Goal: Task Accomplishment & Management: Complete application form

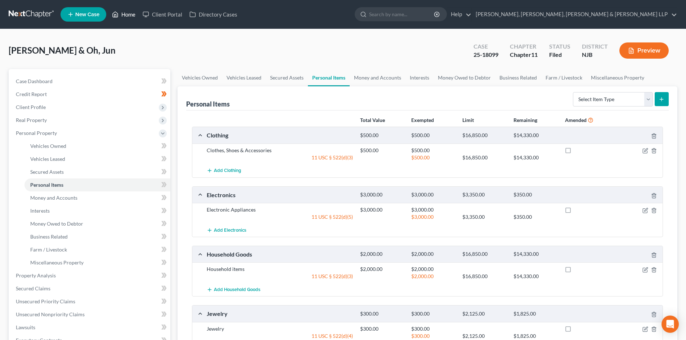
click at [125, 16] on link "Home" at bounding box center [123, 14] width 31 height 13
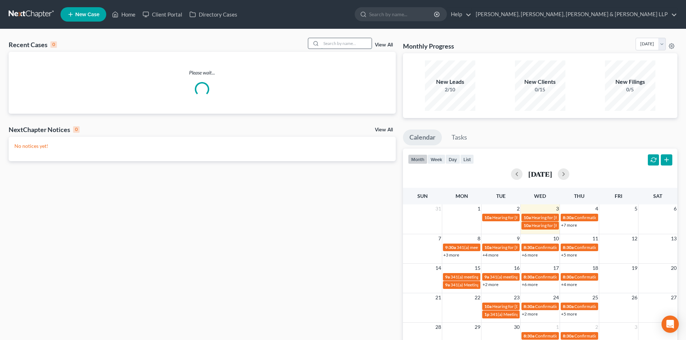
click at [355, 46] on input "search" at bounding box center [346, 43] width 50 height 10
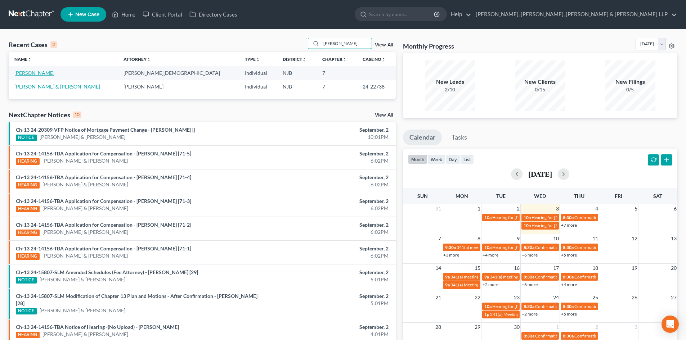
type input "[PERSON_NAME]"
click at [36, 75] on link "[PERSON_NAME]" at bounding box center [34, 73] width 40 height 6
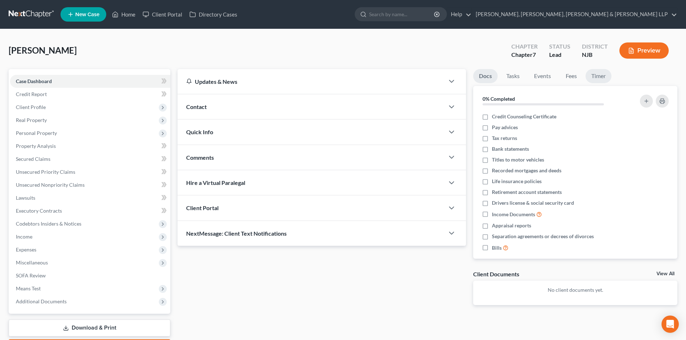
click at [594, 76] on link "Timer" at bounding box center [599, 76] width 26 height 14
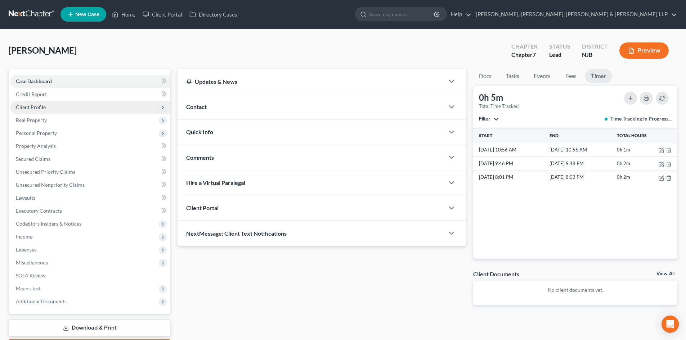
click at [54, 109] on span "Client Profile" at bounding box center [90, 107] width 160 height 13
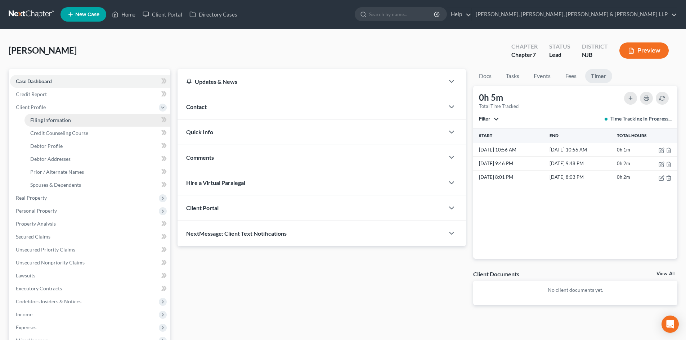
click at [52, 119] on span "Filing Information" at bounding box center [50, 120] width 41 height 6
select select "1"
select select "0"
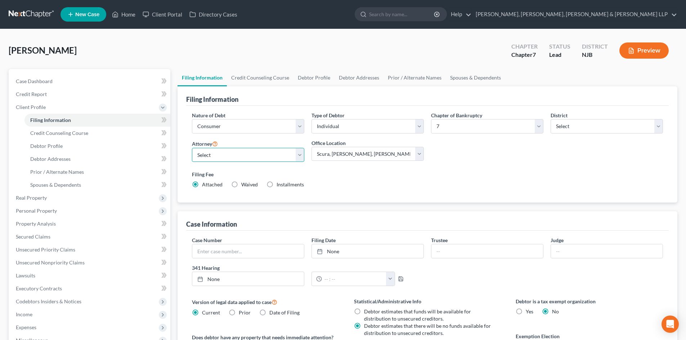
drag, startPoint x: 227, startPoint y: 153, endPoint x: 230, endPoint y: 162, distance: 9.6
click at [227, 153] on select "Select [PERSON_NAME] - NJB [PERSON_NAME] - NYNB [PERSON_NAME] - NYEB [PERSON_NA…" at bounding box center [248, 155] width 112 height 14
select select "0"
click at [192, 148] on select "Select [PERSON_NAME] - NJB [PERSON_NAME] - NYNB [PERSON_NAME] - NYEB [PERSON_NA…" at bounding box center [248, 155] width 112 height 14
click at [271, 80] on link "Credit Counseling Course" at bounding box center [260, 77] width 67 height 17
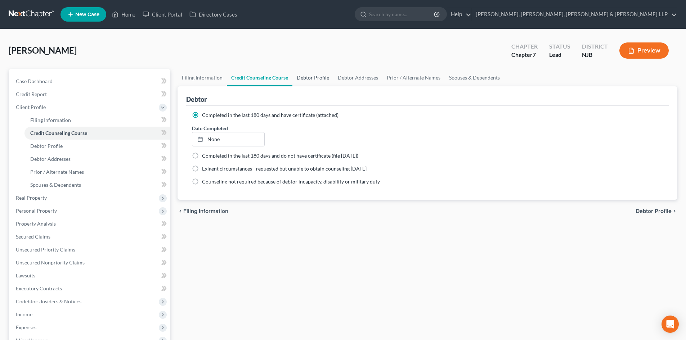
click at [310, 77] on link "Debtor Profile" at bounding box center [313, 77] width 41 height 17
select select "0"
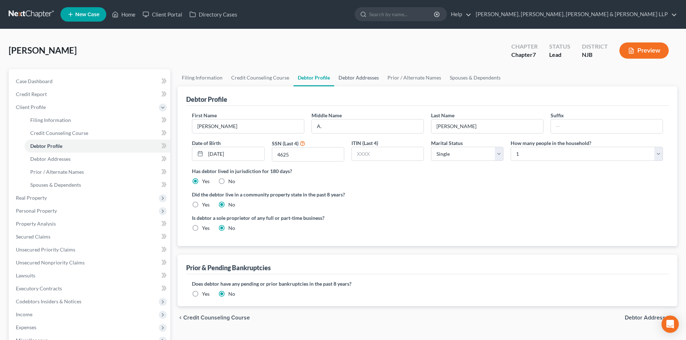
click at [361, 79] on link "Debtor Addresses" at bounding box center [358, 77] width 49 height 17
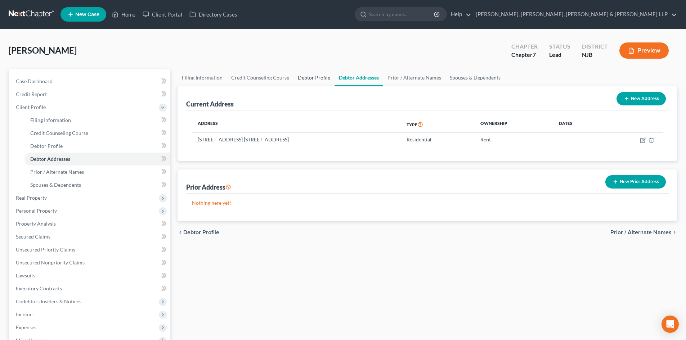
click at [307, 73] on link "Debtor Profile" at bounding box center [314, 77] width 41 height 17
select select "0"
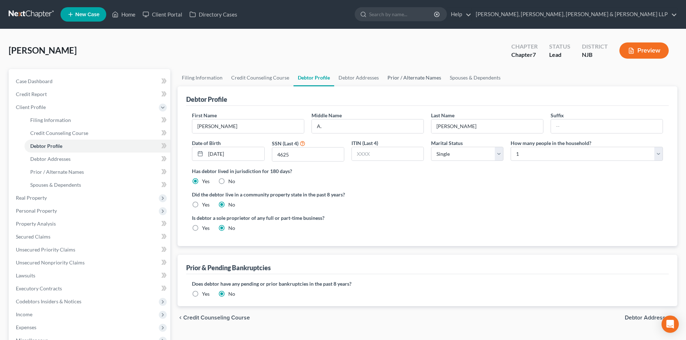
click at [397, 80] on link "Prior / Alternate Names" at bounding box center [414, 77] width 62 height 17
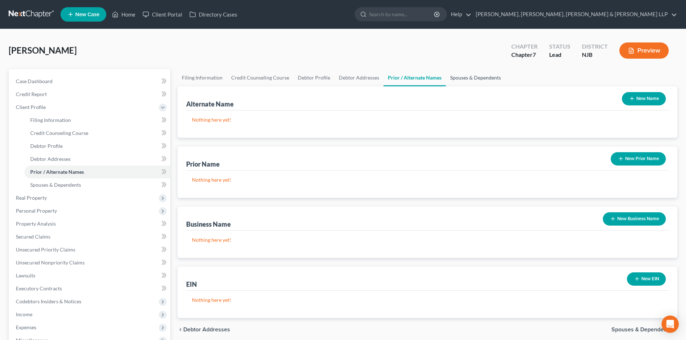
click at [450, 77] on link "Spouses & Dependents" at bounding box center [475, 77] width 59 height 17
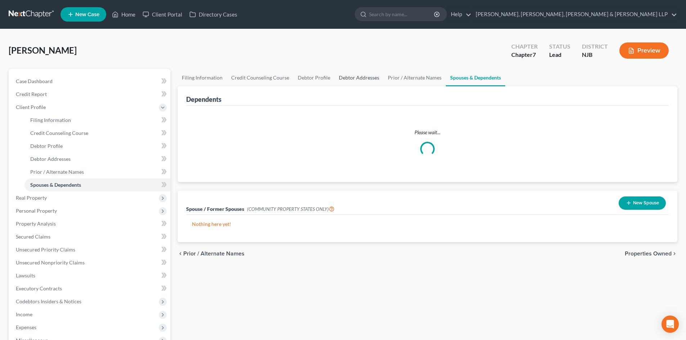
click at [364, 80] on link "Debtor Addresses" at bounding box center [359, 77] width 49 height 17
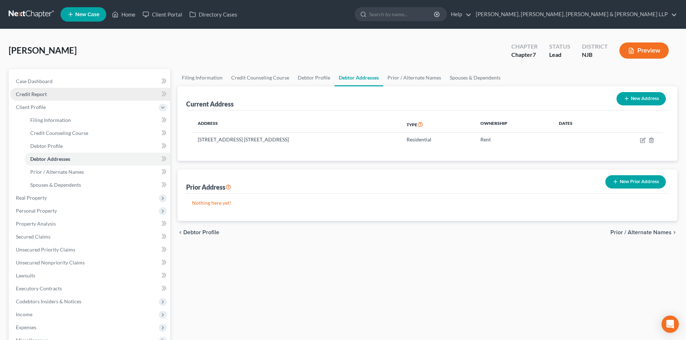
click at [74, 98] on link "Credit Report" at bounding box center [90, 94] width 160 height 13
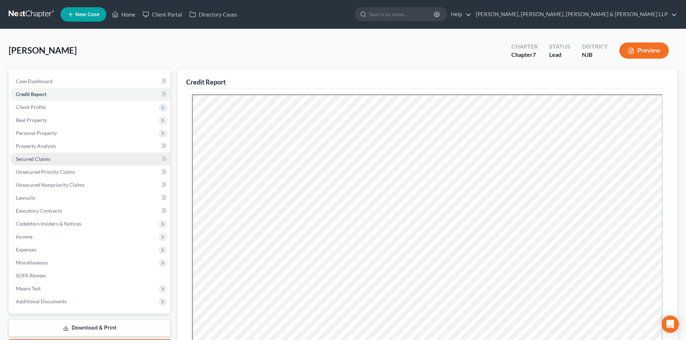
click at [51, 159] on link "Secured Claims" at bounding box center [90, 159] width 160 height 13
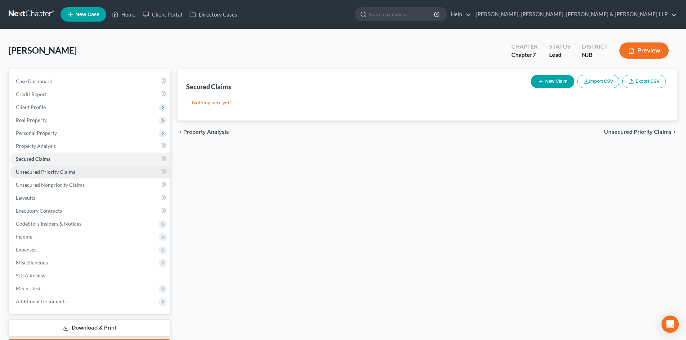
drag, startPoint x: 57, startPoint y: 175, endPoint x: 62, endPoint y: 183, distance: 10.0
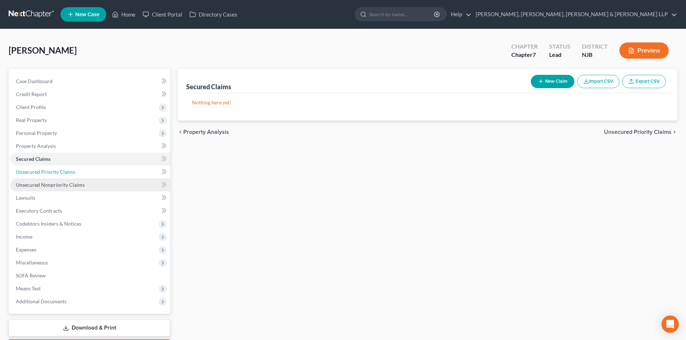
click at [58, 175] on link "Unsecured Priority Claims" at bounding box center [90, 172] width 160 height 13
click at [64, 187] on span "Unsecured Nonpriority Claims" at bounding box center [50, 185] width 69 height 6
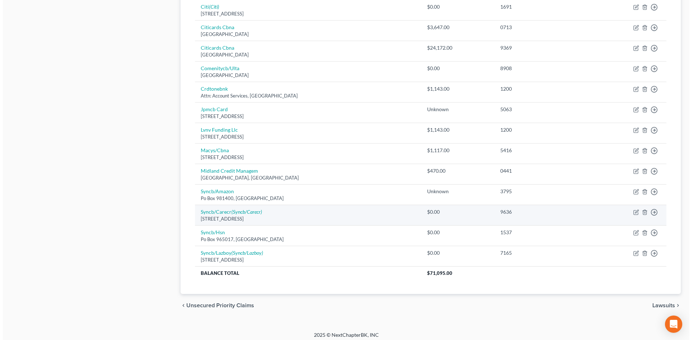
scroll to position [405, 0]
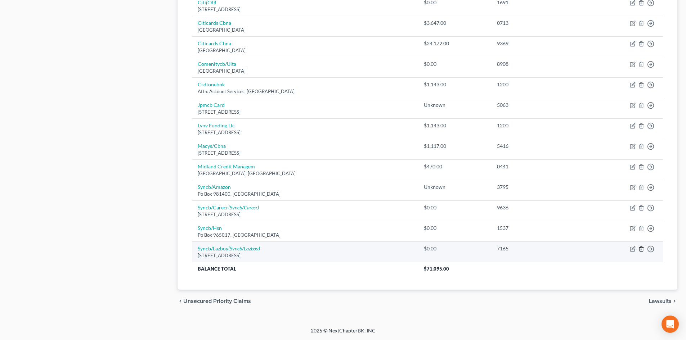
click at [642, 252] on icon "button" at bounding box center [642, 249] width 6 height 6
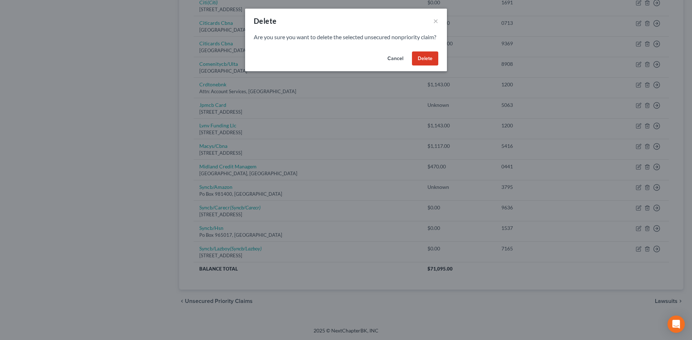
click at [427, 63] on button "Delete" at bounding box center [425, 59] width 26 height 14
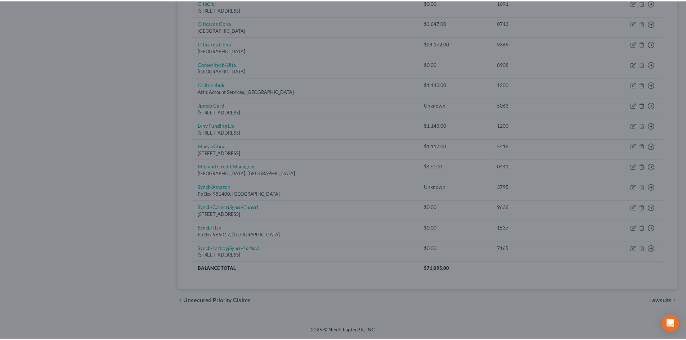
scroll to position [385, 0]
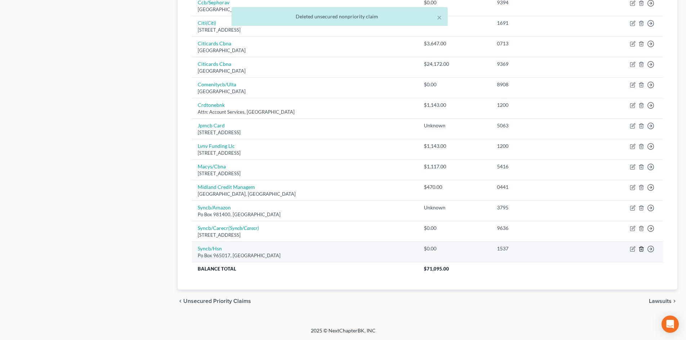
click at [641, 248] on icon "button" at bounding box center [642, 249] width 6 height 6
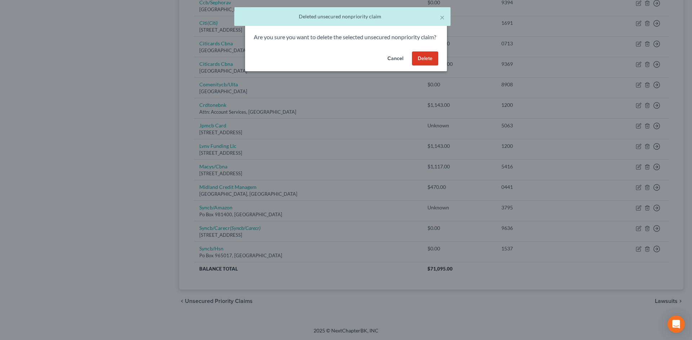
click at [428, 66] on button "Delete" at bounding box center [425, 59] width 26 height 14
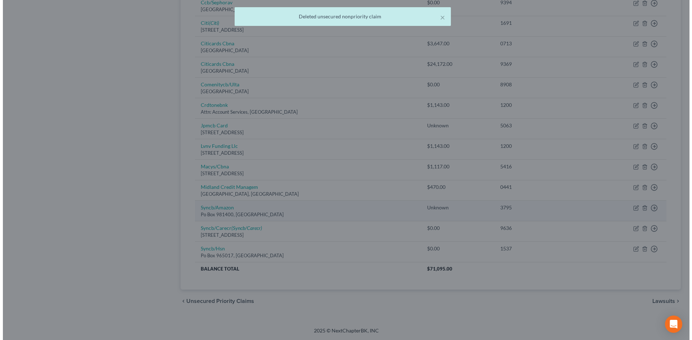
scroll to position [364, 0]
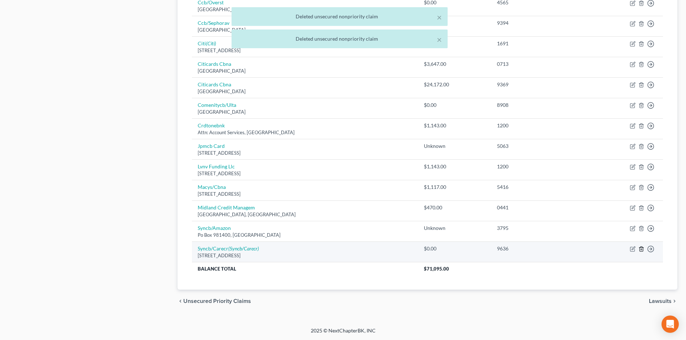
click at [639, 249] on icon "button" at bounding box center [642, 249] width 6 height 6
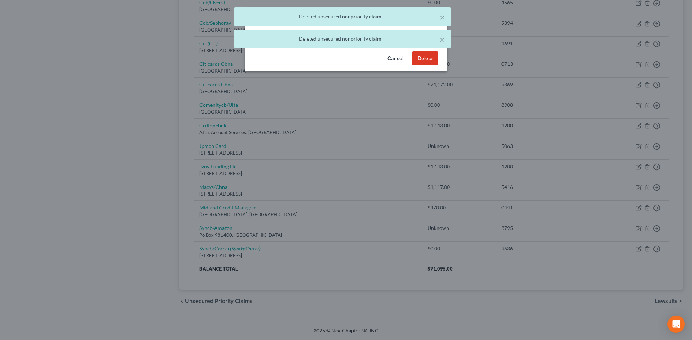
click at [416, 66] on button "Delete" at bounding box center [425, 59] width 26 height 14
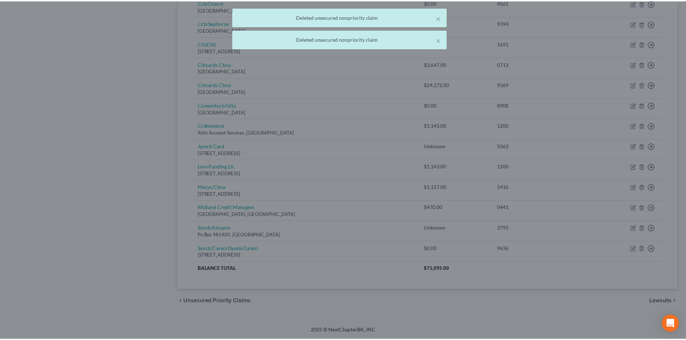
scroll to position [344, 0]
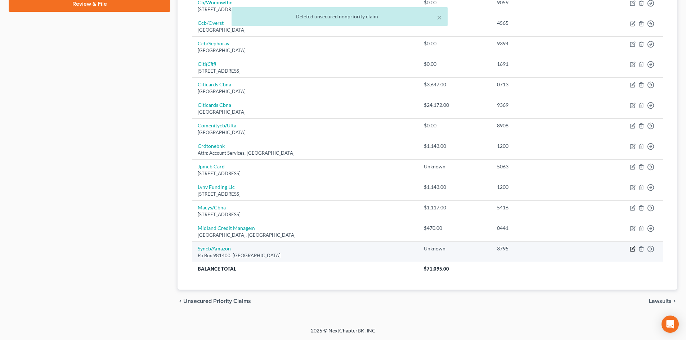
click at [635, 248] on icon "button" at bounding box center [633, 248] width 3 height 3
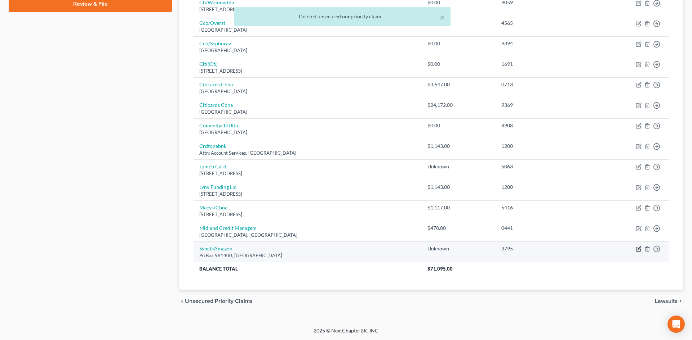
select select "45"
select select "2"
select select "0"
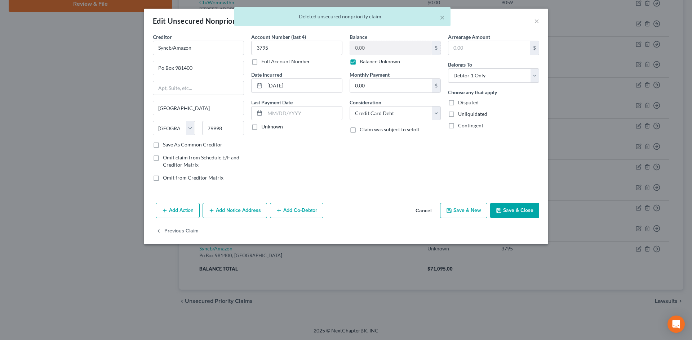
click at [381, 62] on label "Balance Unknown" at bounding box center [380, 61] width 40 height 7
click at [367, 62] on input "Balance Unknown" at bounding box center [364, 60] width 5 height 5
checkbox input "false"
click at [512, 212] on button "Save & Close" at bounding box center [514, 210] width 49 height 15
type input "0"
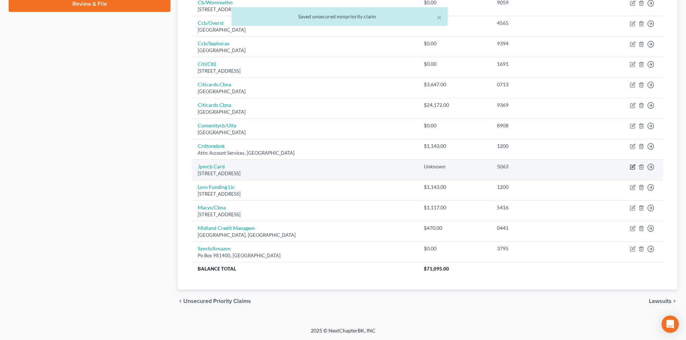
click at [635, 167] on icon "button" at bounding box center [633, 167] width 6 height 6
select select "7"
select select "2"
select select "0"
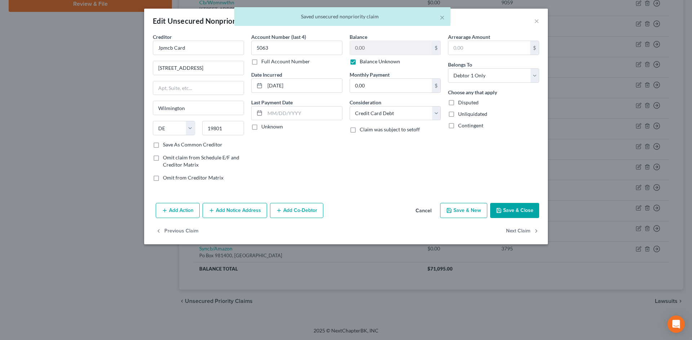
click at [378, 59] on label "Balance Unknown" at bounding box center [380, 61] width 40 height 7
click at [367, 59] on input "Balance Unknown" at bounding box center [364, 60] width 5 height 5
click at [377, 61] on label "Balance Unknown" at bounding box center [380, 61] width 40 height 7
click at [367, 61] on input "Balance Unknown" at bounding box center [364, 60] width 5 height 5
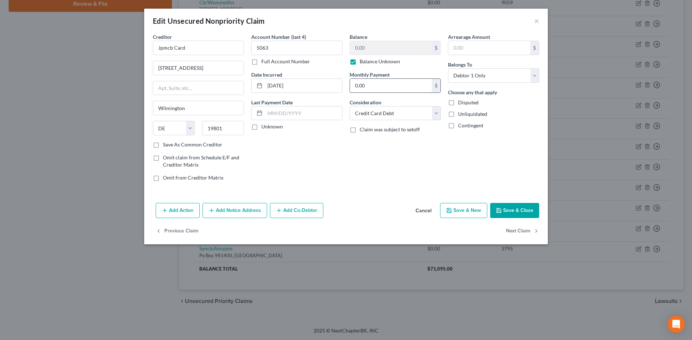
click at [369, 63] on label "Balance Unknown" at bounding box center [380, 61] width 40 height 7
click at [367, 63] on input "Balance Unknown" at bounding box center [364, 60] width 5 height 5
checkbox input "false"
click at [508, 210] on button "Save & Close" at bounding box center [514, 210] width 49 height 15
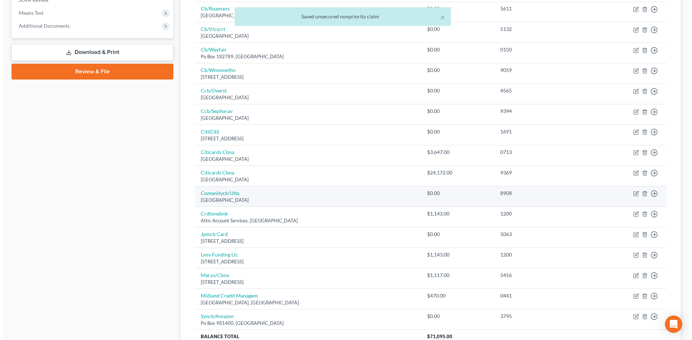
scroll to position [272, 0]
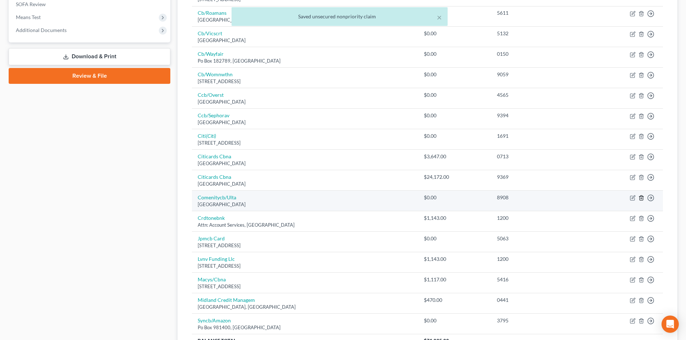
click at [639, 197] on icon "button" at bounding box center [642, 198] width 6 height 6
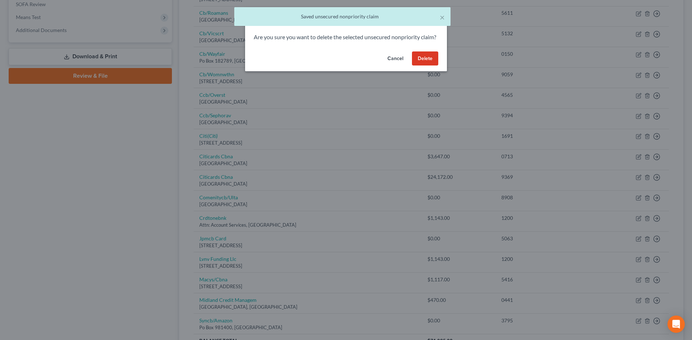
click at [420, 66] on button "Delete" at bounding box center [425, 59] width 26 height 14
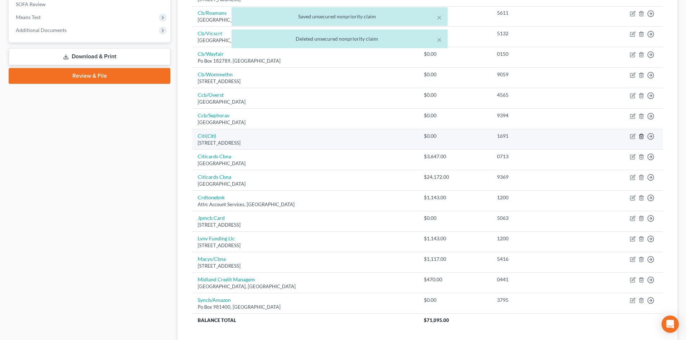
click at [640, 136] on icon "button" at bounding box center [641, 136] width 3 height 5
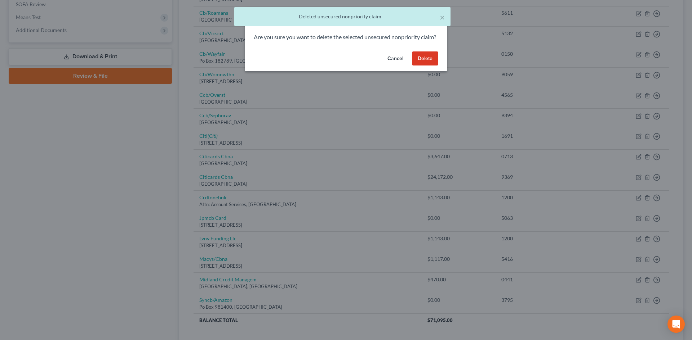
click at [428, 66] on button "Delete" at bounding box center [425, 59] width 26 height 14
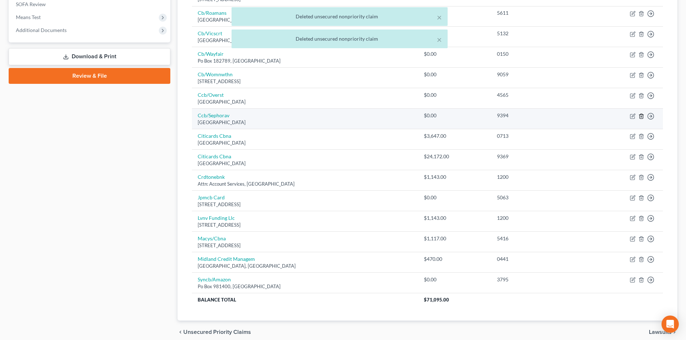
click at [643, 115] on icon "button" at bounding box center [642, 116] width 6 height 6
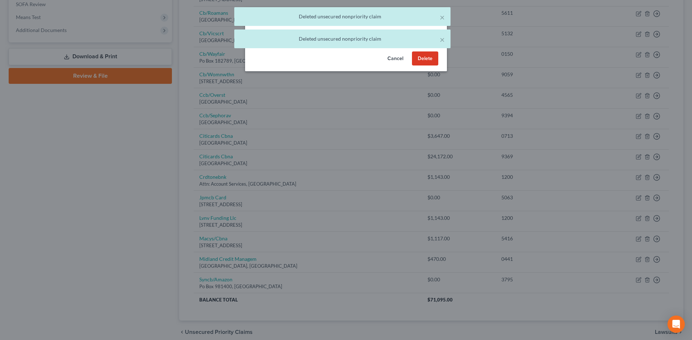
click at [422, 62] on button "Delete" at bounding box center [425, 59] width 26 height 14
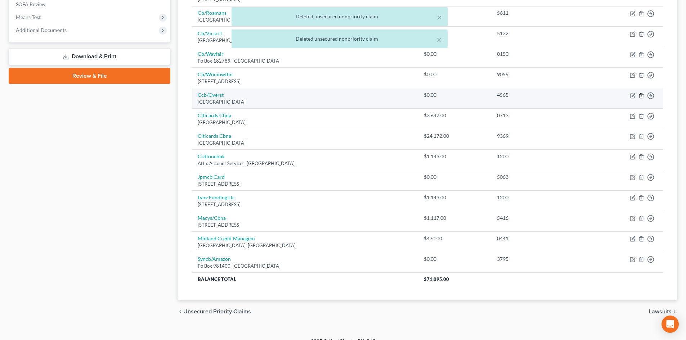
click at [642, 94] on polyline "button" at bounding box center [641, 94] width 4 height 0
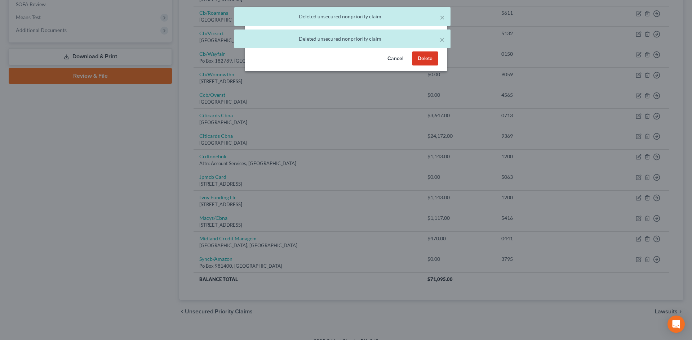
click at [428, 64] on button "Delete" at bounding box center [425, 59] width 26 height 14
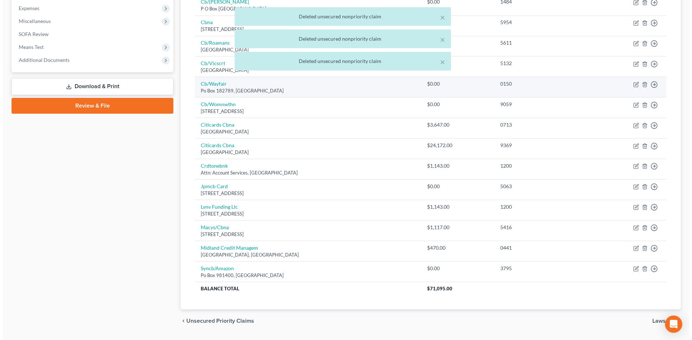
scroll to position [226, 0]
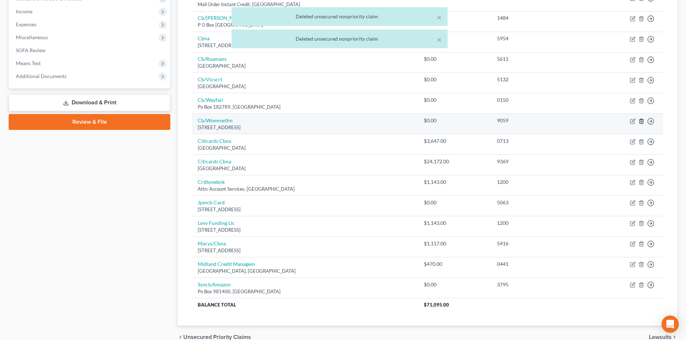
click at [643, 122] on icon "button" at bounding box center [641, 121] width 3 height 5
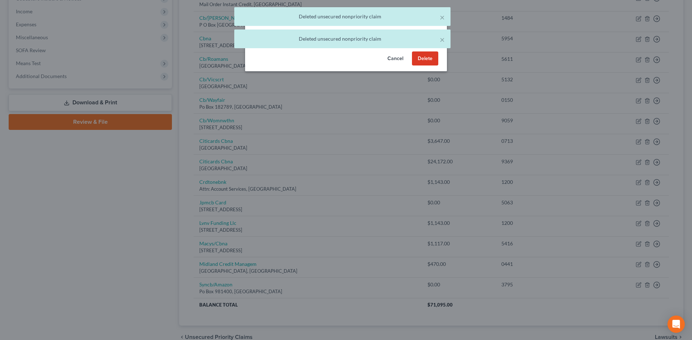
click at [431, 66] on button "Delete" at bounding box center [425, 59] width 26 height 14
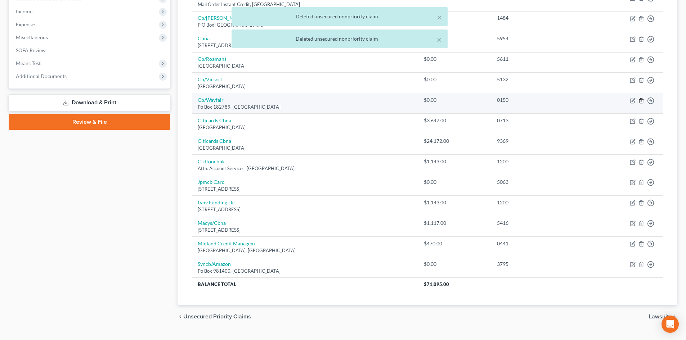
click at [640, 101] on icon "button" at bounding box center [642, 101] width 6 height 6
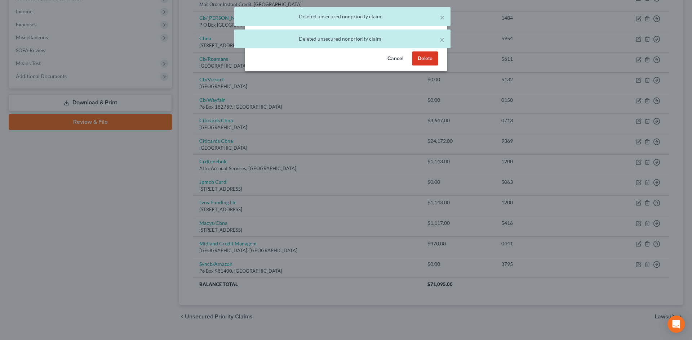
click at [422, 65] on button "Delete" at bounding box center [425, 59] width 26 height 14
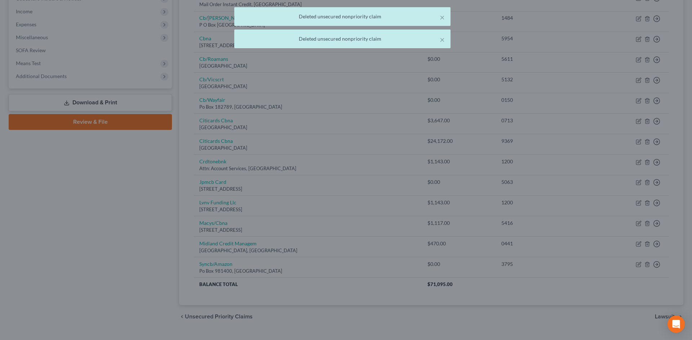
scroll to position [220, 0]
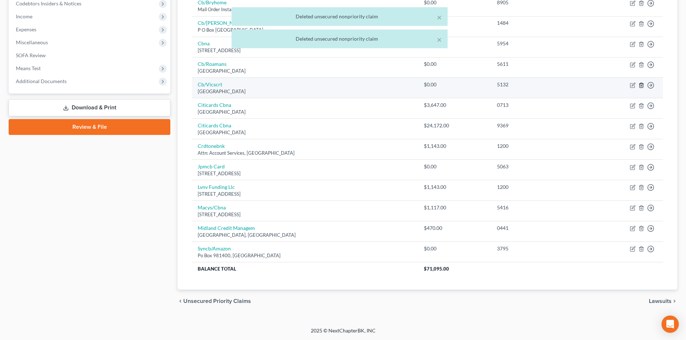
click at [643, 85] on icon "button" at bounding box center [642, 85] width 6 height 6
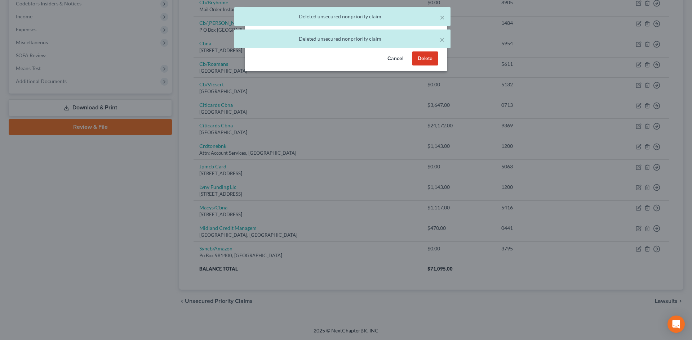
click at [433, 66] on button "Delete" at bounding box center [425, 59] width 26 height 14
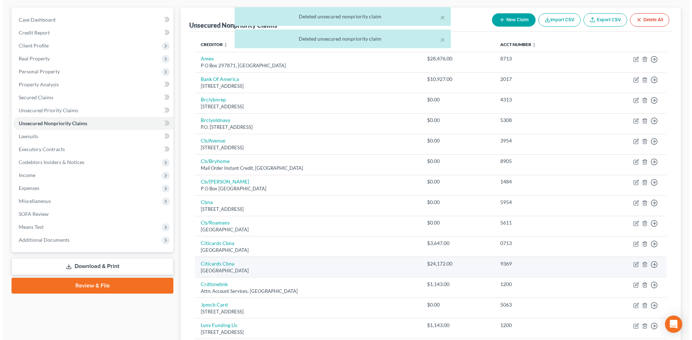
scroll to position [56, 0]
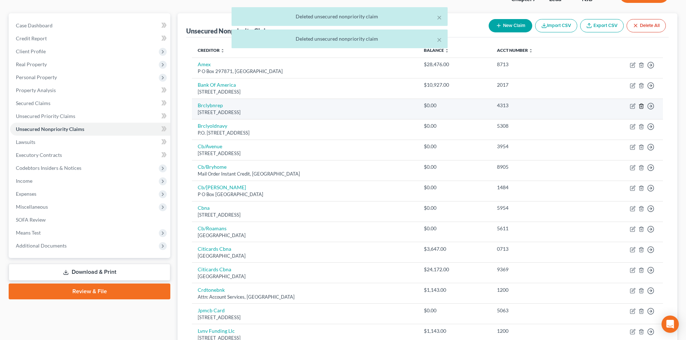
click at [639, 106] on icon "button" at bounding box center [642, 106] width 6 height 6
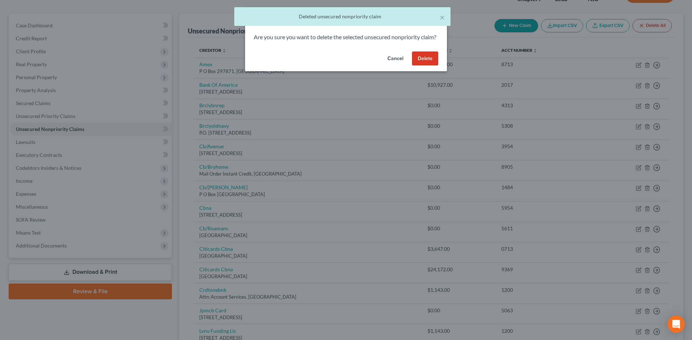
click at [432, 66] on button "Delete" at bounding box center [425, 59] width 26 height 14
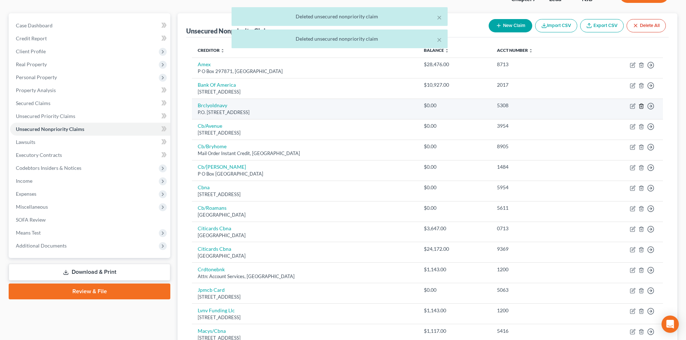
click at [643, 106] on icon "button" at bounding box center [642, 106] width 6 height 6
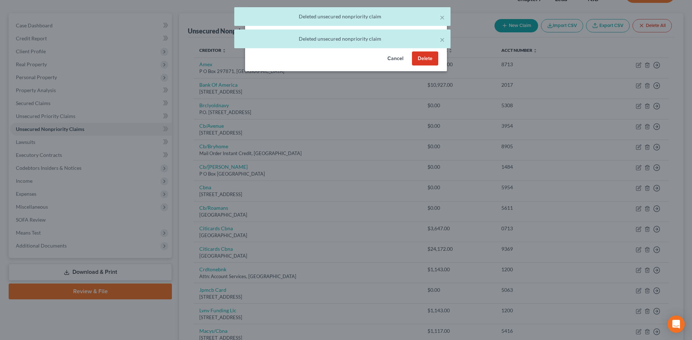
click at [432, 65] on button "Delete" at bounding box center [425, 59] width 26 height 14
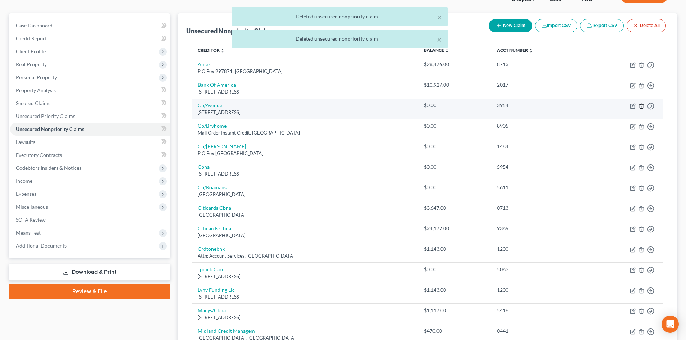
click at [644, 105] on icon "button" at bounding box center [642, 106] width 6 height 6
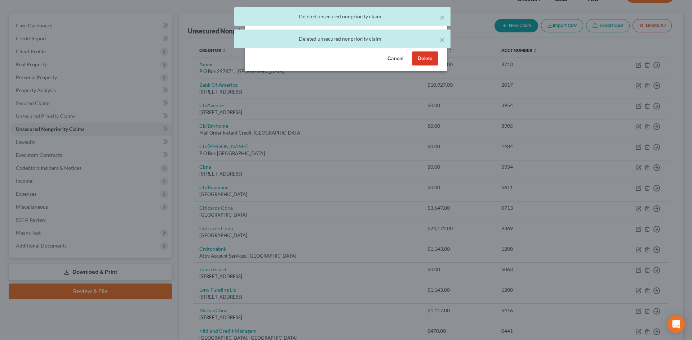
click at [432, 66] on button "Delete" at bounding box center [425, 59] width 26 height 14
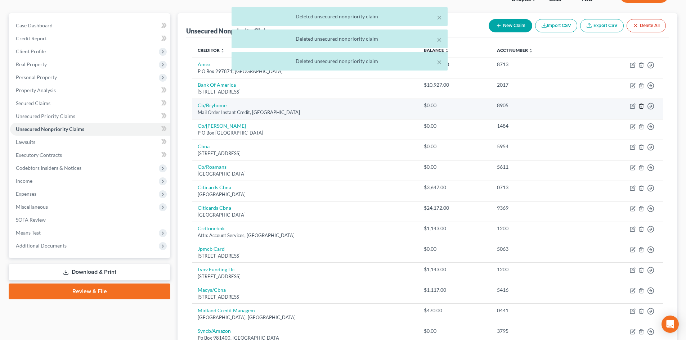
click at [643, 106] on icon "button" at bounding box center [641, 106] width 3 height 5
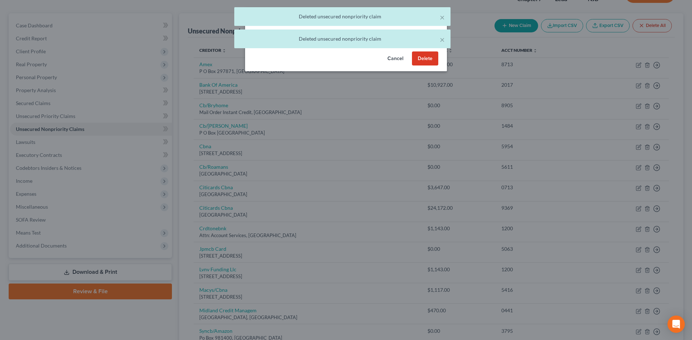
click at [420, 66] on button "Delete" at bounding box center [425, 59] width 26 height 14
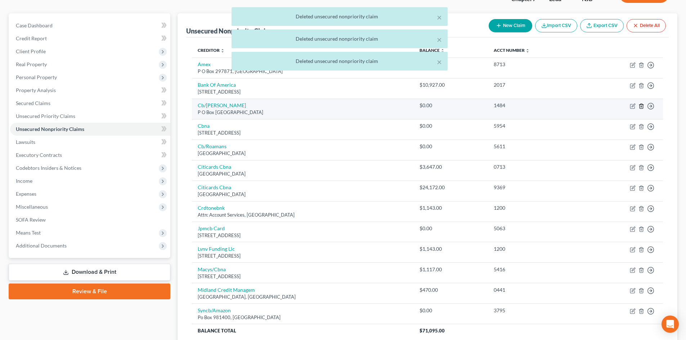
click at [640, 105] on icon "button" at bounding box center [642, 106] width 6 height 6
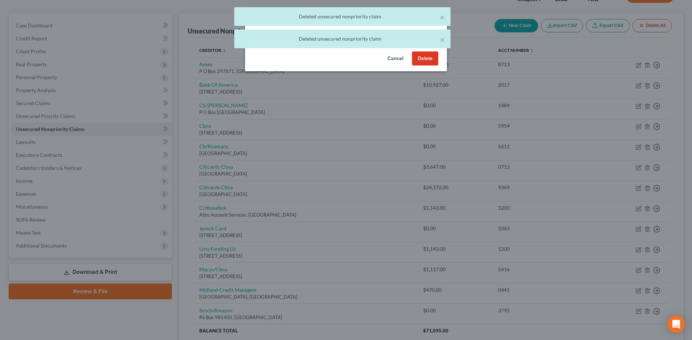
click at [428, 66] on button "Delete" at bounding box center [425, 59] width 26 height 14
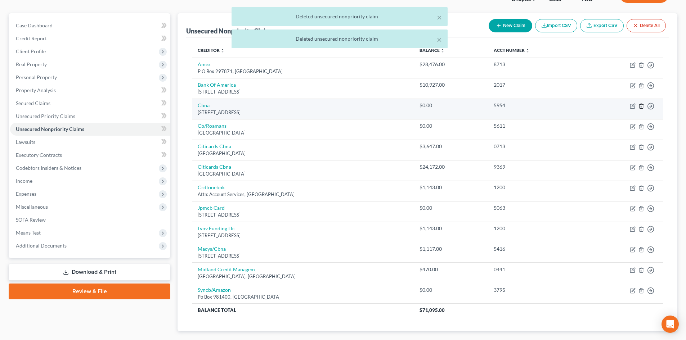
click at [641, 106] on line "button" at bounding box center [641, 106] width 0 height 1
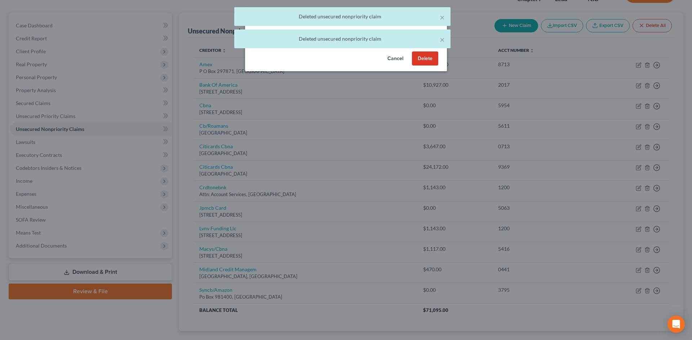
drag, startPoint x: 422, startPoint y: 68, endPoint x: 423, endPoint y: 71, distance: 3.6
click at [423, 66] on button "Delete" at bounding box center [425, 59] width 26 height 14
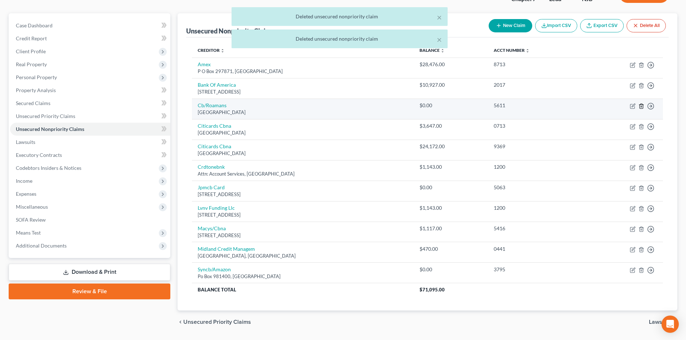
click at [642, 105] on icon "button" at bounding box center [642, 106] width 6 height 6
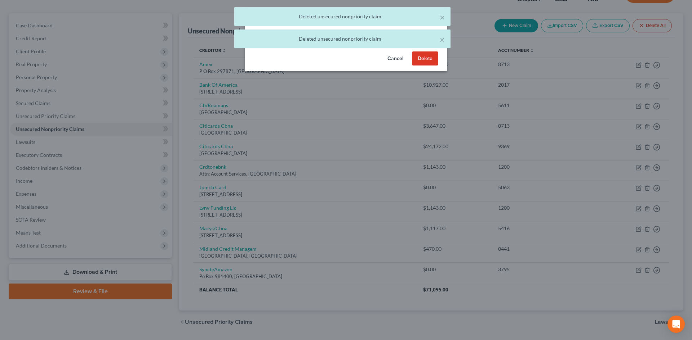
click at [429, 66] on button "Delete" at bounding box center [425, 59] width 26 height 14
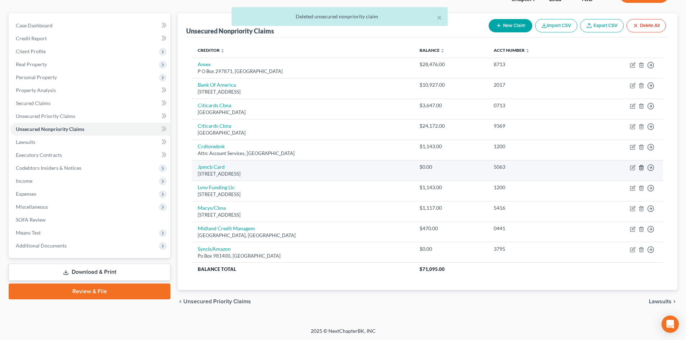
click at [643, 167] on icon "button" at bounding box center [641, 167] width 3 height 5
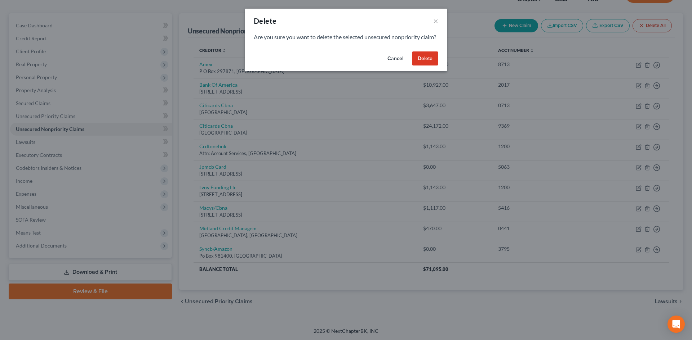
click at [424, 65] on button "Delete" at bounding box center [425, 59] width 26 height 14
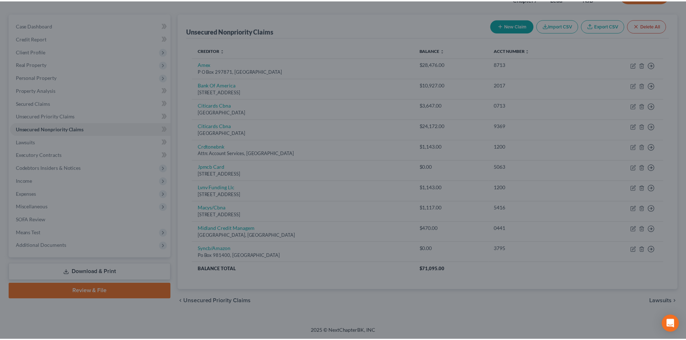
scroll to position [43, 0]
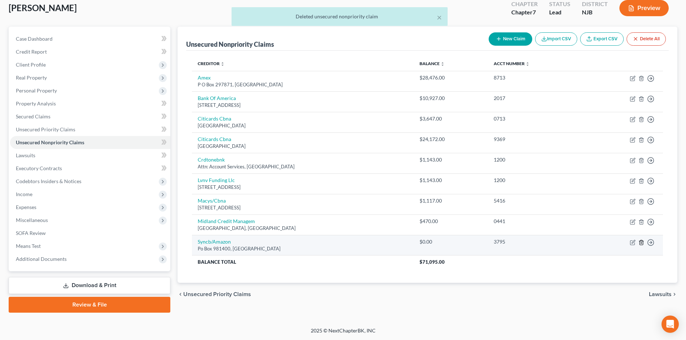
click at [642, 244] on line "button" at bounding box center [642, 242] width 0 height 1
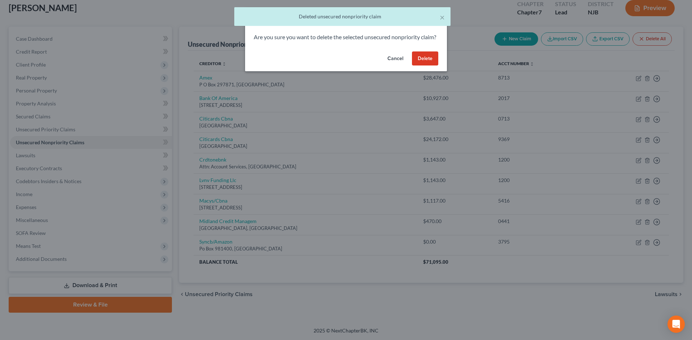
click at [426, 66] on button "Delete" at bounding box center [425, 59] width 26 height 14
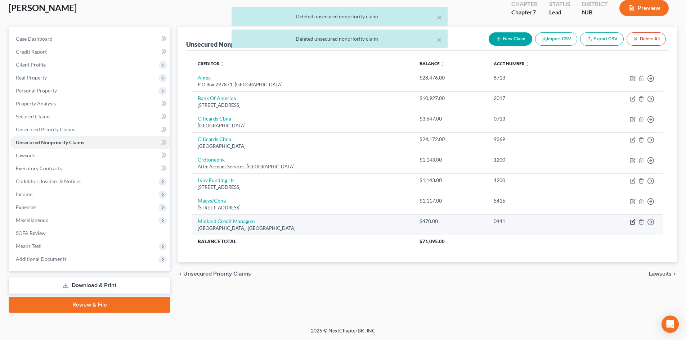
click at [634, 222] on icon "button" at bounding box center [633, 222] width 6 height 6
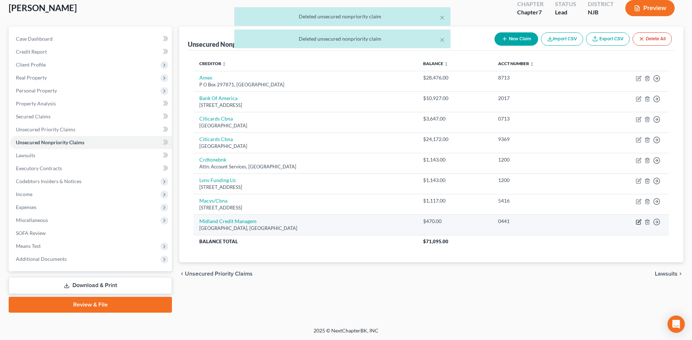
select select "4"
select select "0"
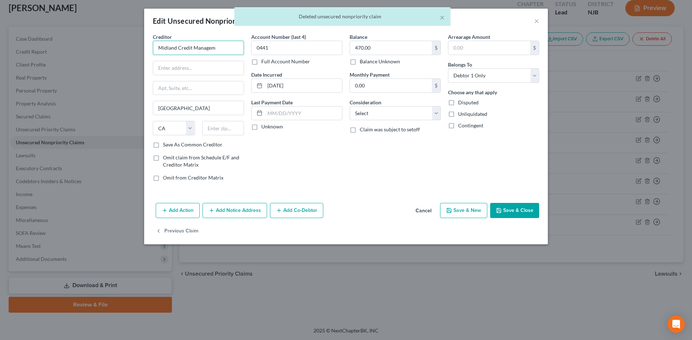
click at [231, 54] on input "Midland Credit Managem" at bounding box center [198, 48] width 91 height 14
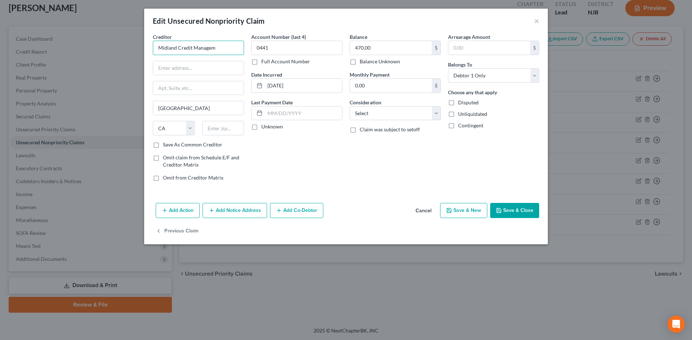
click at [202, 48] on input "Midland Credit Managem" at bounding box center [198, 48] width 91 height 14
click at [217, 48] on input "Midland Credit Managem" at bounding box center [198, 48] width 91 height 14
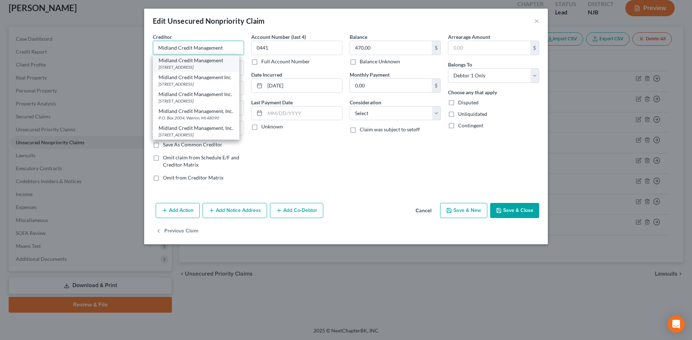
type input "Midland Credit Management"
drag, startPoint x: 224, startPoint y: 67, endPoint x: 293, endPoint y: 84, distance: 70.4
click at [224, 67] on div "[STREET_ADDRESS]" at bounding box center [196, 67] width 75 height 6
type input "350 Camino De Le Reine"
type input "Suite 100"
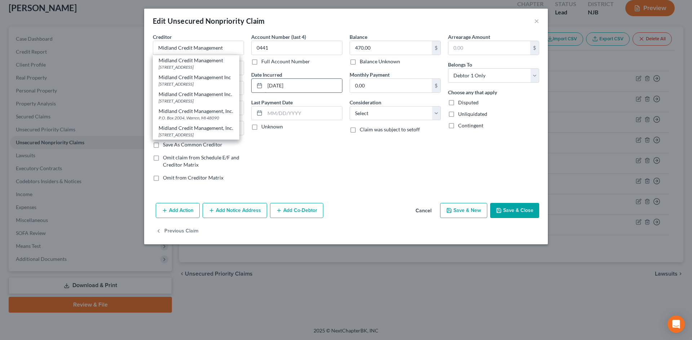
type input "92108"
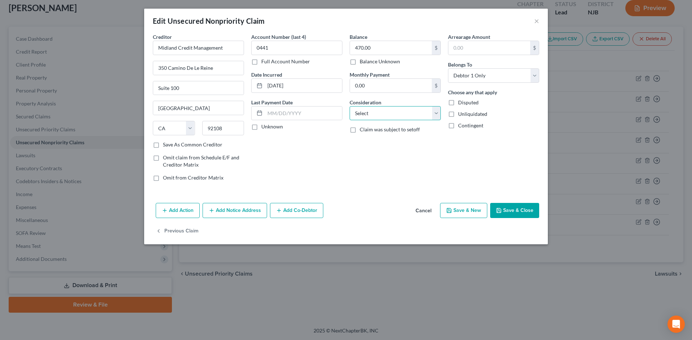
click at [358, 107] on select "Select Cable / Satellite Services Collection Agency Credit Card Debt Debt Couns…" at bounding box center [394, 113] width 91 height 14
select select "1"
click at [349, 106] on select "Select Cable / Satellite Services Collection Agency Credit Card Debt Debt Couns…" at bounding box center [394, 113] width 91 height 14
click at [513, 208] on button "Save & Close" at bounding box center [514, 210] width 49 height 15
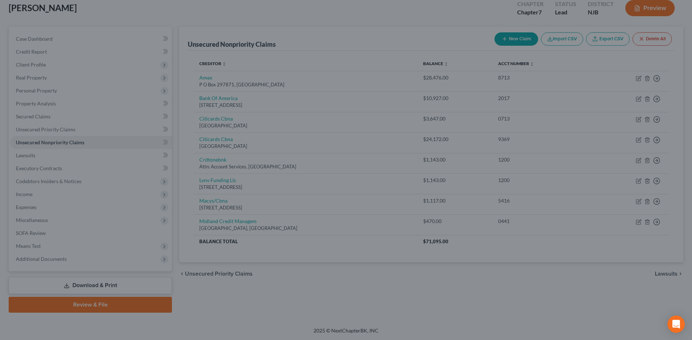
type input "0"
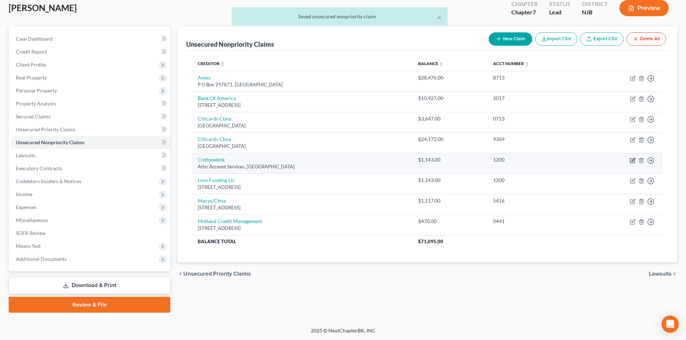
click at [634, 159] on icon "button" at bounding box center [633, 159] width 3 height 3
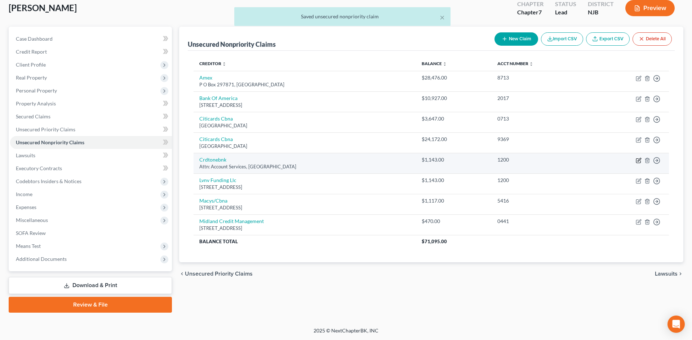
select select "31"
select select "1"
select select "0"
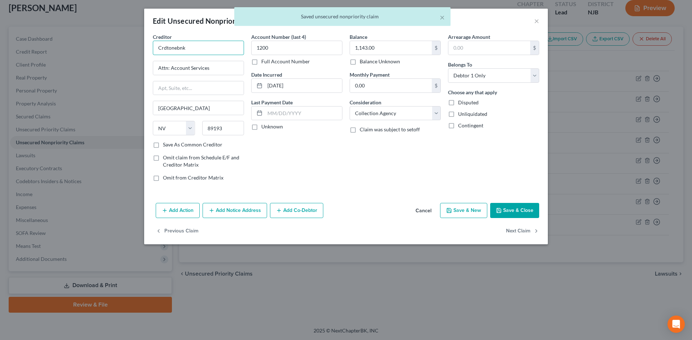
drag, startPoint x: 188, startPoint y: 45, endPoint x: 120, endPoint y: 48, distance: 68.5
click at [120, 48] on div "Edit Unsecured Nonpriority Claim × Creditor * Crdtonebnk Attn: Account Services…" at bounding box center [346, 170] width 692 height 340
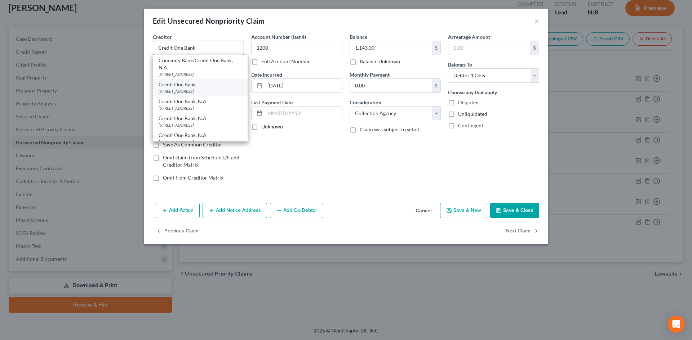
type input "Credit One Bank"
click at [192, 87] on div "Credit [GEOGRAPHIC_DATA][STREET_ADDRESS]" at bounding box center [200, 87] width 95 height 17
type input "PO Box 98873"
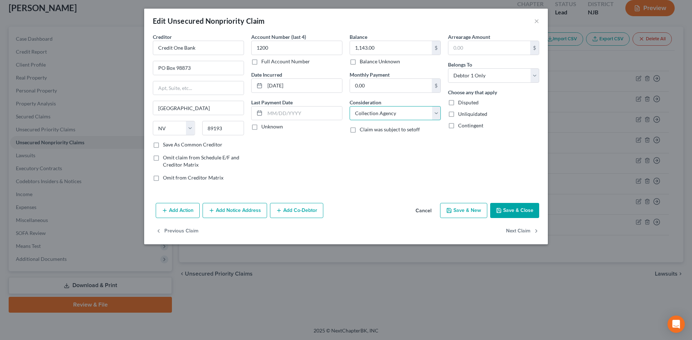
click at [397, 114] on select "Select Cable / Satellite Services Collection Agency Credit Card Debt Debt Couns…" at bounding box center [394, 113] width 91 height 14
select select "2"
click at [349, 106] on select "Select Cable / Satellite Services Collection Agency Credit Card Debt Debt Couns…" at bounding box center [394, 113] width 91 height 14
click at [515, 209] on button "Save & Close" at bounding box center [514, 210] width 49 height 15
type input "0"
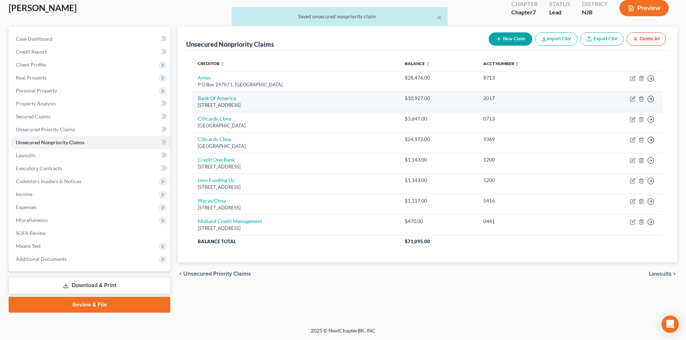
click at [636, 98] on td "Move to D Move to E Move to G Move to Notice Only" at bounding box center [622, 101] width 84 height 21
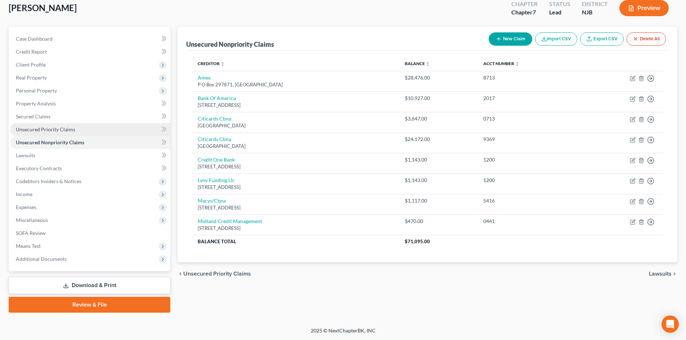
click at [54, 130] on span "Unsecured Priority Claims" at bounding box center [45, 129] width 59 height 6
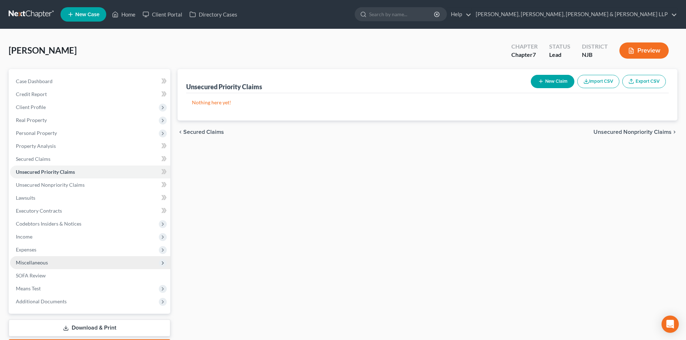
click at [41, 265] on span "Miscellaneous" at bounding box center [32, 263] width 32 height 6
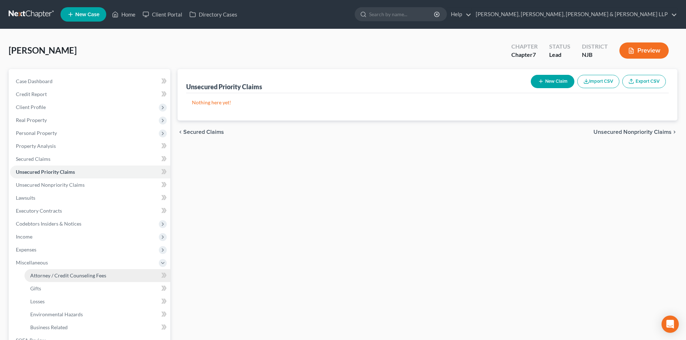
click at [67, 273] on span "Attorney / Credit Counseling Fees" at bounding box center [68, 276] width 76 height 6
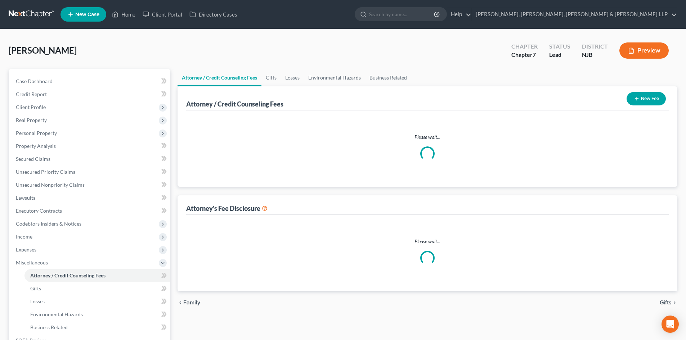
select select "1"
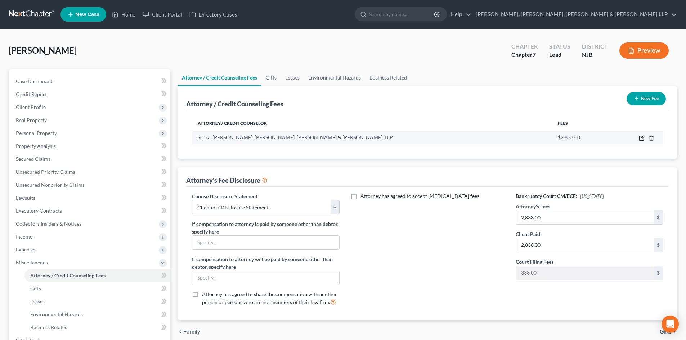
click at [644, 137] on icon "button" at bounding box center [642, 138] width 6 height 6
select select "33"
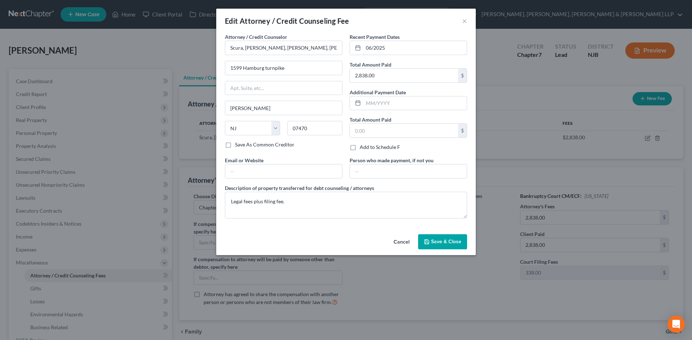
drag, startPoint x: 385, startPoint y: 50, endPoint x: 312, endPoint y: 58, distance: 74.2
click at [312, 58] on div "Attorney / Credit Counselor * [GEOGRAPHIC_DATA], [GEOGRAPHIC_DATA], [PERSON_NAM…" at bounding box center [345, 128] width 249 height 191
type input "09/2025"
click at [447, 236] on button "Save & Close" at bounding box center [442, 242] width 49 height 15
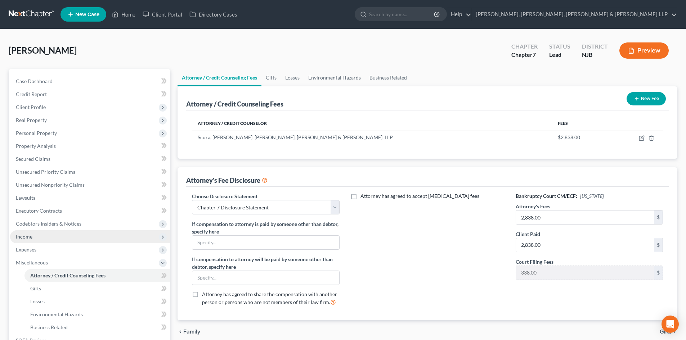
click at [66, 233] on span "Income" at bounding box center [90, 237] width 160 height 13
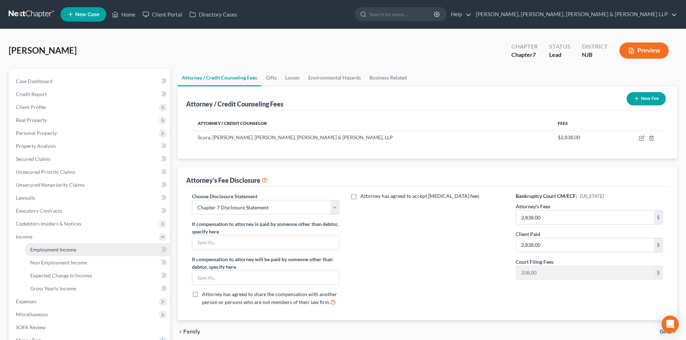
click at [57, 247] on span "Employment Income" at bounding box center [53, 250] width 46 height 6
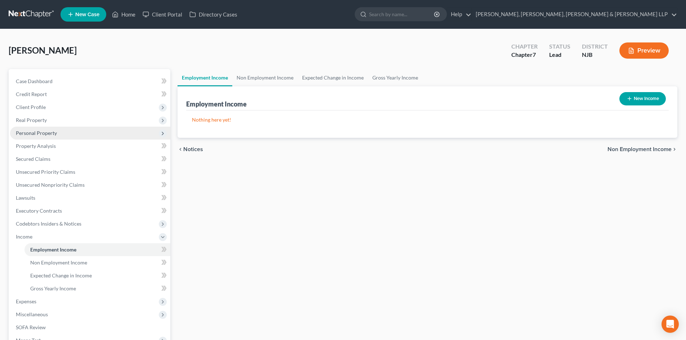
click at [72, 133] on span "Personal Property" at bounding box center [90, 133] width 160 height 13
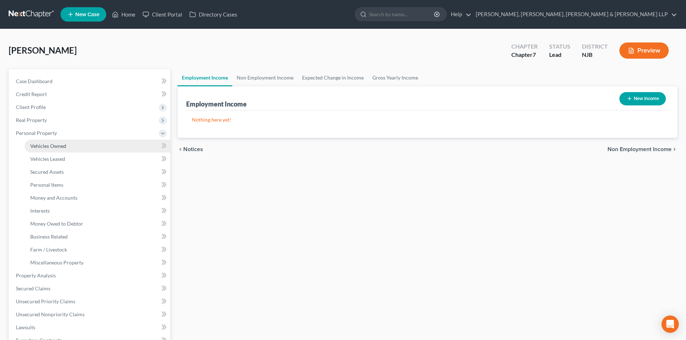
click at [74, 147] on link "Vehicles Owned" at bounding box center [97, 146] width 146 height 13
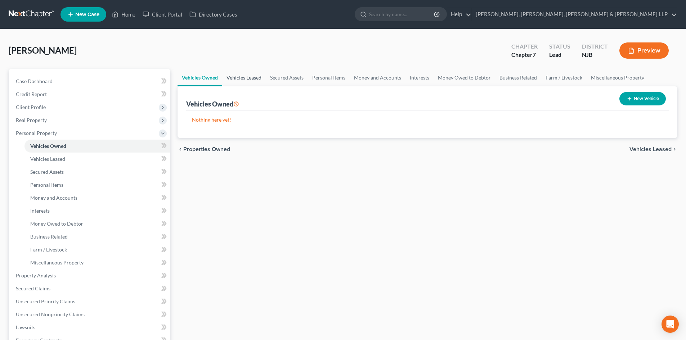
click at [258, 77] on link "Vehicles Leased" at bounding box center [244, 77] width 44 height 17
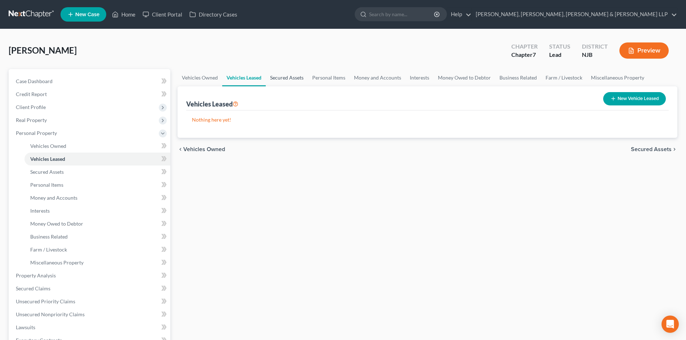
drag, startPoint x: 279, startPoint y: 77, endPoint x: 305, endPoint y: 77, distance: 25.9
click at [280, 77] on link "Secured Assets" at bounding box center [287, 77] width 42 height 17
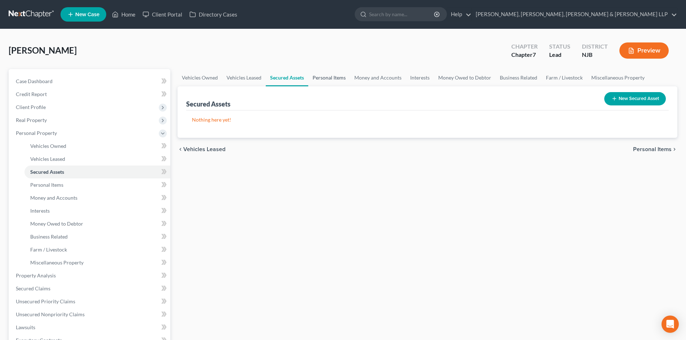
click at [310, 77] on link "Personal Items" at bounding box center [329, 77] width 42 height 17
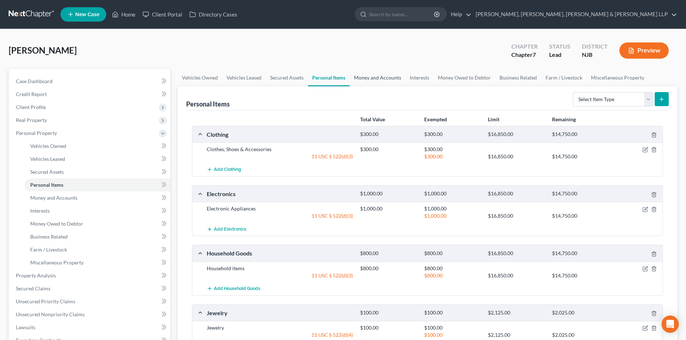
click at [372, 76] on link "Money and Accounts" at bounding box center [378, 77] width 56 height 17
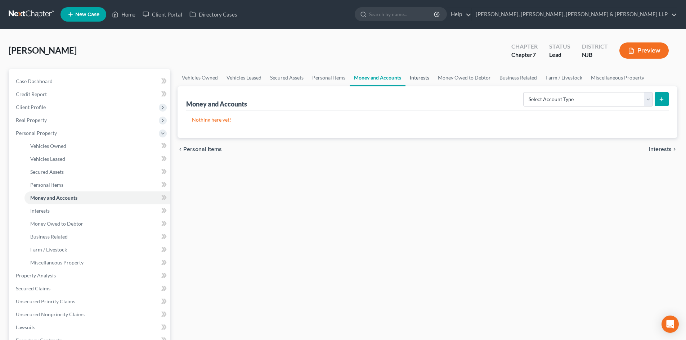
click at [417, 77] on link "Interests" at bounding box center [420, 77] width 28 height 17
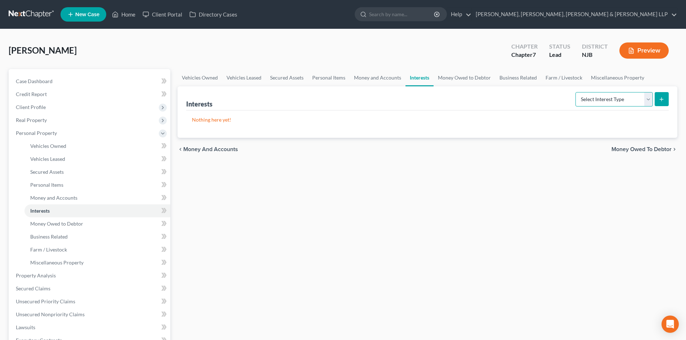
click at [599, 96] on select "Select Interest Type 401K Annuity Bond Education IRA Government Bond Government…" at bounding box center [614, 99] width 77 height 14
select select "401k"
click at [576, 92] on select "Select Interest Type 401K Annuity Bond Education IRA Government Bond Government…" at bounding box center [614, 99] width 77 height 14
click at [665, 98] on button "submit" at bounding box center [662, 99] width 14 height 14
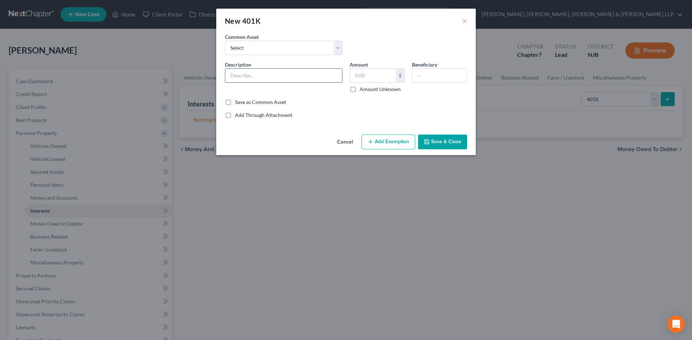
click at [246, 72] on input "text" at bounding box center [283, 76] width 117 height 14
type input "Sharp Management LLC - 401k"
click at [364, 79] on input "text" at bounding box center [373, 76] width 46 height 14
type input "7,734.23"
click at [398, 144] on button "Add Exemption" at bounding box center [388, 142] width 54 height 15
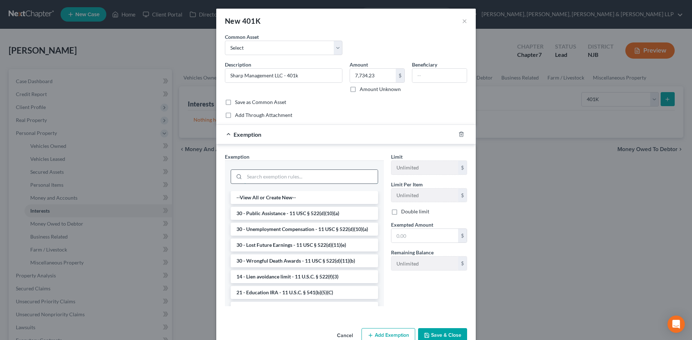
click at [268, 180] on input "search" at bounding box center [310, 177] width 133 height 14
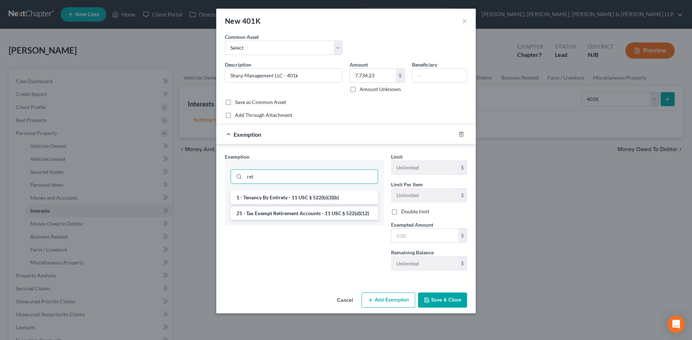
type input "ret"
click at [271, 213] on li "21 - Tax Exempt Retirement Accounts - 11 USC § 522(d)(12)" at bounding box center [304, 213] width 147 height 13
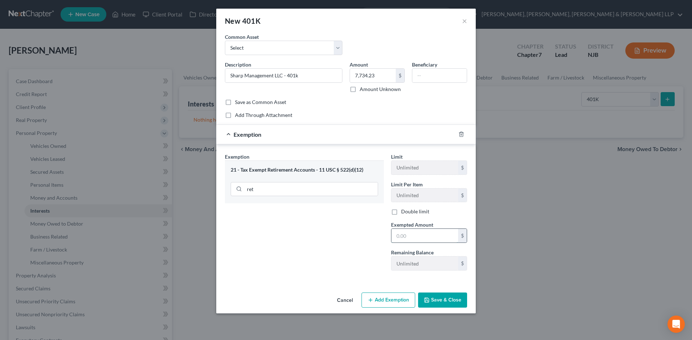
click at [410, 236] on input "text" at bounding box center [424, 236] width 67 height 14
type input "7,734.23"
click at [436, 295] on button "Save & Close" at bounding box center [442, 300] width 49 height 15
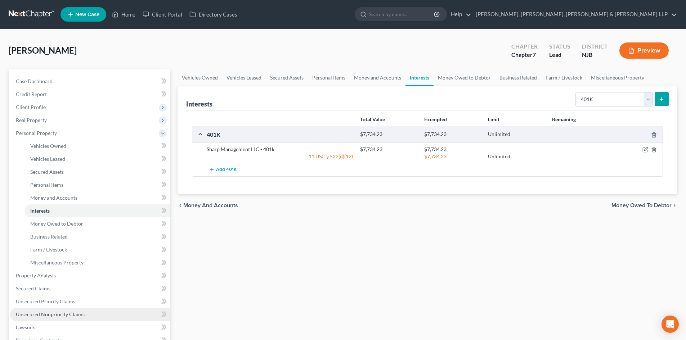
click at [59, 313] on span "Unsecured Nonpriority Claims" at bounding box center [50, 315] width 69 height 6
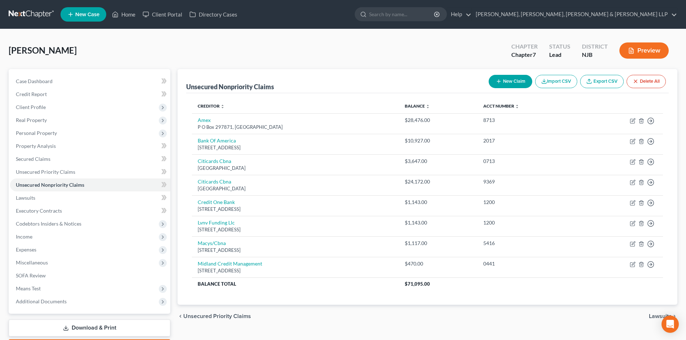
click at [519, 83] on button "New Claim" at bounding box center [511, 81] width 44 height 13
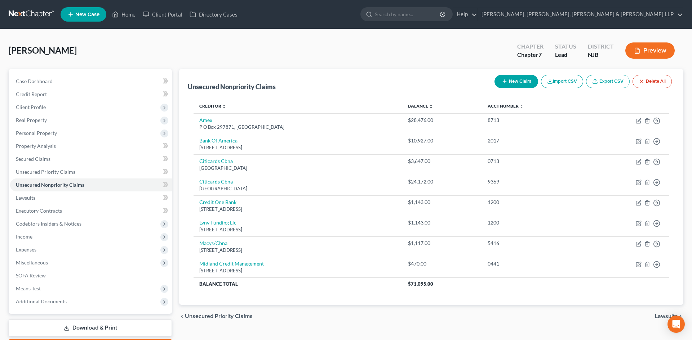
select select "0"
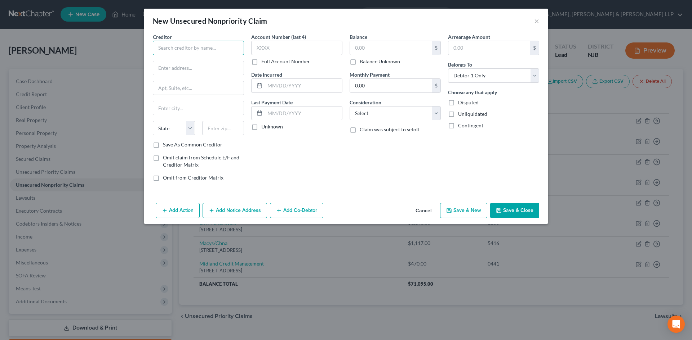
click at [214, 50] on input "text" at bounding box center [198, 48] width 91 height 14
click at [195, 72] on input "text" at bounding box center [198, 68] width 90 height 14
type input "The Medical Group of [US_STATE]"
click at [168, 69] on input "Attn; Billing Department" at bounding box center [198, 68] width 90 height 14
type input "Attn: Billing Department"
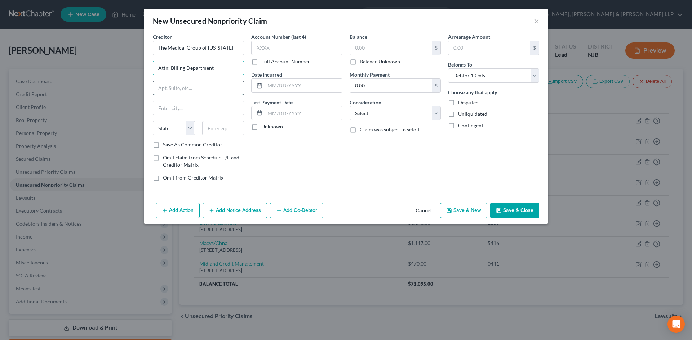
click at [169, 83] on input "text" at bounding box center [198, 88] width 90 height 14
type input "[STREET_ADDRESS]"
drag, startPoint x: 222, startPoint y: 121, endPoint x: 221, endPoint y: 125, distance: 4.7
click at [222, 121] on div "Creditor * The Medical Group of [US_STATE] Attn: Billing Department [GEOGRAPHIC…" at bounding box center [198, 87] width 91 height 108
click at [221, 126] on input "text" at bounding box center [223, 128] width 42 height 14
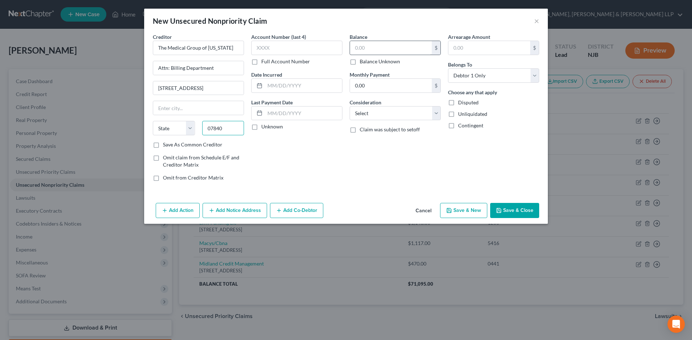
type input "07840"
type input "[GEOGRAPHIC_DATA]"
select select "33"
click at [367, 53] on input "text" at bounding box center [391, 48] width 82 height 14
type input "213.34"
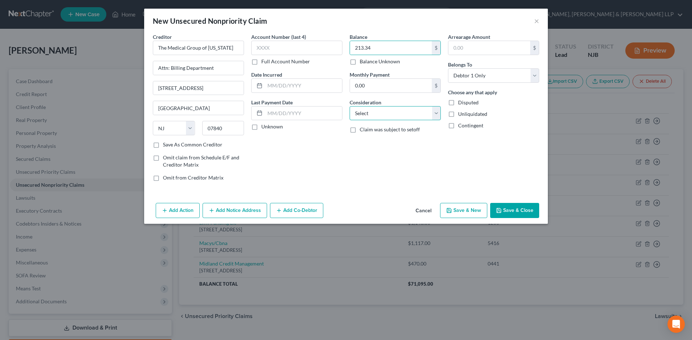
click at [364, 114] on select "Select Cable / Satellite Services Collection Agency Credit Card Debt Debt Couns…" at bounding box center [394, 113] width 91 height 14
select select "9"
click at [349, 106] on select "Select Cable / Satellite Services Collection Agency Credit Card Debt Debt Couns…" at bounding box center [394, 113] width 91 height 14
click at [520, 211] on button "Save & Close" at bounding box center [514, 210] width 49 height 15
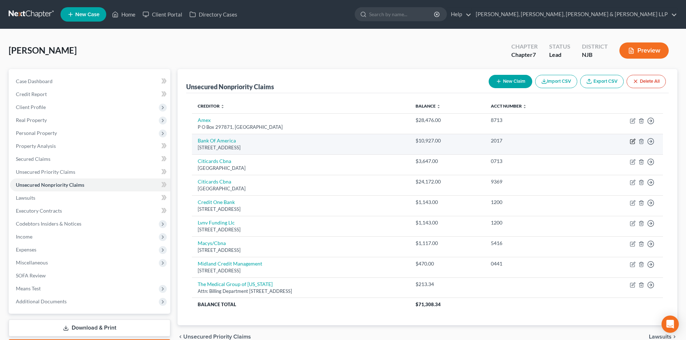
click at [633, 140] on icon "button" at bounding box center [633, 142] width 6 height 6
select select "3"
select select "2"
select select "0"
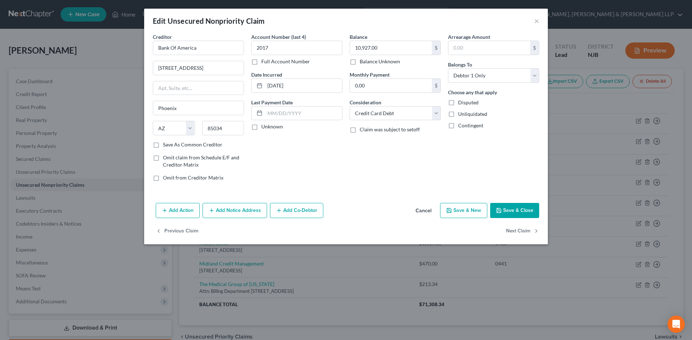
click at [230, 210] on button "Add Notice Address" at bounding box center [234, 210] width 64 height 15
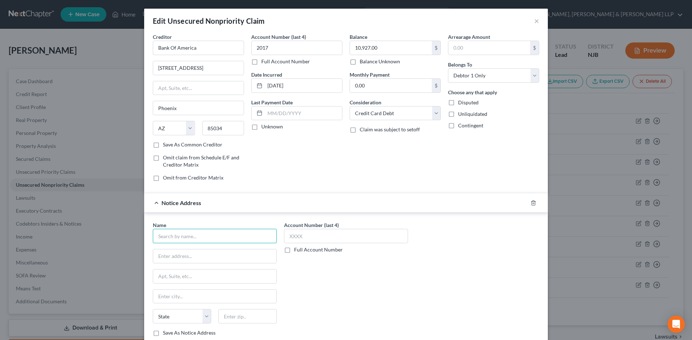
click at [200, 240] on input "text" at bounding box center [215, 236] width 124 height 14
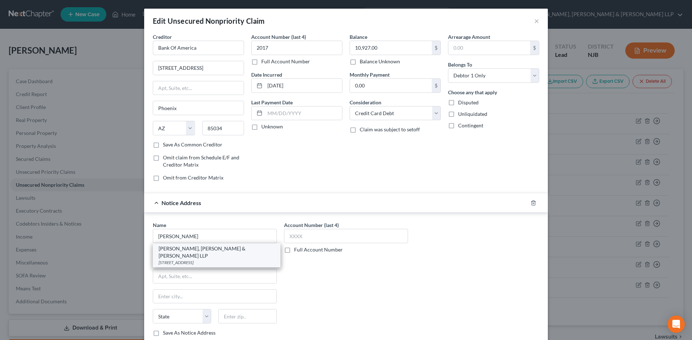
click at [222, 260] on div "[STREET_ADDRESS]" at bounding box center [217, 263] width 116 height 6
type input "[PERSON_NAME], [PERSON_NAME] & [PERSON_NAME] LLP"
type input "[STREET_ADDRESS]"
type input "Syosset"
select select "35"
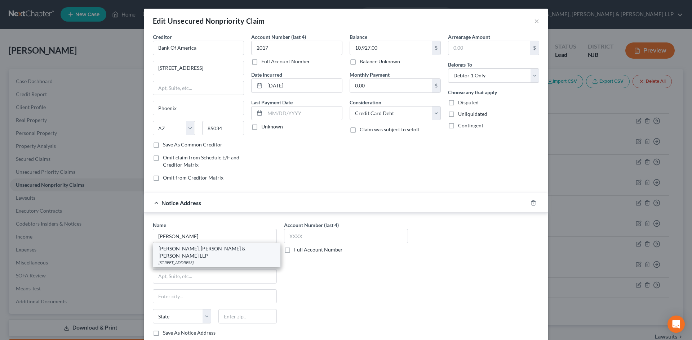
type input "11791"
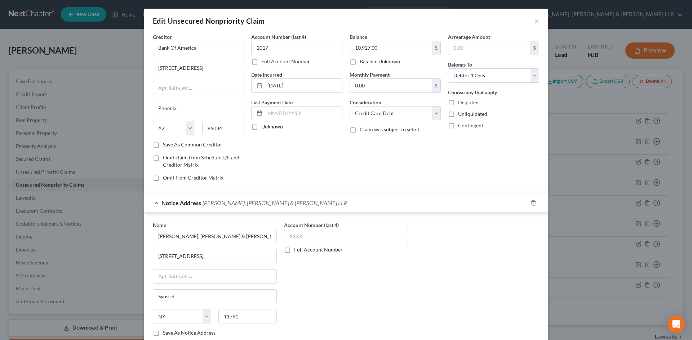
click at [153, 201] on div "Notice Address [PERSON_NAME], [PERSON_NAME] & [PERSON_NAME] LLP" at bounding box center [335, 202] width 383 height 19
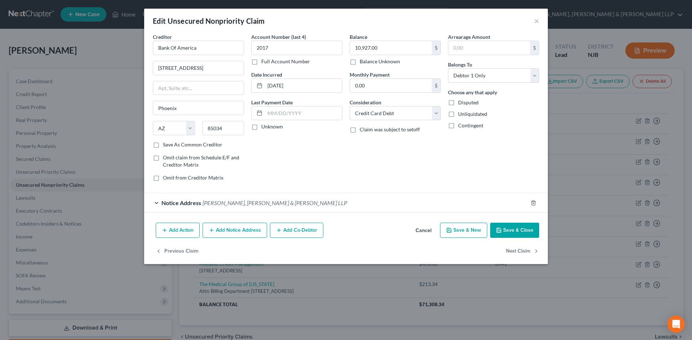
click at [504, 233] on button "Save & Close" at bounding box center [514, 230] width 49 height 15
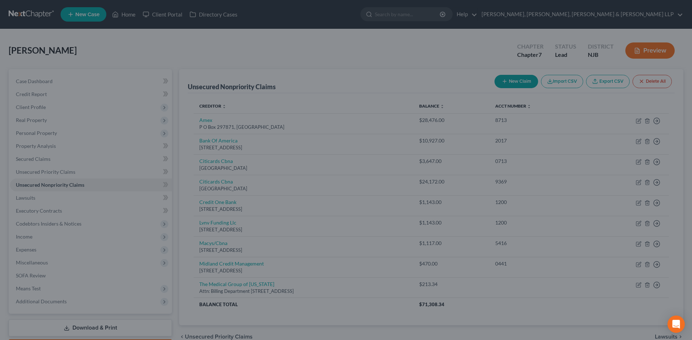
type input "0"
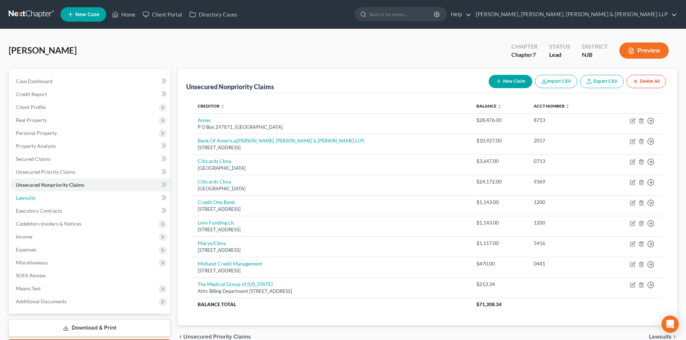
click at [41, 202] on link "Lawsuits" at bounding box center [90, 198] width 160 height 13
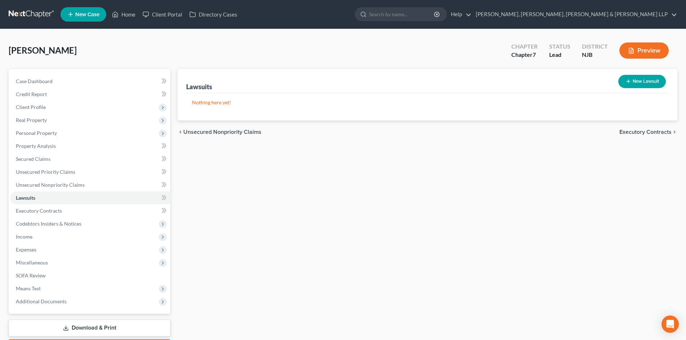
click at [638, 82] on button "New Lawsuit" at bounding box center [643, 81] width 48 height 13
select select "0"
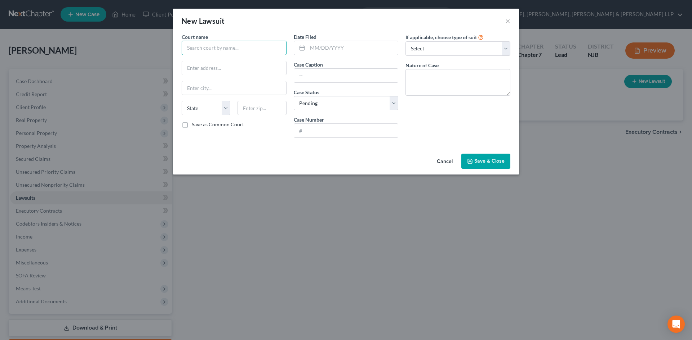
click at [245, 46] on input "text" at bounding box center [234, 48] width 105 height 14
type input "B"
drag, startPoint x: 253, startPoint y: 48, endPoint x: 239, endPoint y: 48, distance: 13.7
click at [239, 48] on input "Superior Court of New Jsery" at bounding box center [234, 48] width 105 height 14
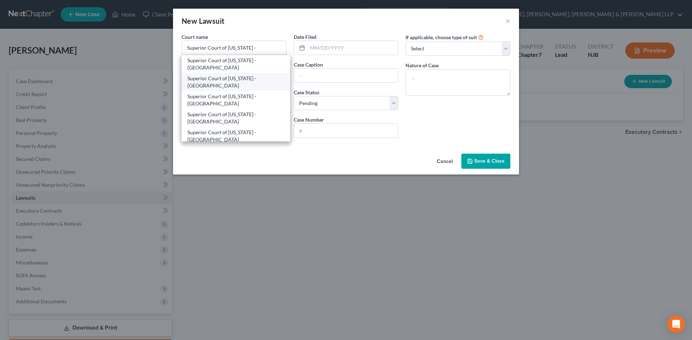
click at [260, 77] on div "Superior Court of [US_STATE] - [GEOGRAPHIC_DATA]" at bounding box center [235, 82] width 97 height 14
type input "Superior Court of [US_STATE] - [GEOGRAPHIC_DATA]"
type input "[STREET_ADDRESS]"
type input "Hackensack"
select select "33"
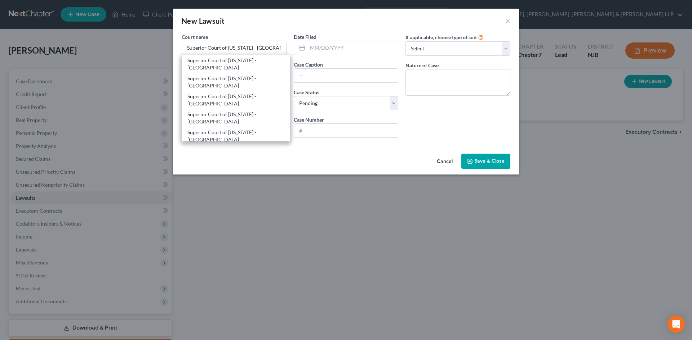
type input "07601"
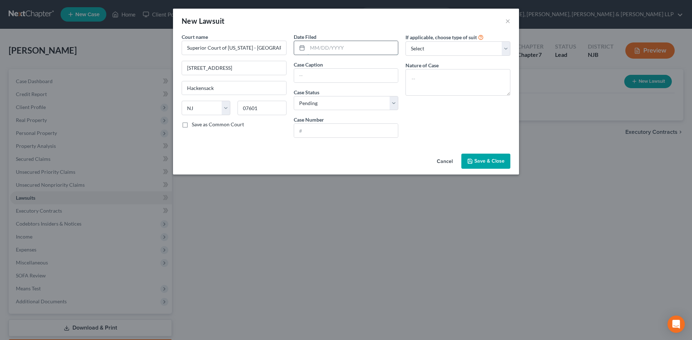
click at [317, 53] on input "text" at bounding box center [352, 48] width 91 height 14
click at [323, 71] on input "text" at bounding box center [346, 76] width 104 height 14
type input "[DATE]"
drag, startPoint x: 343, startPoint y: 75, endPoint x: 414, endPoint y: 82, distance: 71.7
click at [413, 82] on div "Court name * Superior Court of [US_STATE] - [GEOGRAPHIC_DATA] [GEOGRAPHIC_DATA]…" at bounding box center [346, 88] width 336 height 111
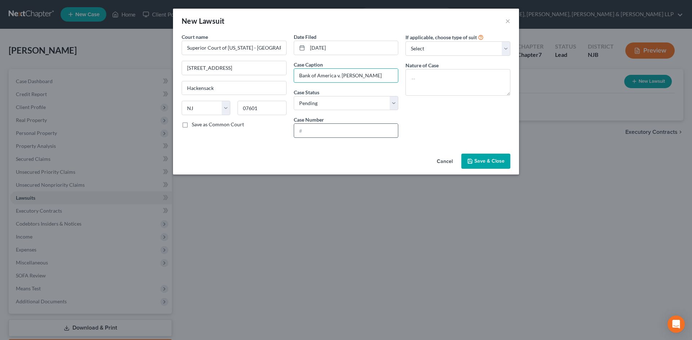
type input "Bank of America v. [PERSON_NAME]"
click at [338, 133] on input "text" at bounding box center [346, 131] width 104 height 14
type input "DC-019147-24"
click at [488, 160] on span "Save & Close" at bounding box center [489, 161] width 30 height 6
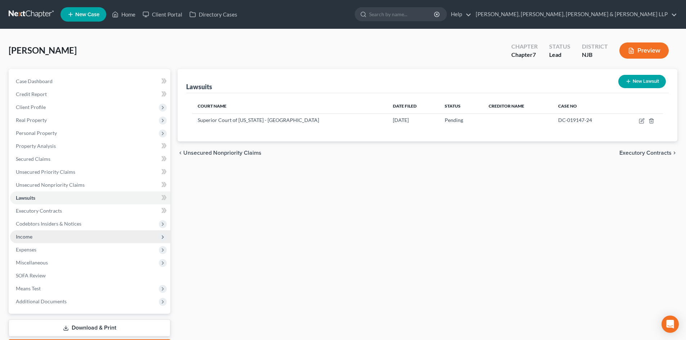
click at [71, 241] on span "Income" at bounding box center [90, 237] width 160 height 13
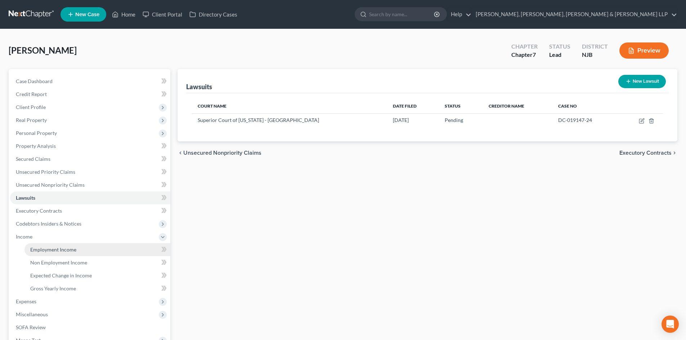
click at [60, 251] on span "Employment Income" at bounding box center [53, 250] width 46 height 6
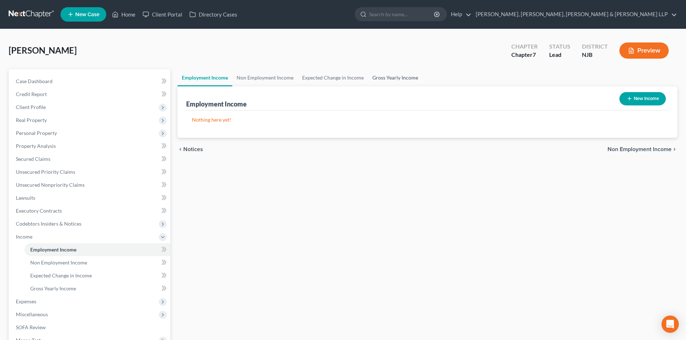
drag, startPoint x: 388, startPoint y: 79, endPoint x: 370, endPoint y: 81, distance: 17.7
click at [388, 79] on link "Gross Yearly Income" at bounding box center [395, 77] width 54 height 17
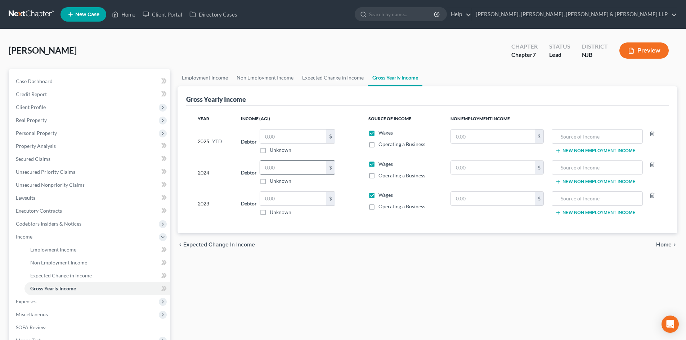
click at [278, 170] on input "text" at bounding box center [293, 168] width 66 height 14
type input "84,230.00"
click at [274, 201] on input "text" at bounding box center [293, 199] width 66 height 14
type input "83,836.00"
drag, startPoint x: 71, startPoint y: 136, endPoint x: 71, endPoint y: 141, distance: 4.7
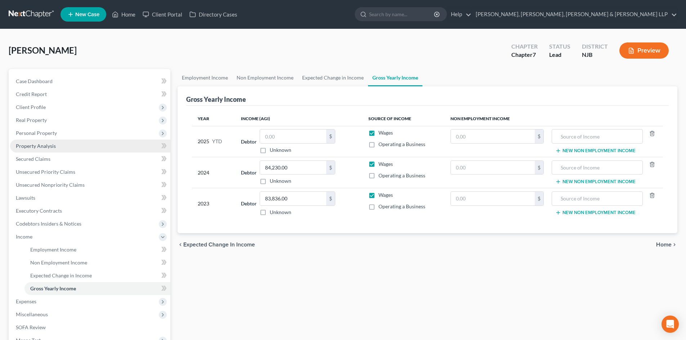
click at [71, 136] on span "Personal Property" at bounding box center [90, 133] width 160 height 13
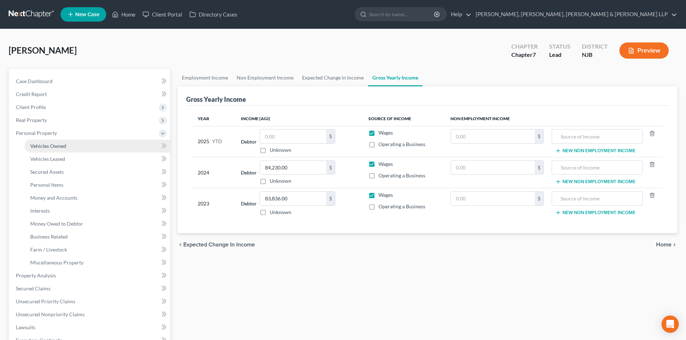
click at [72, 147] on link "Vehicles Owned" at bounding box center [97, 146] width 146 height 13
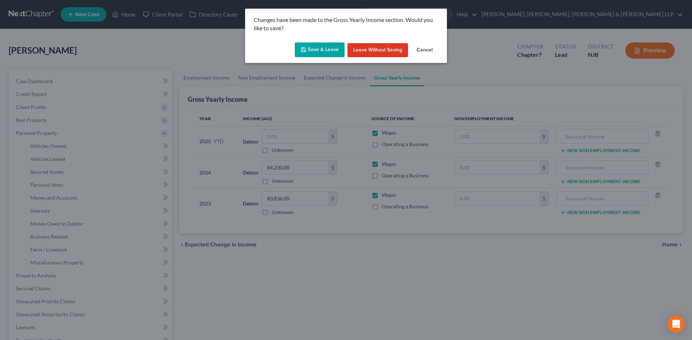
click at [314, 49] on button "Save & Leave" at bounding box center [320, 50] width 50 height 15
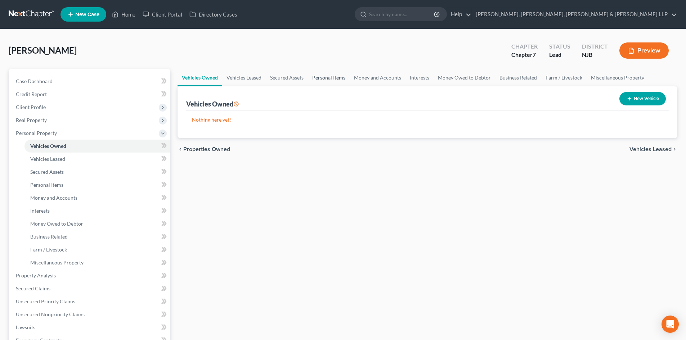
click at [339, 77] on link "Personal Items" at bounding box center [329, 77] width 42 height 17
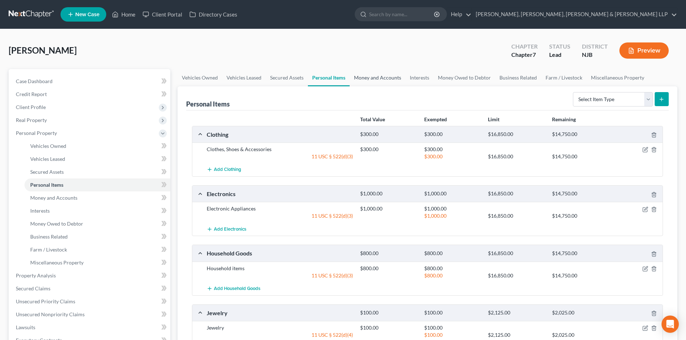
click at [377, 76] on link "Money and Accounts" at bounding box center [378, 77] width 56 height 17
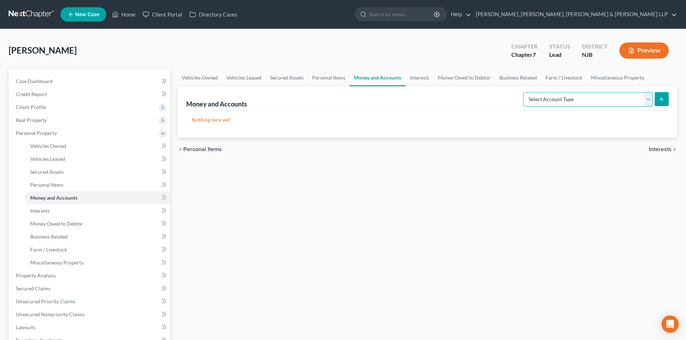
click at [570, 102] on select "Select Account Type Brokerage Cash on Hand Certificates of Deposit Checking Acc…" at bounding box center [588, 99] width 130 height 14
select select "checking"
click at [525, 92] on select "Select Account Type Brokerage Cash on Hand Certificates of Deposit Checking Acc…" at bounding box center [588, 99] width 130 height 14
click at [665, 99] on button "submit" at bounding box center [662, 99] width 14 height 14
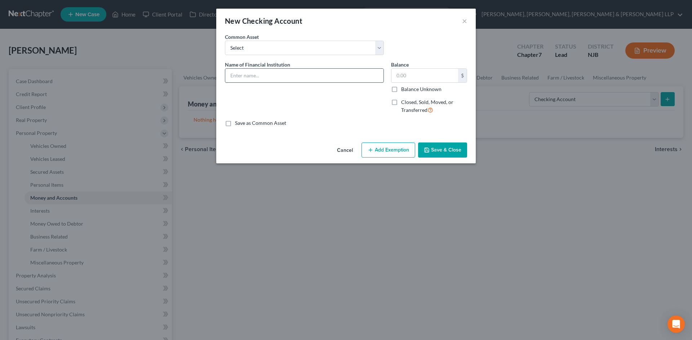
click at [283, 75] on input "text" at bounding box center [304, 76] width 158 height 14
type input "PNC Bank - 6236"
click at [395, 76] on input "text" at bounding box center [424, 76] width 67 height 14
type input "1,070"
click at [397, 148] on button "Add Exemption" at bounding box center [388, 150] width 54 height 15
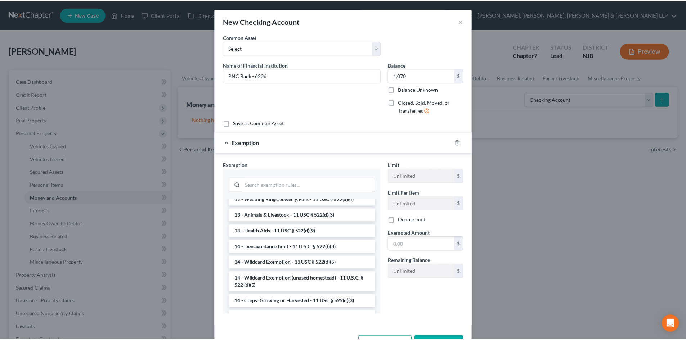
scroll to position [108, 0]
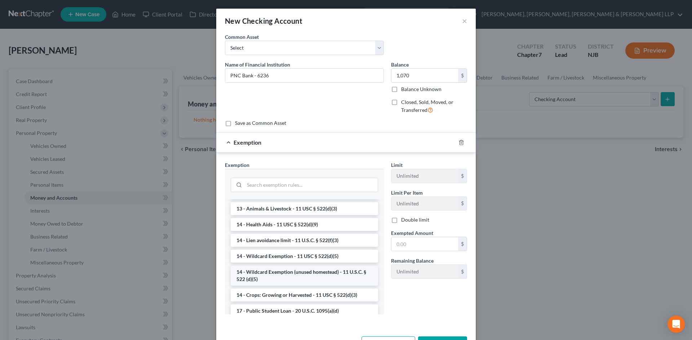
click at [276, 272] on li "14 - Wildcard Exemption (unused homestead) - 11 U.S.C. § 522 (d)(5)" at bounding box center [304, 276] width 147 height 20
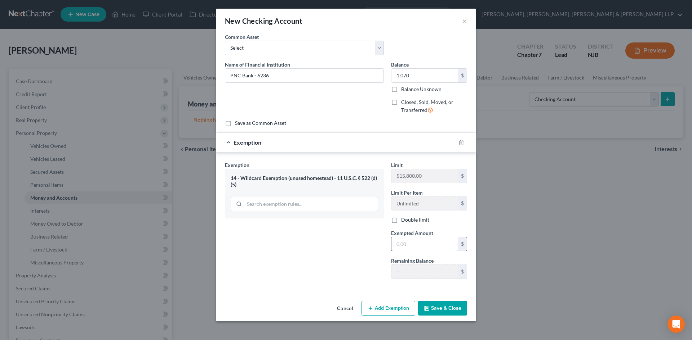
click at [407, 242] on input "text" at bounding box center [424, 244] width 67 height 14
type input "1,070"
click at [450, 308] on button "Save & Close" at bounding box center [442, 308] width 49 height 15
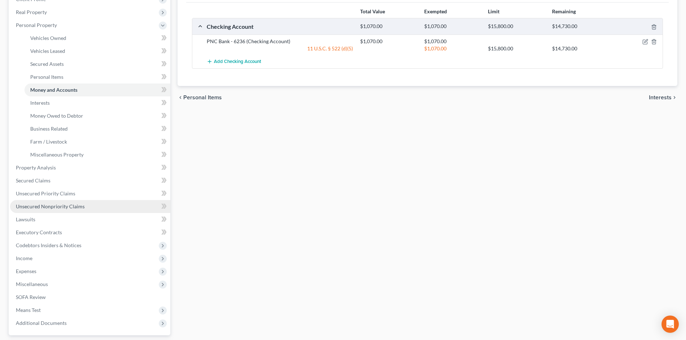
click at [66, 204] on span "Unsecured Nonpriority Claims" at bounding box center [50, 207] width 69 height 6
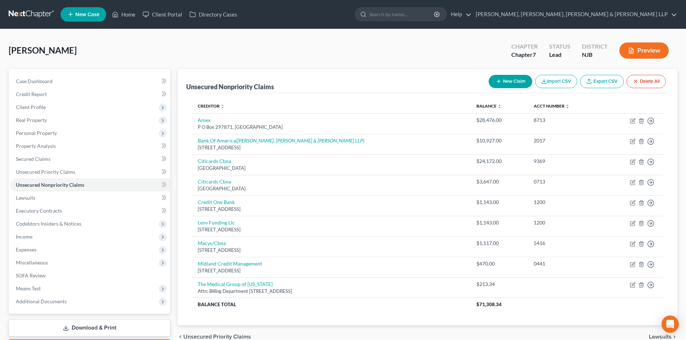
click at [502, 84] on button "New Claim" at bounding box center [511, 81] width 44 height 13
select select "0"
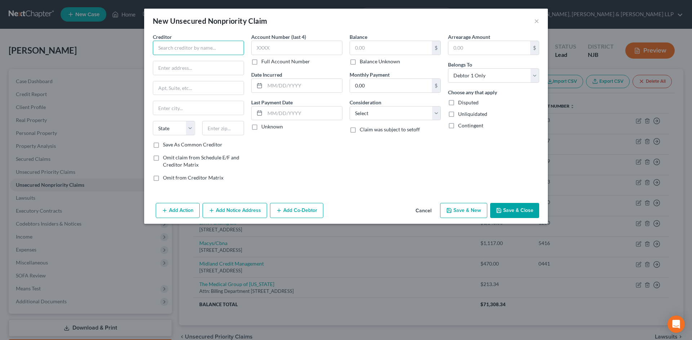
click at [200, 52] on input "text" at bounding box center [198, 48] width 91 height 14
type input "c"
type input "Cigna Healthcare"
click at [169, 70] on input "text" at bounding box center [198, 68] width 90 height 14
type input "PO Box 188061"
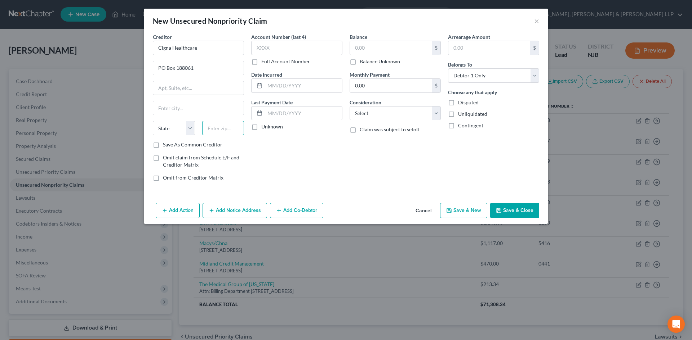
click at [210, 130] on input "text" at bounding box center [223, 128] width 42 height 14
type input "37422"
type input "Chattanooga"
select select "44"
drag, startPoint x: 214, startPoint y: 101, endPoint x: 238, endPoint y: 102, distance: 24.5
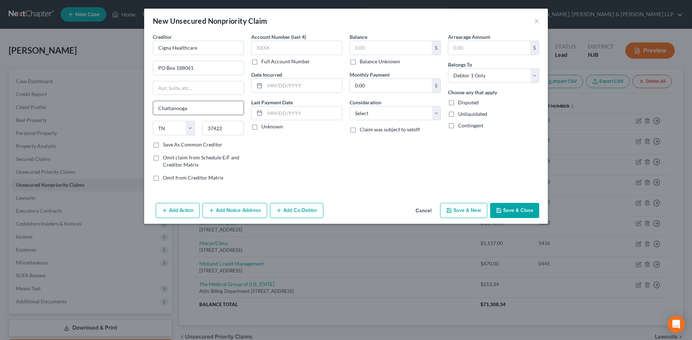
click at [211, 101] on input "Chattanooga" at bounding box center [198, 108] width 90 height 14
click at [369, 119] on select "Select Cable / Satellite Services Collection Agency Credit Card Debt Debt Couns…" at bounding box center [394, 113] width 91 height 14
select select "9"
click at [349, 106] on select "Select Cable / Satellite Services Collection Agency Credit Card Debt Debt Couns…" at bounding box center [394, 113] width 91 height 14
click at [368, 50] on input "text" at bounding box center [391, 48] width 82 height 14
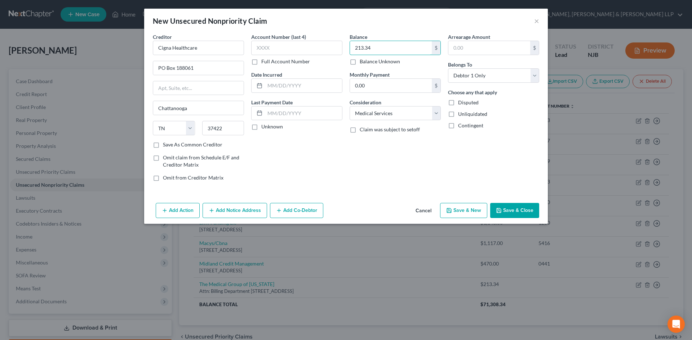
type input "213.34"
click at [513, 206] on button "Save & Close" at bounding box center [514, 210] width 49 height 15
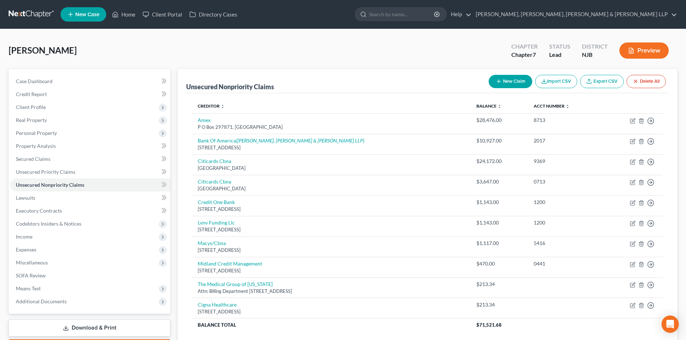
click at [510, 79] on button "New Claim" at bounding box center [511, 81] width 44 height 13
select select "0"
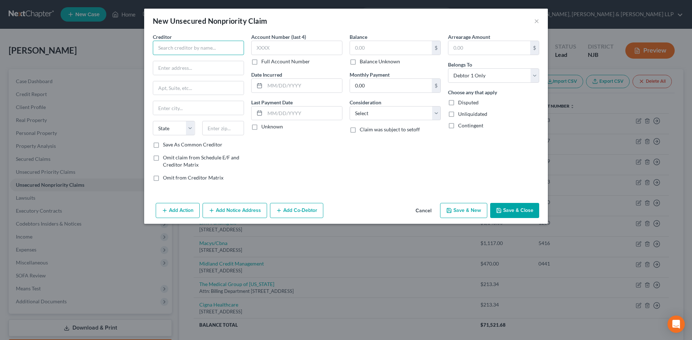
click at [177, 46] on input "text" at bounding box center [198, 48] width 91 height 14
type input "C"
type input "Laboratory Corporation of America"
click at [185, 68] on div "[GEOGRAPHIC_DATA]" at bounding box center [199, 67] width 80 height 6
type input "Po Box 2240"
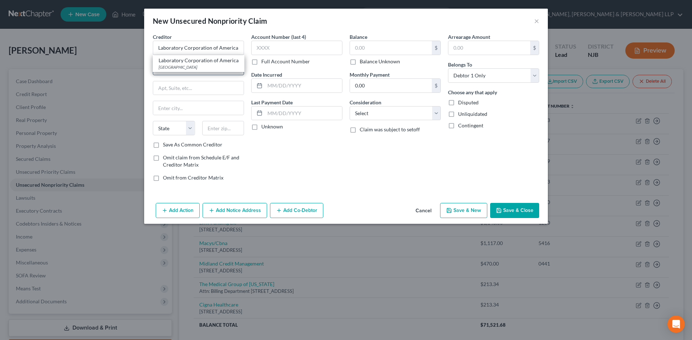
type input "[GEOGRAPHIC_DATA]"
select select "28"
type input "27216"
click at [389, 52] on input "text" at bounding box center [391, 48] width 82 height 14
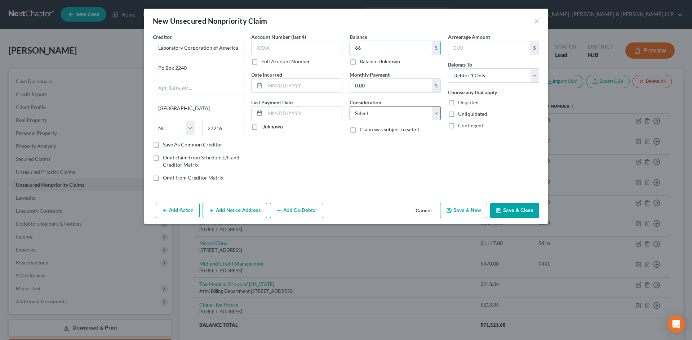
type input "66"
click at [393, 110] on select "Select Cable / Satellite Services Collection Agency Credit Card Debt Debt Couns…" at bounding box center [394, 113] width 91 height 14
select select "9"
click at [349, 106] on select "Select Cable / Satellite Services Collection Agency Credit Card Debt Debt Couns…" at bounding box center [394, 113] width 91 height 14
click at [500, 214] on button "Save & Close" at bounding box center [514, 210] width 49 height 15
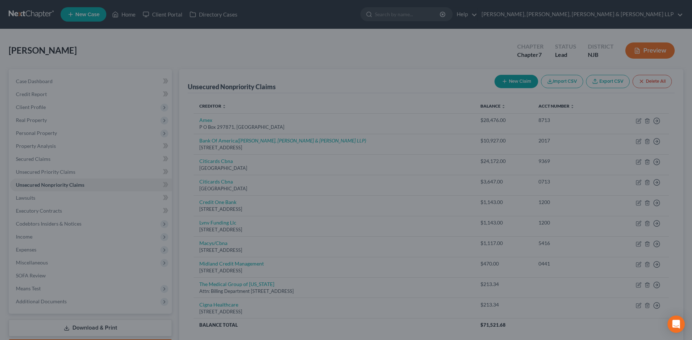
type input "66.00"
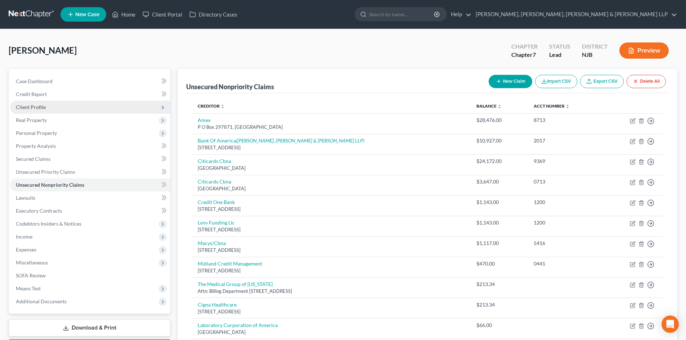
click at [48, 106] on span "Client Profile" at bounding box center [90, 107] width 160 height 13
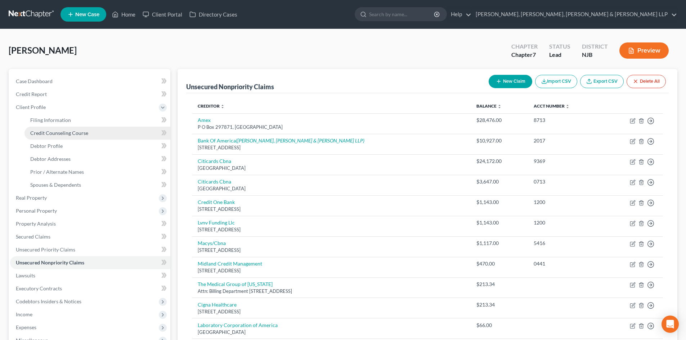
click at [66, 131] on span "Credit Counseling Course" at bounding box center [59, 133] width 58 height 6
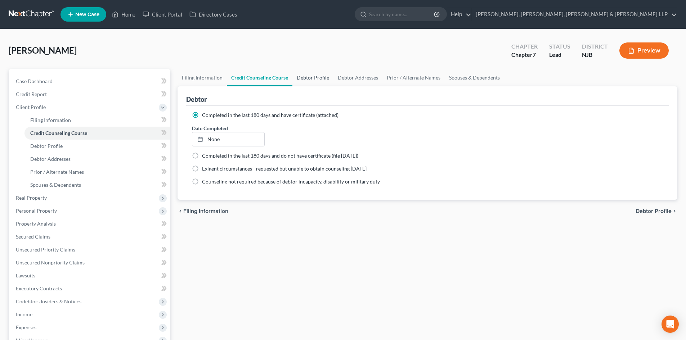
click at [307, 77] on link "Debtor Profile" at bounding box center [313, 77] width 41 height 17
select select "0"
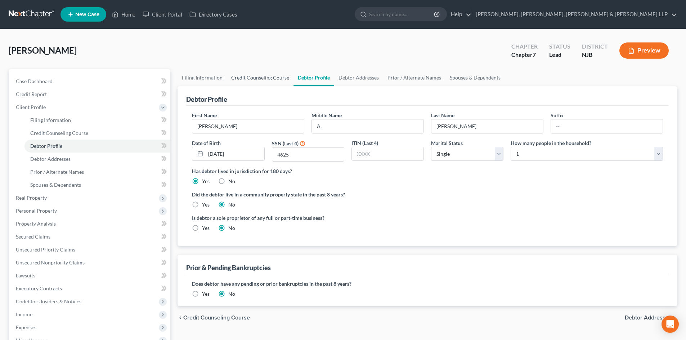
click at [269, 80] on link "Credit Counseling Course" at bounding box center [260, 77] width 67 height 17
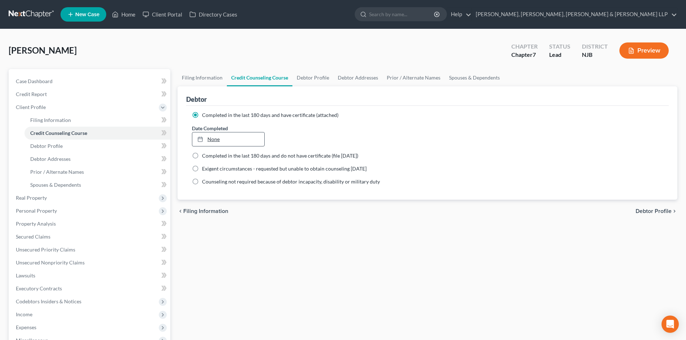
type input "[DATE]"
click at [213, 140] on link "[DATE]" at bounding box center [228, 140] width 72 height 14
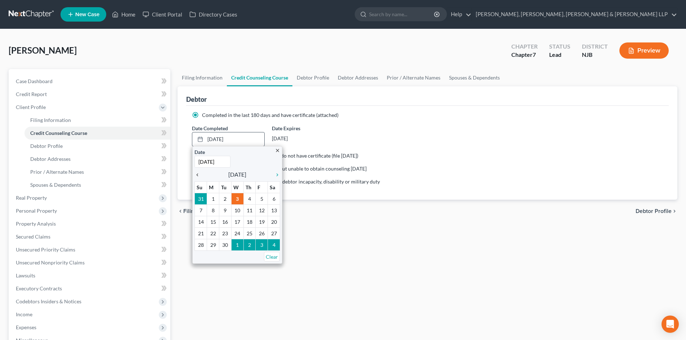
click at [196, 177] on icon "chevron_left" at bounding box center [199, 175] width 9 height 6
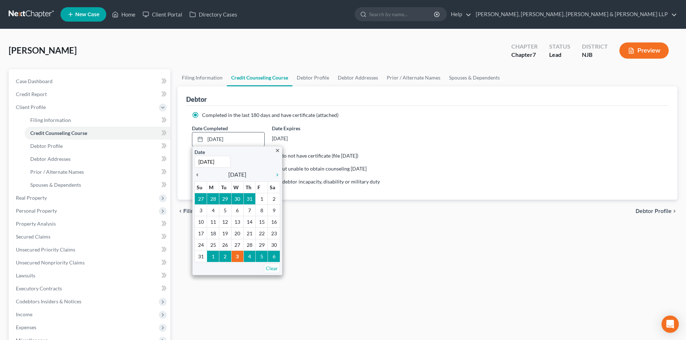
click at [198, 177] on icon "chevron_left" at bounding box center [199, 175] width 9 height 6
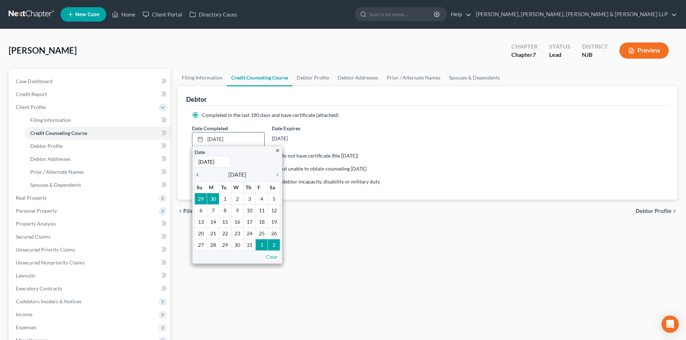
click at [198, 177] on icon "chevron_left" at bounding box center [199, 175] width 9 height 6
click at [199, 177] on icon "chevron_left" at bounding box center [199, 175] width 9 height 6
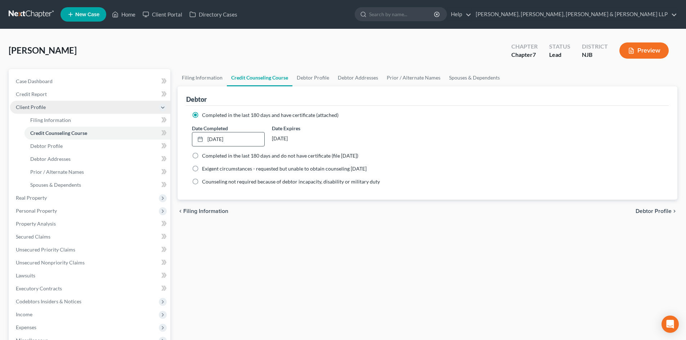
drag, startPoint x: 63, startPoint y: 106, endPoint x: 67, endPoint y: 107, distance: 4.0
click at [63, 106] on span "Client Profile" at bounding box center [90, 107] width 160 height 13
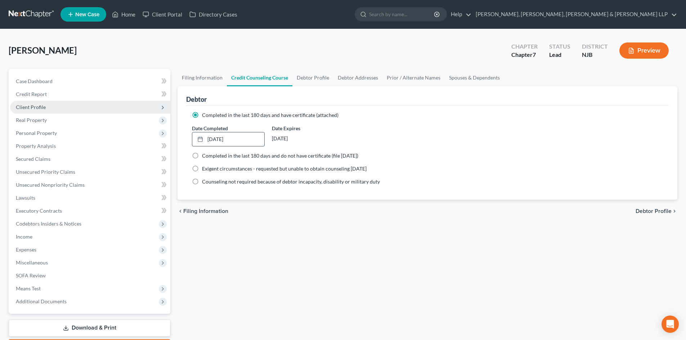
click at [53, 104] on span "Client Profile" at bounding box center [90, 107] width 160 height 13
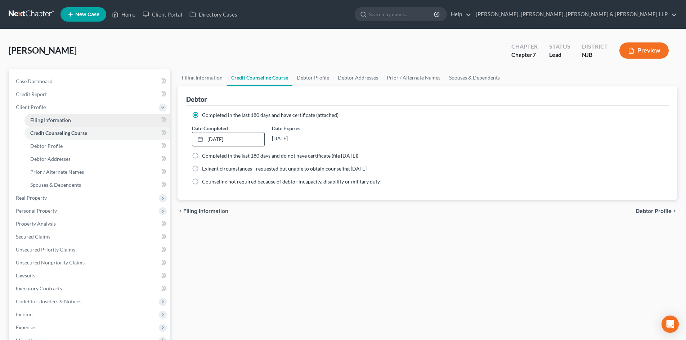
drag, startPoint x: 57, startPoint y: 115, endPoint x: 123, endPoint y: 111, distance: 66.4
click at [57, 115] on link "Filing Information" at bounding box center [97, 120] width 146 height 13
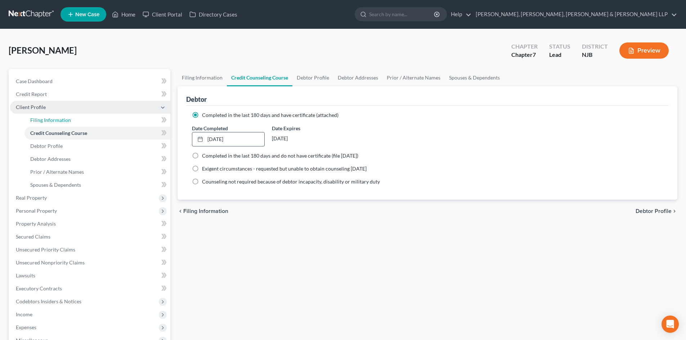
select select "1"
select select "0"
select select "51"
select select "0"
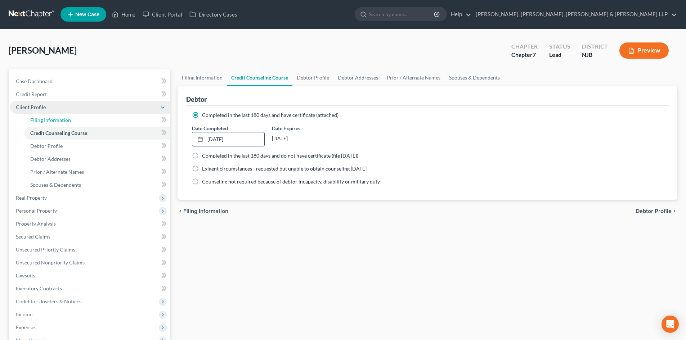
select select "0"
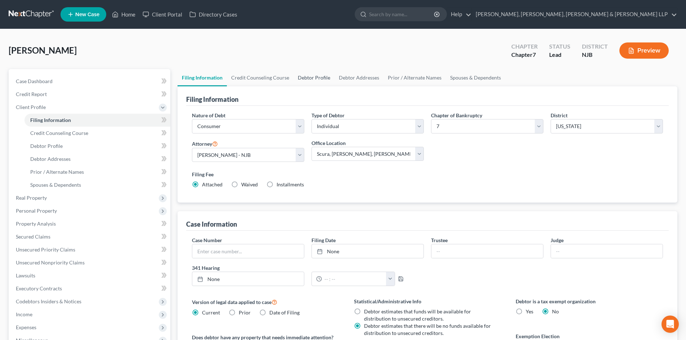
click at [297, 79] on link "Debtor Profile" at bounding box center [314, 77] width 41 height 17
select select "0"
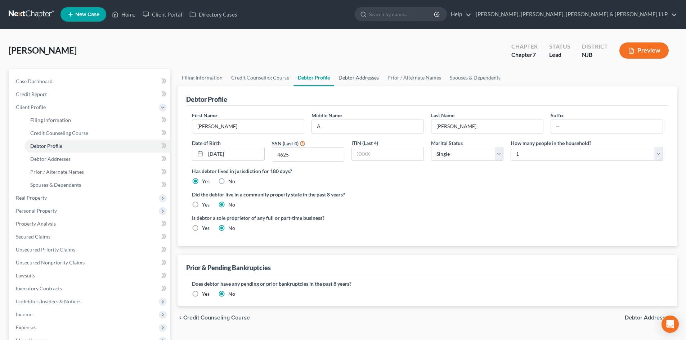
click at [345, 79] on link "Debtor Addresses" at bounding box center [358, 77] width 49 height 17
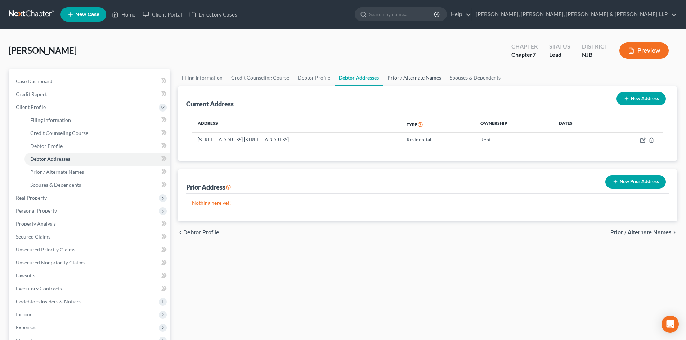
click at [390, 80] on link "Prior / Alternate Names" at bounding box center [414, 77] width 62 height 17
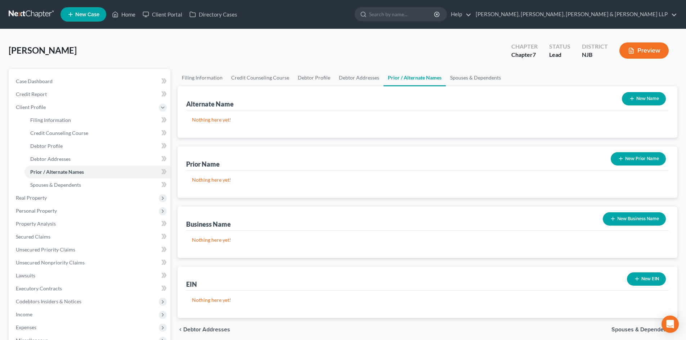
click at [653, 98] on button "New Name" at bounding box center [644, 98] width 44 height 13
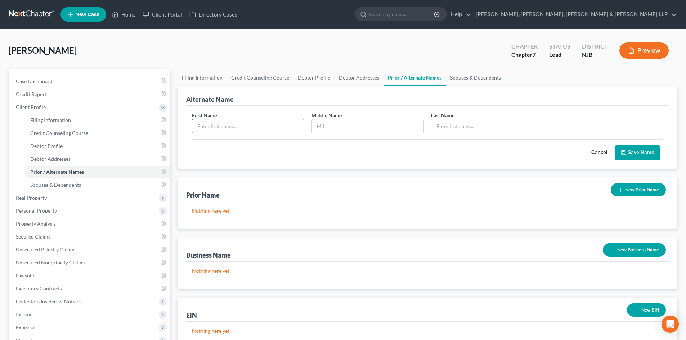
click at [244, 129] on input "text" at bounding box center [248, 127] width 112 height 14
type input "[PERSON_NAME]"
click at [328, 133] on input "text" at bounding box center [368, 127] width 112 height 14
type input "[PERSON_NAME]"
click at [451, 130] on input "text" at bounding box center [488, 127] width 112 height 14
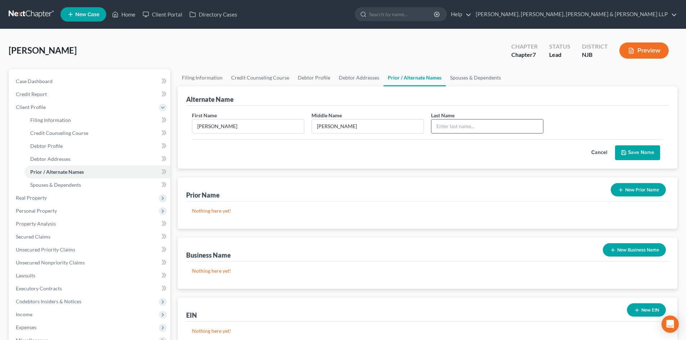
type input "k"
type input "[PERSON_NAME]"
click at [619, 149] on button "Save Name" at bounding box center [637, 153] width 45 height 15
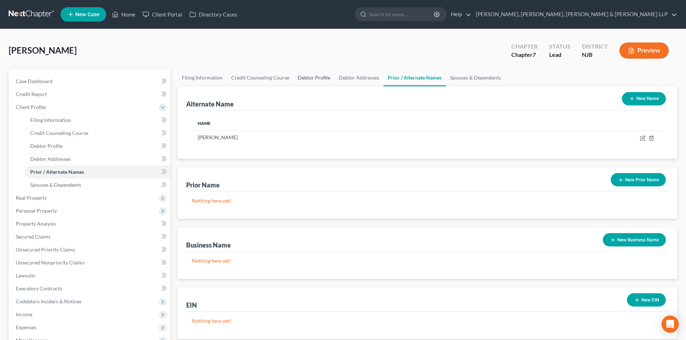
click at [314, 74] on link "Debtor Profile" at bounding box center [314, 77] width 41 height 17
select select "0"
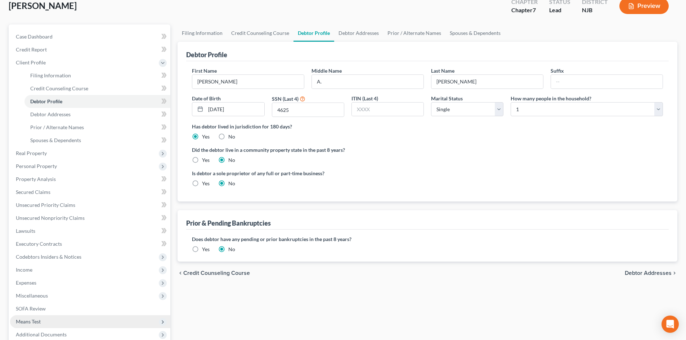
scroll to position [108, 0]
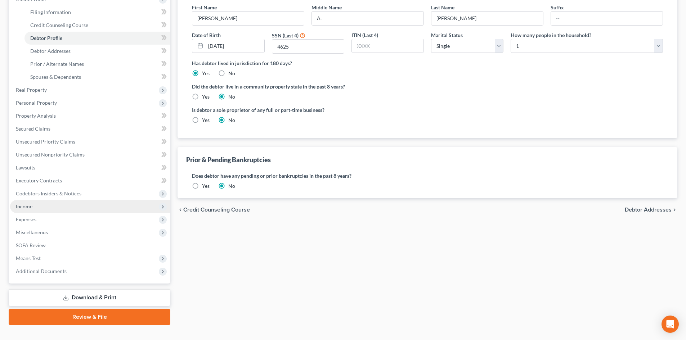
click at [28, 207] on span "Income" at bounding box center [24, 207] width 17 height 6
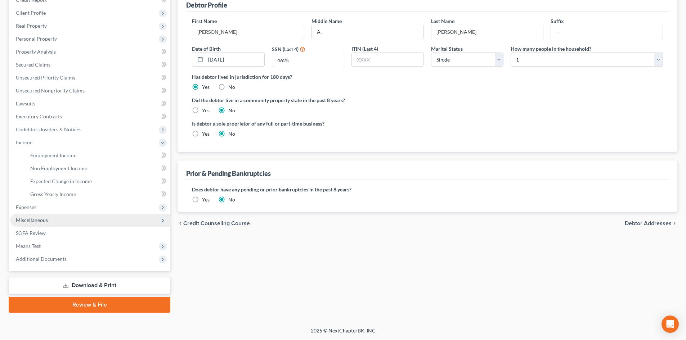
scroll to position [94, 0]
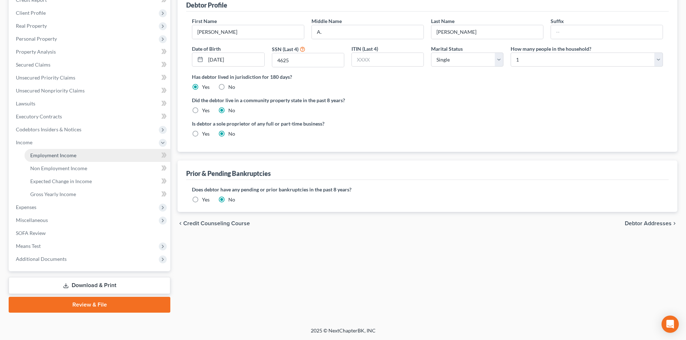
click at [68, 158] on span "Employment Income" at bounding box center [53, 155] width 46 height 6
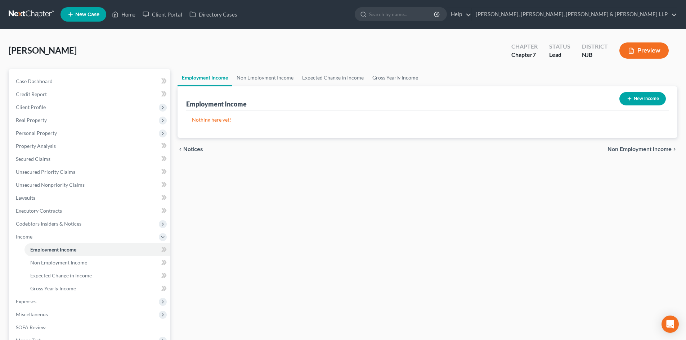
click at [640, 101] on button "New Income" at bounding box center [643, 98] width 46 height 13
select select "0"
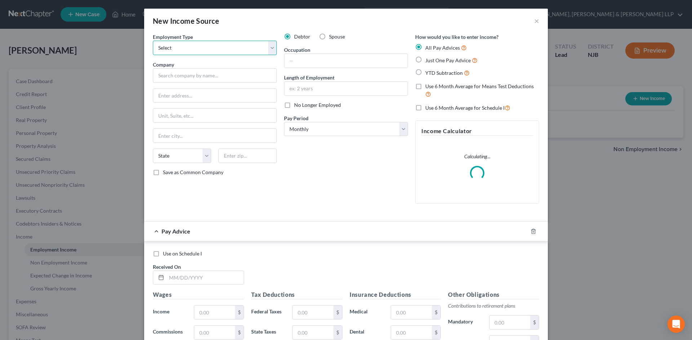
click at [212, 53] on select "Select Full or [DEMOGRAPHIC_DATA] Employment Self Employment" at bounding box center [215, 48] width 124 height 14
select select "0"
click at [153, 41] on select "Select Full or [DEMOGRAPHIC_DATA] Employment Self Employment" at bounding box center [215, 48] width 124 height 14
click at [180, 75] on input "text" at bounding box center [215, 75] width 124 height 14
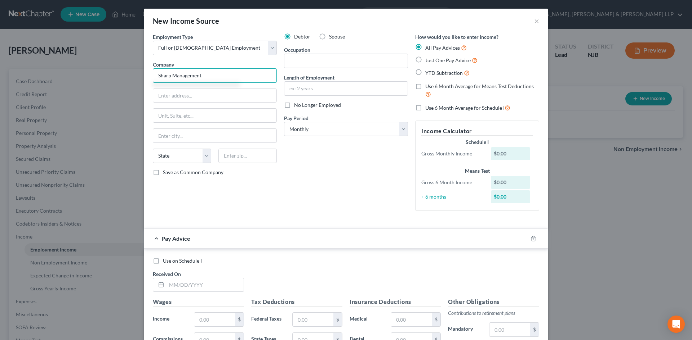
drag, startPoint x: 175, startPoint y: 73, endPoint x: 126, endPoint y: 73, distance: 49.4
click at [126, 73] on div "New Income Source × Employment Type * Select Full or [DEMOGRAPHIC_DATA] Employm…" at bounding box center [346, 170] width 692 height 340
type input "Sharp Management"
click at [179, 93] on input "text" at bounding box center [214, 96] width 123 height 14
paste input "[STREET_ADDRESS]"
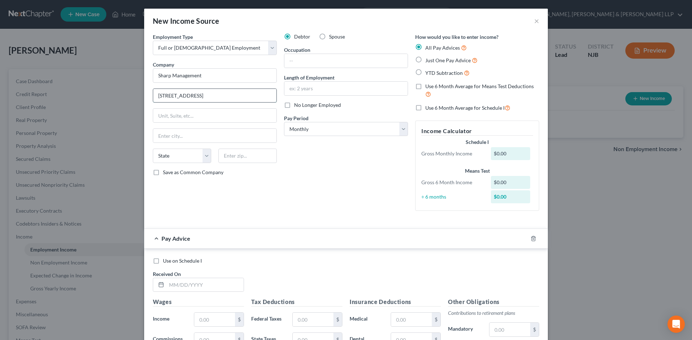
drag, startPoint x: 227, startPoint y: 97, endPoint x: 252, endPoint y: 97, distance: 25.2
click at [252, 97] on input "[STREET_ADDRESS]" at bounding box center [214, 96] width 123 height 14
type input "[STREET_ADDRESS]"
drag, startPoint x: 230, startPoint y: 161, endPoint x: 232, endPoint y: 156, distance: 5.4
click at [230, 161] on input "text" at bounding box center [247, 156] width 58 height 14
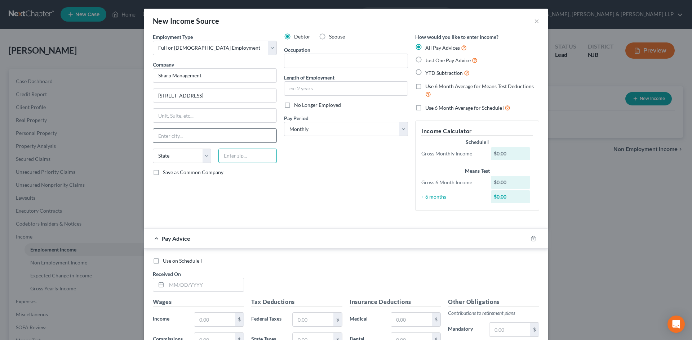
paste input "07644"
type input "07644"
type input "[GEOGRAPHIC_DATA]"
select select "33"
click at [239, 128] on div "Employment Type * Select Full or [DEMOGRAPHIC_DATA] Employment Self Employment …" at bounding box center [214, 125] width 131 height 184
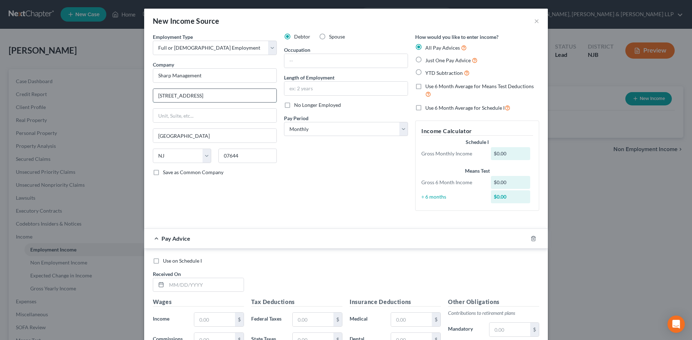
drag, startPoint x: 250, startPoint y: 97, endPoint x: 207, endPoint y: 96, distance: 43.6
click at [207, 96] on input "[STREET_ADDRESS]" at bounding box center [214, 96] width 123 height 14
type input "[STREET_ADDRESS],"
click at [317, 65] on input "text" at bounding box center [345, 61] width 123 height 14
type input "Administrative"
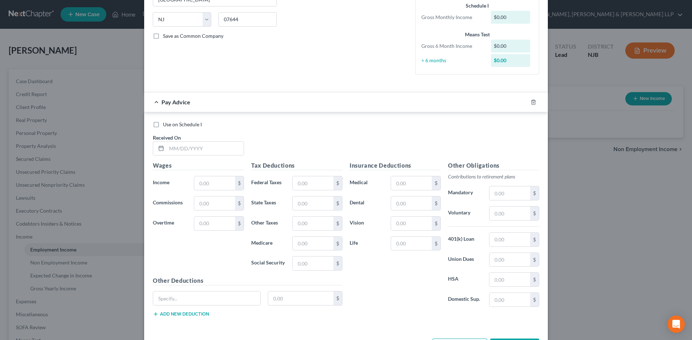
scroll to position [165, 0]
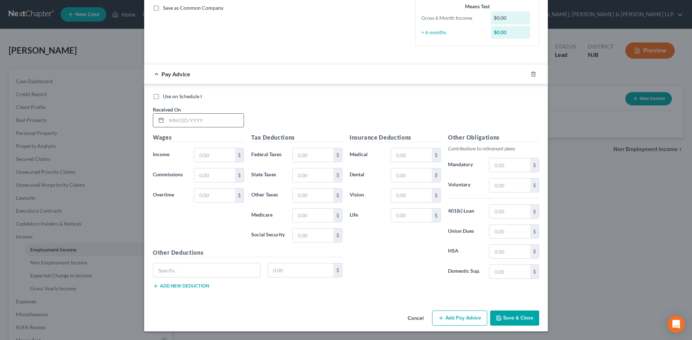
click at [205, 125] on input "text" at bounding box center [204, 121] width 77 height 14
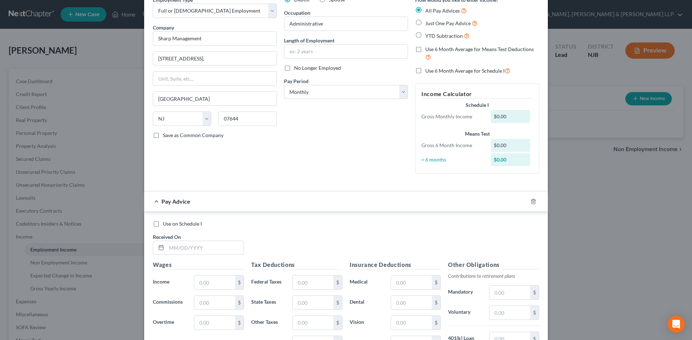
scroll to position [72, 0]
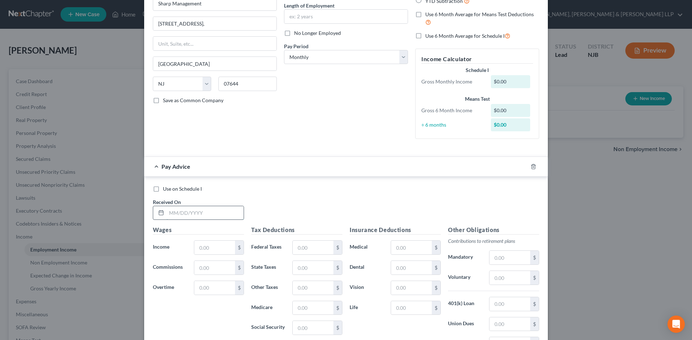
click at [196, 211] on input "text" at bounding box center [204, 213] width 77 height 14
type input "[DATE]"
click at [198, 246] on input "text" at bounding box center [214, 248] width 41 height 14
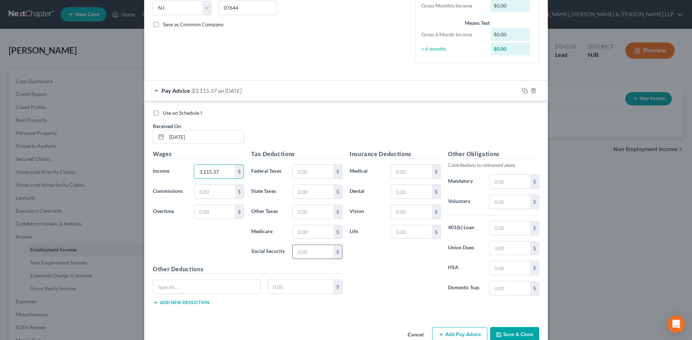
scroll to position [165, 0]
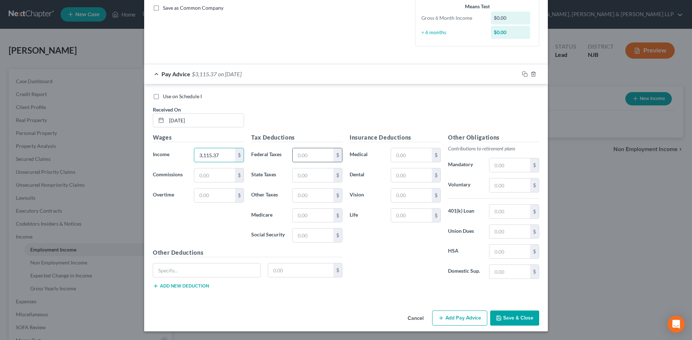
type input "3,115.37"
click at [305, 160] on input "text" at bounding box center [313, 155] width 41 height 14
type input "328.94"
click at [310, 173] on input "text" at bounding box center [313, 176] width 41 height 14
type input "120.10"
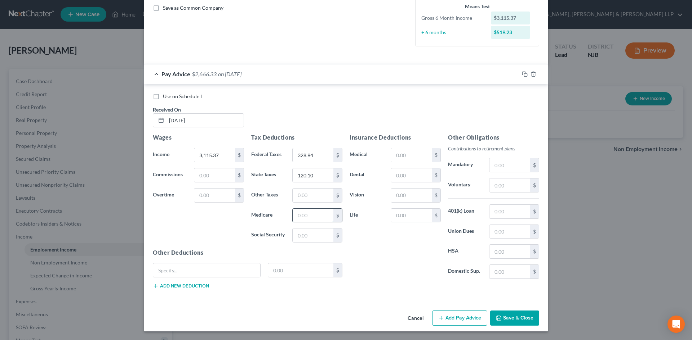
click at [310, 212] on input "text" at bounding box center [313, 216] width 41 height 14
type input "42.45"
click at [297, 239] on input "text" at bounding box center [313, 236] width 41 height 14
type input "181.48"
click at [324, 198] on input "text" at bounding box center [313, 196] width 41 height 14
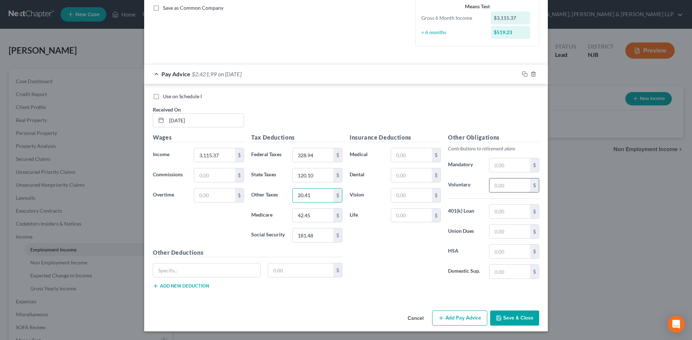
type input "20.41"
click at [503, 187] on input "text" at bounding box center [509, 186] width 41 height 14
type input "125.00"
click at [396, 157] on input "text" at bounding box center [411, 155] width 41 height 14
type input "171.45"
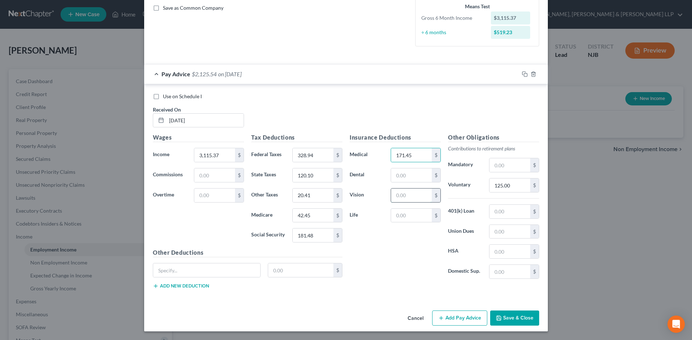
click at [424, 196] on input "text" at bounding box center [411, 196] width 41 height 14
type input "3.12"
click at [407, 215] on input "text" at bounding box center [411, 216] width 41 height 14
type input "13.62"
click at [309, 196] on input "20.41" at bounding box center [313, 196] width 41 height 14
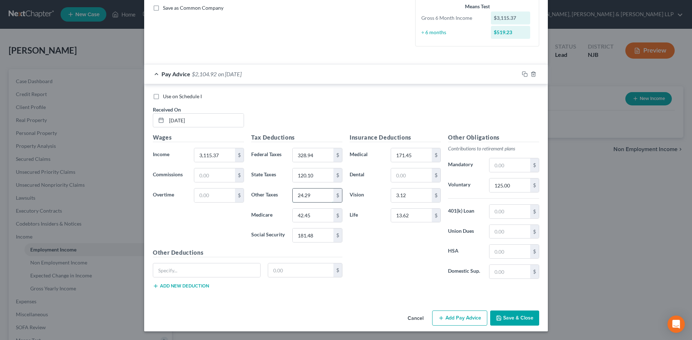
click at [307, 194] on input "24.29" at bounding box center [313, 196] width 41 height 14
drag, startPoint x: 307, startPoint y: 194, endPoint x: 275, endPoint y: 201, distance: 32.8
click at [275, 201] on div "Other Taxes 24.29 $" at bounding box center [296, 195] width 98 height 14
type input "34.57"
click at [448, 316] on button "Add Pay Advice" at bounding box center [459, 318] width 55 height 15
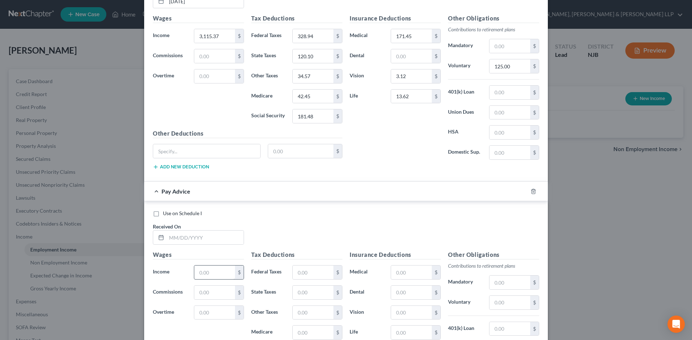
scroll to position [309, 0]
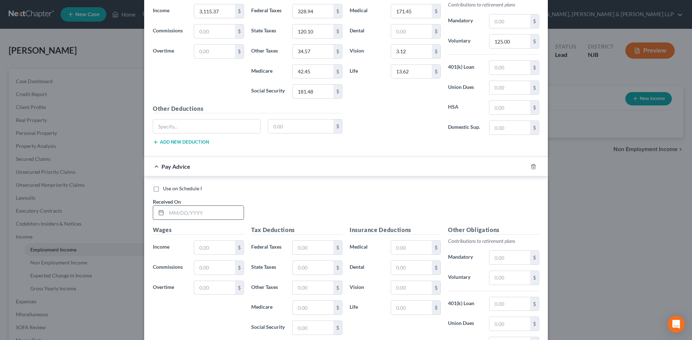
click at [201, 216] on input "text" at bounding box center [204, 213] width 77 height 14
type input "[DATE]"
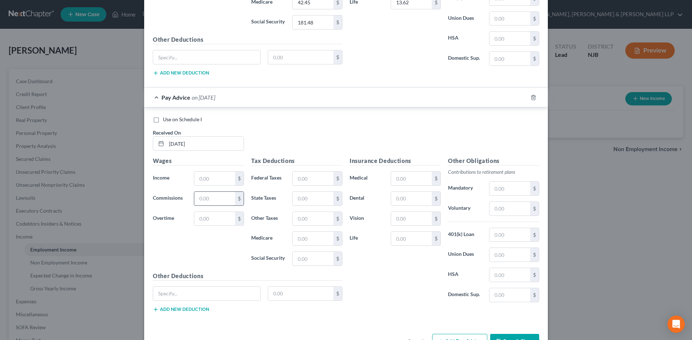
scroll to position [381, 0]
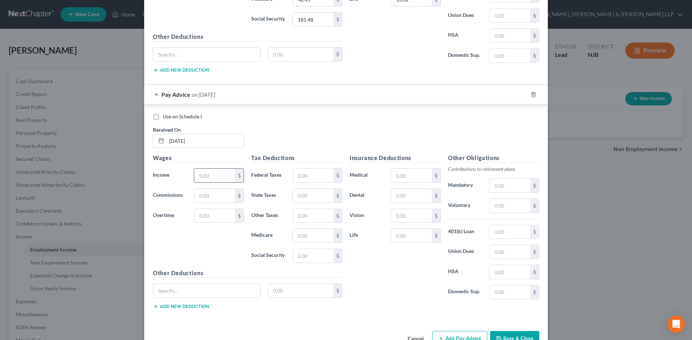
click at [203, 182] on input "text" at bounding box center [214, 176] width 41 height 14
type input "3,115.38"
click at [300, 176] on input "text" at bounding box center [313, 176] width 41 height 14
type input "328.94"
click at [307, 192] on input "text" at bounding box center [313, 196] width 41 height 14
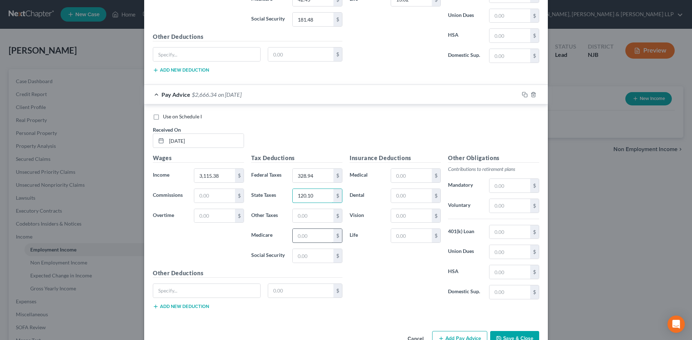
type input "120.10"
click at [304, 235] on input "text" at bounding box center [313, 236] width 41 height 14
type input "42.44"
click at [305, 257] on input "text" at bounding box center [313, 256] width 41 height 14
type input "181.49"
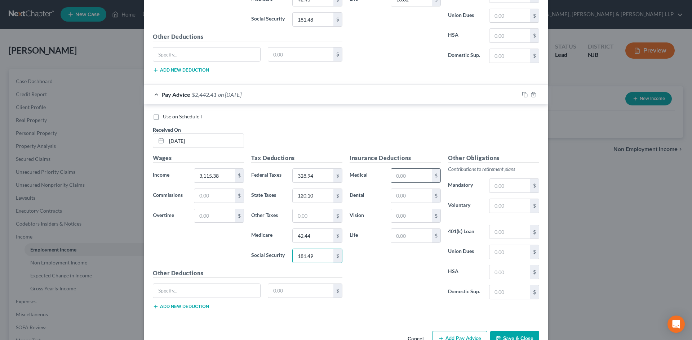
click at [405, 174] on input "text" at bounding box center [411, 176] width 41 height 14
type input "171.45"
click at [400, 214] on input "text" at bounding box center [411, 216] width 41 height 14
type input "3.12"
click at [391, 235] on input "text" at bounding box center [411, 236] width 41 height 14
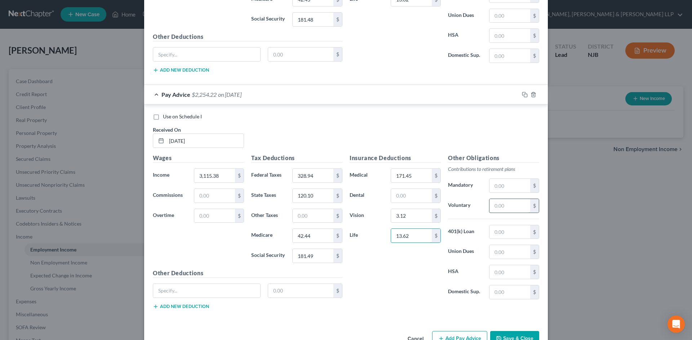
type input "13.62"
click at [515, 206] on input "text" at bounding box center [509, 206] width 41 height 14
type input "125"
click at [302, 214] on input "text" at bounding box center [313, 216] width 41 height 14
type input "34.57"
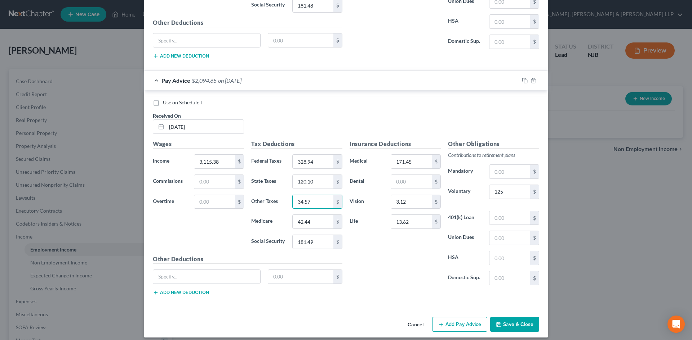
scroll to position [401, 0]
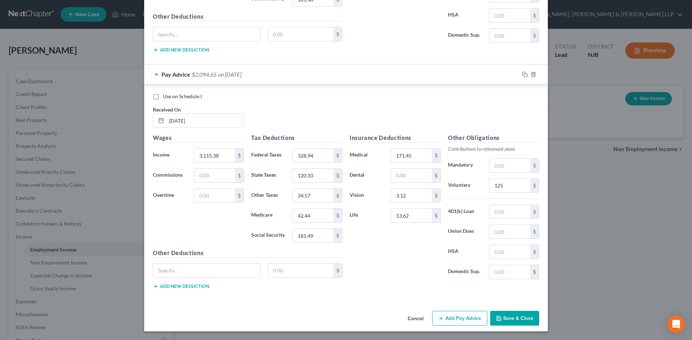
click at [453, 317] on button "Add Pay Advice" at bounding box center [459, 318] width 55 height 15
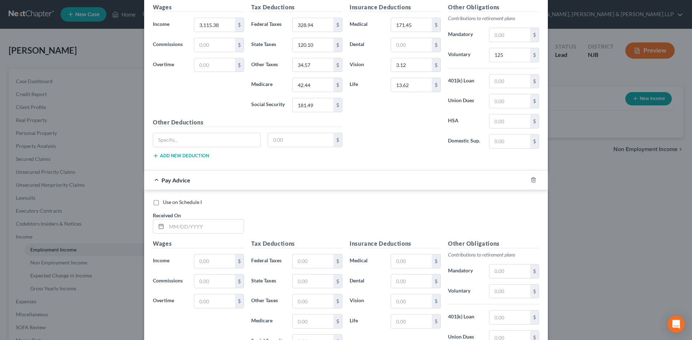
scroll to position [545, 0]
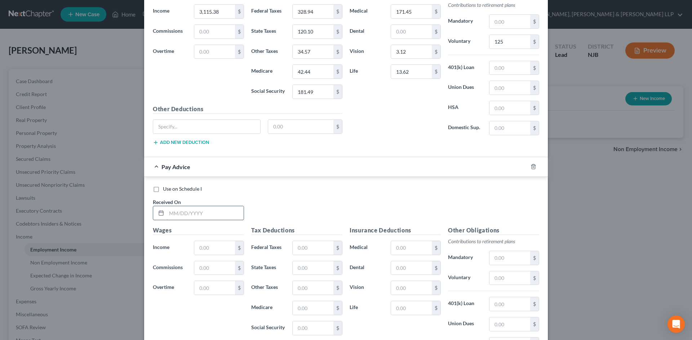
click at [189, 215] on input "text" at bounding box center [204, 213] width 77 height 14
click at [202, 249] on input "text" at bounding box center [214, 248] width 41 height 14
click at [206, 247] on input "text" at bounding box center [214, 248] width 41 height 14
click at [125, 215] on div "New Income Source × Employment Type * Select Full or [DEMOGRAPHIC_DATA] Employm…" at bounding box center [346, 170] width 692 height 340
type input "[DATE]"
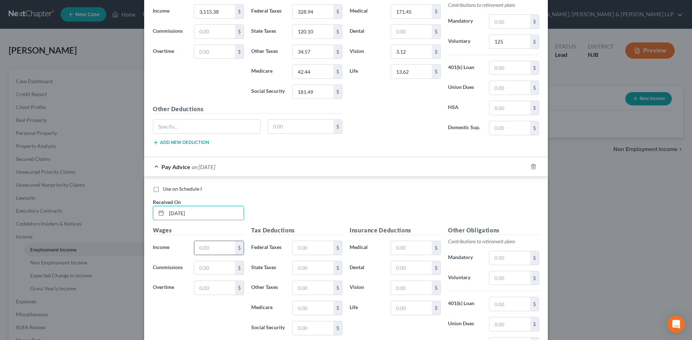
click at [204, 247] on input "text" at bounding box center [214, 248] width 41 height 14
type input "3,115.37"
click at [296, 250] on input "text" at bounding box center [313, 248] width 41 height 14
type input "328.94"
click at [304, 268] on input "text" at bounding box center [313, 269] width 41 height 14
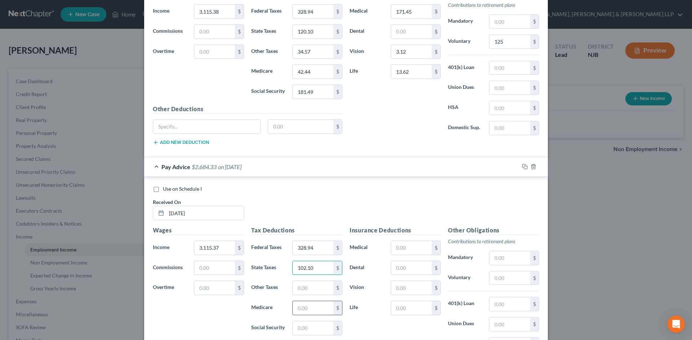
type input "102.10"
click at [305, 308] on input "text" at bounding box center [313, 309] width 41 height 14
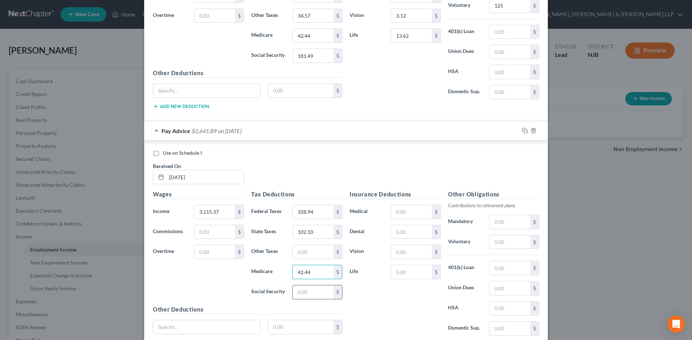
type input "42.44"
click at [310, 295] on input "text" at bounding box center [313, 293] width 41 height 14
type input "181.49"
click at [314, 259] on input "text" at bounding box center [313, 252] width 41 height 14
type input "34.57"
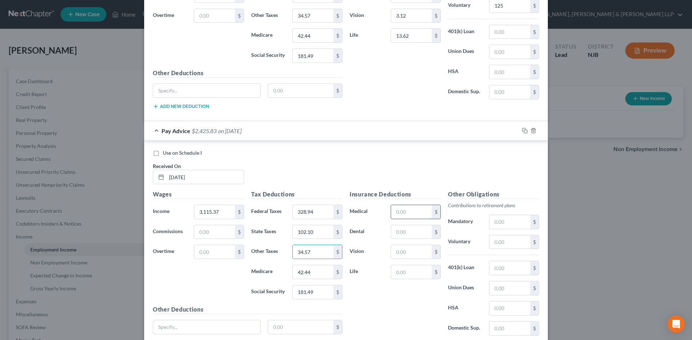
click at [397, 212] on input "text" at bounding box center [411, 212] width 41 height 14
type input "171.45"
click at [406, 231] on input "text" at bounding box center [411, 233] width 41 height 14
click at [393, 253] on input "text" at bounding box center [411, 252] width 41 height 14
type input "3.12"
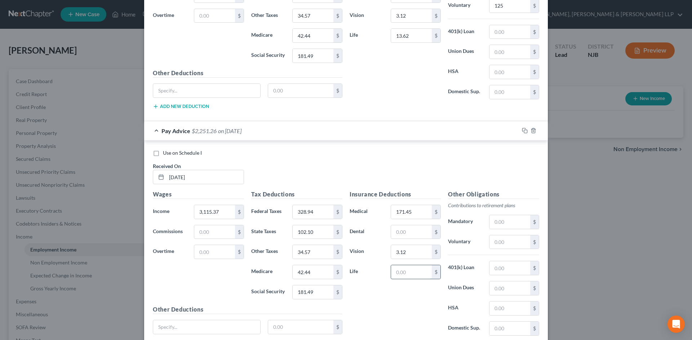
click at [397, 273] on input "text" at bounding box center [411, 272] width 41 height 14
type input "13.62"
click at [493, 238] on input "text" at bounding box center [509, 243] width 41 height 14
type input "125"
click at [497, 246] on input "125" at bounding box center [509, 243] width 41 height 14
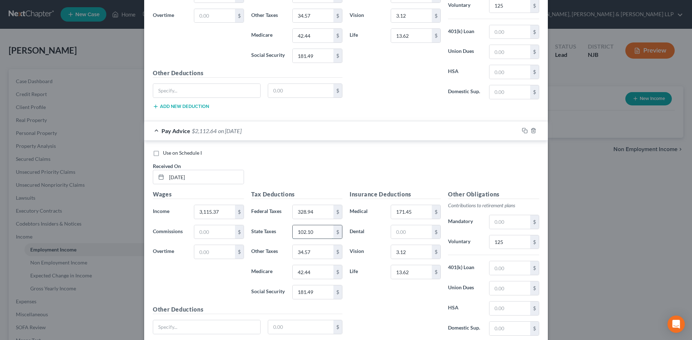
click at [313, 235] on input "102.10" at bounding box center [313, 233] width 41 height 14
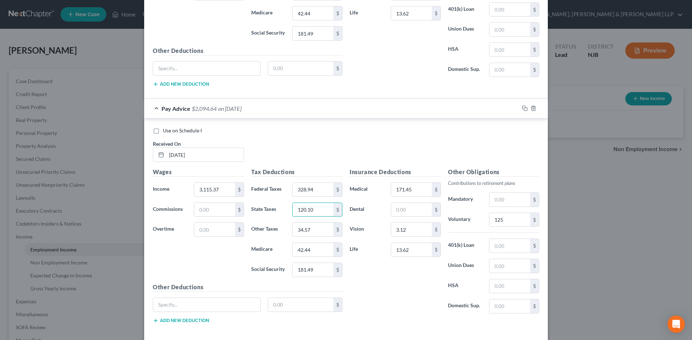
scroll to position [638, 0]
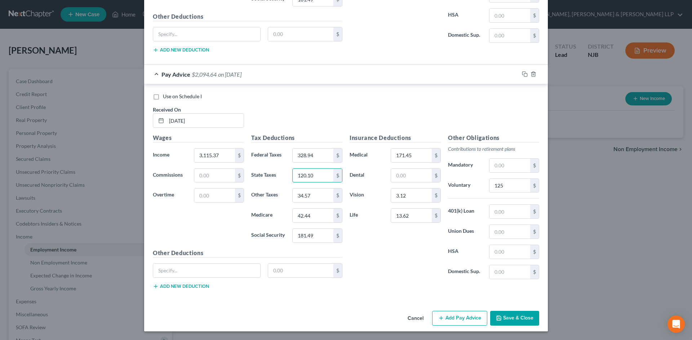
type input "120.10"
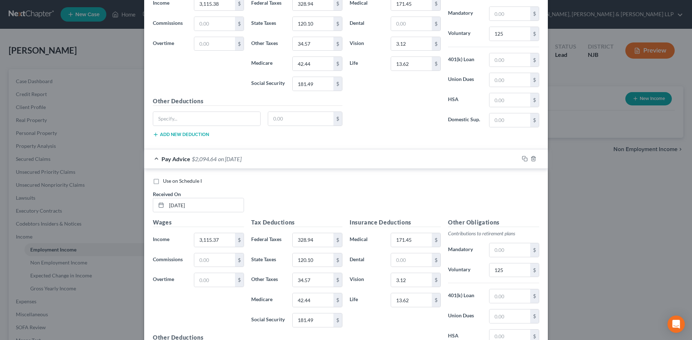
scroll to position [421, 0]
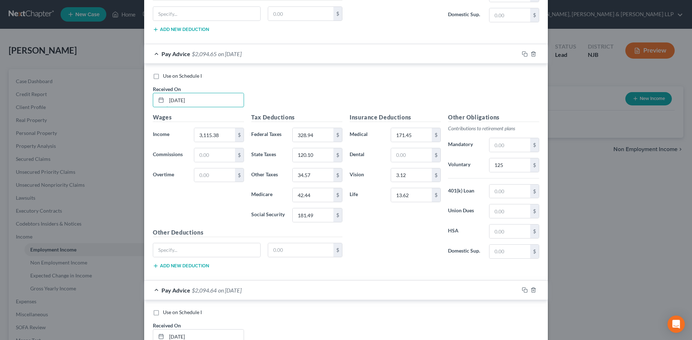
drag, startPoint x: 192, startPoint y: 103, endPoint x: 148, endPoint y: 105, distance: 43.3
click at [149, 105] on div "Received On * [DATE]" at bounding box center [198, 96] width 98 height 22
type input "[DATE]"
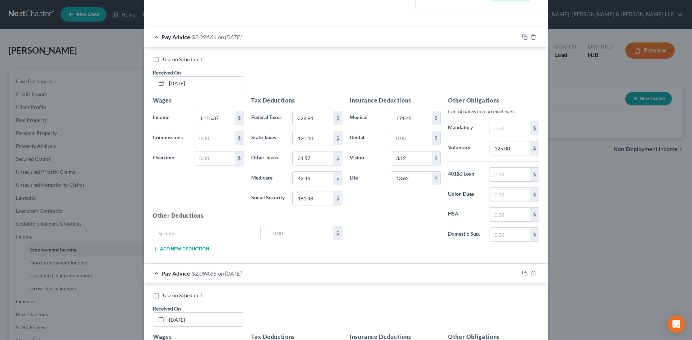
scroll to position [97, 0]
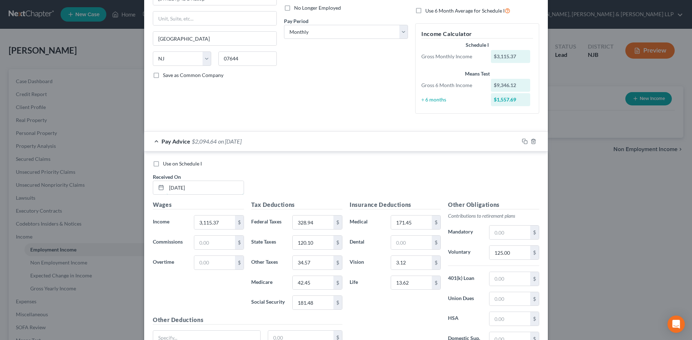
click at [178, 188] on input "[DATE]" at bounding box center [204, 188] width 77 height 14
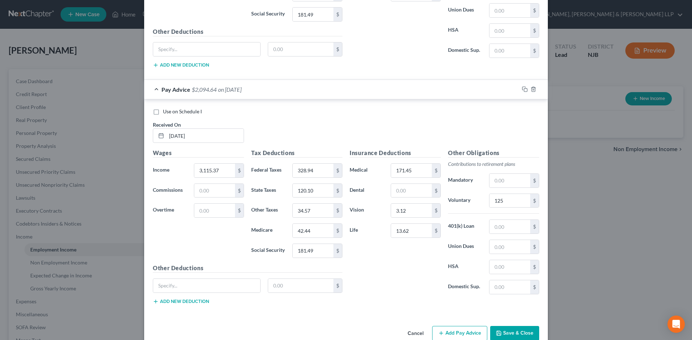
scroll to position [638, 0]
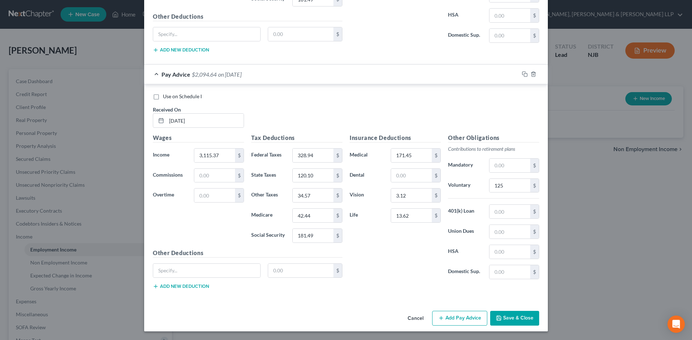
type input "[DATE]"
click at [509, 319] on button "Save & Close" at bounding box center [514, 318] width 49 height 15
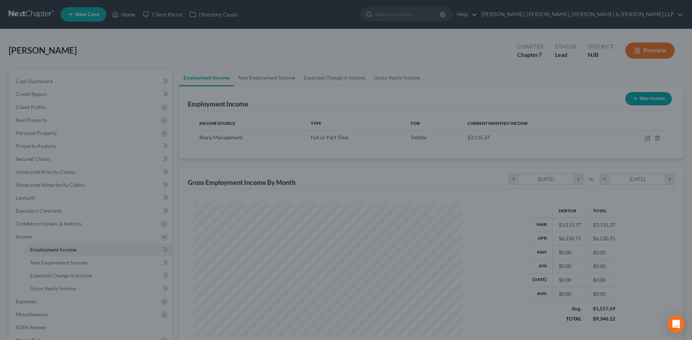
scroll to position [360101, 359952]
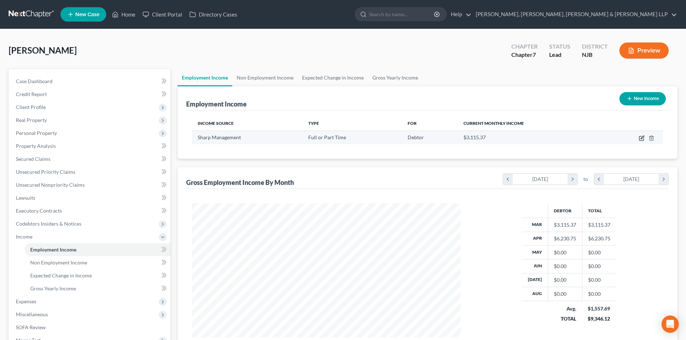
click at [643, 138] on icon "button" at bounding box center [642, 138] width 6 height 6
select select "0"
select select "33"
select select "0"
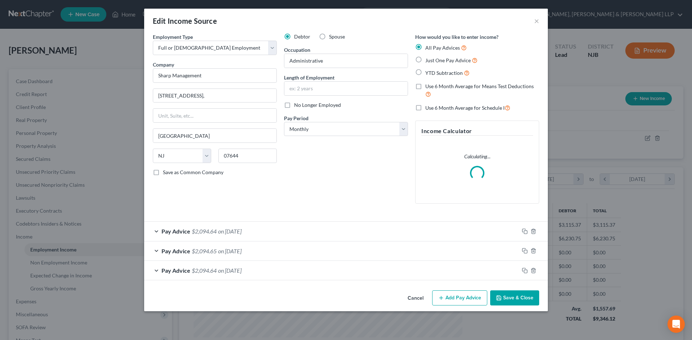
scroll to position [135, 286]
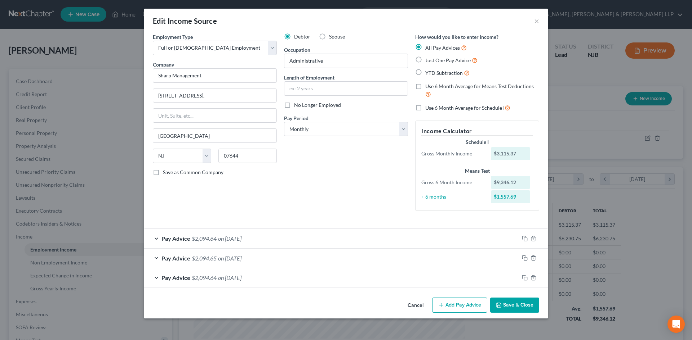
click at [461, 300] on button "Add Pay Advice" at bounding box center [459, 305] width 55 height 15
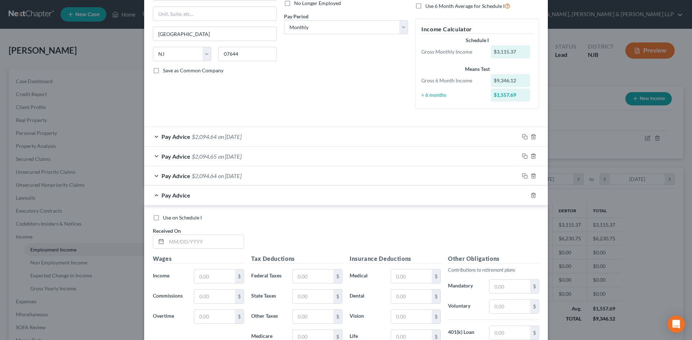
scroll to position [216, 0]
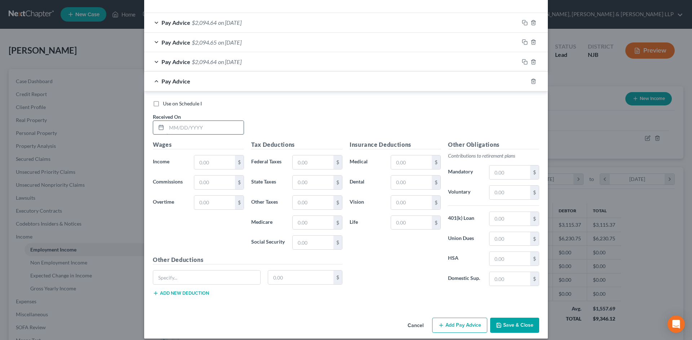
click at [199, 131] on input "text" at bounding box center [204, 128] width 77 height 14
type input "[DATE]"
click at [227, 64] on span "on [DATE]" at bounding box center [229, 61] width 23 height 7
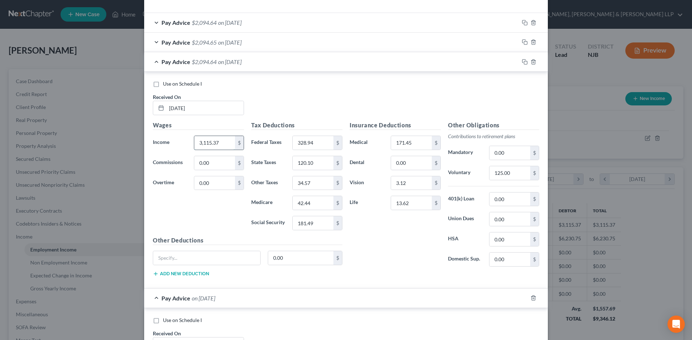
click at [221, 140] on input "3,115.37" at bounding box center [214, 143] width 41 height 14
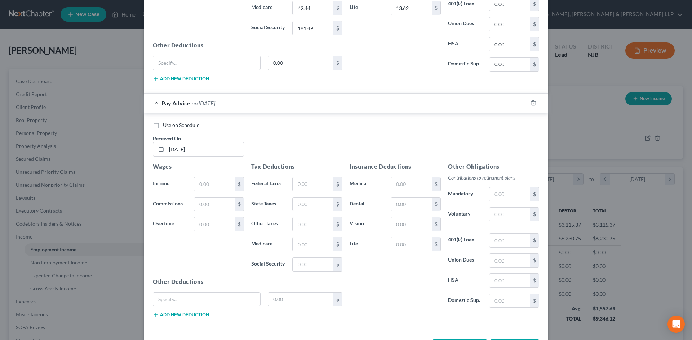
scroll to position [432, 0]
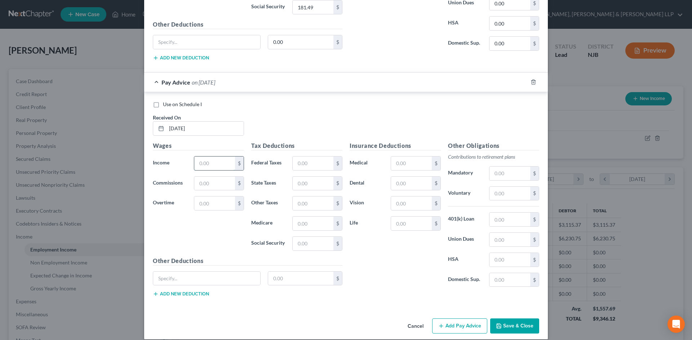
click at [218, 157] on input "text" at bounding box center [214, 164] width 41 height 14
paste input "3,115.37"
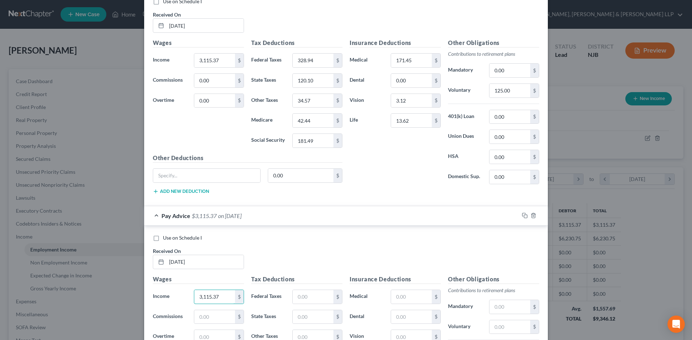
scroll to position [288, 0]
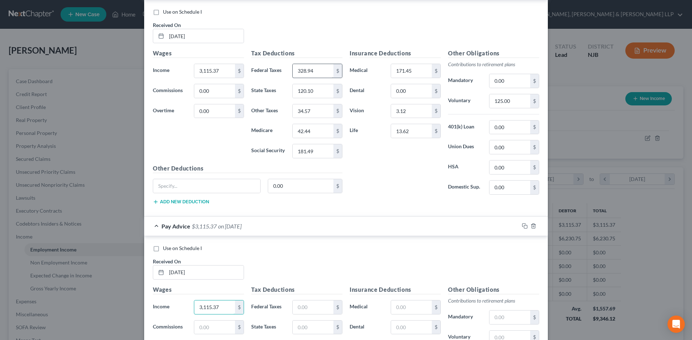
type input "3,115.37"
click at [316, 77] on input "328.94" at bounding box center [313, 71] width 41 height 14
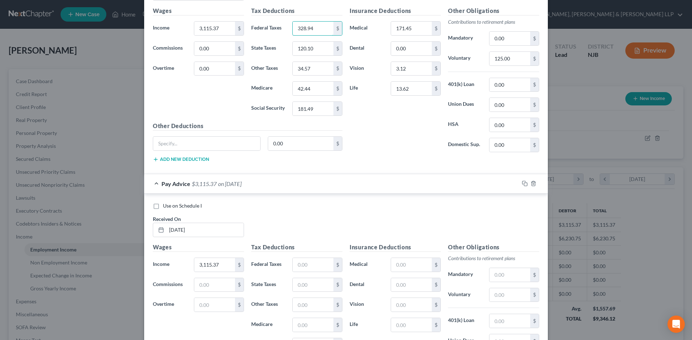
scroll to position [396, 0]
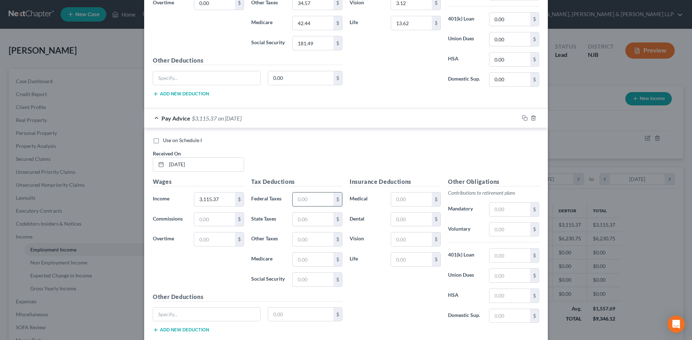
click at [310, 197] on input "text" at bounding box center [313, 200] width 41 height 14
paste input "328.94"
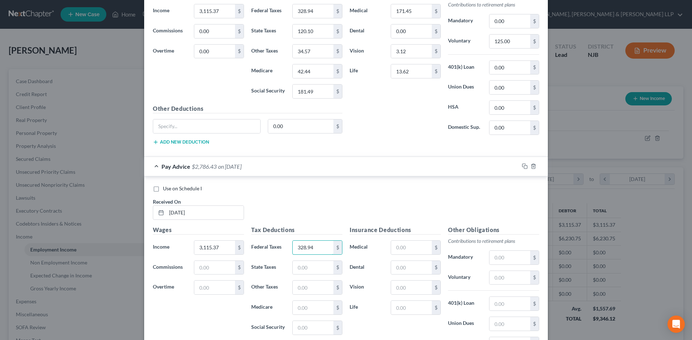
scroll to position [252, 0]
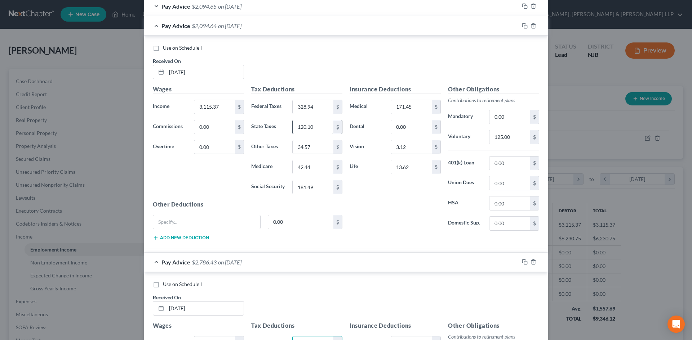
type input "328.94"
click at [312, 128] on input "120.10" at bounding box center [313, 127] width 41 height 14
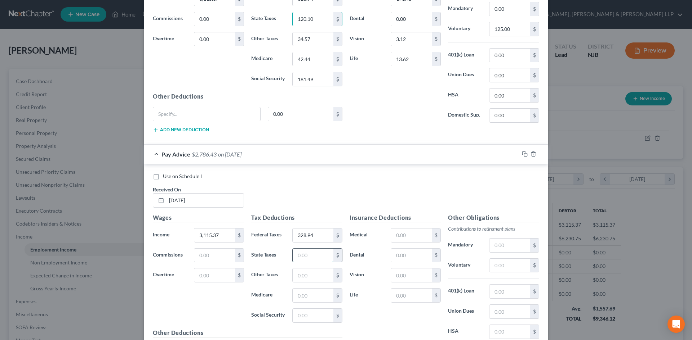
click at [308, 258] on input "text" at bounding box center [313, 256] width 41 height 14
paste input "120.10"
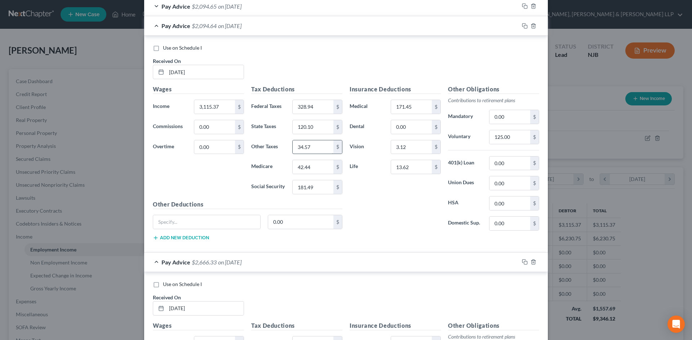
type input "120.10"
click at [317, 149] on input "34.57" at bounding box center [313, 147] width 41 height 14
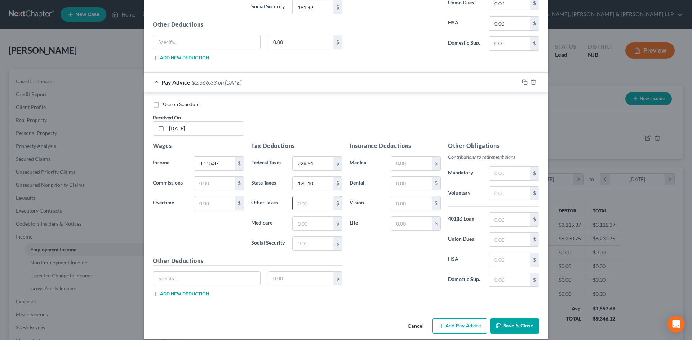
click at [304, 201] on input "text" at bounding box center [313, 204] width 41 height 14
paste input "34.57"
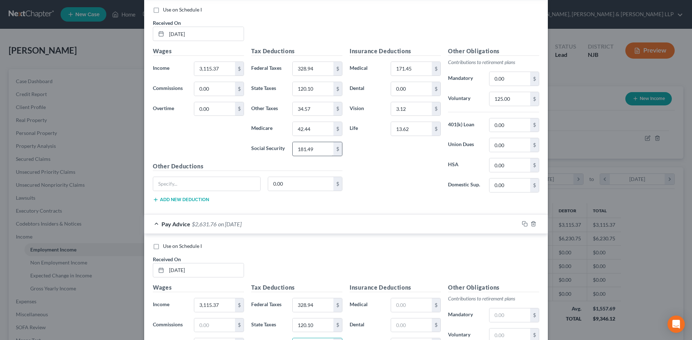
scroll to position [288, 0]
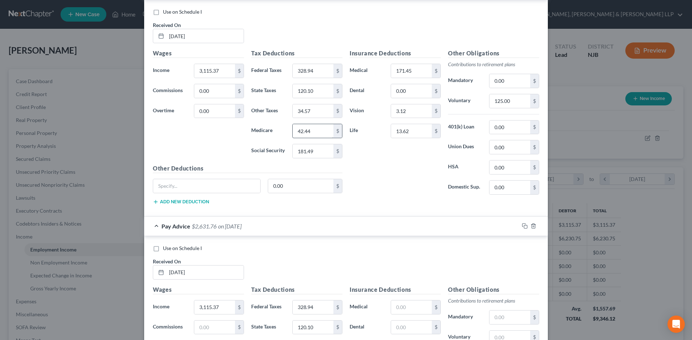
type input "34.57"
click at [312, 135] on input "42.44" at bounding box center [313, 131] width 41 height 14
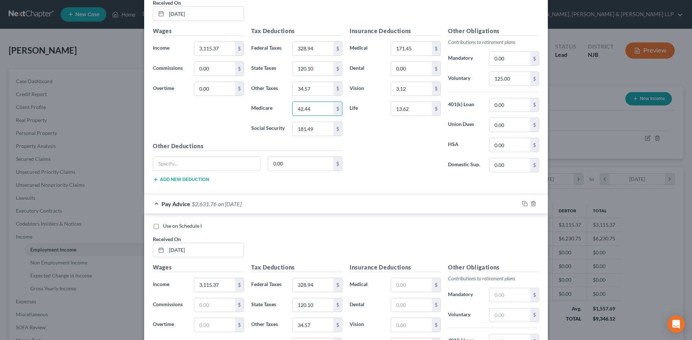
scroll to position [396, 0]
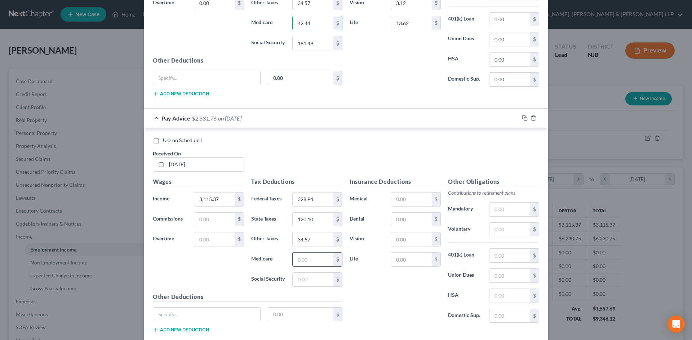
click at [314, 259] on input "text" at bounding box center [313, 260] width 41 height 14
paste input "42.44"
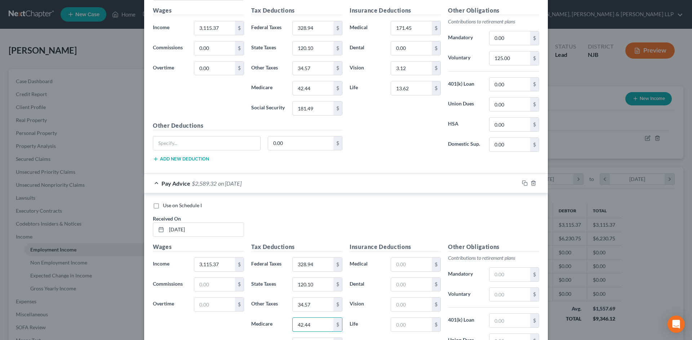
scroll to position [252, 0]
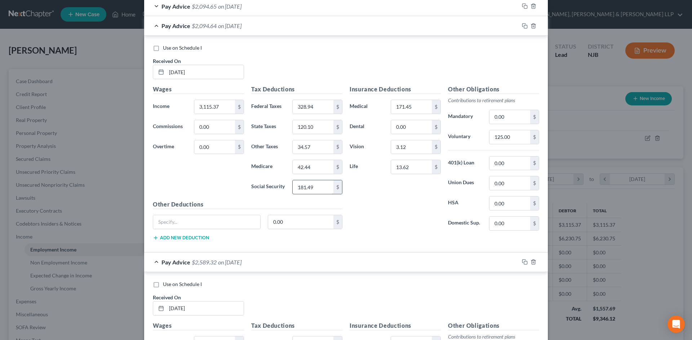
type input "42.44"
click at [311, 184] on input "181.49" at bounding box center [313, 187] width 41 height 14
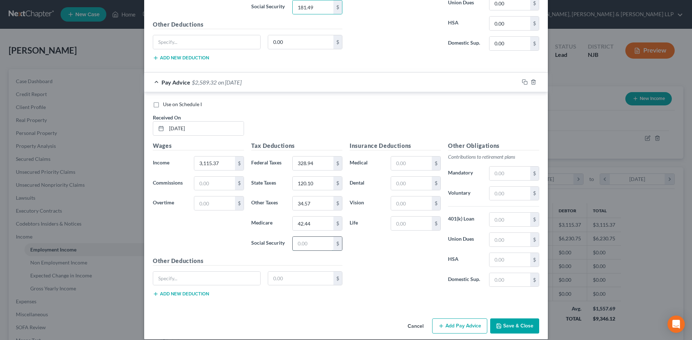
click at [313, 248] on input "text" at bounding box center [313, 244] width 41 height 14
paste input "181.49"
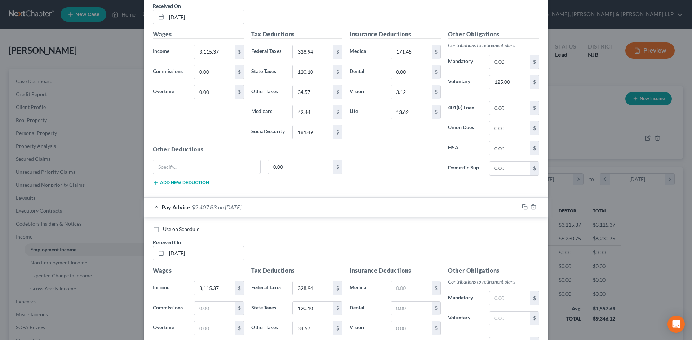
scroll to position [288, 0]
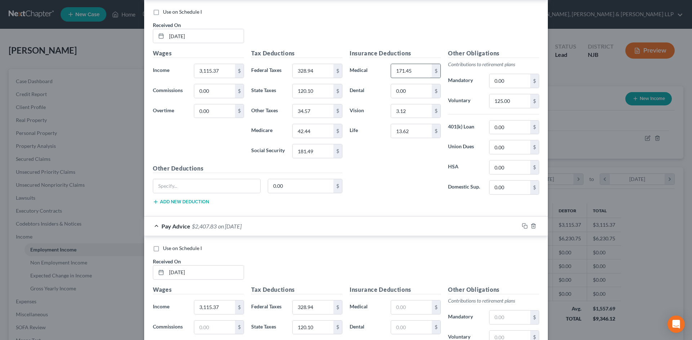
type input "181.49"
click at [411, 71] on input "171.45" at bounding box center [411, 71] width 41 height 14
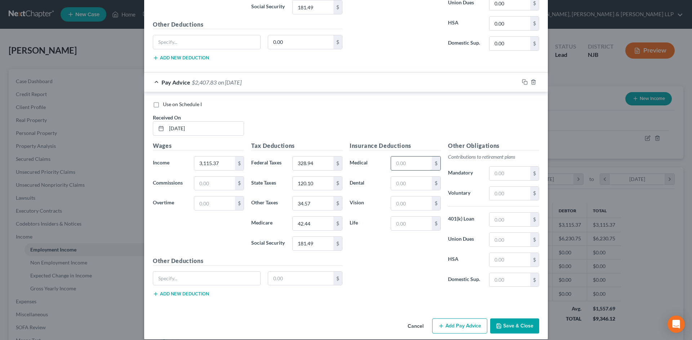
click at [396, 167] on input "text" at bounding box center [411, 164] width 41 height 14
paste input "171.45"
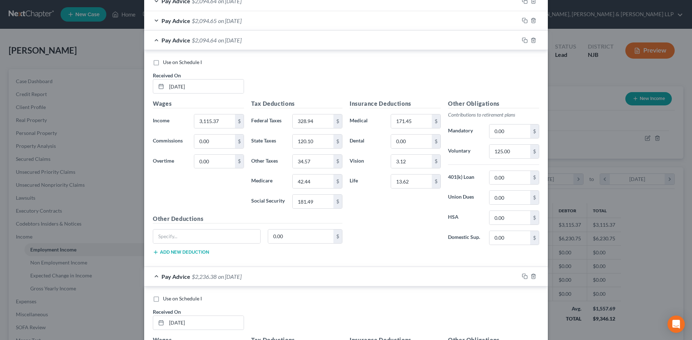
scroll to position [216, 0]
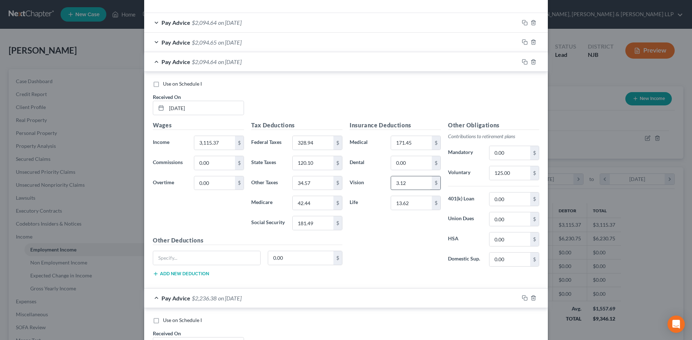
type input "171.45"
click at [412, 184] on input "3.12" at bounding box center [411, 184] width 41 height 14
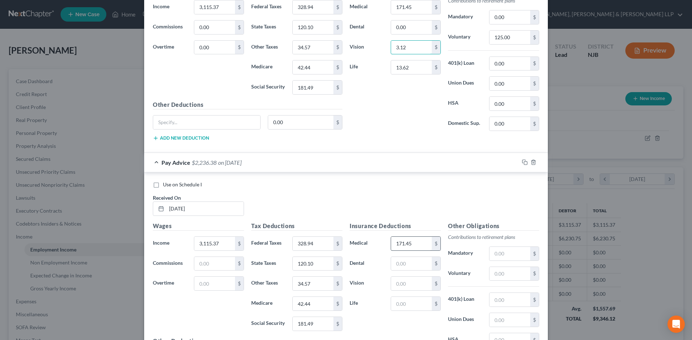
scroll to position [360, 0]
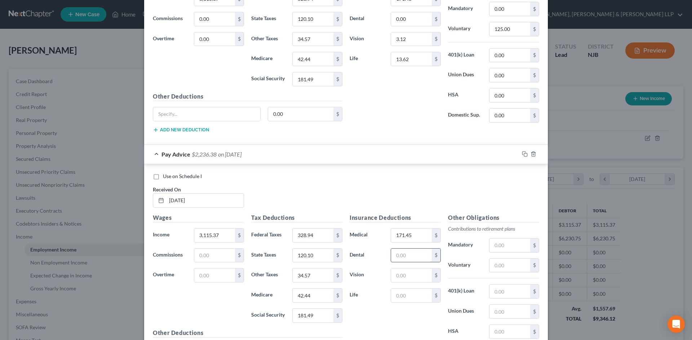
click at [409, 255] on input "text" at bounding box center [411, 256] width 41 height 14
paste input "3.12"
type input "3.12"
click at [406, 277] on input "text" at bounding box center [411, 276] width 41 height 14
paste input "3.12"
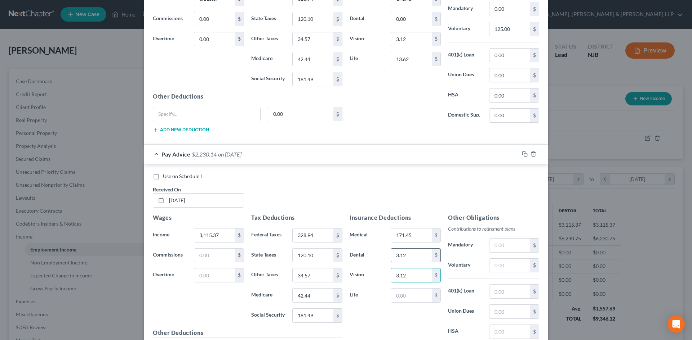
type input "3.12"
click at [403, 256] on input "3.12" at bounding box center [411, 256] width 41 height 14
click at [414, 64] on input "13.62" at bounding box center [411, 59] width 41 height 14
click at [405, 295] on input "text" at bounding box center [411, 296] width 41 height 14
paste input "13.62"
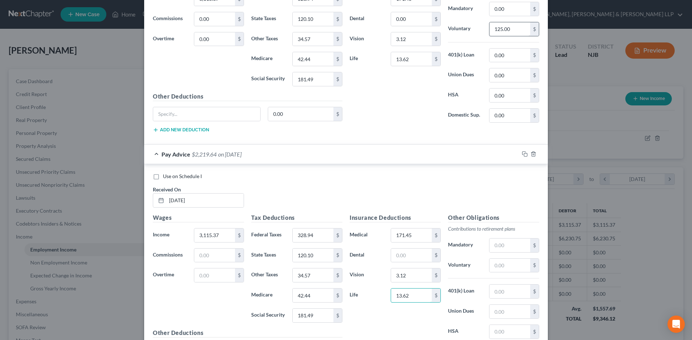
type input "13.62"
click at [514, 29] on input "125.00" at bounding box center [509, 29] width 41 height 14
click at [511, 264] on input "text" at bounding box center [509, 266] width 41 height 14
paste input "125.00"
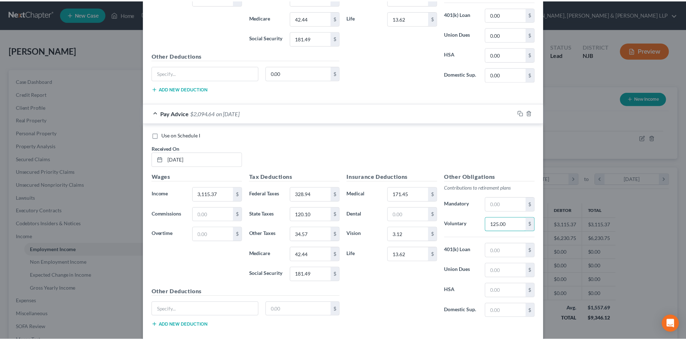
scroll to position [440, 0]
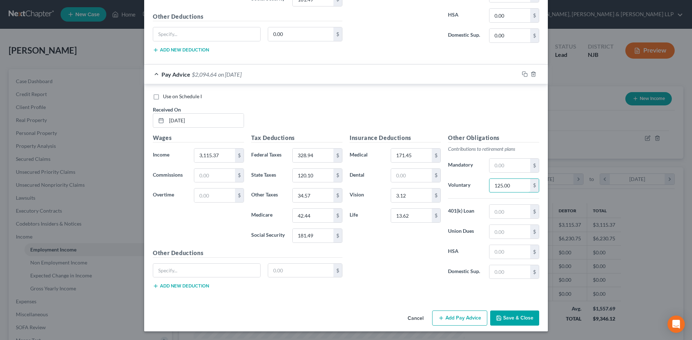
type input "125.00"
click at [470, 317] on button "Add Pay Advice" at bounding box center [459, 318] width 55 height 15
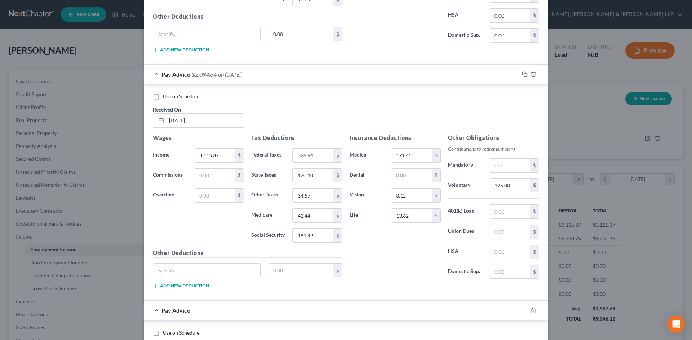
click at [530, 309] on icon "button" at bounding box center [533, 311] width 6 height 6
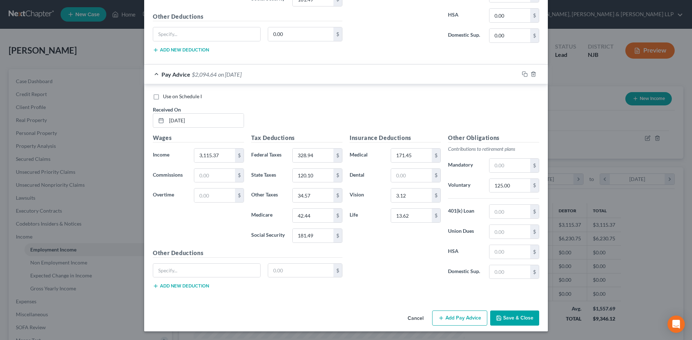
click at [527, 314] on button "Save & Close" at bounding box center [514, 318] width 49 height 15
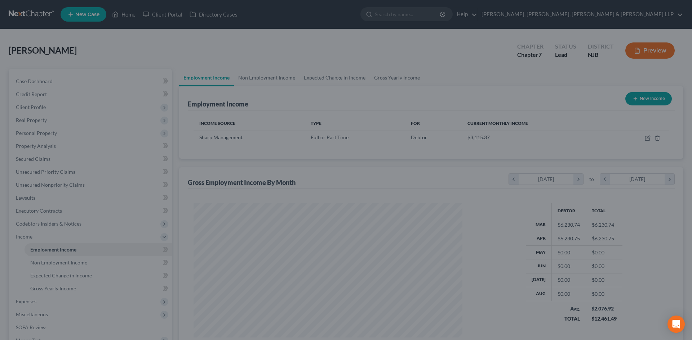
scroll to position [360101, 359952]
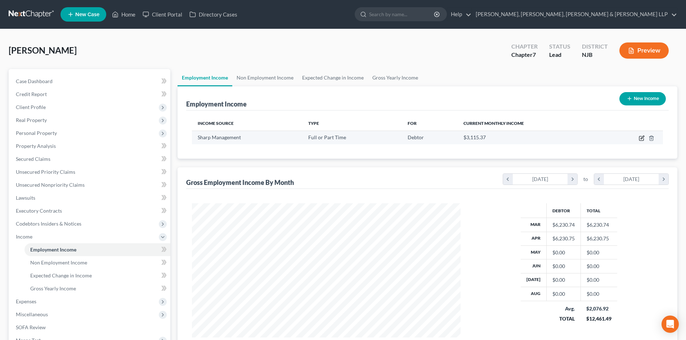
click at [642, 139] on icon "button" at bounding box center [642, 137] width 3 height 3
select select "0"
select select "33"
select select "0"
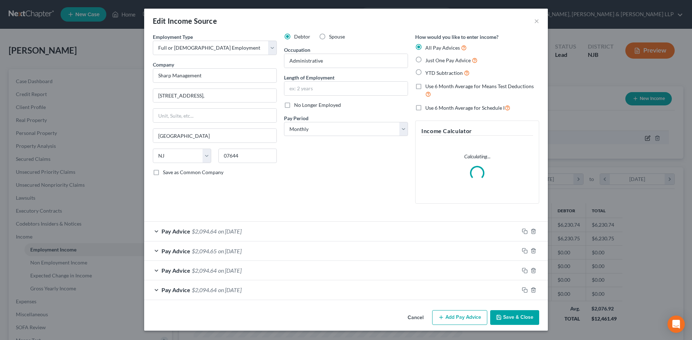
scroll to position [135, 286]
click at [470, 314] on button "Add Pay Advice" at bounding box center [459, 318] width 55 height 15
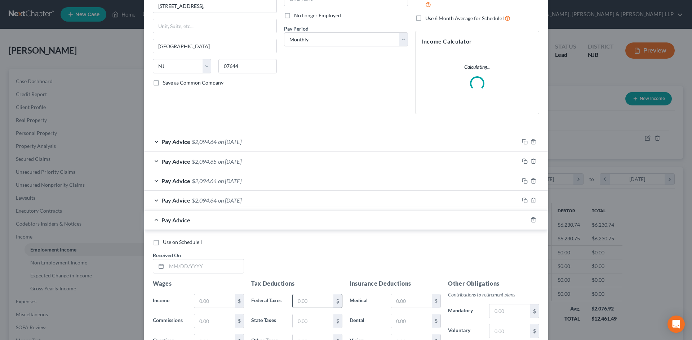
scroll to position [108, 0]
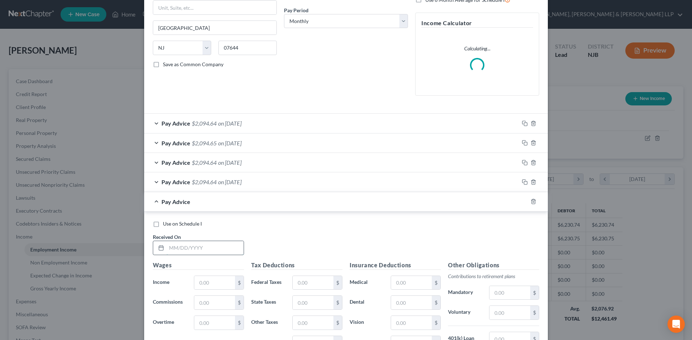
click at [201, 247] on input "text" at bounding box center [204, 248] width 77 height 14
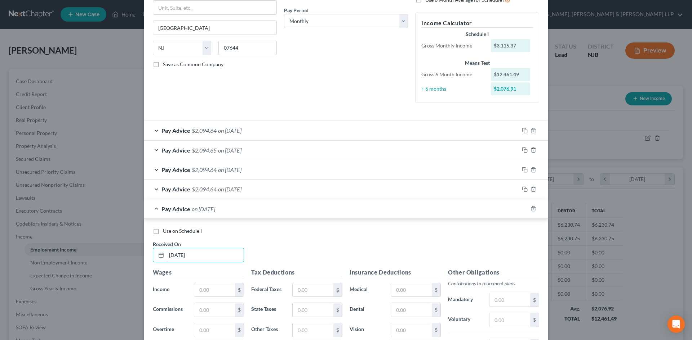
type input "[DATE]"
click at [212, 187] on span "$2,094.64" at bounding box center [204, 189] width 25 height 7
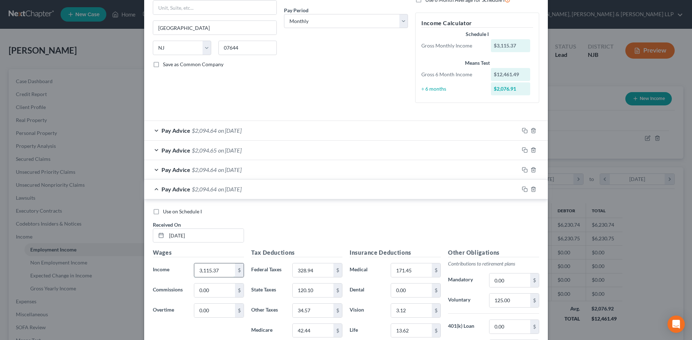
click at [217, 270] on input "3,115.37" at bounding box center [214, 271] width 41 height 14
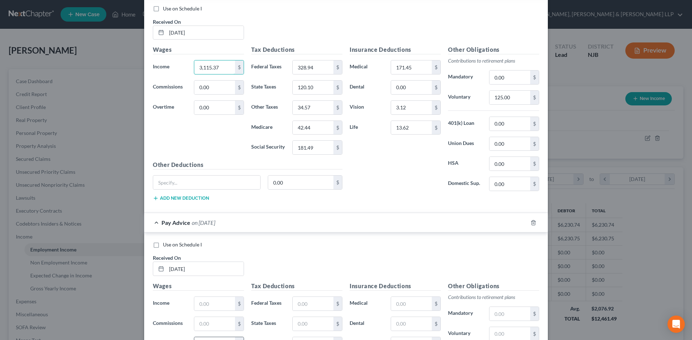
scroll to position [324, 0]
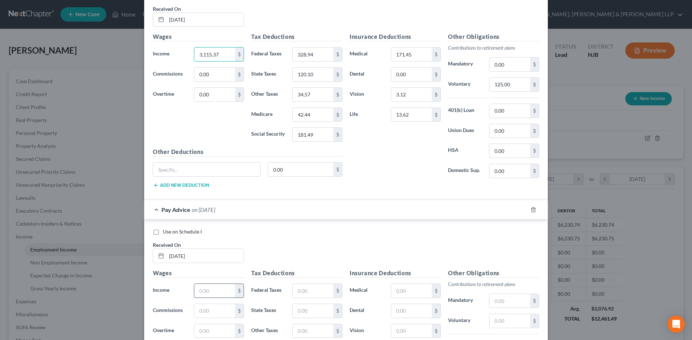
click at [209, 291] on input "text" at bounding box center [214, 291] width 41 height 14
paste input "3,115.37"
type input "3,115.37"
click at [312, 52] on input "328.94" at bounding box center [313, 55] width 41 height 14
click at [304, 292] on input "text" at bounding box center [313, 291] width 41 height 14
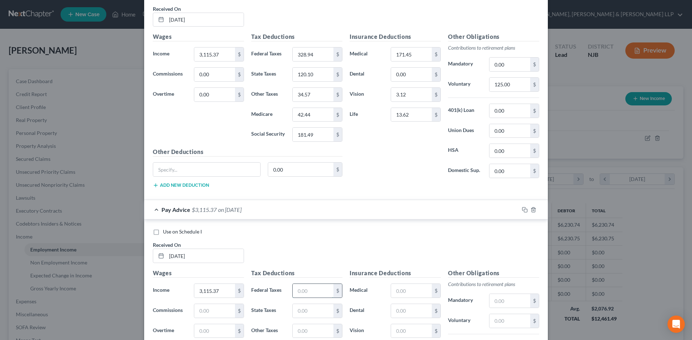
paste input "328.94"
type input "328.94"
click at [314, 73] on input "120.10" at bounding box center [313, 75] width 41 height 14
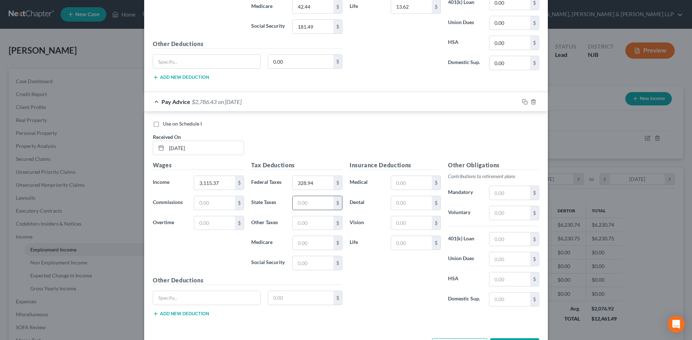
click at [314, 201] on input "text" at bounding box center [313, 203] width 41 height 14
paste input "120.10"
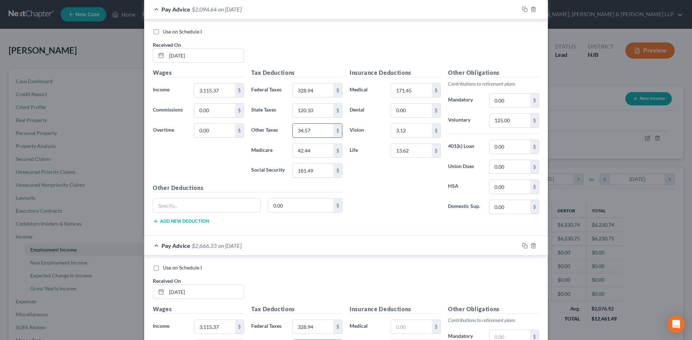
type input "120.10"
click at [319, 137] on input "34.57" at bounding box center [313, 131] width 41 height 14
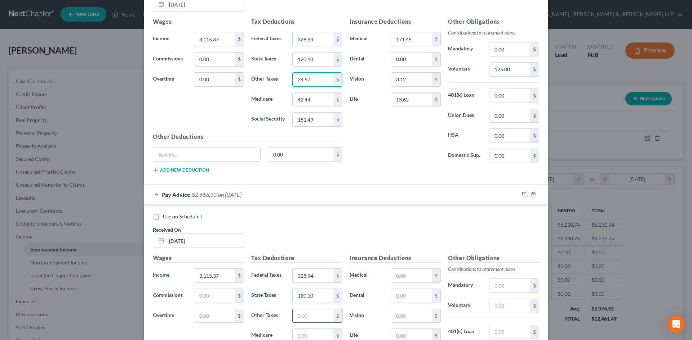
scroll to position [432, 0]
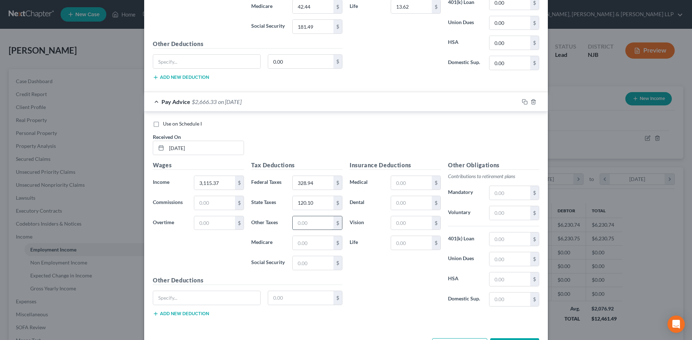
click at [313, 226] on input "text" at bounding box center [313, 224] width 41 height 14
paste input "34.57"
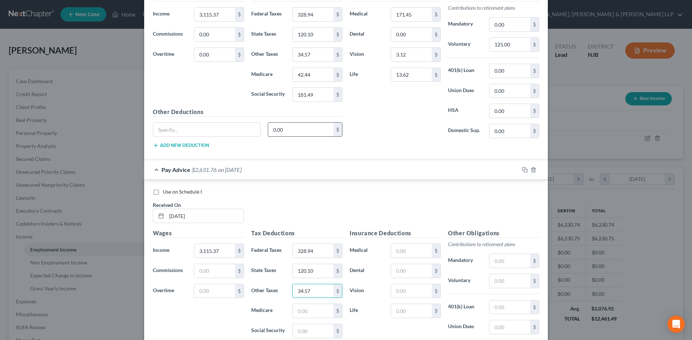
scroll to position [288, 0]
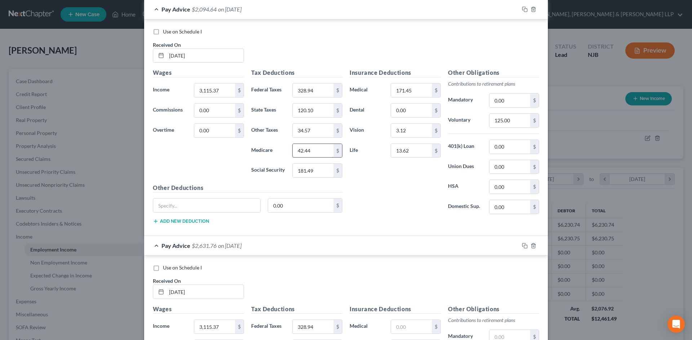
type input "34.57"
click at [320, 147] on input "42.44" at bounding box center [313, 151] width 41 height 14
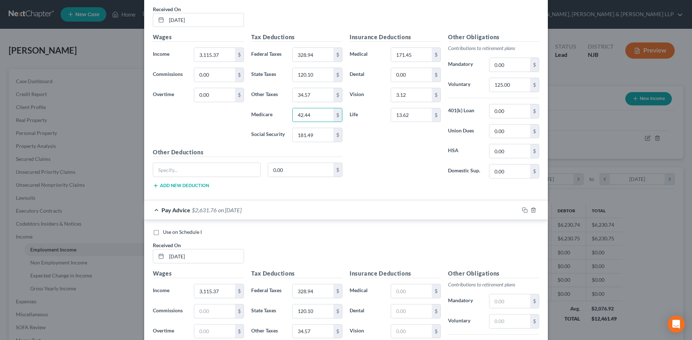
scroll to position [432, 0]
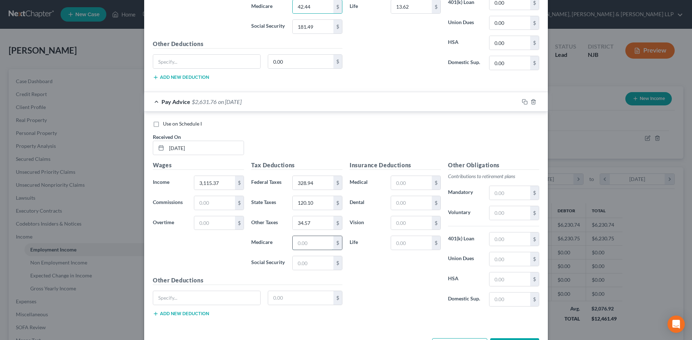
click at [314, 241] on input "text" at bounding box center [313, 243] width 41 height 14
paste input "42.44"
type input "42.44"
click at [314, 29] on input "181.49" at bounding box center [313, 27] width 41 height 14
click at [316, 262] on input "text" at bounding box center [313, 263] width 41 height 14
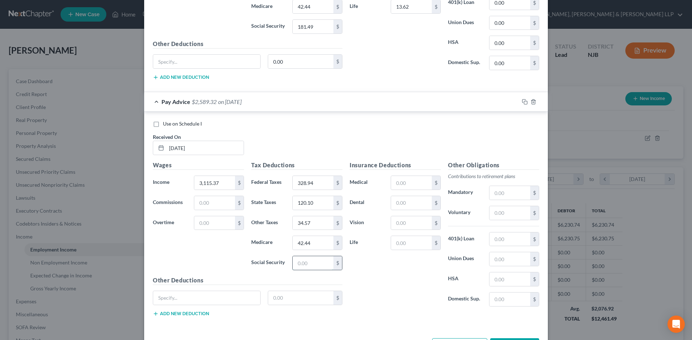
paste input "181.49"
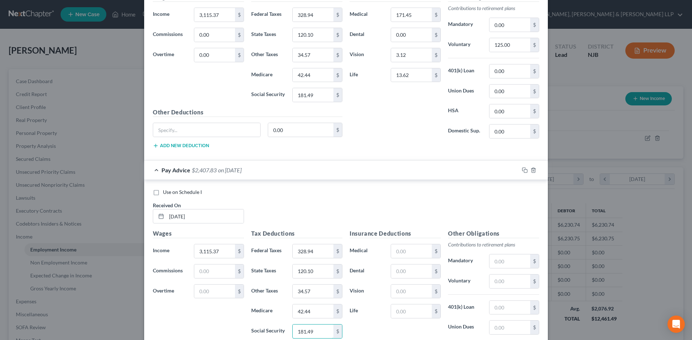
scroll to position [324, 0]
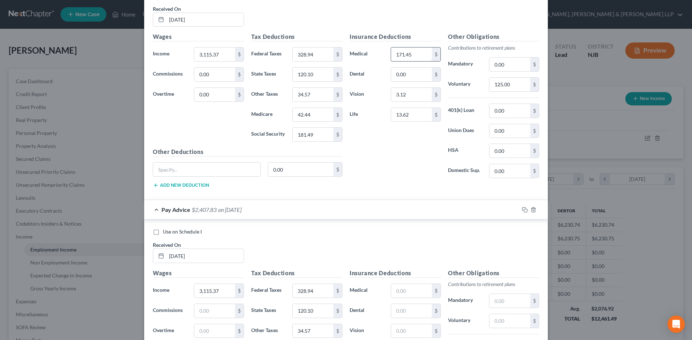
type input "181.49"
click at [415, 55] on input "171.45" at bounding box center [411, 55] width 41 height 14
click at [407, 287] on input "text" at bounding box center [411, 291] width 41 height 14
paste input "171.45"
type input "171.45"
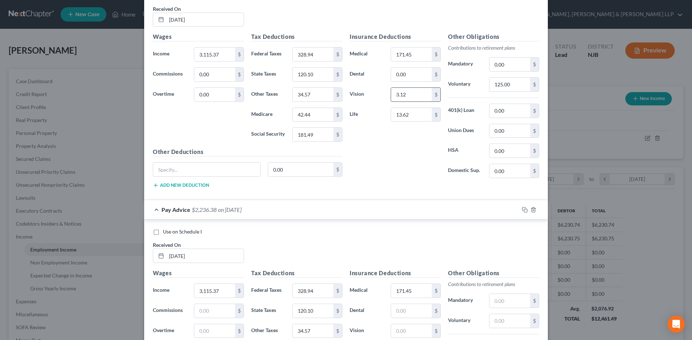
click at [417, 92] on input "3.12" at bounding box center [411, 95] width 41 height 14
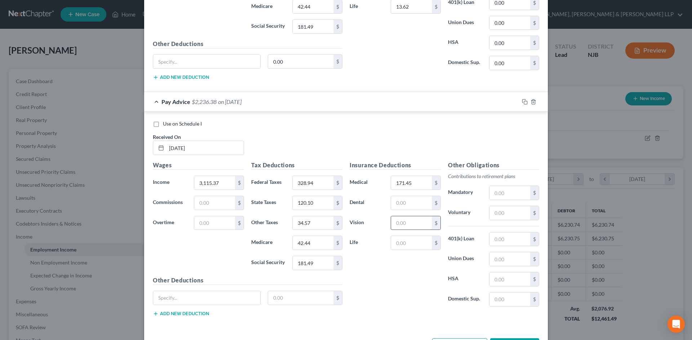
click at [406, 229] on input "text" at bounding box center [411, 224] width 41 height 14
paste input "3.12"
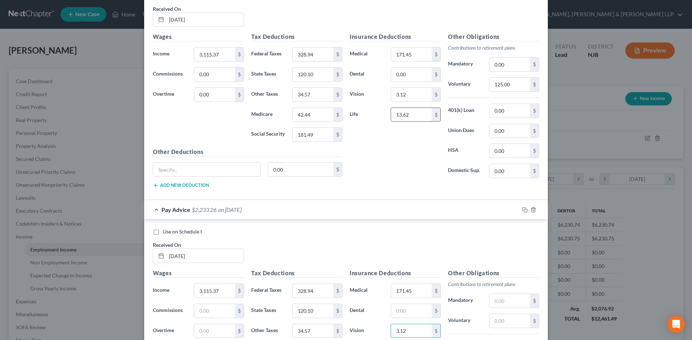
type input "3.12"
click at [413, 115] on input "13.62" at bounding box center [411, 115] width 41 height 14
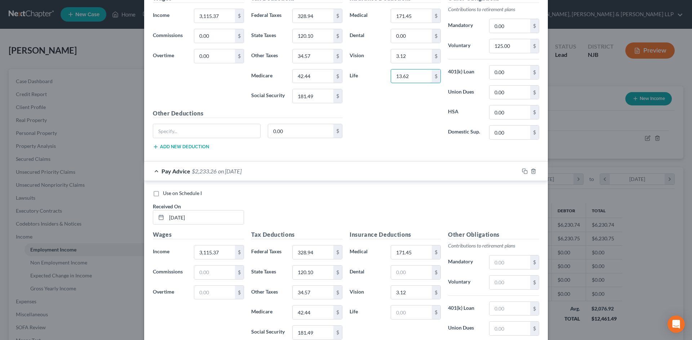
scroll to position [432, 0]
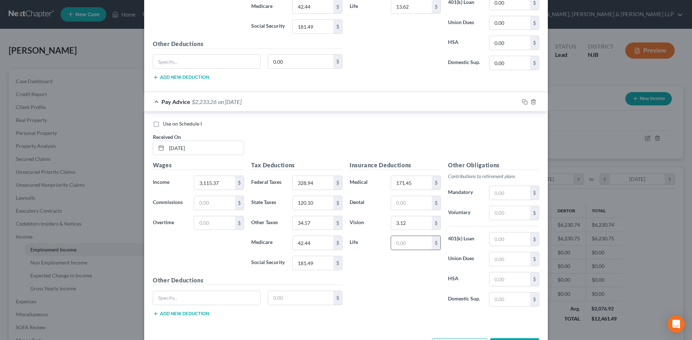
click at [407, 246] on input "text" at bounding box center [411, 243] width 41 height 14
paste input "13.62"
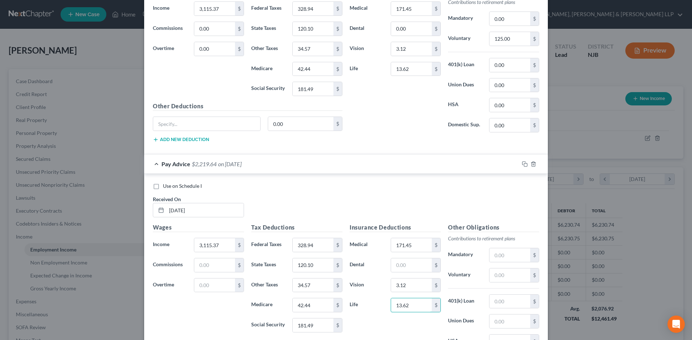
scroll to position [360, 0]
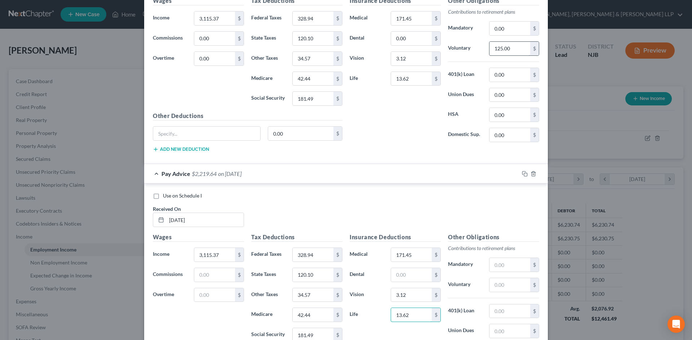
type input "13.62"
click at [511, 52] on input "125.00" at bounding box center [509, 49] width 41 height 14
click at [495, 286] on input "text" at bounding box center [509, 285] width 41 height 14
paste input "125.00"
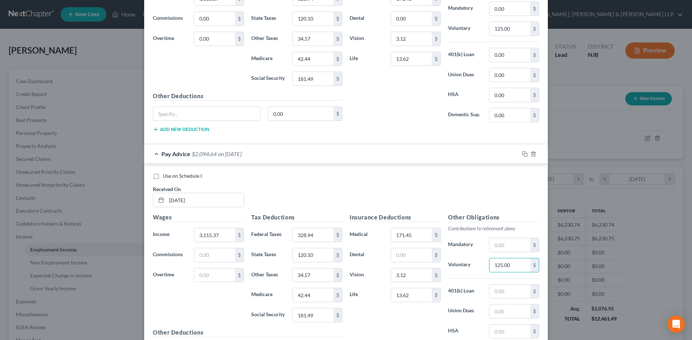
scroll to position [460, 0]
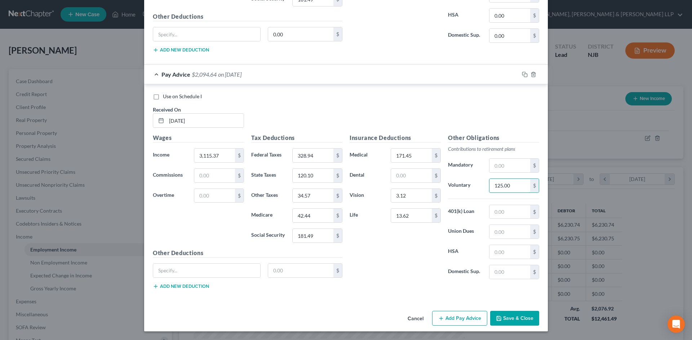
type input "125.00"
click at [461, 319] on button "Add Pay Advice" at bounding box center [459, 318] width 55 height 15
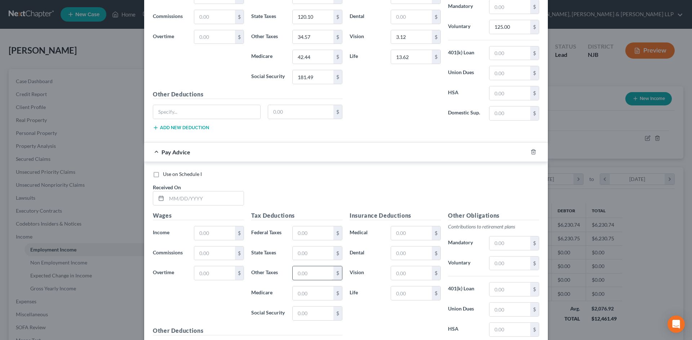
scroll to position [640, 0]
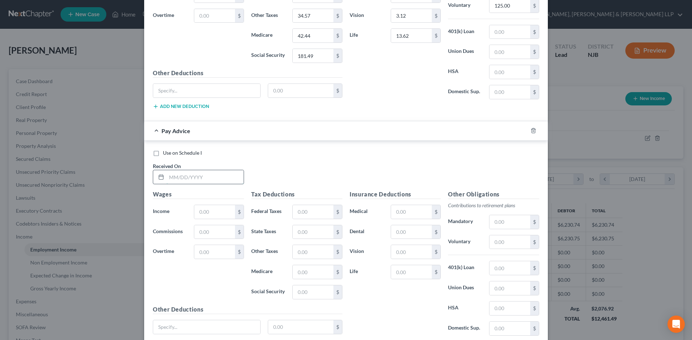
click at [206, 180] on input "text" at bounding box center [204, 177] width 77 height 14
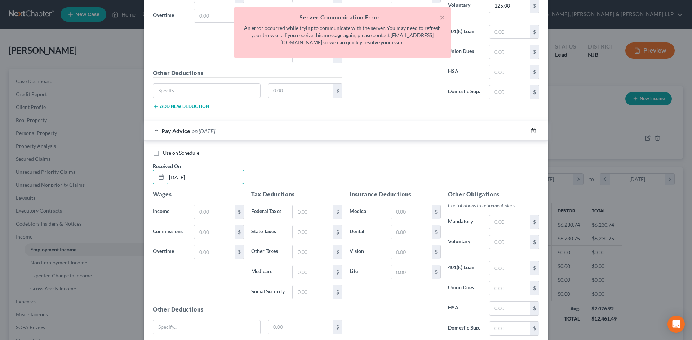
type input "[DATE]"
click at [530, 131] on icon "button" at bounding box center [533, 131] width 6 height 6
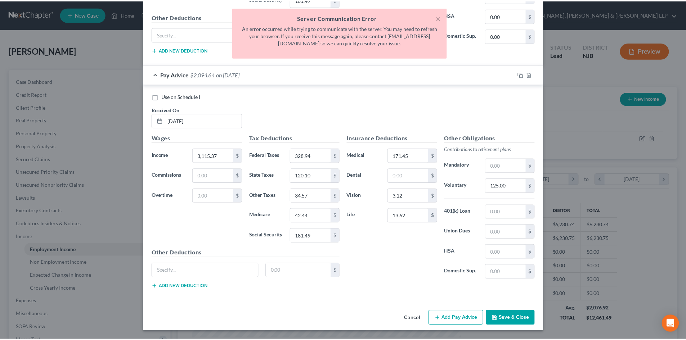
scroll to position [460, 0]
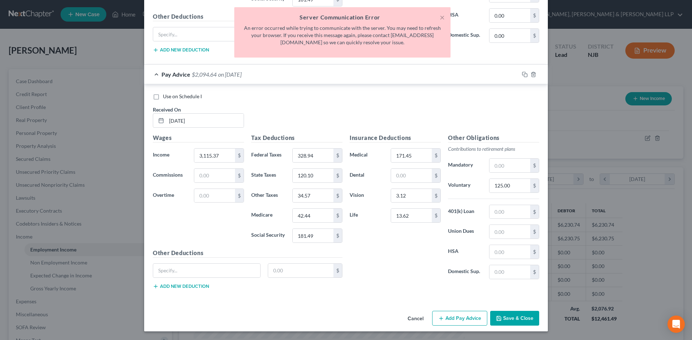
click at [519, 314] on button "Save & Close" at bounding box center [514, 318] width 49 height 15
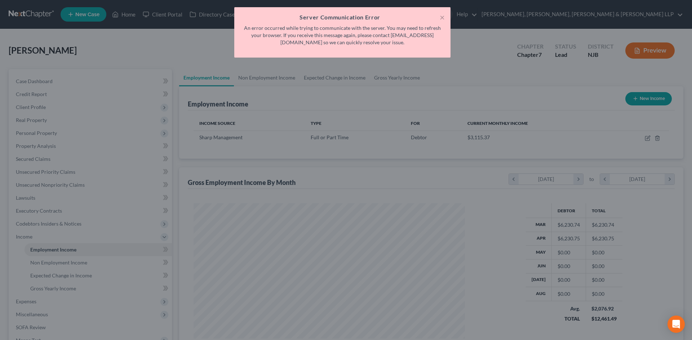
scroll to position [360101, 359952]
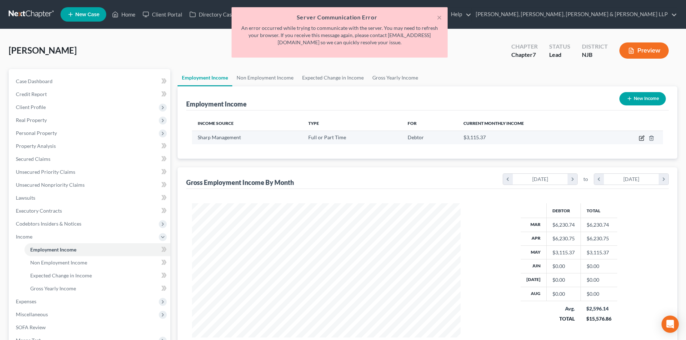
click at [640, 138] on icon "button" at bounding box center [642, 138] width 6 height 6
select select "0"
select select "33"
select select "0"
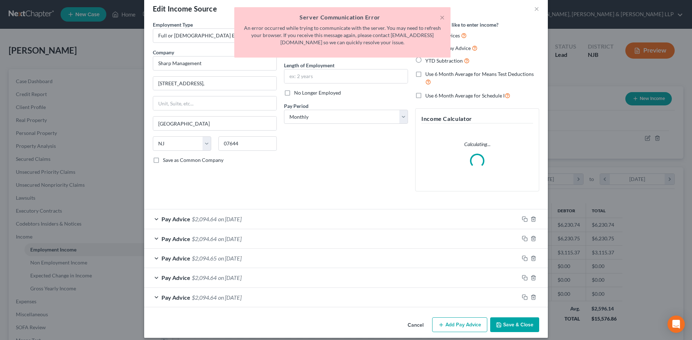
scroll to position [19, 0]
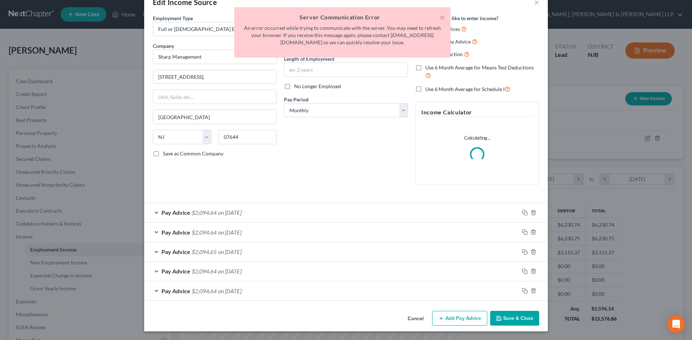
click at [450, 318] on button "Add Pay Advice" at bounding box center [459, 318] width 55 height 15
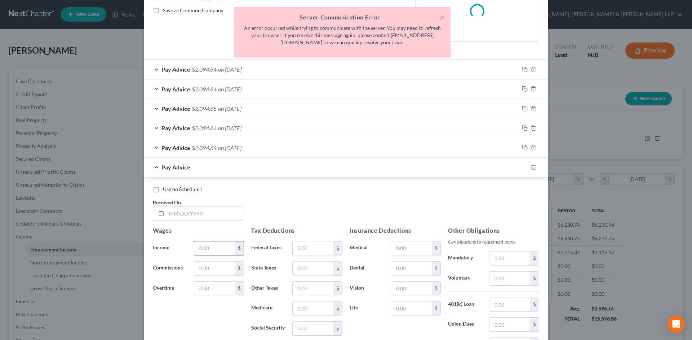
scroll to position [163, 0]
click at [218, 213] on input "text" at bounding box center [204, 213] width 77 height 14
type input "[DATE]"
click at [218, 143] on div "Pay Advice $2,094.64 on [DATE]" at bounding box center [331, 147] width 375 height 19
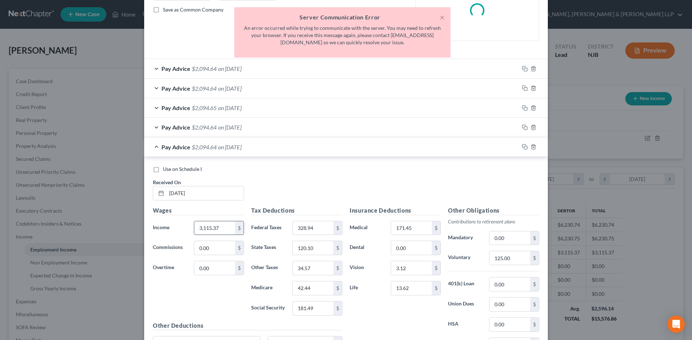
click at [222, 231] on input "3,115.37" at bounding box center [214, 229] width 41 height 14
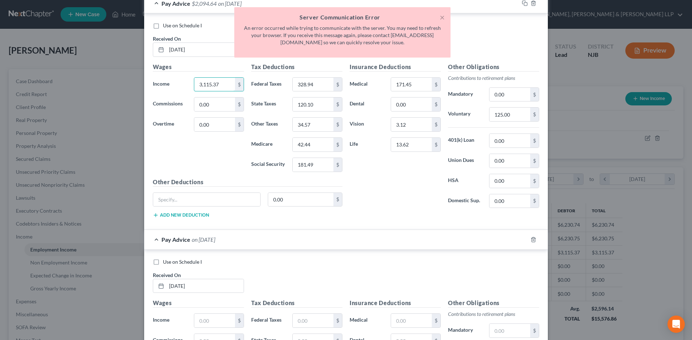
scroll to position [307, 0]
click at [213, 316] on input "text" at bounding box center [214, 321] width 41 height 14
paste input "3,115.37"
type input "3,115.37"
click at [318, 88] on input "328.94" at bounding box center [313, 84] width 41 height 14
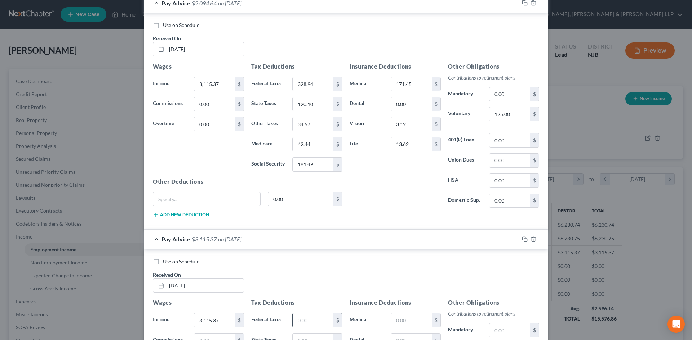
click at [301, 318] on input "text" at bounding box center [313, 321] width 41 height 14
paste input "328.94"
type input "328.94"
click at [319, 106] on input "120.10" at bounding box center [313, 104] width 41 height 14
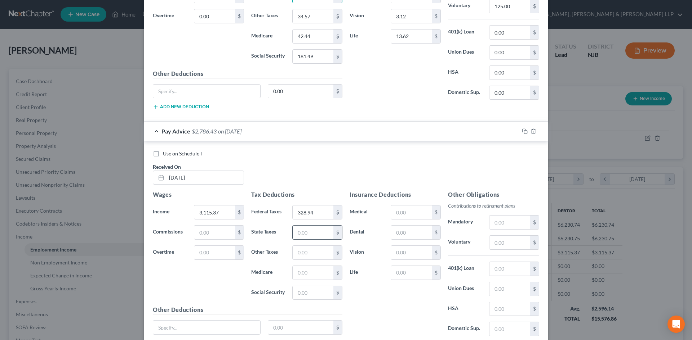
click at [304, 237] on input "text" at bounding box center [313, 233] width 41 height 14
paste input "120.10"
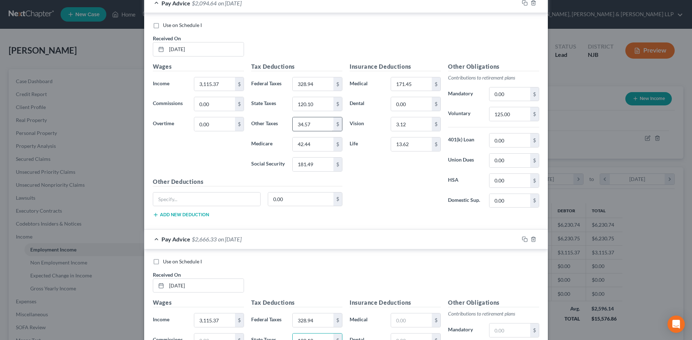
type input "120.10"
click at [317, 128] on input "34.57" at bounding box center [313, 124] width 41 height 14
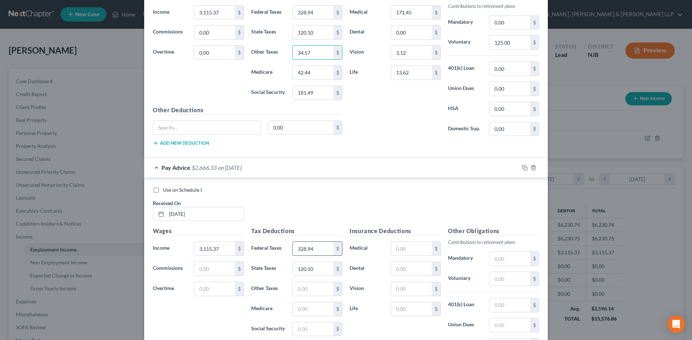
scroll to position [379, 0]
drag, startPoint x: 304, startPoint y: 285, endPoint x: 303, endPoint y: 282, distance: 3.8
click at [304, 285] on input "text" at bounding box center [313, 289] width 41 height 14
paste input "34.57"
type input "34.57"
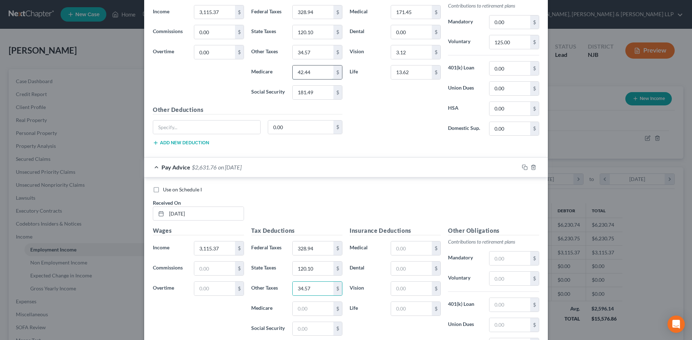
click at [312, 75] on input "42.44" at bounding box center [313, 73] width 41 height 14
click at [307, 305] on input "text" at bounding box center [313, 309] width 41 height 14
paste input "42.44"
type input "42.44"
click at [324, 95] on input "181.49" at bounding box center [313, 93] width 41 height 14
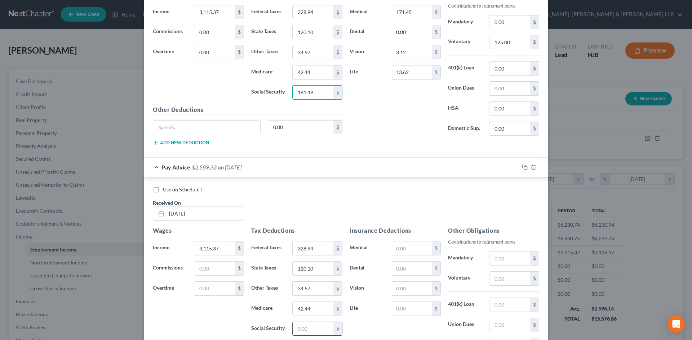
click at [314, 325] on input "text" at bounding box center [313, 329] width 41 height 14
paste input "181.49"
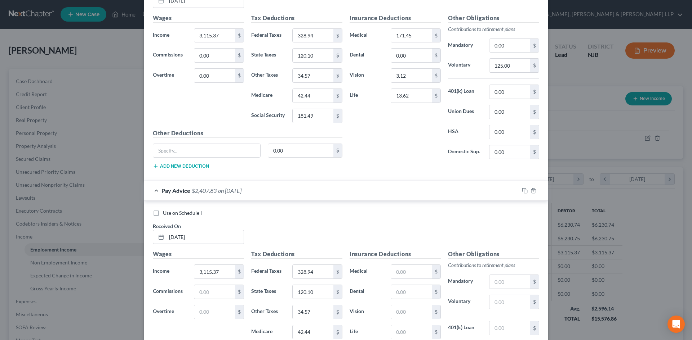
scroll to position [343, 0]
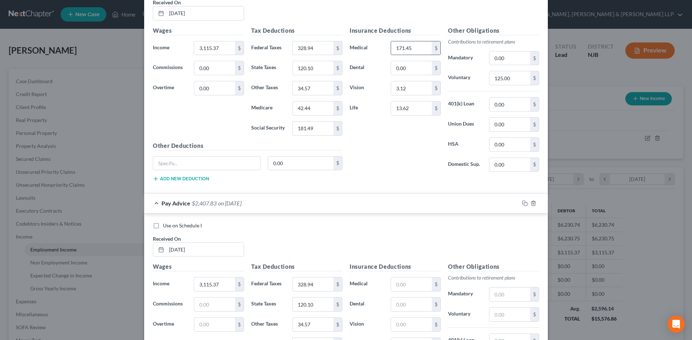
type input "181.49"
click at [415, 50] on input "171.45" at bounding box center [411, 48] width 41 height 14
click at [407, 282] on input "text" at bounding box center [411, 285] width 41 height 14
paste input "171.45"
type input "171.45"
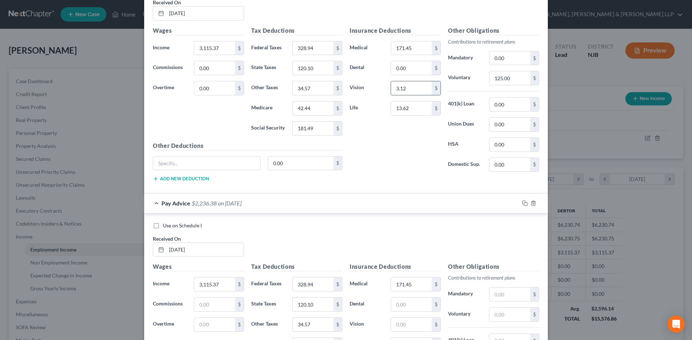
click at [409, 91] on input "3.12" at bounding box center [411, 88] width 41 height 14
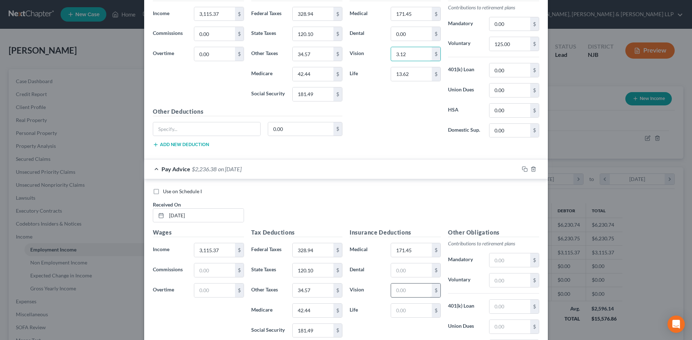
scroll to position [415, 0]
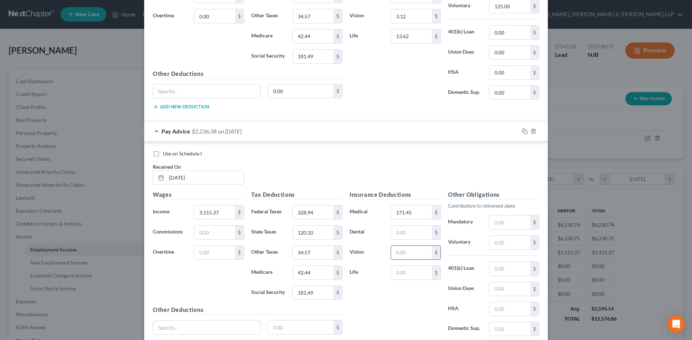
click at [400, 256] on input "text" at bounding box center [411, 253] width 41 height 14
paste input "3.12"
click at [414, 35] on input "13.62" at bounding box center [411, 37] width 41 height 14
click at [416, 279] on input "text" at bounding box center [411, 273] width 41 height 14
paste input "13.62"
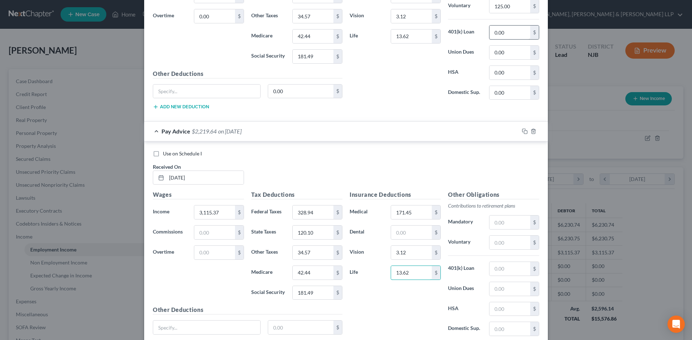
scroll to position [379, 0]
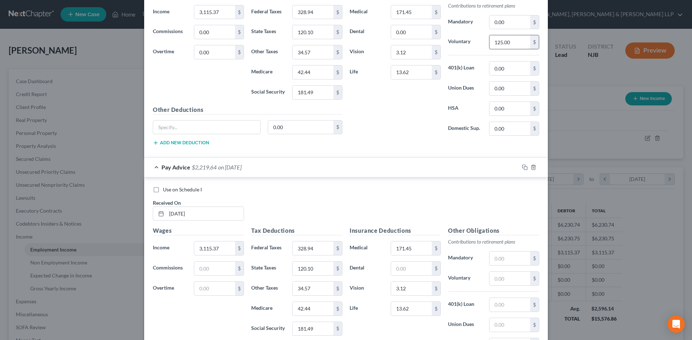
click at [510, 46] on input "125.00" at bounding box center [509, 42] width 41 height 14
click at [504, 280] on input "text" at bounding box center [509, 279] width 41 height 14
paste input "125.00"
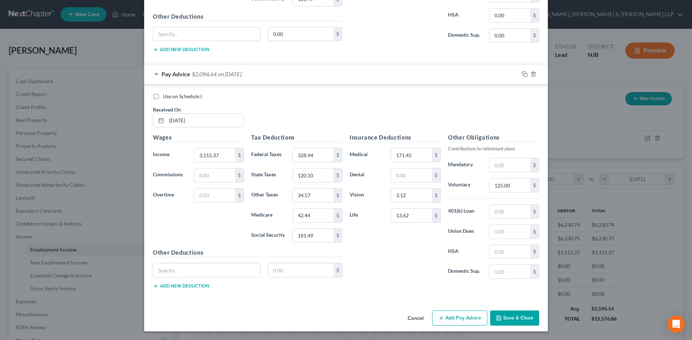
click at [451, 318] on button "Add Pay Advice" at bounding box center [459, 318] width 55 height 15
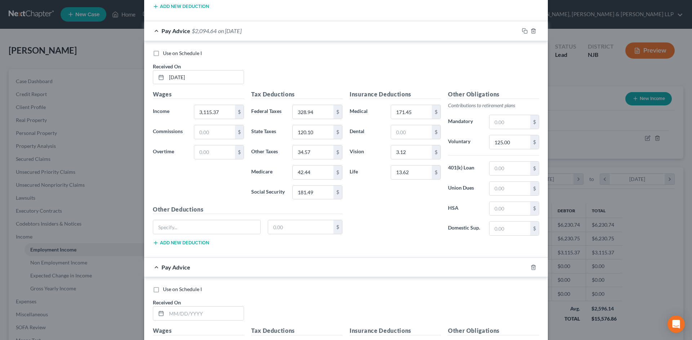
scroll to position [580, 0]
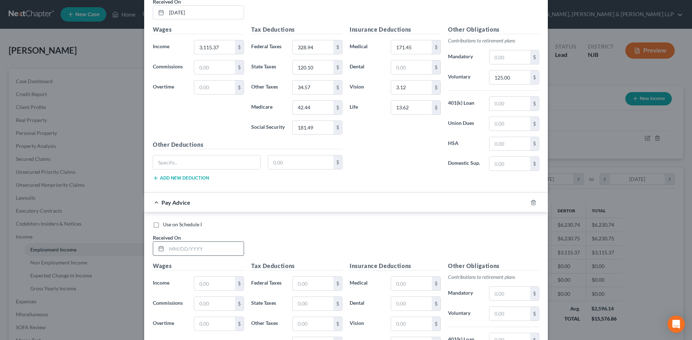
click at [191, 243] on input "text" at bounding box center [204, 249] width 77 height 14
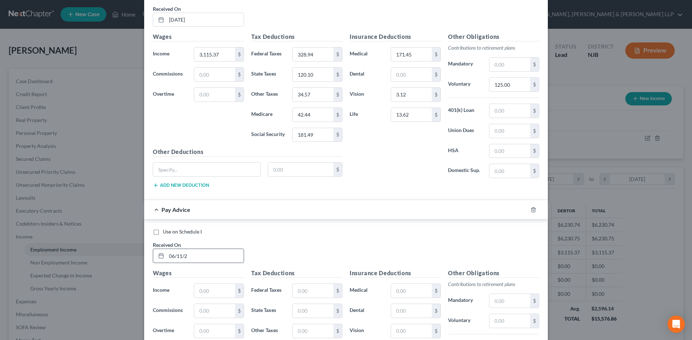
scroll to position [588, 0]
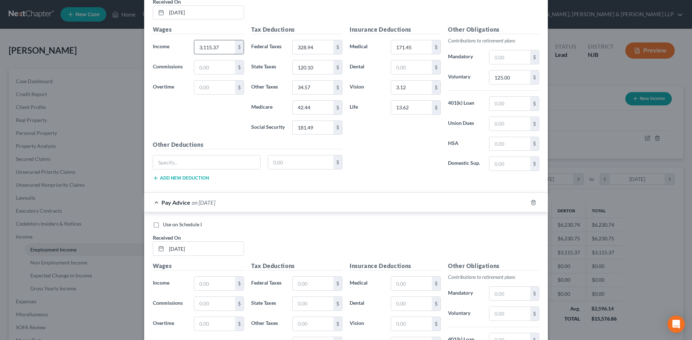
click at [217, 44] on input "3,115.37" at bounding box center [214, 47] width 41 height 14
click at [202, 279] on input "text" at bounding box center [214, 284] width 41 height 14
paste input "3,115.37"
click at [313, 49] on input "328.94" at bounding box center [313, 47] width 41 height 14
click at [298, 284] on input "text" at bounding box center [313, 284] width 41 height 14
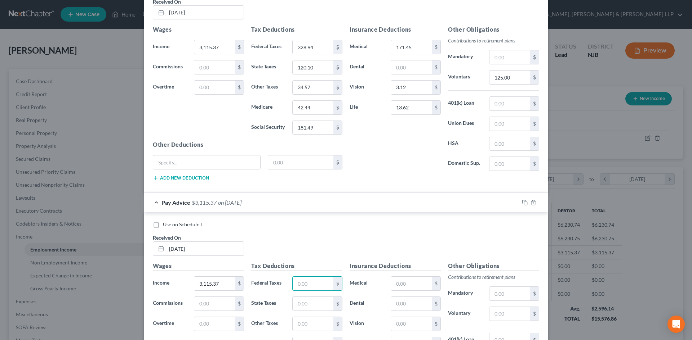
paste input "328.94"
click at [320, 71] on input "120.10" at bounding box center [313, 68] width 41 height 14
click at [309, 301] on input "text" at bounding box center [313, 304] width 41 height 14
paste input "120.10"
click at [312, 90] on input "34.57" at bounding box center [313, 88] width 41 height 14
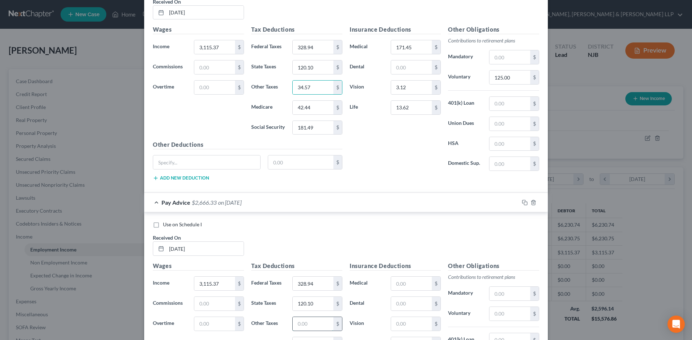
click at [312, 325] on input "text" at bounding box center [313, 324] width 41 height 14
paste input "34.57"
click at [312, 128] on input "181.49" at bounding box center [313, 128] width 41 height 14
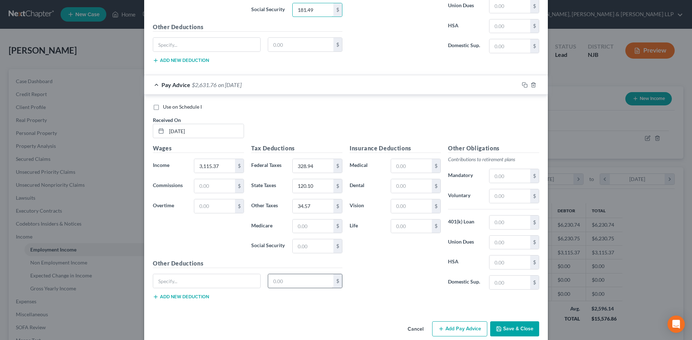
scroll to position [716, 0]
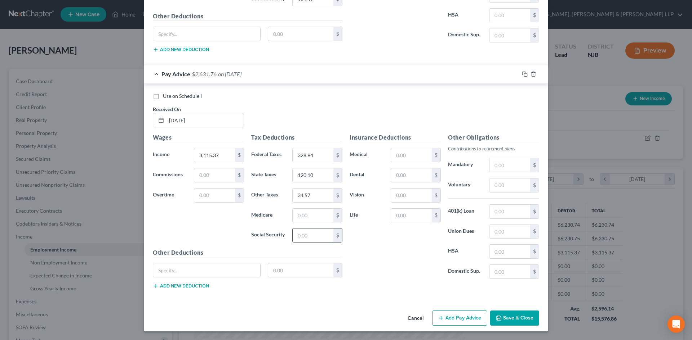
click at [313, 236] on input "text" at bounding box center [313, 236] width 41 height 14
paste input "181.49"
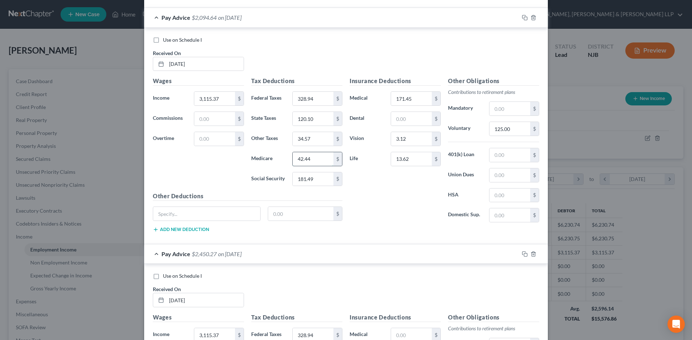
click at [311, 162] on input "42.44" at bounding box center [313, 159] width 41 height 14
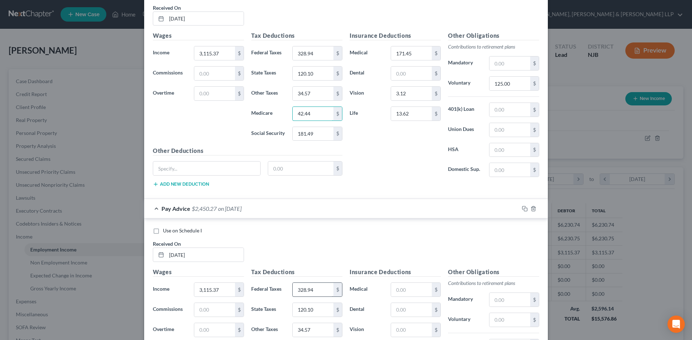
scroll to position [608, 0]
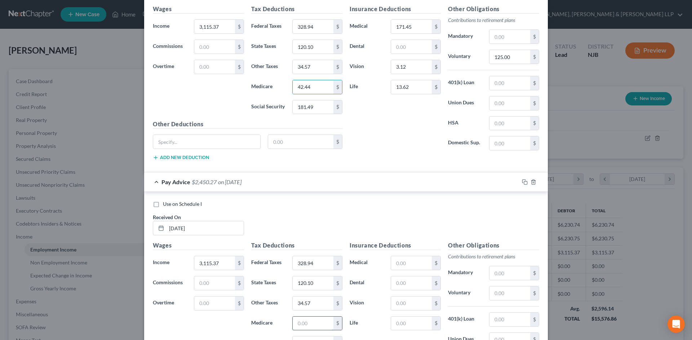
click at [307, 324] on input "text" at bounding box center [313, 324] width 41 height 14
paste input "42.44"
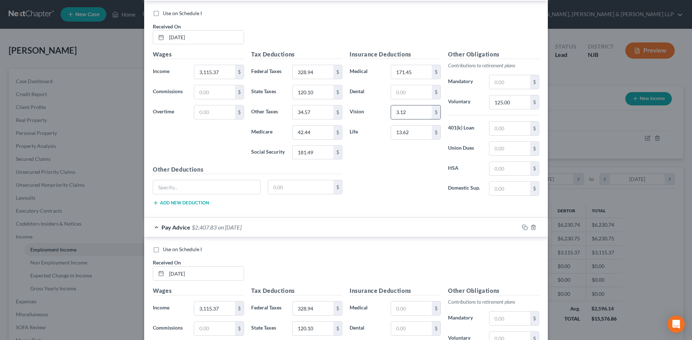
scroll to position [536, 0]
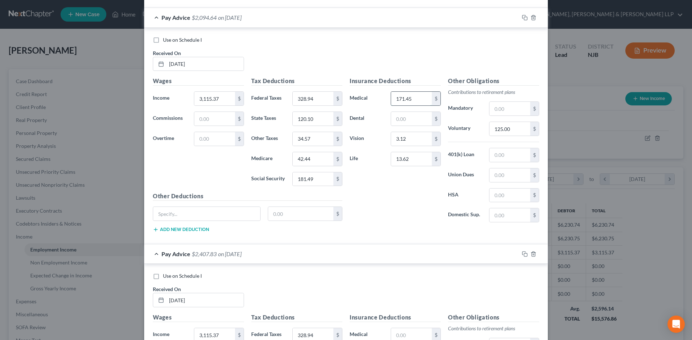
click at [417, 100] on input "171.45" at bounding box center [411, 99] width 41 height 14
click at [401, 338] on input "text" at bounding box center [411, 336] width 41 height 14
paste input "171.45"
click at [409, 142] on input "3.12" at bounding box center [411, 139] width 41 height 14
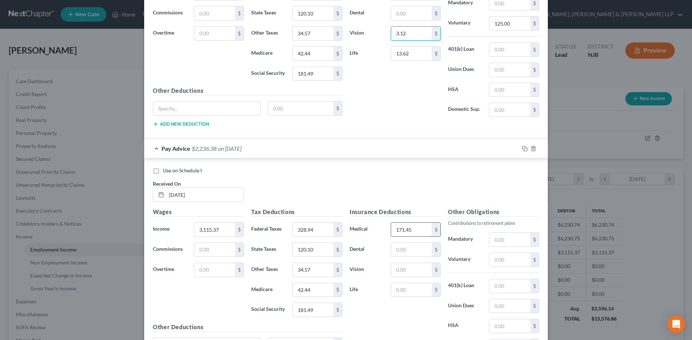
scroll to position [644, 0]
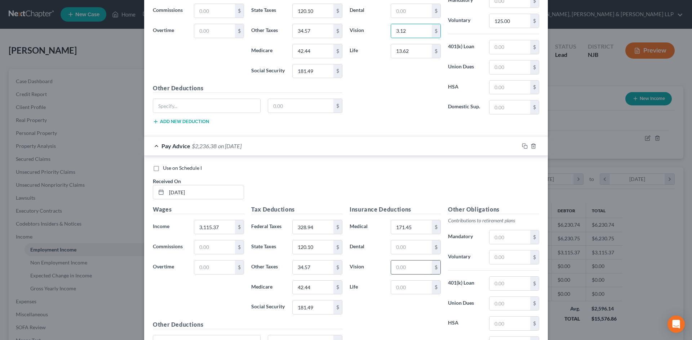
click at [404, 269] on input "text" at bounding box center [411, 268] width 41 height 14
paste input "3.12"
click at [415, 52] on input "13.62" at bounding box center [411, 51] width 41 height 14
click at [410, 287] on input "text" at bounding box center [411, 288] width 41 height 14
paste input "13.62"
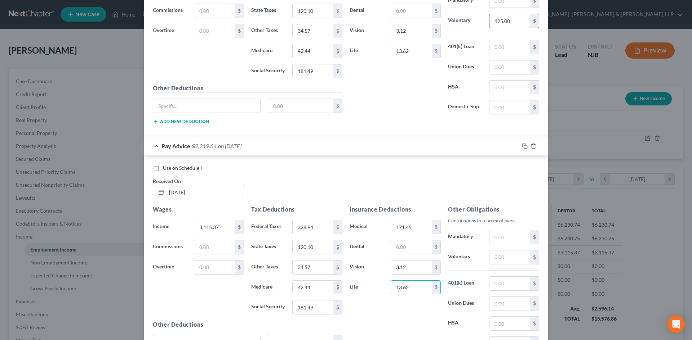
click at [518, 24] on input "125.00" at bounding box center [509, 21] width 41 height 14
drag, startPoint x: 501, startPoint y: 260, endPoint x: 495, endPoint y: 258, distance: 6.5
click at [501, 260] on input "text" at bounding box center [509, 258] width 41 height 14
paste input "125.00"
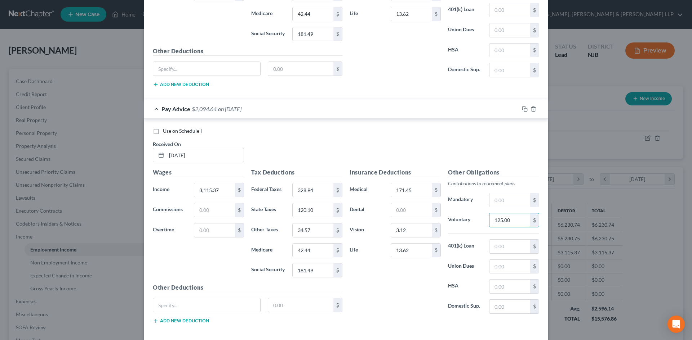
scroll to position [716, 0]
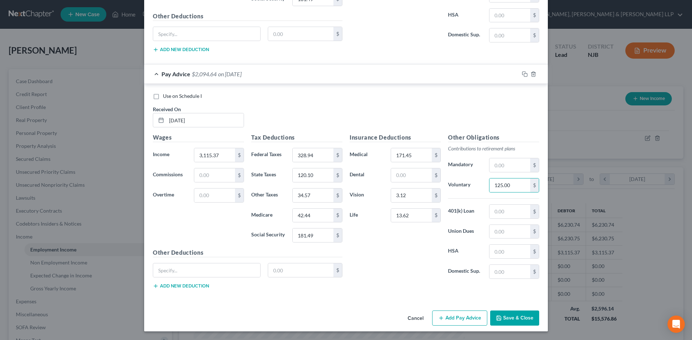
click at [456, 314] on button "Add Pay Advice" at bounding box center [459, 318] width 55 height 15
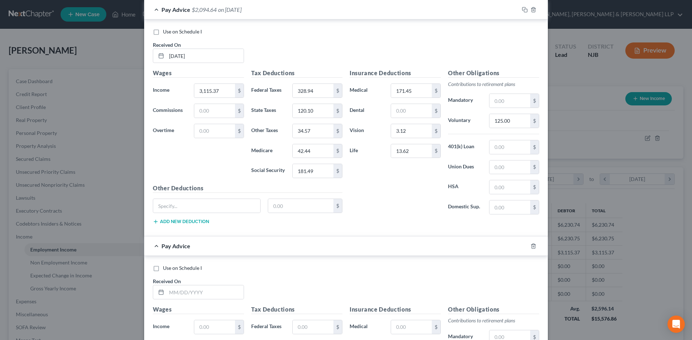
scroll to position [844, 0]
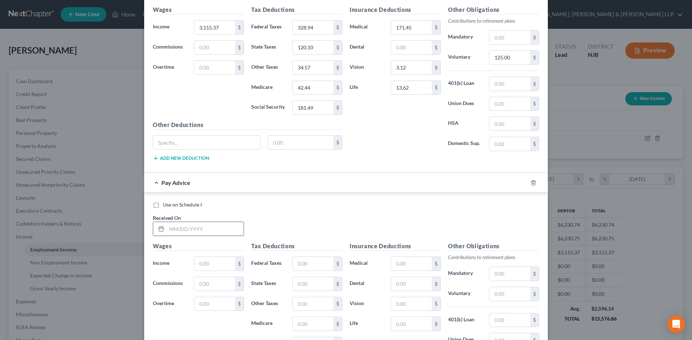
click at [191, 228] on input "text" at bounding box center [204, 229] width 77 height 14
click at [213, 23] on input "3,115.37" at bounding box center [214, 28] width 41 height 14
click at [207, 268] on input "text" at bounding box center [214, 264] width 41 height 14
paste input "3,115.37"
click at [312, 29] on input "328.94" at bounding box center [313, 28] width 41 height 14
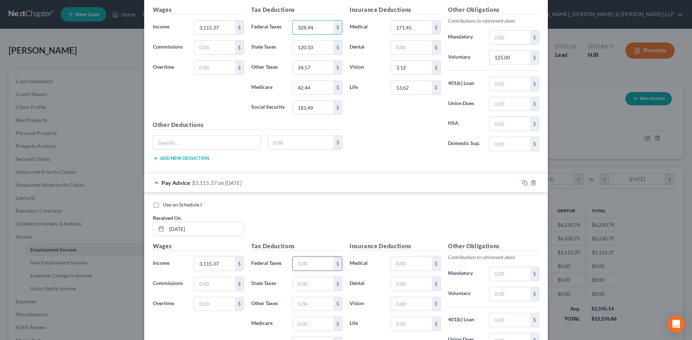
drag, startPoint x: 311, startPoint y: 262, endPoint x: 309, endPoint y: 257, distance: 5.2
click at [311, 262] on input "text" at bounding box center [313, 264] width 41 height 14
paste input "328.94"
click at [314, 52] on input "120.10" at bounding box center [313, 48] width 41 height 14
drag, startPoint x: 315, startPoint y: 289, endPoint x: 315, endPoint y: 283, distance: 6.1
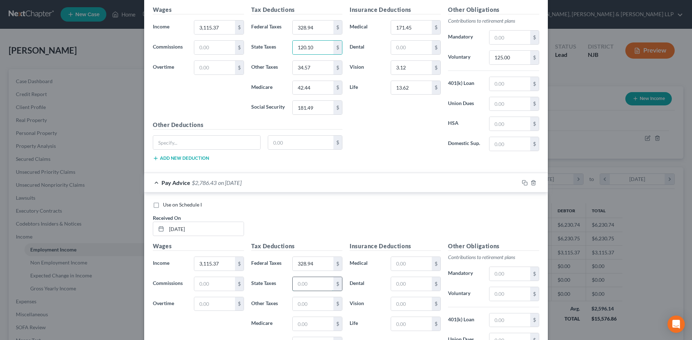
click at [315, 289] on input "text" at bounding box center [313, 284] width 41 height 14
paste input "120.10"
click at [317, 71] on input "34.57" at bounding box center [313, 68] width 41 height 14
click at [305, 305] on input "text" at bounding box center [313, 305] width 41 height 14
paste input "34.57"
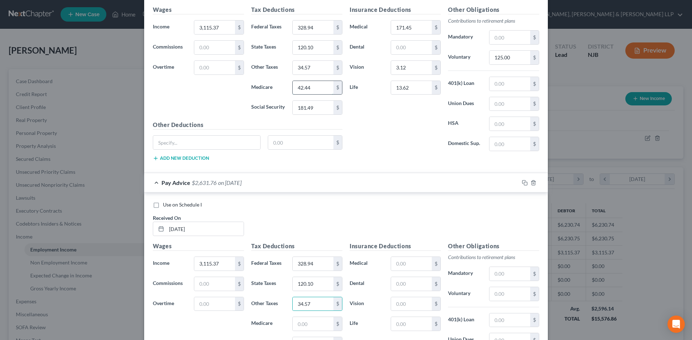
click at [318, 90] on input "42.44" at bounding box center [313, 88] width 41 height 14
click at [312, 323] on input "text" at bounding box center [313, 324] width 41 height 14
paste input "42.44"
click at [312, 110] on input "181.49" at bounding box center [313, 108] width 41 height 14
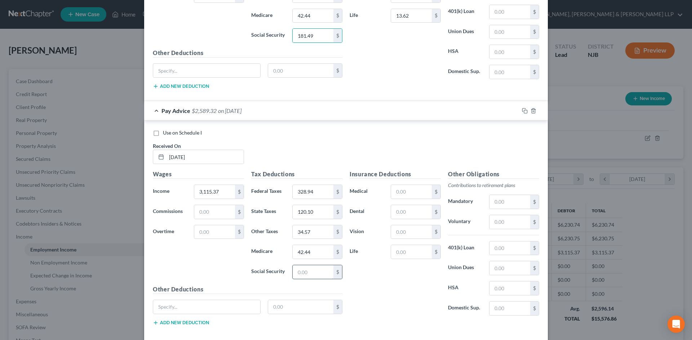
click at [308, 273] on input "text" at bounding box center [313, 272] width 41 height 14
paste input "181.49"
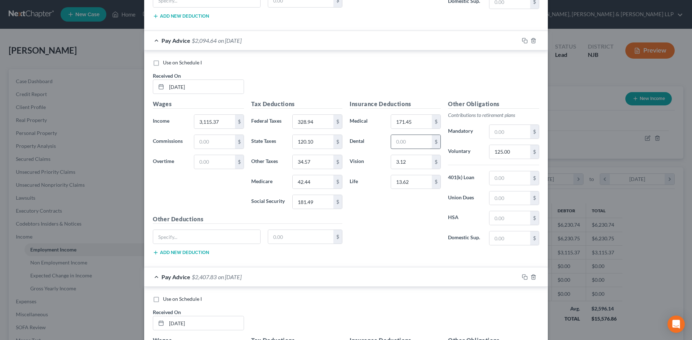
scroll to position [736, 0]
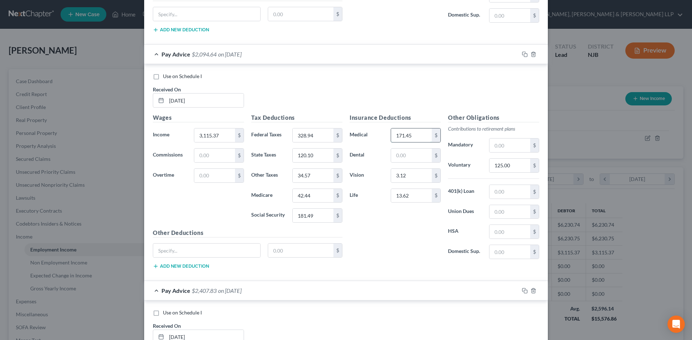
click at [419, 140] on input "171.45" at bounding box center [411, 136] width 41 height 14
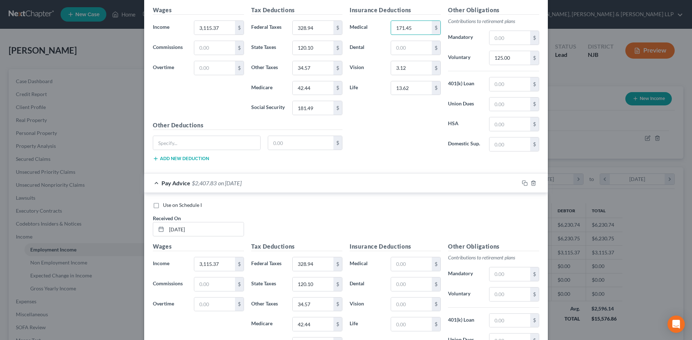
scroll to position [844, 0]
click at [402, 263] on input "text" at bounding box center [411, 264] width 41 height 14
paste input "171.45"
click at [406, 65] on input "3.12" at bounding box center [411, 68] width 41 height 14
click at [396, 305] on input "text" at bounding box center [411, 305] width 41 height 14
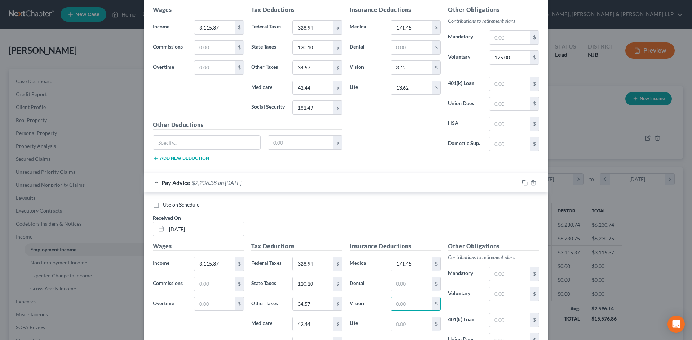
paste input "3.12"
click at [410, 88] on input "13.62" at bounding box center [411, 88] width 41 height 14
drag, startPoint x: 401, startPoint y: 323, endPoint x: 406, endPoint y: 318, distance: 6.9
click at [401, 323] on input "text" at bounding box center [411, 324] width 41 height 14
paste input "13.62"
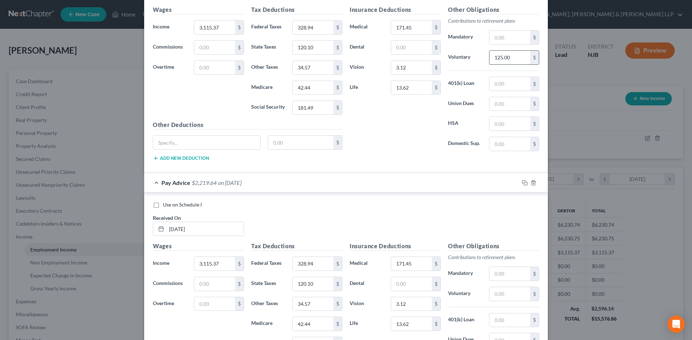
click at [509, 53] on input "125.00" at bounding box center [509, 58] width 41 height 14
click at [501, 291] on input "text" at bounding box center [509, 294] width 41 height 14
paste input "125.00"
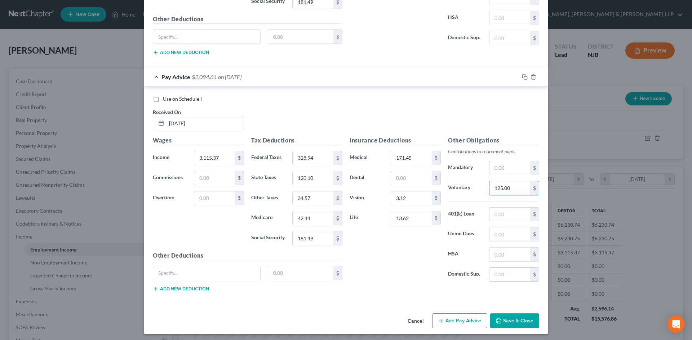
scroll to position [952, 0]
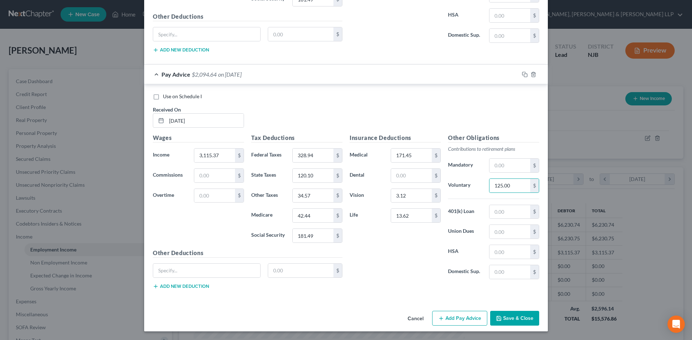
click at [465, 317] on button "Add Pay Advice" at bounding box center [459, 318] width 55 height 15
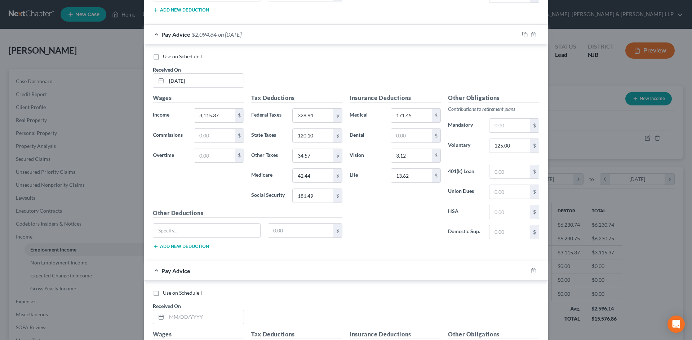
scroll to position [1133, 0]
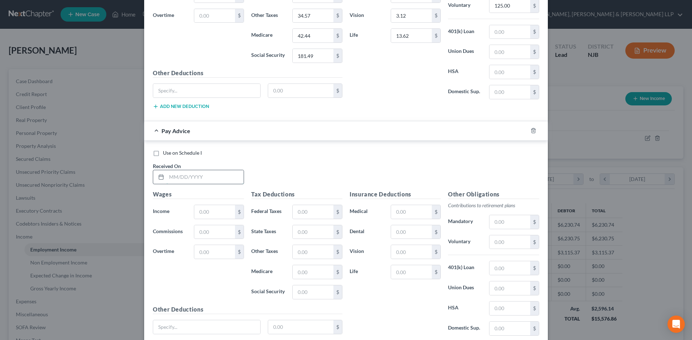
click at [192, 179] on input "text" at bounding box center [204, 177] width 77 height 14
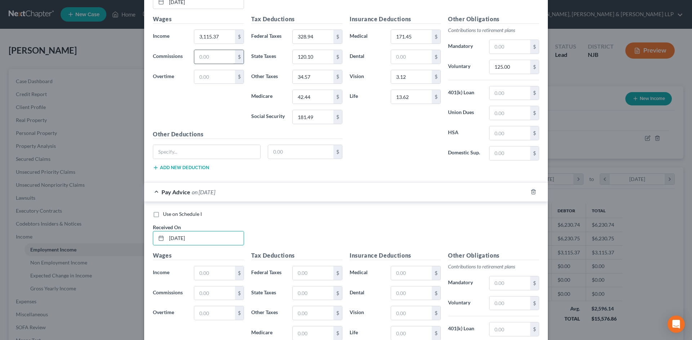
scroll to position [1061, 0]
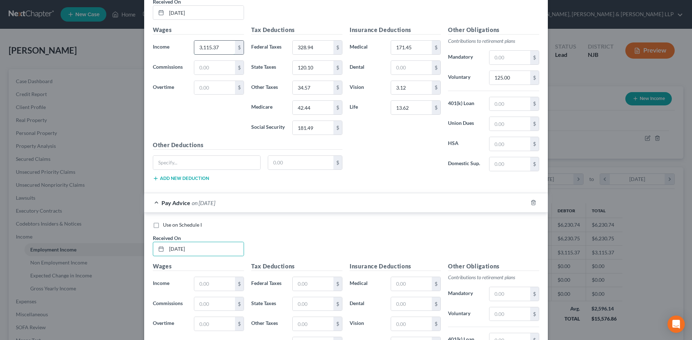
click at [222, 47] on input "3,115.37" at bounding box center [214, 48] width 41 height 14
click at [201, 289] on input "text" at bounding box center [214, 284] width 41 height 14
paste input "3,115.37"
click at [323, 46] on input "328.94" at bounding box center [313, 48] width 41 height 14
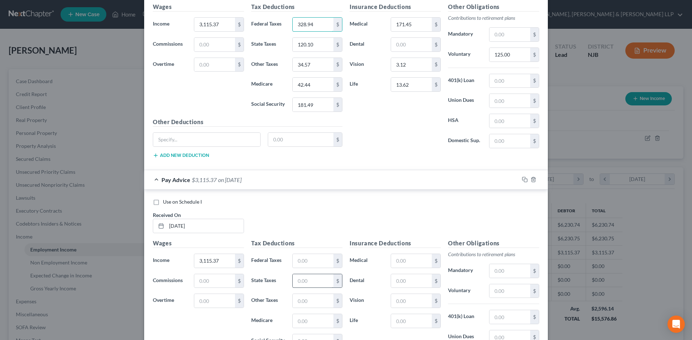
scroll to position [1097, 0]
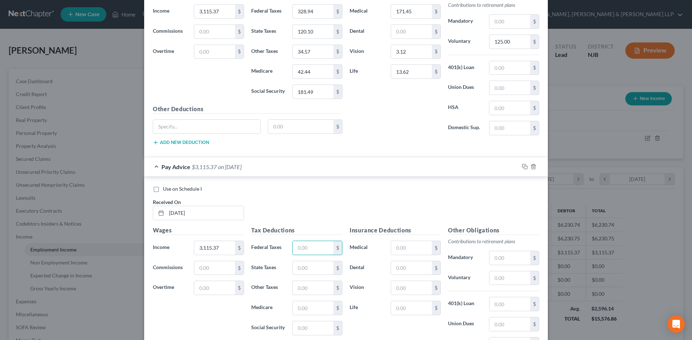
drag, startPoint x: 311, startPoint y: 248, endPoint x: 312, endPoint y: 235, distance: 13.0
click at [311, 248] on input "text" at bounding box center [313, 248] width 41 height 14
paste input "328.94"
click at [314, 34] on input "120.10" at bounding box center [313, 32] width 41 height 14
click at [301, 278] on div "Tax Deductions Federal Taxes 328.94 $ State Taxes $ Other Taxes $ Medicare $ So…" at bounding box center [296, 283] width 98 height 115
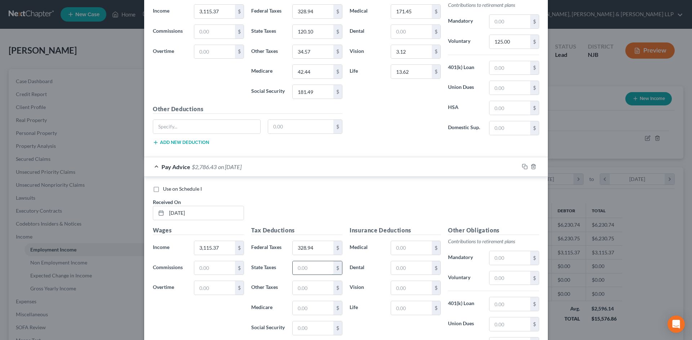
click at [305, 268] on input "text" at bounding box center [313, 269] width 41 height 14
paste input "120.10"
click at [309, 54] on input "34.57" at bounding box center [313, 52] width 41 height 14
click at [305, 289] on input "text" at bounding box center [313, 288] width 41 height 14
paste input "34.57"
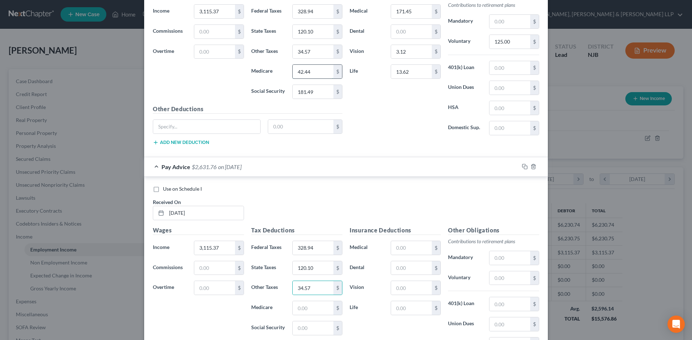
click at [321, 74] on input "42.44" at bounding box center [313, 72] width 41 height 14
click at [313, 312] on input "text" at bounding box center [313, 309] width 41 height 14
paste input "42.44"
click at [323, 95] on input "181.49" at bounding box center [313, 92] width 41 height 14
click at [304, 327] on input "text" at bounding box center [313, 329] width 41 height 14
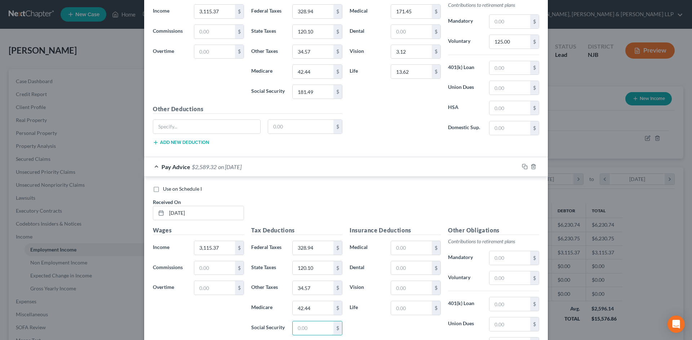
paste input "181.49"
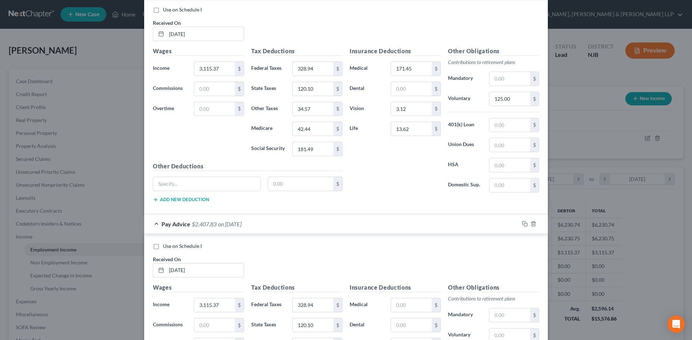
scroll to position [1025, 0]
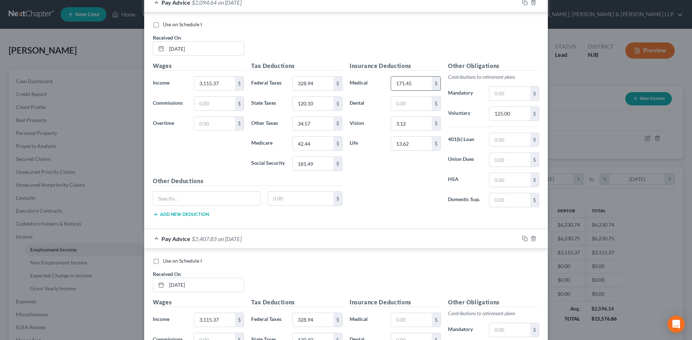
click at [414, 85] on input "171.45" at bounding box center [411, 84] width 41 height 14
drag, startPoint x: 402, startPoint y: 321, endPoint x: 401, endPoint y: 313, distance: 7.7
click at [402, 321] on input "text" at bounding box center [411, 320] width 41 height 14
paste input "171.45"
click at [403, 119] on input "3.12" at bounding box center [411, 124] width 41 height 14
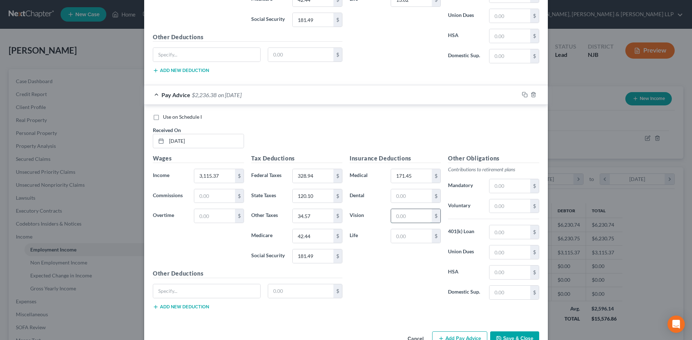
click at [406, 219] on input "text" at bounding box center [411, 216] width 41 height 14
paste input "3.12"
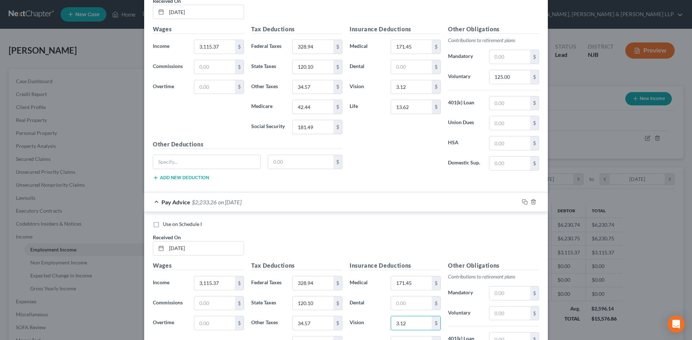
scroll to position [1061, 0]
click at [413, 111] on input "13.62" at bounding box center [411, 108] width 41 height 14
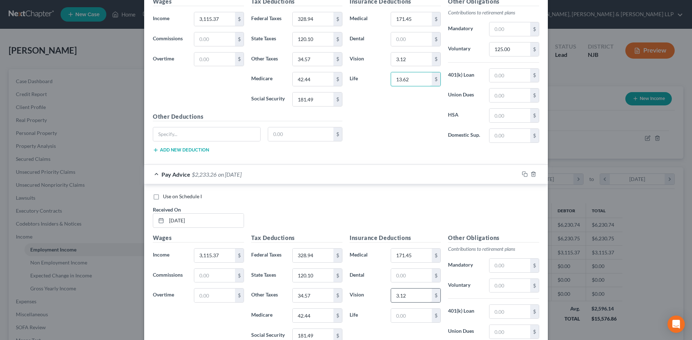
scroll to position [1133, 0]
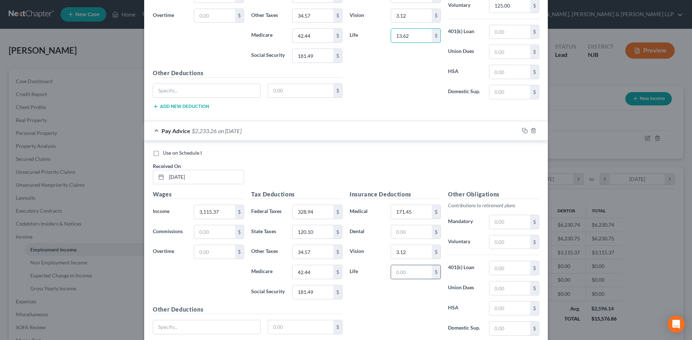
click at [404, 279] on div "$" at bounding box center [415, 272] width 50 height 14
paste input "13.62"
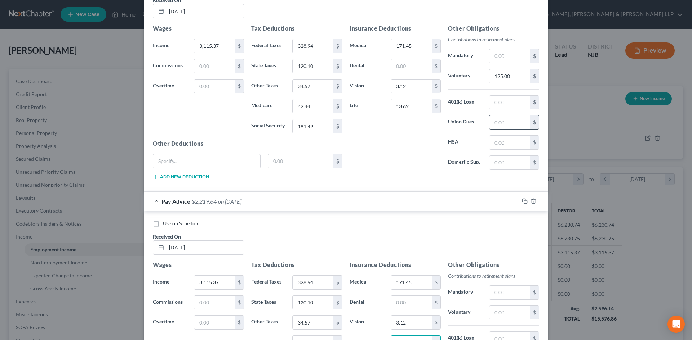
scroll to position [1061, 0]
click at [513, 79] on input "125.00" at bounding box center [509, 78] width 41 height 14
click at [501, 317] on input "text" at bounding box center [509, 315] width 41 height 14
paste input "125.00"
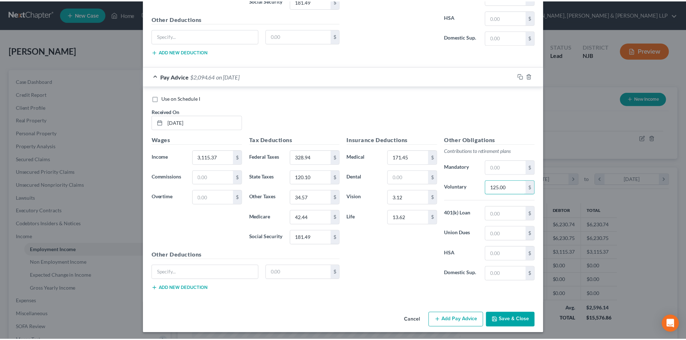
scroll to position [1189, 0]
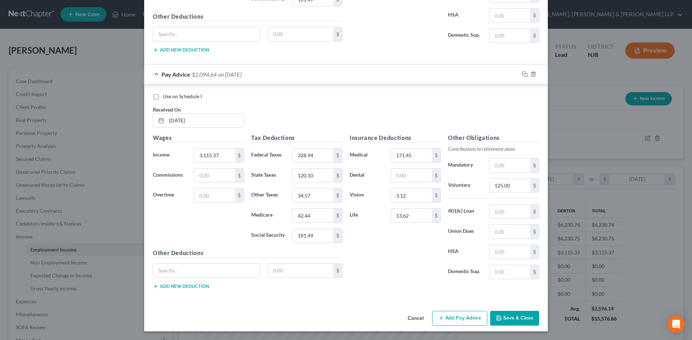
click at [508, 321] on button "Save & Close" at bounding box center [514, 318] width 49 height 15
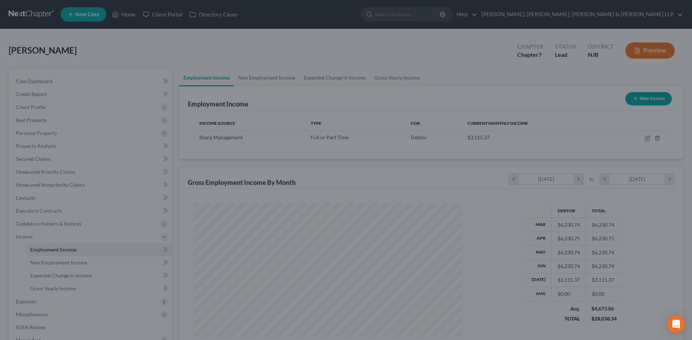
scroll to position [360101, 359952]
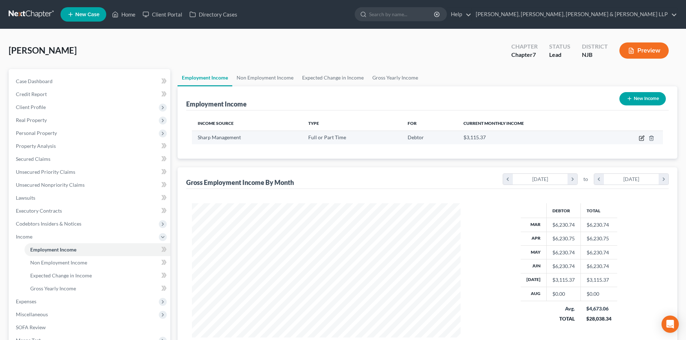
click at [643, 139] on icon "button" at bounding box center [642, 138] width 6 height 6
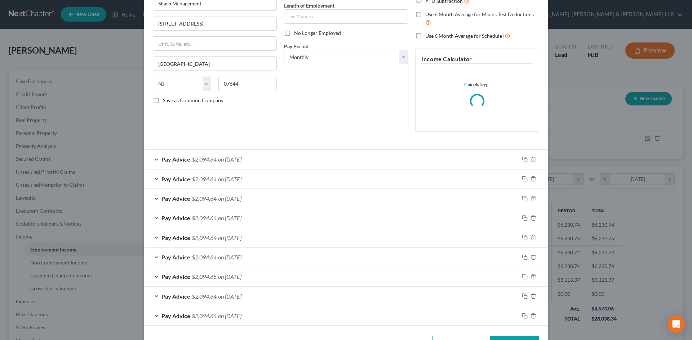
scroll to position [97, 0]
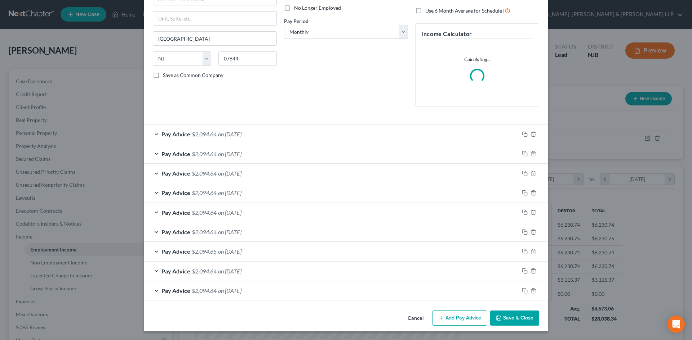
click at [457, 318] on button "Add Pay Advice" at bounding box center [459, 318] width 55 height 15
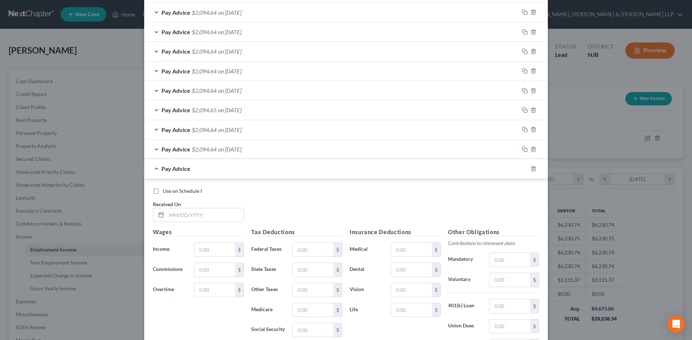
scroll to position [241, 0]
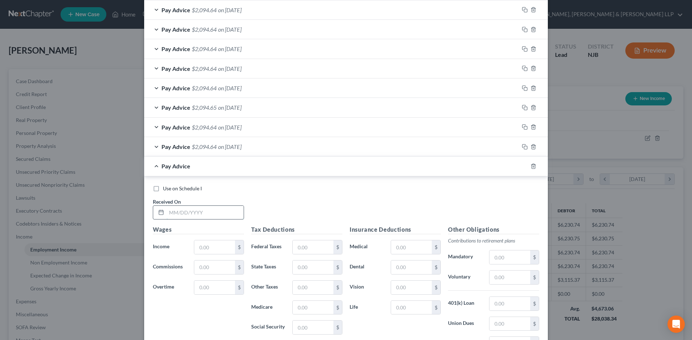
click at [225, 211] on input "text" at bounding box center [204, 213] width 77 height 14
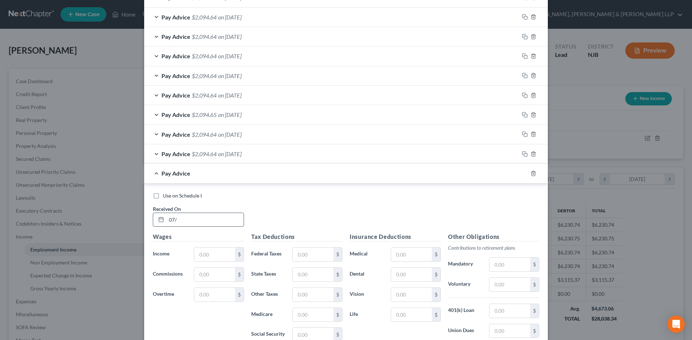
scroll to position [249, 0]
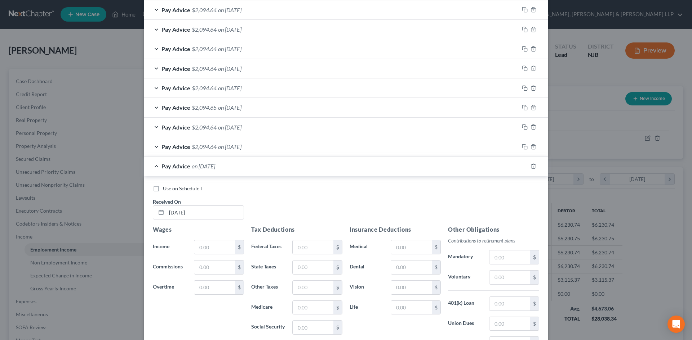
click at [216, 151] on div "Pay Advice $2,094.64 on [DATE]" at bounding box center [331, 146] width 375 height 19
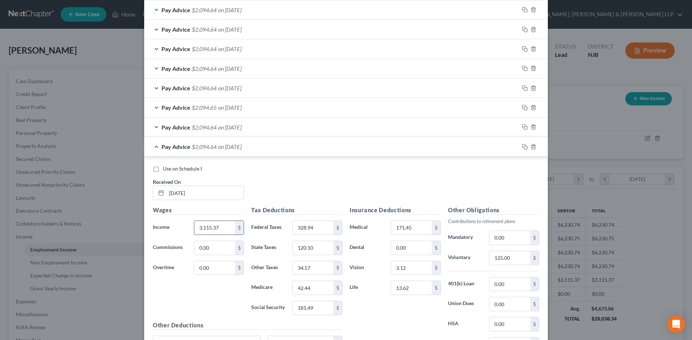
click at [221, 228] on input "3,115.37" at bounding box center [214, 228] width 41 height 14
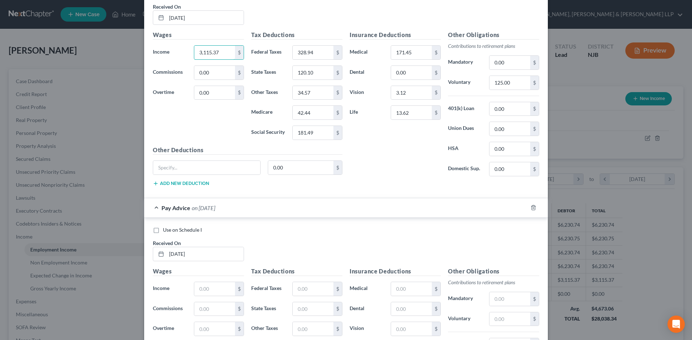
scroll to position [429, 0]
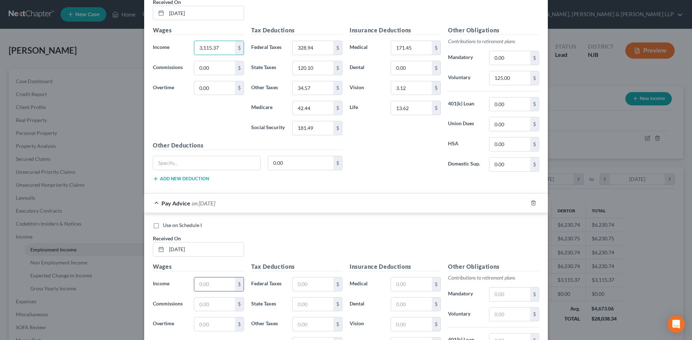
drag, startPoint x: 219, startPoint y: 288, endPoint x: 222, endPoint y: 283, distance: 5.8
click at [219, 288] on input "text" at bounding box center [214, 285] width 41 height 14
paste input "3,115.37"
click at [311, 52] on input "328.94" at bounding box center [313, 48] width 41 height 14
drag, startPoint x: 302, startPoint y: 286, endPoint x: 300, endPoint y: 277, distance: 9.2
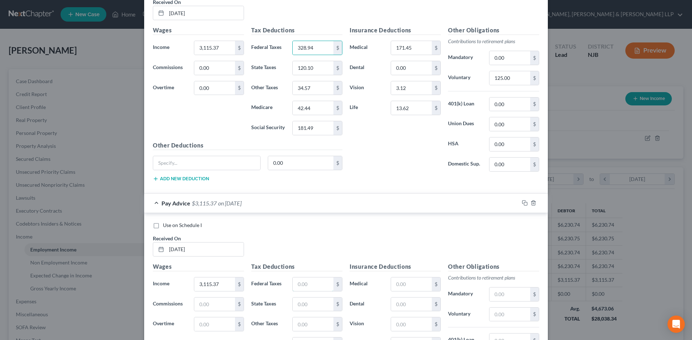
click at [302, 286] on input "text" at bounding box center [313, 285] width 41 height 14
paste input "328.94"
click at [316, 70] on input "120.10" at bounding box center [313, 68] width 41 height 14
click at [307, 296] on div "Tax Deductions Federal Taxes 328.94 $ State Taxes $ Other Taxes $ Medicare $ So…" at bounding box center [296, 320] width 98 height 115
click at [305, 300] on input "text" at bounding box center [313, 305] width 41 height 14
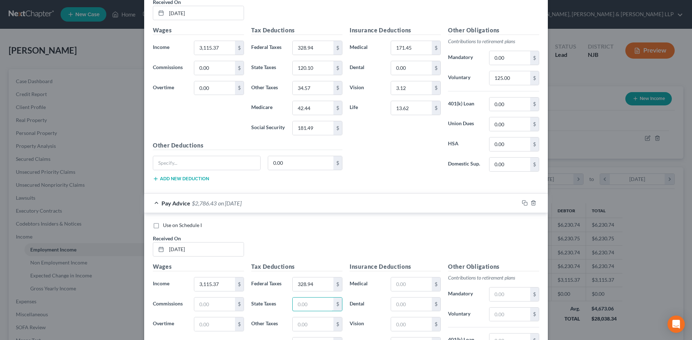
paste input "120.10"
click at [313, 98] on div "Tax Deductions Federal Taxes 328.94 $ State Taxes 120.10 $ Other Taxes 34.57 $ …" at bounding box center [296, 83] width 98 height 115
click at [313, 88] on input "34.57" at bounding box center [313, 88] width 41 height 14
click at [304, 324] on input "text" at bounding box center [313, 325] width 41 height 14
paste input "34.57"
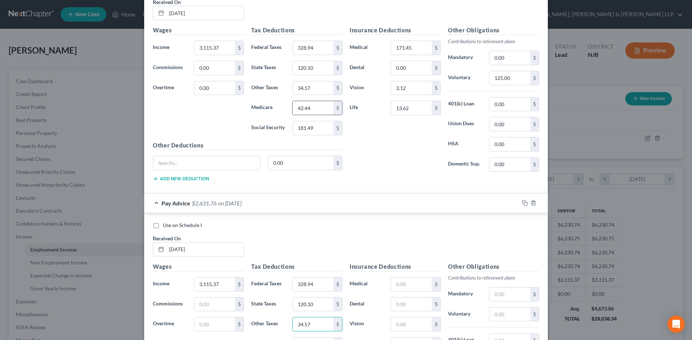
click at [318, 112] on input "42.44" at bounding box center [313, 108] width 41 height 14
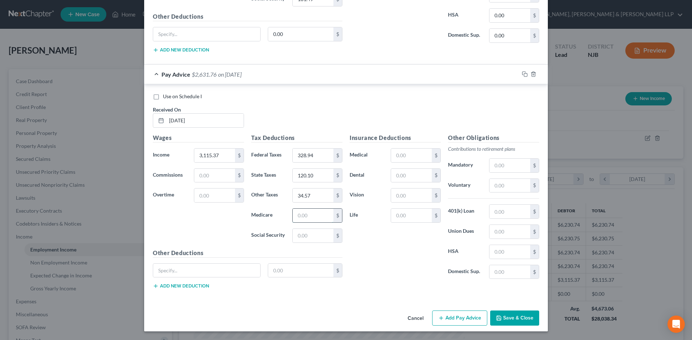
click at [316, 218] on input "text" at bounding box center [313, 216] width 41 height 14
paste input "42.44"
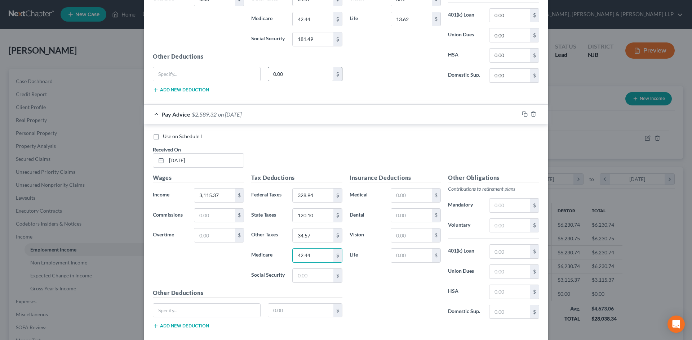
scroll to position [450, 0]
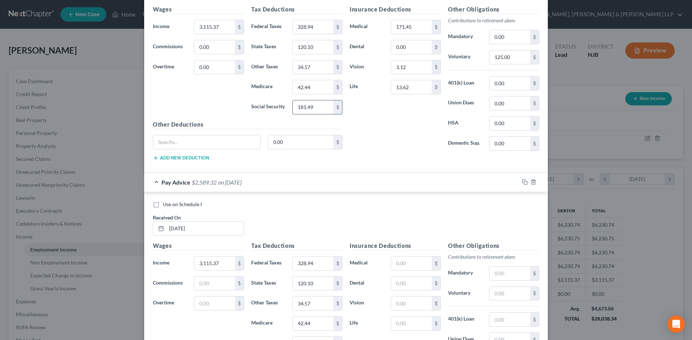
click at [313, 108] on input "181.49" at bounding box center [313, 108] width 41 height 14
click at [319, 325] on input "42.44" at bounding box center [313, 324] width 41 height 14
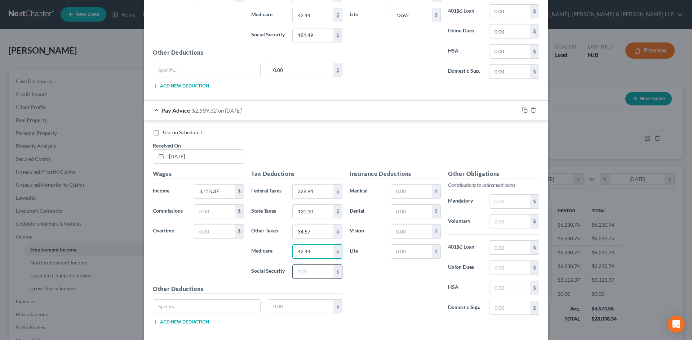
click at [316, 273] on input "text" at bounding box center [313, 272] width 41 height 14
paste input "181.49"
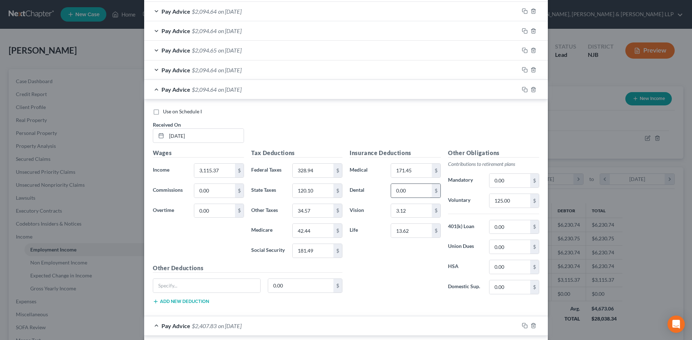
scroll to position [305, 0]
click at [420, 174] on input "171.45" at bounding box center [411, 171] width 41 height 14
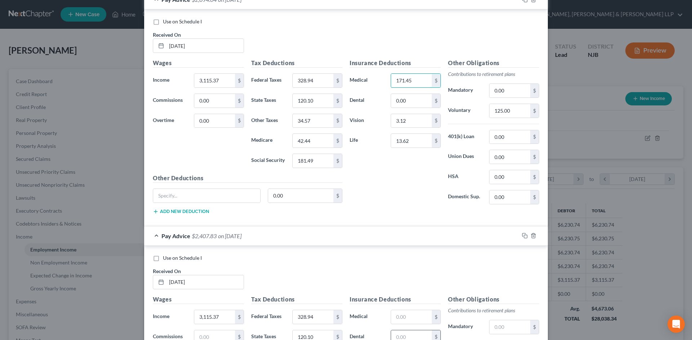
scroll to position [414, 0]
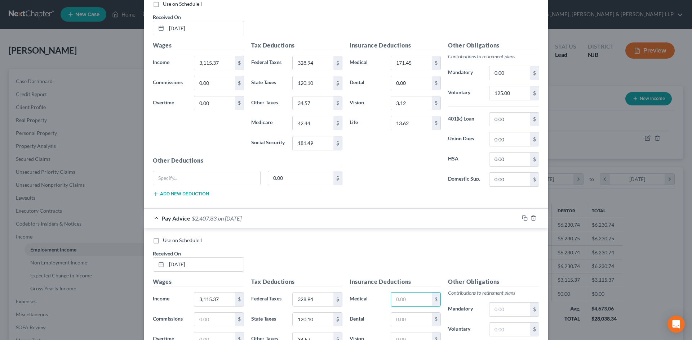
drag, startPoint x: 399, startPoint y: 299, endPoint x: 399, endPoint y: 289, distance: 10.5
click at [399, 299] on input "text" at bounding box center [411, 300] width 41 height 14
paste input "171.45"
click at [409, 104] on input "3.12" at bounding box center [411, 104] width 41 height 14
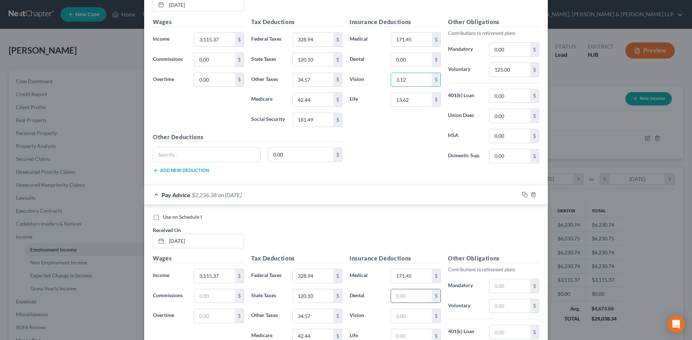
scroll to position [522, 0]
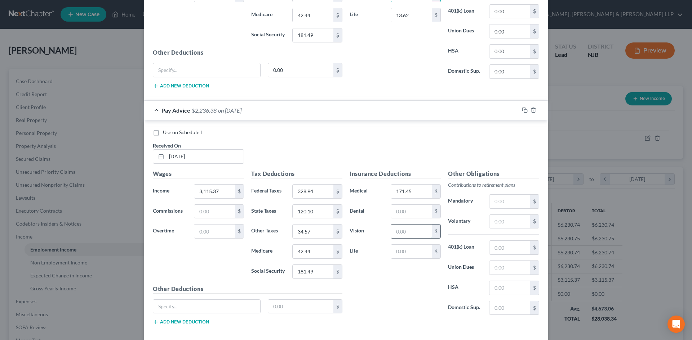
click at [414, 234] on input "text" at bounding box center [411, 232] width 41 height 14
paste input "3.12"
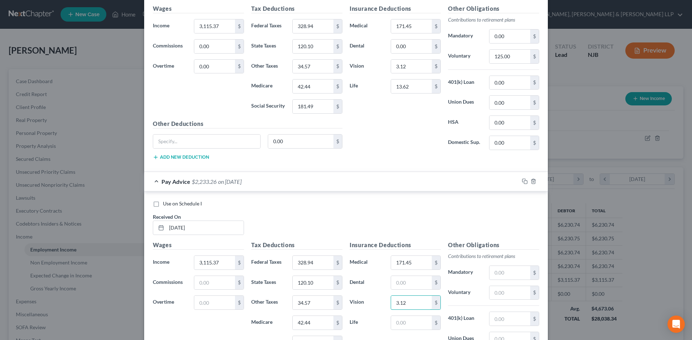
scroll to position [450, 0]
click at [414, 82] on input "13.62" at bounding box center [411, 87] width 41 height 14
click at [409, 322] on input "text" at bounding box center [411, 324] width 41 height 14
paste input "13.62"
click at [511, 58] on input "125.00" at bounding box center [509, 57] width 41 height 14
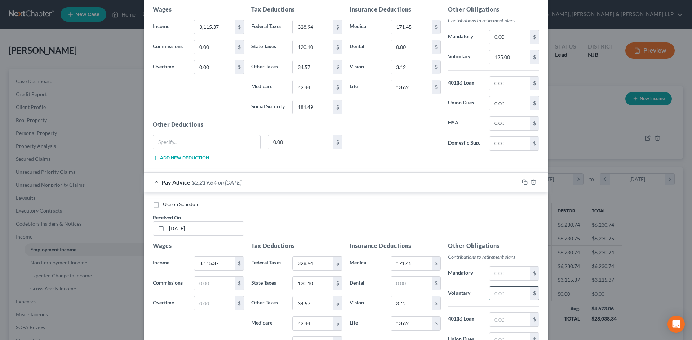
click at [508, 291] on input "text" at bounding box center [509, 294] width 41 height 14
paste input "125.00"
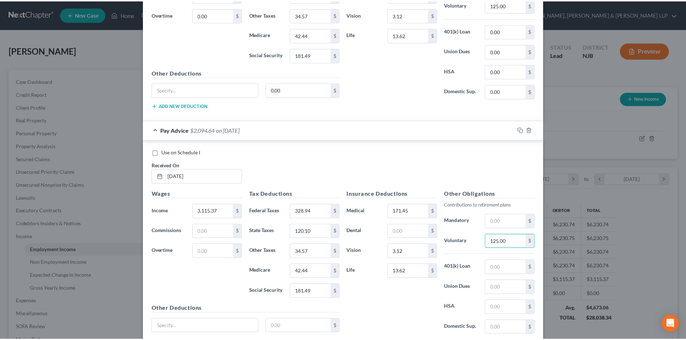
scroll to position [558, 0]
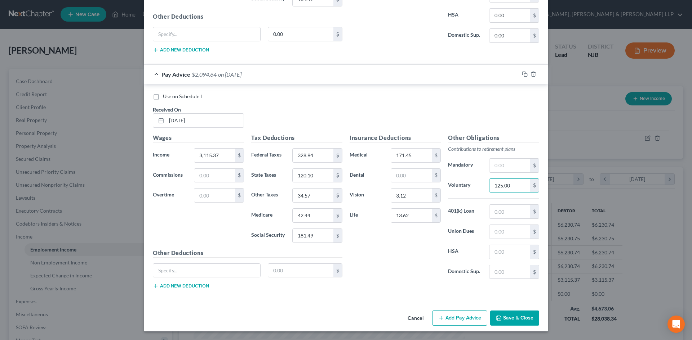
click at [514, 318] on button "Save & Close" at bounding box center [514, 318] width 49 height 15
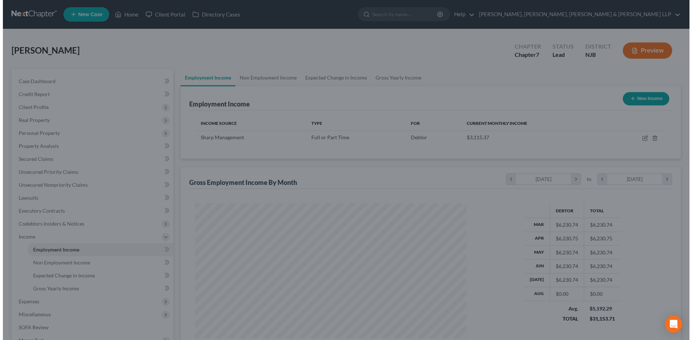
scroll to position [360101, 359952]
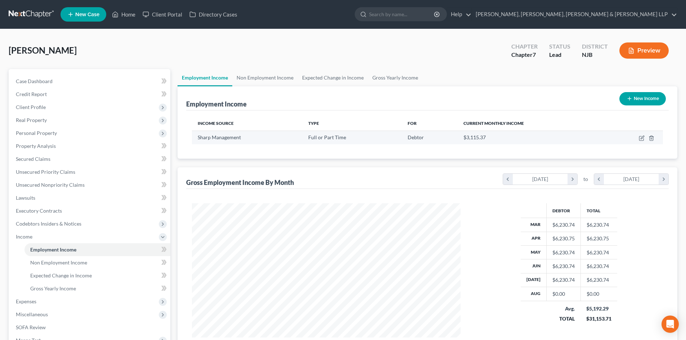
click at [638, 137] on td at bounding box center [633, 138] width 60 height 14
click at [642, 138] on icon "button" at bounding box center [642, 138] width 6 height 6
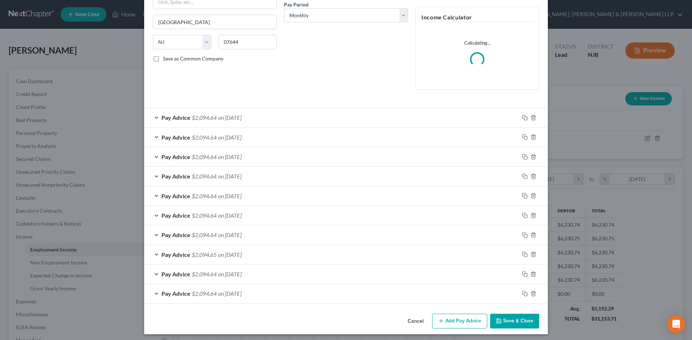
scroll to position [117, 0]
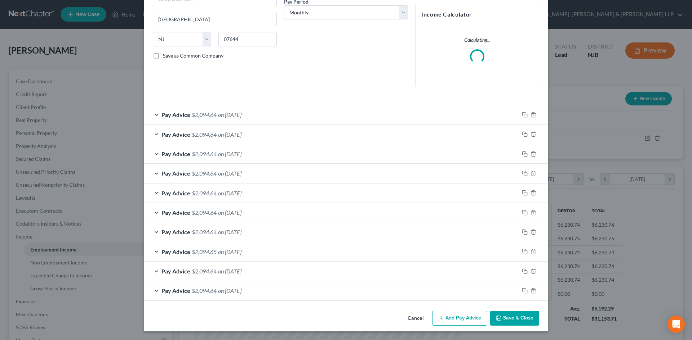
click at [458, 317] on button "Add Pay Advice" at bounding box center [459, 318] width 55 height 15
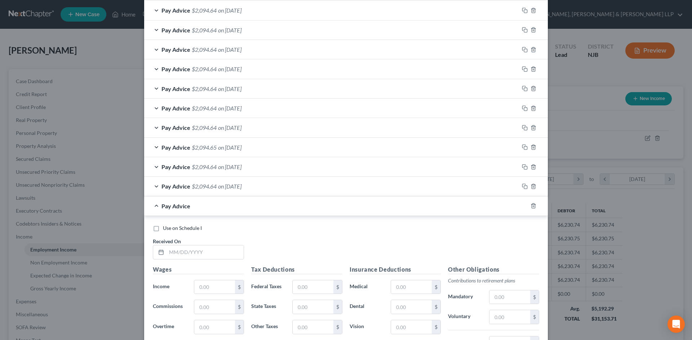
scroll to position [225, 0]
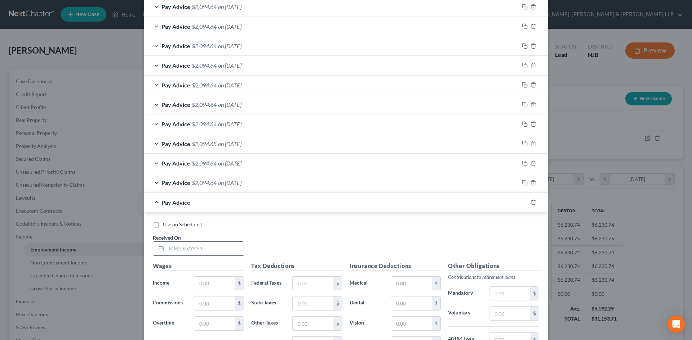
click at [204, 247] on input "text" at bounding box center [204, 249] width 77 height 14
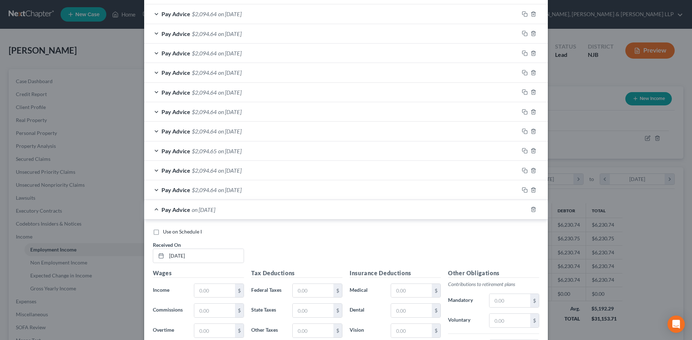
click at [225, 186] on div "Pay Advice $2,094.64 on [DATE]" at bounding box center [331, 189] width 375 height 19
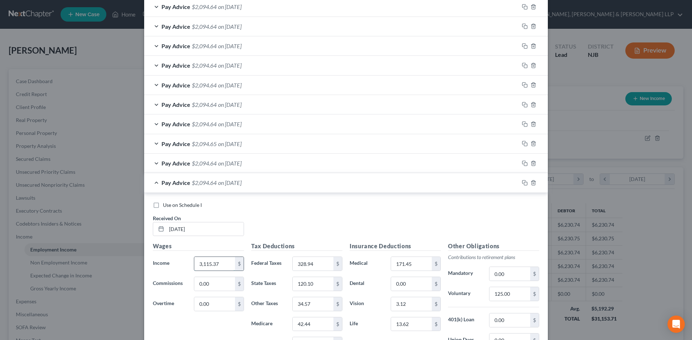
click at [218, 262] on input "3,115.37" at bounding box center [214, 264] width 41 height 14
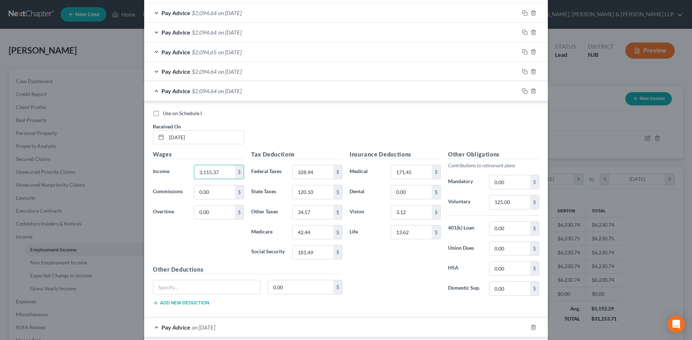
scroll to position [448, 0]
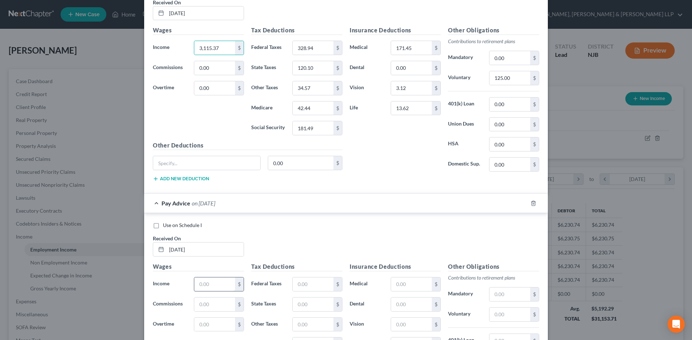
click at [217, 278] on input "text" at bounding box center [214, 285] width 41 height 14
paste input "3,115.37"
click at [309, 48] on input "328.94" at bounding box center [313, 48] width 41 height 14
click at [300, 282] on input "text" at bounding box center [313, 285] width 41 height 14
paste input "328.94"
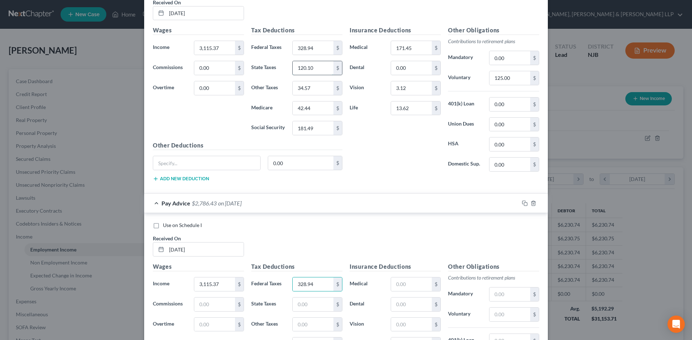
click at [313, 74] on input "120.10" at bounding box center [313, 68] width 41 height 14
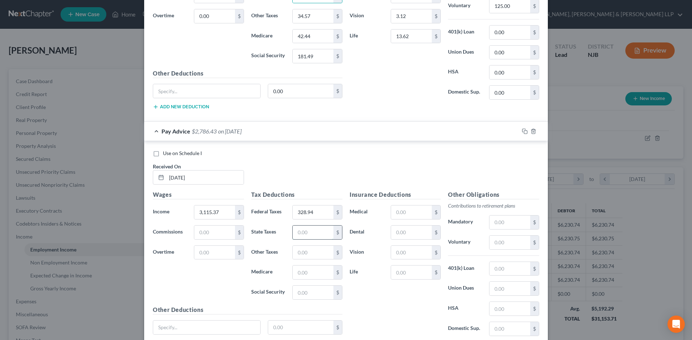
click at [317, 233] on input "text" at bounding box center [313, 233] width 41 height 14
paste input "120.10"
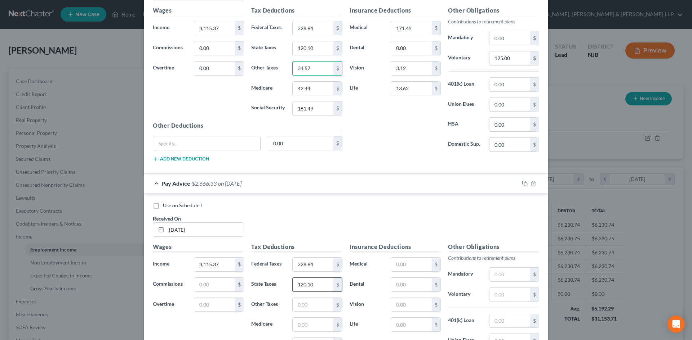
scroll to position [484, 0]
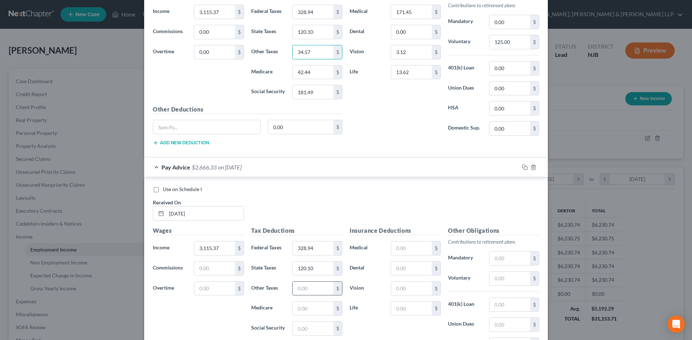
click at [310, 291] on input "text" at bounding box center [313, 289] width 41 height 14
paste input "34.57"
click at [317, 73] on input "42.44" at bounding box center [313, 73] width 41 height 14
drag, startPoint x: 318, startPoint y: 308, endPoint x: 318, endPoint y: 302, distance: 6.1
click at [318, 308] on input "text" at bounding box center [313, 309] width 41 height 14
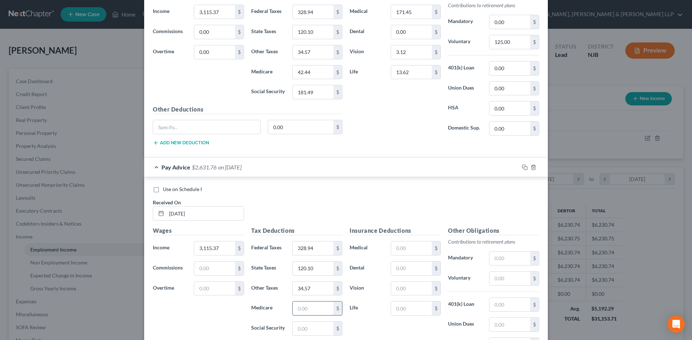
paste input "42.44"
click at [317, 93] on input "181.49" at bounding box center [313, 92] width 41 height 14
click at [321, 328] on input "text" at bounding box center [313, 329] width 41 height 14
paste input "181.49"
click at [418, 12] on input "171.45" at bounding box center [411, 12] width 41 height 14
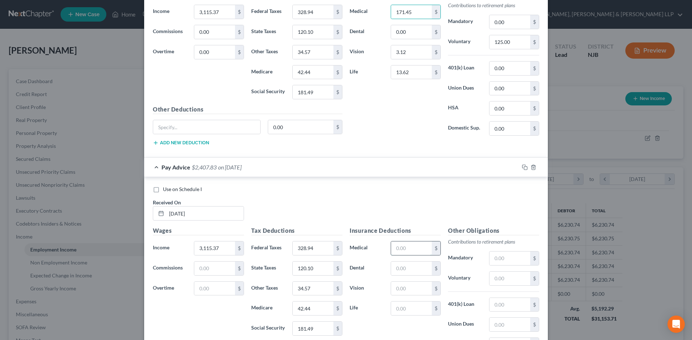
click at [404, 251] on input "text" at bounding box center [411, 249] width 41 height 14
paste input "171.45"
click at [409, 58] on input "3.12" at bounding box center [411, 52] width 41 height 14
drag, startPoint x: 414, startPoint y: 288, endPoint x: 411, endPoint y: 284, distance: 5.4
click at [414, 288] on input "text" at bounding box center [411, 289] width 41 height 14
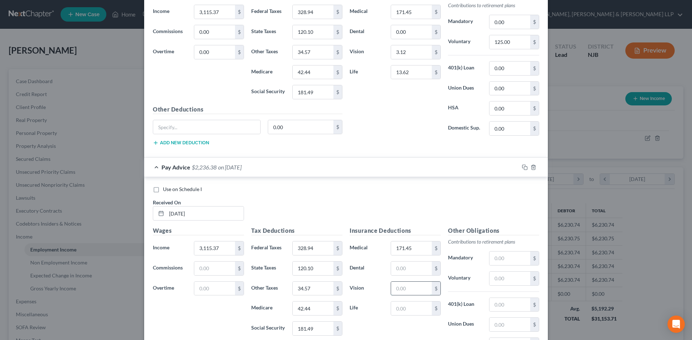
paste input "3.12"
click at [414, 73] on input "13.62" at bounding box center [411, 73] width 41 height 14
drag, startPoint x: 397, startPoint y: 308, endPoint x: 400, endPoint y: 304, distance: 4.4
click at [397, 308] on input "text" at bounding box center [411, 309] width 41 height 14
paste input "13.62"
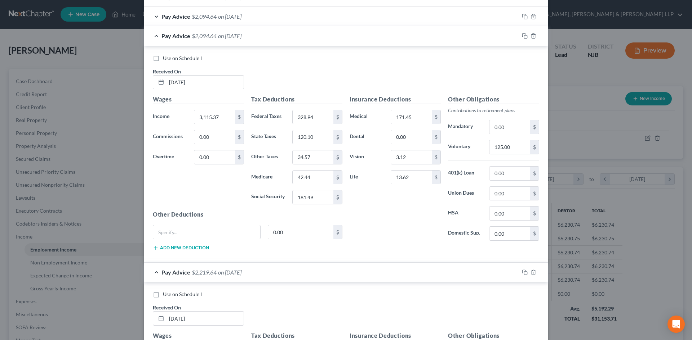
scroll to position [376, 0]
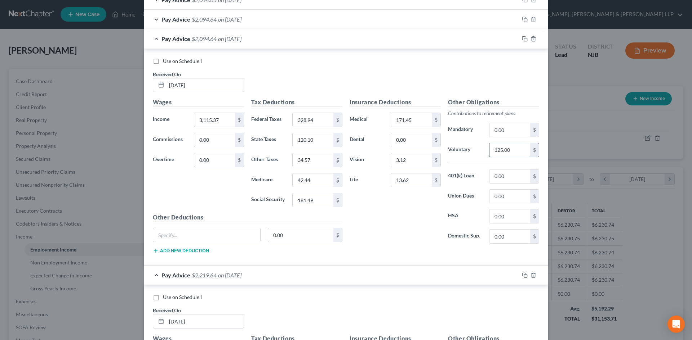
click at [512, 154] on input "125.00" at bounding box center [509, 150] width 41 height 14
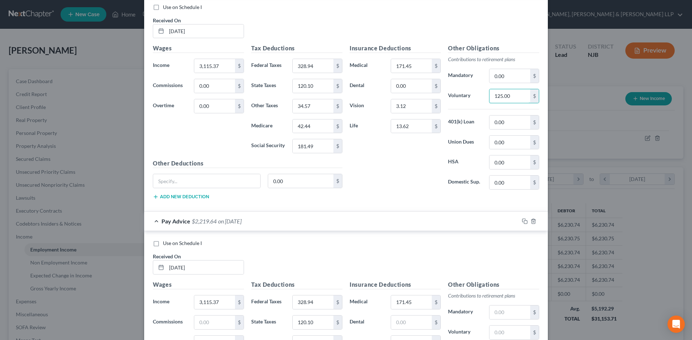
scroll to position [520, 0]
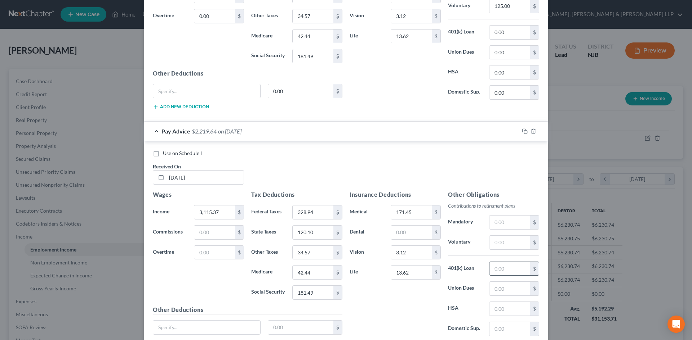
click at [506, 267] on input "text" at bounding box center [509, 269] width 41 height 14
click at [496, 245] on input "text" at bounding box center [509, 243] width 41 height 14
paste input "125.00"
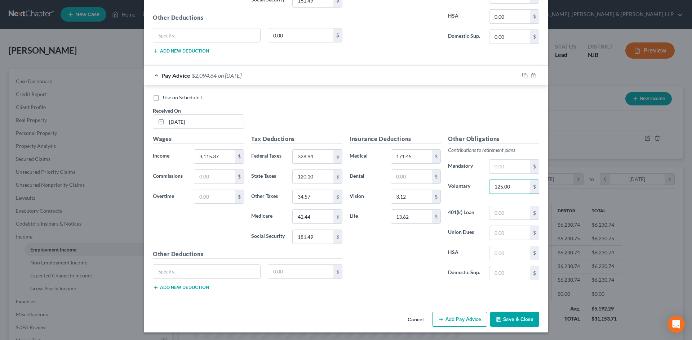
scroll to position [577, 0]
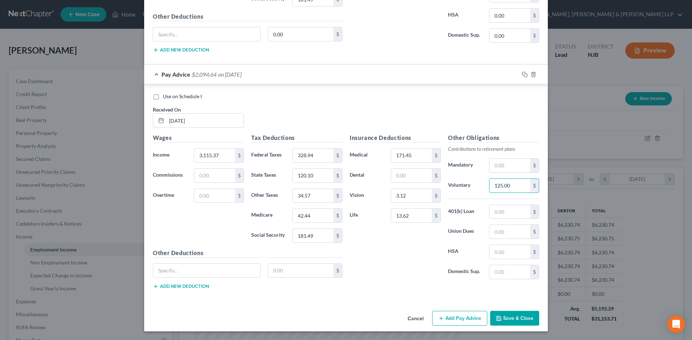
click at [472, 319] on button "Add Pay Advice" at bounding box center [459, 318] width 55 height 15
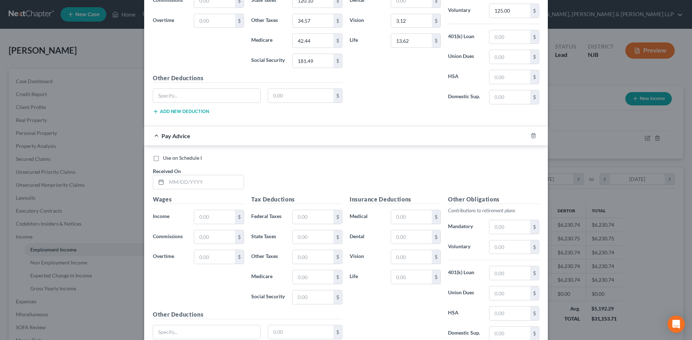
scroll to position [757, 0]
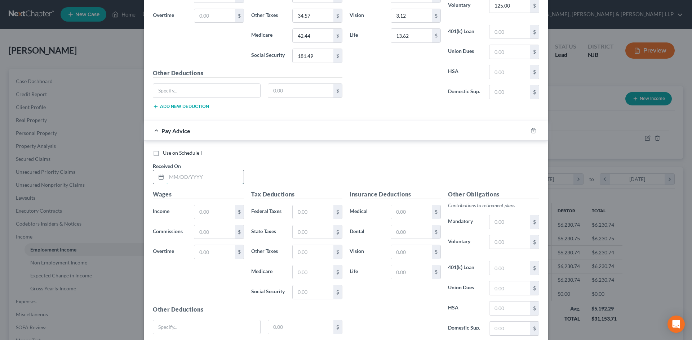
click at [231, 170] on input "text" at bounding box center [204, 177] width 77 height 14
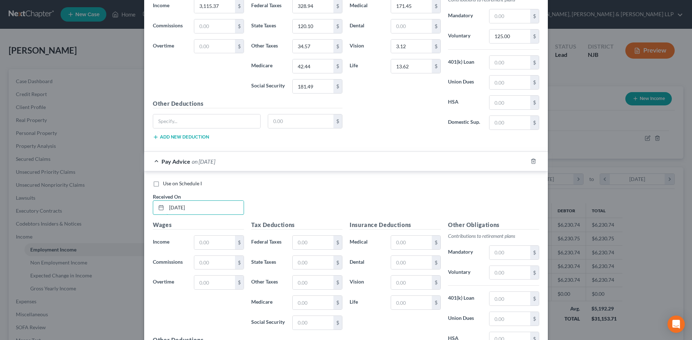
scroll to position [685, 0]
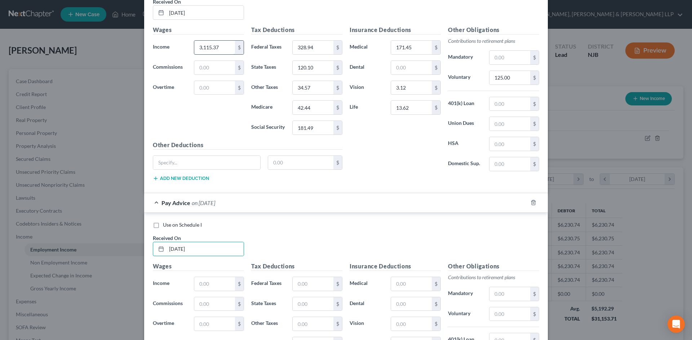
click at [213, 51] on input "3,115.37" at bounding box center [214, 48] width 41 height 14
drag, startPoint x: 220, startPoint y: 284, endPoint x: 223, endPoint y: 277, distance: 7.5
click at [220, 284] on input "text" at bounding box center [214, 284] width 41 height 14
paste input "3,115.37"
click at [312, 48] on input "328.94" at bounding box center [313, 48] width 41 height 14
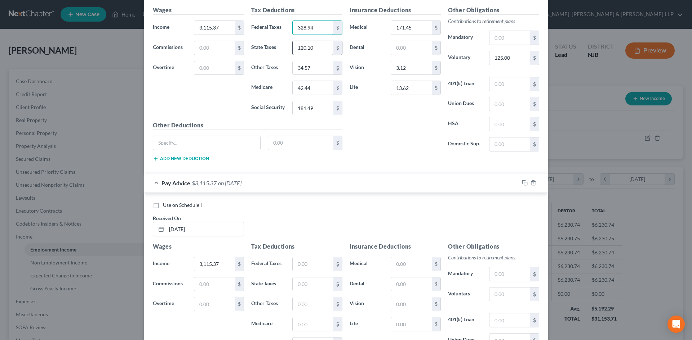
scroll to position [670, 0]
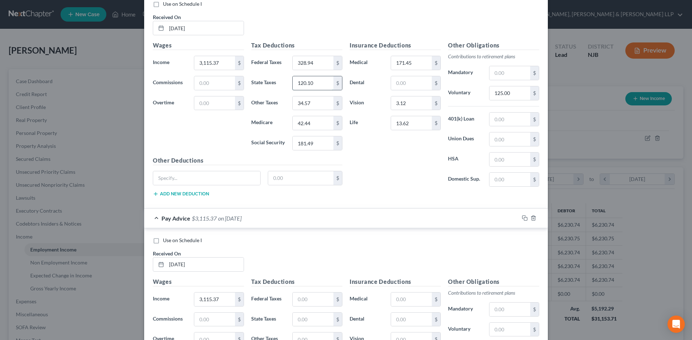
click at [310, 82] on input "120.10" at bounding box center [313, 83] width 41 height 14
click at [305, 316] on input "text" at bounding box center [313, 320] width 41 height 14
paste input "120.10"
click at [328, 64] on input "328.94" at bounding box center [313, 63] width 41 height 14
click at [296, 306] on input "text" at bounding box center [313, 300] width 41 height 14
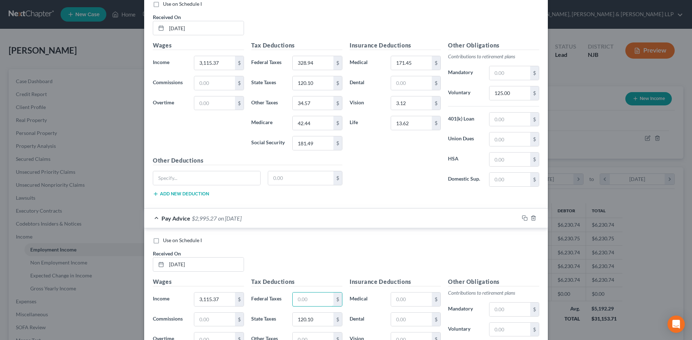
paste input "328.94"
click at [315, 108] on input "34.57" at bounding box center [313, 104] width 41 height 14
click at [309, 335] on input "text" at bounding box center [313, 340] width 41 height 14
paste input "34.57"
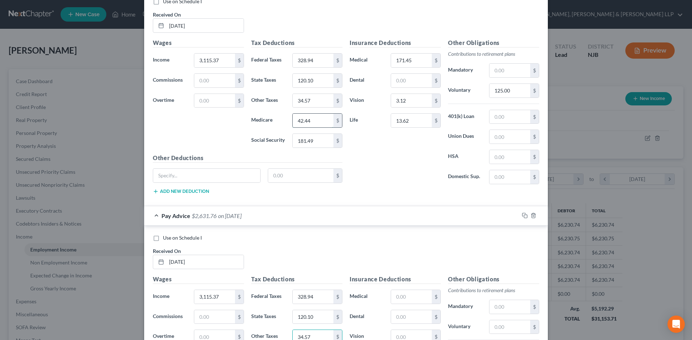
click at [311, 126] on input "42.44" at bounding box center [313, 121] width 41 height 14
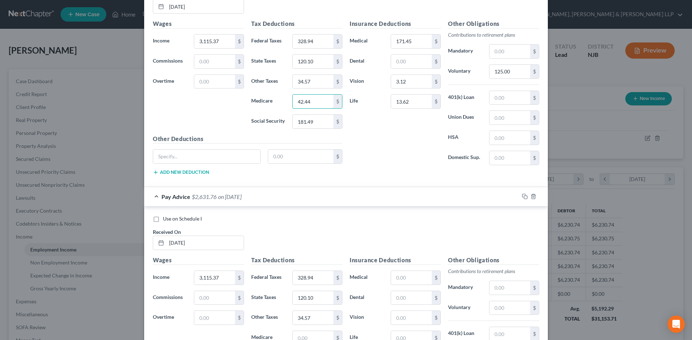
scroll to position [708, 0]
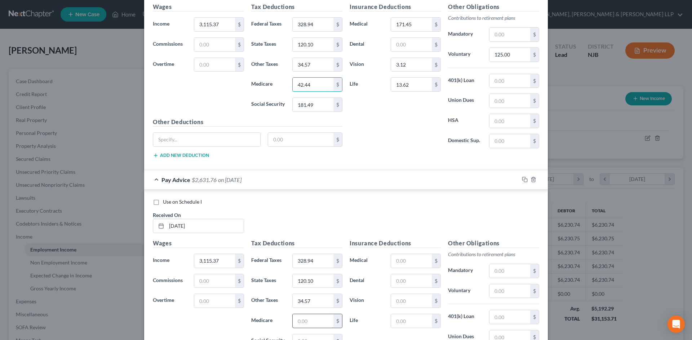
click at [311, 323] on input "text" at bounding box center [313, 321] width 41 height 14
paste input "42.44"
click at [319, 108] on input "181.49" at bounding box center [313, 105] width 41 height 14
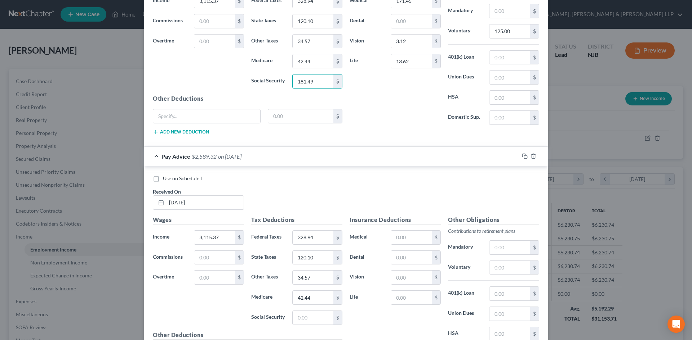
scroll to position [744, 0]
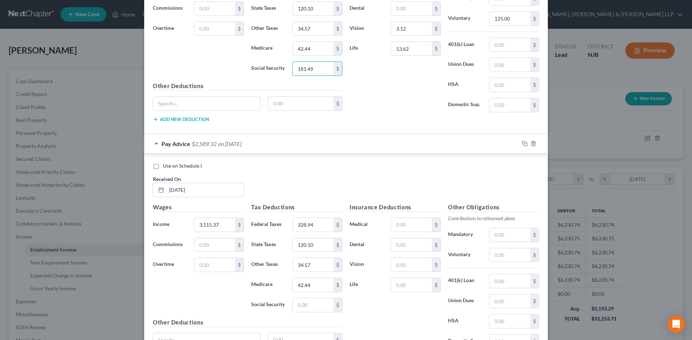
click at [305, 313] on div "Tax Deductions Federal Taxes 328.94 $ State Taxes 120.10 $ Other Taxes 34.57 $ …" at bounding box center [296, 260] width 98 height 115
click at [307, 309] on input "text" at bounding box center [313, 306] width 41 height 14
paste input "181.49"
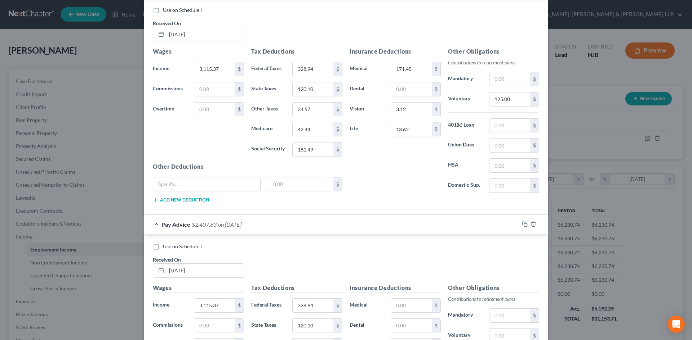
scroll to position [564, 0]
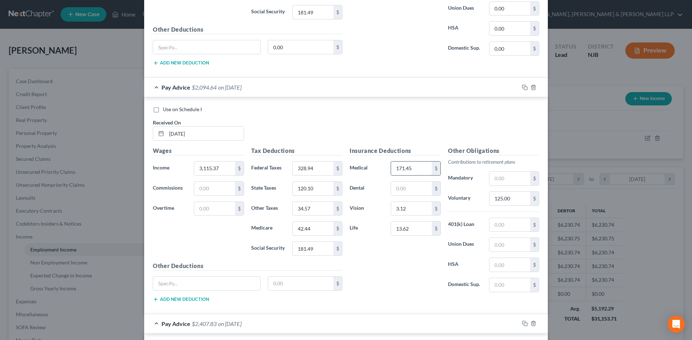
click at [417, 171] on input "171.45" at bounding box center [411, 169] width 41 height 14
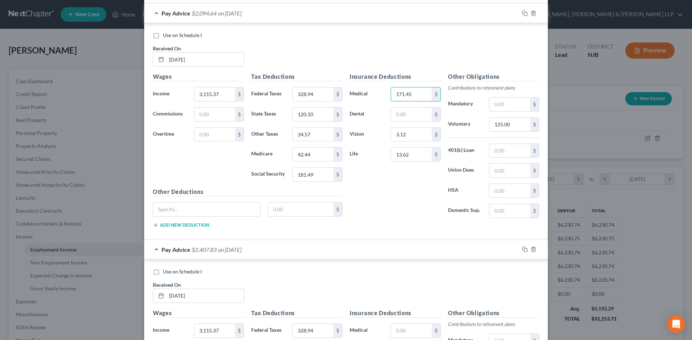
scroll to position [672, 0]
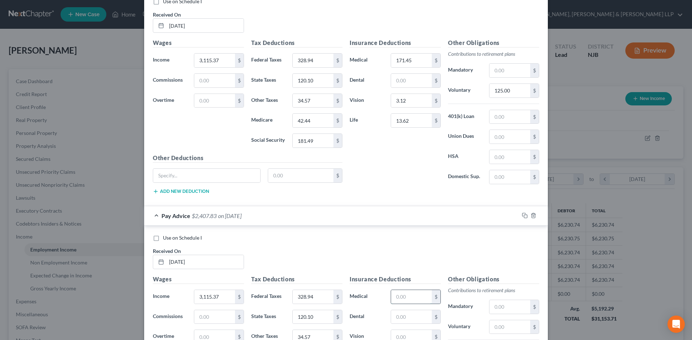
click at [412, 295] on input "text" at bounding box center [411, 297] width 41 height 14
paste input "171.45"
click at [410, 106] on input "3.12" at bounding box center [411, 101] width 41 height 14
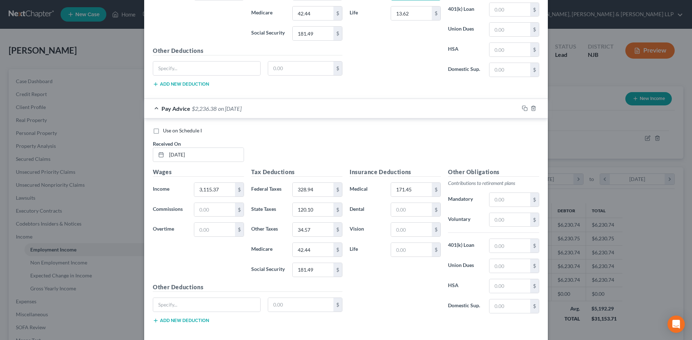
scroll to position [780, 0]
click at [410, 229] on input "text" at bounding box center [411, 229] width 41 height 14
paste input "3.12"
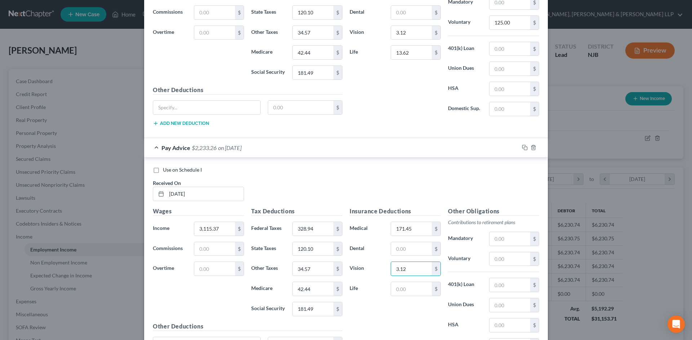
scroll to position [672, 0]
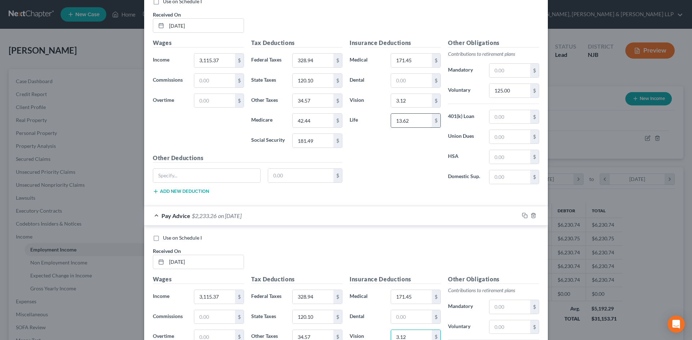
click at [407, 120] on input "13.62" at bounding box center [411, 121] width 41 height 14
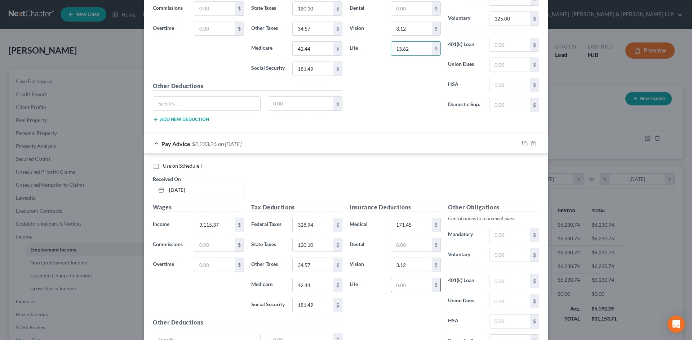
click at [402, 290] on input "text" at bounding box center [411, 285] width 41 height 14
paste input "13.62"
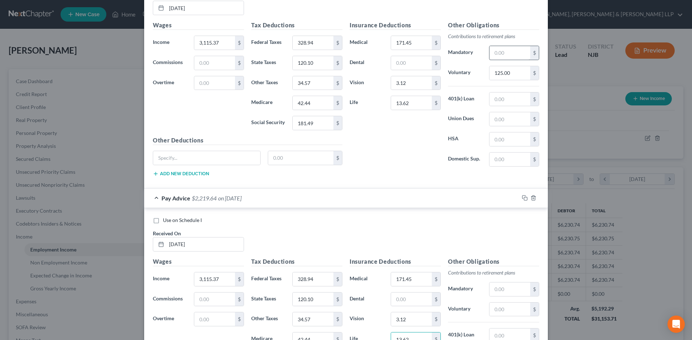
scroll to position [600, 0]
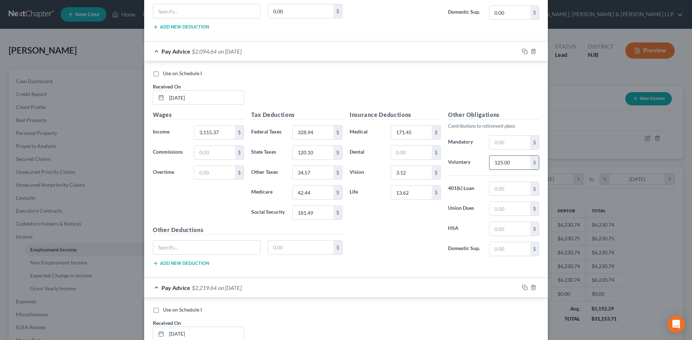
click at [510, 166] on input "125.00" at bounding box center [509, 163] width 41 height 14
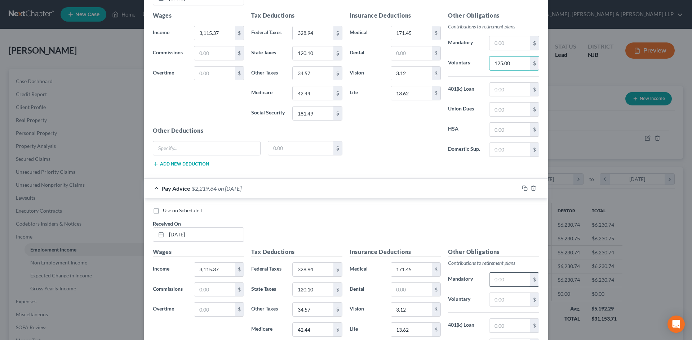
scroll to position [708, 0]
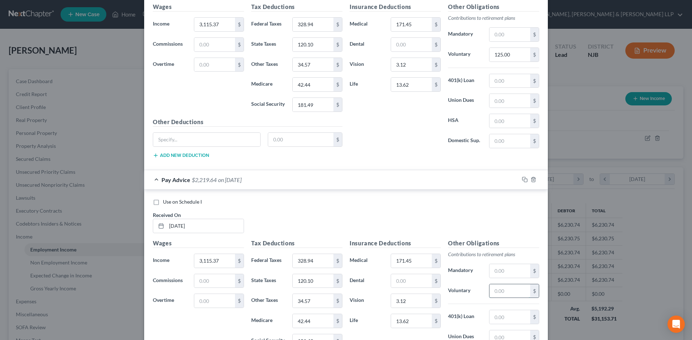
click at [499, 291] on input "text" at bounding box center [509, 292] width 41 height 14
paste input "125.00"
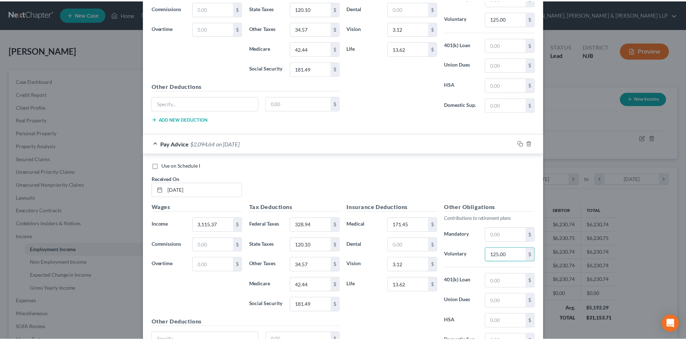
scroll to position [814, 0]
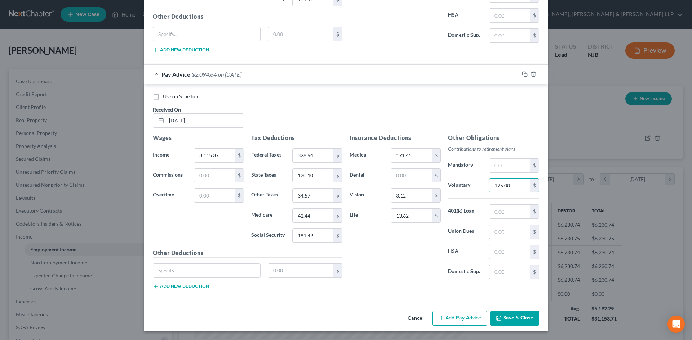
click at [504, 323] on button "Save & Close" at bounding box center [514, 318] width 49 height 15
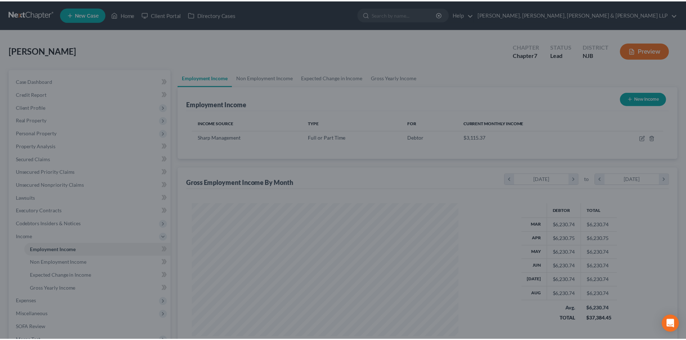
scroll to position [360101, 359952]
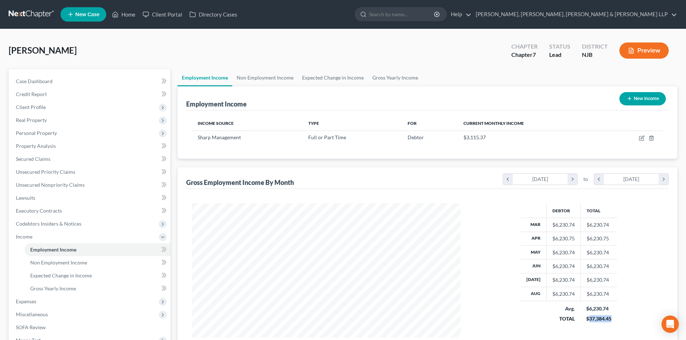
drag, startPoint x: 620, startPoint y: 320, endPoint x: 589, endPoint y: 323, distance: 31.5
click at [589, 323] on div "Debtor Total Mar $6,230.74 $6,230.74 Apr $6,230.75 $6,230.75 May $6,230.74 $6,2…" at bounding box center [569, 271] width 202 height 134
copy div "37,384.45"
click at [404, 79] on link "Gross Yearly Income" at bounding box center [395, 77] width 54 height 17
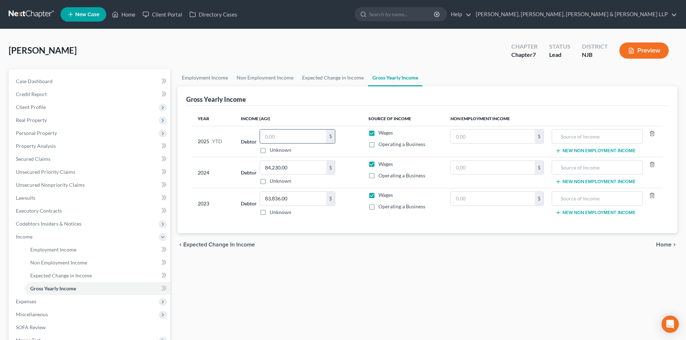
click at [282, 138] on input "text" at bounding box center [293, 137] width 66 height 14
paste input "37,384.45"
click at [314, 75] on link "Expected Change in Income" at bounding box center [333, 77] width 70 height 17
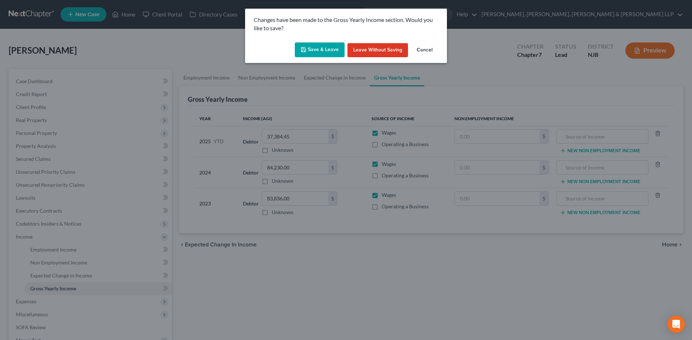
drag, startPoint x: 314, startPoint y: 51, endPoint x: 303, endPoint y: 58, distance: 12.9
click at [314, 51] on button "Save & Leave" at bounding box center [320, 50] width 50 height 15
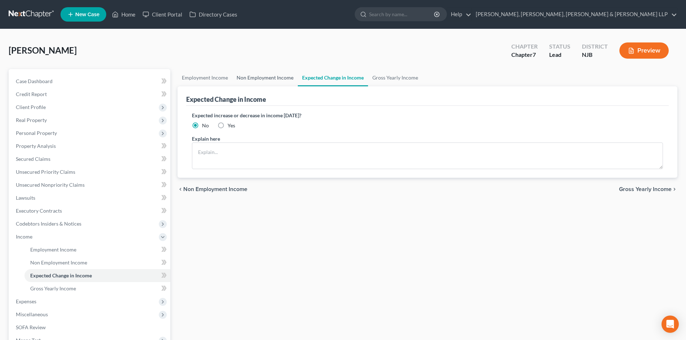
click at [280, 77] on link "Non Employment Income" at bounding box center [265, 77] width 66 height 17
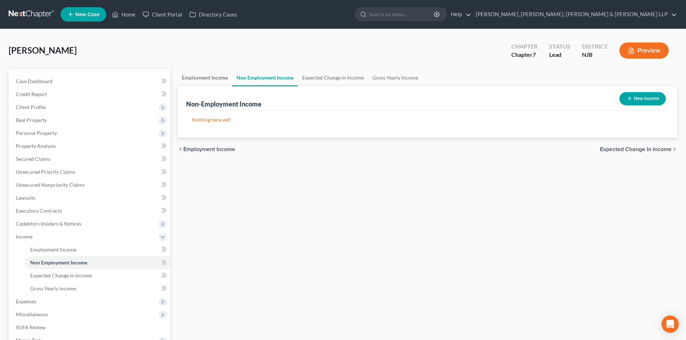
click at [204, 77] on link "Employment Income" at bounding box center [205, 77] width 55 height 17
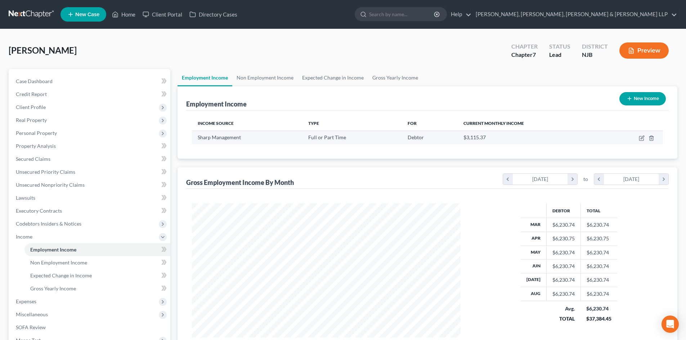
scroll to position [134, 283]
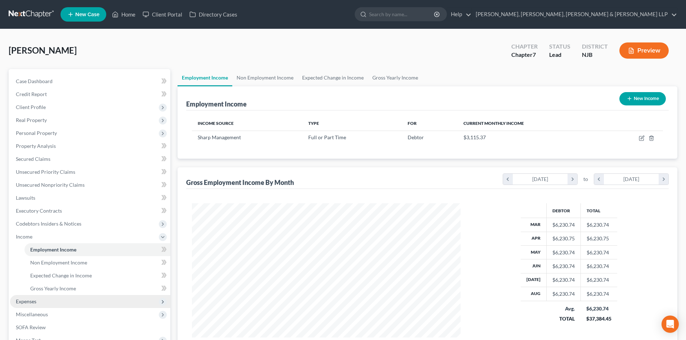
click at [49, 306] on span "Expenses" at bounding box center [90, 301] width 160 height 13
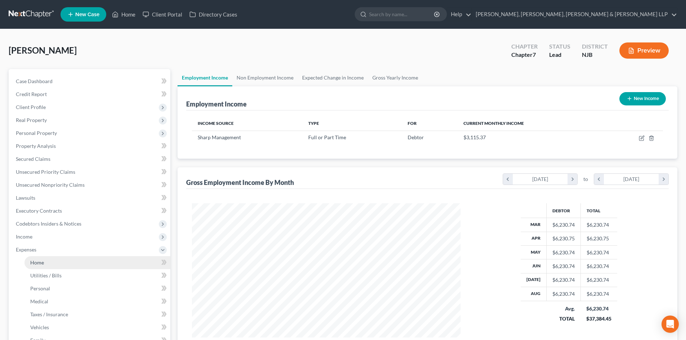
click at [50, 265] on link "Home" at bounding box center [97, 262] width 146 height 13
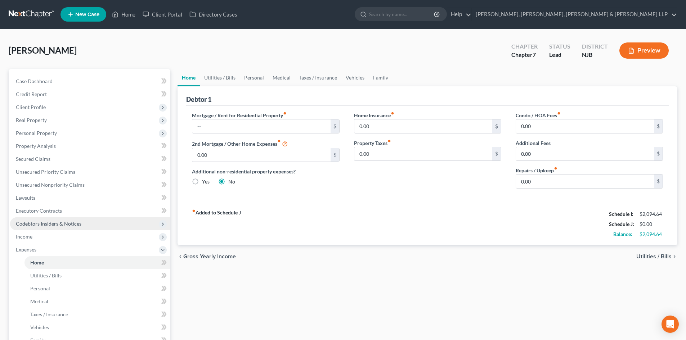
click at [77, 229] on span "Codebtors Insiders & Notices" at bounding box center [90, 224] width 160 height 13
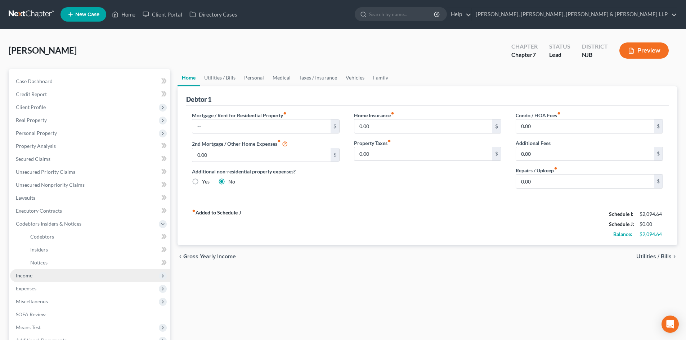
click at [35, 278] on span "Income" at bounding box center [90, 275] width 160 height 13
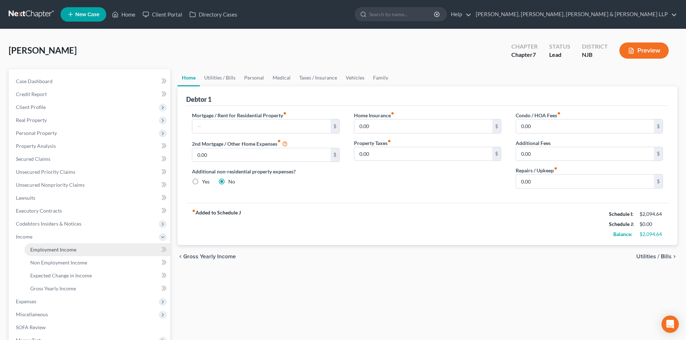
click at [70, 253] on link "Employment Income" at bounding box center [97, 250] width 146 height 13
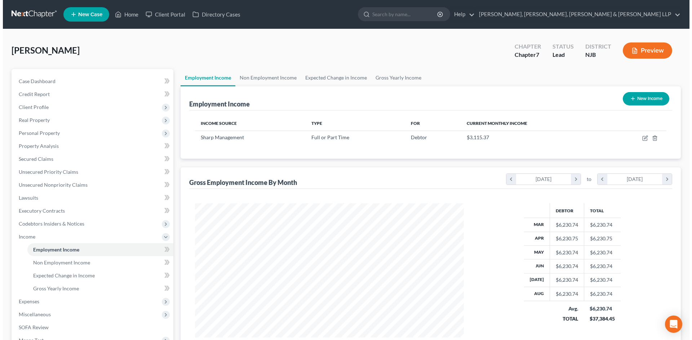
scroll to position [134, 283]
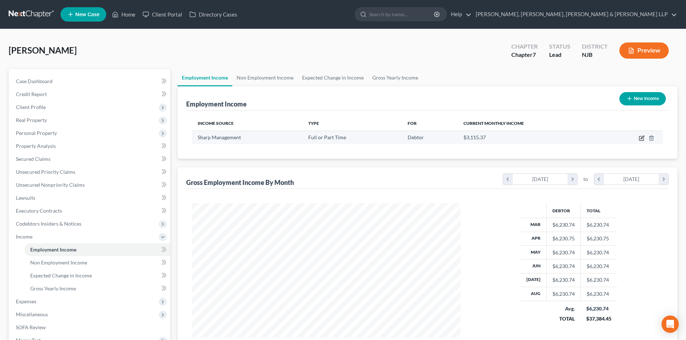
click at [641, 138] on icon "button" at bounding box center [642, 138] width 6 height 6
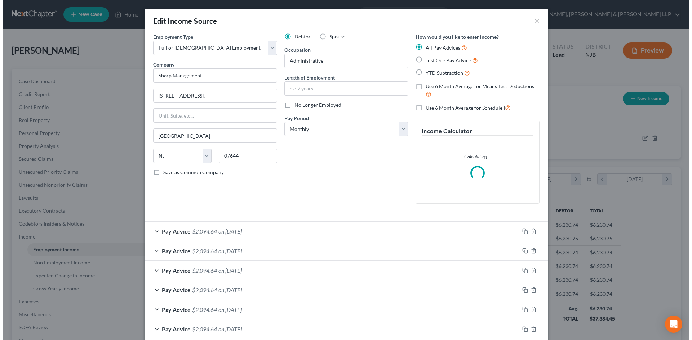
scroll to position [135, 286]
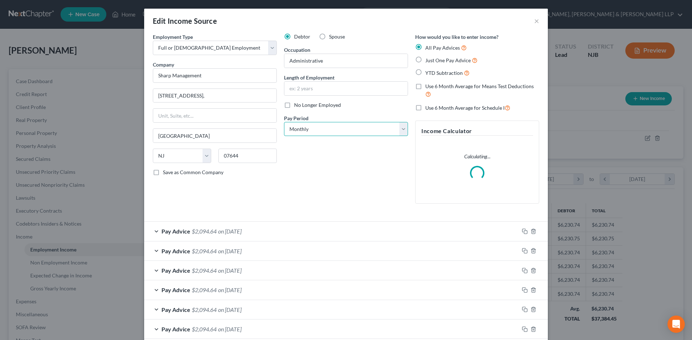
click at [355, 131] on select "Select Monthly Twice Monthly Every Other Week Weekly" at bounding box center [346, 129] width 124 height 14
click at [284, 122] on select "Select Monthly Twice Monthly Every Other Week Weekly" at bounding box center [346, 129] width 124 height 14
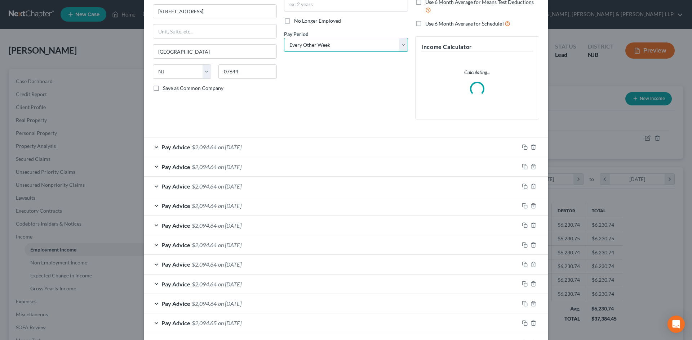
scroll to position [0, 0]
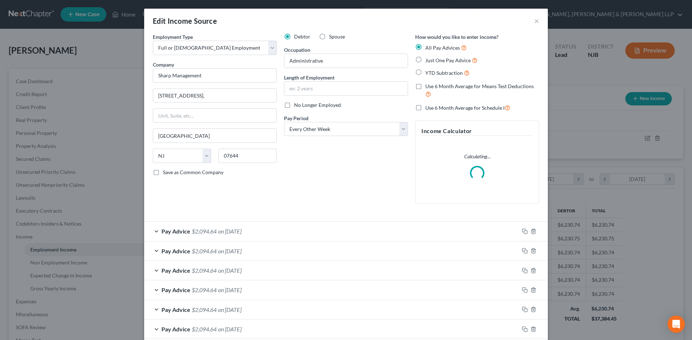
click at [425, 108] on label "Use 6 Month Average for Schedule I" at bounding box center [467, 108] width 85 height 8
click at [428, 108] on input "Use 6 Month Average for Schedule I" at bounding box center [430, 106] width 5 height 5
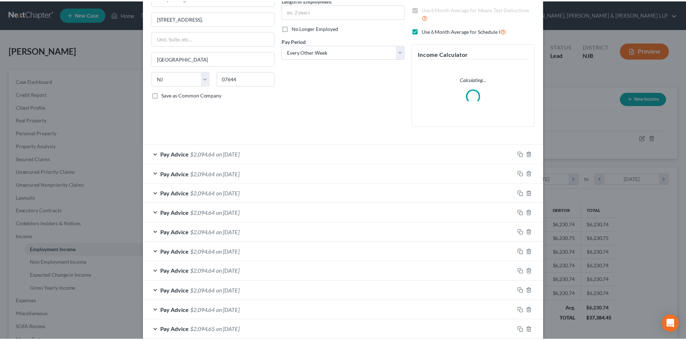
scroll to position [156, 0]
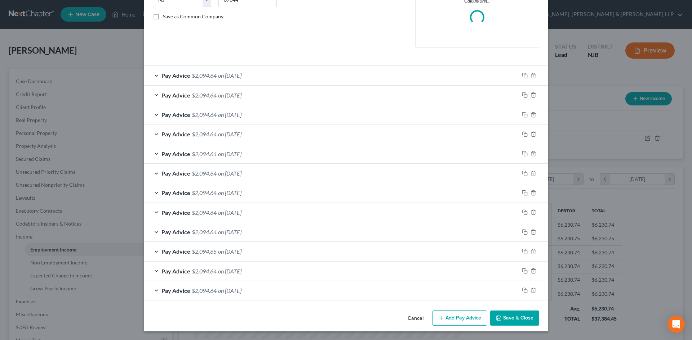
click at [505, 314] on button "Save & Close" at bounding box center [514, 318] width 49 height 15
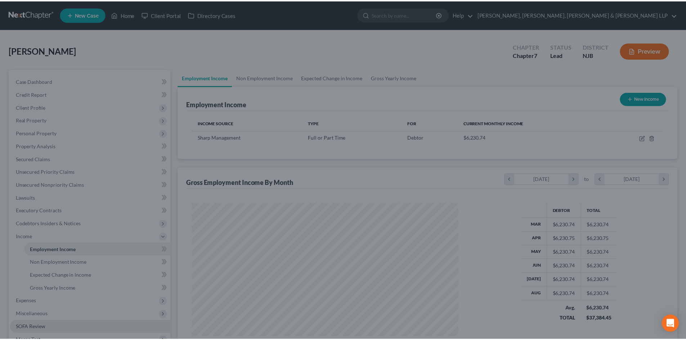
scroll to position [360101, 359952]
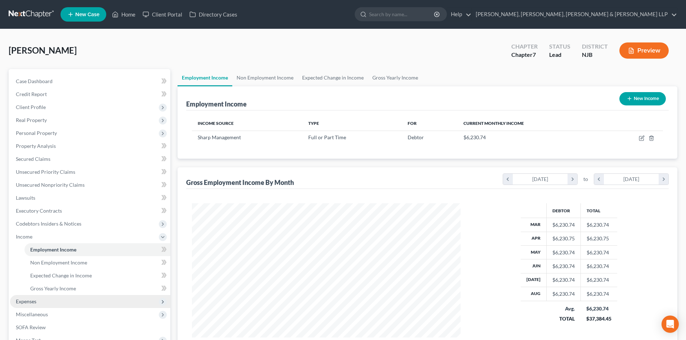
click at [52, 298] on span "Expenses" at bounding box center [90, 301] width 160 height 13
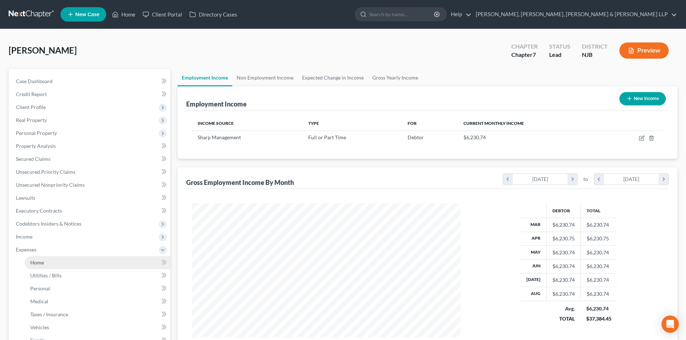
click at [46, 264] on link "Home" at bounding box center [97, 262] width 146 height 13
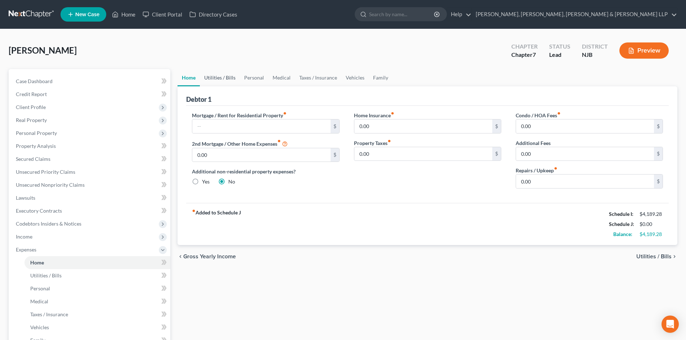
click at [228, 77] on link "Utilities / Bills" at bounding box center [220, 77] width 40 height 17
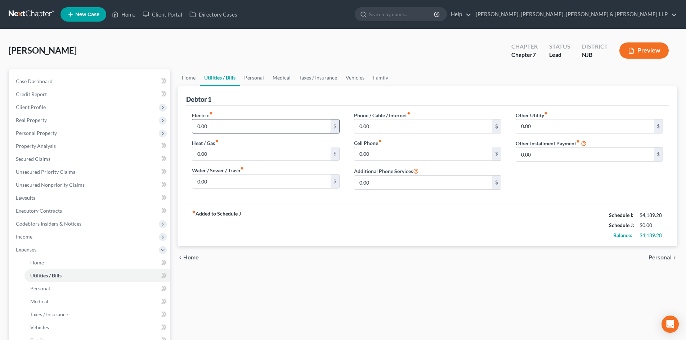
click at [219, 129] on input "0.00" at bounding box center [261, 127] width 138 height 14
click at [369, 129] on input "0.00" at bounding box center [423, 127] width 138 height 14
click at [265, 76] on link "Personal" at bounding box center [254, 77] width 28 height 17
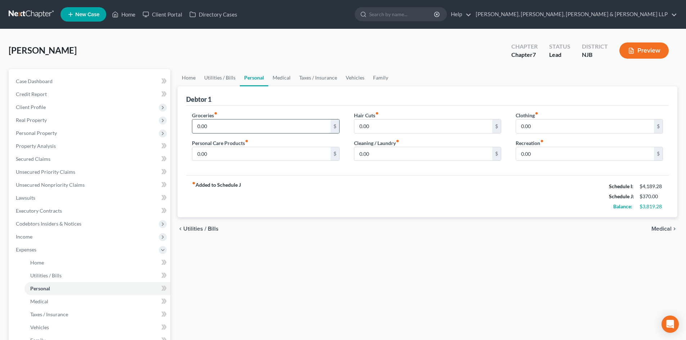
click at [221, 127] on input "0.00" at bounding box center [261, 127] width 138 height 14
click at [212, 155] on input "0.00" at bounding box center [261, 154] width 138 height 14
click at [392, 163] on div "Hair Cuts fiber_manual_record 0.00 $ Cleaning / Laundry fiber_manual_record 0.0…" at bounding box center [428, 139] width 162 height 55
click at [387, 157] on input "0.00" at bounding box center [423, 154] width 138 height 14
click at [536, 155] on input "0.00" at bounding box center [585, 154] width 138 height 14
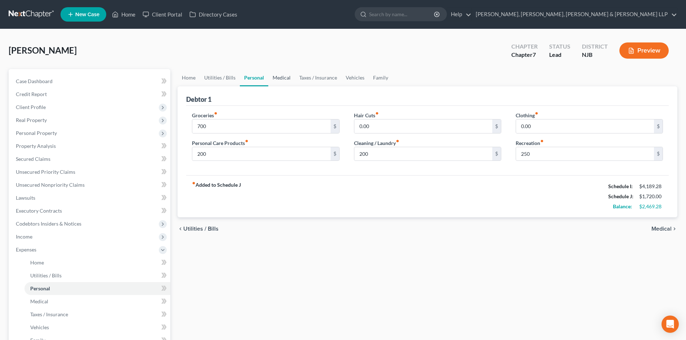
click at [287, 77] on link "Medical" at bounding box center [281, 77] width 27 height 17
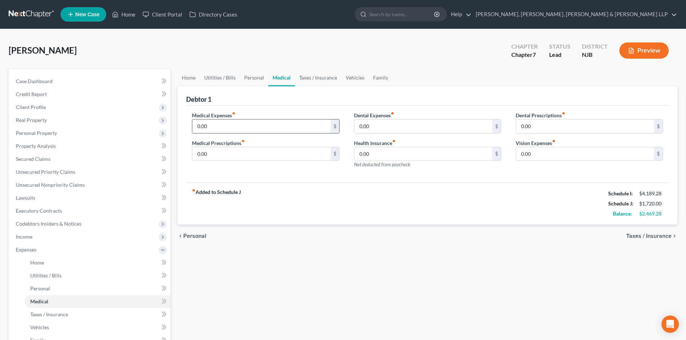
click at [221, 129] on input "0.00" at bounding box center [261, 127] width 138 height 14
click at [320, 77] on link "Taxes / Insurance" at bounding box center [318, 77] width 46 height 17
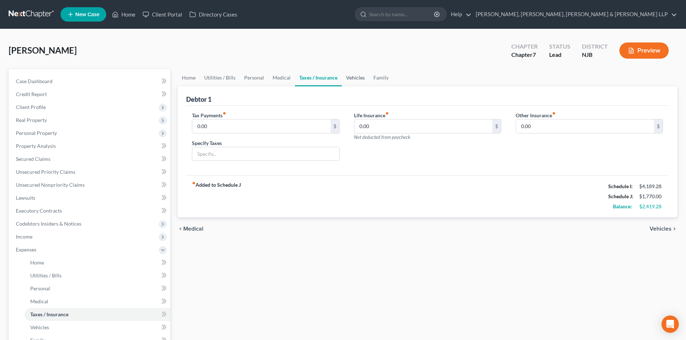
drag, startPoint x: 353, startPoint y: 77, endPoint x: 357, endPoint y: 78, distance: 4.8
click at [353, 77] on link "Vehicles" at bounding box center [355, 77] width 27 height 17
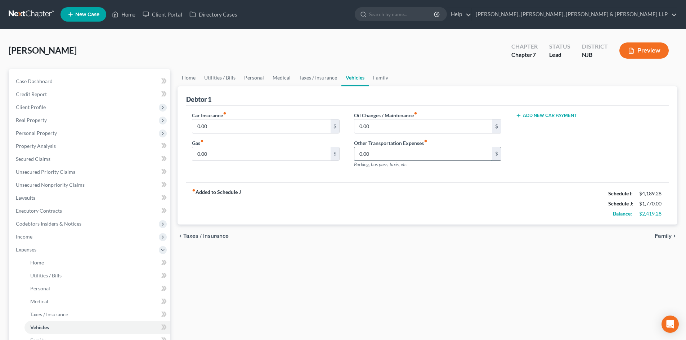
click at [397, 154] on input "0.00" at bounding box center [423, 154] width 138 height 14
click at [374, 79] on link "Family" at bounding box center [381, 77] width 24 height 17
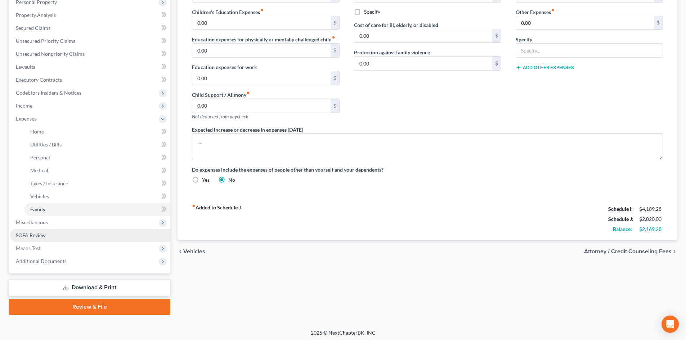
scroll to position [133, 0]
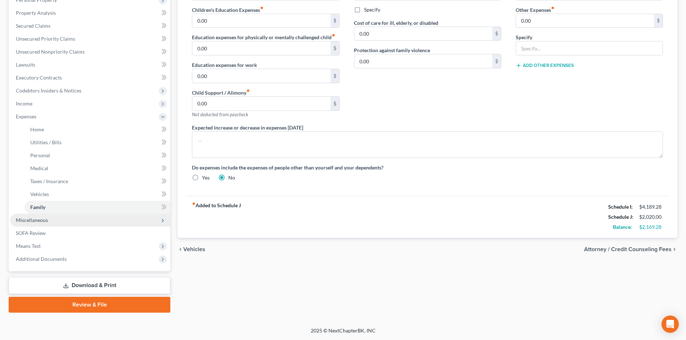
click at [59, 223] on span "Miscellaneous" at bounding box center [90, 220] width 160 height 13
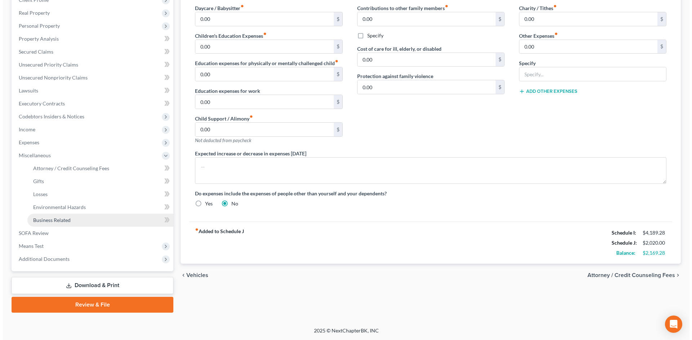
scroll to position [107, 0]
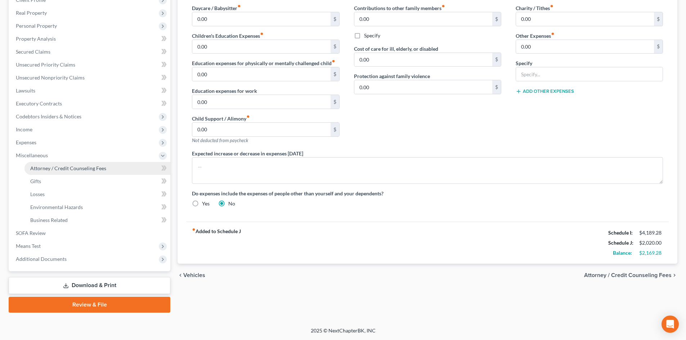
click at [90, 169] on span "Attorney / Credit Counseling Fees" at bounding box center [68, 168] width 76 height 6
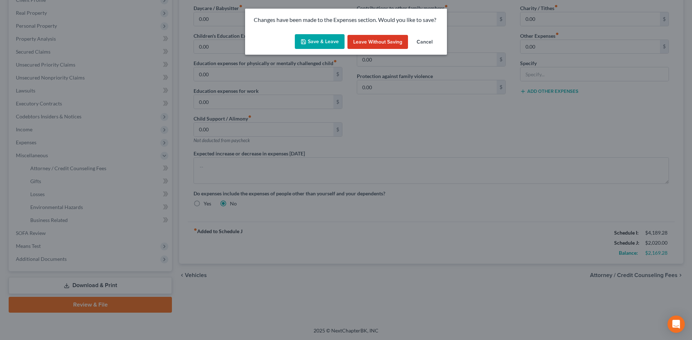
click at [322, 44] on button "Save & Leave" at bounding box center [320, 41] width 50 height 15
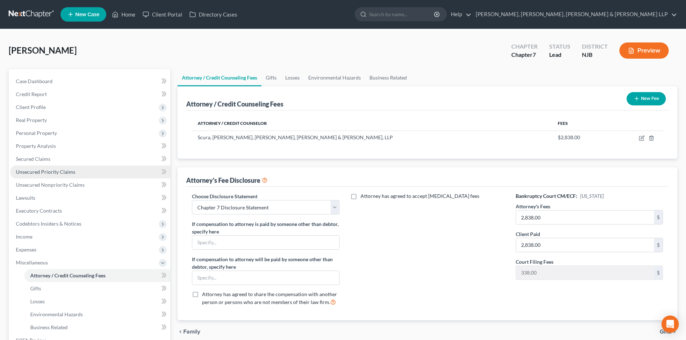
click at [60, 174] on span "Unsecured Priority Claims" at bounding box center [45, 172] width 59 height 6
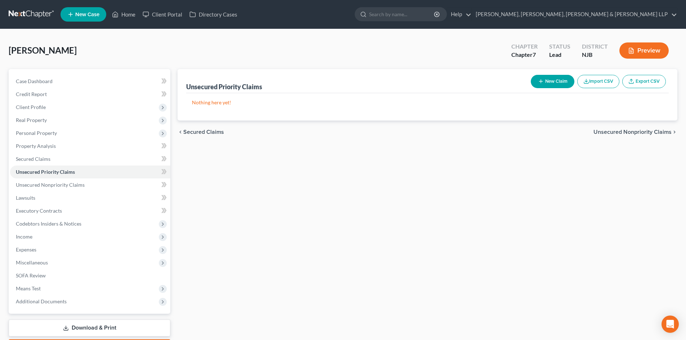
click at [546, 79] on button "New Claim" at bounding box center [553, 81] width 44 height 13
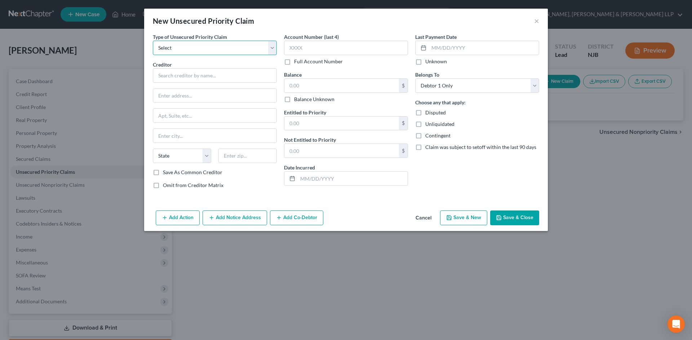
click at [200, 46] on select "Select Taxes & Other Government Units Domestic Support Obligations Extensions o…" at bounding box center [215, 48] width 124 height 14
click at [153, 41] on select "Select Taxes & Other Government Units Domestic Support Obligations Extensions o…" at bounding box center [215, 48] width 124 height 14
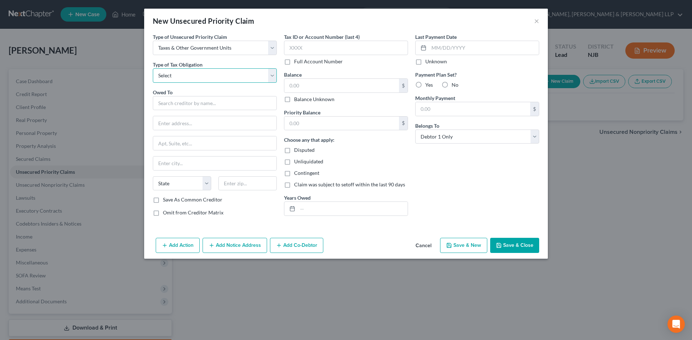
click at [191, 73] on select "Select Federal City State Franchise Tax Board Other" at bounding box center [215, 75] width 124 height 14
click at [153, 68] on select "Select Federal City State Franchise Tax Board Other" at bounding box center [215, 75] width 124 height 14
click at [175, 106] on input "text" at bounding box center [215, 103] width 124 height 14
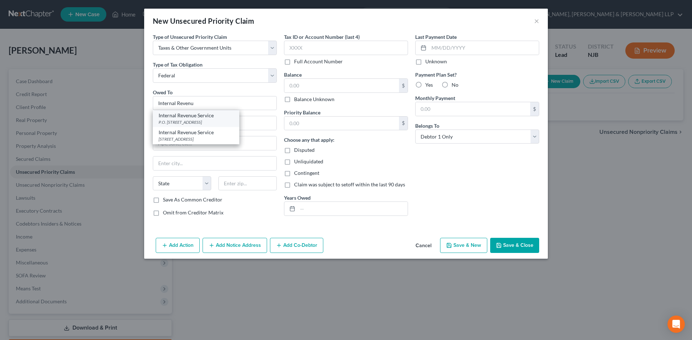
click at [215, 124] on div "P.O. [STREET_ADDRESS]" at bounding box center [196, 122] width 75 height 6
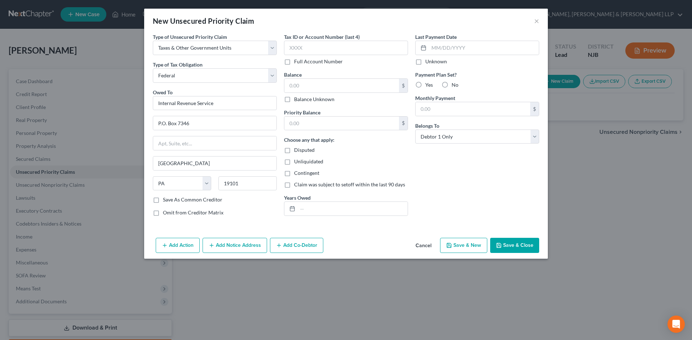
click at [505, 238] on div "Add Action Add Notice Address Add Co-Debtor Cancel Save & New Save & Close" at bounding box center [345, 247] width 403 height 24
click at [522, 241] on button "Save & Close" at bounding box center [514, 245] width 49 height 15
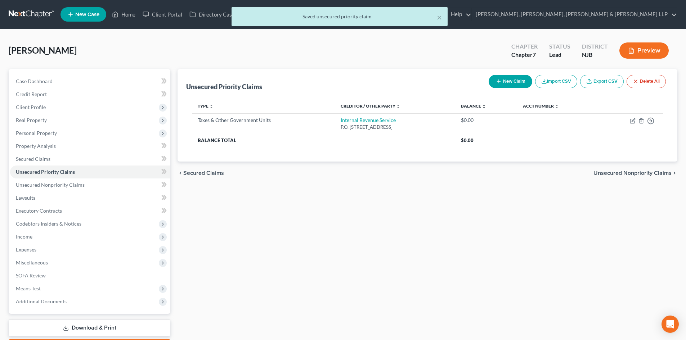
click at [512, 81] on button "New Claim" at bounding box center [511, 81] width 44 height 13
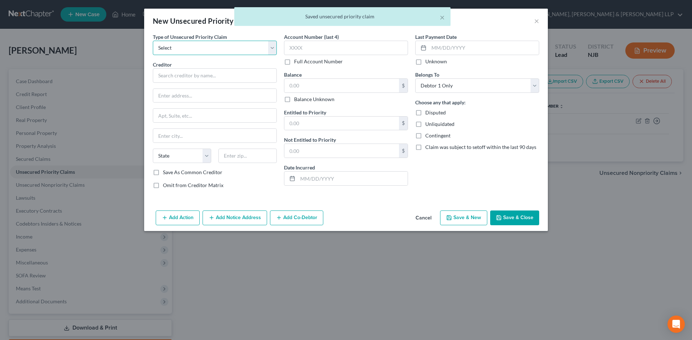
click at [206, 50] on select "Select Taxes & Other Government Units Domestic Support Obligations Extensions o…" at bounding box center [215, 48] width 124 height 14
click at [153, 41] on select "Select Taxes & Other Government Units Domestic Support Obligations Extensions o…" at bounding box center [215, 48] width 124 height 14
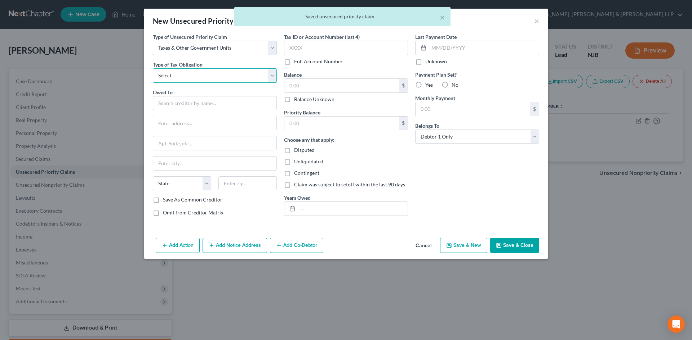
drag, startPoint x: 193, startPoint y: 72, endPoint x: 183, endPoint y: 81, distance: 13.5
click at [193, 72] on select "Select Federal City State Franchise Tax Board Other" at bounding box center [215, 75] width 124 height 14
click at [153, 68] on select "Select Federal City State Franchise Tax Board Other" at bounding box center [215, 75] width 124 height 14
click at [177, 106] on input "text" at bounding box center [215, 103] width 124 height 14
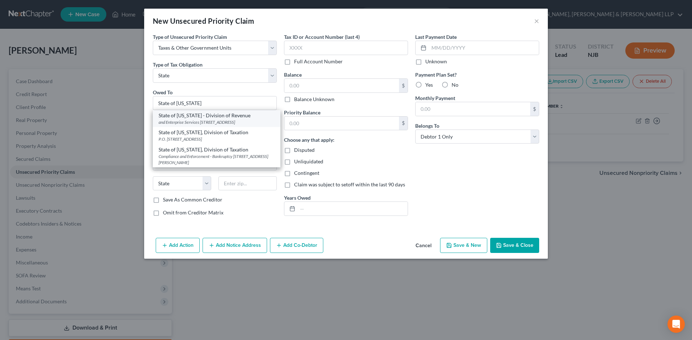
click at [246, 115] on div "State of [US_STATE] - Division of Revenue" at bounding box center [217, 115] width 116 height 7
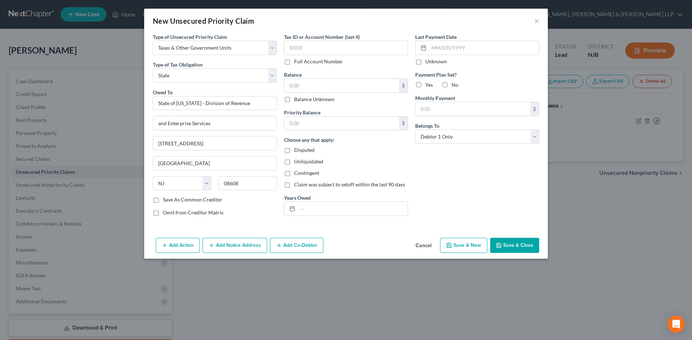
click at [506, 245] on button "Save & Close" at bounding box center [514, 245] width 49 height 15
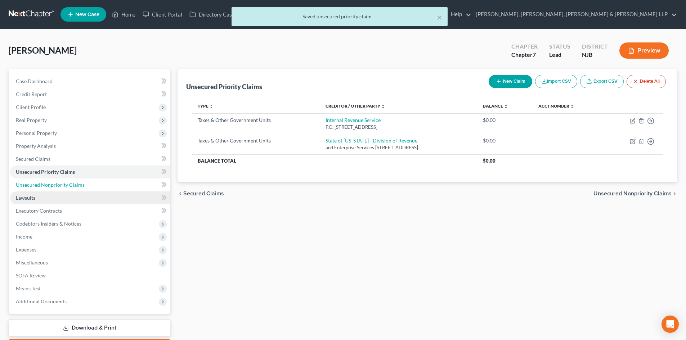
drag, startPoint x: 84, startPoint y: 184, endPoint x: 77, endPoint y: 193, distance: 11.3
click at [85, 184] on link "Unsecured Nonpriority Claims" at bounding box center [90, 185] width 160 height 13
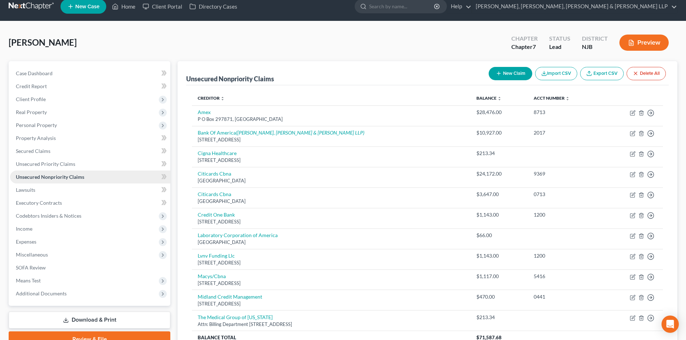
scroll to position [5, 0]
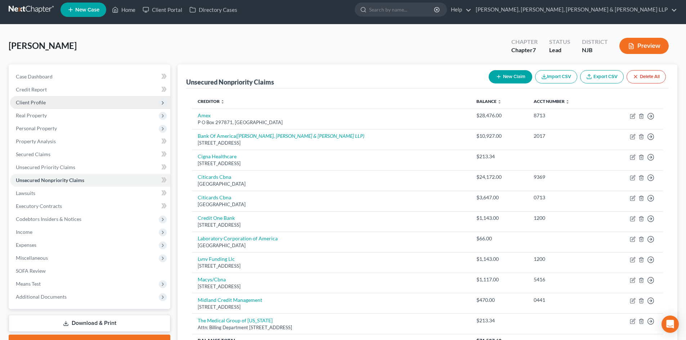
click at [50, 102] on span "Client Profile" at bounding box center [90, 102] width 160 height 13
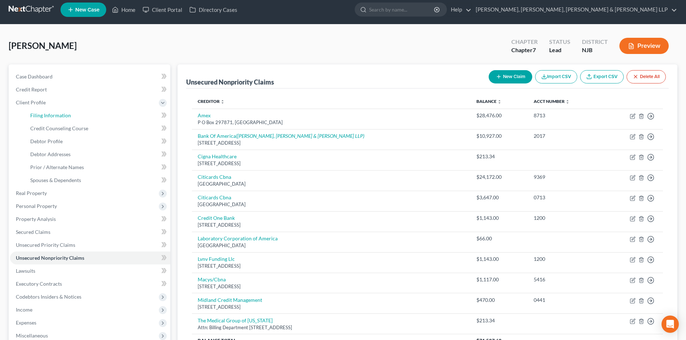
drag, startPoint x: 57, startPoint y: 116, endPoint x: 255, endPoint y: 60, distance: 205.3
click at [58, 116] on span "Filing Information" at bounding box center [50, 115] width 41 height 6
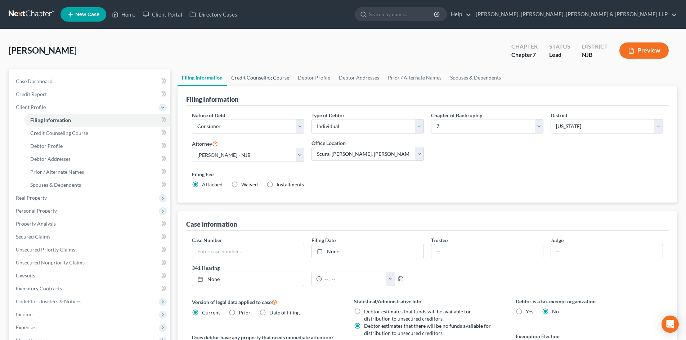
click at [244, 80] on link "Credit Counseling Course" at bounding box center [260, 77] width 67 height 17
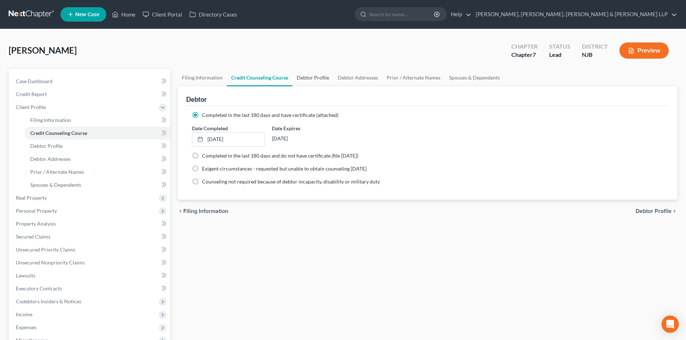
click at [304, 75] on link "Debtor Profile" at bounding box center [313, 77] width 41 height 17
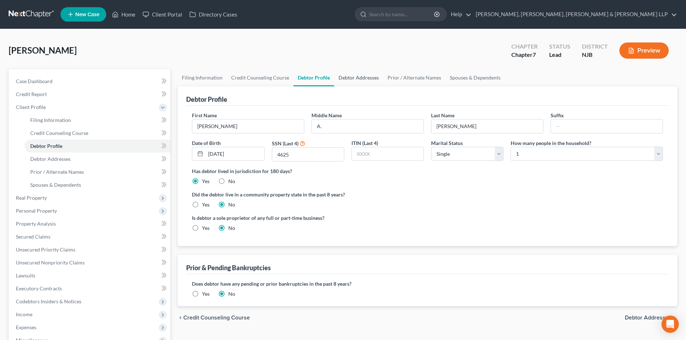
click at [336, 82] on link "Debtor Addresses" at bounding box center [358, 77] width 49 height 17
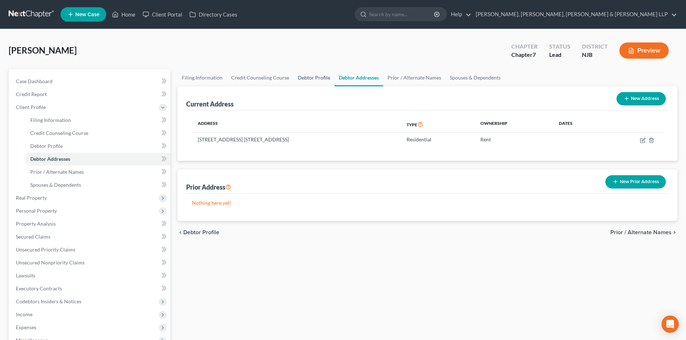
click at [321, 80] on link "Debtor Profile" at bounding box center [314, 77] width 41 height 17
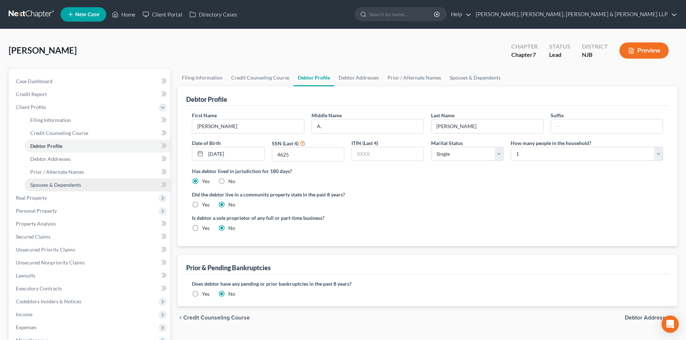
scroll to position [120, 0]
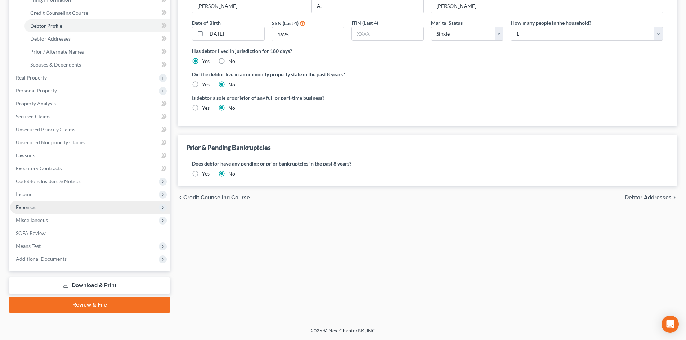
click at [54, 206] on span "Expenses" at bounding box center [90, 207] width 160 height 13
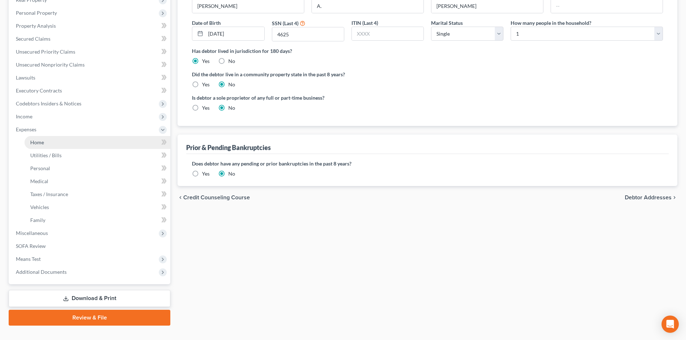
click at [50, 144] on link "Home" at bounding box center [97, 142] width 146 height 13
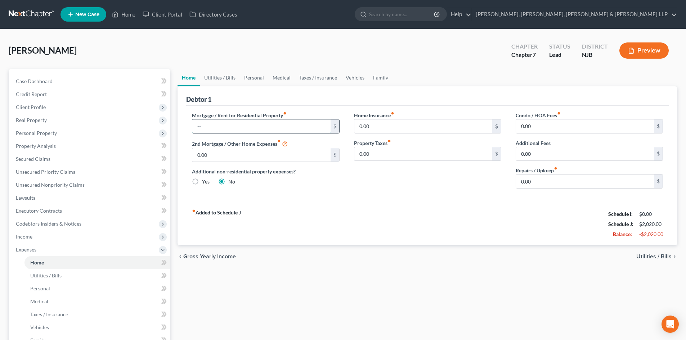
click at [212, 120] on input "text" at bounding box center [261, 127] width 138 height 14
click at [532, 179] on input "0.00" at bounding box center [585, 182] width 138 height 14
click at [215, 77] on link "Utilities / Bills" at bounding box center [220, 77] width 40 height 17
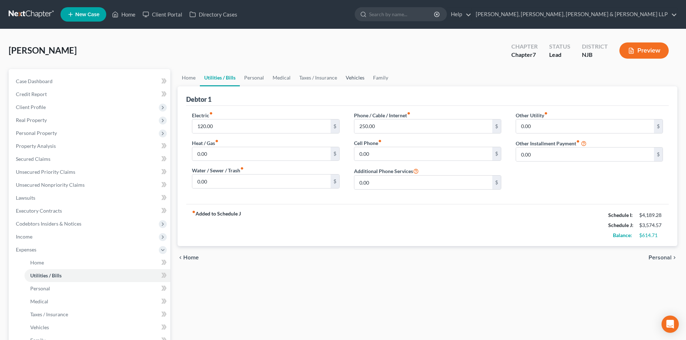
click at [357, 77] on link "Vehicles" at bounding box center [355, 77] width 27 height 17
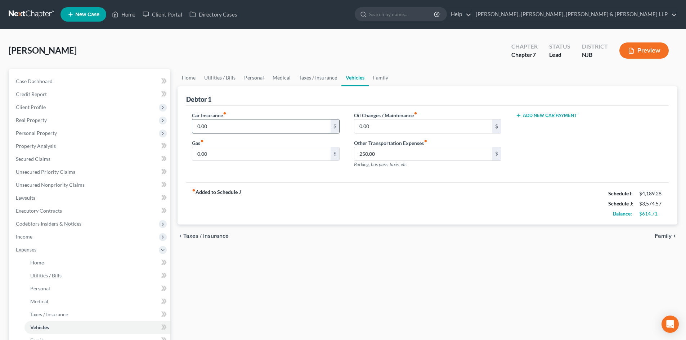
click at [222, 128] on input "0.00" at bounding box center [261, 127] width 138 height 14
click at [387, 152] on input "250.00" at bounding box center [423, 154] width 138 height 14
click at [237, 160] on input "0.00" at bounding box center [261, 154] width 138 height 14
drag, startPoint x: 384, startPoint y: 81, endPoint x: 389, endPoint y: 84, distance: 5.7
click at [384, 80] on link "Family" at bounding box center [381, 77] width 24 height 17
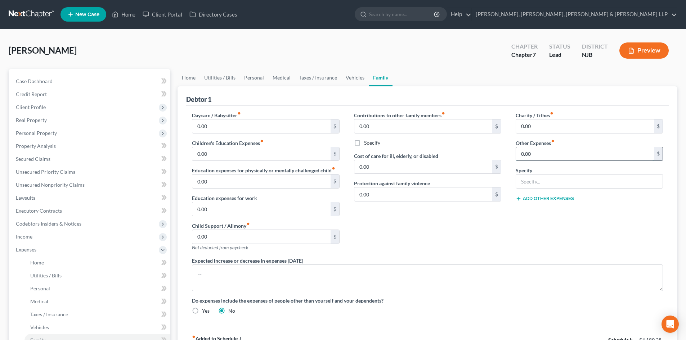
click at [550, 155] on input "0.00" at bounding box center [585, 154] width 138 height 14
click at [550, 170] on div "Specify" at bounding box center [589, 178] width 147 height 22
click at [548, 177] on input "text" at bounding box center [589, 182] width 147 height 14
click at [349, 80] on link "Vehicles" at bounding box center [355, 77] width 27 height 17
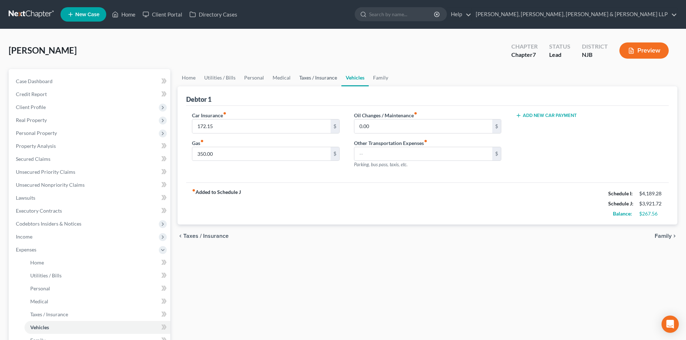
click at [329, 76] on link "Taxes / Insurance" at bounding box center [318, 77] width 46 height 17
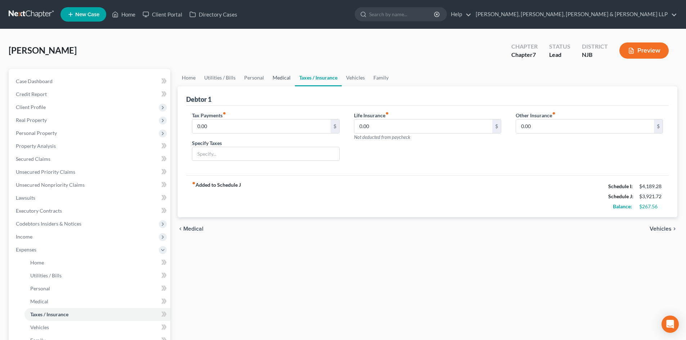
click at [284, 80] on link "Medical" at bounding box center [281, 77] width 27 height 17
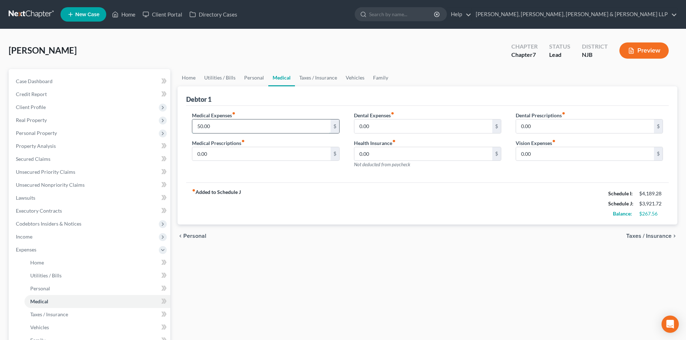
click at [230, 126] on input "50.00" at bounding box center [261, 127] width 138 height 14
drag, startPoint x: 260, startPoint y: 80, endPoint x: 260, endPoint y: 84, distance: 4.3
click at [260, 79] on link "Personal" at bounding box center [254, 77] width 28 height 17
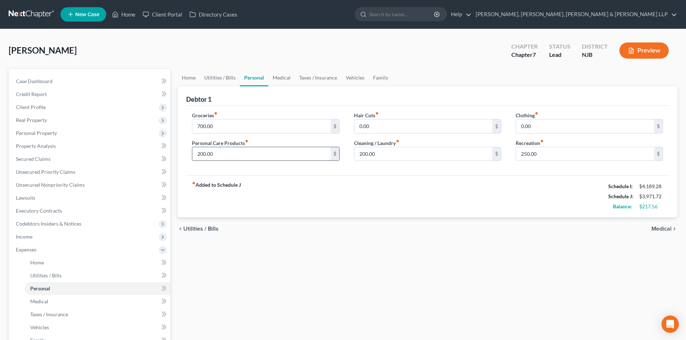
click at [220, 156] on input "200.00" at bounding box center [261, 154] width 138 height 14
click at [380, 157] on input "200.00" at bounding box center [423, 154] width 138 height 14
click at [548, 156] on input "250.00" at bounding box center [585, 154] width 138 height 14
click at [250, 159] on input "230" at bounding box center [261, 154] width 138 height 14
click at [284, 82] on link "Medical" at bounding box center [281, 77] width 27 height 17
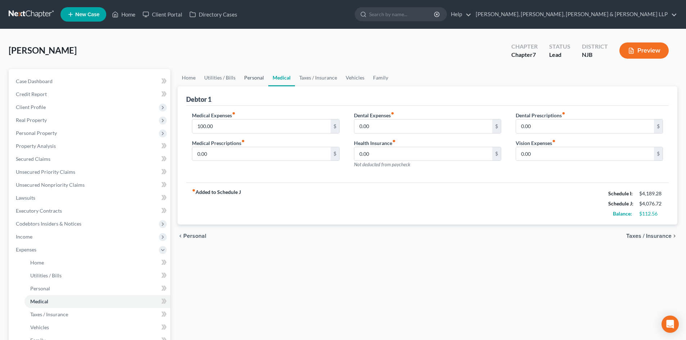
click at [259, 77] on link "Personal" at bounding box center [254, 77] width 28 height 17
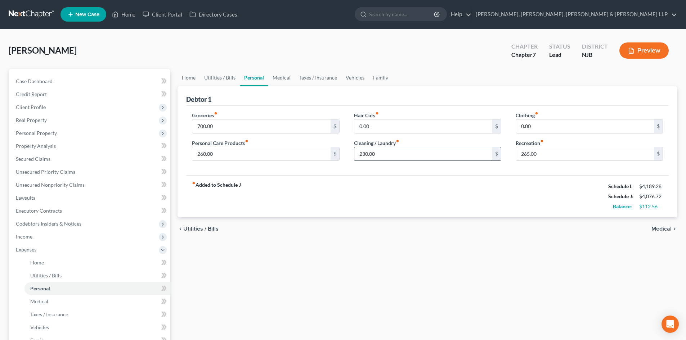
click at [396, 158] on input "230.00" at bounding box center [423, 154] width 138 height 14
click at [214, 126] on input "700.00" at bounding box center [261, 127] width 138 height 14
click at [71, 135] on span "Personal Property" at bounding box center [90, 133] width 160 height 13
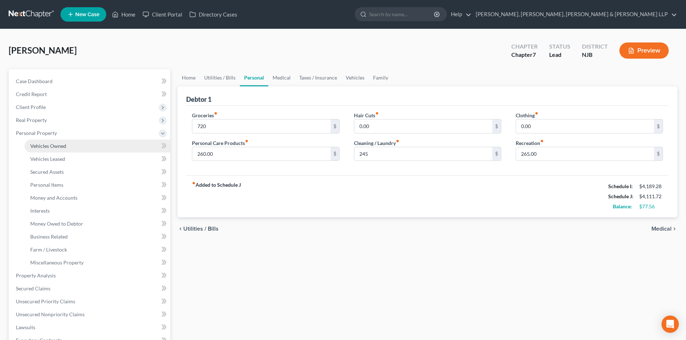
click at [72, 143] on link "Vehicles Owned" at bounding box center [97, 146] width 146 height 13
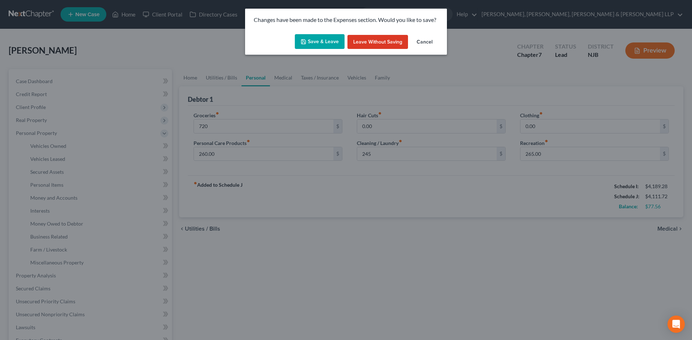
click at [331, 42] on button "Save & Leave" at bounding box center [320, 41] width 50 height 15
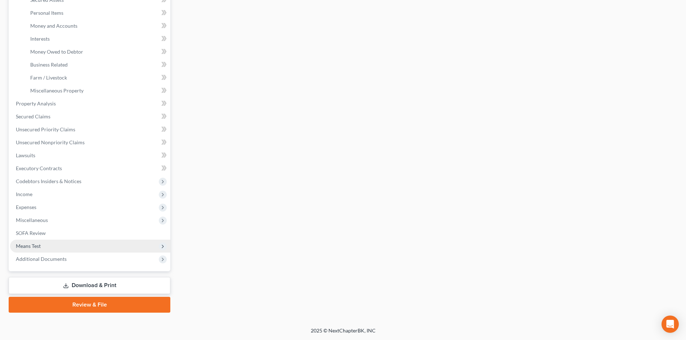
click at [45, 245] on span "Means Test" at bounding box center [90, 246] width 160 height 13
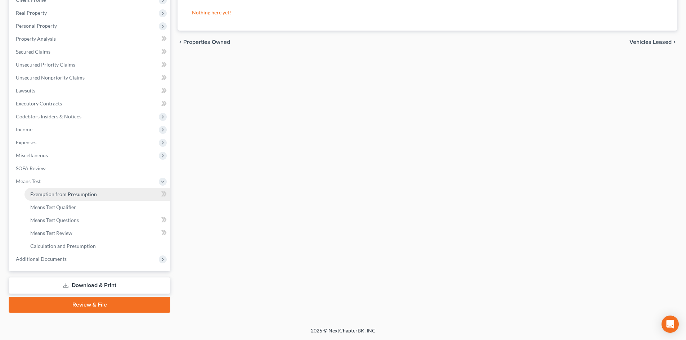
click at [79, 199] on link "Exemption from Presumption" at bounding box center [97, 194] width 146 height 13
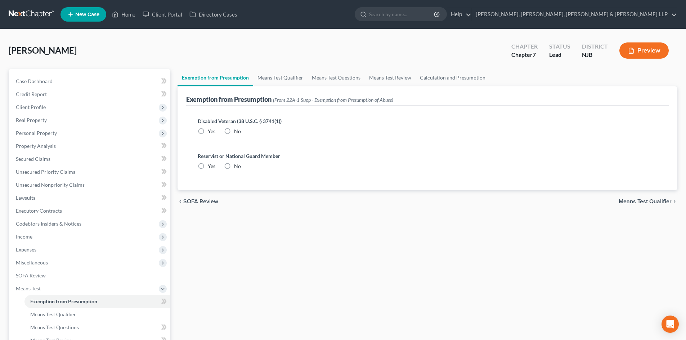
click at [234, 130] on label "No" at bounding box center [237, 131] width 7 height 7
click at [237, 130] on input "No" at bounding box center [239, 130] width 5 height 5
click at [234, 166] on label "No" at bounding box center [237, 166] width 7 height 7
click at [237, 166] on input "No" at bounding box center [239, 165] width 5 height 5
click at [276, 75] on link "Means Test Qualifier" at bounding box center [280, 77] width 54 height 17
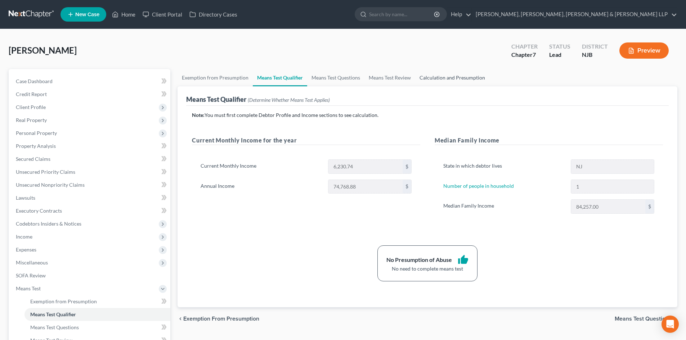
click at [440, 75] on link "Calculation and Presumption" at bounding box center [452, 77] width 74 height 17
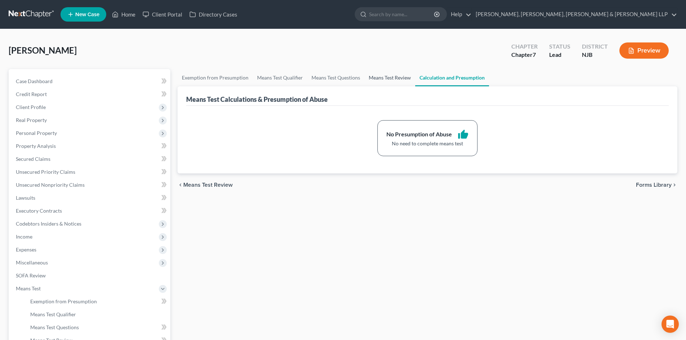
click at [401, 76] on link "Means Test Review" at bounding box center [390, 77] width 51 height 17
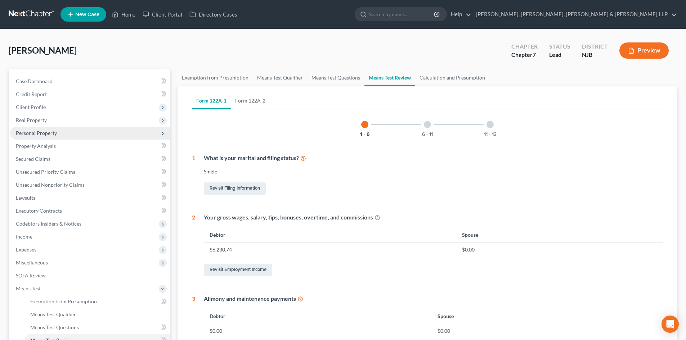
click at [79, 134] on span "Personal Property" at bounding box center [90, 133] width 160 height 13
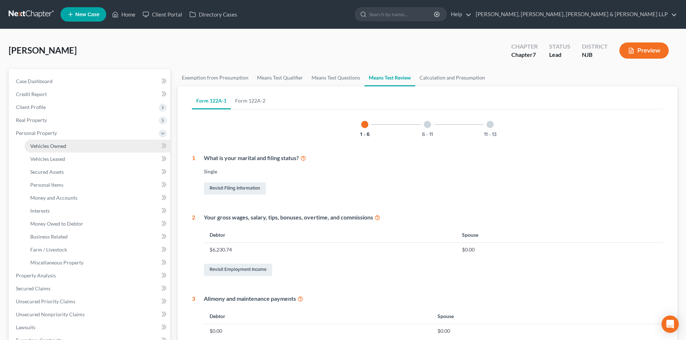
click at [76, 143] on link "Vehicles Owned" at bounding box center [97, 146] width 146 height 13
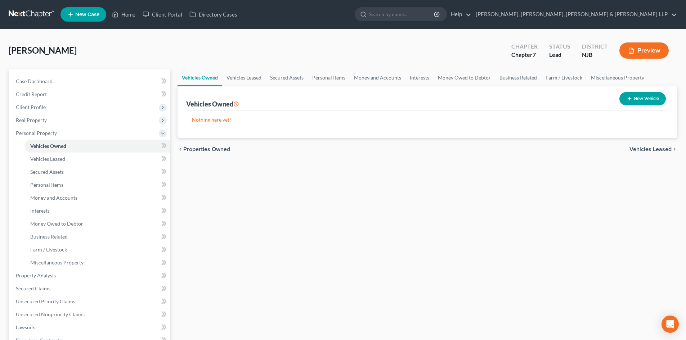
click at [643, 101] on button "New Vehicle" at bounding box center [643, 98] width 46 height 13
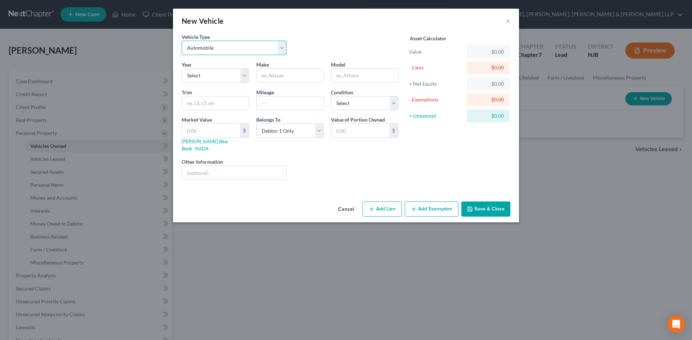
click at [256, 48] on select "Select Automobile Truck Trailer Watercraft Aircraft Motor Home Atv Other Vehicle" at bounding box center [234, 48] width 105 height 14
drag, startPoint x: 348, startPoint y: 49, endPoint x: 257, endPoint y: 69, distance: 92.8
click at [348, 49] on div "Vehicle Type Select Automobile Truck Trailer Watercraft Aircraft Motor Home Atv…" at bounding box center [290, 47] width 224 height 28
click at [235, 75] on select "Select 2026 2025 2024 2023 2022 2021 2020 2019 2018 2017 2016 2015 2014 2013 20…" at bounding box center [215, 75] width 67 height 14
click at [182, 68] on select "Select 2026 2025 2024 2023 2022 2021 2020 2019 2018 2017 2016 2015 2014 2013 20…" at bounding box center [215, 75] width 67 height 14
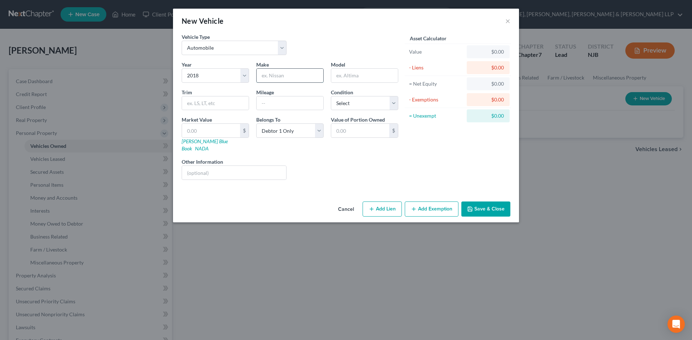
click at [279, 74] on input "text" at bounding box center [289, 76] width 67 height 14
click at [347, 79] on input "text" at bounding box center [364, 76] width 67 height 14
drag, startPoint x: 351, startPoint y: 102, endPoint x: 351, endPoint y: 110, distance: 7.9
click at [351, 102] on select "Select Excellent Very Good Good Fair Poor" at bounding box center [364, 103] width 67 height 14
click at [331, 96] on select "Select Excellent Very Good Good Fair Poor" at bounding box center [364, 103] width 67 height 14
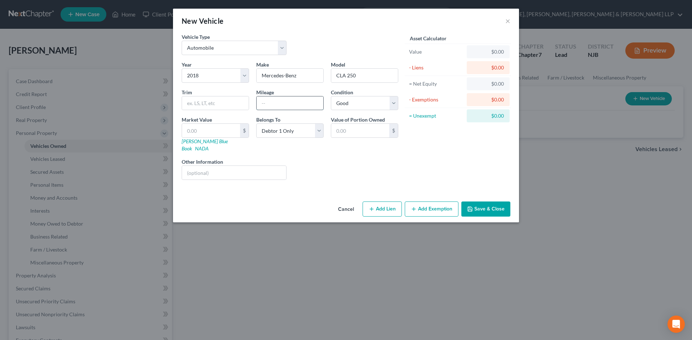
click at [302, 104] on input "text" at bounding box center [289, 104] width 67 height 14
click at [300, 102] on input "text" at bounding box center [289, 104] width 67 height 14
click at [211, 128] on input "text" at bounding box center [211, 131] width 58 height 14
click at [196, 131] on input "1,148.00" at bounding box center [211, 131] width 58 height 14
click at [411, 164] on div "Asset Calculator Value $11,148.00 - Liens $0.00 = Net Equity $1,148.00 - Exempt…" at bounding box center [458, 109] width 112 height 153
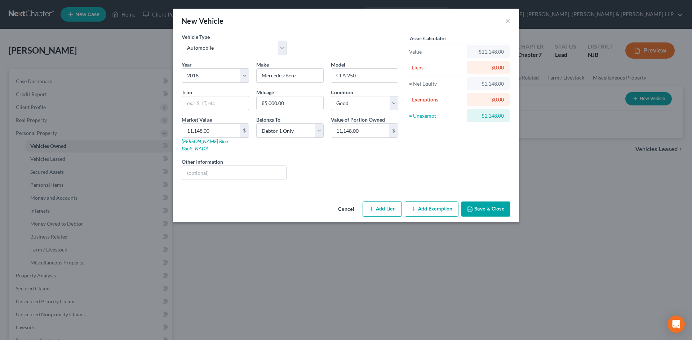
click at [492, 202] on button "Save & Close" at bounding box center [485, 209] width 49 height 15
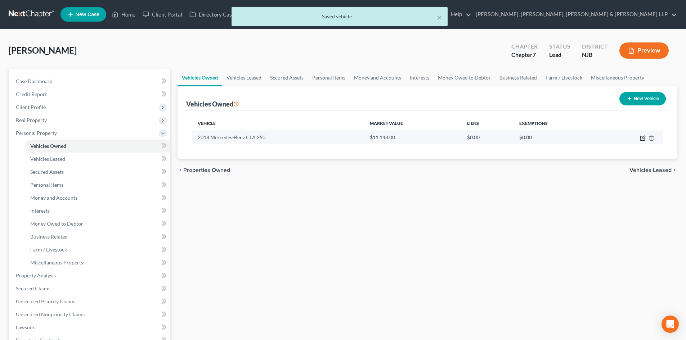
click at [643, 137] on icon "button" at bounding box center [643, 138] width 6 height 6
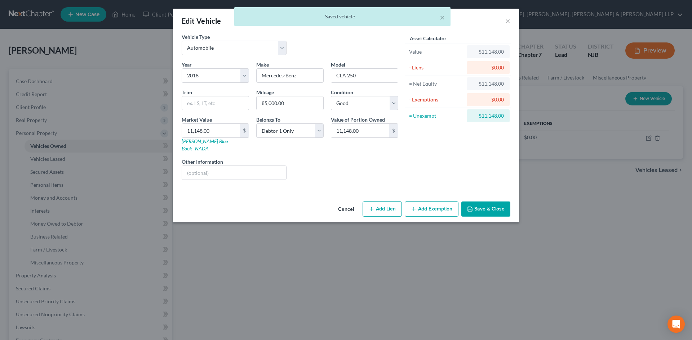
click at [500, 204] on button "Save & Close" at bounding box center [485, 209] width 49 height 15
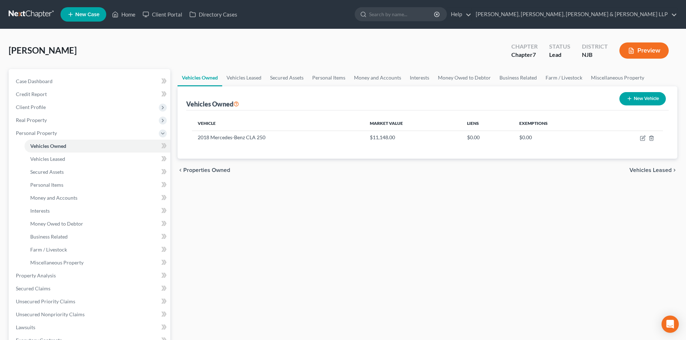
click at [632, 100] on button "New Vehicle" at bounding box center [643, 98] width 46 height 13
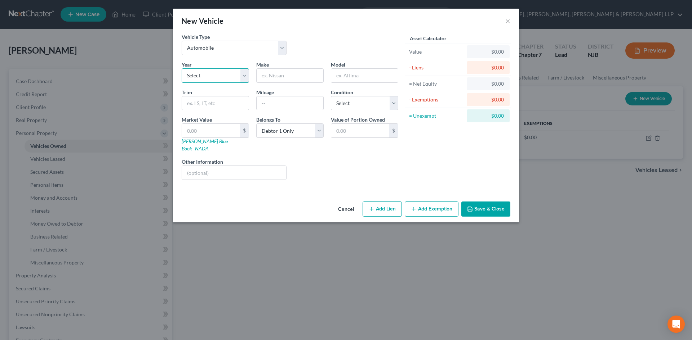
click at [235, 72] on select "Select 2026 2025 2024 2023 2022 2021 2020 2019 2018 2017 2016 2015 2014 2013 20…" at bounding box center [215, 75] width 67 height 14
click at [182, 68] on select "Select 2026 2025 2024 2023 2022 2021 2020 2019 2018 2017 2016 2015 2014 2013 20…" at bounding box center [215, 75] width 67 height 14
click at [283, 80] on input "text" at bounding box center [289, 76] width 67 height 14
click at [345, 71] on input "text" at bounding box center [364, 76] width 67 height 14
click at [304, 109] on input "text" at bounding box center [289, 104] width 67 height 14
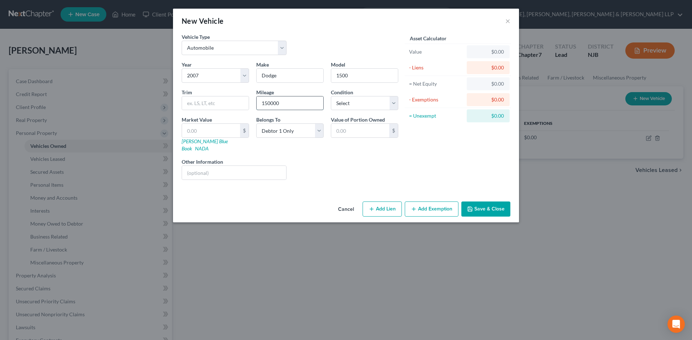
click at [271, 103] on input "150000" at bounding box center [289, 104] width 67 height 14
click at [281, 105] on input "150000" at bounding box center [289, 104] width 67 height 14
click at [361, 106] on select "Select Excellent Very Good Good Fair Poor" at bounding box center [364, 103] width 67 height 14
click at [331, 96] on select "Select Excellent Very Good Good Fair Poor" at bounding box center [364, 103] width 67 height 14
click at [204, 129] on input "text" at bounding box center [211, 131] width 58 height 14
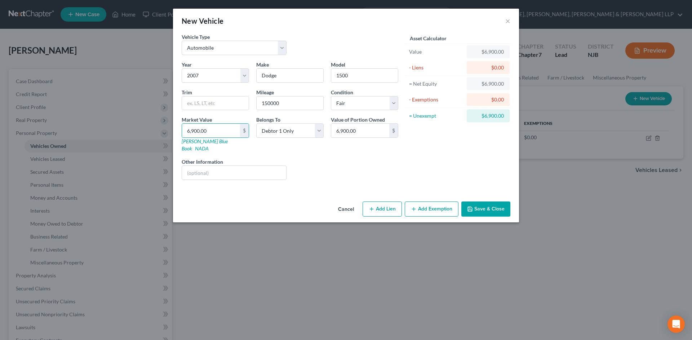
click at [487, 202] on button "Save & Close" at bounding box center [485, 209] width 49 height 15
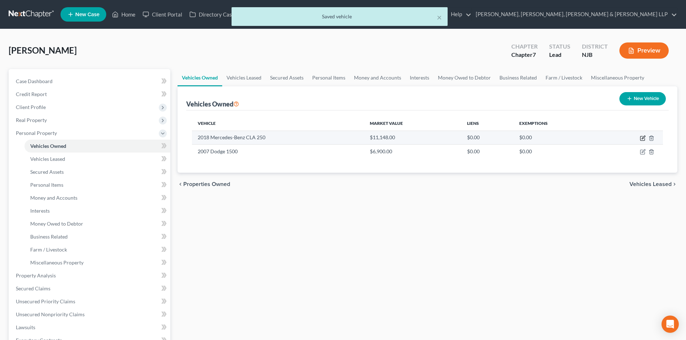
click at [644, 137] on icon "button" at bounding box center [643, 137] width 3 height 3
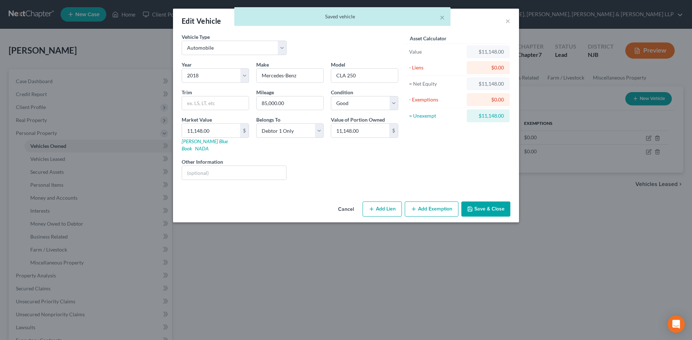
click at [436, 202] on button "Add Exemption" at bounding box center [432, 209] width 54 height 15
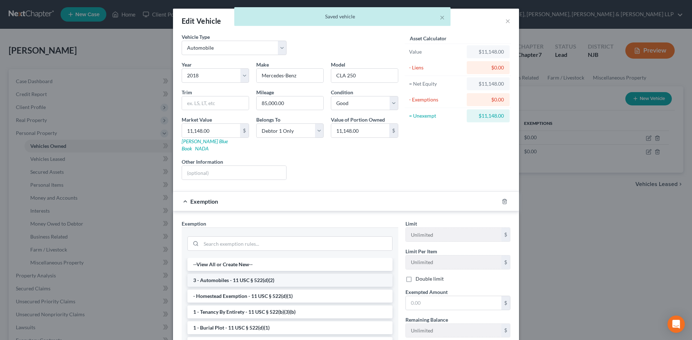
click at [253, 274] on li "3 - Automobiles - 11 USC § 522(d)(2)" at bounding box center [289, 280] width 205 height 13
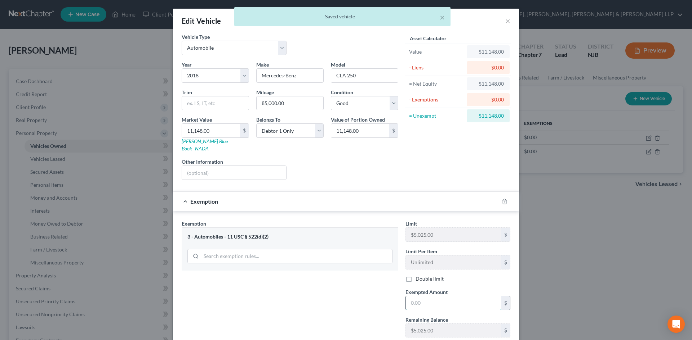
click at [416, 302] on input "text" at bounding box center [453, 303] width 95 height 14
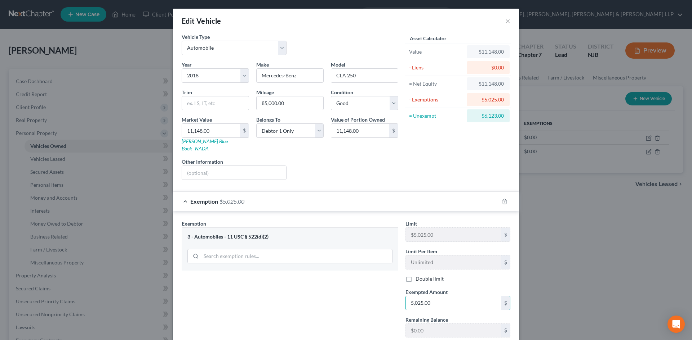
click at [187, 193] on div "Exemption $5,025.00" at bounding box center [336, 201] width 326 height 19
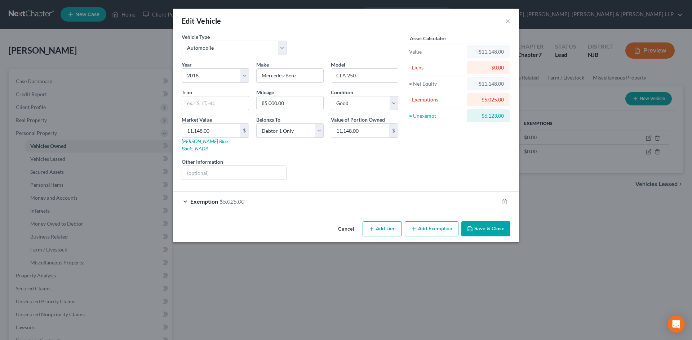
click at [438, 222] on button "Add Exemption" at bounding box center [432, 229] width 54 height 15
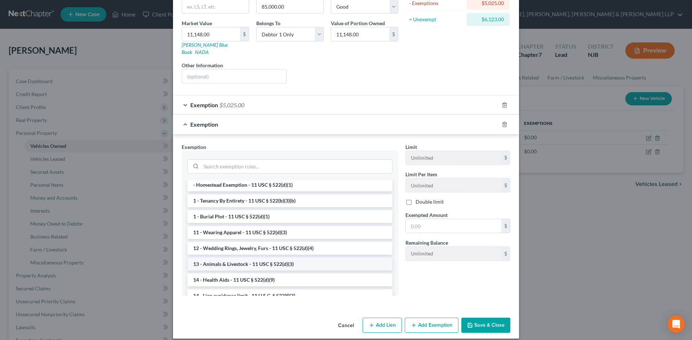
scroll to position [72, 0]
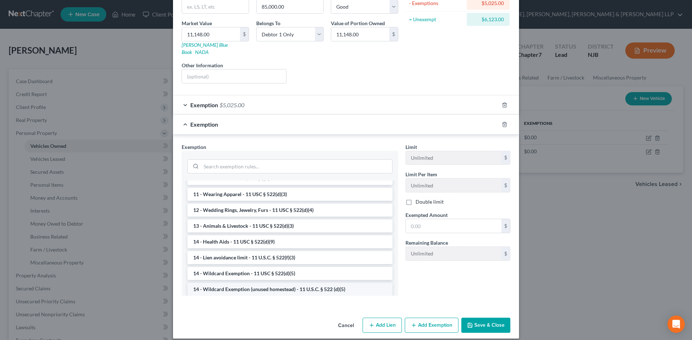
click at [255, 283] on li "14 - Wildcard Exemption (unused homestead) - 11 U.S.C. § 522 (d)(5)" at bounding box center [289, 289] width 205 height 13
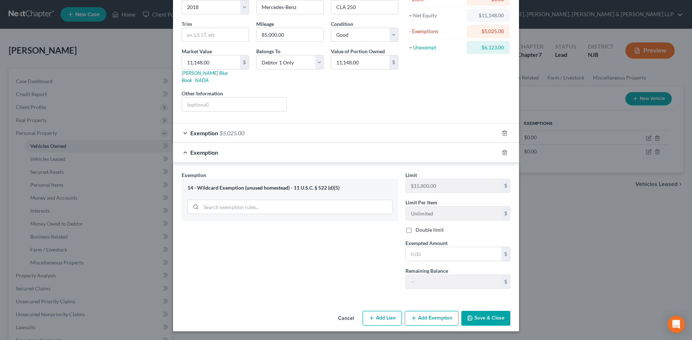
scroll to position [61, 0]
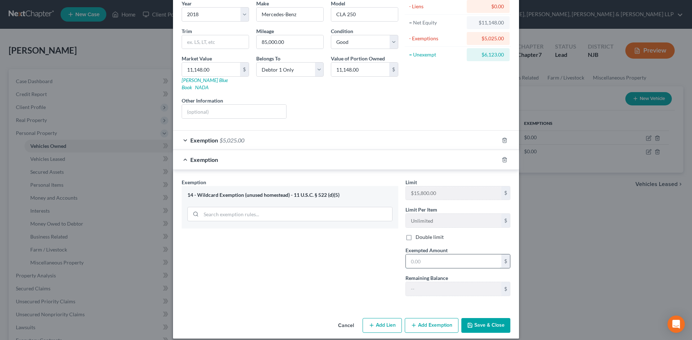
click at [437, 255] on input "text" at bounding box center [453, 262] width 95 height 14
click at [488, 318] on button "Save & Close" at bounding box center [485, 325] width 49 height 15
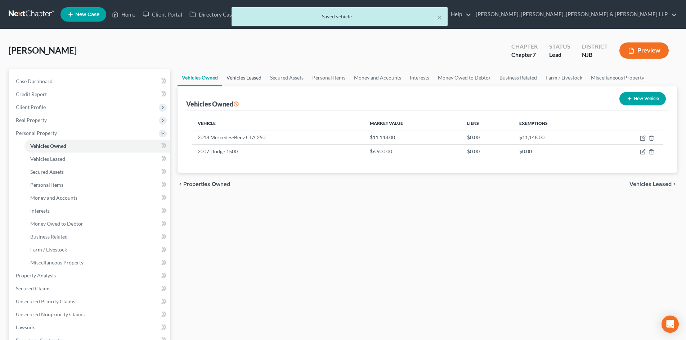
click at [231, 75] on link "Vehicles Leased" at bounding box center [244, 77] width 44 height 17
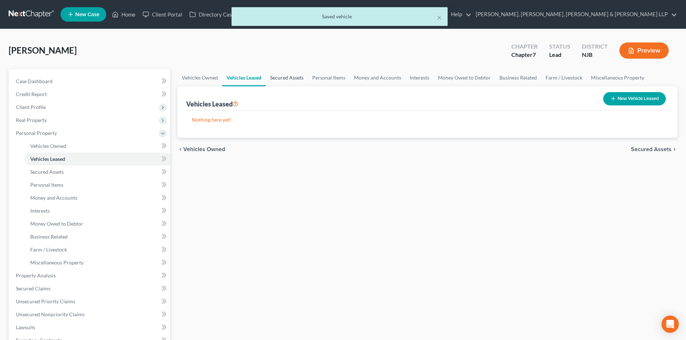
click at [280, 80] on link "Secured Assets" at bounding box center [287, 77] width 42 height 17
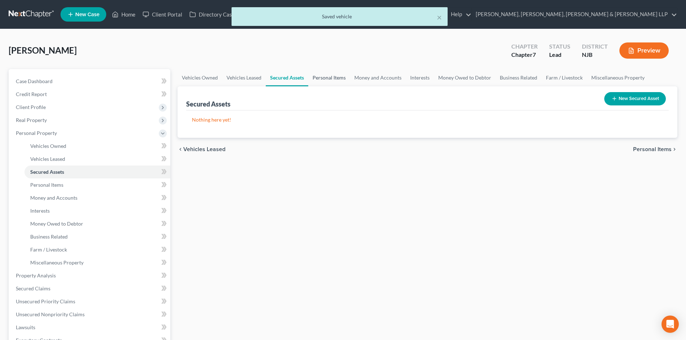
click at [321, 80] on link "Personal Items" at bounding box center [329, 77] width 42 height 17
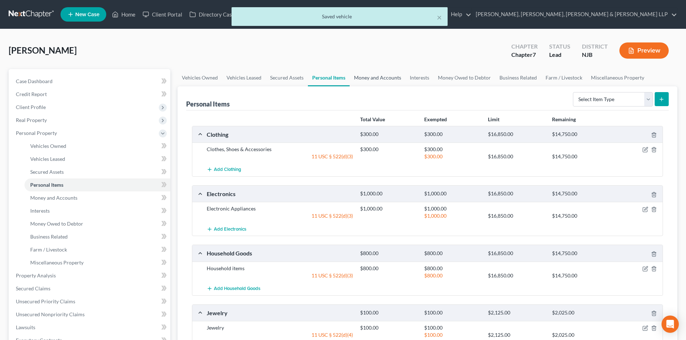
click at [367, 80] on link "Money and Accounts" at bounding box center [378, 77] width 56 height 17
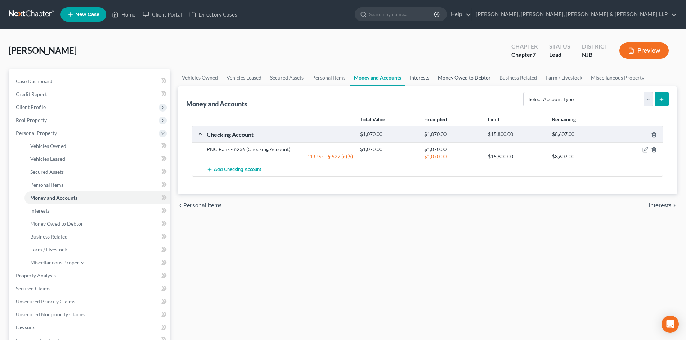
drag, startPoint x: 410, startPoint y: 81, endPoint x: 443, endPoint y: 83, distance: 32.5
click at [411, 82] on link "Interests" at bounding box center [420, 77] width 28 height 17
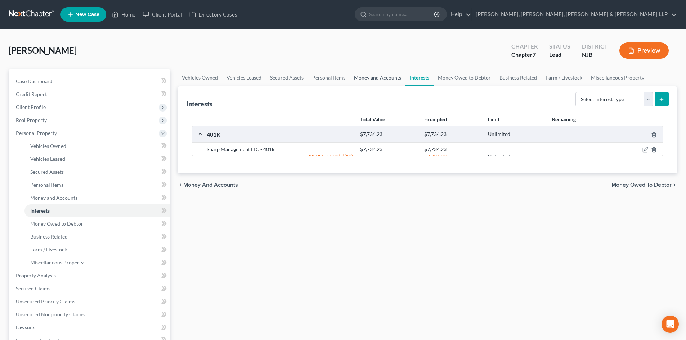
click at [384, 79] on link "Money and Accounts" at bounding box center [378, 77] width 56 height 17
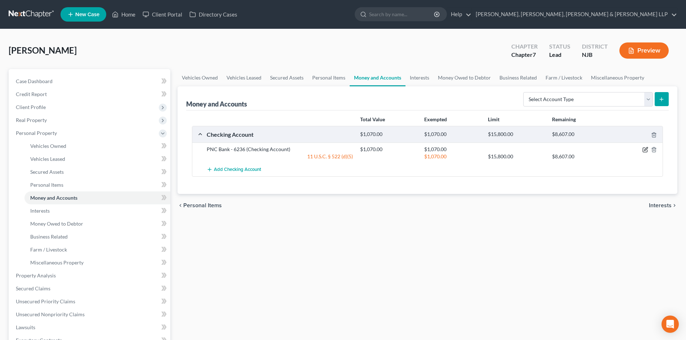
click at [645, 151] on icon "button" at bounding box center [645, 149] width 3 height 3
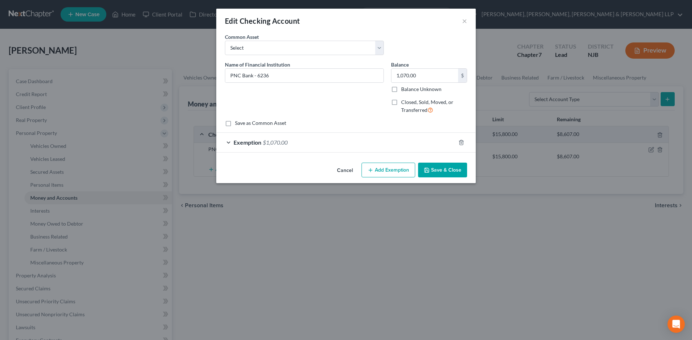
click at [464, 143] on div at bounding box center [465, 143] width 20 height 12
click at [460, 141] on icon "button" at bounding box center [461, 143] width 6 height 6
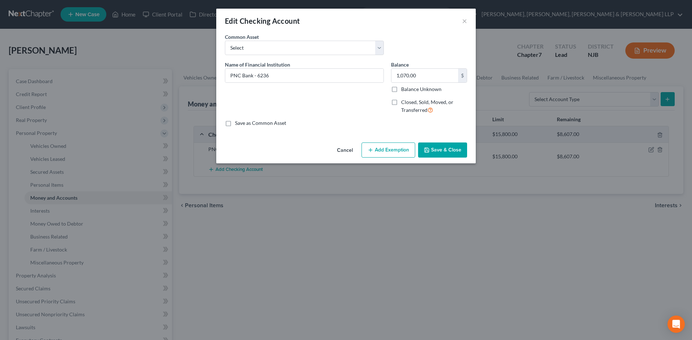
click at [393, 152] on button "Add Exemption" at bounding box center [388, 150] width 54 height 15
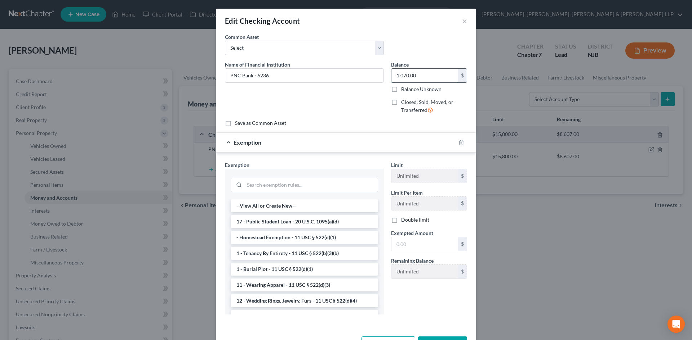
click at [423, 79] on input "1,070.00" at bounding box center [424, 76] width 67 height 14
click at [411, 241] on input "text" at bounding box center [424, 244] width 67 height 14
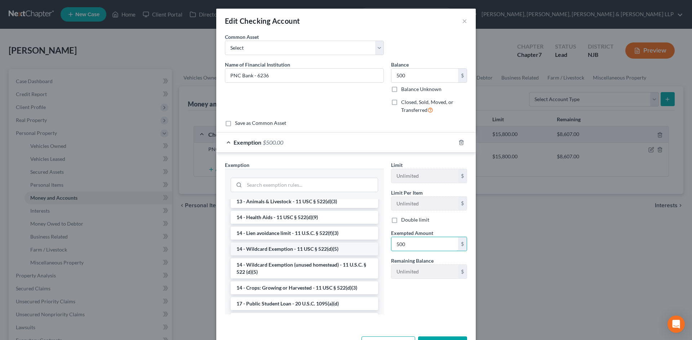
scroll to position [108, 0]
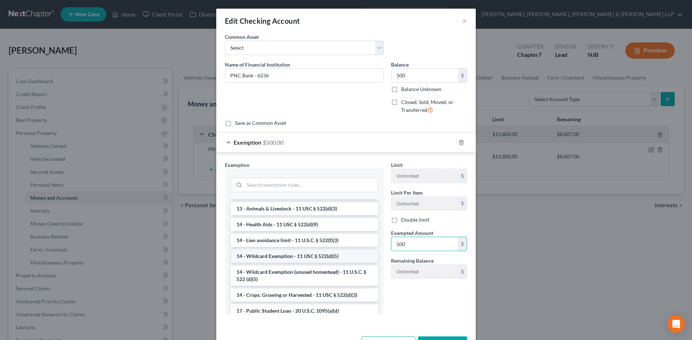
click at [312, 260] on li "14 - Wildcard Exemption - 11 USC § 522(d)(5)" at bounding box center [304, 256] width 147 height 13
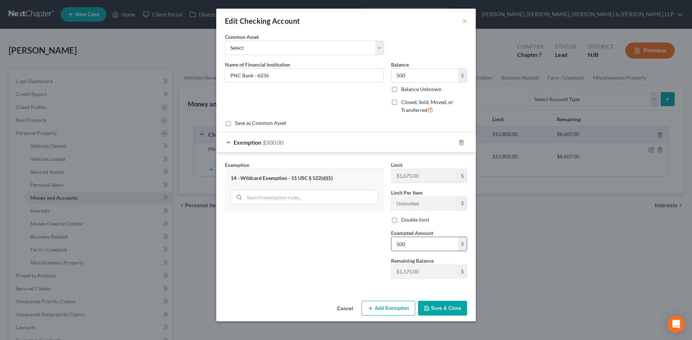
click at [416, 247] on input "500" at bounding box center [424, 244] width 67 height 14
click at [336, 270] on div "Exemption Set must be selected for CA. Exemption * 14 - Wildcard Exemption - 11…" at bounding box center [304, 223] width 166 height 124
click at [457, 306] on button "Save & Close" at bounding box center [442, 308] width 49 height 15
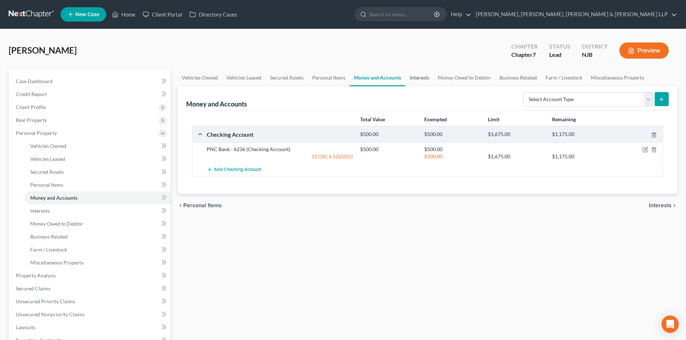
click at [425, 80] on link "Interests" at bounding box center [420, 77] width 28 height 17
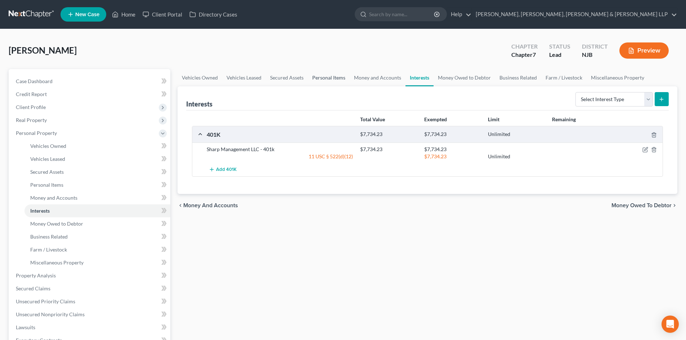
click at [336, 79] on link "Personal Items" at bounding box center [329, 77] width 42 height 17
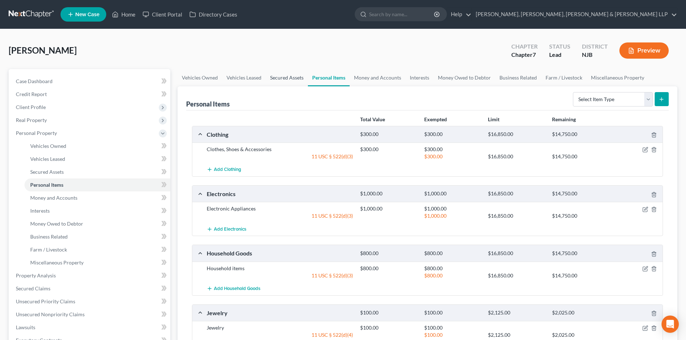
click at [291, 75] on link "Secured Assets" at bounding box center [287, 77] width 42 height 17
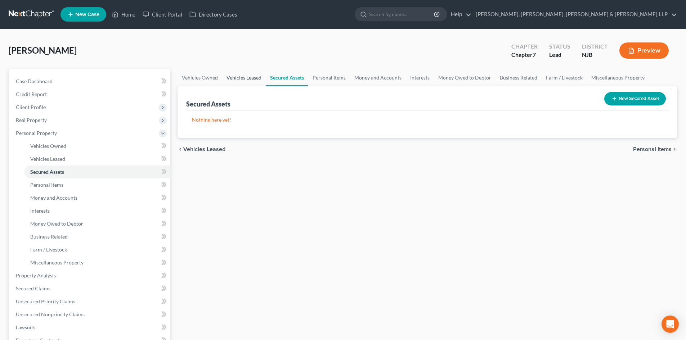
click at [246, 79] on link "Vehicles Leased" at bounding box center [244, 77] width 44 height 17
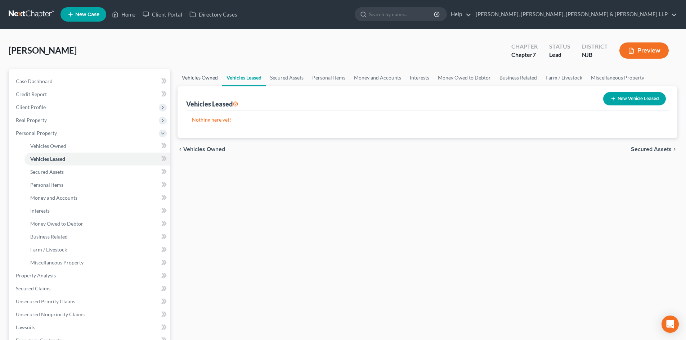
click at [191, 78] on link "Vehicles Owned" at bounding box center [200, 77] width 45 height 17
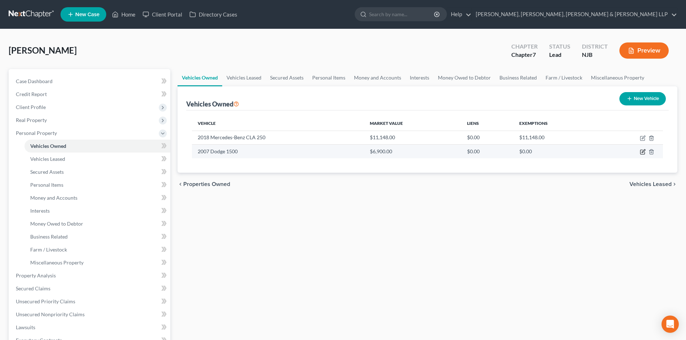
click at [643, 151] on icon "button" at bounding box center [643, 151] width 3 height 3
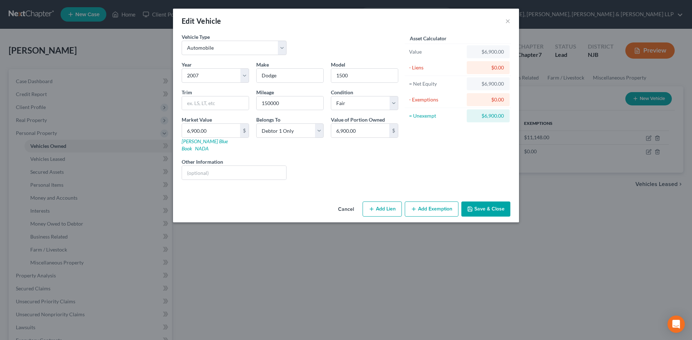
click at [422, 204] on button "Add Exemption" at bounding box center [432, 209] width 54 height 15
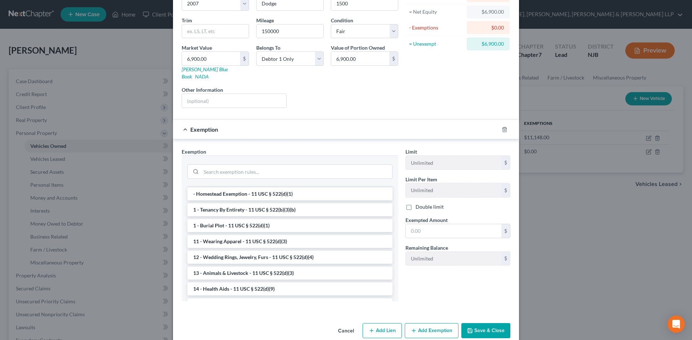
scroll to position [72, 0]
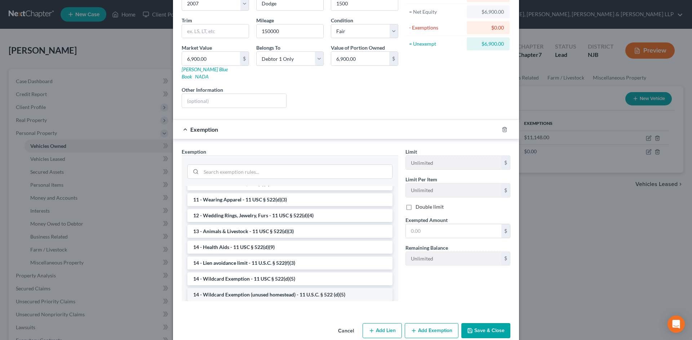
click at [254, 289] on li "14 - Wildcard Exemption (unused homestead) - 11 U.S.C. § 522 (d)(5)" at bounding box center [289, 295] width 205 height 13
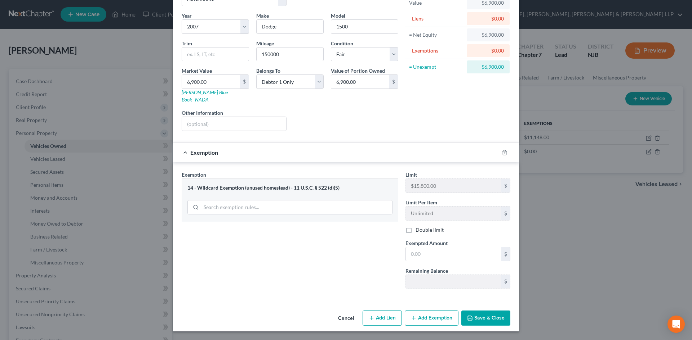
scroll to position [42, 0]
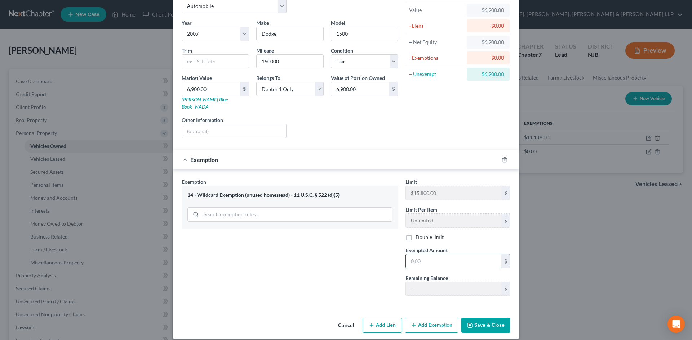
click at [437, 255] on input "text" at bounding box center [453, 262] width 95 height 14
drag, startPoint x: 437, startPoint y: 254, endPoint x: 385, endPoint y: 254, distance: 51.9
click at [385, 254] on div "Exemption Set must be selected for CA. Exemption * 14 - Wildcard Exemption (unu…" at bounding box center [346, 240] width 336 height 124
click at [224, 91] on input "6,900.00" at bounding box center [211, 89] width 58 height 14
click at [446, 255] on input "4,800.00" at bounding box center [453, 262] width 95 height 14
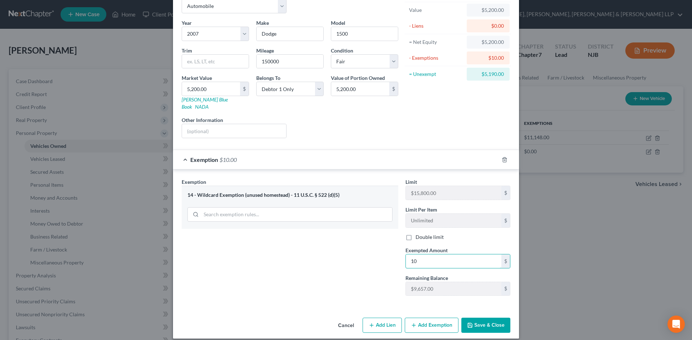
drag, startPoint x: 430, startPoint y: 254, endPoint x: 356, endPoint y: 250, distance: 74.7
click at [356, 251] on div "Exemption Set must be selected for CA. Exemption * 14 - Wildcard Exemption (unu…" at bounding box center [346, 240] width 336 height 124
click at [478, 318] on button "Save & Close" at bounding box center [485, 325] width 49 height 15
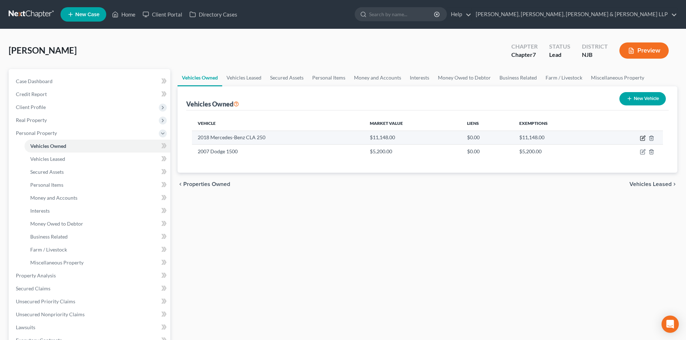
click at [643, 139] on icon "button" at bounding box center [643, 137] width 3 height 3
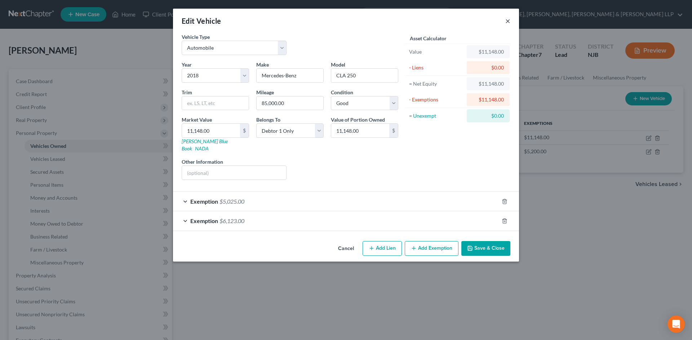
drag, startPoint x: 506, startPoint y: 23, endPoint x: 537, endPoint y: 76, distance: 62.0
click at [506, 23] on button "×" at bounding box center [507, 21] width 5 height 9
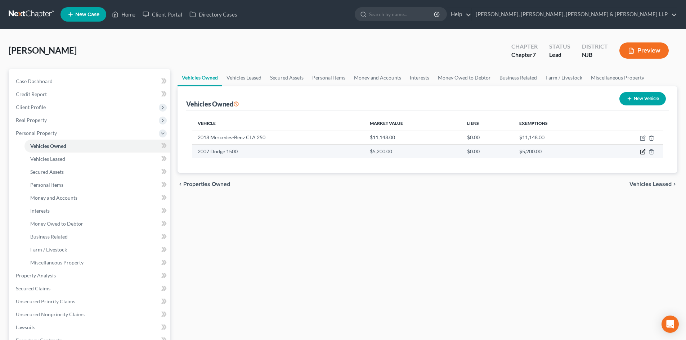
click at [645, 151] on icon "button" at bounding box center [643, 151] width 3 height 3
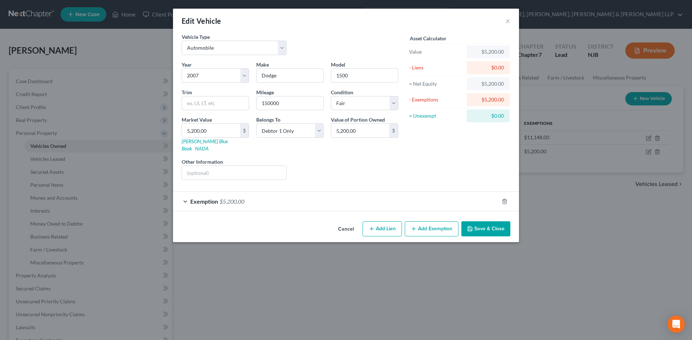
click at [317, 192] on div "Exemption $5,200.00" at bounding box center [336, 201] width 326 height 19
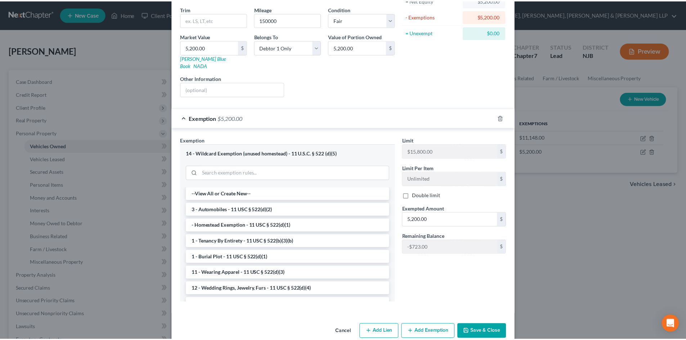
scroll to position [90, 0]
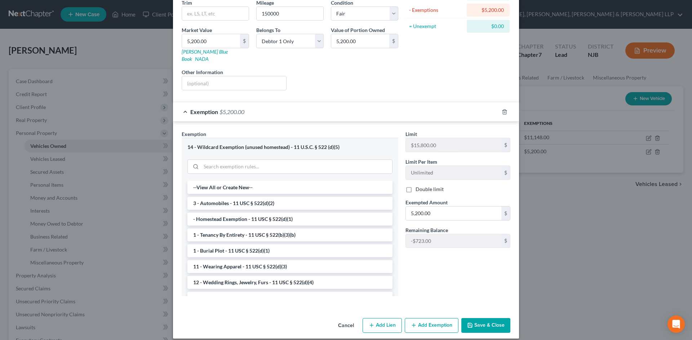
click at [481, 318] on button "Save & Close" at bounding box center [485, 325] width 49 height 15
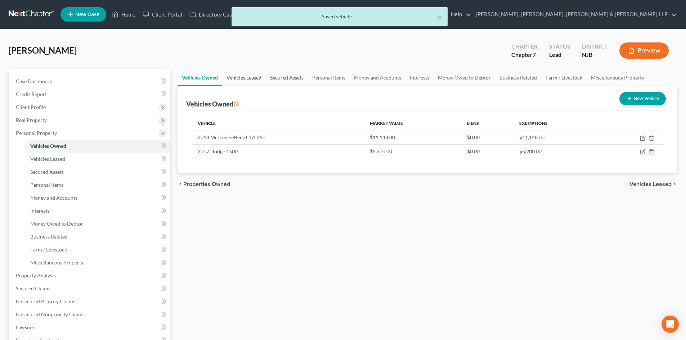
drag, startPoint x: 287, startPoint y: 74, endPoint x: 245, endPoint y: 72, distance: 42.2
click at [287, 74] on link "Secured Assets" at bounding box center [287, 77] width 42 height 17
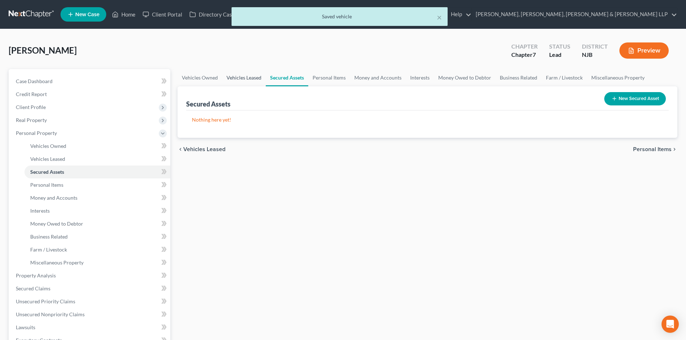
drag, startPoint x: 245, startPoint y: 72, endPoint x: 293, endPoint y: 79, distance: 49.1
click at [245, 72] on link "Vehicles Leased" at bounding box center [244, 77] width 44 height 17
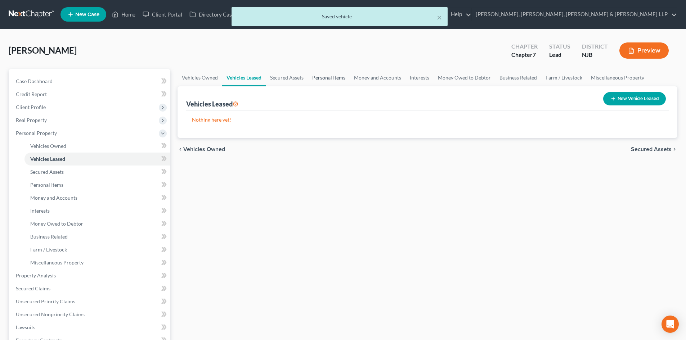
drag, startPoint x: 319, startPoint y: 80, endPoint x: 366, endPoint y: 81, distance: 47.6
click at [319, 80] on link "Personal Items" at bounding box center [329, 77] width 42 height 17
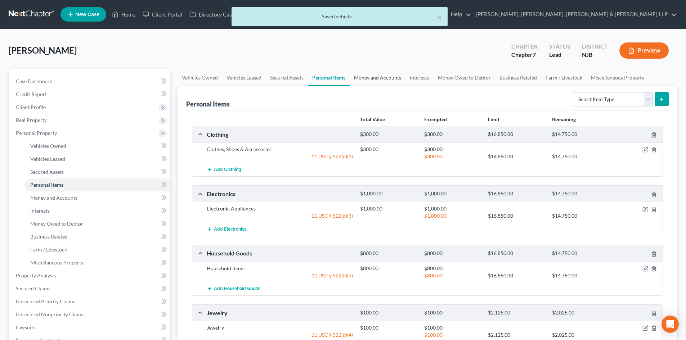
click at [371, 81] on link "Money and Accounts" at bounding box center [378, 77] width 56 height 17
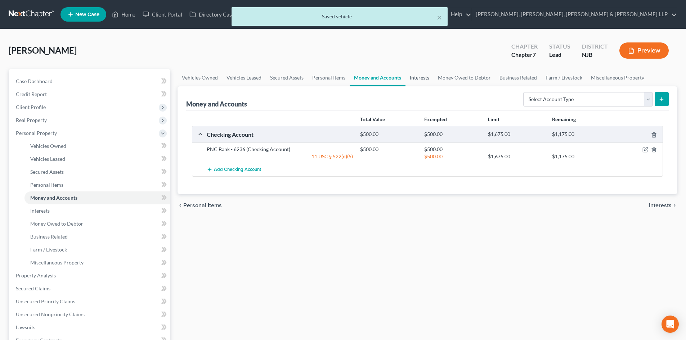
click at [420, 78] on link "Interests" at bounding box center [420, 77] width 28 height 17
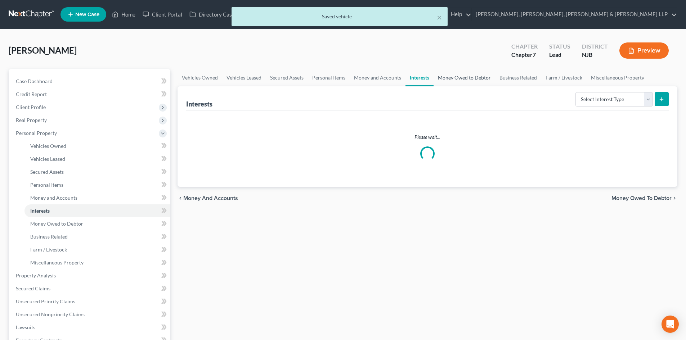
click at [459, 80] on link "Money Owed to Debtor" at bounding box center [465, 77] width 62 height 17
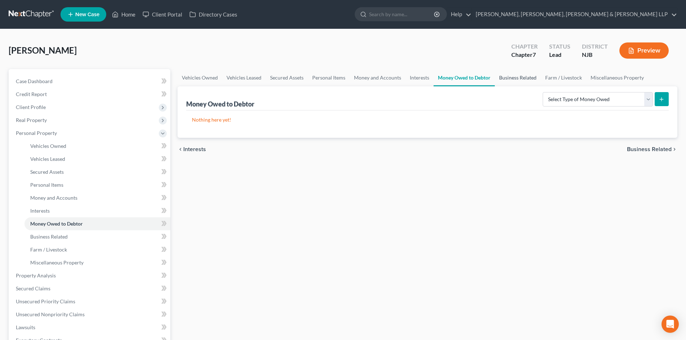
click at [510, 81] on link "Business Related" at bounding box center [518, 77] width 46 height 17
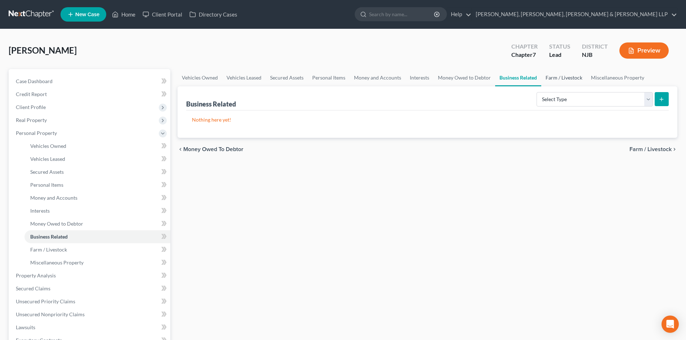
click at [560, 79] on link "Farm / Livestock" at bounding box center [563, 77] width 45 height 17
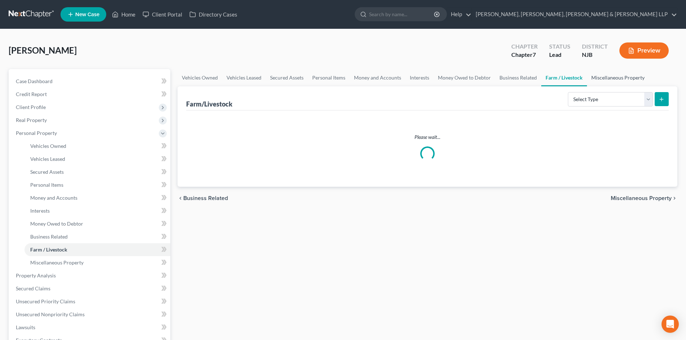
click at [607, 79] on link "Miscellaneous Property" at bounding box center [618, 77] width 62 height 17
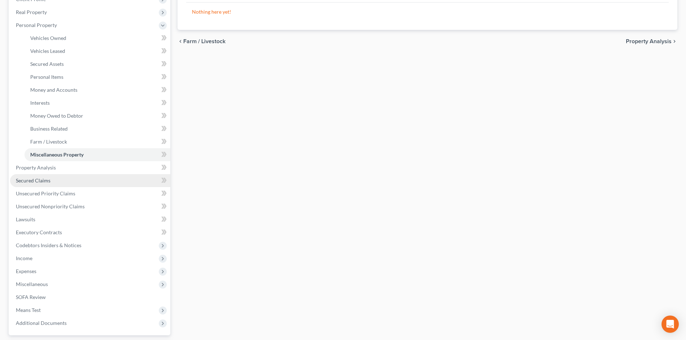
click at [42, 180] on span "Secured Claims" at bounding box center [33, 181] width 35 height 6
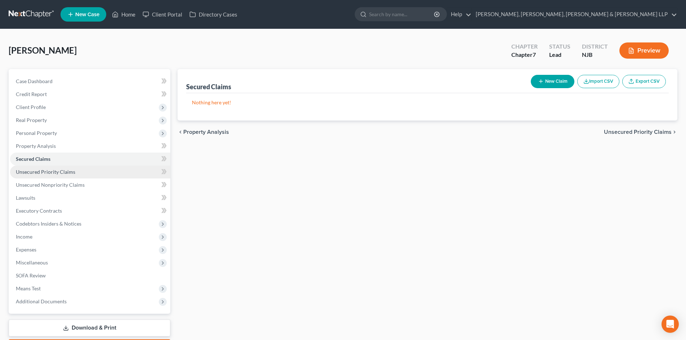
click at [48, 177] on link "Unsecured Priority Claims" at bounding box center [90, 172] width 160 height 13
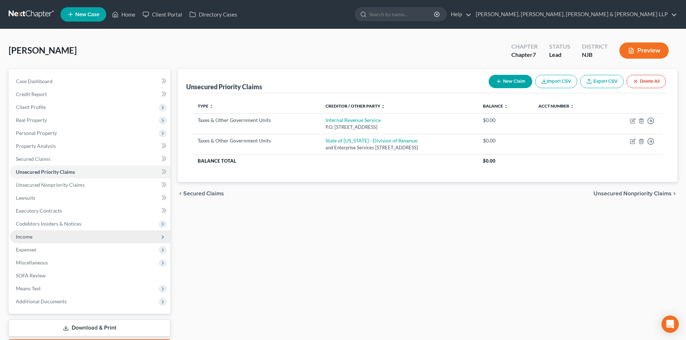
click at [41, 239] on span "Income" at bounding box center [90, 237] width 160 height 13
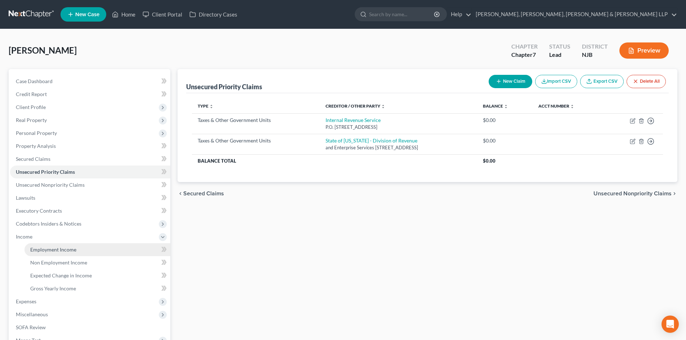
click at [46, 249] on span "Employment Income" at bounding box center [53, 250] width 46 height 6
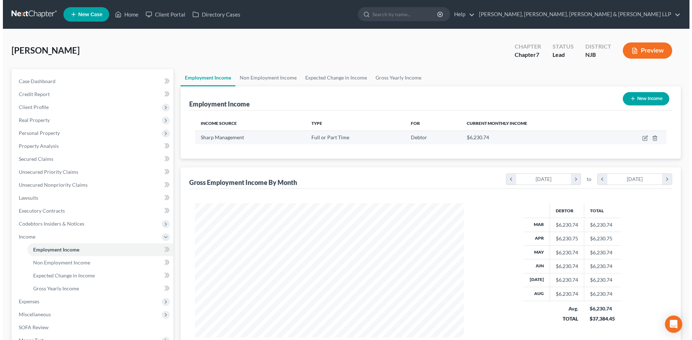
scroll to position [134, 283]
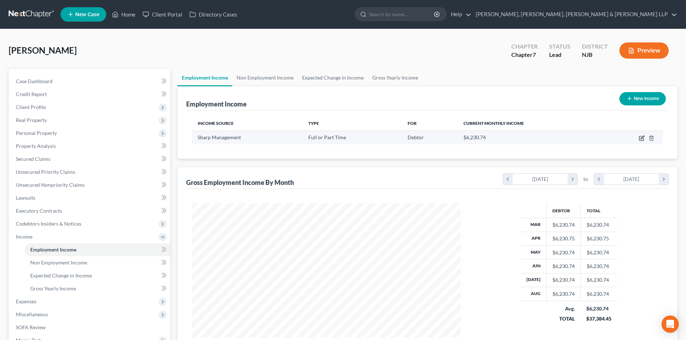
click at [643, 138] on icon "button" at bounding box center [642, 138] width 6 height 6
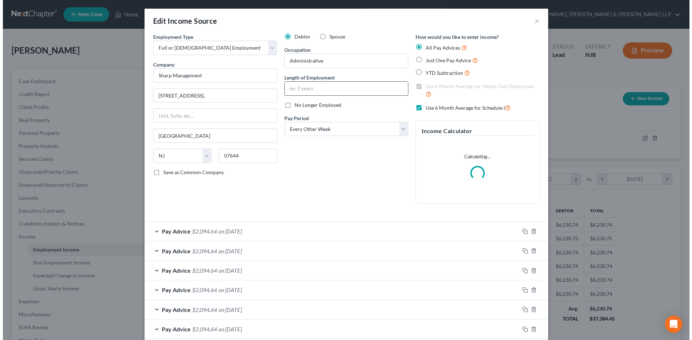
scroll to position [135, 286]
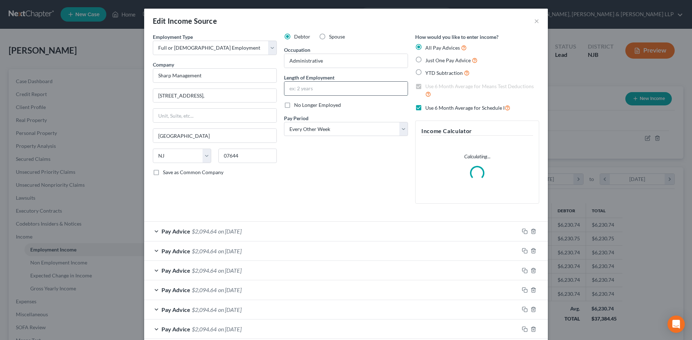
click at [310, 89] on input "text" at bounding box center [345, 89] width 123 height 14
drag, startPoint x: 332, startPoint y: 62, endPoint x: 258, endPoint y: 61, distance: 74.2
click at [258, 61] on div "Employment Type * Select Full or [DEMOGRAPHIC_DATA] Employment Self Employment …" at bounding box center [345, 124] width 393 height 183
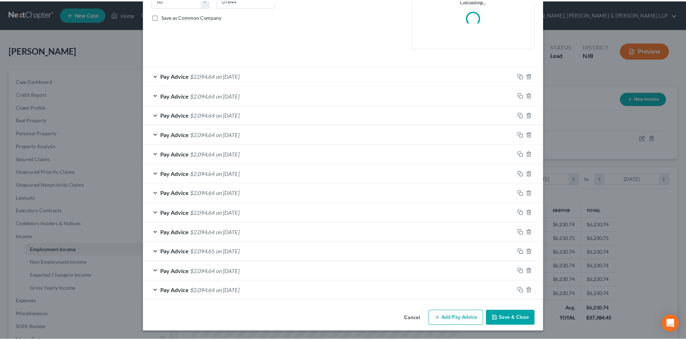
scroll to position [156, 0]
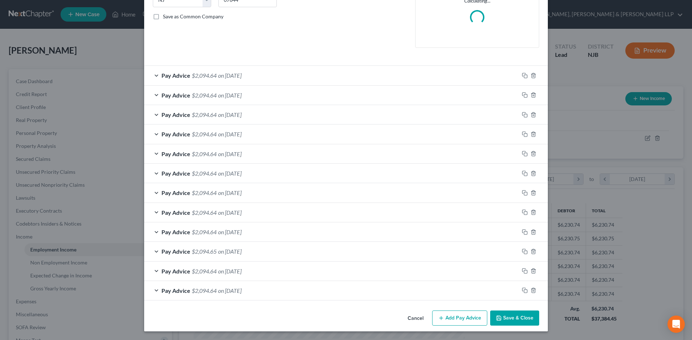
click at [504, 317] on button "Save & Close" at bounding box center [514, 318] width 49 height 15
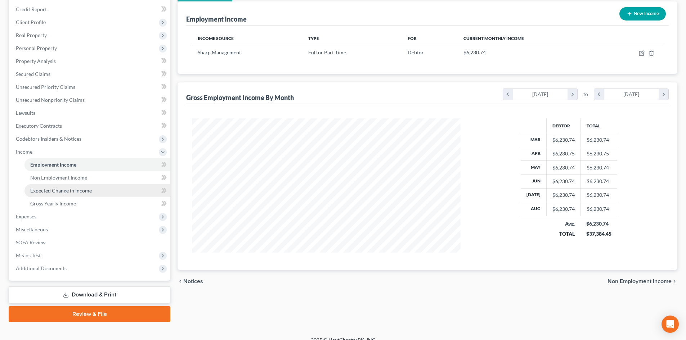
scroll to position [94, 0]
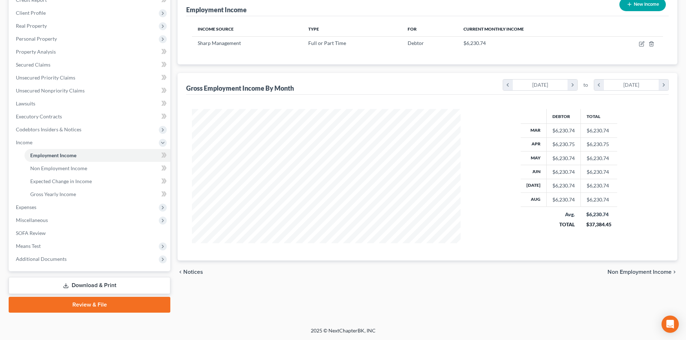
click at [95, 284] on link "Download & Print" at bounding box center [90, 285] width 162 height 17
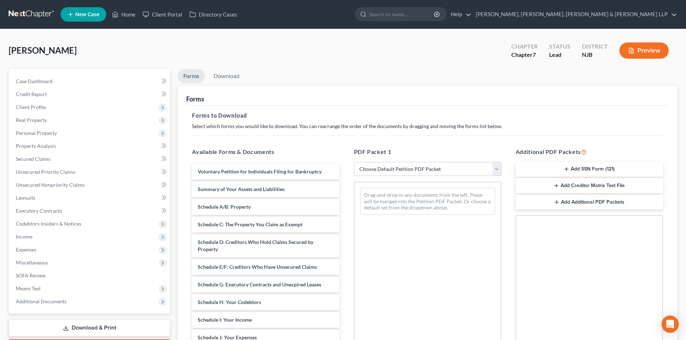
click at [382, 171] on select "Choose Default Petition PDF Packet Complete Bankruptcy Petition (all forms and …" at bounding box center [427, 169] width 147 height 14
click at [354, 162] on select "Choose Default Petition PDF Packet Complete Bankruptcy Petition (all forms and …" at bounding box center [427, 169] width 147 height 14
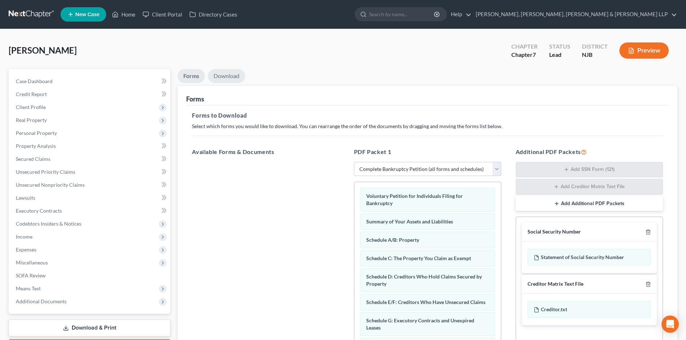
click at [221, 71] on link "Download" at bounding box center [226, 76] width 37 height 14
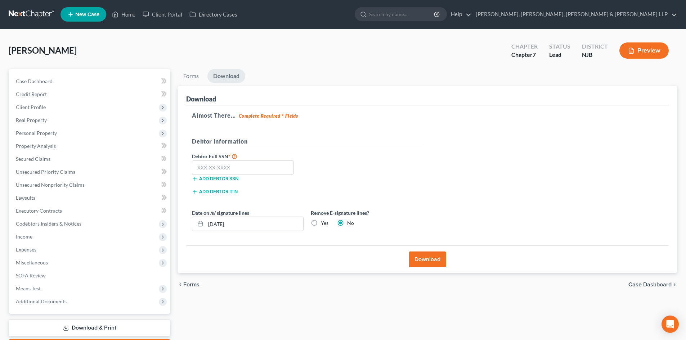
click at [321, 222] on label "Yes" at bounding box center [325, 223] width 8 height 7
click at [324, 222] on input "Yes" at bounding box center [326, 222] width 5 height 5
click at [80, 183] on span "Unsecured Nonpriority Claims" at bounding box center [50, 185] width 69 height 6
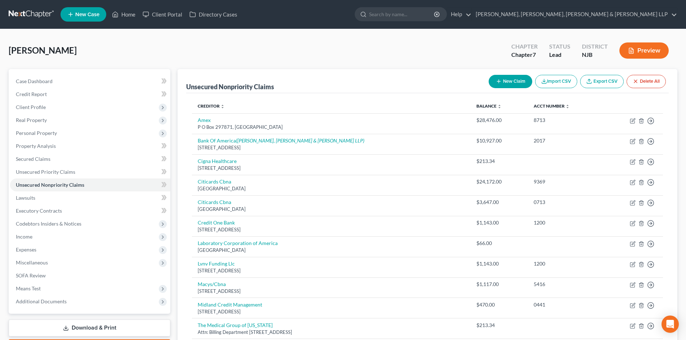
click at [506, 78] on button "New Claim" at bounding box center [511, 81] width 44 height 13
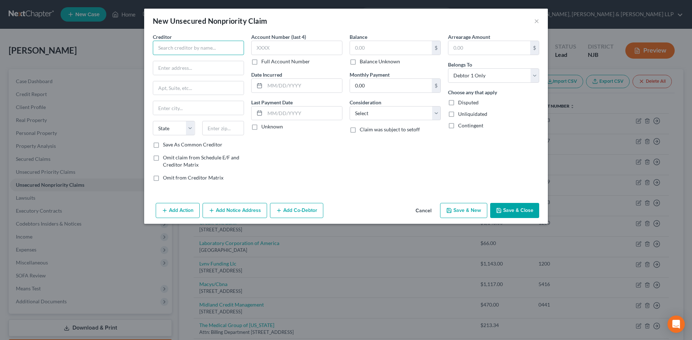
click at [188, 52] on input "text" at bounding box center [198, 48] width 91 height 14
click at [179, 48] on input "Hackensack [PERSON_NAME] Health Medical Group" at bounding box center [198, 48] width 91 height 14
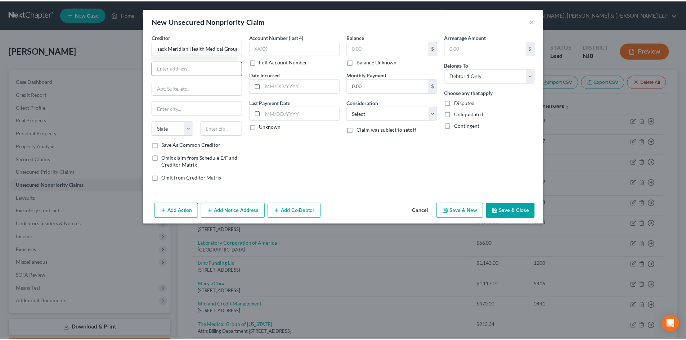
scroll to position [0, 0]
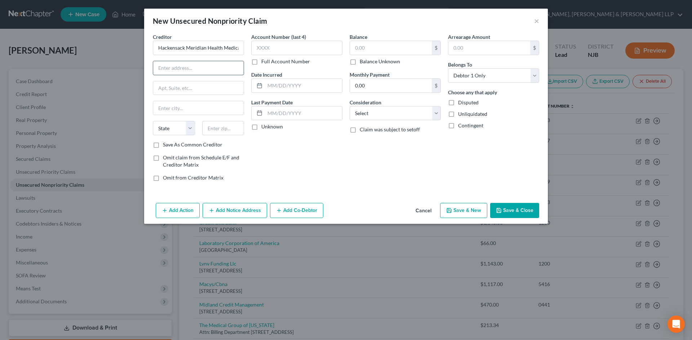
click at [191, 71] on input "text" at bounding box center [198, 68] width 90 height 14
click at [207, 127] on input "text" at bounding box center [223, 128] width 42 height 14
drag, startPoint x: 206, startPoint y: 116, endPoint x: 306, endPoint y: 108, distance: 100.0
click at [207, 115] on div "Creditor * Hackensack Meridian Health Medical Group [GEOGRAPHIC_DATA][US_STATE]…" at bounding box center [198, 87] width 91 height 108
drag, startPoint x: 228, startPoint y: 91, endPoint x: 238, endPoint y: 95, distance: 11.1
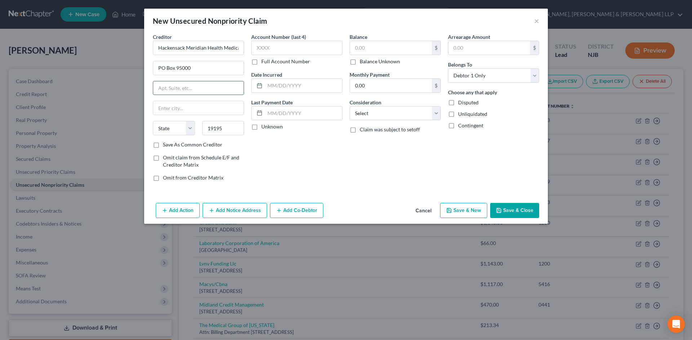
click at [228, 91] on input "text" at bounding box center [198, 88] width 90 height 14
click at [326, 161] on div "Account Number (last 4) Full Account Number Date Incurred Last Payment Date Unk…" at bounding box center [296, 110] width 98 height 154
click at [373, 113] on select "Select Cable / Satellite Services Collection Agency Credit Card Debt Debt Couns…" at bounding box center [394, 113] width 91 height 14
click at [349, 106] on select "Select Cable / Satellite Services Collection Agency Credit Card Debt Debt Couns…" at bounding box center [394, 113] width 91 height 14
click at [180, 126] on select "State [US_STATE] AK AR AZ CA CO CT DE DC [GEOGRAPHIC_DATA] [GEOGRAPHIC_DATA] GU…" at bounding box center [174, 128] width 42 height 14
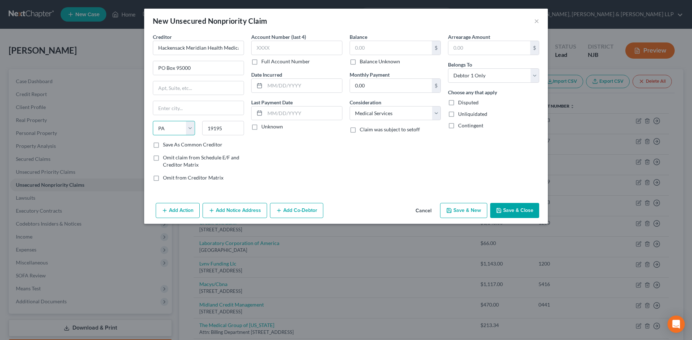
click at [153, 121] on select "State [US_STATE] AK AR AZ CA CO CT DE DC [GEOGRAPHIC_DATA] [GEOGRAPHIC_DATA] GU…" at bounding box center [174, 128] width 42 height 14
click at [169, 108] on input "text" at bounding box center [198, 108] width 90 height 14
click at [368, 49] on input "text" at bounding box center [391, 48] width 82 height 14
drag, startPoint x: 506, startPoint y: 215, endPoint x: 230, endPoint y: 194, distance: 276.8
click at [506, 215] on button "Save & Close" at bounding box center [514, 210] width 49 height 15
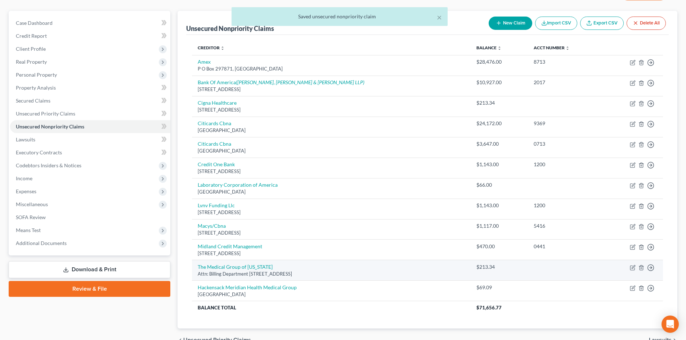
scroll to position [97, 0]
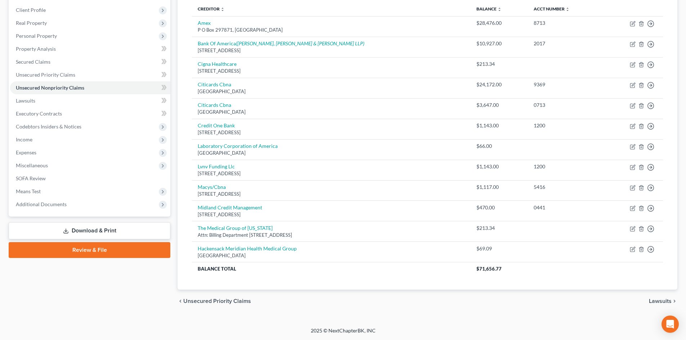
click at [93, 227] on link "Download & Print" at bounding box center [90, 231] width 162 height 17
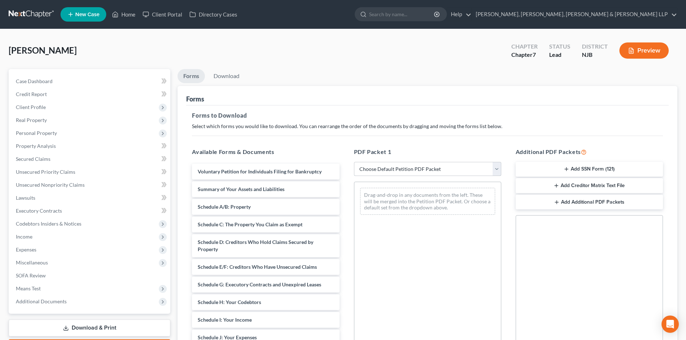
drag, startPoint x: 375, startPoint y: 171, endPoint x: 380, endPoint y: 176, distance: 6.4
click at [375, 171] on select "Choose Default Petition PDF Packet Complete Bankruptcy Petition (all forms and …" at bounding box center [427, 169] width 147 height 14
click at [354, 162] on select "Choose Default Petition PDF Packet Complete Bankruptcy Petition (all forms and …" at bounding box center [427, 169] width 147 height 14
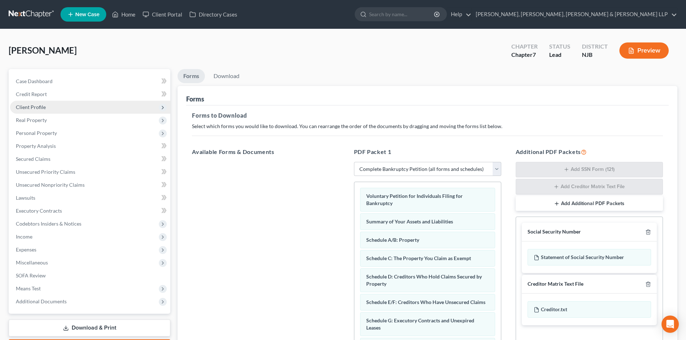
click at [55, 110] on span "Client Profile" at bounding box center [90, 107] width 160 height 13
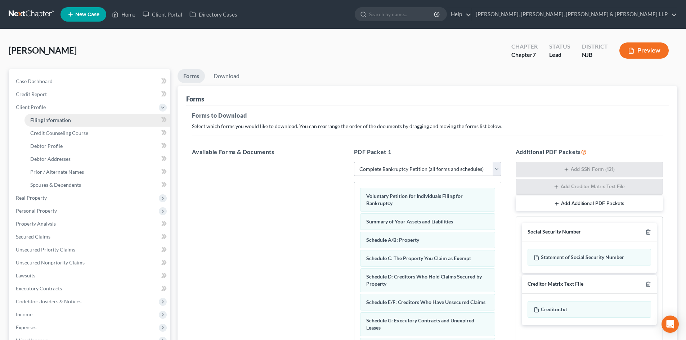
drag, startPoint x: 57, startPoint y: 119, endPoint x: 135, endPoint y: 113, distance: 78.7
click at [57, 119] on span "Filing Information" at bounding box center [50, 120] width 41 height 6
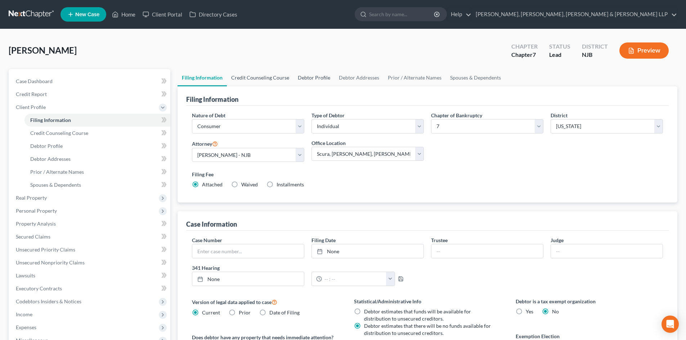
drag, startPoint x: 251, startPoint y: 79, endPoint x: 306, endPoint y: 76, distance: 54.8
click at [252, 78] on link "Credit Counseling Course" at bounding box center [260, 77] width 67 height 17
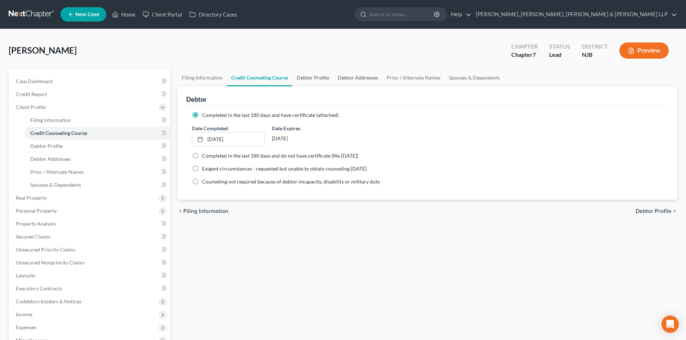
drag, startPoint x: 307, startPoint y: 76, endPoint x: 339, endPoint y: 73, distance: 32.5
click at [307, 76] on link "Debtor Profile" at bounding box center [313, 77] width 41 height 17
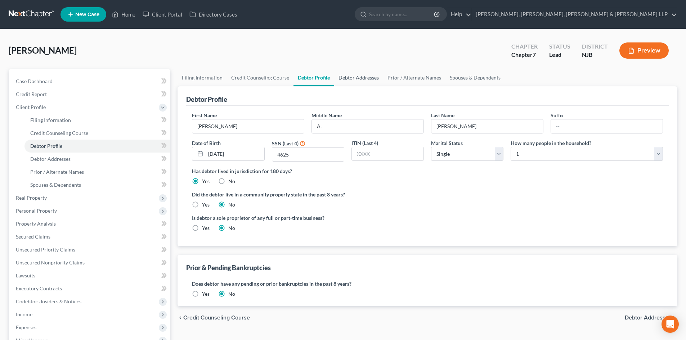
click at [351, 77] on link "Debtor Addresses" at bounding box center [358, 77] width 49 height 17
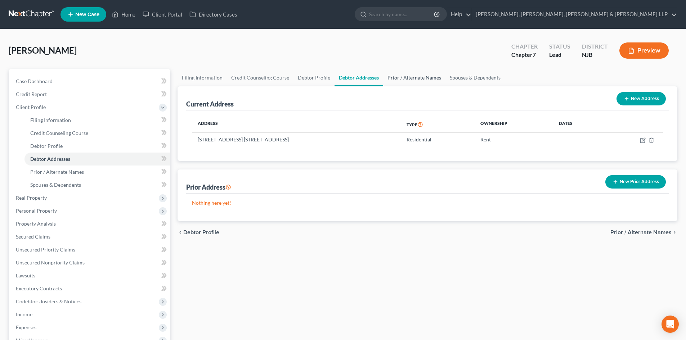
click at [400, 75] on link "Prior / Alternate Names" at bounding box center [414, 77] width 62 height 17
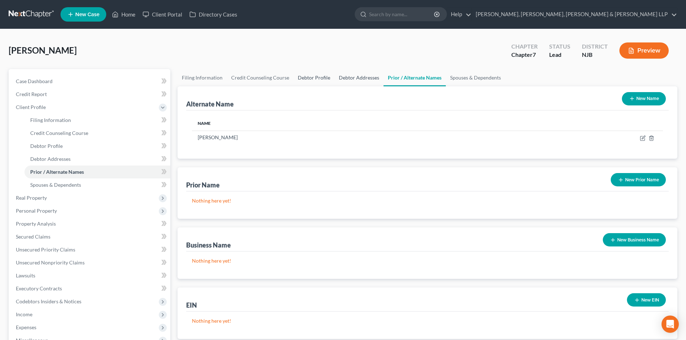
click at [348, 74] on link "Debtor Addresses" at bounding box center [359, 77] width 49 height 17
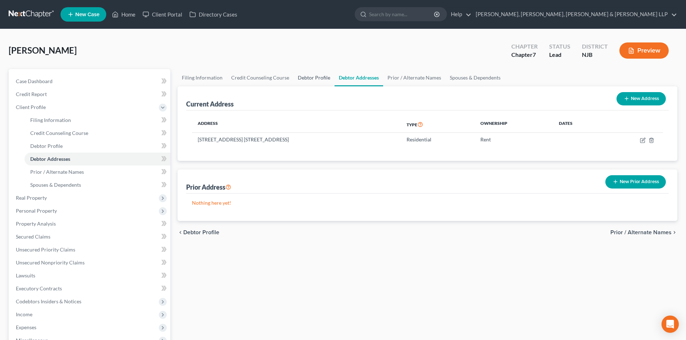
click at [307, 82] on link "Debtor Profile" at bounding box center [314, 77] width 41 height 17
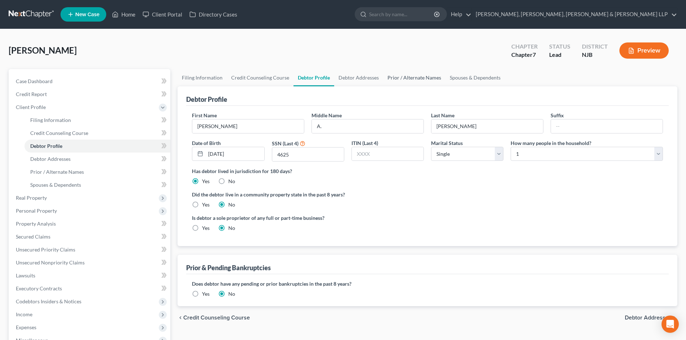
click at [393, 82] on link "Prior / Alternate Names" at bounding box center [414, 77] width 62 height 17
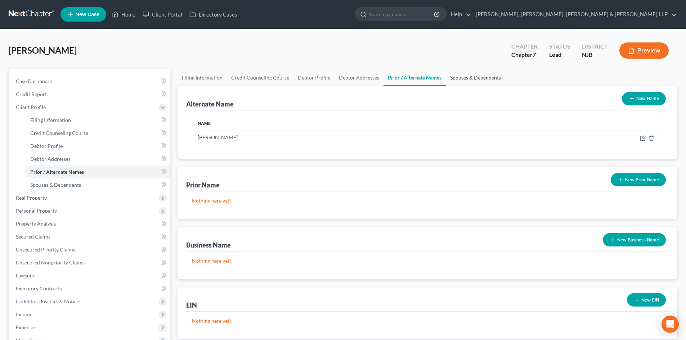
click at [491, 84] on link "Spouses & Dependents" at bounding box center [475, 77] width 59 height 17
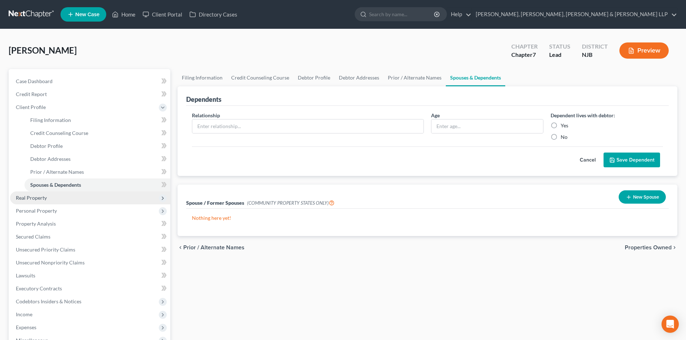
click at [69, 199] on span "Real Property" at bounding box center [90, 198] width 160 height 13
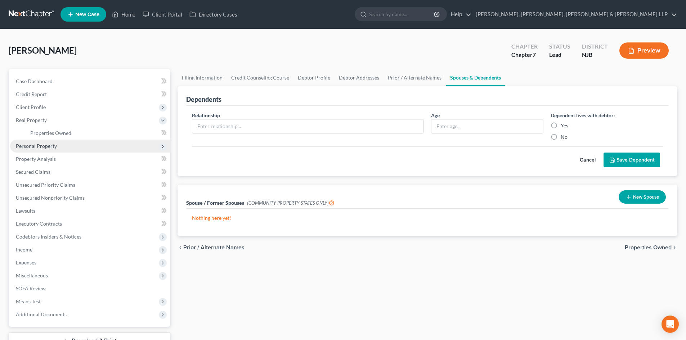
click at [51, 140] on span "Personal Property" at bounding box center [90, 146] width 160 height 13
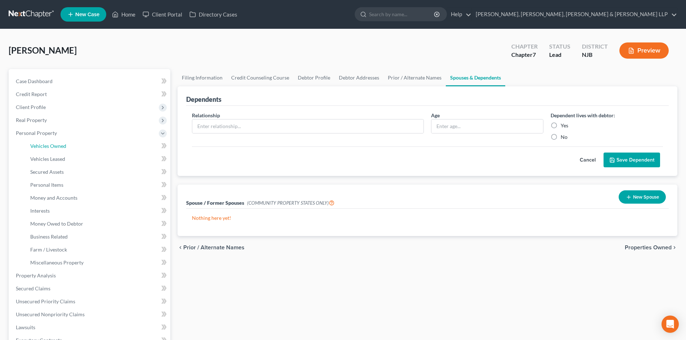
click at [57, 147] on span "Vehicles Owned" at bounding box center [48, 146] width 36 height 6
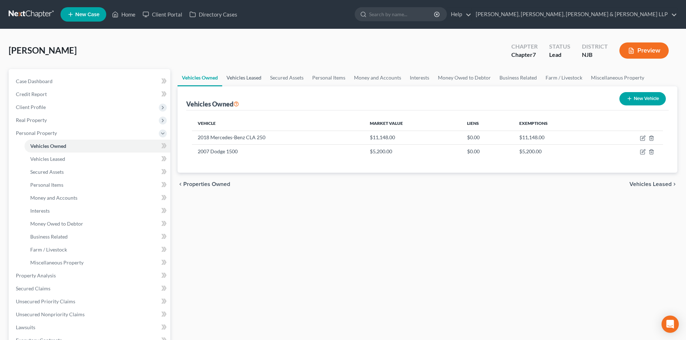
click at [238, 81] on link "Vehicles Leased" at bounding box center [244, 77] width 44 height 17
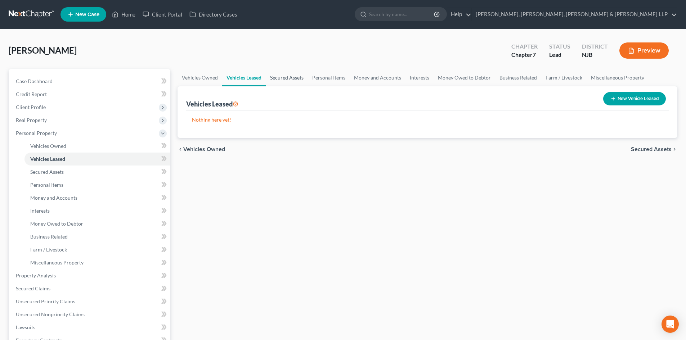
click at [280, 77] on link "Secured Assets" at bounding box center [287, 77] width 42 height 17
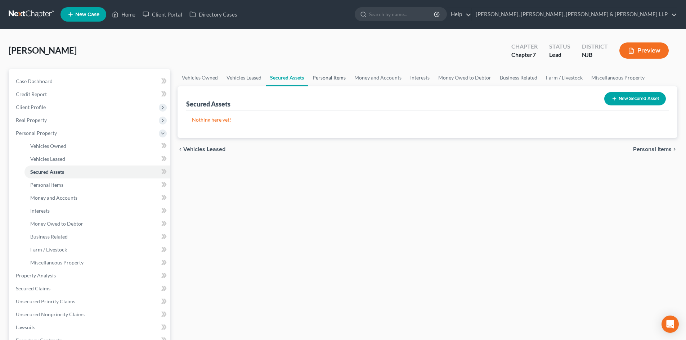
click at [328, 77] on link "Personal Items" at bounding box center [329, 77] width 42 height 17
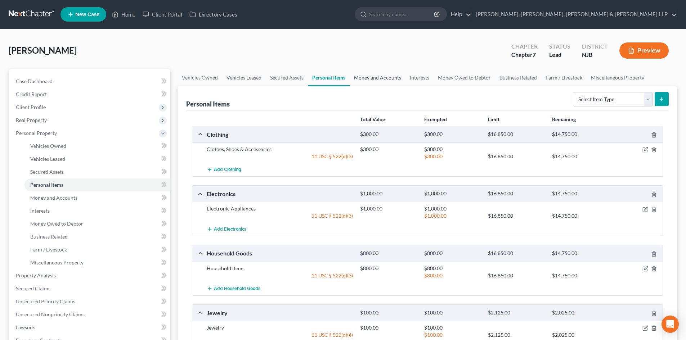
click at [375, 78] on link "Money and Accounts" at bounding box center [378, 77] width 56 height 17
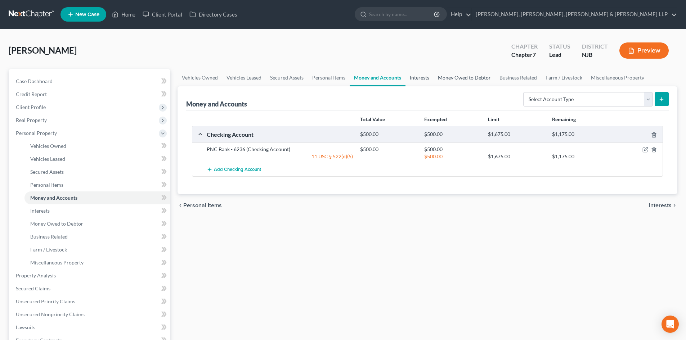
drag, startPoint x: 428, startPoint y: 73, endPoint x: 440, endPoint y: 76, distance: 12.1
click at [428, 74] on link "Interests" at bounding box center [420, 77] width 28 height 17
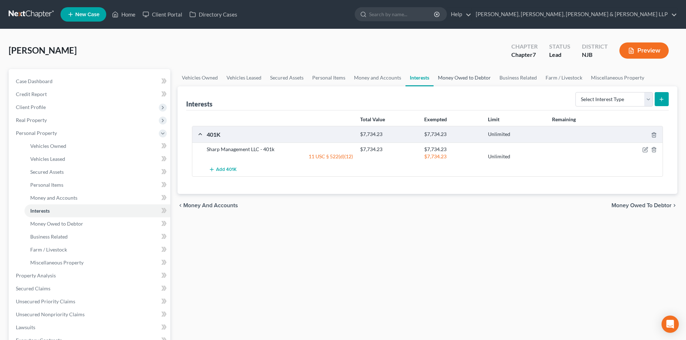
click at [443, 77] on link "Money Owed to Debtor" at bounding box center [465, 77] width 62 height 17
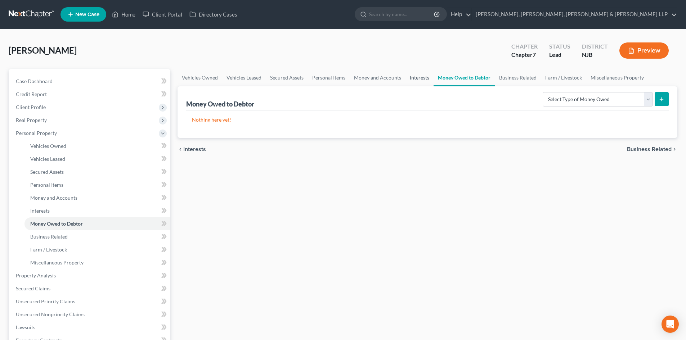
click at [406, 82] on link "Interests" at bounding box center [420, 77] width 28 height 17
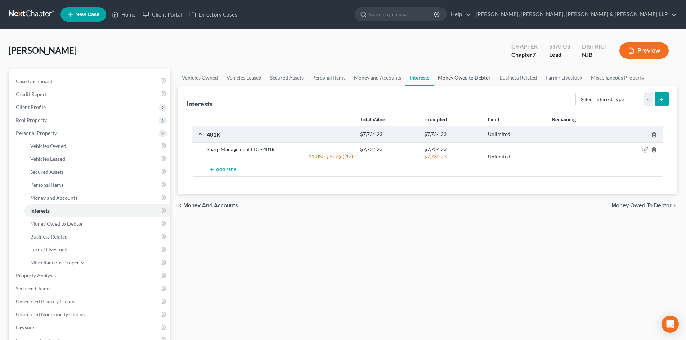
click at [454, 79] on link "Money Owed to Debtor" at bounding box center [465, 77] width 62 height 17
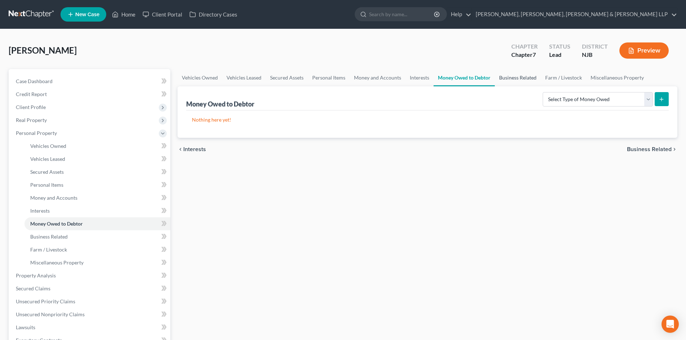
click at [518, 77] on link "Business Related" at bounding box center [518, 77] width 46 height 17
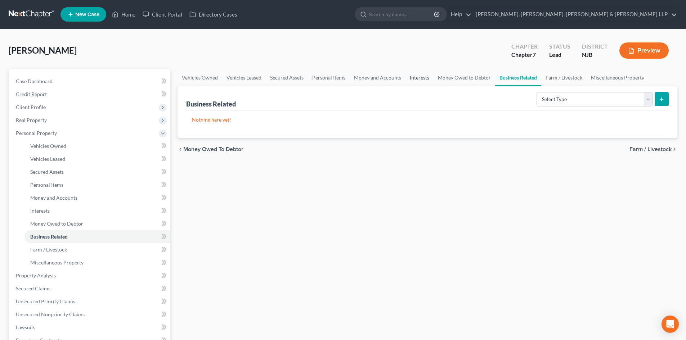
click at [421, 82] on link "Interests" at bounding box center [420, 77] width 28 height 17
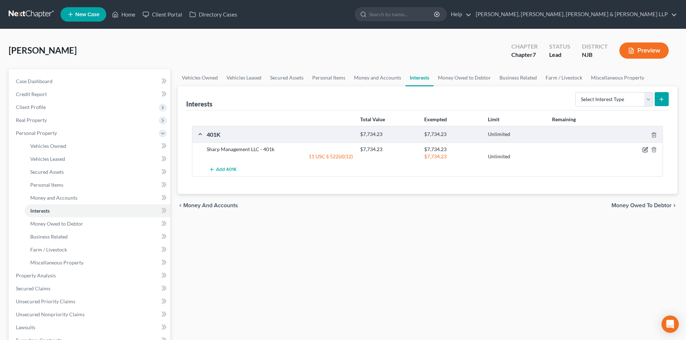
drag, startPoint x: 643, startPoint y: 148, endPoint x: 549, endPoint y: 146, distance: 94.4
click at [643, 148] on icon "button" at bounding box center [646, 150] width 6 height 6
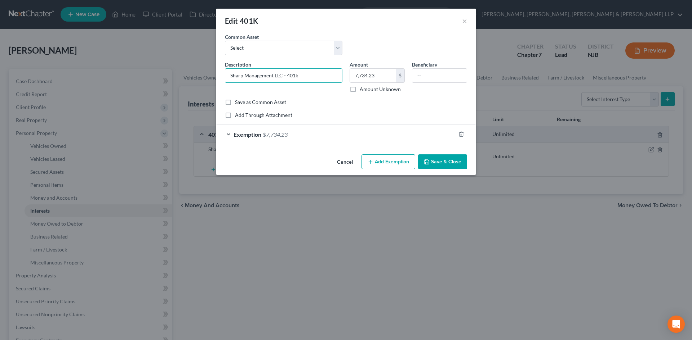
drag, startPoint x: 281, startPoint y: 76, endPoint x: 121, endPoint y: 86, distance: 159.9
click at [121, 86] on div "Edit 401K × An exemption set must first be selected from the Filing Information…" at bounding box center [346, 170] width 692 height 340
click at [440, 163] on button "Save & Close" at bounding box center [442, 162] width 49 height 15
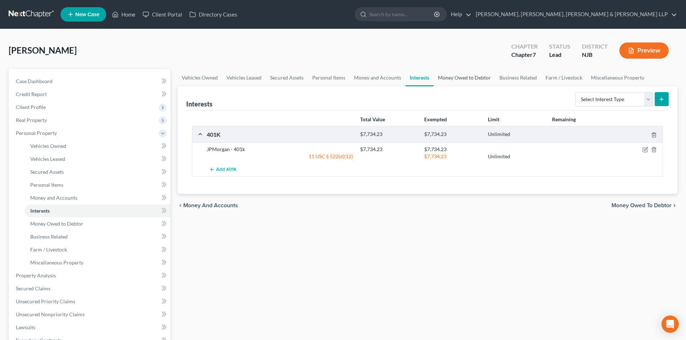
click at [447, 80] on link "Money Owed to Debtor" at bounding box center [465, 77] width 62 height 17
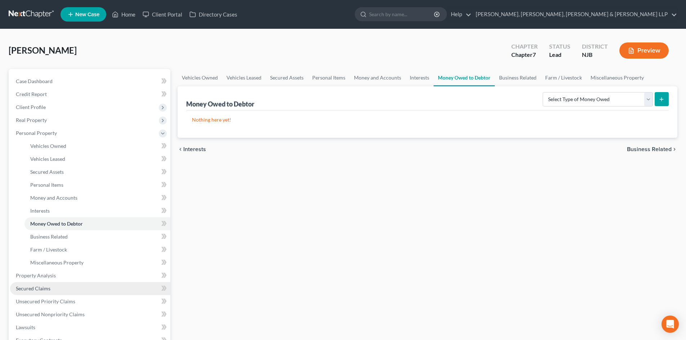
click at [48, 285] on link "Secured Claims" at bounding box center [90, 288] width 160 height 13
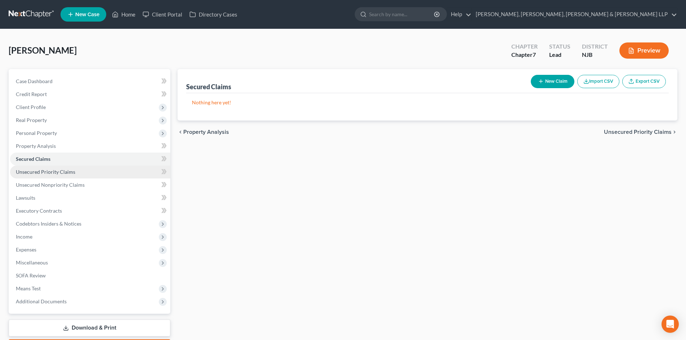
click at [69, 175] on link "Unsecured Priority Claims" at bounding box center [90, 172] width 160 height 13
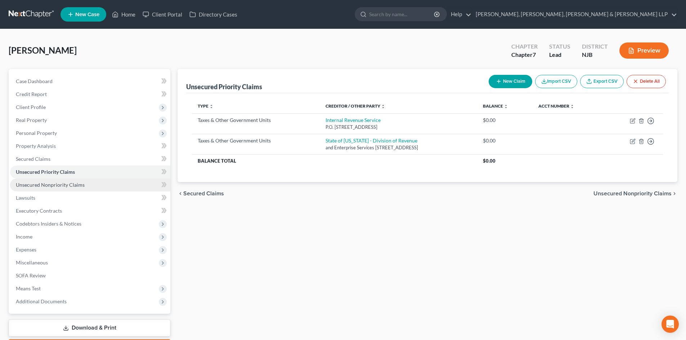
click at [69, 183] on span "Unsecured Nonpriority Claims" at bounding box center [50, 185] width 69 height 6
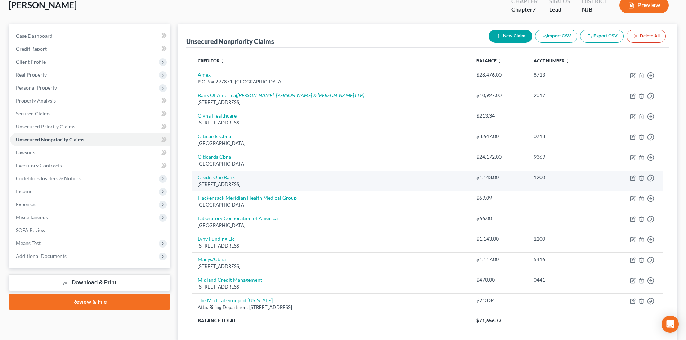
scroll to position [97, 0]
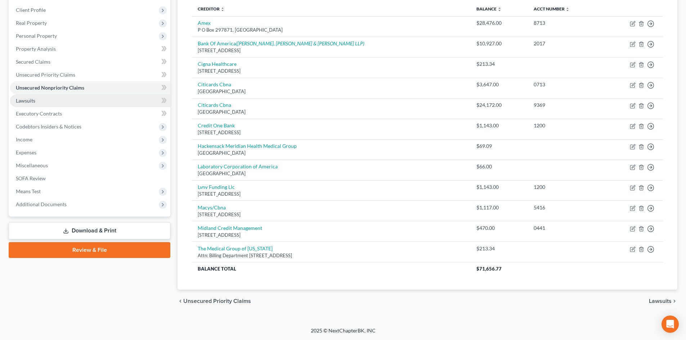
click at [58, 104] on link "Lawsuits" at bounding box center [90, 100] width 160 height 13
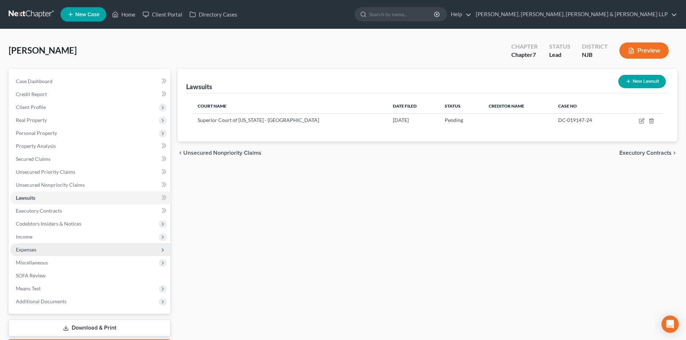
click at [44, 249] on span "Expenses" at bounding box center [90, 250] width 160 height 13
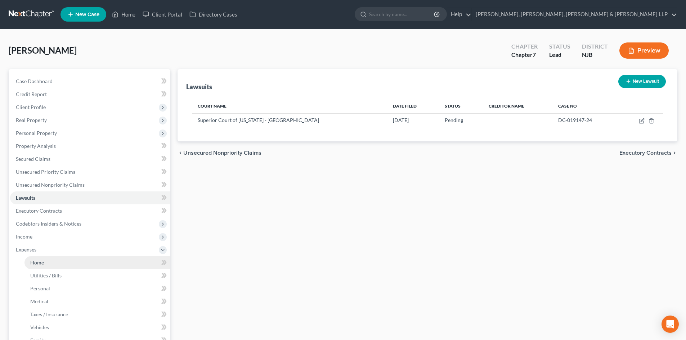
click at [54, 261] on link "Home" at bounding box center [97, 262] width 146 height 13
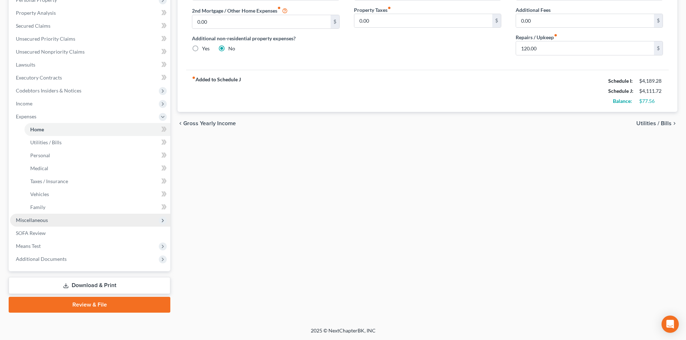
click at [60, 224] on span "Miscellaneous" at bounding box center [90, 220] width 160 height 13
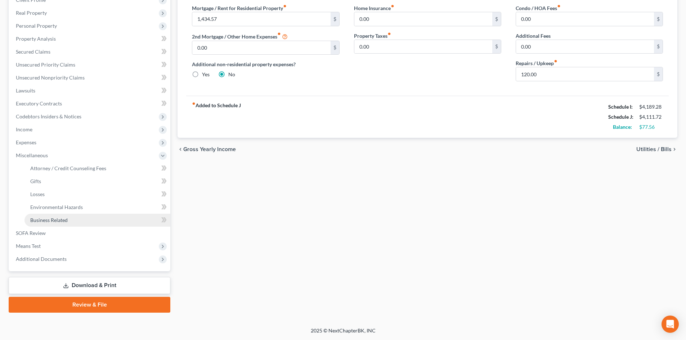
scroll to position [107, 0]
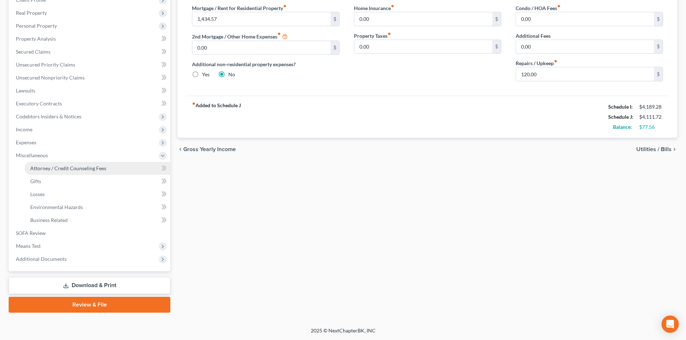
click at [74, 168] on span "Attorney / Credit Counseling Fees" at bounding box center [68, 168] width 76 height 6
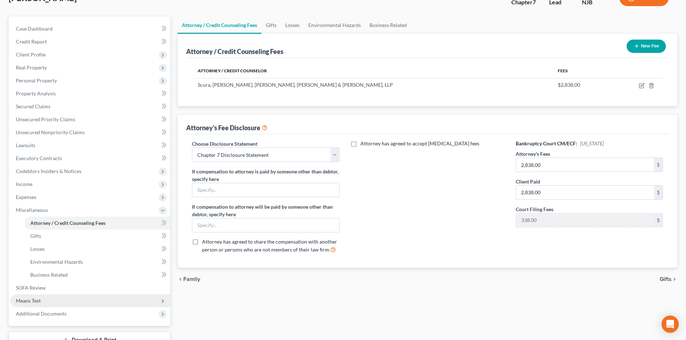
scroll to position [107, 0]
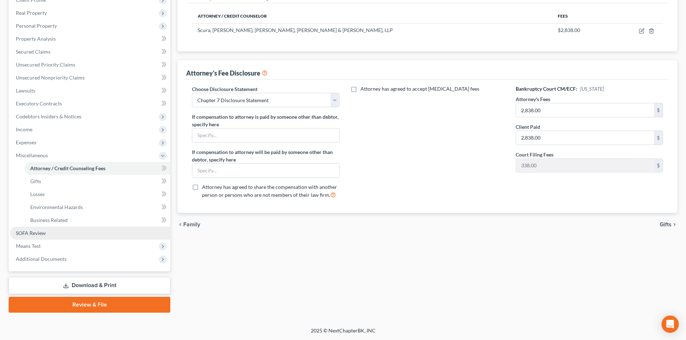
click at [48, 235] on link "SOFA Review" at bounding box center [90, 233] width 160 height 13
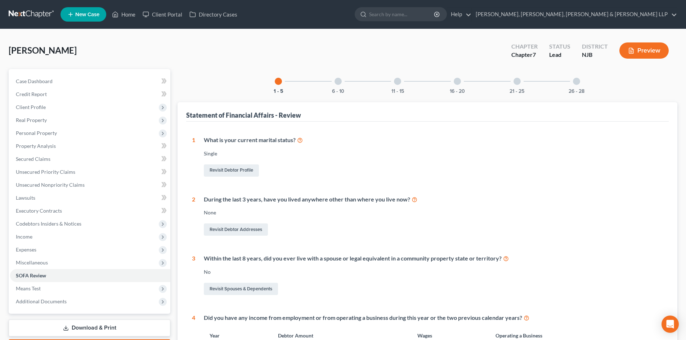
click at [340, 81] on div at bounding box center [338, 81] width 7 height 7
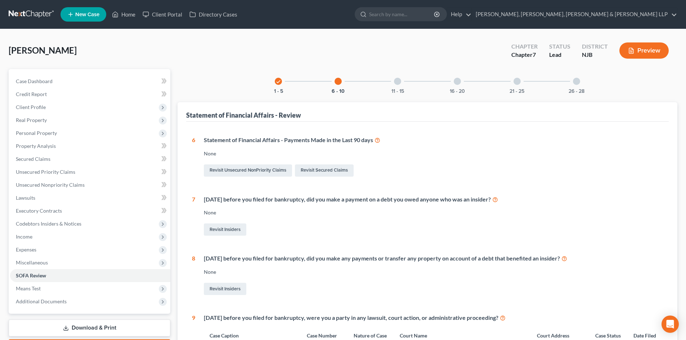
click at [571, 81] on div "26 - 28" at bounding box center [576, 81] width 24 height 24
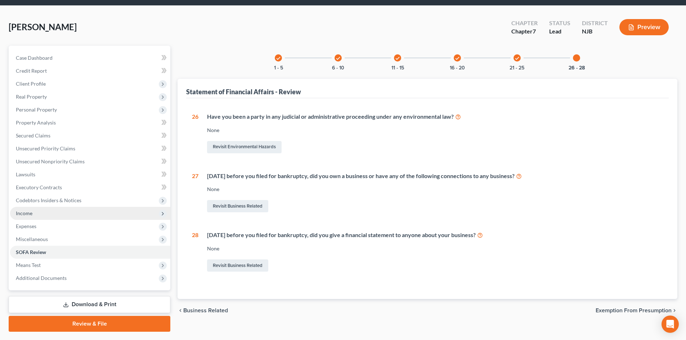
scroll to position [43, 0]
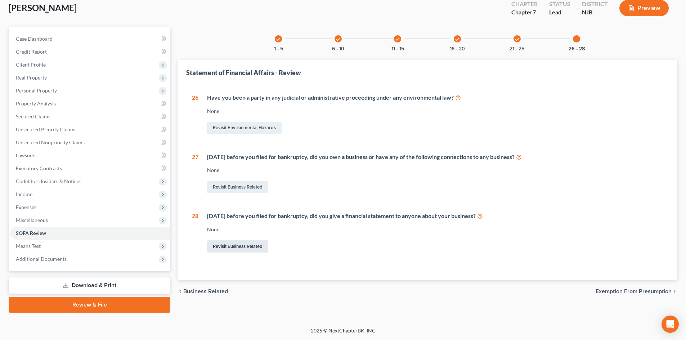
click at [108, 286] on link "Download & Print" at bounding box center [90, 285] width 162 height 17
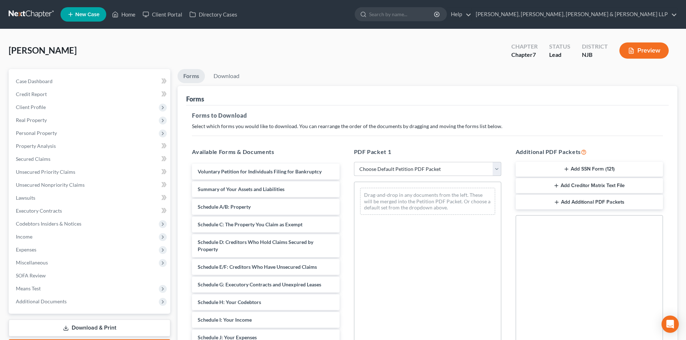
drag, startPoint x: 386, startPoint y: 166, endPoint x: 387, endPoint y: 176, distance: 9.8
click at [386, 166] on select "Choose Default Petition PDF Packet Complete Bankruptcy Petition (all forms and …" at bounding box center [427, 169] width 147 height 14
click at [354, 162] on select "Choose Default Petition PDF Packet Complete Bankruptcy Petition (all forms and …" at bounding box center [427, 169] width 147 height 14
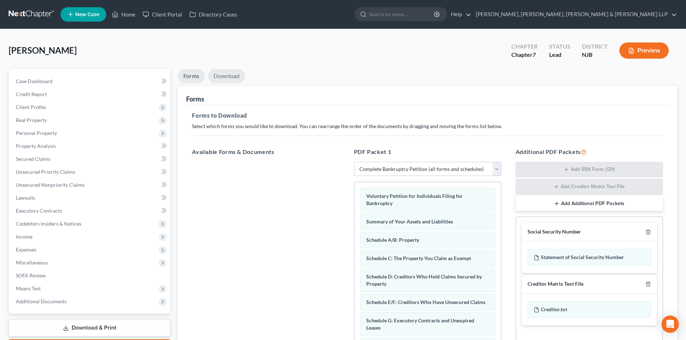
click at [232, 73] on link "Download" at bounding box center [226, 76] width 37 height 14
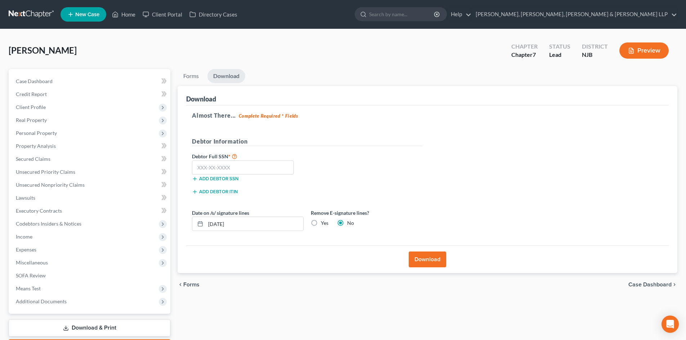
click at [321, 225] on label "Yes" at bounding box center [325, 223] width 8 height 7
click at [324, 224] on input "Yes" at bounding box center [326, 222] width 5 height 5
click at [228, 169] on input "text" at bounding box center [243, 168] width 102 height 14
click at [415, 253] on button "Download" at bounding box center [427, 260] width 37 height 16
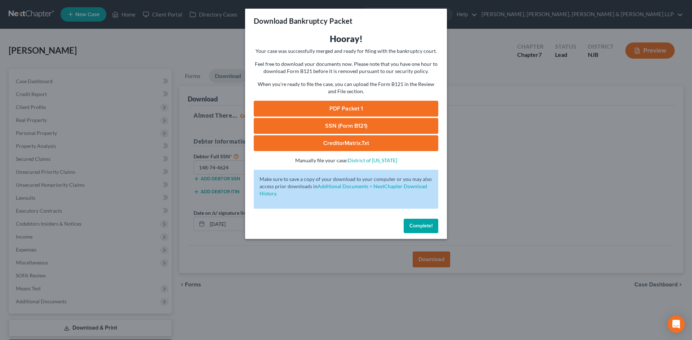
click at [384, 103] on link "PDF Packet 1" at bounding box center [346, 109] width 184 height 16
drag, startPoint x: 351, startPoint y: 129, endPoint x: 642, endPoint y: 61, distance: 299.0
click at [351, 129] on link "SSN (Form B121)" at bounding box center [346, 126] width 184 height 16
click at [145, 69] on div "Download Bankruptcy Packet Hooray! Your case was successfully merged and ready …" at bounding box center [346, 170] width 692 height 340
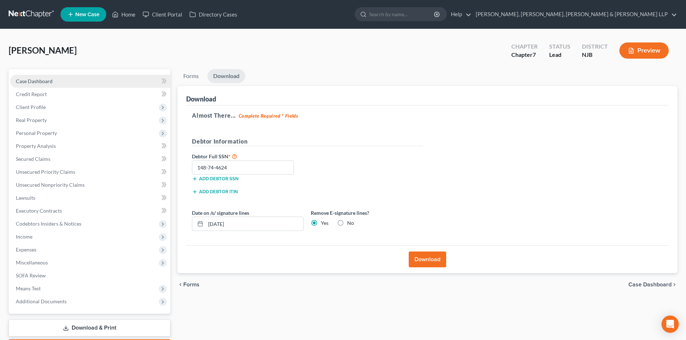
drag, startPoint x: 78, startPoint y: 83, endPoint x: 143, endPoint y: 86, distance: 64.5
click at [78, 83] on link "Case Dashboard" at bounding box center [90, 81] width 160 height 13
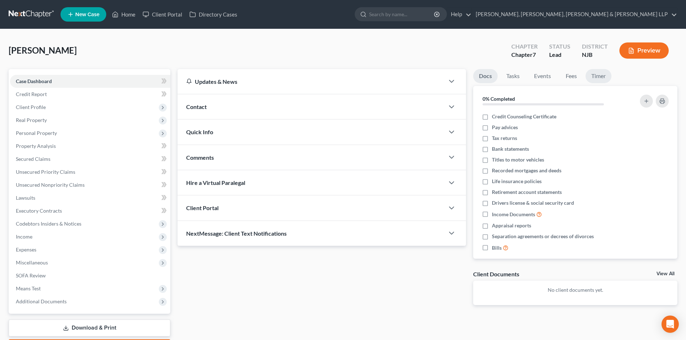
click at [600, 75] on link "Timer" at bounding box center [599, 76] width 26 height 14
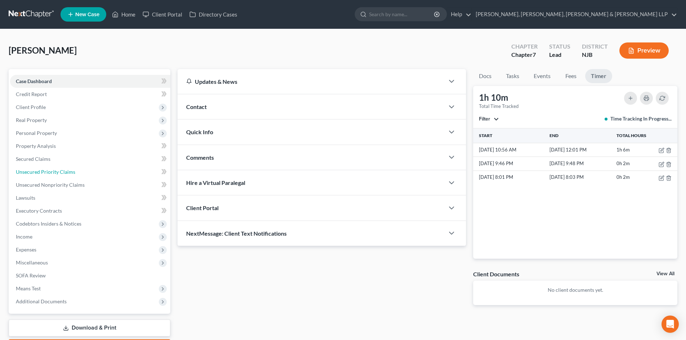
drag, startPoint x: 61, startPoint y: 173, endPoint x: 378, endPoint y: 131, distance: 319.7
click at [61, 173] on span "Unsecured Priority Claims" at bounding box center [45, 172] width 59 height 6
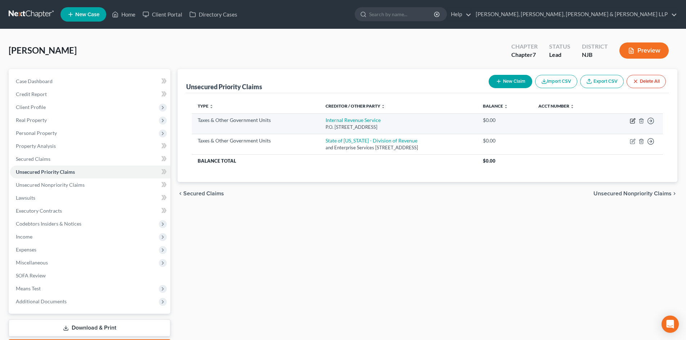
click at [635, 122] on icon "button" at bounding box center [632, 121] width 4 height 4
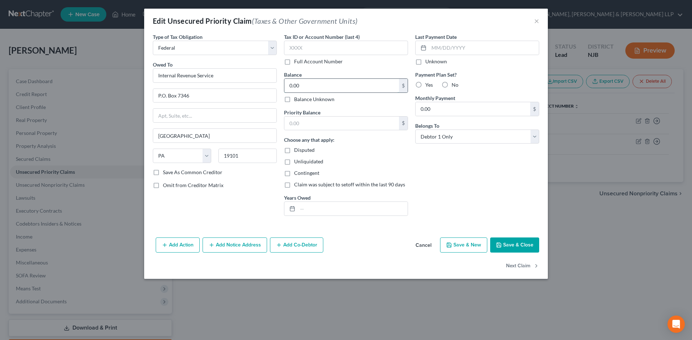
click at [319, 85] on input "0.00" at bounding box center [341, 86] width 115 height 14
click at [521, 244] on button "Save & Close" at bounding box center [514, 245] width 49 height 15
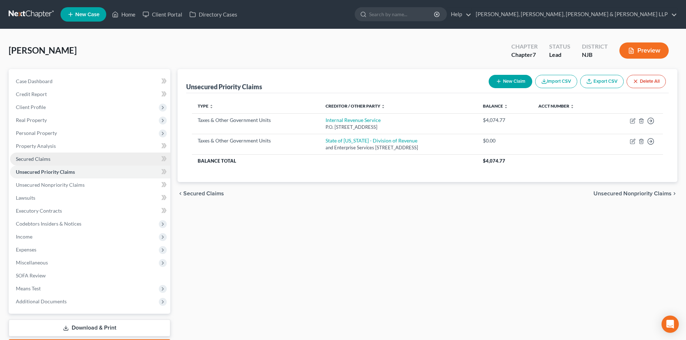
click at [50, 158] on link "Secured Claims" at bounding box center [90, 159] width 160 height 13
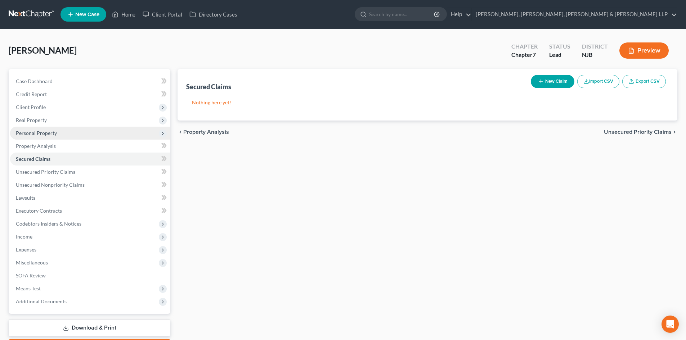
click at [68, 138] on span "Personal Property" at bounding box center [90, 133] width 160 height 13
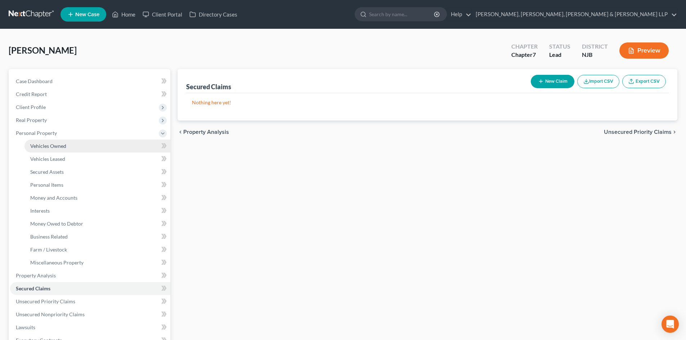
click at [67, 140] on link "Vehicles Owned" at bounding box center [97, 146] width 146 height 13
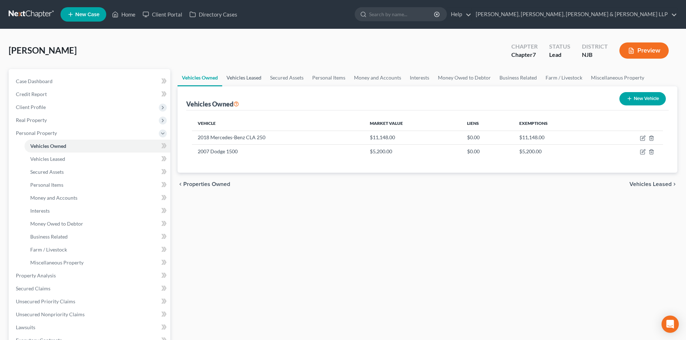
click at [252, 75] on link "Vehicles Leased" at bounding box center [244, 77] width 44 height 17
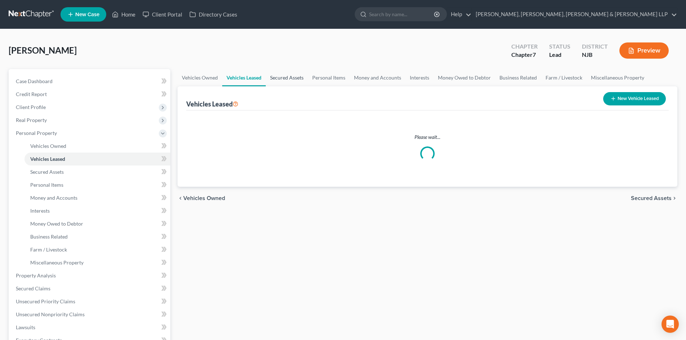
click at [288, 76] on link "Secured Assets" at bounding box center [287, 77] width 42 height 17
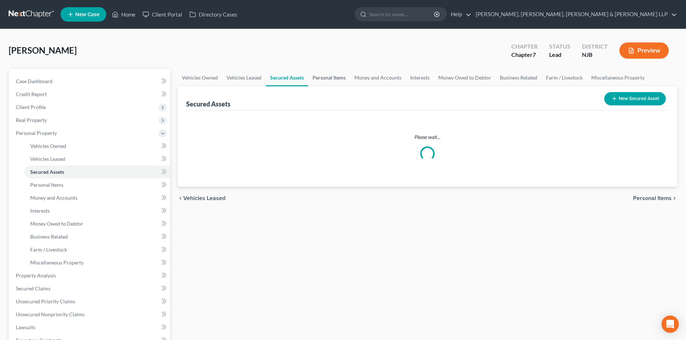
click at [336, 75] on link "Personal Items" at bounding box center [329, 77] width 42 height 17
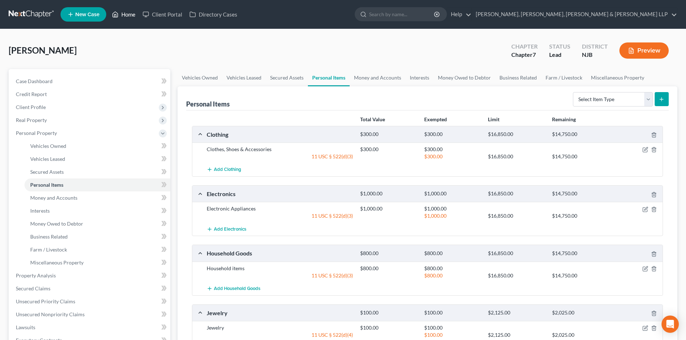
click at [132, 15] on link "Home" at bounding box center [123, 14] width 31 height 13
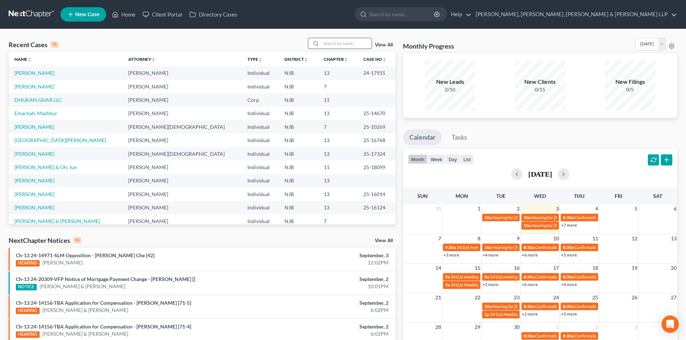
click at [346, 42] on input "search" at bounding box center [346, 43] width 50 height 10
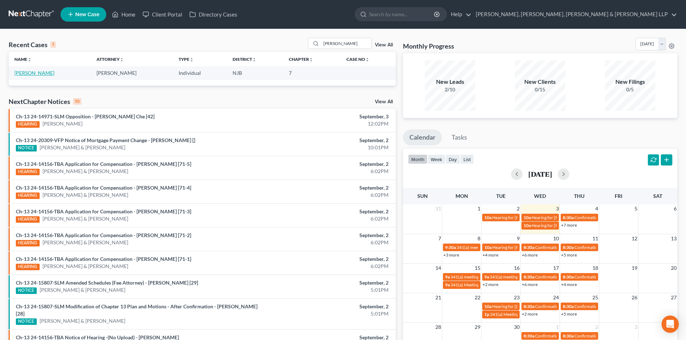
click at [52, 75] on link "[PERSON_NAME]" at bounding box center [34, 73] width 40 height 6
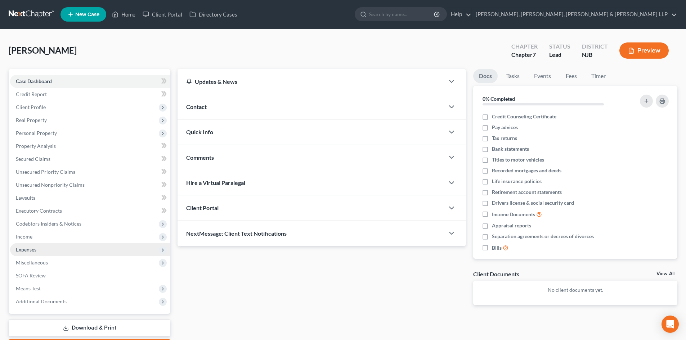
drag, startPoint x: 50, startPoint y: 238, endPoint x: 48, endPoint y: 248, distance: 10.3
click at [50, 238] on span "Income" at bounding box center [90, 237] width 160 height 13
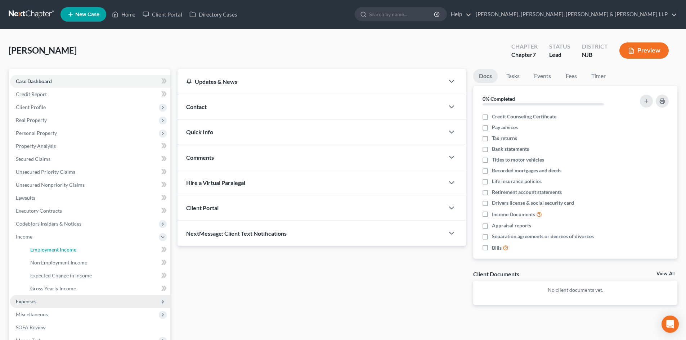
click at [48, 248] on span "Employment Income" at bounding box center [53, 250] width 46 height 6
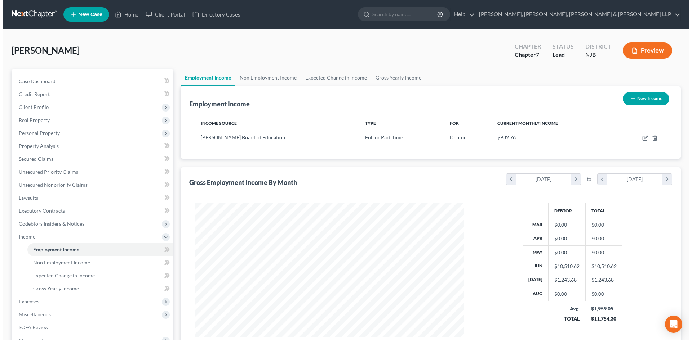
scroll to position [134, 283]
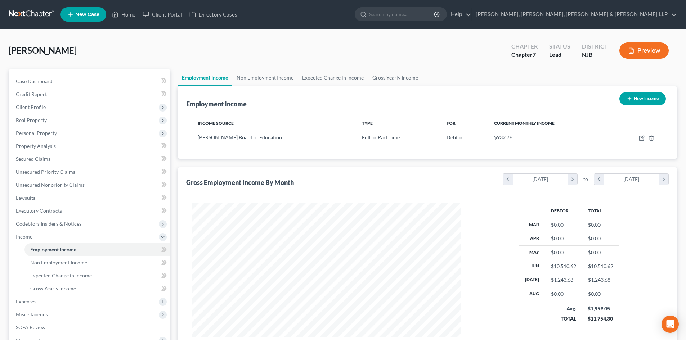
click at [635, 97] on button "New Income" at bounding box center [643, 98] width 46 height 13
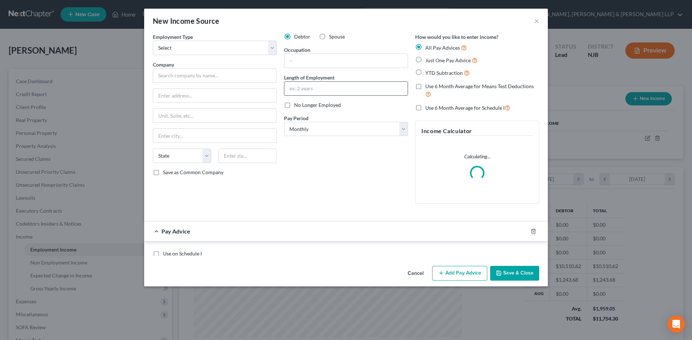
scroll to position [135, 286]
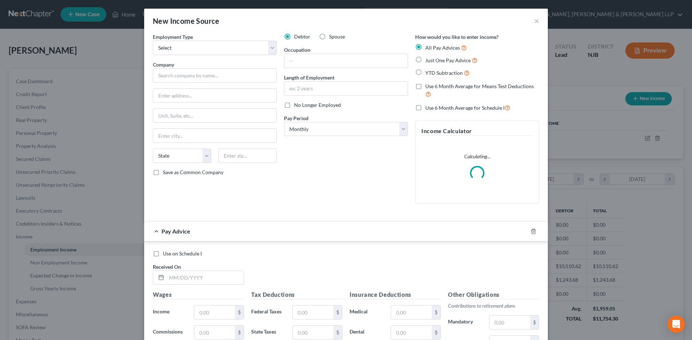
click at [329, 36] on label "Spouse" at bounding box center [337, 36] width 16 height 7
click at [332, 36] on input "Spouse" at bounding box center [334, 35] width 5 height 5
drag, startPoint x: 204, startPoint y: 46, endPoint x: 197, endPoint y: 55, distance: 11.1
click at [204, 46] on select "Select Full or [DEMOGRAPHIC_DATA] Employment Self Employment" at bounding box center [215, 48] width 124 height 14
click at [153, 41] on select "Select Full or [DEMOGRAPHIC_DATA] Employment Self Employment" at bounding box center [215, 48] width 124 height 14
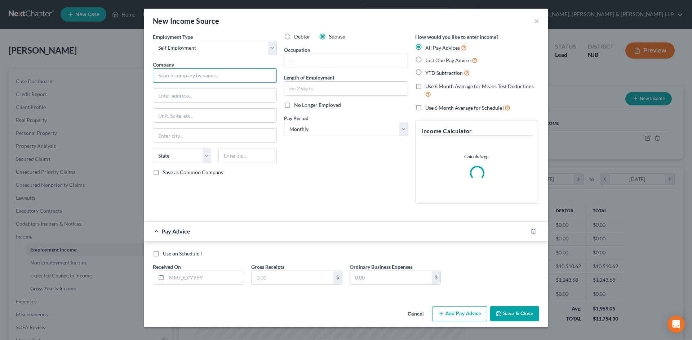
click at [170, 76] on input "text" at bounding box center [215, 75] width 124 height 14
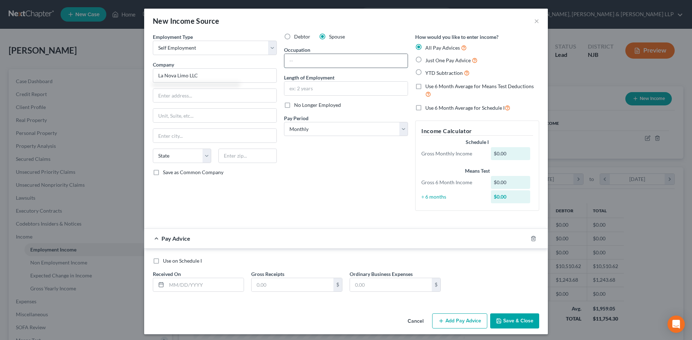
click at [302, 62] on input "text" at bounding box center [345, 61] width 123 height 14
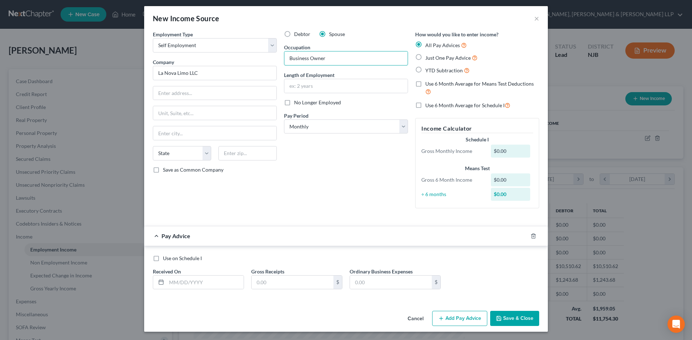
scroll to position [3, 0]
click at [425, 57] on label "Just One Pay Advice" at bounding box center [451, 57] width 52 height 8
click at [428, 57] on input "Just One Pay Advice" at bounding box center [430, 55] width 5 height 5
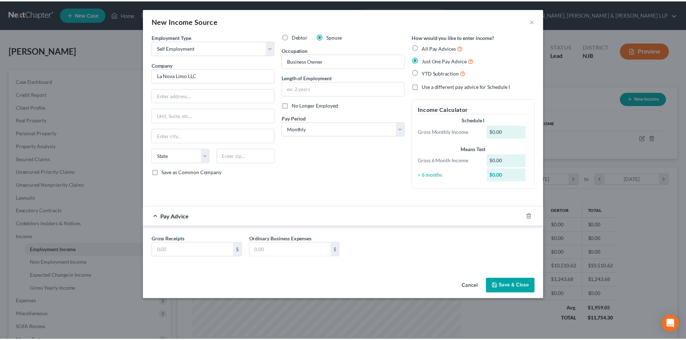
scroll to position [0, 0]
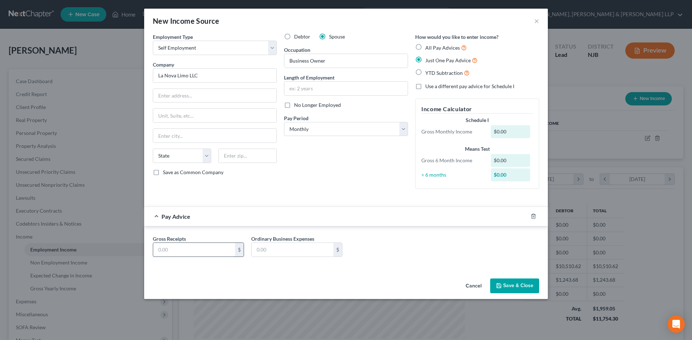
click at [197, 247] on input "text" at bounding box center [194, 250] width 82 height 14
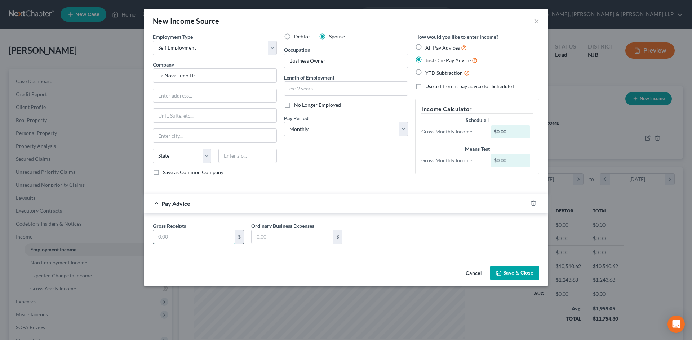
click at [209, 238] on input "text" at bounding box center [194, 237] width 82 height 14
click at [274, 243] on input "text" at bounding box center [292, 237] width 82 height 14
click at [516, 272] on button "Save & Close" at bounding box center [514, 273] width 49 height 15
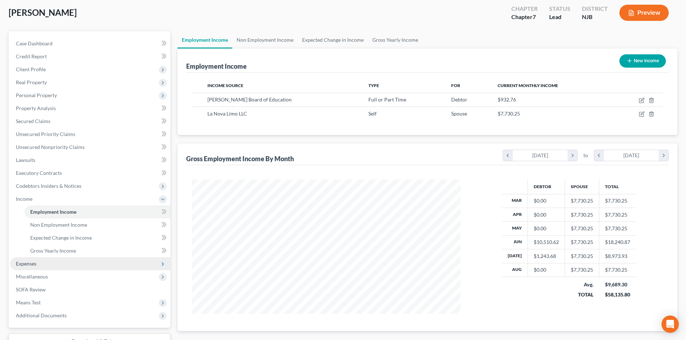
scroll to position [94, 0]
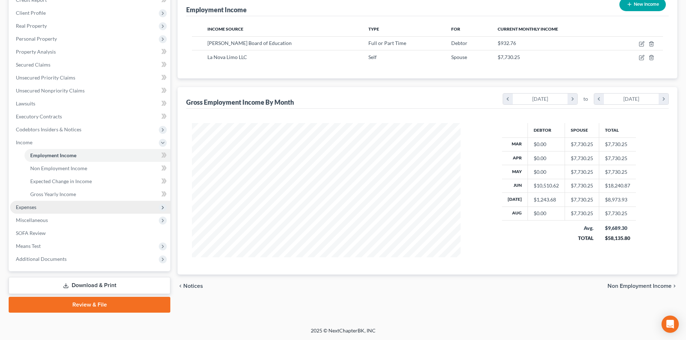
click at [31, 211] on span "Expenses" at bounding box center [90, 207] width 160 height 13
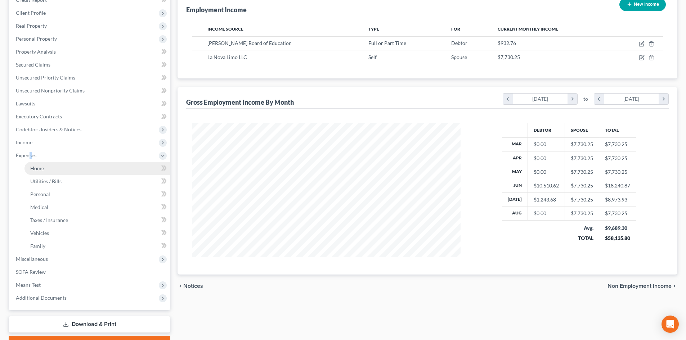
click at [49, 169] on link "Home" at bounding box center [97, 168] width 146 height 13
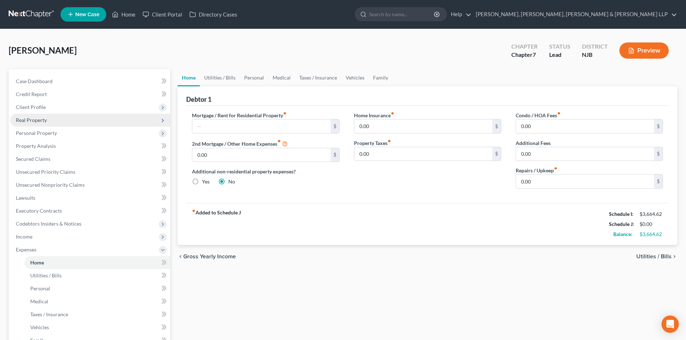
drag, startPoint x: 72, startPoint y: 107, endPoint x: 71, endPoint y: 119, distance: 11.3
click at [72, 107] on span "Client Profile" at bounding box center [90, 107] width 160 height 13
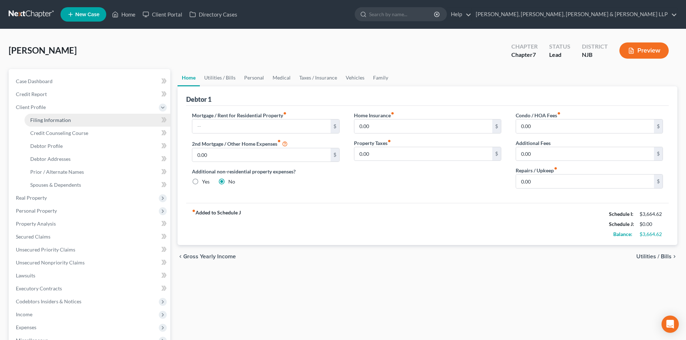
click at [70, 119] on link "Filing Information" at bounding box center [97, 120] width 146 height 13
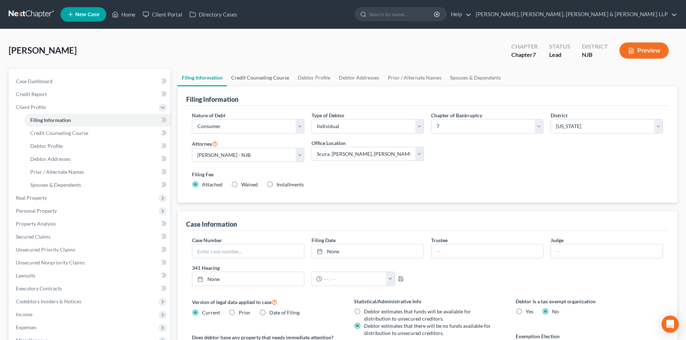
click at [230, 82] on link "Credit Counseling Course" at bounding box center [260, 77] width 67 height 17
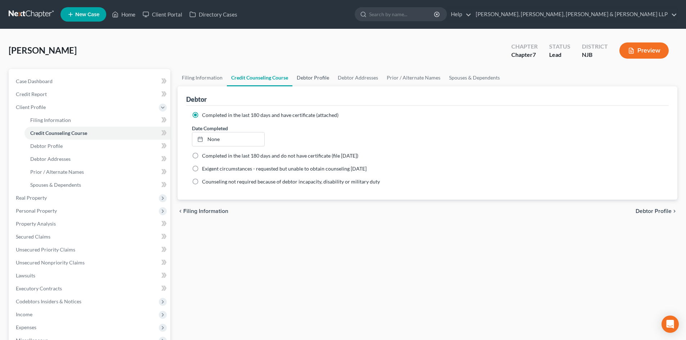
click at [311, 80] on link "Debtor Profile" at bounding box center [313, 77] width 41 height 17
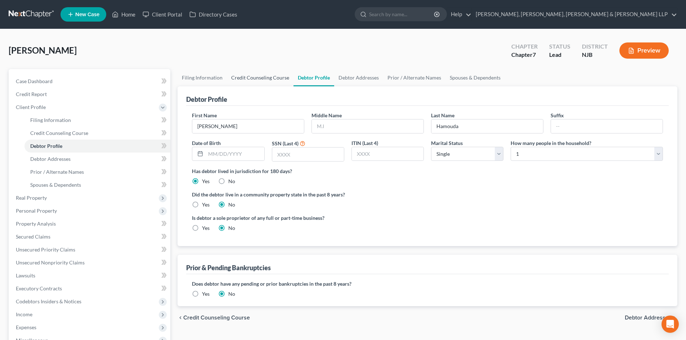
click at [262, 86] on div "Debtor Profile" at bounding box center [427, 95] width 483 height 19
drag, startPoint x: 264, startPoint y: 81, endPoint x: 269, endPoint y: 81, distance: 5.8
click at [264, 81] on link "Credit Counseling Course" at bounding box center [260, 77] width 67 height 17
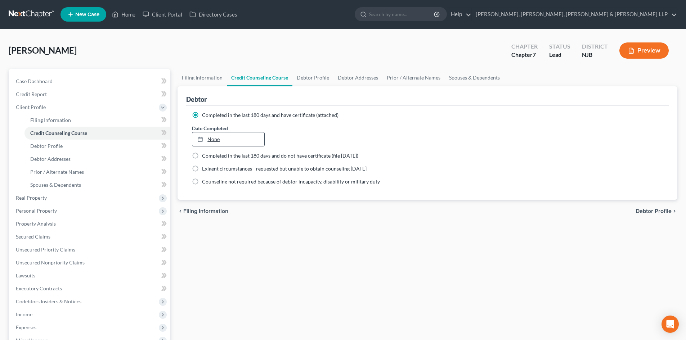
click at [218, 139] on link "None" at bounding box center [228, 140] width 72 height 14
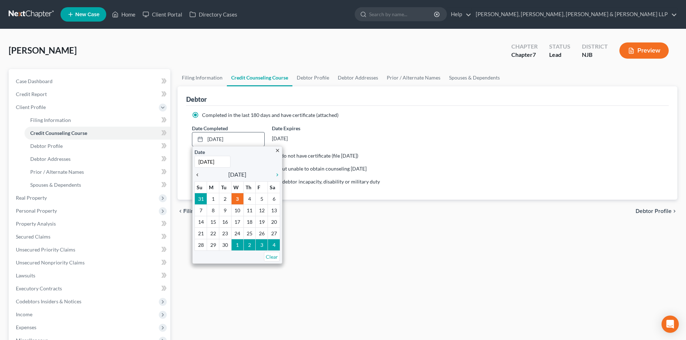
click at [199, 175] on icon "chevron_left" at bounding box center [199, 175] width 9 height 6
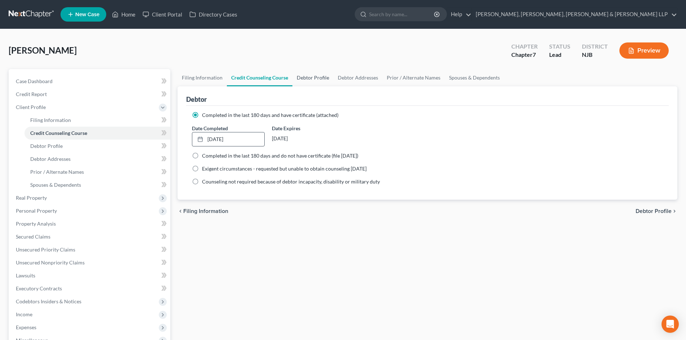
click at [307, 81] on link "Debtor Profile" at bounding box center [313, 77] width 41 height 17
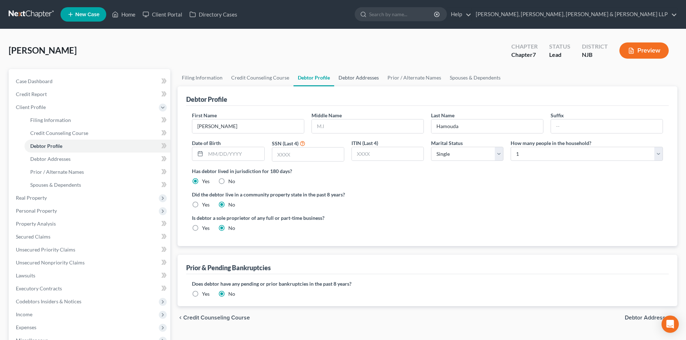
click at [350, 80] on link "Debtor Addresses" at bounding box center [358, 77] width 49 height 17
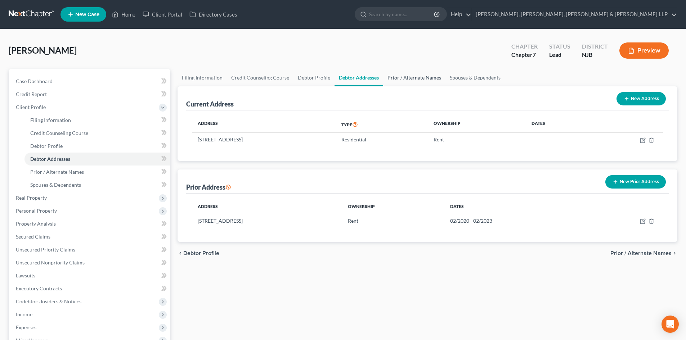
click at [401, 80] on link "Prior / Alternate Names" at bounding box center [414, 77] width 62 height 17
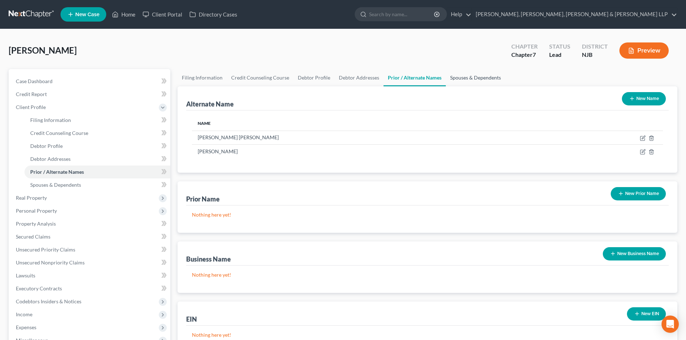
click at [457, 81] on link "Spouses & Dependents" at bounding box center [475, 77] width 59 height 17
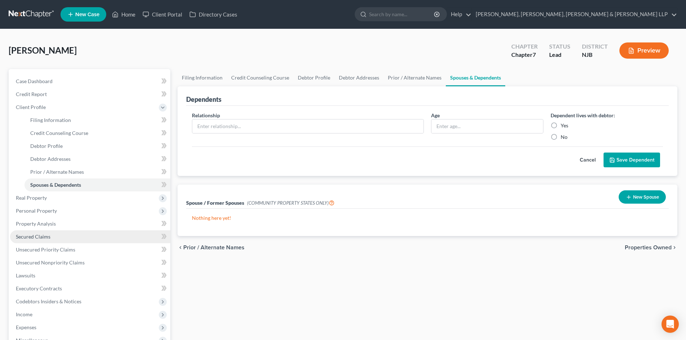
click at [58, 241] on link "Secured Claims" at bounding box center [90, 237] width 160 height 13
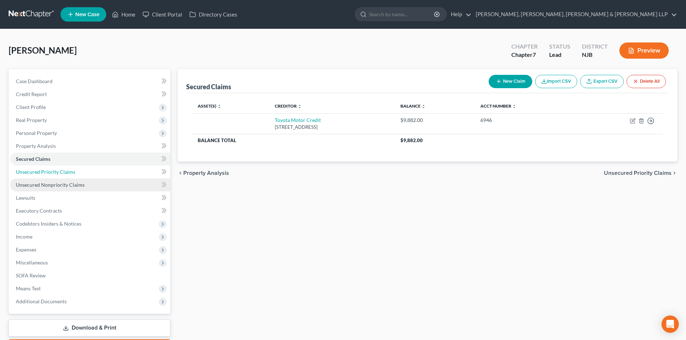
click at [75, 169] on link "Unsecured Priority Claims" at bounding box center [90, 172] width 160 height 13
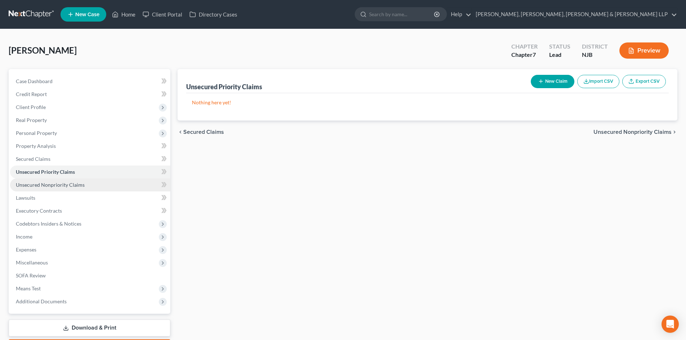
click at [77, 182] on span "Unsecured Nonpriority Claims" at bounding box center [50, 185] width 69 height 6
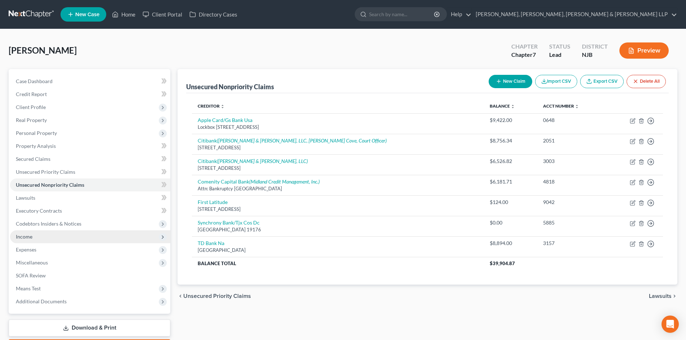
click at [44, 237] on span "Income" at bounding box center [90, 237] width 160 height 13
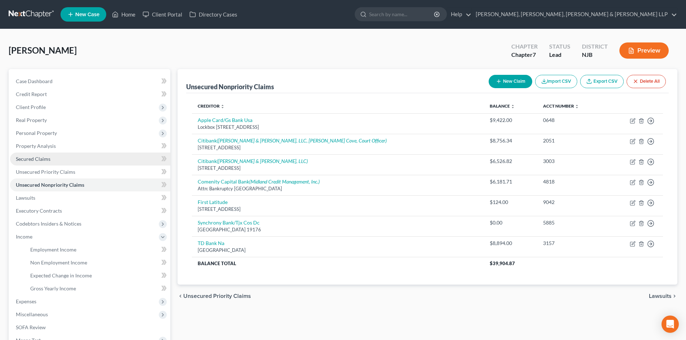
click at [23, 159] on span "Secured Claims" at bounding box center [33, 159] width 35 height 6
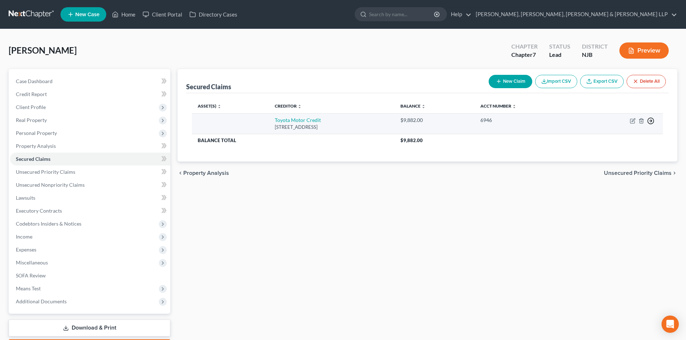
click at [651, 121] on icon "button" at bounding box center [650, 120] width 7 height 7
click at [619, 151] on link "Move to G" at bounding box center [618, 150] width 60 height 12
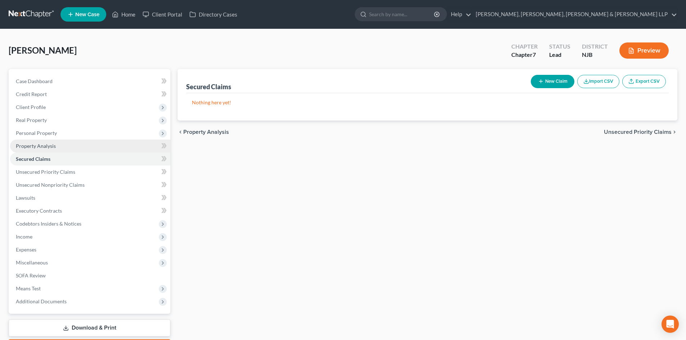
drag, startPoint x: 77, startPoint y: 137, endPoint x: 76, endPoint y: 144, distance: 7.3
click at [77, 137] on span "Personal Property" at bounding box center [90, 133] width 160 height 13
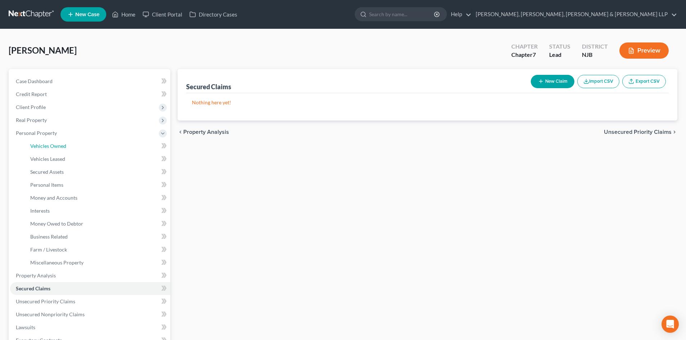
click at [75, 145] on link "Vehicles Owned" at bounding box center [97, 146] width 146 height 13
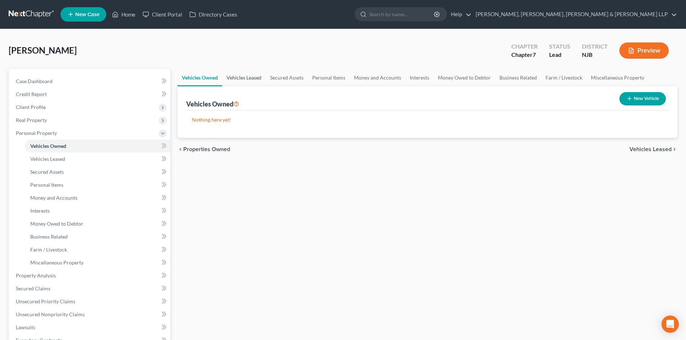
click at [242, 76] on link "Vehicles Leased" at bounding box center [244, 77] width 44 height 17
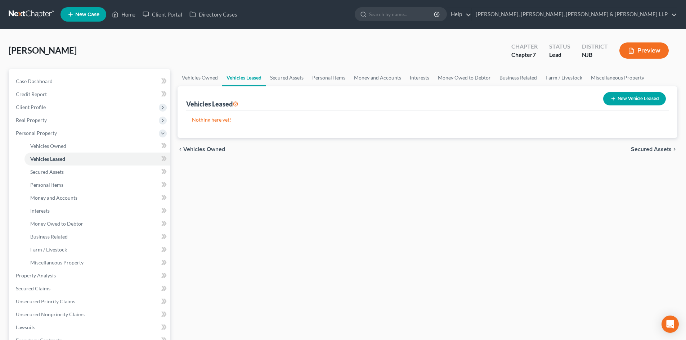
click at [611, 99] on icon "button" at bounding box center [614, 99] width 6 height 6
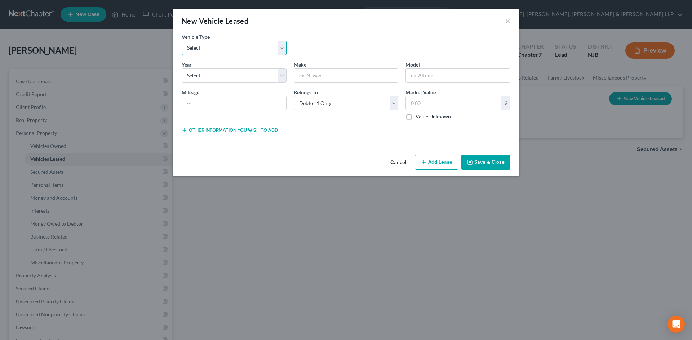
click at [227, 48] on select "Select Automobile Truck Trailer Watercraft Aircraft Motor Home Atv Other Vehicle" at bounding box center [234, 48] width 105 height 14
click at [182, 41] on select "Select Automobile Truck Trailer Watercraft Aircraft Motor Home Atv Other Vehicle" at bounding box center [234, 48] width 105 height 14
drag, startPoint x: 215, startPoint y: 76, endPoint x: 219, endPoint y: 82, distance: 8.3
click at [215, 76] on select "Select 2026 2025 2024 2023 2022 2021 2020 2019 2018 2017 2016 2015 2014 2013 20…" at bounding box center [234, 75] width 105 height 14
click at [182, 68] on select "Select 2026 2025 2024 2023 2022 2021 2020 2019 2018 2017 2016 2015 2014 2013 20…" at bounding box center [234, 75] width 105 height 14
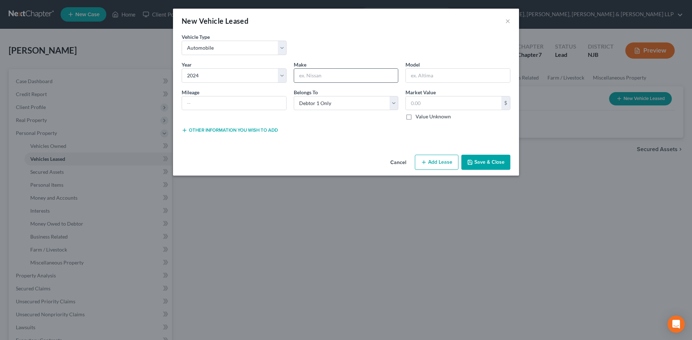
click at [313, 80] on input "text" at bounding box center [346, 76] width 104 height 14
click at [418, 66] on span "Model" at bounding box center [412, 65] width 14 height 6
click at [425, 72] on input "text" at bounding box center [458, 76] width 104 height 14
drag, startPoint x: 432, startPoint y: 79, endPoint x: 350, endPoint y: 79, distance: 81.4
click at [351, 79] on div "Year * Select 2026 2025 2024 2023 2022 2021 2020 2019 2018 2017 2016 2015 2014 …" at bounding box center [346, 94] width 336 height 66
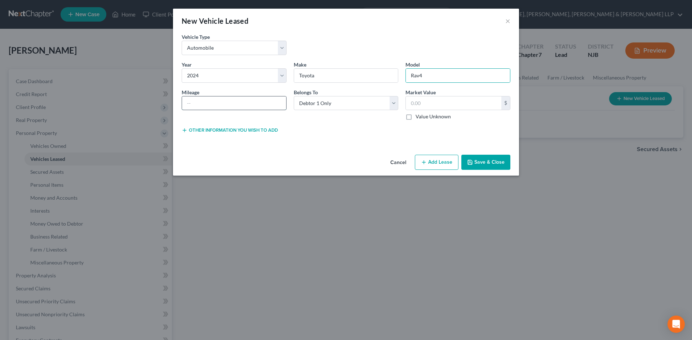
click at [242, 102] on input "text" at bounding box center [234, 104] width 104 height 14
click at [439, 104] on input "text" at bounding box center [453, 104] width 95 height 14
drag, startPoint x: 178, startPoint y: 101, endPoint x: 182, endPoint y: 106, distance: 5.6
click at [145, 101] on div "New Vehicle Leased × Vehicle Type * Select Automobile Truck Trailer Watercraft …" at bounding box center [346, 170] width 692 height 340
click at [473, 161] on icon "button" at bounding box center [470, 163] width 6 height 6
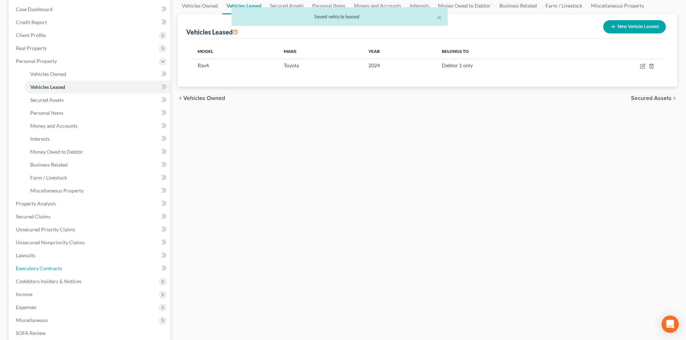
drag, startPoint x: 54, startPoint y: 271, endPoint x: 541, endPoint y: 126, distance: 507.9
click at [54, 271] on span "Executory Contracts" at bounding box center [39, 268] width 46 height 6
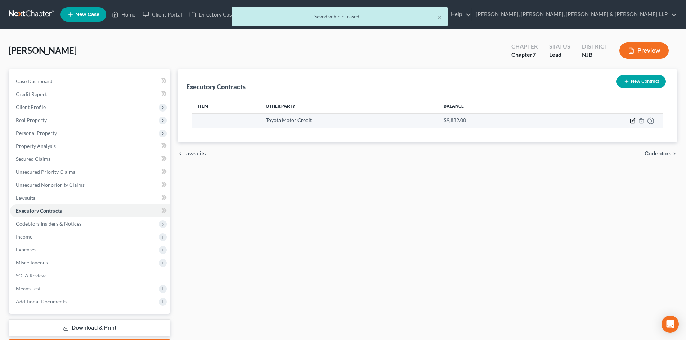
click at [631, 120] on icon "button" at bounding box center [633, 121] width 6 height 6
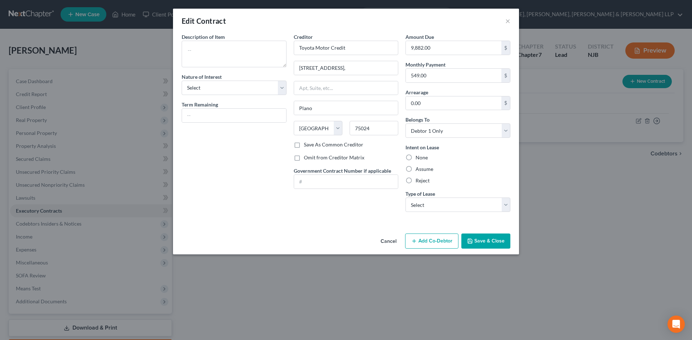
click at [418, 171] on label "Assume" at bounding box center [424, 169] width 18 height 7
click at [418, 170] on input "Assume" at bounding box center [420, 168] width 5 height 5
click at [434, 209] on select "Select Real Estate Car Other" at bounding box center [457, 205] width 105 height 14
click at [405, 198] on select "Select Real Estate Car Other" at bounding box center [457, 205] width 105 height 14
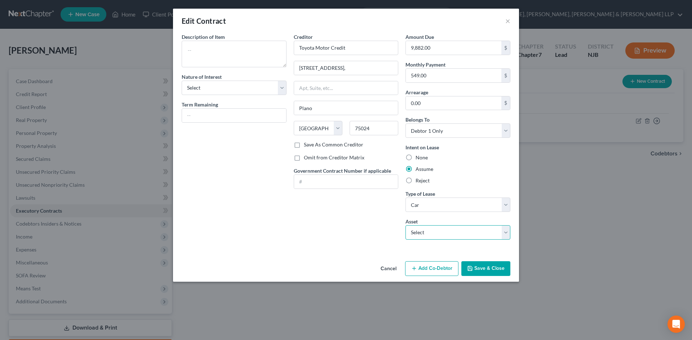
click at [448, 230] on select "Select 2024 Toyota Rav4 - $0.0" at bounding box center [457, 233] width 105 height 14
click at [405, 226] on select "Select 2024 Toyota Rav4 - $0.0" at bounding box center [457, 233] width 105 height 14
click at [477, 268] on button "Save & Close" at bounding box center [485, 269] width 49 height 15
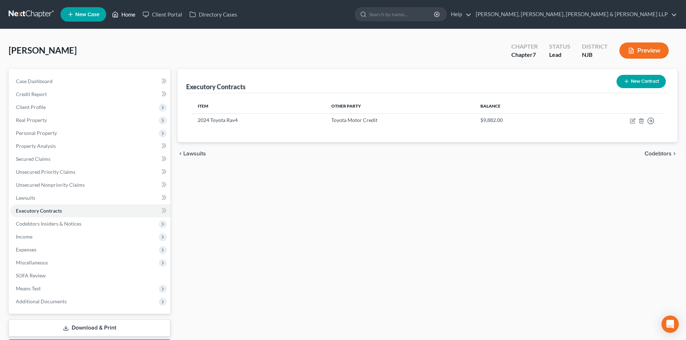
click at [135, 11] on link "Home" at bounding box center [123, 14] width 31 height 13
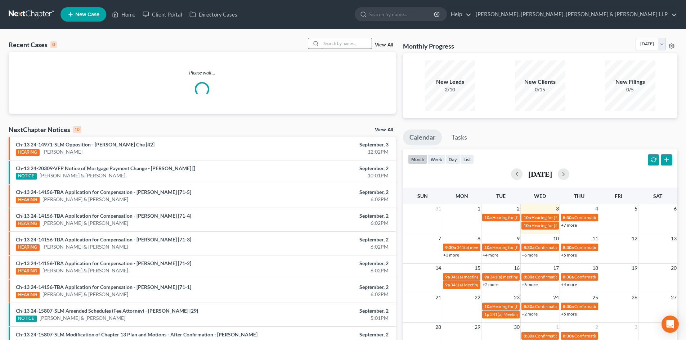
click at [353, 47] on input "search" at bounding box center [346, 43] width 50 height 10
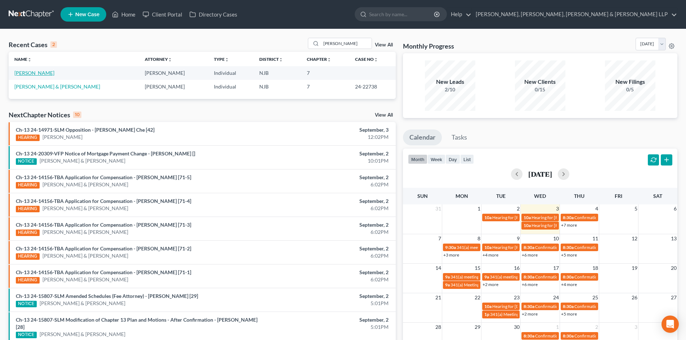
click at [37, 71] on link "[PERSON_NAME]" at bounding box center [34, 73] width 40 height 6
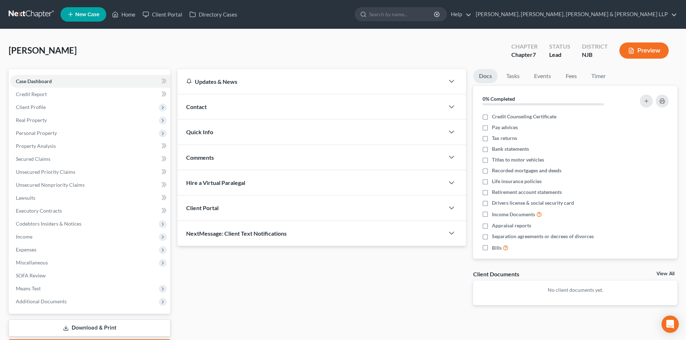
drag, startPoint x: 68, startPoint y: 112, endPoint x: 192, endPoint y: 128, distance: 124.2
click at [68, 112] on span "Client Profile" at bounding box center [90, 107] width 160 height 13
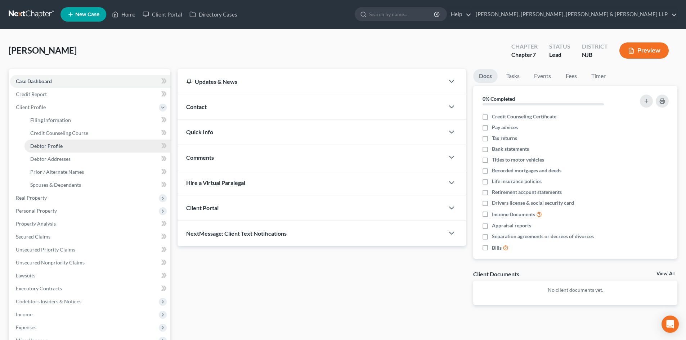
click at [71, 148] on link "Debtor Profile" at bounding box center [97, 146] width 146 height 13
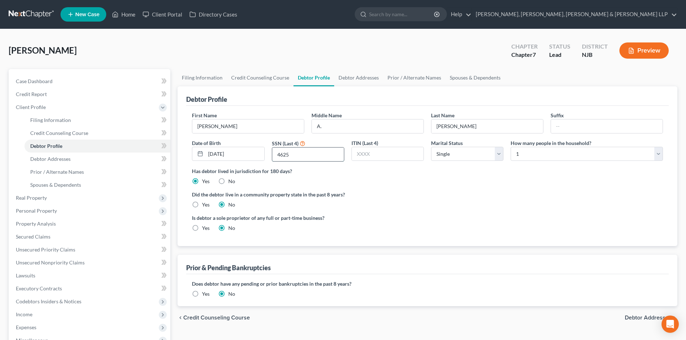
click at [294, 157] on input "4625" at bounding box center [308, 155] width 72 height 14
click at [71, 96] on link "Credit Report" at bounding box center [90, 94] width 160 height 13
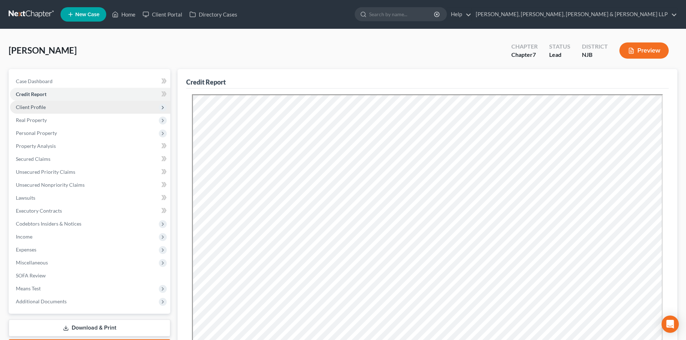
click at [91, 112] on span "Client Profile" at bounding box center [90, 107] width 160 height 13
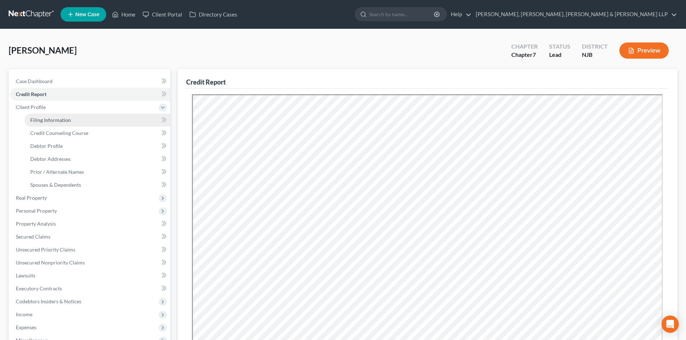
click at [90, 122] on link "Filing Information" at bounding box center [97, 120] width 146 height 13
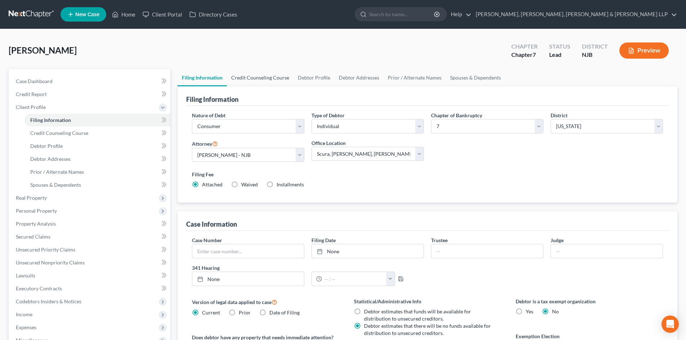
click at [251, 80] on link "Credit Counseling Course" at bounding box center [260, 77] width 67 height 17
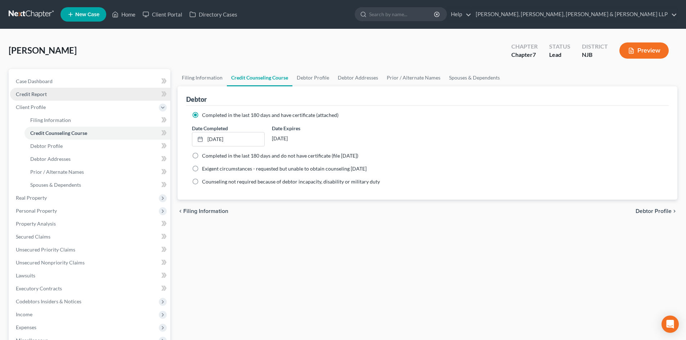
click at [70, 99] on link "Credit Report" at bounding box center [90, 94] width 160 height 13
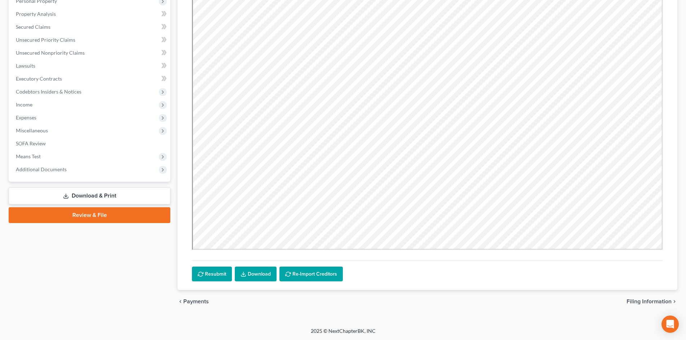
scroll to position [133, 0]
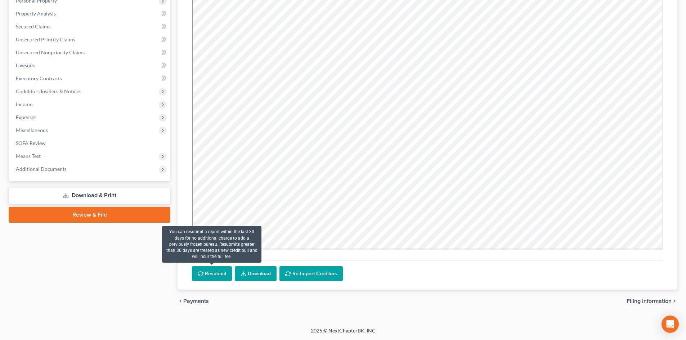
click at [227, 272] on button "Resubmit" at bounding box center [212, 274] width 40 height 15
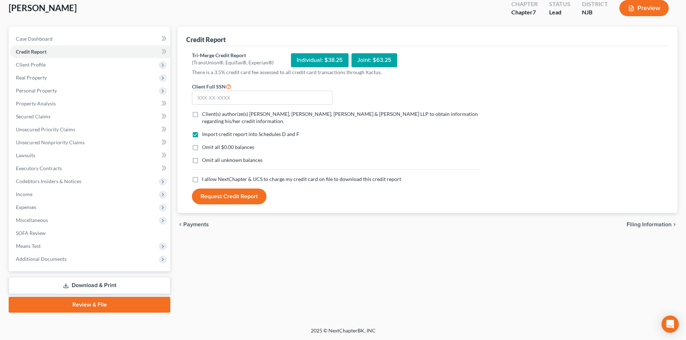
scroll to position [43, 0]
click at [242, 100] on input "text" at bounding box center [262, 98] width 140 height 14
click at [202, 113] on label "Client(s) authorize(s) [PERSON_NAME], [PERSON_NAME], [PERSON_NAME] & [PERSON_NA…" at bounding box center [341, 118] width 278 height 14
click at [205, 113] on input "Client(s) authorize(s) [PERSON_NAME], [PERSON_NAME], [PERSON_NAME] & [PERSON_NA…" at bounding box center [207, 113] width 5 height 5
click at [202, 180] on label "I allow NextChapter & UCS to charge my credit card on file to download this cre…" at bounding box center [301, 179] width 199 height 7
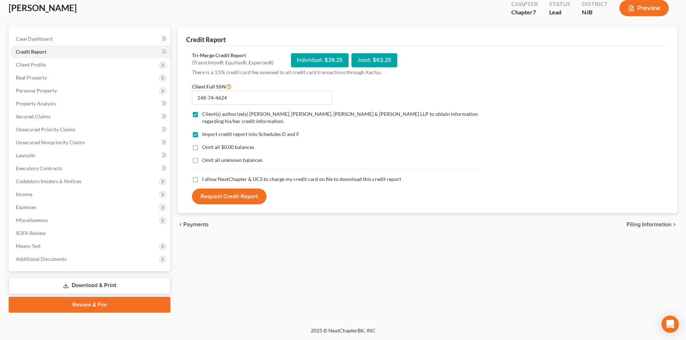
click at [205, 180] on input "I allow NextChapter & UCS to charge my credit card on file to download this cre…" at bounding box center [207, 178] width 5 height 5
click at [233, 201] on button "Request Credit Report" at bounding box center [229, 197] width 75 height 16
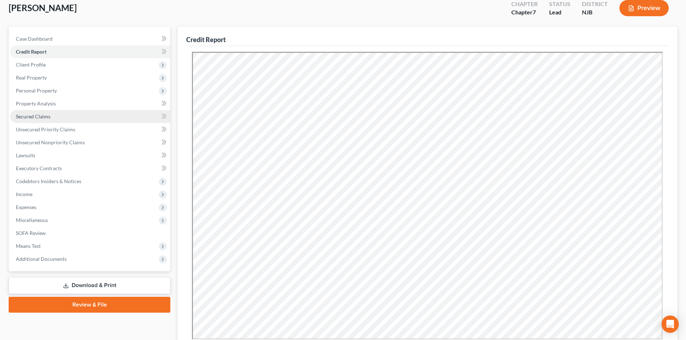
scroll to position [0, 0]
click at [63, 117] on link "Secured Claims" at bounding box center [90, 116] width 160 height 13
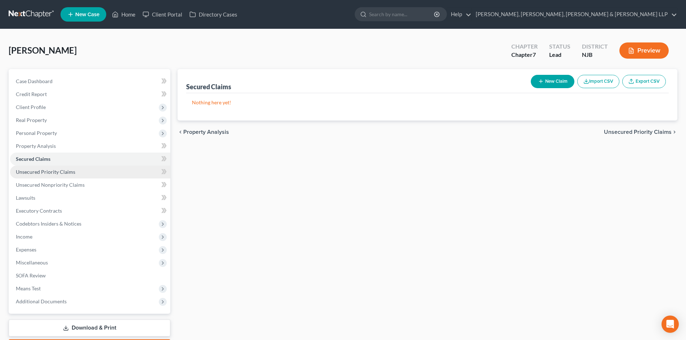
click at [57, 167] on link "Unsecured Priority Claims" at bounding box center [90, 172] width 160 height 13
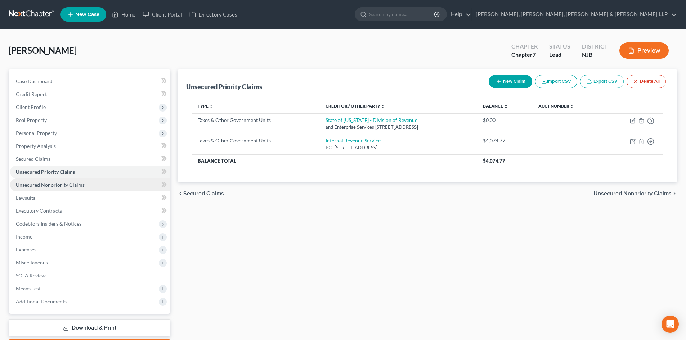
click at [60, 181] on link "Unsecured Nonpriority Claims" at bounding box center [90, 185] width 160 height 13
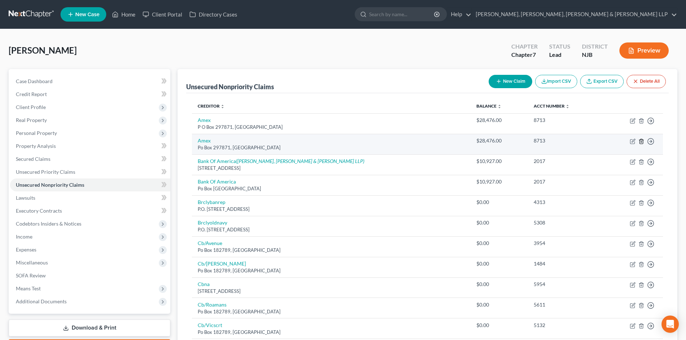
click at [640, 142] on icon "button" at bounding box center [641, 141] width 3 height 5
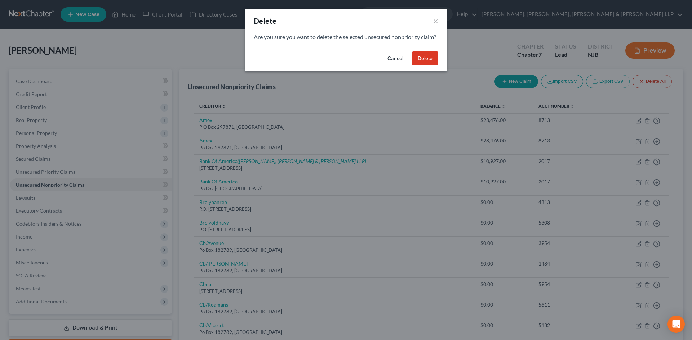
click at [418, 66] on button "Delete" at bounding box center [425, 59] width 26 height 14
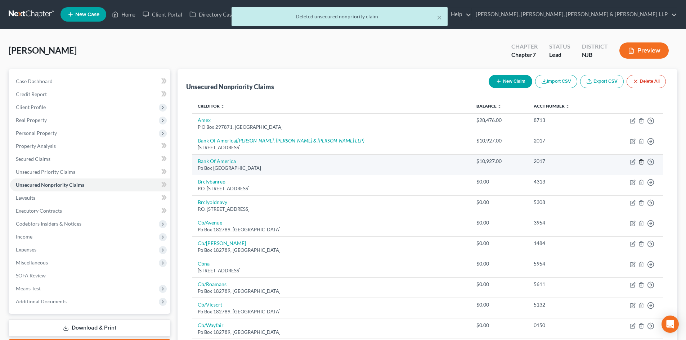
click at [642, 164] on icon "button" at bounding box center [642, 162] width 6 height 6
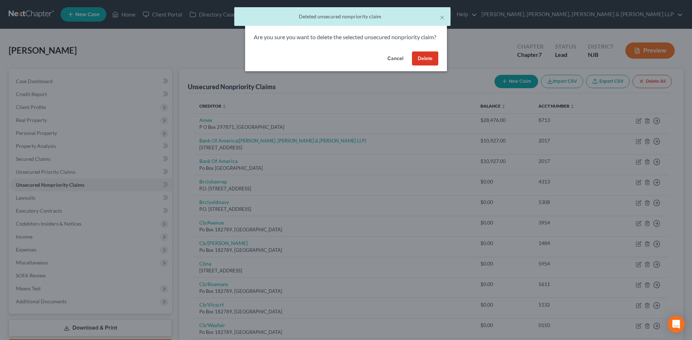
click at [430, 66] on button "Delete" at bounding box center [425, 59] width 26 height 14
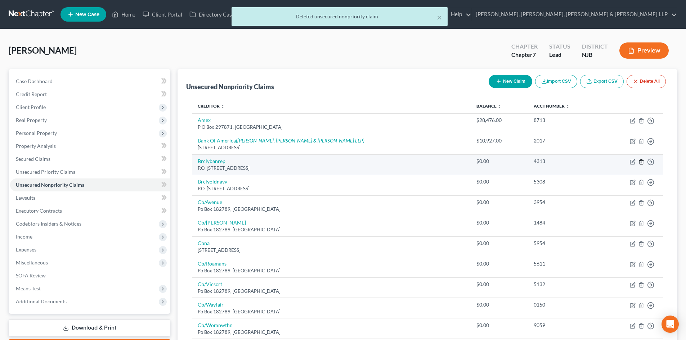
click at [640, 162] on icon "button" at bounding box center [642, 162] width 6 height 6
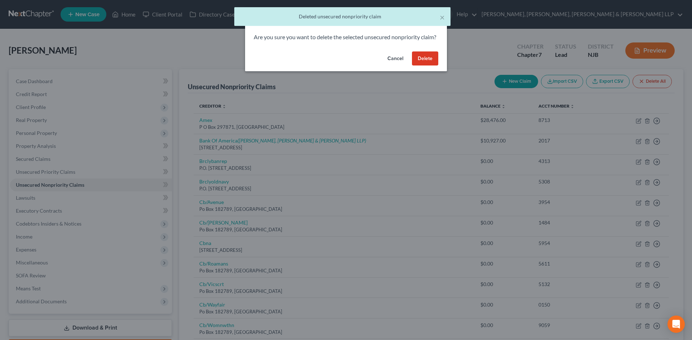
click at [424, 61] on button "Delete" at bounding box center [425, 59] width 26 height 14
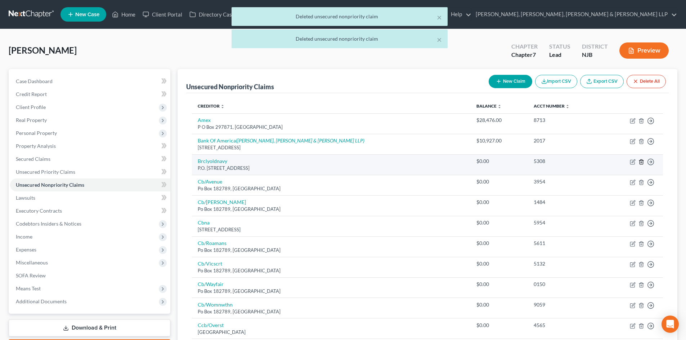
click at [640, 162] on icon "button" at bounding box center [641, 162] width 3 height 5
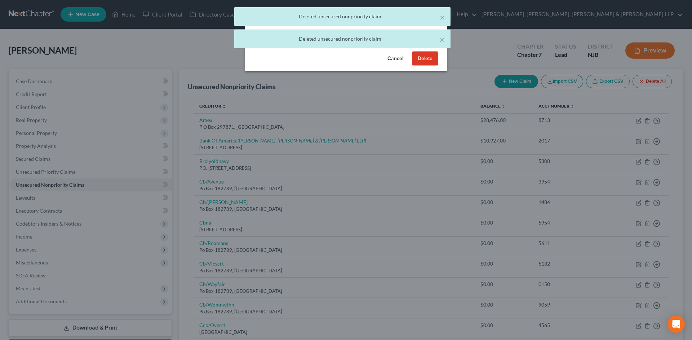
click at [425, 66] on button "Delete" at bounding box center [425, 59] width 26 height 14
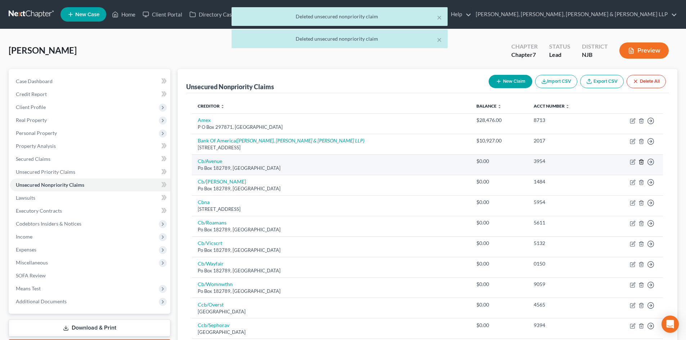
click at [639, 162] on icon "button" at bounding box center [642, 162] width 6 height 6
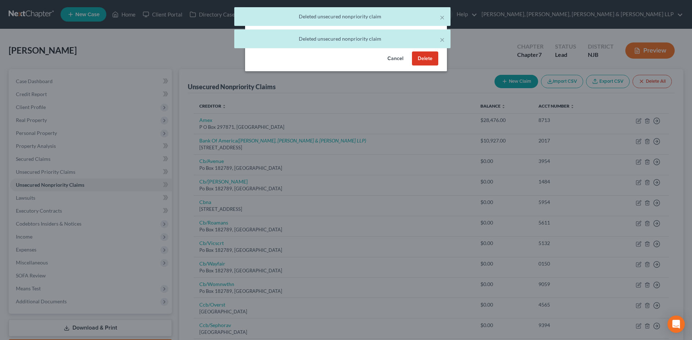
click at [416, 66] on button "Delete" at bounding box center [425, 59] width 26 height 14
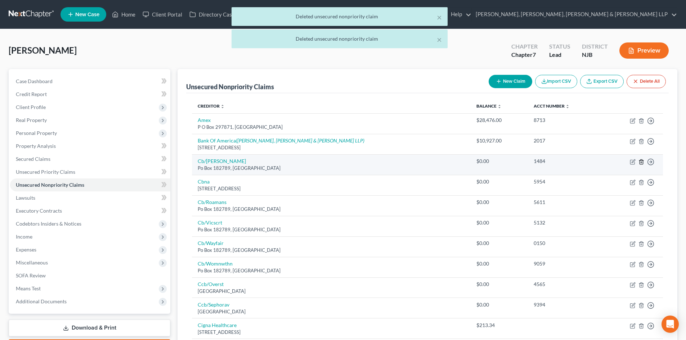
click at [643, 161] on icon "button" at bounding box center [642, 162] width 6 height 6
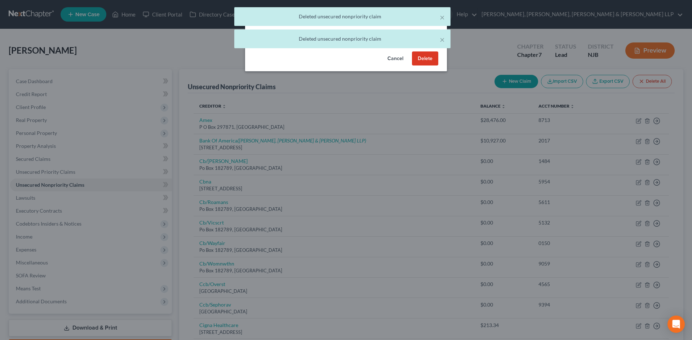
click at [415, 66] on button "Delete" at bounding box center [425, 59] width 26 height 14
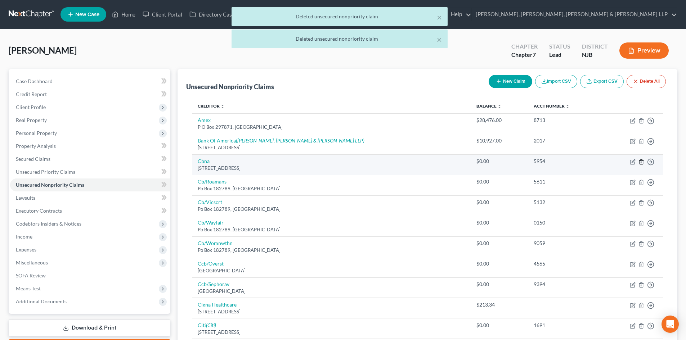
click at [641, 162] on line "button" at bounding box center [641, 162] width 0 height 1
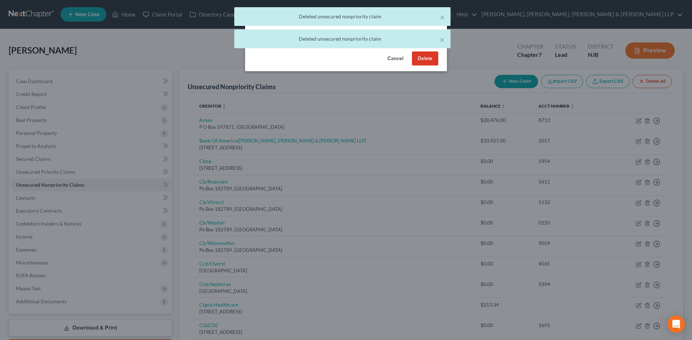
click at [432, 66] on button "Delete" at bounding box center [425, 59] width 26 height 14
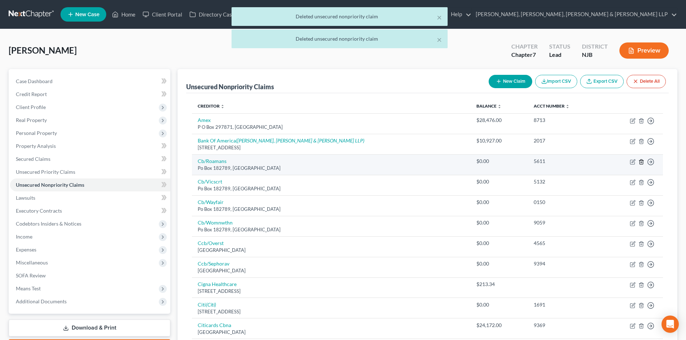
click at [641, 162] on line "button" at bounding box center [641, 162] width 0 height 1
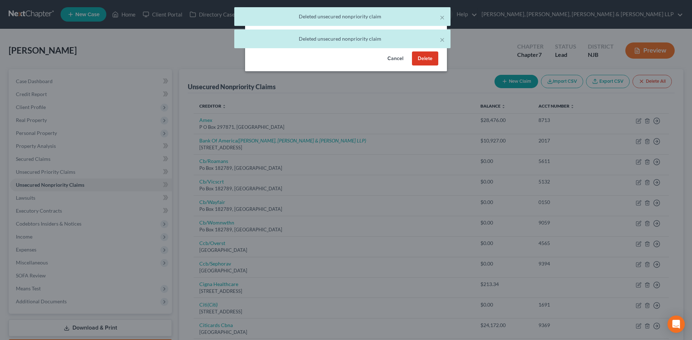
click at [433, 66] on button "Delete" at bounding box center [425, 59] width 26 height 14
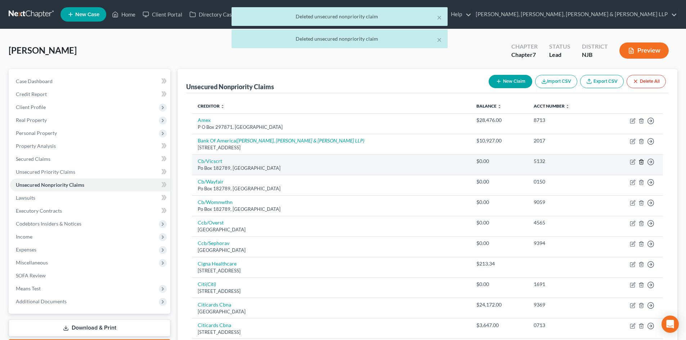
click at [639, 162] on icon "button" at bounding box center [642, 162] width 6 height 6
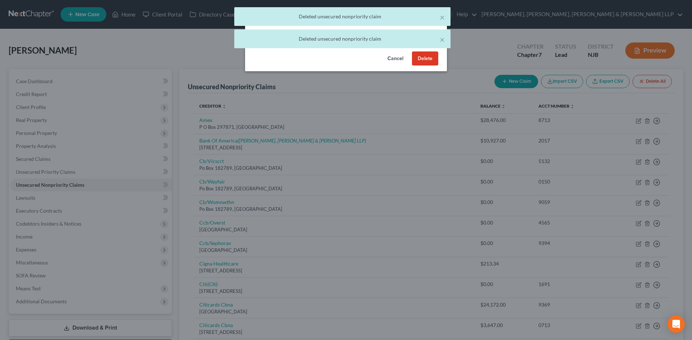
click at [430, 66] on button "Delete" at bounding box center [425, 59] width 26 height 14
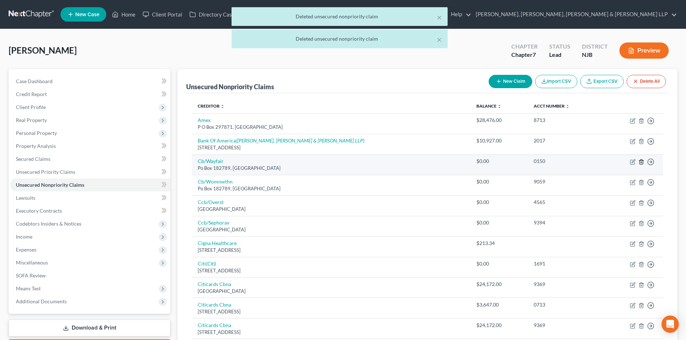
click at [642, 160] on icon "button" at bounding box center [641, 162] width 3 height 5
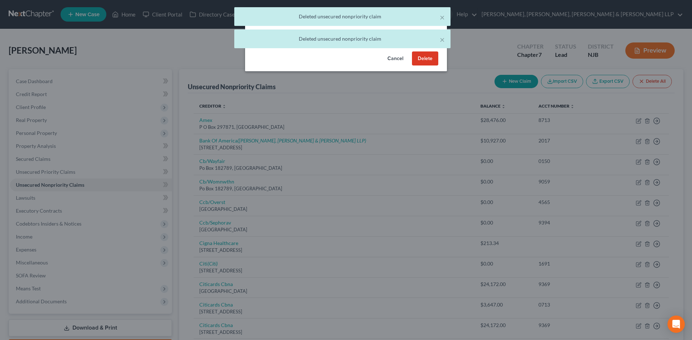
drag, startPoint x: 425, startPoint y: 69, endPoint x: 558, endPoint y: 158, distance: 159.8
click at [425, 66] on button "Delete" at bounding box center [425, 59] width 26 height 14
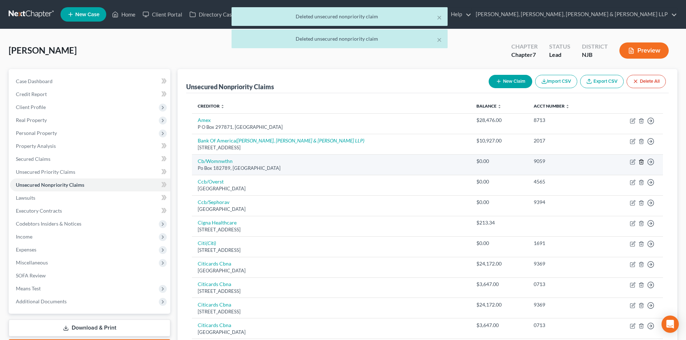
click at [640, 162] on icon "button" at bounding box center [642, 162] width 6 height 6
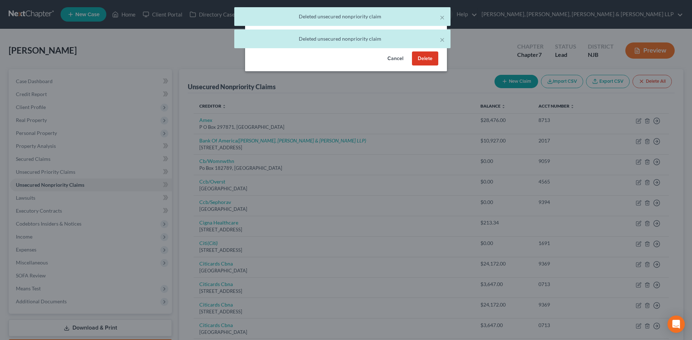
click at [417, 64] on button "Delete" at bounding box center [425, 59] width 26 height 14
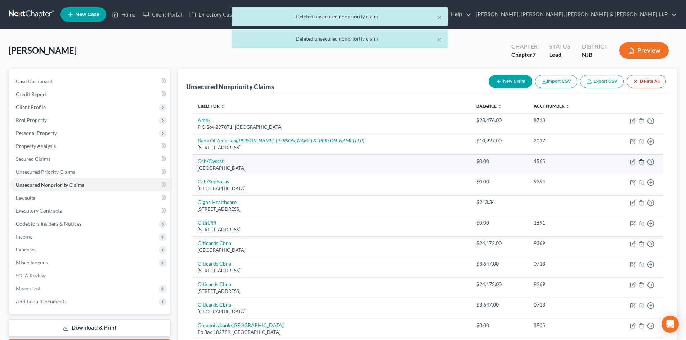
click at [642, 161] on icon "button" at bounding box center [642, 162] width 6 height 6
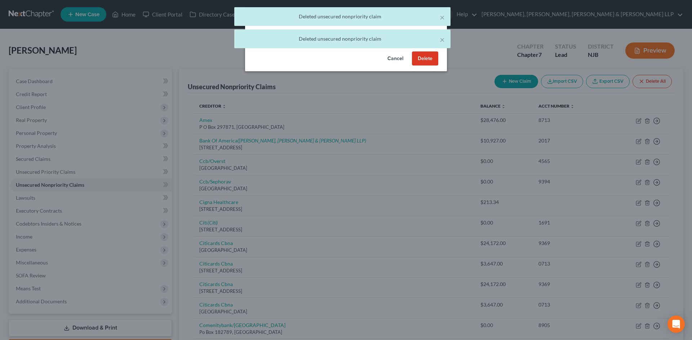
click at [422, 66] on button "Delete" at bounding box center [425, 59] width 26 height 14
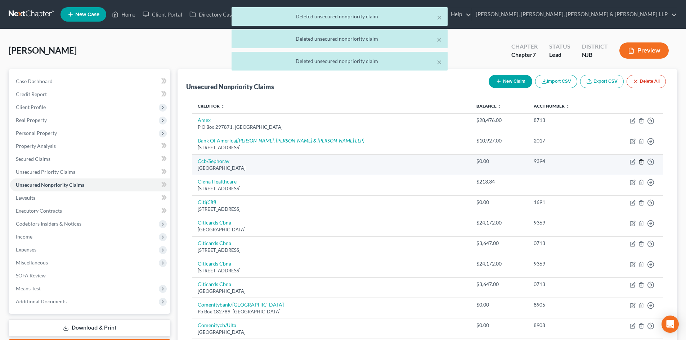
click at [639, 160] on icon "button" at bounding box center [642, 162] width 6 height 6
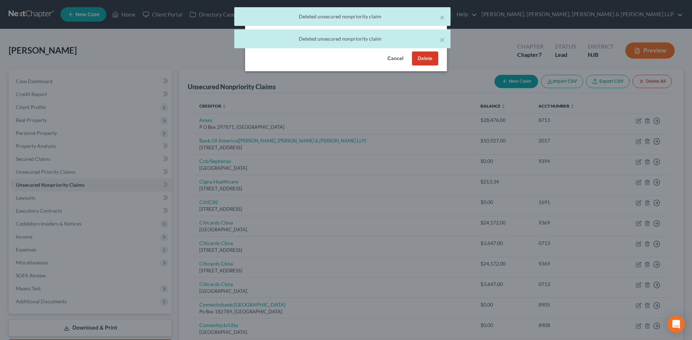
click at [421, 66] on button "Delete" at bounding box center [425, 59] width 26 height 14
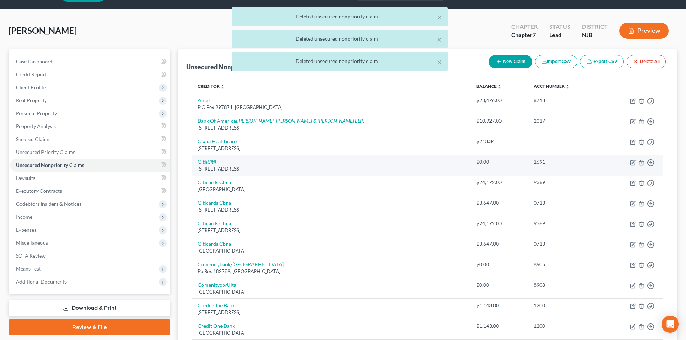
scroll to position [36, 0]
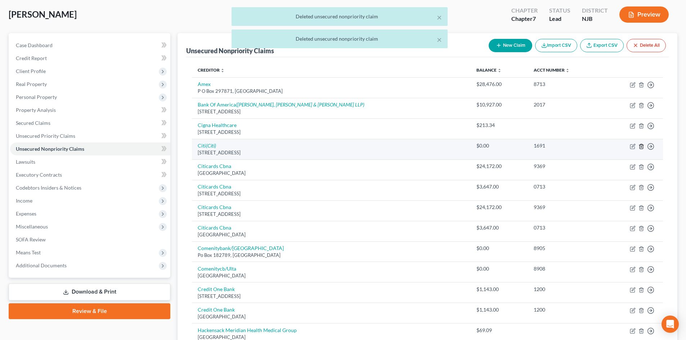
click at [643, 144] on icon "button" at bounding box center [642, 147] width 6 height 6
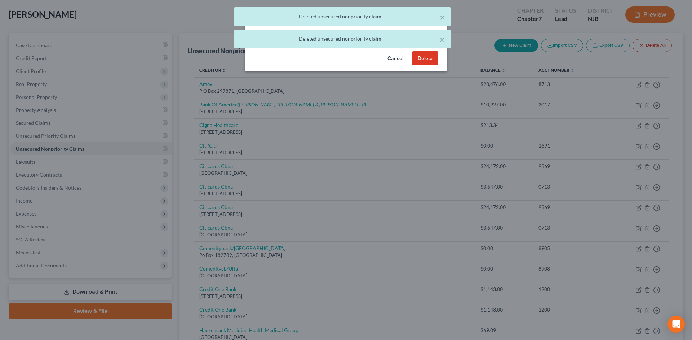
click at [428, 66] on button "Delete" at bounding box center [425, 59] width 26 height 14
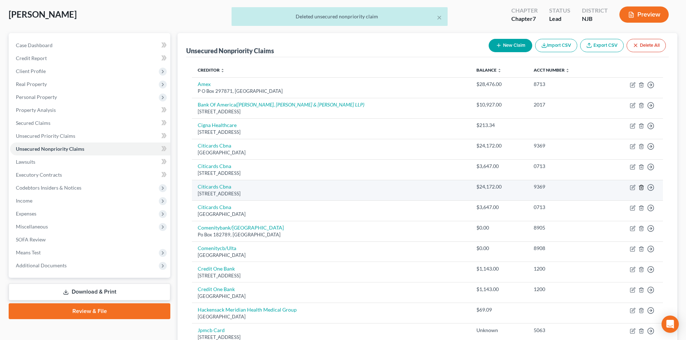
click at [642, 186] on icon "button" at bounding box center [641, 187] width 3 height 5
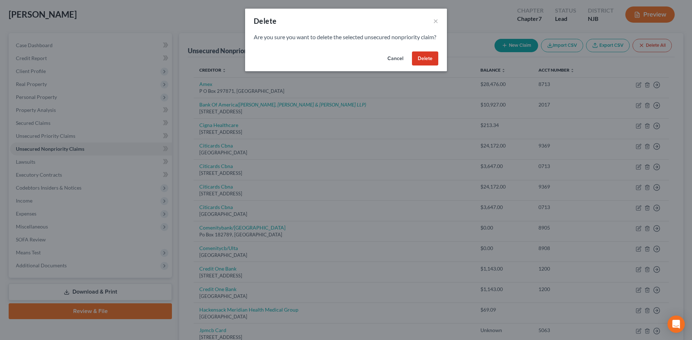
click at [424, 66] on button "Delete" at bounding box center [425, 59] width 26 height 14
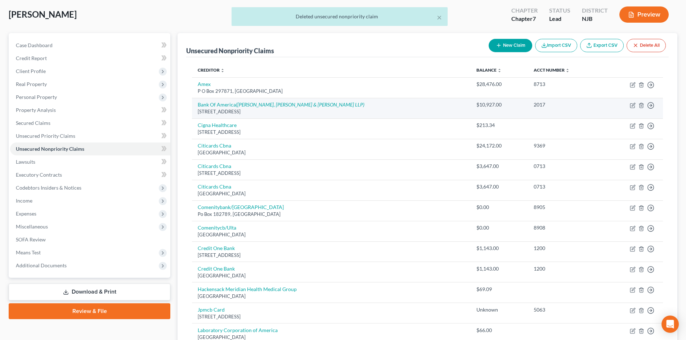
drag, startPoint x: 638, startPoint y: 186, endPoint x: 518, endPoint y: 98, distance: 149.3
click at [639, 186] on td "Move to D Move to E Move to G Move to Notice Only" at bounding box center [632, 190] width 61 height 21
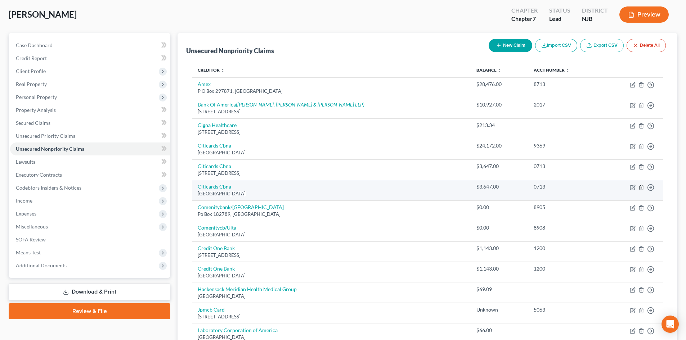
click at [641, 187] on line "button" at bounding box center [641, 187] width 0 height 1
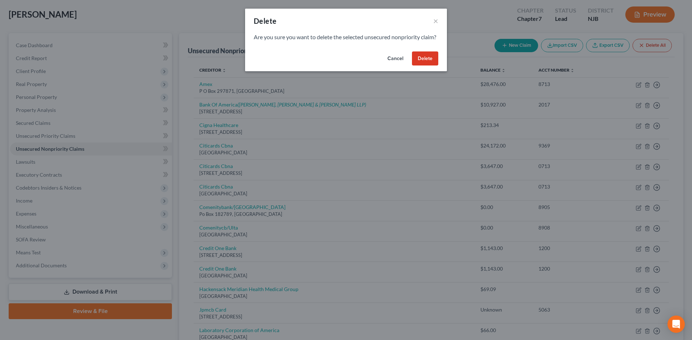
click at [427, 66] on button "Delete" at bounding box center [425, 59] width 26 height 14
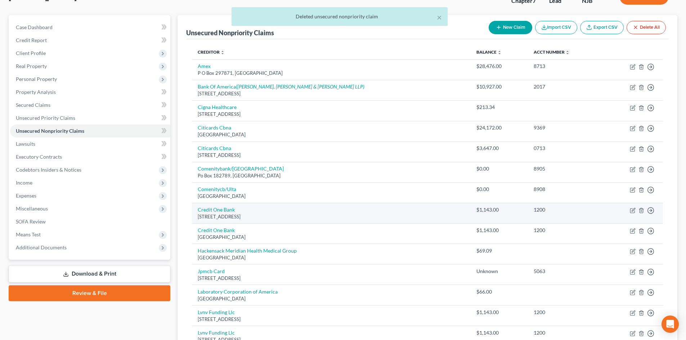
scroll to position [72, 0]
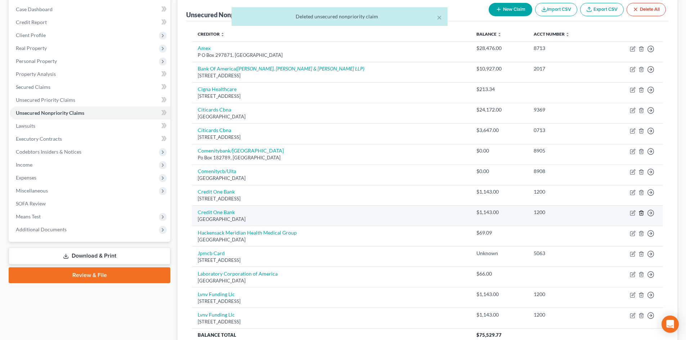
click at [641, 214] on line "button" at bounding box center [641, 213] width 0 height 1
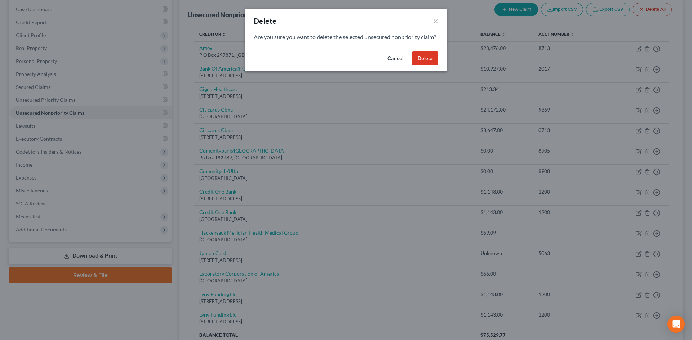
click at [425, 66] on button "Delete" at bounding box center [425, 59] width 26 height 14
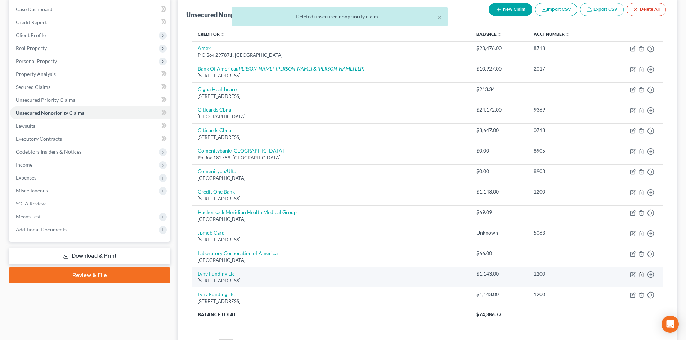
click at [642, 274] on line "button" at bounding box center [642, 274] width 0 height 1
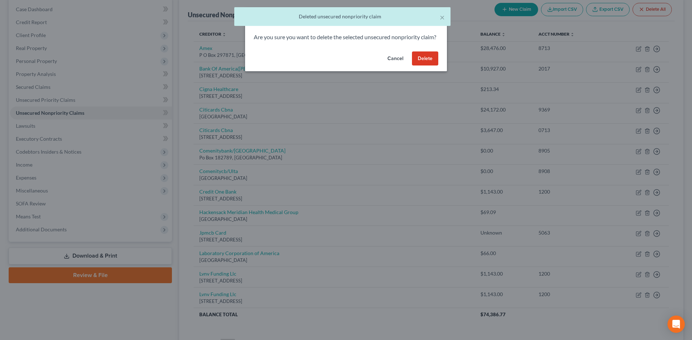
click at [429, 66] on button "Delete" at bounding box center [425, 59] width 26 height 14
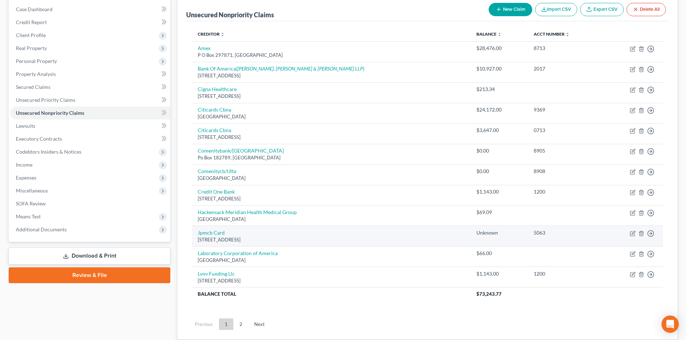
drag, startPoint x: 276, startPoint y: 238, endPoint x: 196, endPoint y: 231, distance: 79.6
click at [196, 231] on td "Jpmcb Card [STREET_ADDRESS]" at bounding box center [331, 236] width 278 height 21
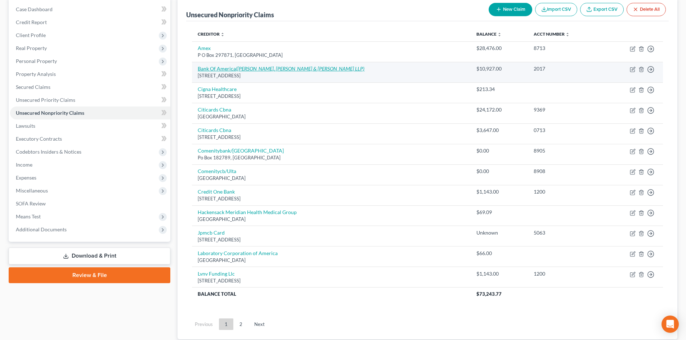
copy td "Jpmcb Card [STREET_ADDRESS]"
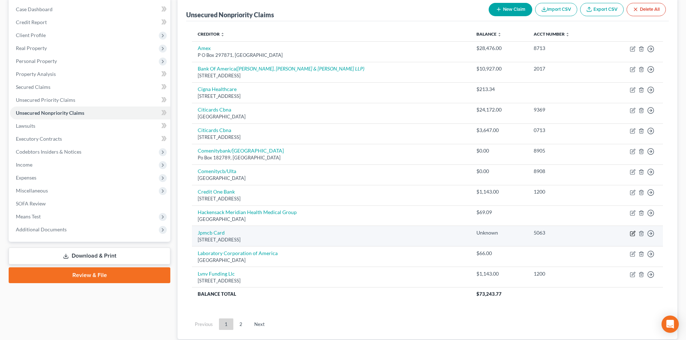
click at [634, 231] on icon "button" at bounding box center [633, 234] width 6 height 6
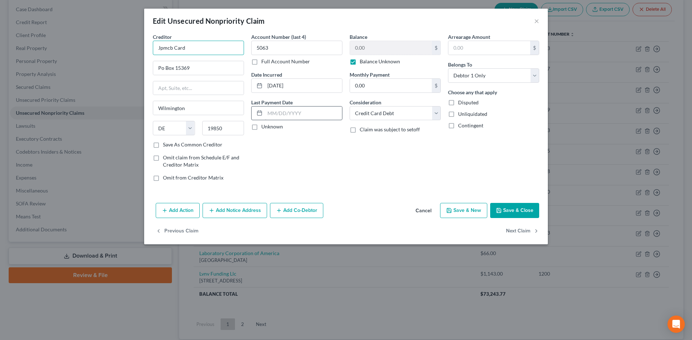
drag, startPoint x: 191, startPoint y: 45, endPoint x: 305, endPoint y: 111, distance: 132.1
click at [110, 44] on div "Edit Unsecured Nonpriority Claim × Creditor * Jpmcb Card Po Box [GEOGRAPHIC_DAT…" at bounding box center [346, 170] width 692 height 340
paste input "PMorgan Chase Bank."
click at [532, 209] on button "Save & Close" at bounding box center [514, 210] width 49 height 15
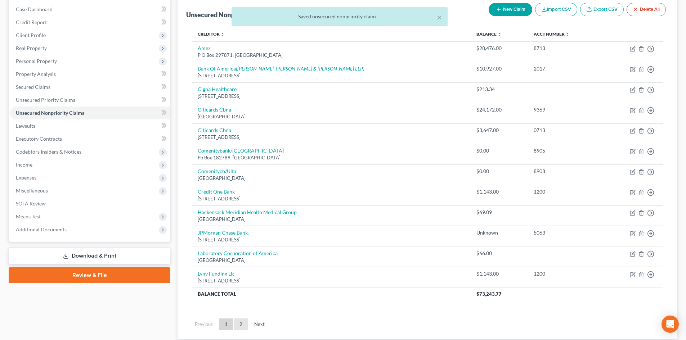
click at [240, 323] on link "2" at bounding box center [241, 325] width 14 height 12
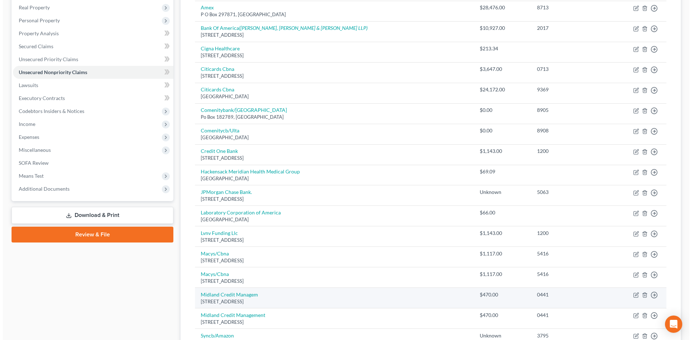
scroll to position [295, 0]
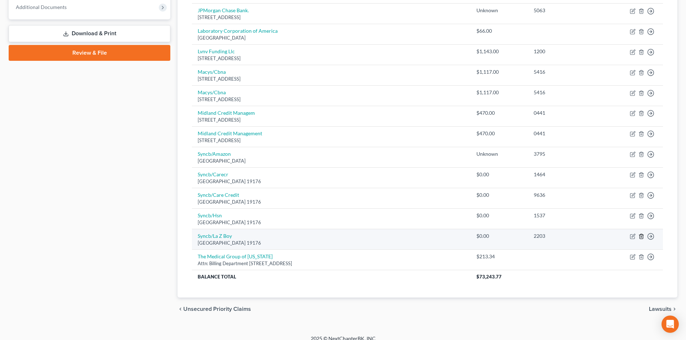
click at [641, 235] on icon "button" at bounding box center [642, 237] width 6 height 6
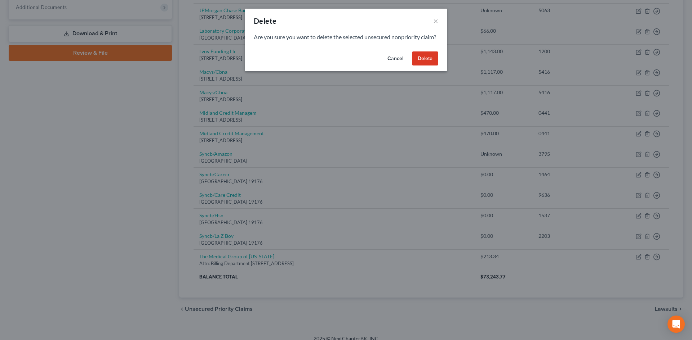
click at [412, 62] on button "Delete" at bounding box center [425, 59] width 26 height 14
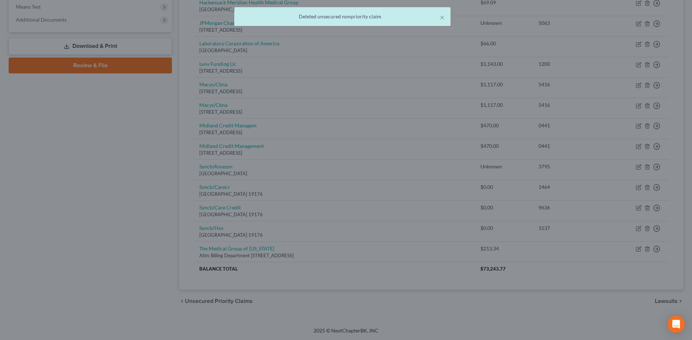
scroll to position [282, 0]
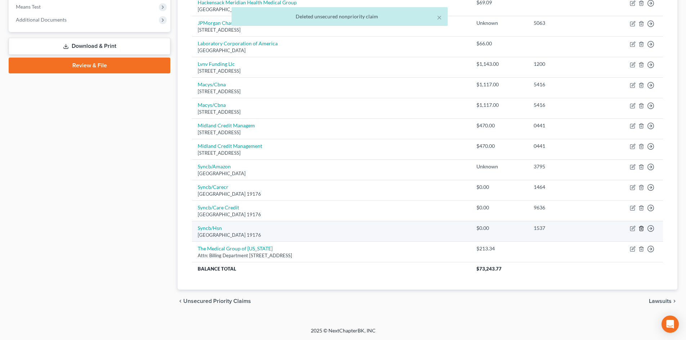
click at [642, 228] on icon "button" at bounding box center [642, 229] width 6 height 6
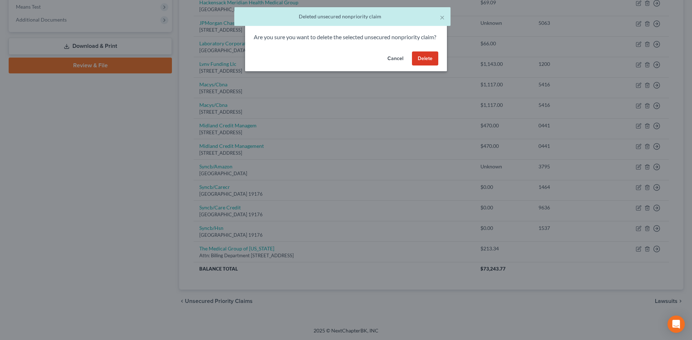
click at [425, 64] on button "Delete" at bounding box center [425, 59] width 26 height 14
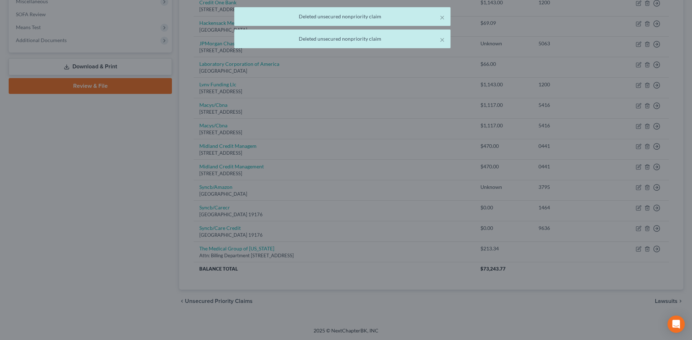
scroll to position [262, 0]
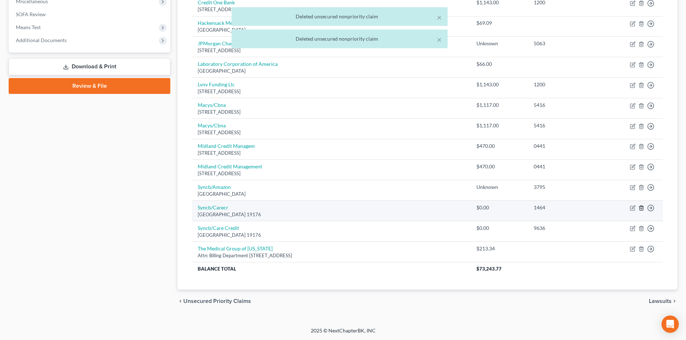
click at [640, 209] on icon "button" at bounding box center [642, 208] width 6 height 6
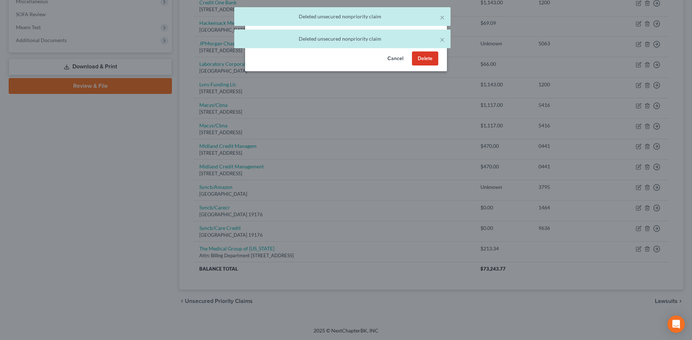
click at [421, 66] on button "Delete" at bounding box center [425, 59] width 26 height 14
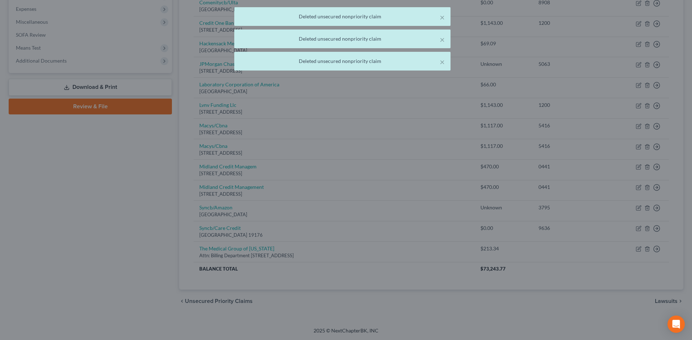
scroll to position [241, 0]
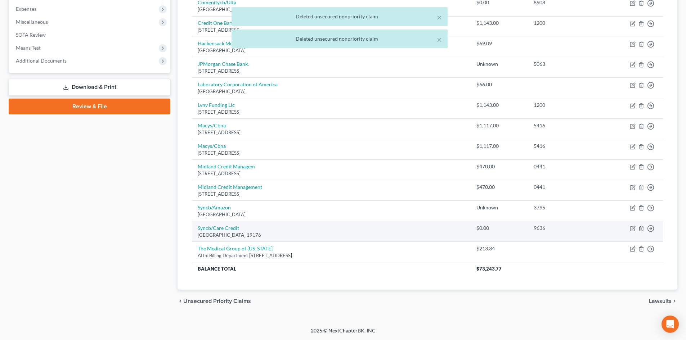
click at [642, 229] on icon "button" at bounding box center [642, 229] width 6 height 6
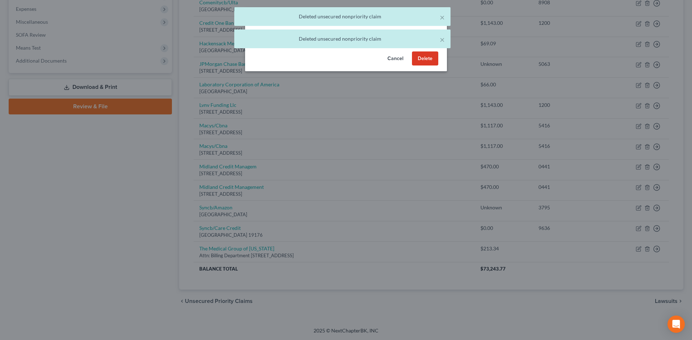
click at [421, 66] on button "Delete" at bounding box center [425, 59] width 26 height 14
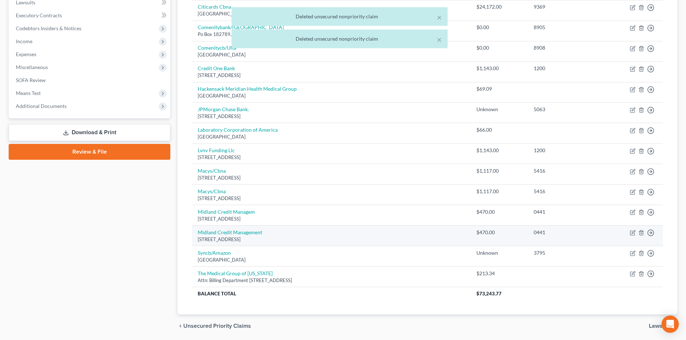
scroll to position [184, 0]
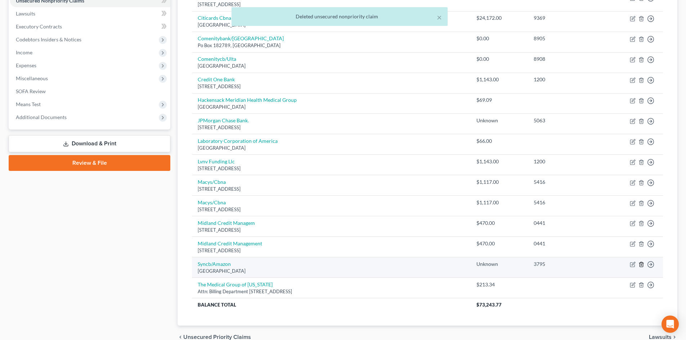
click at [640, 265] on icon "button" at bounding box center [641, 265] width 3 height 5
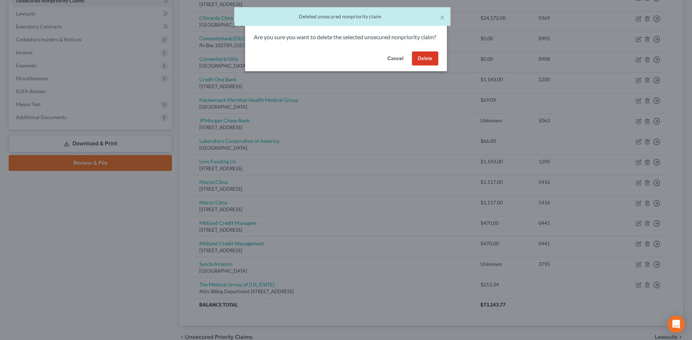
click at [429, 66] on button "Delete" at bounding box center [425, 59] width 26 height 14
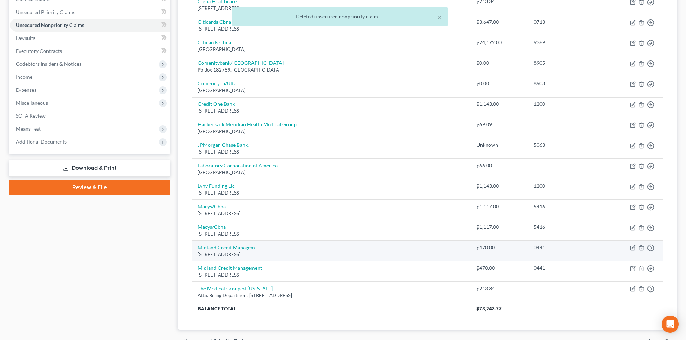
scroll to position [148, 0]
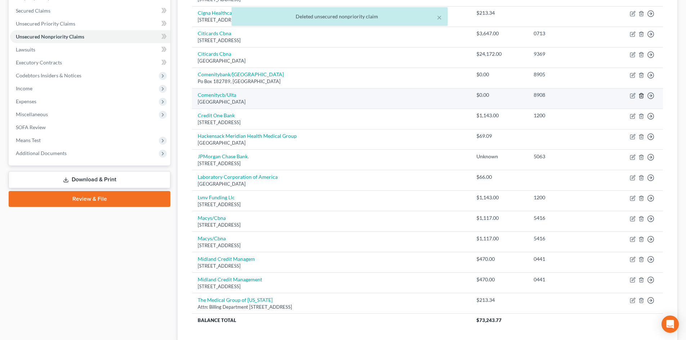
click at [639, 95] on icon "button" at bounding box center [642, 96] width 6 height 6
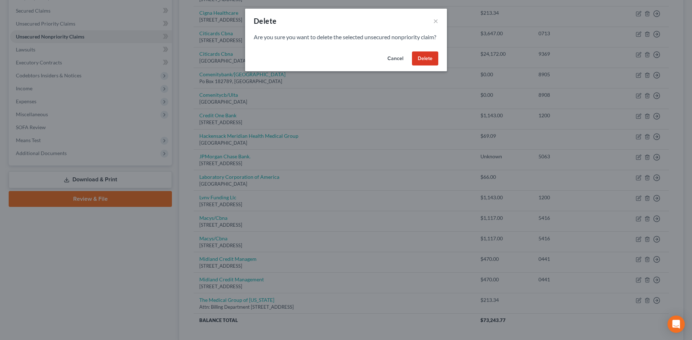
click at [421, 66] on button "Delete" at bounding box center [425, 59] width 26 height 14
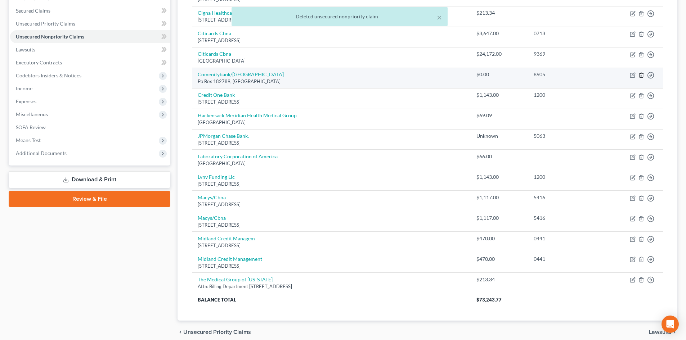
click at [643, 74] on icon "button" at bounding box center [641, 75] width 3 height 5
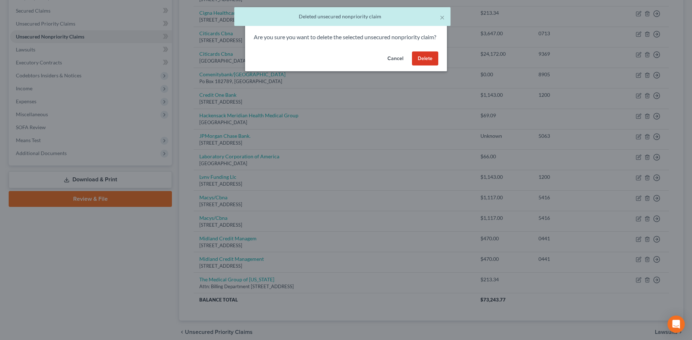
click at [425, 64] on button "Delete" at bounding box center [425, 59] width 26 height 14
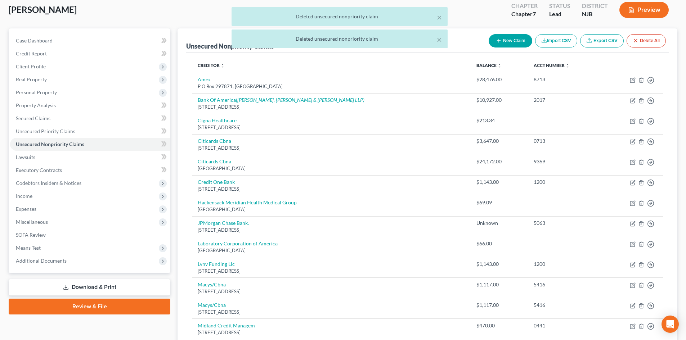
scroll to position [40, 0]
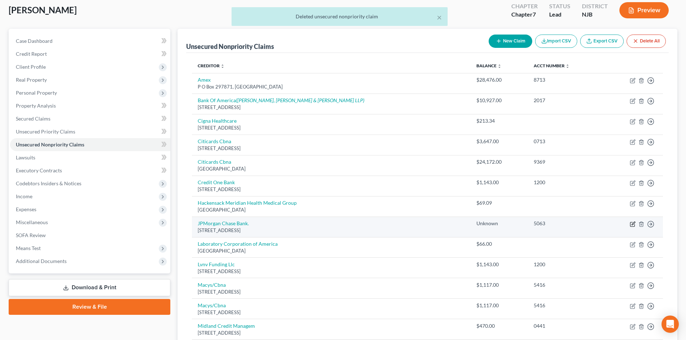
click at [633, 225] on icon "button" at bounding box center [633, 223] width 3 height 3
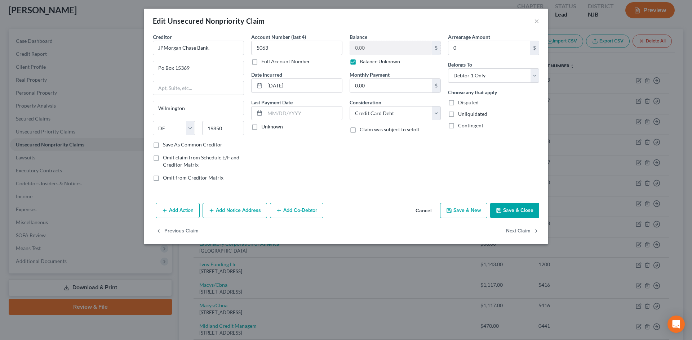
drag, startPoint x: 363, startPoint y: 62, endPoint x: 506, endPoint y: 204, distance: 201.2
click at [364, 61] on label "Balance Unknown" at bounding box center [380, 61] width 40 height 7
click at [364, 61] on input "Balance Unknown" at bounding box center [364, 60] width 5 height 5
click at [511, 210] on button "Save & Close" at bounding box center [514, 210] width 49 height 15
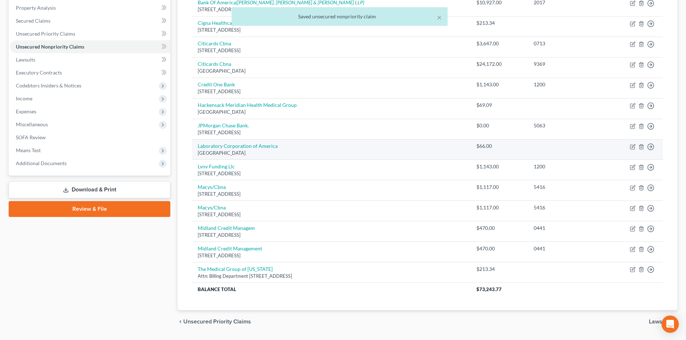
scroll to position [159, 0]
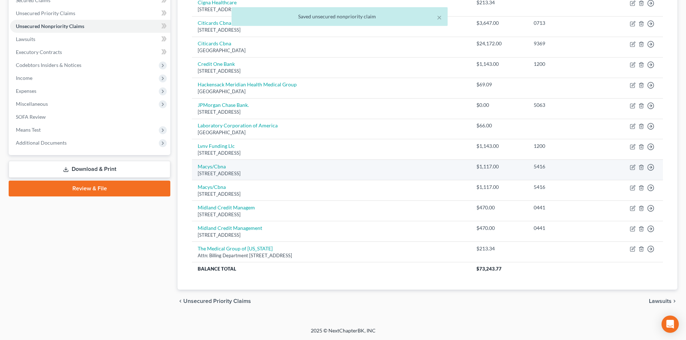
drag, startPoint x: 86, startPoint y: 167, endPoint x: 321, endPoint y: 178, distance: 235.1
click at [86, 167] on link "Download & Print" at bounding box center [90, 169] width 162 height 17
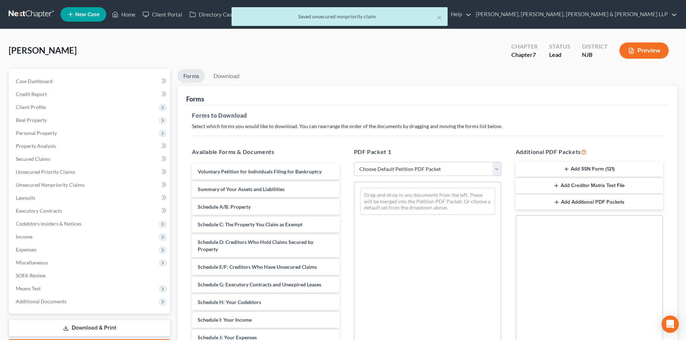
click at [375, 173] on select "Choose Default Petition PDF Packet Complete Bankruptcy Petition (all forms and …" at bounding box center [427, 169] width 147 height 14
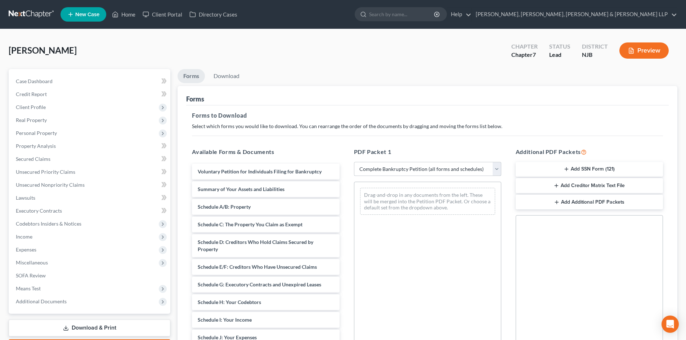
click at [354, 162] on select "Choose Default Petition PDF Packet Complete Bankruptcy Petition (all forms and …" at bounding box center [427, 169] width 147 height 14
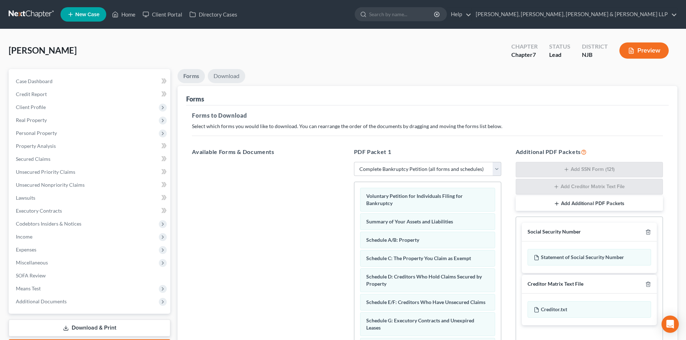
click at [231, 81] on link "Download" at bounding box center [226, 76] width 37 height 14
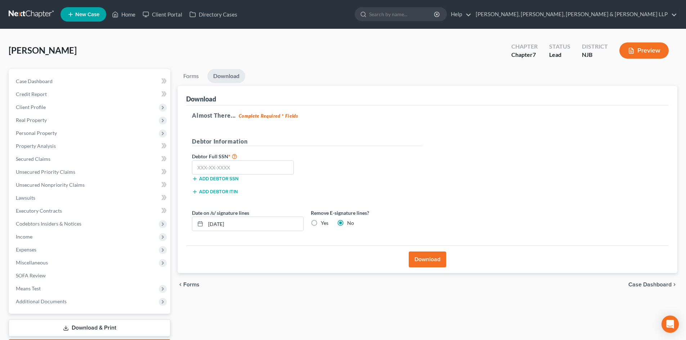
click at [321, 221] on label "Yes" at bounding box center [325, 223] width 8 height 7
click at [324, 221] on input "Yes" at bounding box center [326, 222] width 5 height 5
click at [224, 169] on input "text" at bounding box center [243, 168] width 102 height 14
click at [431, 259] on button "Download" at bounding box center [427, 260] width 37 height 16
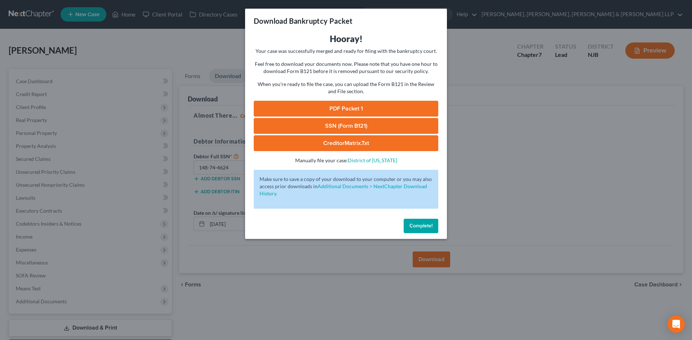
click at [369, 111] on link "PDF Packet 1" at bounding box center [346, 109] width 184 height 16
click at [295, 119] on link "SSN (Form B121)" at bounding box center [346, 126] width 184 height 16
click at [200, 18] on div "Download Bankruptcy Packet Hooray! Your case was successfully merged and ready …" at bounding box center [346, 170] width 692 height 340
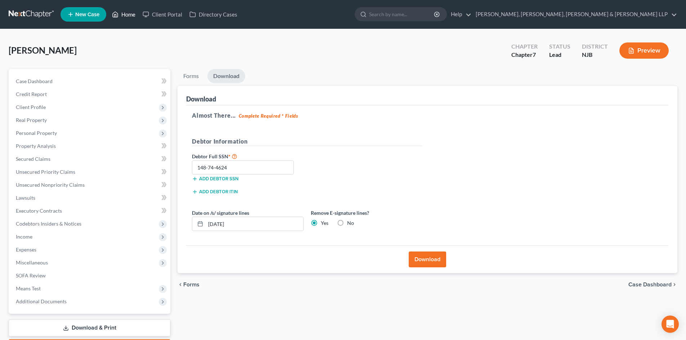
click at [131, 10] on link "Home" at bounding box center [123, 14] width 31 height 13
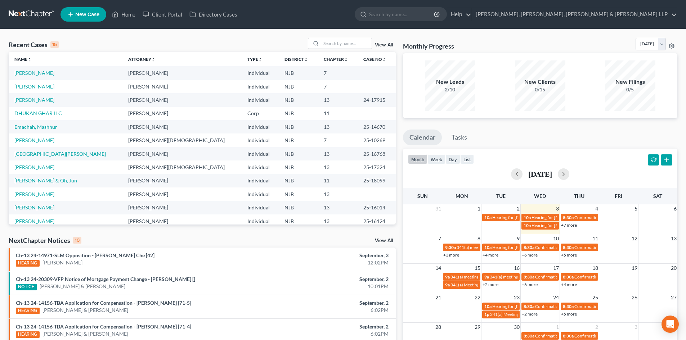
click at [47, 88] on link "[PERSON_NAME]" at bounding box center [34, 87] width 40 height 6
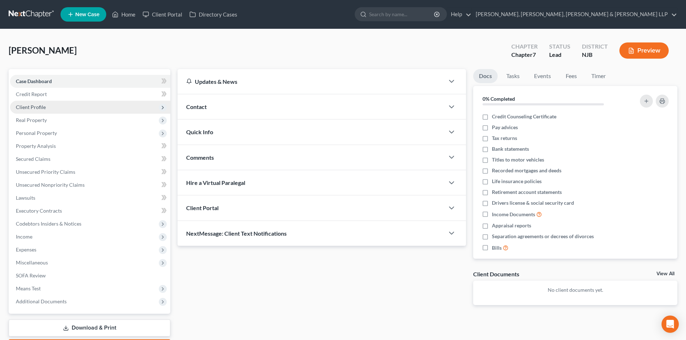
click at [50, 107] on span "Client Profile" at bounding box center [90, 107] width 160 height 13
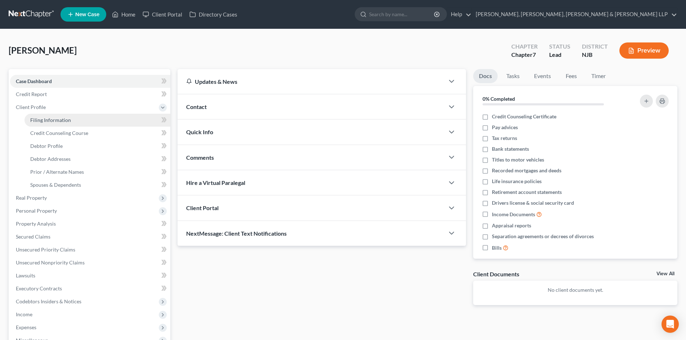
click at [51, 121] on span "Filing Information" at bounding box center [50, 120] width 41 height 6
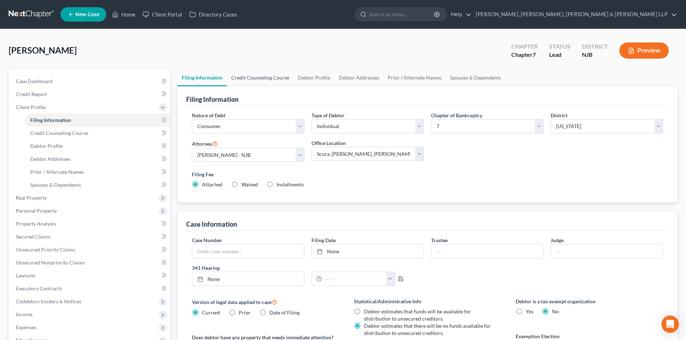
click at [246, 75] on link "Credit Counseling Course" at bounding box center [260, 77] width 67 height 17
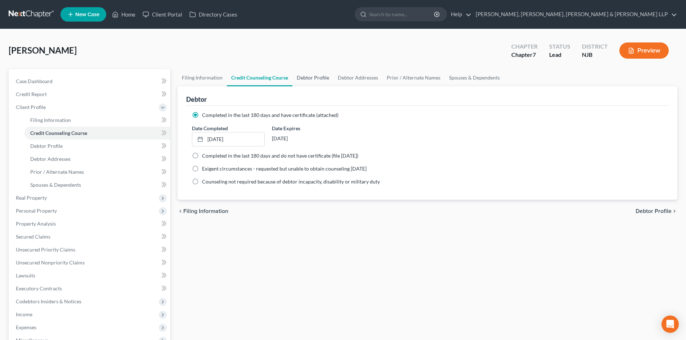
click at [306, 78] on link "Debtor Profile" at bounding box center [313, 77] width 41 height 17
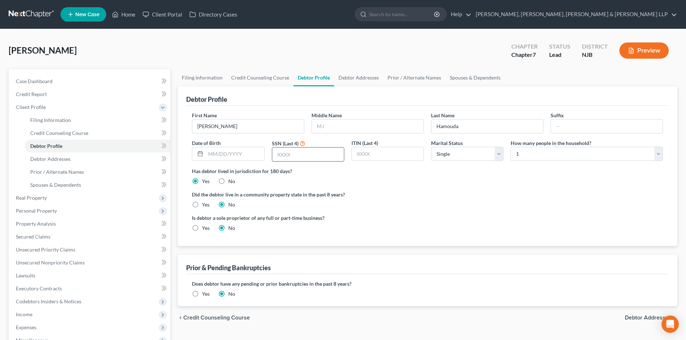
click at [318, 157] on input "text" at bounding box center [308, 155] width 72 height 14
click at [220, 150] on input "text" at bounding box center [235, 154] width 58 height 14
drag, startPoint x: 443, startPoint y: 153, endPoint x: 447, endPoint y: 161, distance: 8.9
click at [444, 154] on select "Select Single Married Separated Divorced Widowed" at bounding box center [467, 154] width 72 height 14
click at [431, 147] on select "Select Single Married Separated Divorced Widowed" at bounding box center [467, 154] width 72 height 14
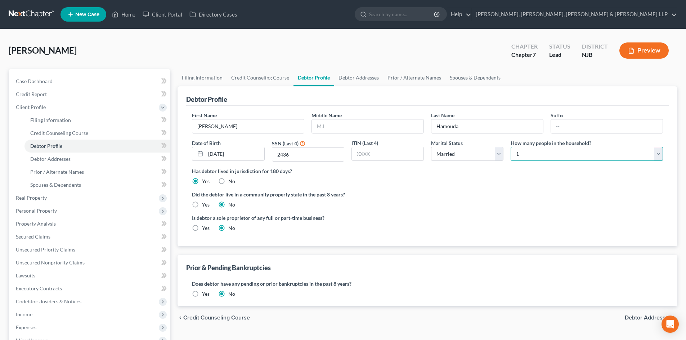
drag, startPoint x: 530, startPoint y: 156, endPoint x: 530, endPoint y: 161, distance: 4.3
click at [530, 156] on select "Select 1 2 3 4 5 6 7 8 9 10 11 12 13 14 15 16 17 18 19 20" at bounding box center [587, 154] width 152 height 14
click at [511, 147] on select "Select 1 2 3 4 5 6 7 8 9 10 11 12 13 14 15 16 17 18 19 20" at bounding box center [587, 154] width 152 height 14
click at [370, 80] on link "Debtor Addresses" at bounding box center [358, 77] width 49 height 17
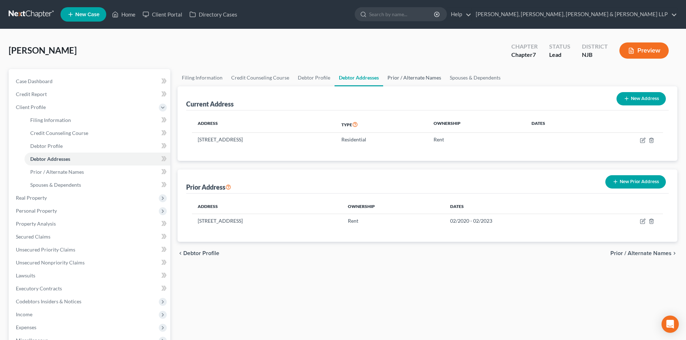
click at [402, 80] on link "Prior / Alternate Names" at bounding box center [414, 77] width 62 height 17
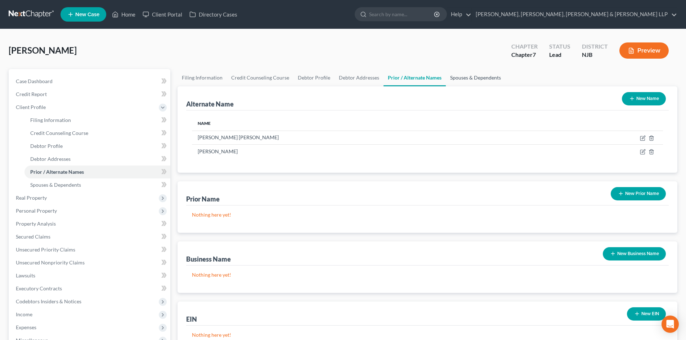
click at [450, 80] on link "Spouses & Dependents" at bounding box center [475, 77] width 59 height 17
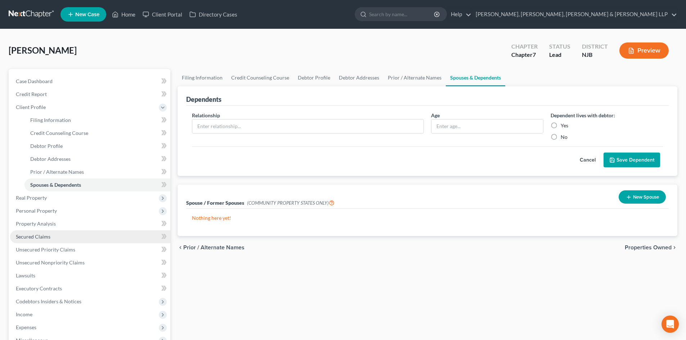
click at [50, 237] on span "Secured Claims" at bounding box center [33, 237] width 35 height 6
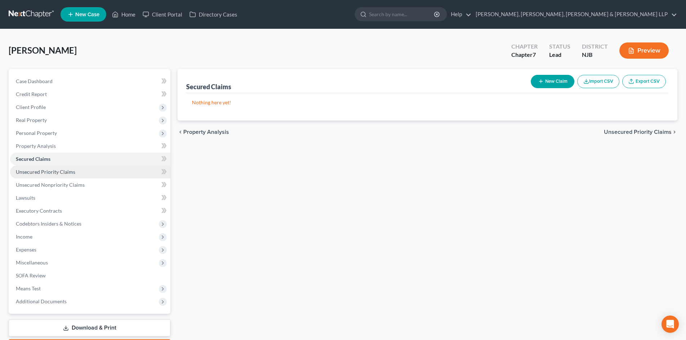
click at [73, 174] on span "Unsecured Priority Claims" at bounding box center [45, 172] width 59 height 6
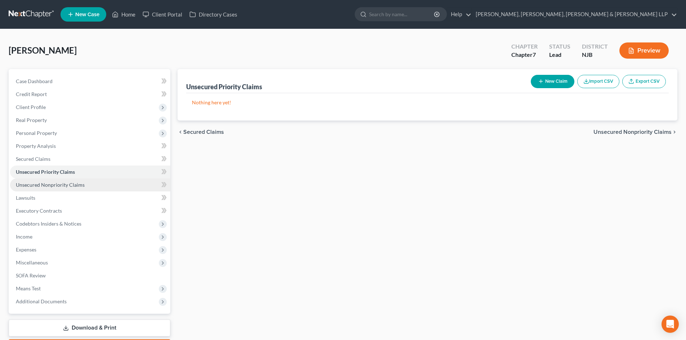
click at [73, 181] on link "Unsecured Nonpriority Claims" at bounding box center [90, 185] width 160 height 13
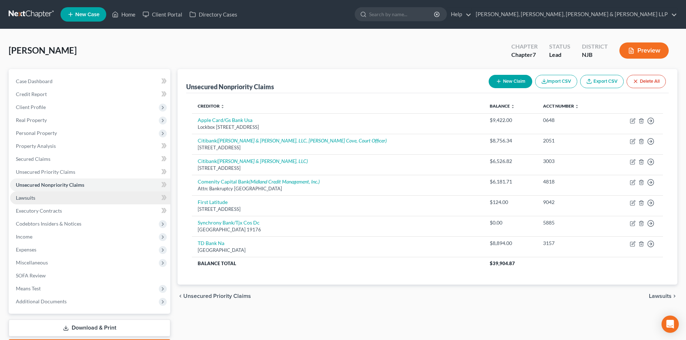
click at [54, 201] on link "Lawsuits" at bounding box center [90, 198] width 160 height 13
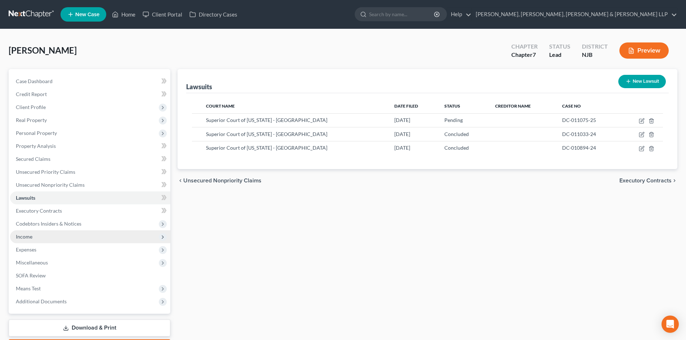
click at [51, 237] on span "Income" at bounding box center [90, 237] width 160 height 13
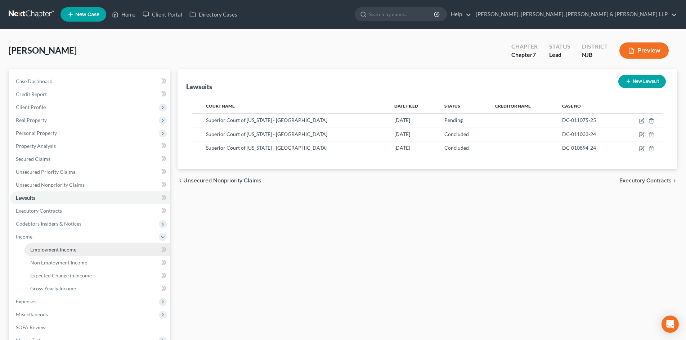
click at [64, 250] on span "Employment Income" at bounding box center [53, 250] width 46 height 6
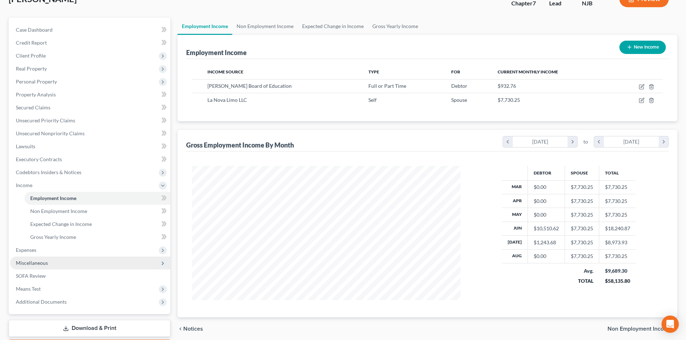
scroll to position [94, 0]
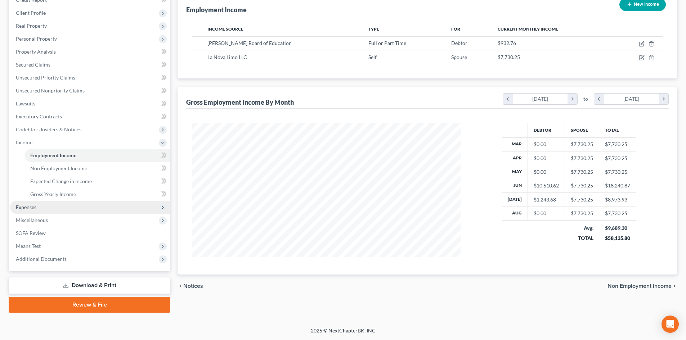
click at [54, 207] on span "Expenses" at bounding box center [90, 207] width 160 height 13
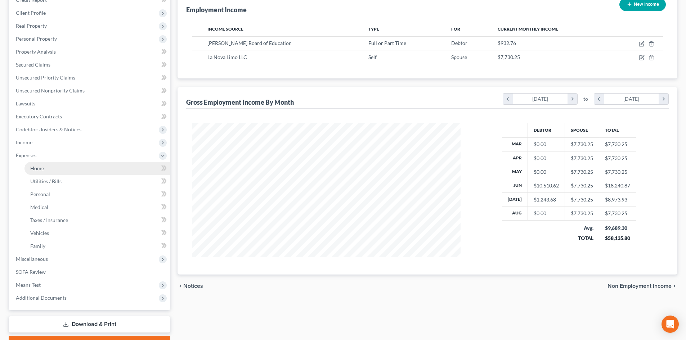
click at [64, 171] on link "Home" at bounding box center [97, 168] width 146 height 13
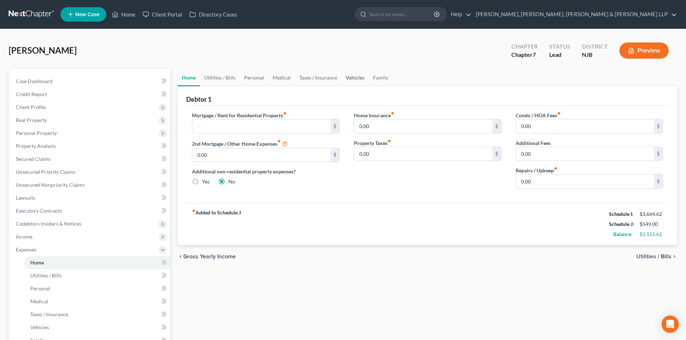
click at [359, 78] on link "Vehicles" at bounding box center [355, 77] width 27 height 17
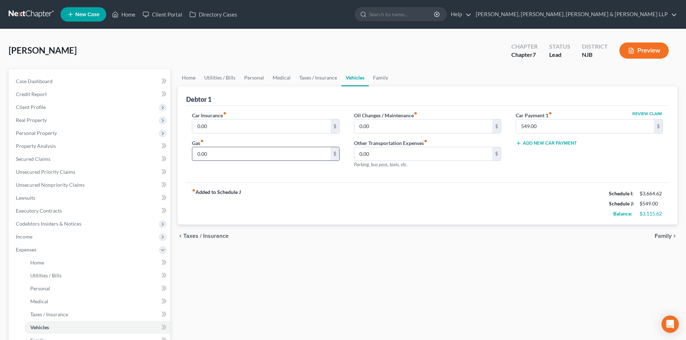
click at [231, 155] on input "0.00" at bounding box center [261, 154] width 138 height 14
click at [220, 80] on link "Utilities / Bills" at bounding box center [220, 77] width 40 height 17
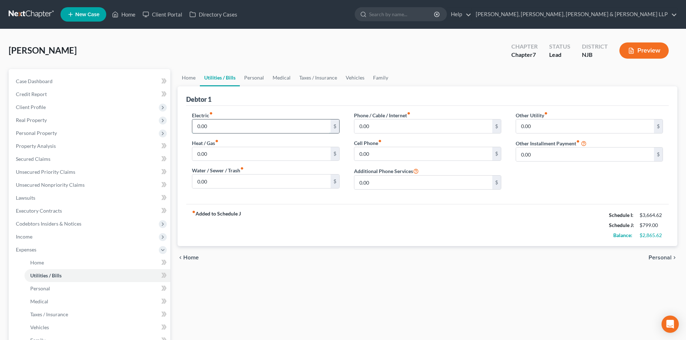
click at [216, 126] on input "0.00" at bounding box center [261, 127] width 138 height 14
click at [390, 126] on input "0.00" at bounding box center [423, 127] width 138 height 14
click at [250, 85] on link "Personal" at bounding box center [254, 77] width 28 height 17
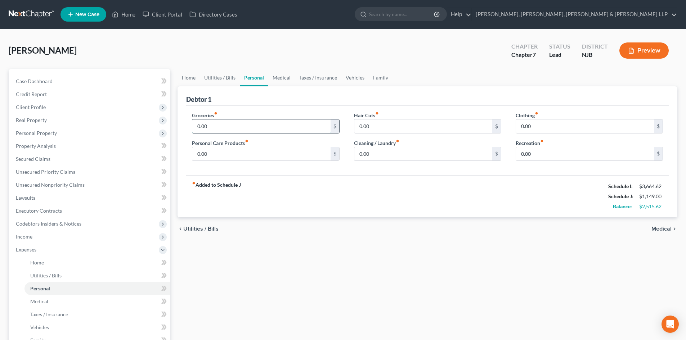
click at [221, 121] on input "0.00" at bounding box center [261, 127] width 138 height 14
click at [214, 157] on input "0.00" at bounding box center [261, 154] width 138 height 14
drag, startPoint x: 378, startPoint y: 157, endPoint x: 405, endPoint y: 158, distance: 27.7
click at [378, 157] on input "0.00" at bounding box center [423, 154] width 138 height 14
click at [536, 156] on input "0.00" at bounding box center [585, 154] width 138 height 14
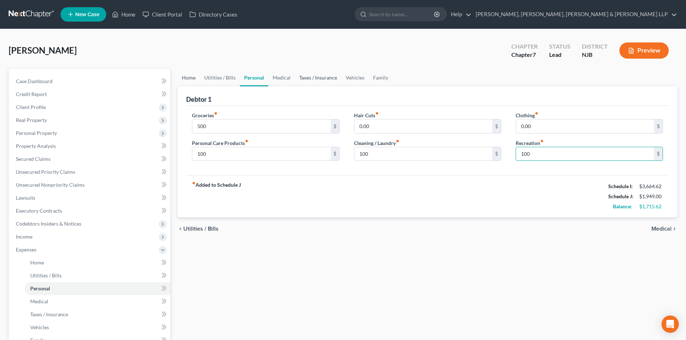
drag, startPoint x: 192, startPoint y: 73, endPoint x: 318, endPoint y: 81, distance: 126.7
click at [192, 73] on link "Home" at bounding box center [189, 77] width 22 height 17
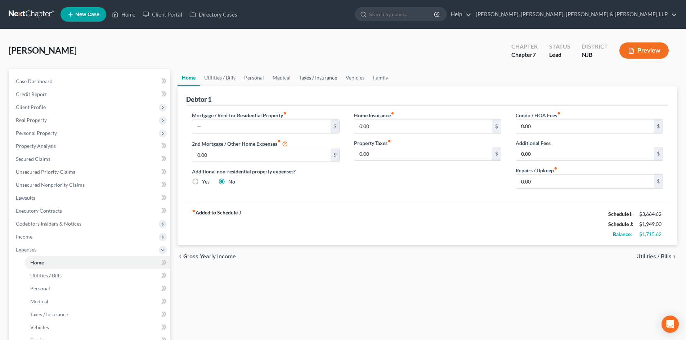
click at [320, 81] on link "Taxes / Insurance" at bounding box center [318, 77] width 46 height 17
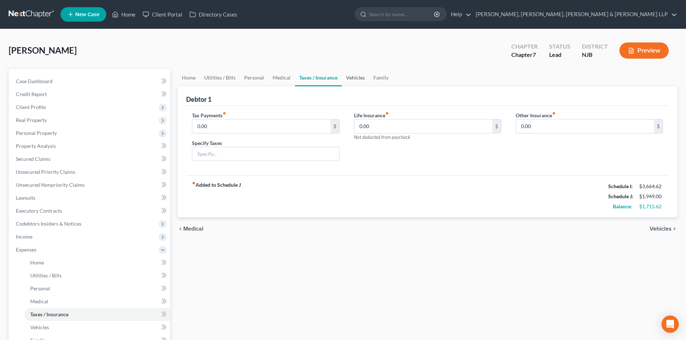
click at [351, 79] on link "Vehicles" at bounding box center [355, 77] width 27 height 17
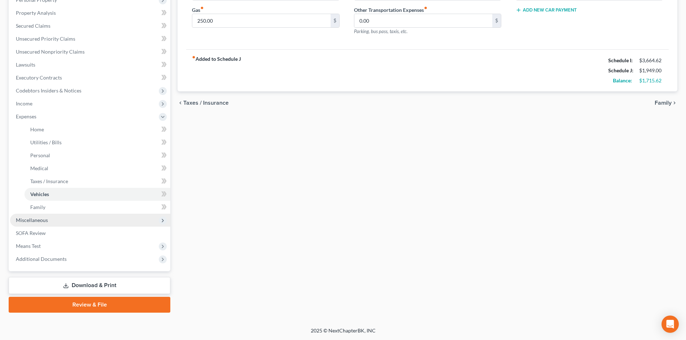
click at [64, 225] on span "Miscellaneous" at bounding box center [90, 220] width 160 height 13
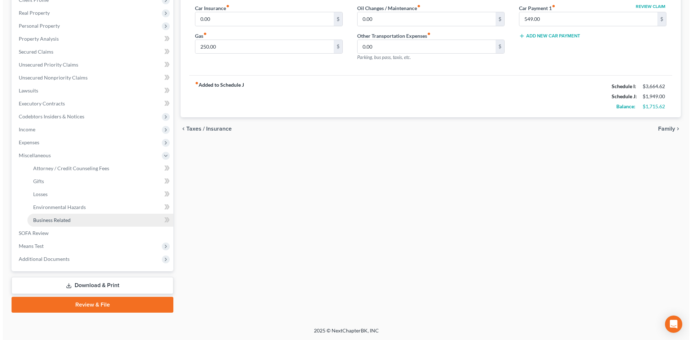
scroll to position [107, 0]
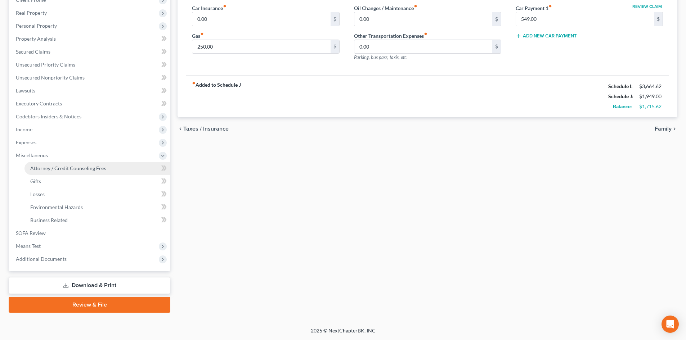
click at [90, 168] on span "Attorney / Credit Counseling Fees" at bounding box center [68, 168] width 76 height 6
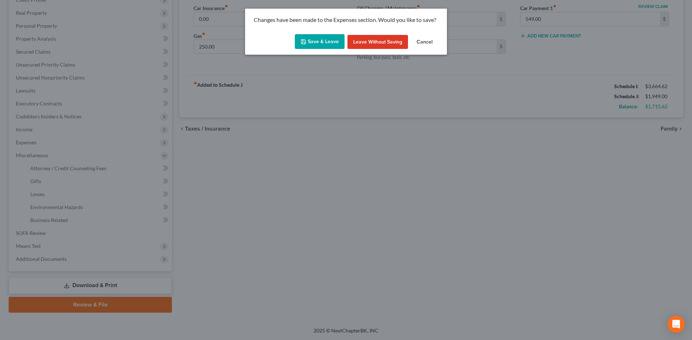
click at [314, 39] on button "Save & Leave" at bounding box center [320, 41] width 50 height 15
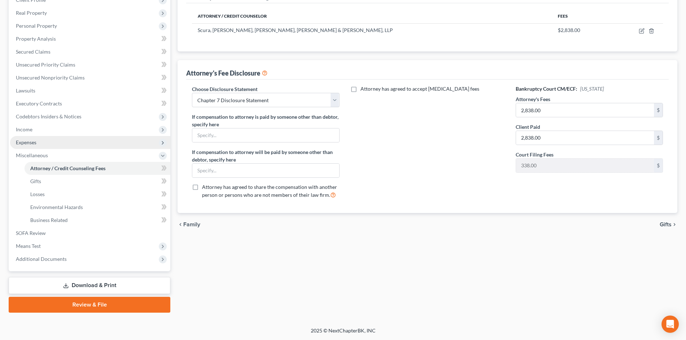
scroll to position [35, 0]
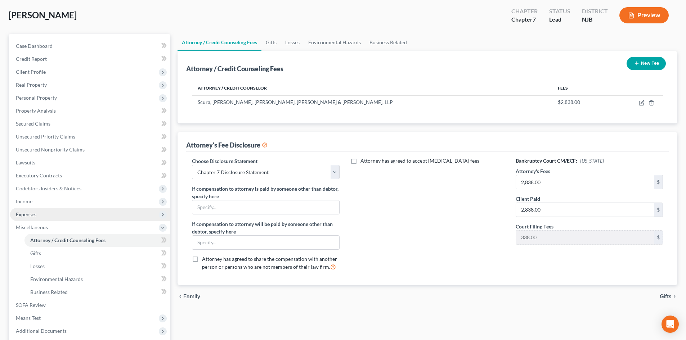
drag, startPoint x: 48, startPoint y: 204, endPoint x: 61, endPoint y: 210, distance: 15.0
click at [48, 204] on span "Income" at bounding box center [90, 201] width 160 height 13
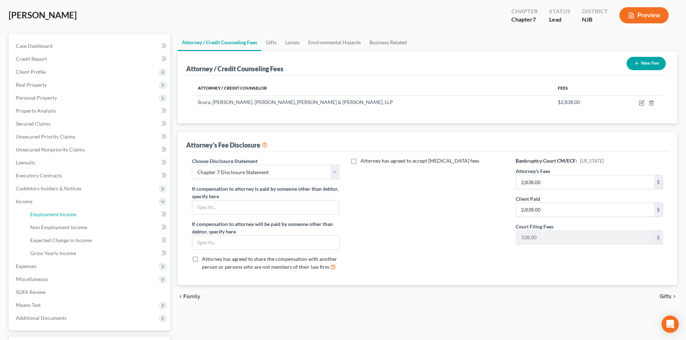
drag, startPoint x: 61, startPoint y: 211, endPoint x: 438, endPoint y: 37, distance: 415.0
click at [61, 212] on span "Employment Income" at bounding box center [53, 214] width 46 height 6
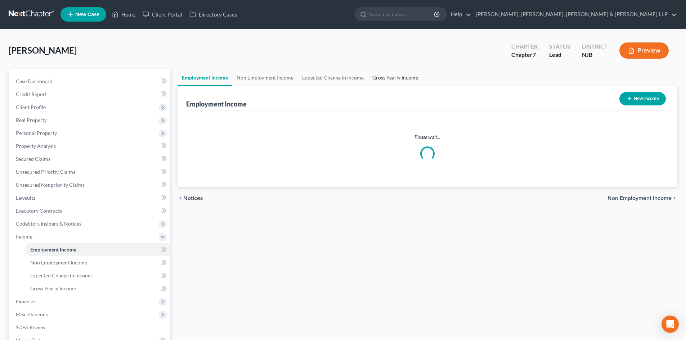
drag, startPoint x: 392, startPoint y: 79, endPoint x: 384, endPoint y: 75, distance: 8.4
click at [392, 79] on link "Gross Yearly Income" at bounding box center [395, 77] width 54 height 17
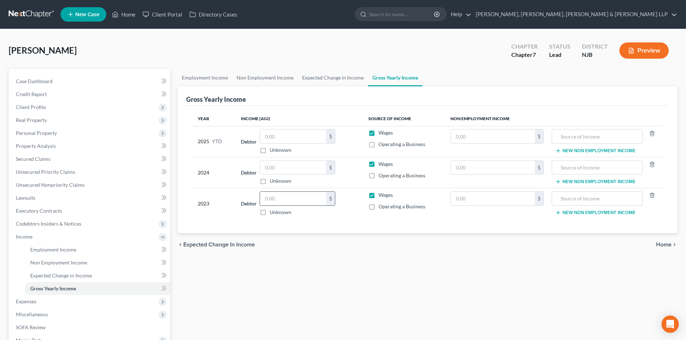
click at [285, 198] on input "text" at bounding box center [293, 199] width 66 height 14
click at [278, 171] on input "text" at bounding box center [293, 168] width 66 height 14
click at [323, 77] on link "Expected Change in Income" at bounding box center [333, 77] width 70 height 17
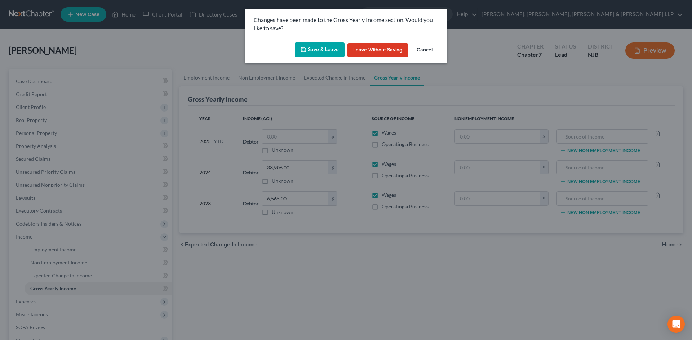
drag, startPoint x: 325, startPoint y: 55, endPoint x: 273, endPoint y: 58, distance: 52.3
click at [325, 55] on button "Save & Leave" at bounding box center [320, 50] width 50 height 15
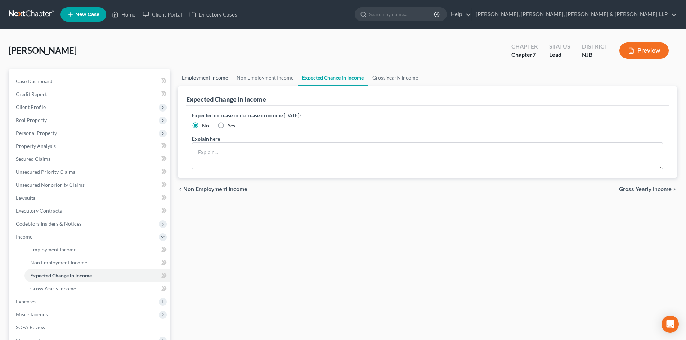
click at [220, 77] on link "Employment Income" at bounding box center [205, 77] width 55 height 17
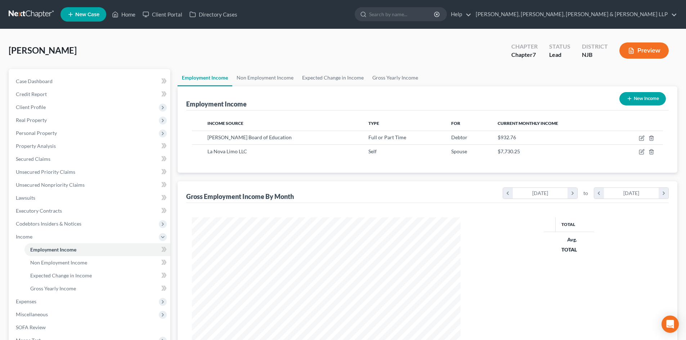
scroll to position [134, 283]
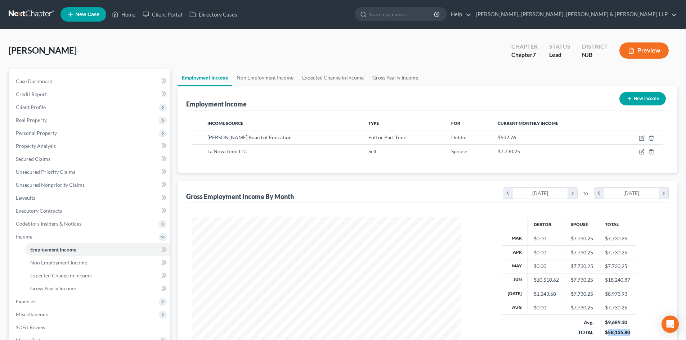
drag, startPoint x: 619, startPoint y: 332, endPoint x: 490, endPoint y: 269, distance: 143.4
click at [606, 333] on div "Debtor Spouse Total Mar $0.00 $7,730.25 $7,730.25 Apr $0.00 $7,730.25 $7,730.25…" at bounding box center [569, 285] width 202 height 134
copy div "58,135.80"
click at [378, 76] on link "Gross Yearly Income" at bounding box center [395, 77] width 54 height 17
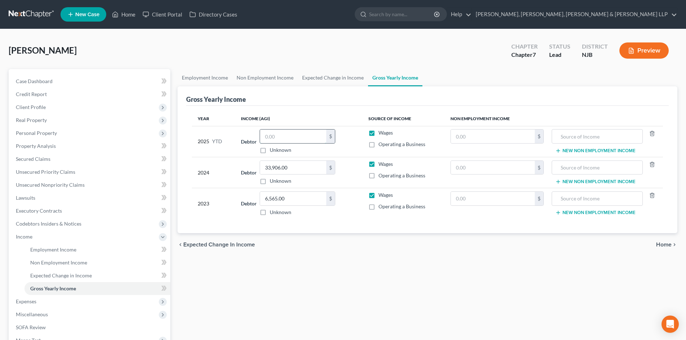
click at [272, 132] on input "text" at bounding box center [293, 137] width 66 height 14
paste input "58,135.80"
click at [326, 80] on link "Expected Change in Income" at bounding box center [333, 77] width 70 height 17
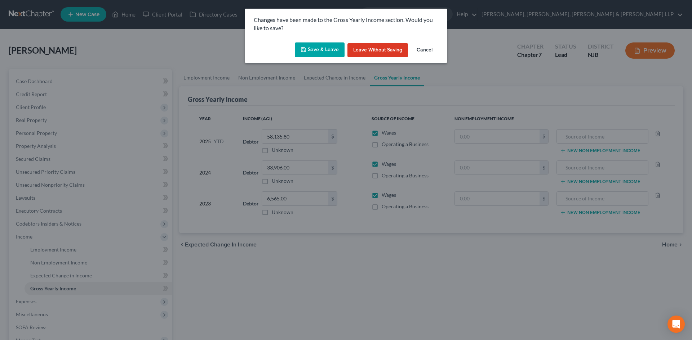
click at [319, 53] on button "Save & Leave" at bounding box center [320, 50] width 50 height 15
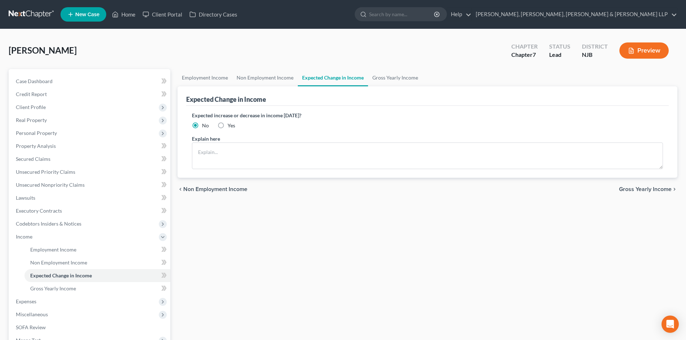
click at [273, 81] on link "Non Employment Income" at bounding box center [265, 77] width 66 height 17
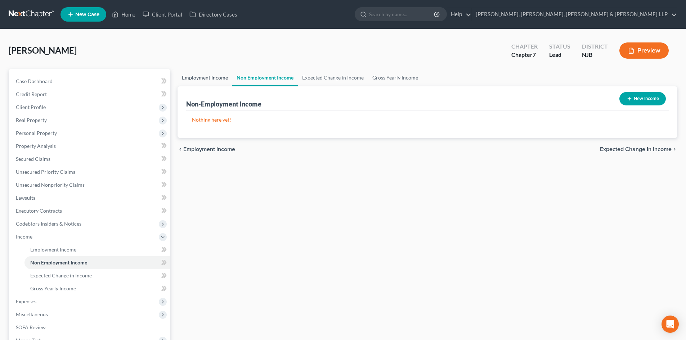
click at [219, 79] on link "Employment Income" at bounding box center [205, 77] width 55 height 17
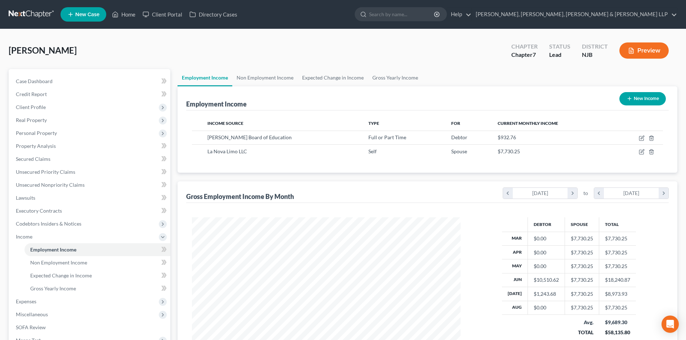
scroll to position [134, 283]
click at [43, 97] on span "Credit Report" at bounding box center [31, 94] width 31 height 6
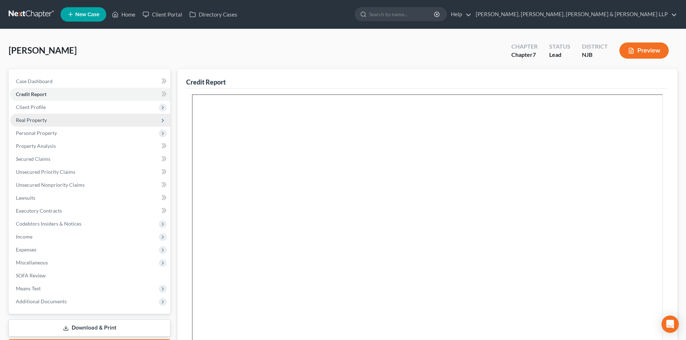
drag, startPoint x: 52, startPoint y: 111, endPoint x: 50, endPoint y: 115, distance: 4.7
click at [52, 111] on span "Client Profile" at bounding box center [90, 107] width 160 height 13
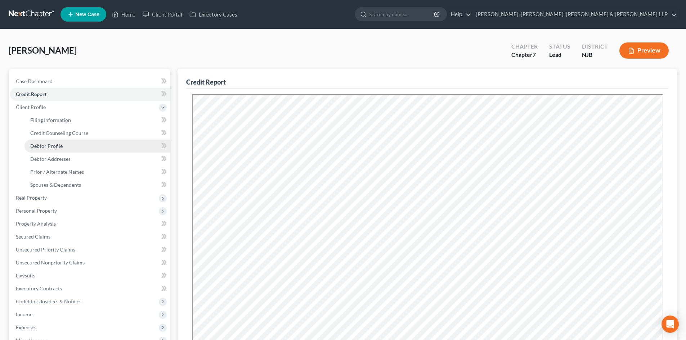
click at [67, 151] on link "Debtor Profile" at bounding box center [97, 146] width 146 height 13
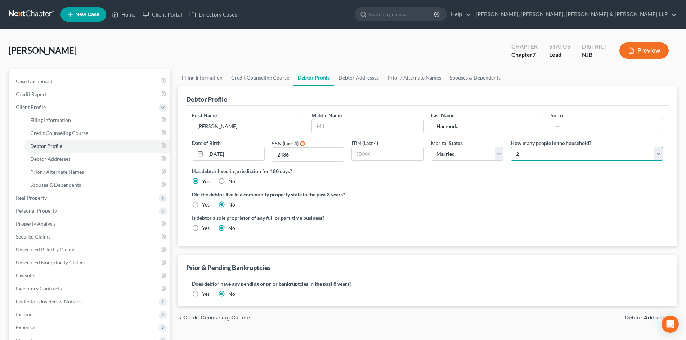
click at [544, 155] on select "Select 1 2 3 4 5 6 7 8 9 10 11 12 13 14 15 16 17 18 19 20" at bounding box center [587, 154] width 152 height 14
click at [511, 147] on select "Select 1 2 3 4 5 6 7 8 9 10 11 12 13 14 15 16 17 18 19 20" at bounding box center [587, 154] width 152 height 14
click at [347, 79] on link "Debtor Addresses" at bounding box center [358, 77] width 49 height 17
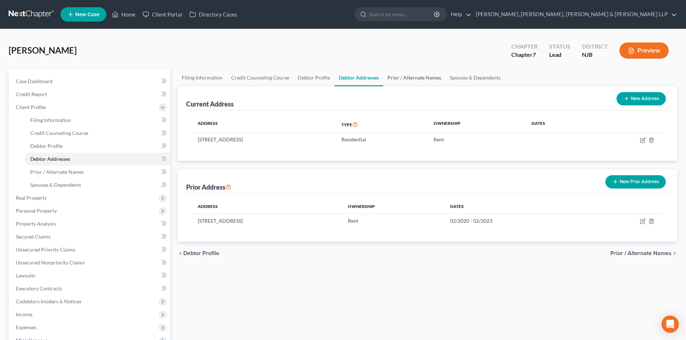
click at [403, 81] on link "Prior / Alternate Names" at bounding box center [414, 77] width 62 height 17
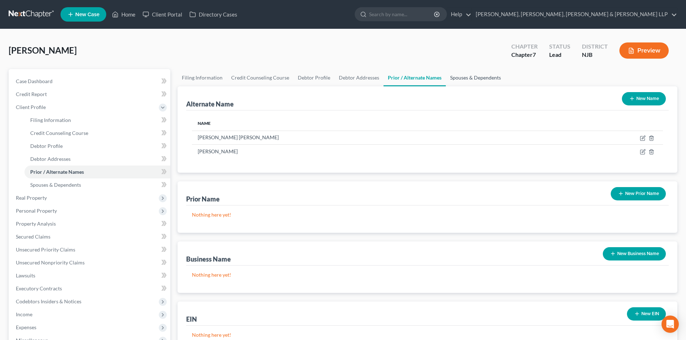
click at [454, 79] on link "Spouses & Dependents" at bounding box center [475, 77] width 59 height 17
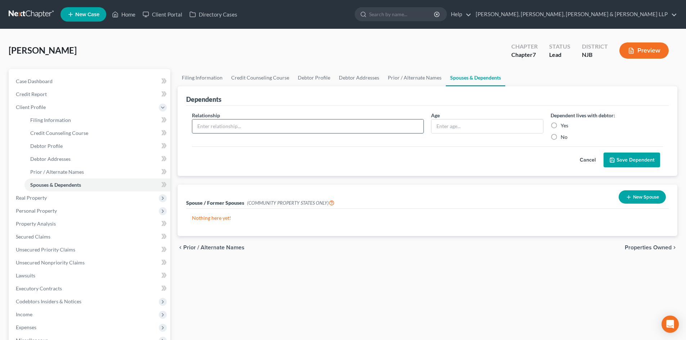
click at [297, 123] on input "text" at bounding box center [307, 127] width 231 height 14
click at [460, 131] on input "text" at bounding box center [488, 127] width 112 height 14
click at [561, 127] on label "Yes" at bounding box center [565, 125] width 8 height 7
click at [564, 127] on input "Yes" at bounding box center [566, 124] width 5 height 5
click at [621, 161] on button "Save Dependent" at bounding box center [632, 160] width 57 height 15
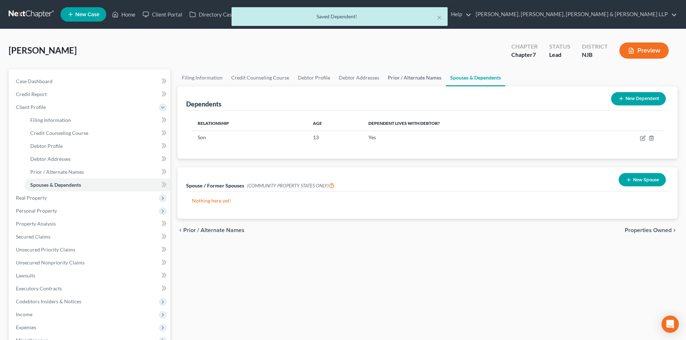
click at [419, 79] on link "Prior / Alternate Names" at bounding box center [415, 77] width 62 height 17
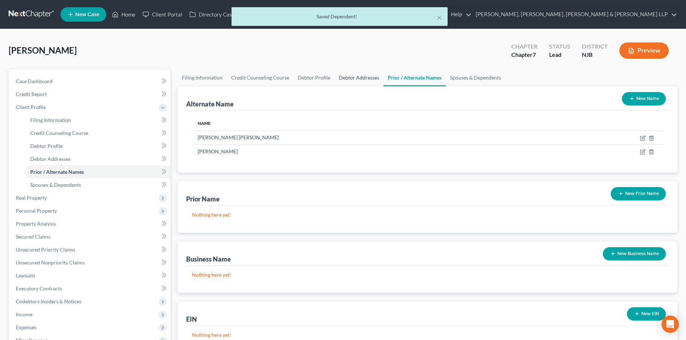
click at [357, 83] on link "Debtor Addresses" at bounding box center [359, 77] width 49 height 17
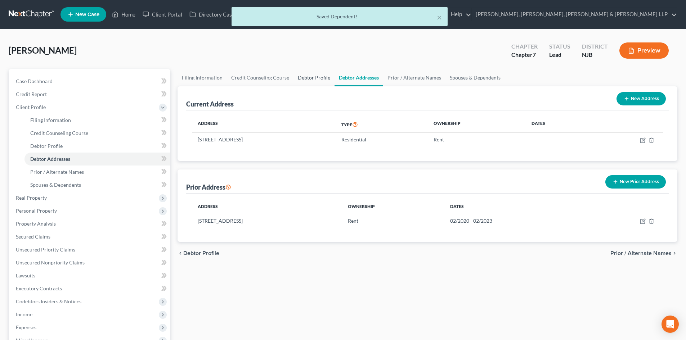
click at [312, 76] on link "Debtor Profile" at bounding box center [314, 77] width 41 height 17
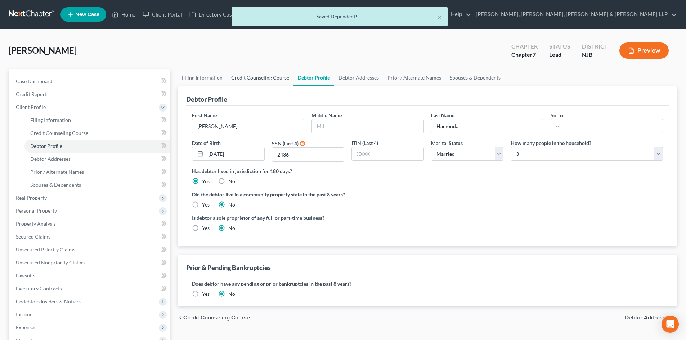
click at [269, 76] on link "Credit Counseling Course" at bounding box center [260, 77] width 67 height 17
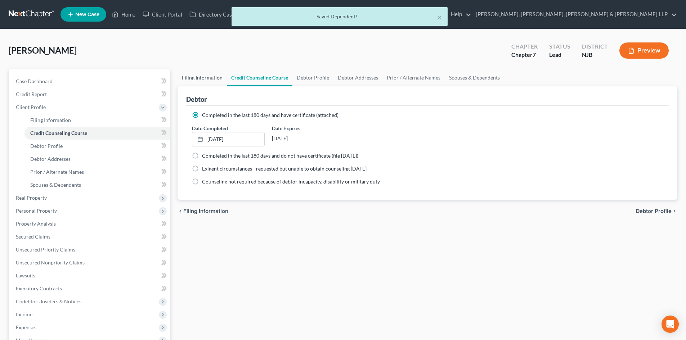
click at [201, 76] on link "Filing Information" at bounding box center [202, 77] width 49 height 17
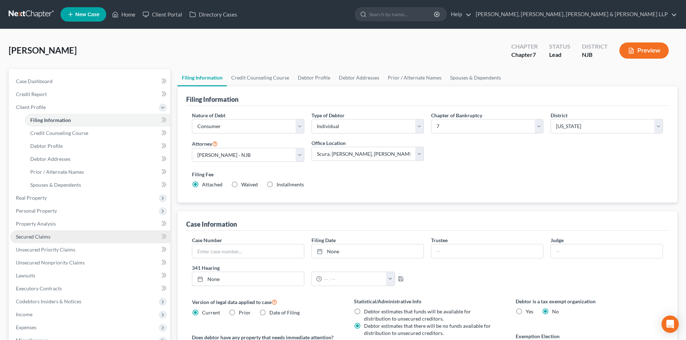
click at [39, 238] on span "Secured Claims" at bounding box center [33, 237] width 35 height 6
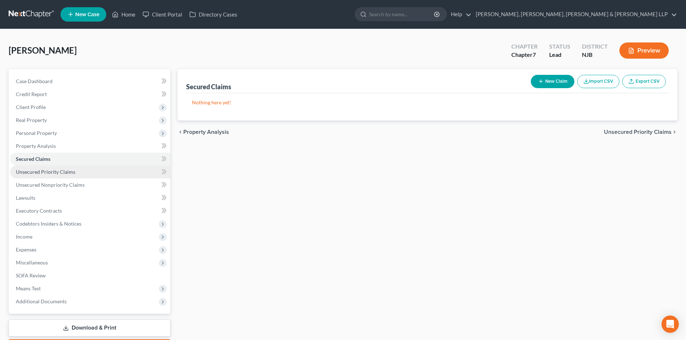
drag, startPoint x: 67, startPoint y: 172, endPoint x: 71, endPoint y: 189, distance: 17.7
click at [67, 171] on span "Unsecured Priority Claims" at bounding box center [45, 172] width 59 height 6
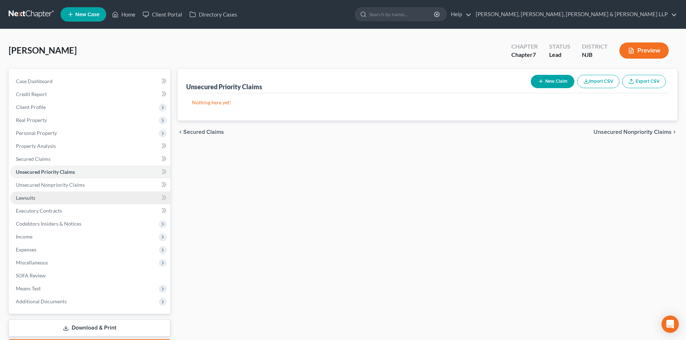
click at [71, 192] on link "Lawsuits" at bounding box center [90, 198] width 160 height 13
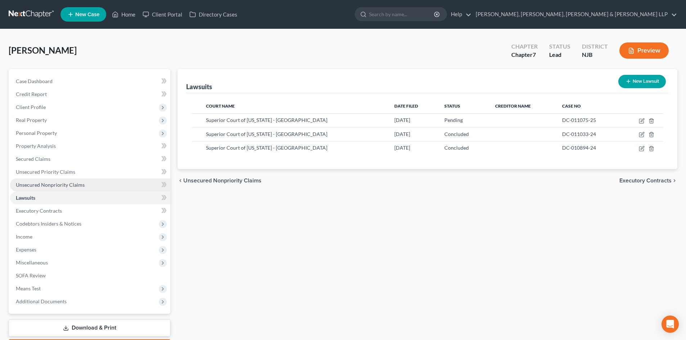
click at [72, 186] on span "Unsecured Nonpriority Claims" at bounding box center [50, 185] width 69 height 6
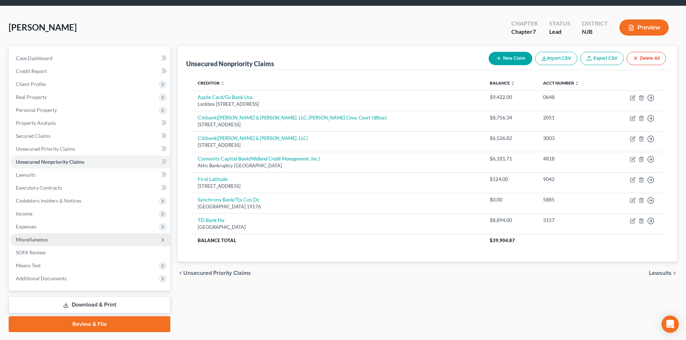
scroll to position [36, 0]
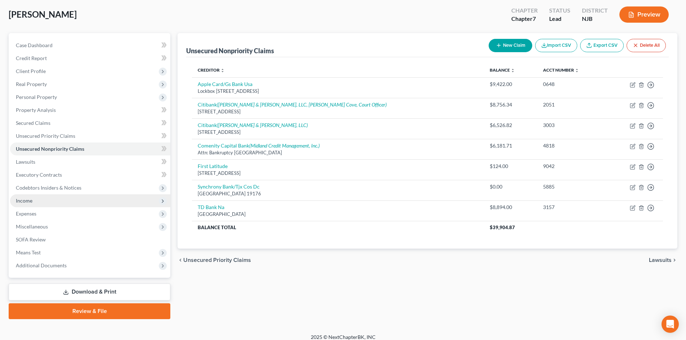
click at [50, 203] on span "Income" at bounding box center [90, 201] width 160 height 13
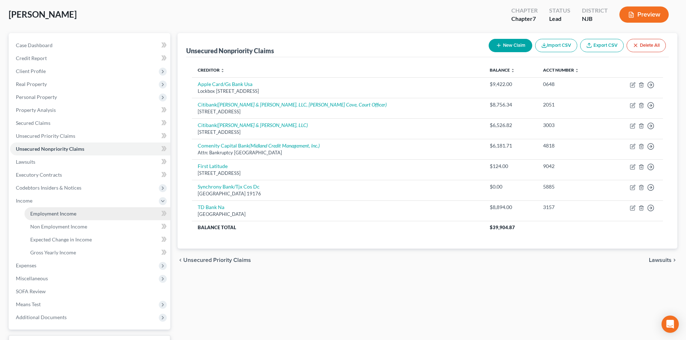
click at [51, 211] on span "Employment Income" at bounding box center [53, 214] width 46 height 6
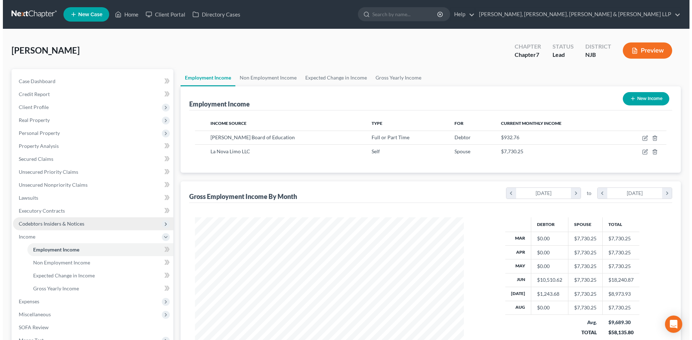
scroll to position [134, 283]
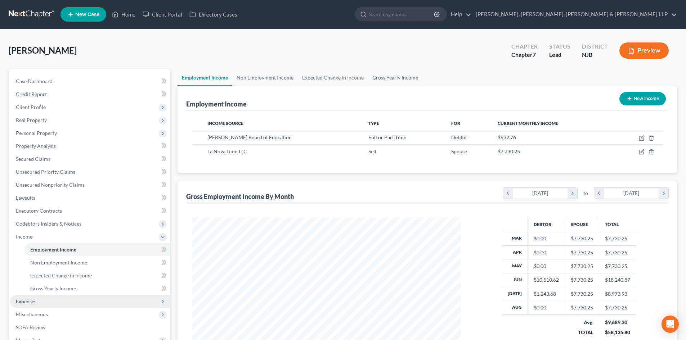
click at [64, 297] on span "Expenses" at bounding box center [90, 301] width 160 height 13
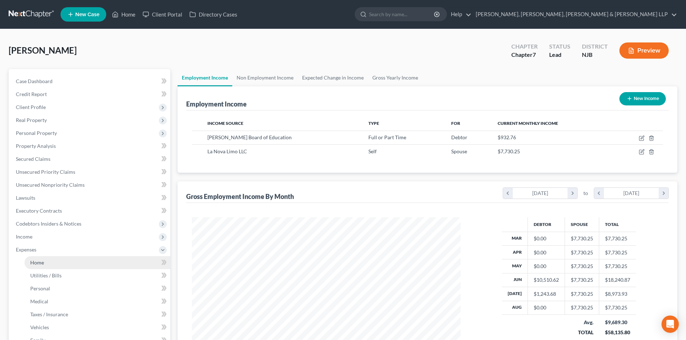
click at [48, 265] on link "Home" at bounding box center [97, 262] width 146 height 13
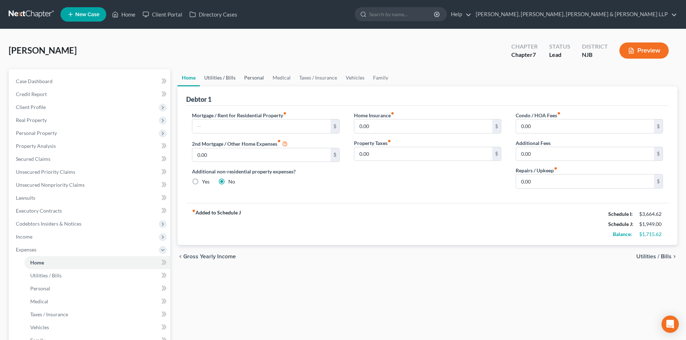
drag, startPoint x: 237, startPoint y: 79, endPoint x: 246, endPoint y: 81, distance: 9.6
click at [237, 79] on link "Utilities / Bills" at bounding box center [220, 77] width 40 height 17
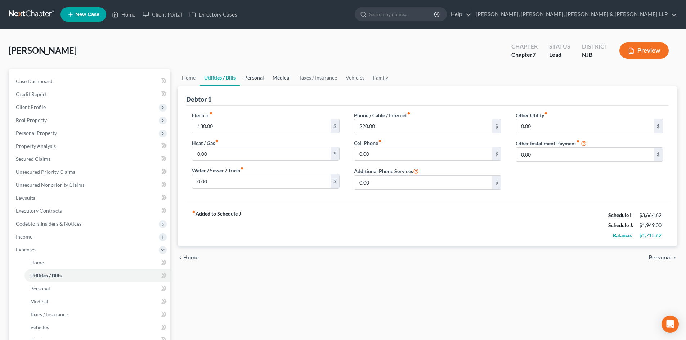
click at [257, 78] on link "Personal" at bounding box center [254, 77] width 28 height 17
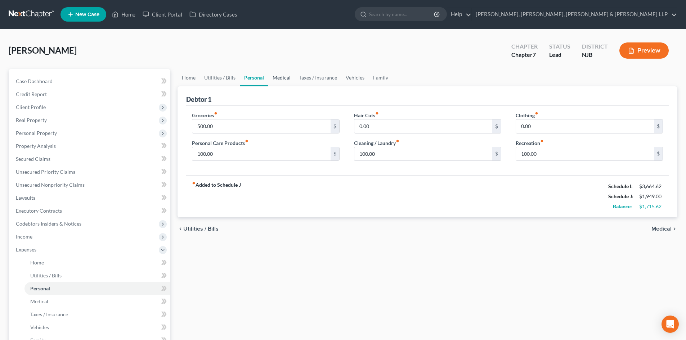
click at [285, 78] on link "Medical" at bounding box center [281, 77] width 27 height 17
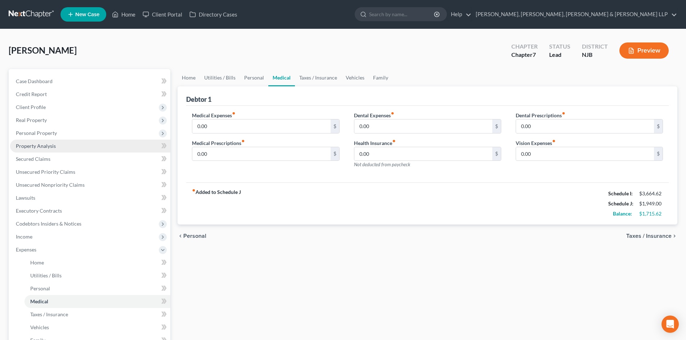
drag, startPoint x: 59, startPoint y: 138, endPoint x: 60, endPoint y: 144, distance: 6.2
click at [59, 138] on span "Personal Property" at bounding box center [90, 133] width 160 height 13
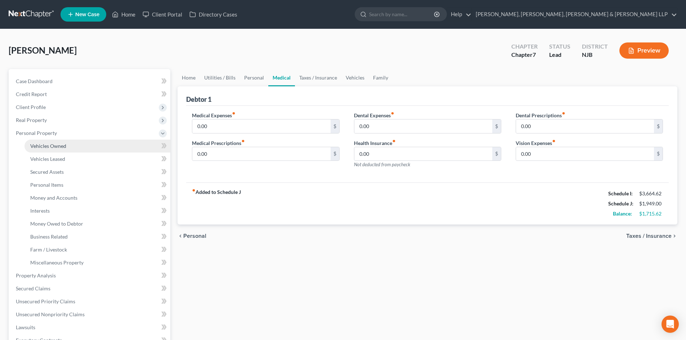
click at [59, 144] on span "Vehicles Owned" at bounding box center [48, 146] width 36 height 6
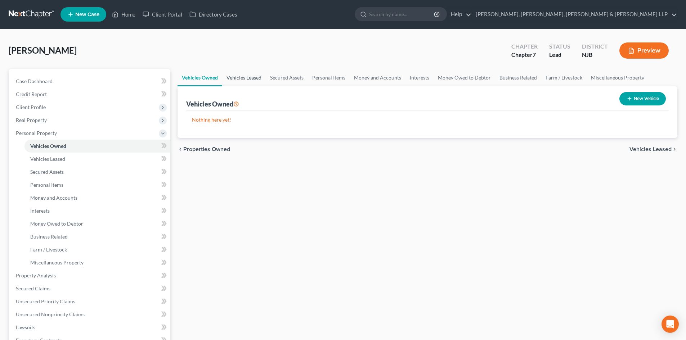
drag, startPoint x: 241, startPoint y: 78, endPoint x: 284, endPoint y: 78, distance: 42.5
click at [242, 78] on link "Vehicles Leased" at bounding box center [244, 77] width 44 height 17
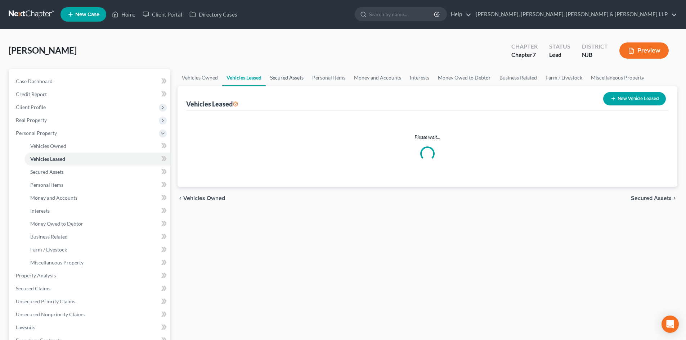
click at [284, 78] on link "Secured Assets" at bounding box center [287, 77] width 42 height 17
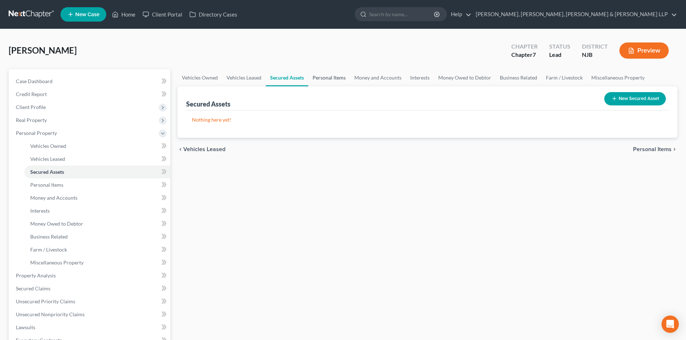
click at [332, 79] on link "Personal Items" at bounding box center [329, 77] width 42 height 17
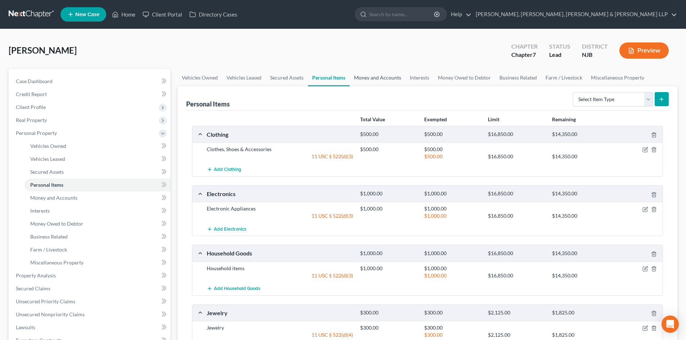
click at [374, 80] on link "Money and Accounts" at bounding box center [378, 77] width 56 height 17
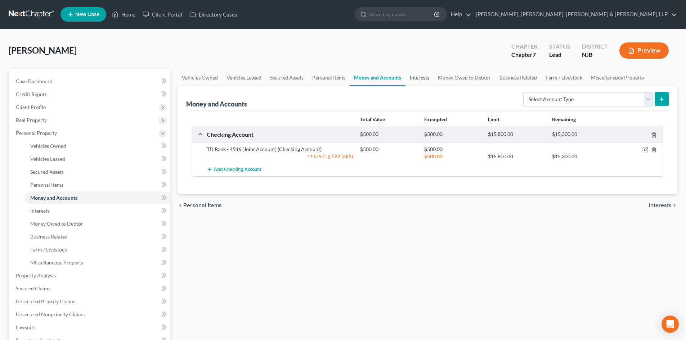
click at [416, 79] on link "Interests" at bounding box center [420, 77] width 28 height 17
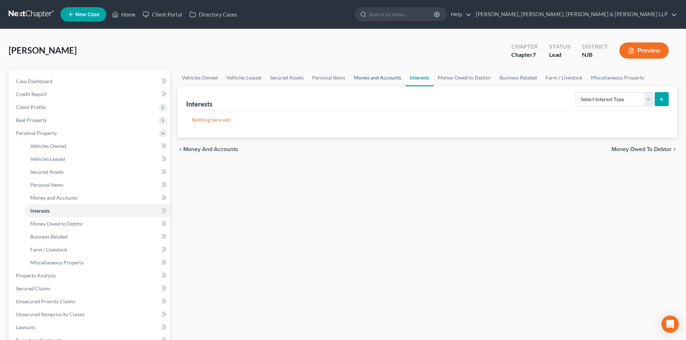
click at [367, 79] on link "Money and Accounts" at bounding box center [378, 77] width 56 height 17
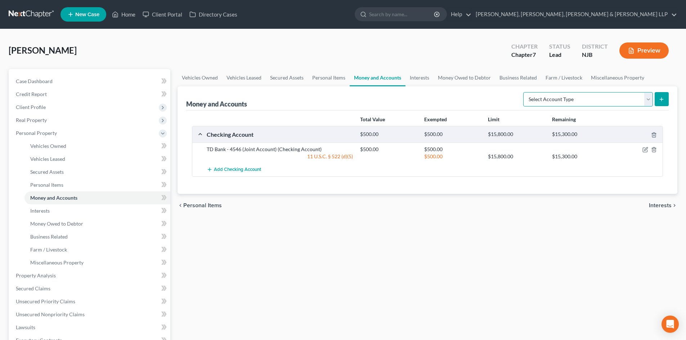
drag, startPoint x: 583, startPoint y: 101, endPoint x: 584, endPoint y: 106, distance: 5.9
click at [583, 100] on select "Select Account Type Brokerage Cash on Hand Certificates of Deposit Checking Acc…" at bounding box center [588, 99] width 130 height 14
click at [525, 92] on select "Select Account Type Brokerage Cash on Hand Certificates of Deposit Checking Acc…" at bounding box center [588, 99] width 130 height 14
click at [661, 98] on icon "submit" at bounding box center [662, 100] width 6 height 6
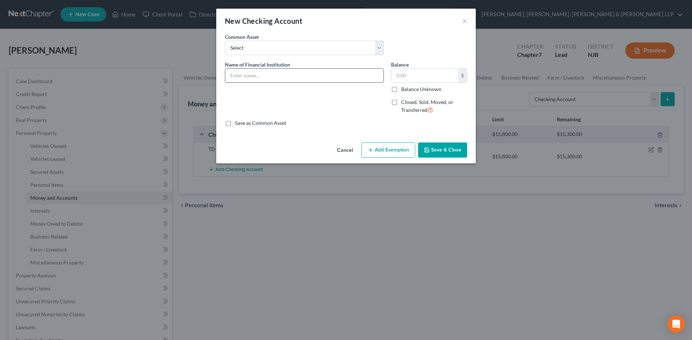
click at [248, 73] on input "text" at bounding box center [304, 76] width 158 height 14
click at [402, 81] on input "text" at bounding box center [424, 76] width 67 height 14
click at [387, 153] on button "Add Exemption" at bounding box center [388, 150] width 54 height 15
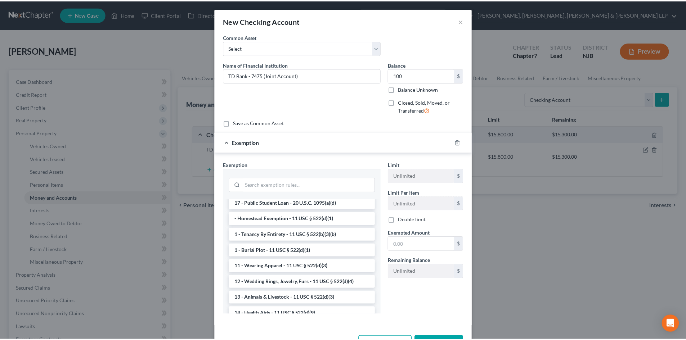
scroll to position [72, 0]
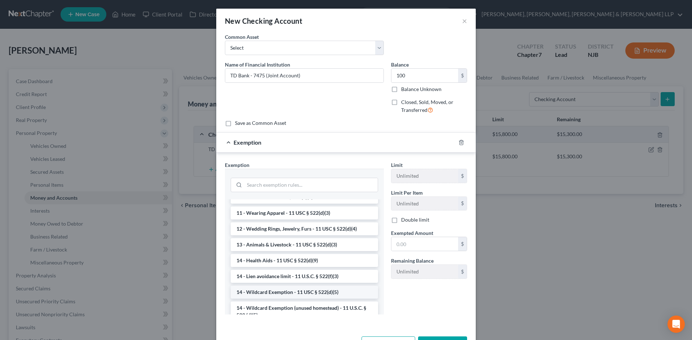
click at [272, 293] on li "14 - Wildcard Exemption - 11 USC § 522(d)(5)" at bounding box center [304, 292] width 147 height 13
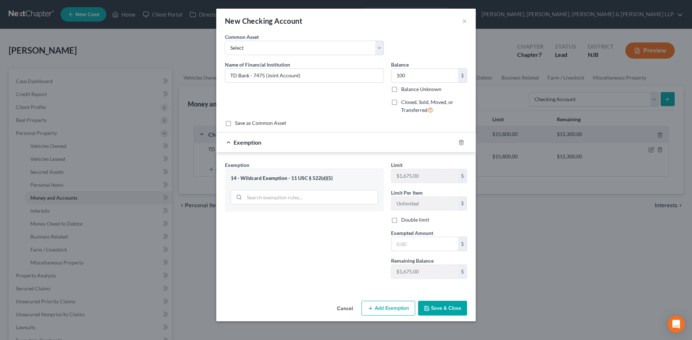
drag, startPoint x: 406, startPoint y: 247, endPoint x: 331, endPoint y: 248, distance: 74.9
click at [406, 247] on input "text" at bounding box center [424, 244] width 67 height 14
click at [331, 248] on div "Exemption Set must be selected for CA. Exemption * 14 - Wildcard Exemption - 11…" at bounding box center [304, 223] width 166 height 124
click at [437, 305] on button "Save & Close" at bounding box center [442, 308] width 49 height 15
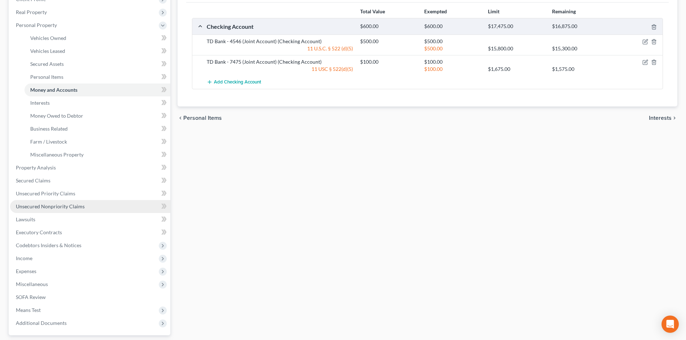
click at [54, 204] on span "Unsecured Nonpriority Claims" at bounding box center [50, 207] width 69 height 6
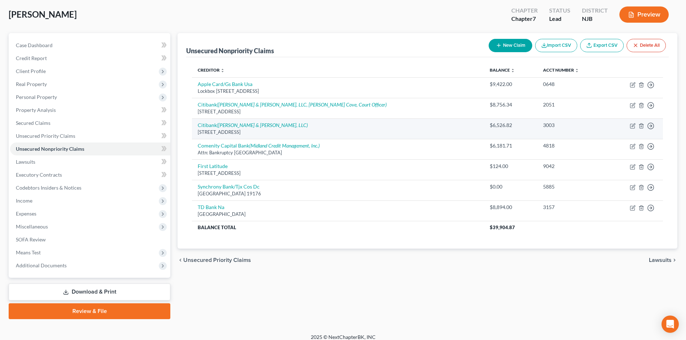
click at [104, 289] on link "Download & Print" at bounding box center [90, 292] width 162 height 17
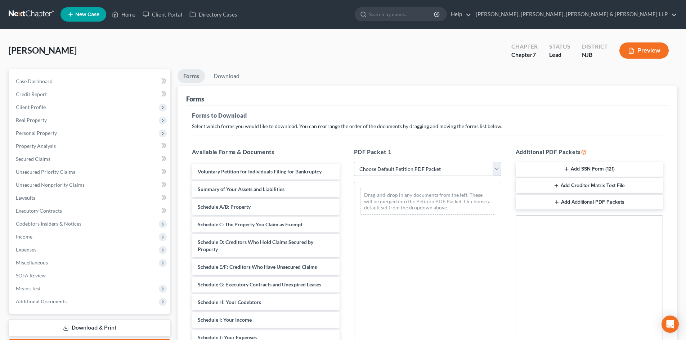
drag, startPoint x: 374, startPoint y: 166, endPoint x: 375, endPoint y: 176, distance: 9.4
click at [374, 166] on select "Choose Default Petition PDF Packet Complete Bankruptcy Petition (all forms and …" at bounding box center [427, 169] width 147 height 14
click at [354, 162] on select "Choose Default Petition PDF Packet Complete Bankruptcy Petition (all forms and …" at bounding box center [427, 169] width 147 height 14
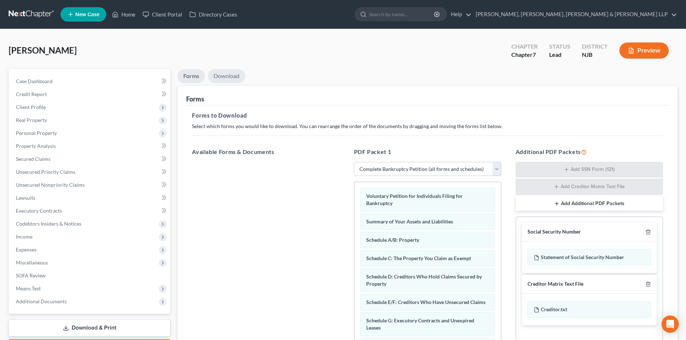
drag, startPoint x: 233, startPoint y: 79, endPoint x: 356, endPoint y: 147, distance: 140.6
click at [233, 79] on link "Download" at bounding box center [226, 76] width 37 height 14
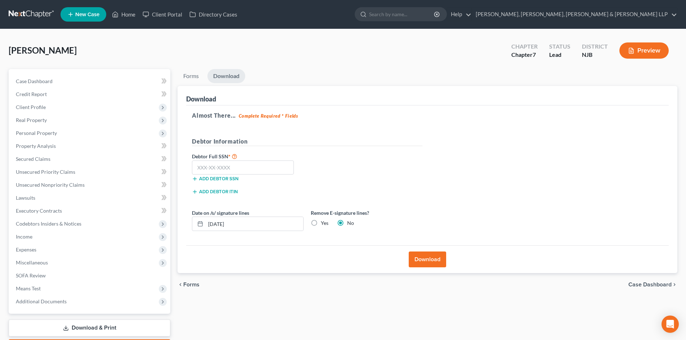
click at [321, 223] on label "Yes" at bounding box center [325, 223] width 8 height 7
click at [324, 223] on input "Yes" at bounding box center [326, 222] width 5 height 5
click at [246, 170] on input "text" at bounding box center [243, 168] width 102 height 14
click at [424, 257] on button "Download" at bounding box center [427, 260] width 37 height 16
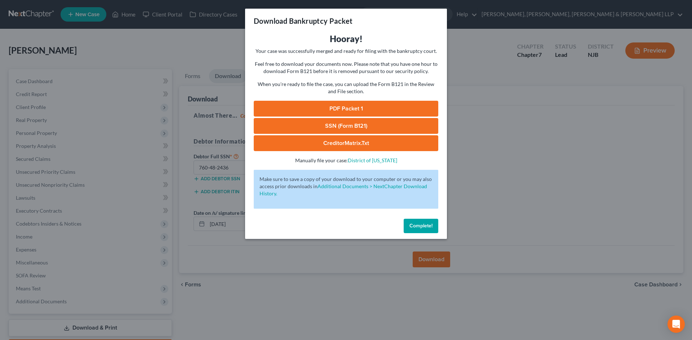
click at [415, 105] on link "PDF Packet 1" at bounding box center [346, 109] width 184 height 16
drag, startPoint x: 282, startPoint y: 121, endPoint x: 579, endPoint y: 74, distance: 299.9
click at [283, 121] on link "SSN (Form B121)" at bounding box center [346, 126] width 184 height 16
click at [126, 86] on div "Download Bankruptcy Packet Hooray! Your case was successfully merged and ready …" at bounding box center [346, 170] width 692 height 340
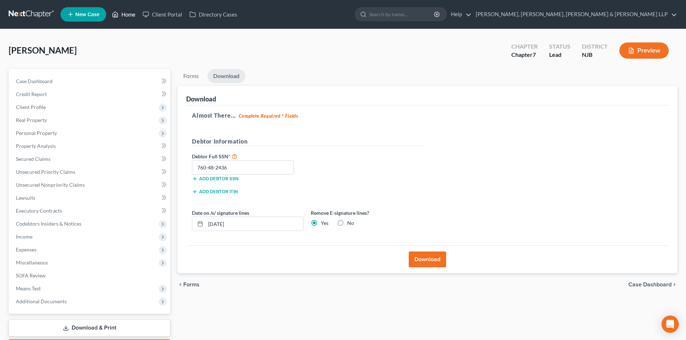
click at [129, 12] on link "Home" at bounding box center [123, 14] width 31 height 13
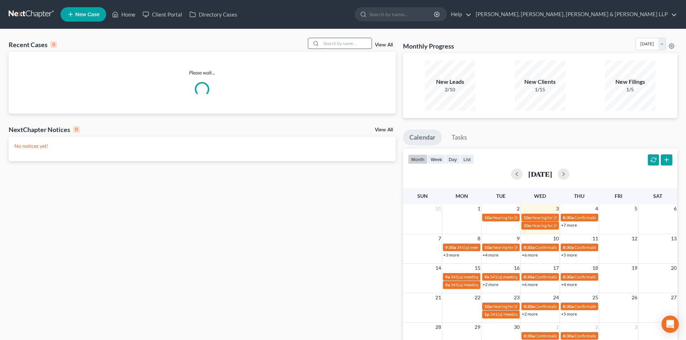
click at [356, 43] on input "search" at bounding box center [346, 43] width 50 height 10
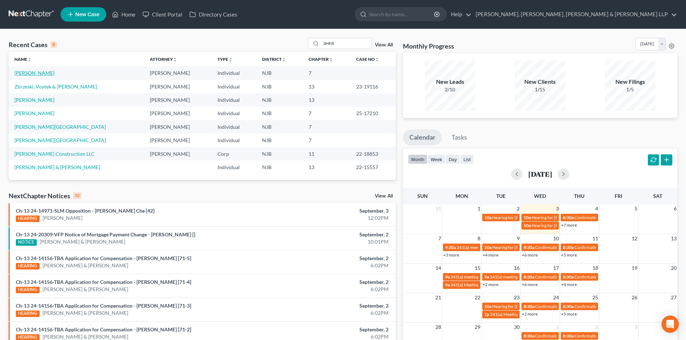
click at [49, 75] on link "[PERSON_NAME]" at bounding box center [34, 73] width 40 height 6
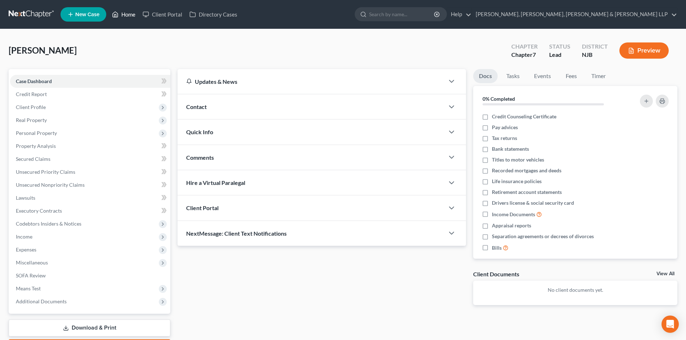
click at [128, 13] on link "Home" at bounding box center [123, 14] width 31 height 13
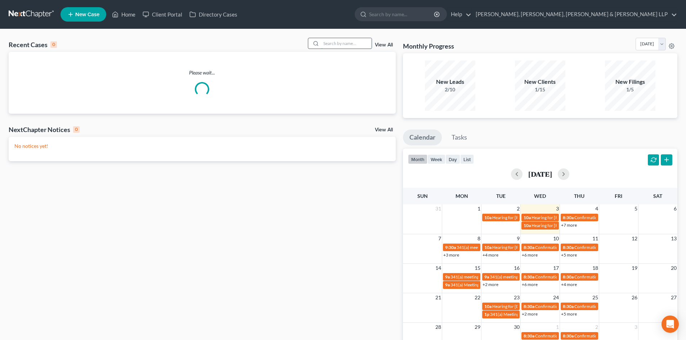
click at [346, 43] on input "search" at bounding box center [346, 43] width 50 height 10
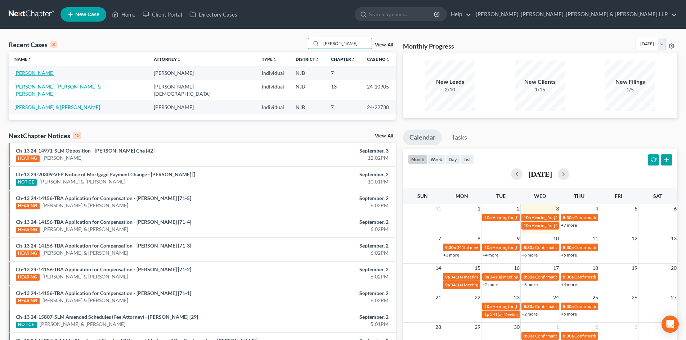
click at [26, 73] on link "[PERSON_NAME]" at bounding box center [34, 73] width 40 height 6
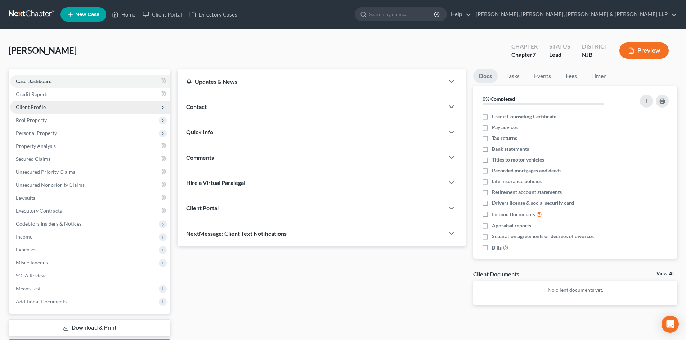
click at [56, 108] on span "Client Profile" at bounding box center [90, 107] width 160 height 13
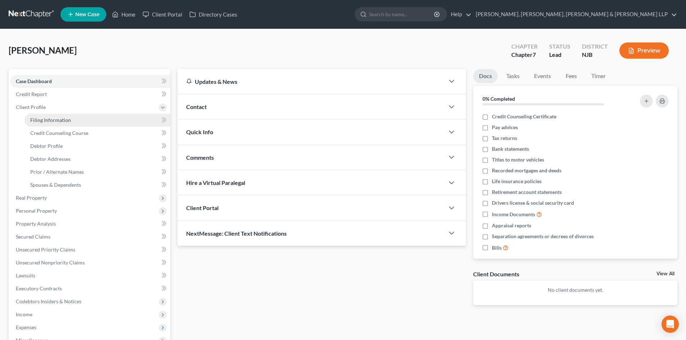
click at [52, 120] on span "Filing Information" at bounding box center [50, 120] width 41 height 6
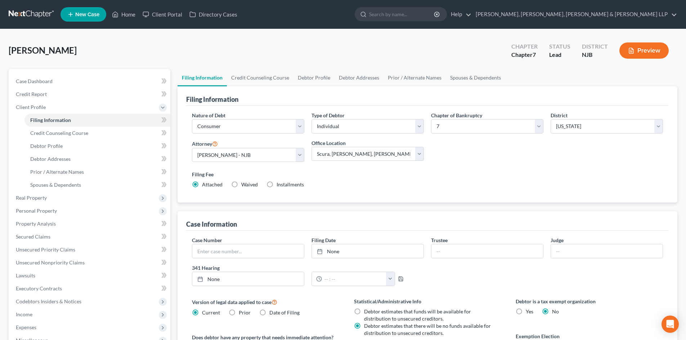
scroll to position [108, 0]
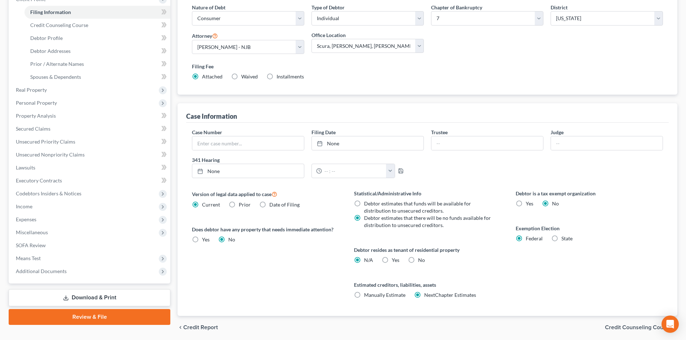
click at [392, 260] on label "Yes Yes" at bounding box center [396, 260] width 8 height 7
click at [395, 260] on input "Yes Yes" at bounding box center [397, 259] width 5 height 5
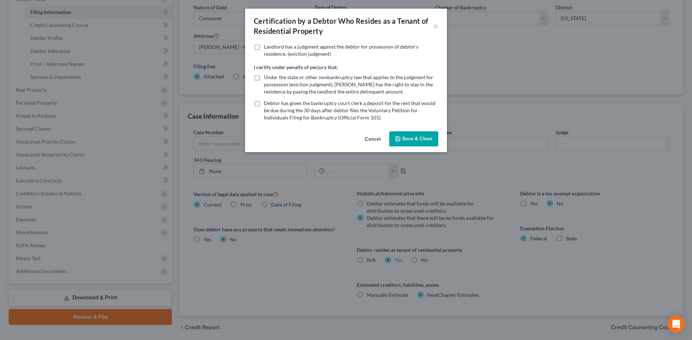
click at [408, 135] on button "Save & Close" at bounding box center [413, 138] width 49 height 15
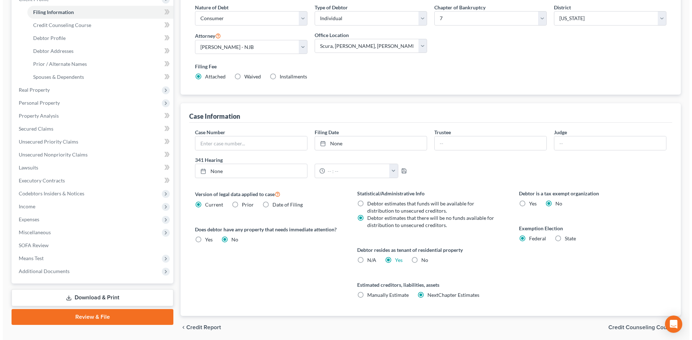
scroll to position [0, 0]
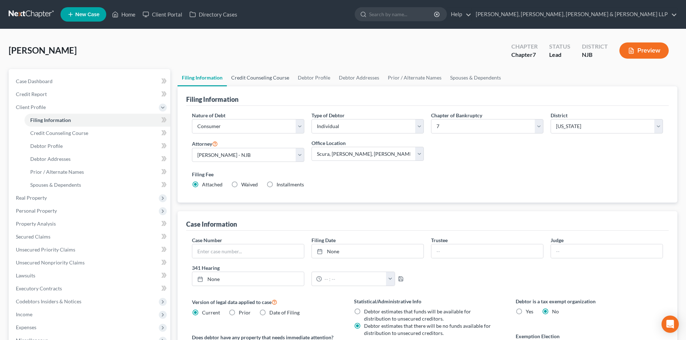
click at [249, 75] on link "Credit Counseling Course" at bounding box center [260, 77] width 67 height 17
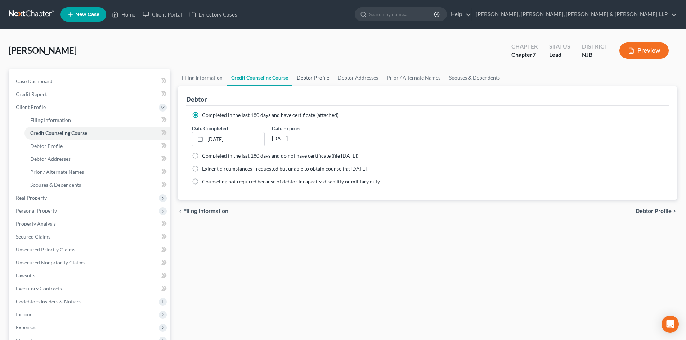
click at [315, 78] on link "Debtor Profile" at bounding box center [313, 77] width 41 height 17
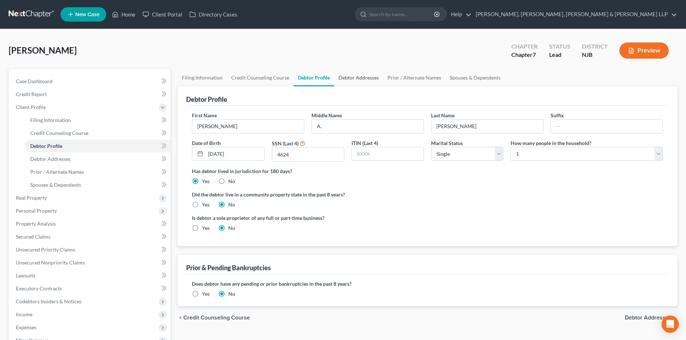
click at [351, 78] on link "Debtor Addresses" at bounding box center [358, 77] width 49 height 17
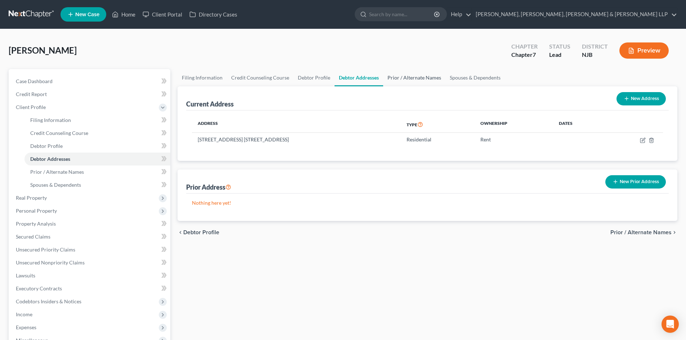
click at [403, 75] on link "Prior / Alternate Names" at bounding box center [414, 77] width 62 height 17
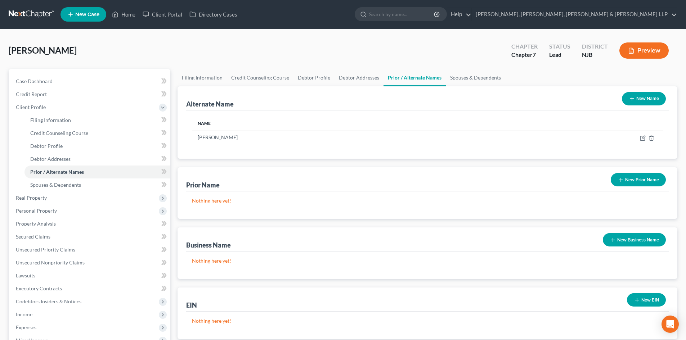
click at [440, 73] on link "Prior / Alternate Names" at bounding box center [415, 77] width 62 height 17
drag, startPoint x: 128, startPoint y: 18, endPoint x: 129, endPoint y: 13, distance: 4.8
click at [128, 18] on link "Home" at bounding box center [123, 14] width 31 height 13
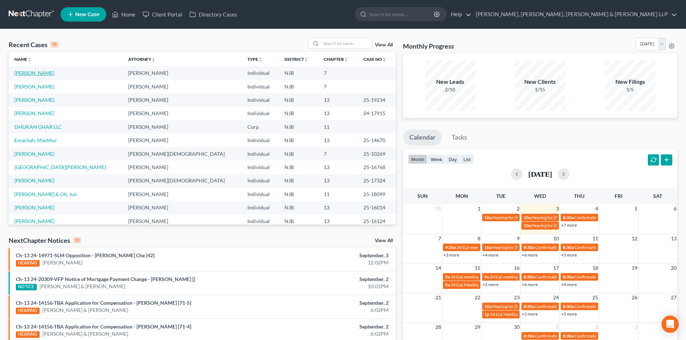
click at [42, 72] on link "[PERSON_NAME]" at bounding box center [34, 73] width 40 height 6
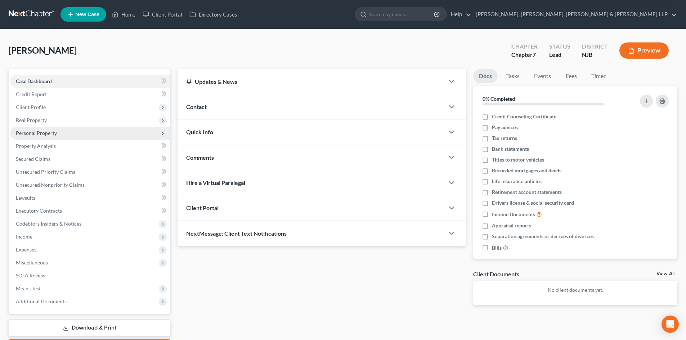
click at [55, 137] on span "Personal Property" at bounding box center [90, 133] width 160 height 13
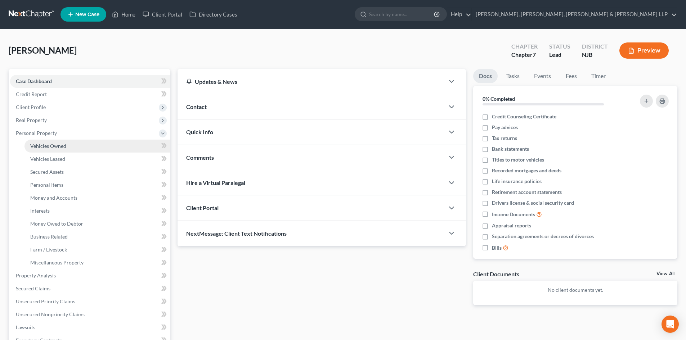
drag, startPoint x: 61, startPoint y: 147, endPoint x: 1, endPoint y: 64, distance: 102.2
click at [61, 147] on span "Vehicles Owned" at bounding box center [48, 146] width 36 height 6
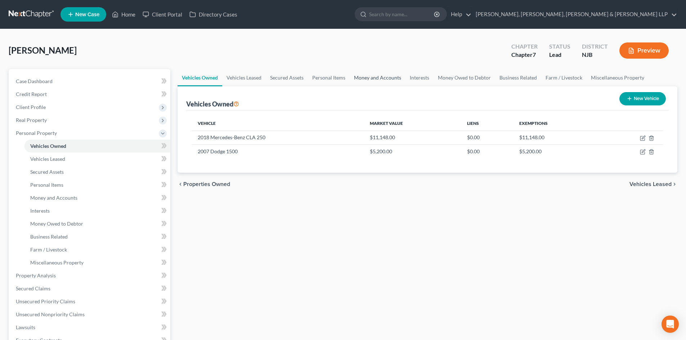
click at [382, 81] on link "Money and Accounts" at bounding box center [378, 77] width 56 height 17
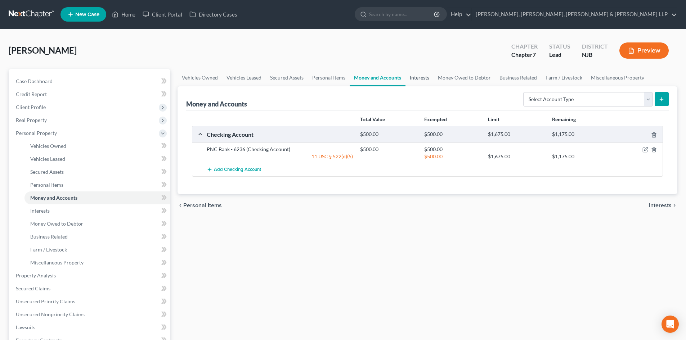
click at [420, 77] on link "Interests" at bounding box center [420, 77] width 28 height 17
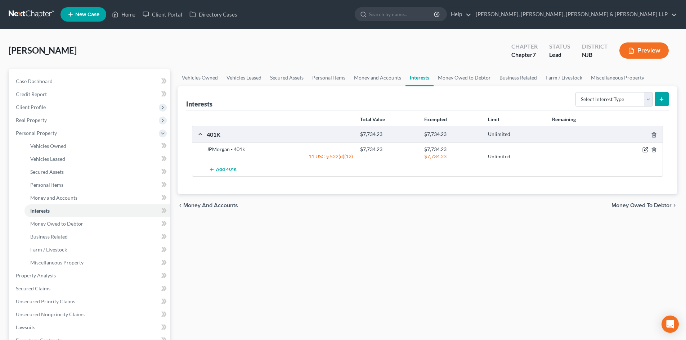
click at [647, 150] on icon "button" at bounding box center [645, 149] width 3 height 3
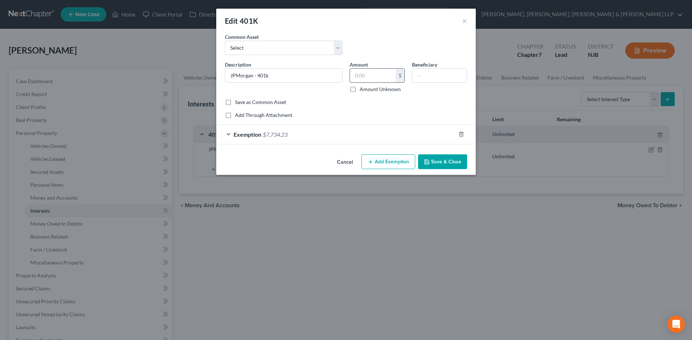
click at [366, 80] on input "text" at bounding box center [373, 76] width 46 height 14
click at [340, 144] on div "Exemption $7,734.23" at bounding box center [335, 134] width 239 height 19
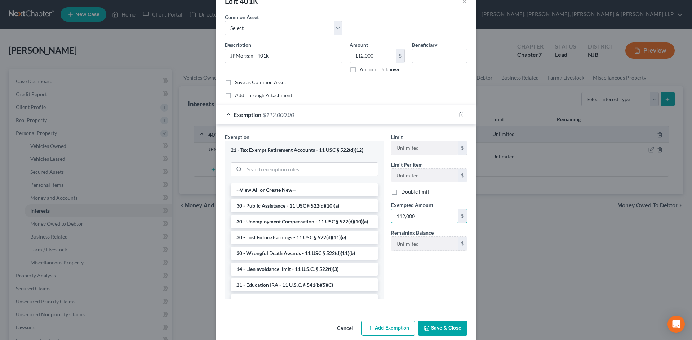
scroll to position [30, 0]
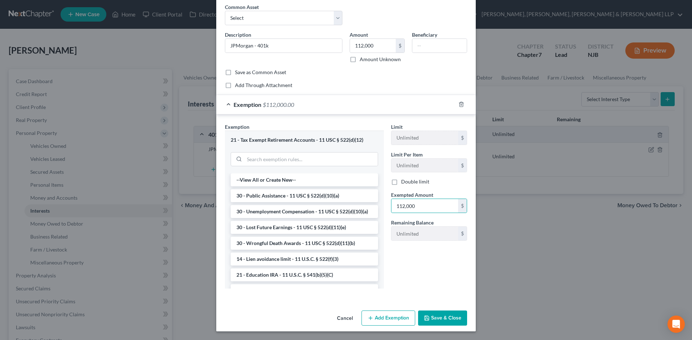
click at [445, 316] on button "Save & Close" at bounding box center [442, 318] width 49 height 15
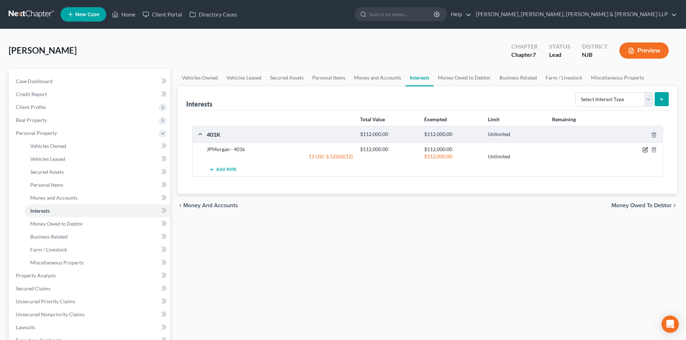
drag, startPoint x: 644, startPoint y: 150, endPoint x: 271, endPoint y: 111, distance: 374.9
click at [643, 150] on icon "button" at bounding box center [646, 150] width 6 height 6
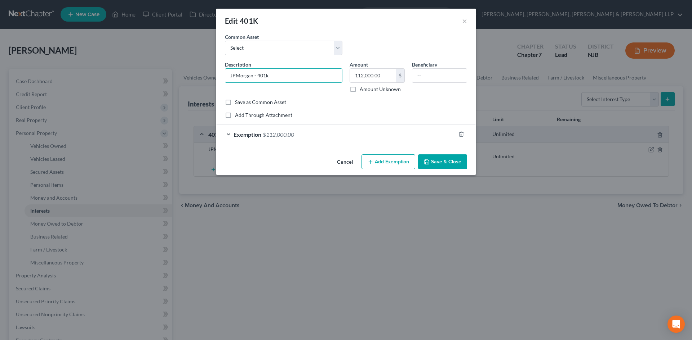
drag, startPoint x: 251, startPoint y: 76, endPoint x: 197, endPoint y: 78, distance: 54.8
click at [197, 78] on div "Edit 401K × An exemption set must first be selected from the Filing Information…" at bounding box center [346, 170] width 692 height 340
click at [447, 159] on button "Save & Close" at bounding box center [442, 162] width 49 height 15
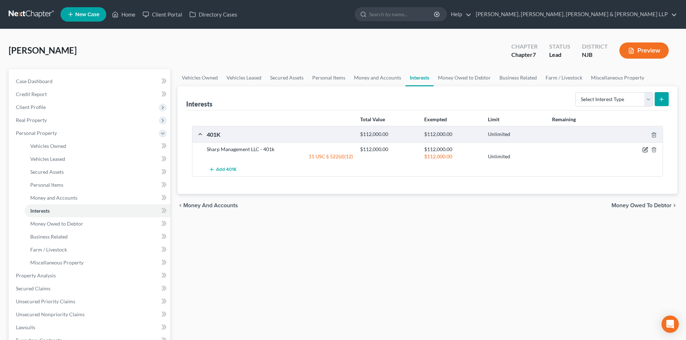
click at [643, 149] on icon "button" at bounding box center [646, 150] width 6 height 6
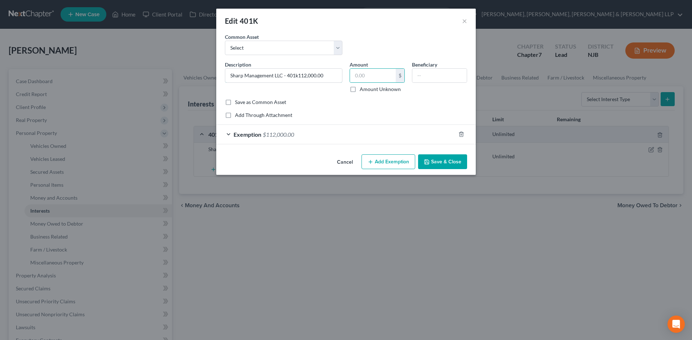
paste input "01,258.38"
click at [363, 75] on input "text" at bounding box center [373, 76] width 46 height 14
paste input "101,258.38"
drag, startPoint x: 298, startPoint y: 76, endPoint x: 353, endPoint y: 76, distance: 54.8
click at [353, 76] on div "Description * Sharp Management LLC - 401k101,258.38 Amount 101,258.38 $ Amount …" at bounding box center [345, 80] width 249 height 38
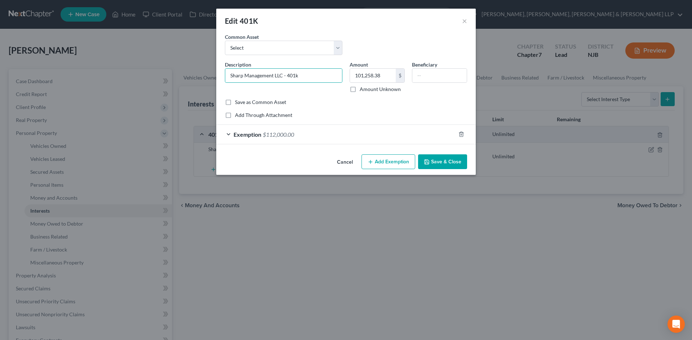
click at [335, 134] on div "Exemption $112,000.00" at bounding box center [335, 134] width 239 height 19
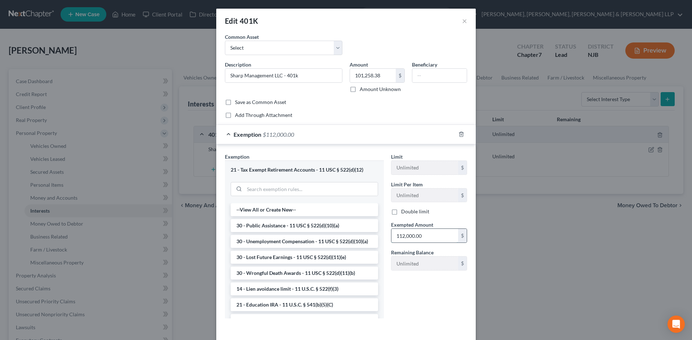
paste input "01,258.38"
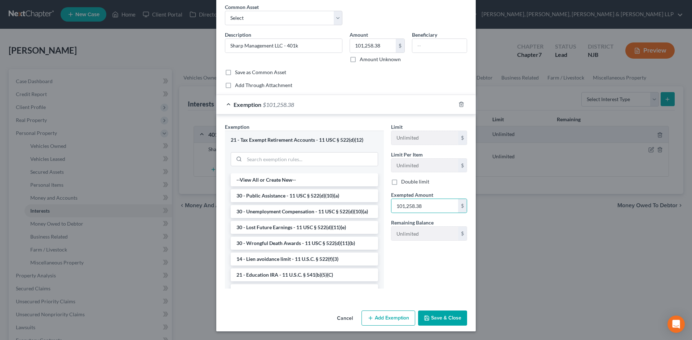
click at [438, 314] on button "Save & Close" at bounding box center [442, 318] width 49 height 15
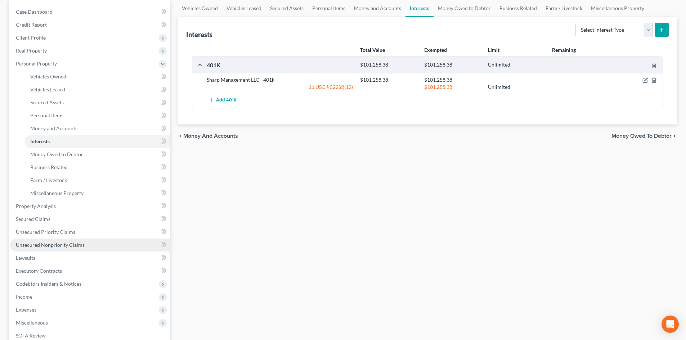
scroll to position [72, 0]
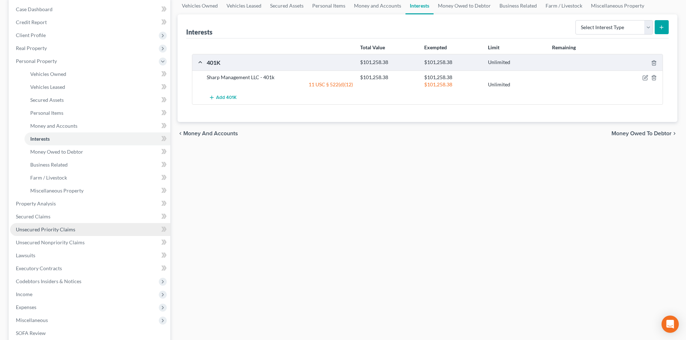
click at [75, 227] on link "Unsecured Priority Claims" at bounding box center [90, 229] width 160 height 13
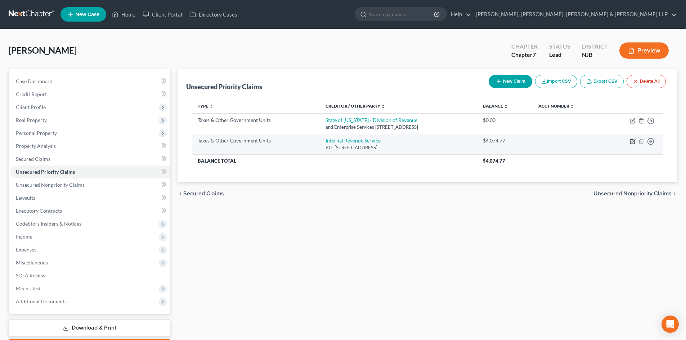
click at [630, 141] on icon "button" at bounding box center [633, 142] width 6 height 6
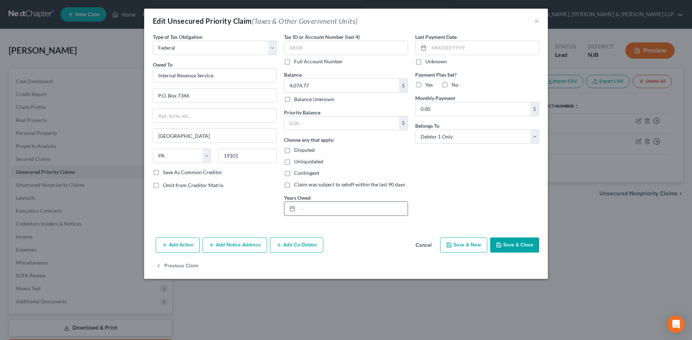
click at [311, 210] on input "text" at bounding box center [353, 209] width 110 height 14
click at [500, 242] on button "Save & Close" at bounding box center [514, 245] width 49 height 15
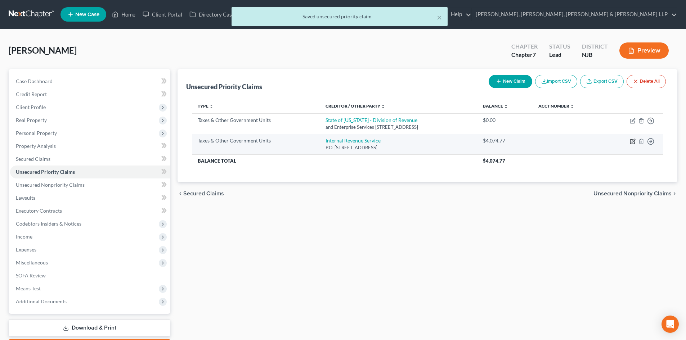
click at [634, 142] on icon "button" at bounding box center [633, 142] width 6 height 6
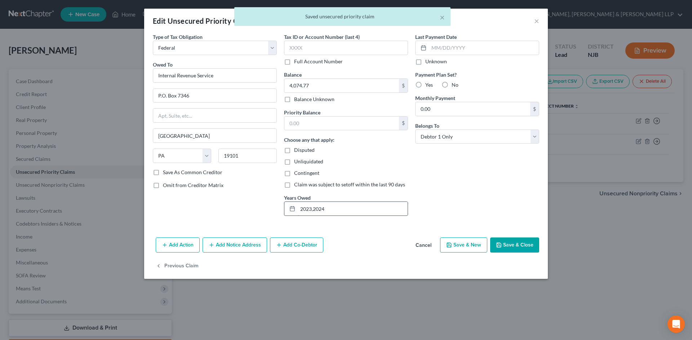
click at [312, 210] on input "2023,2024" at bounding box center [353, 209] width 110 height 14
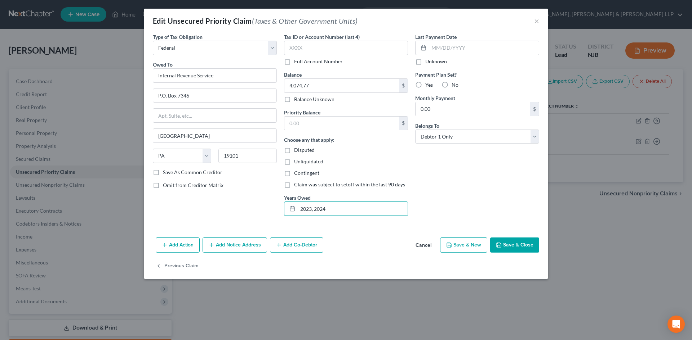
click at [505, 243] on button "Save & Close" at bounding box center [514, 245] width 49 height 15
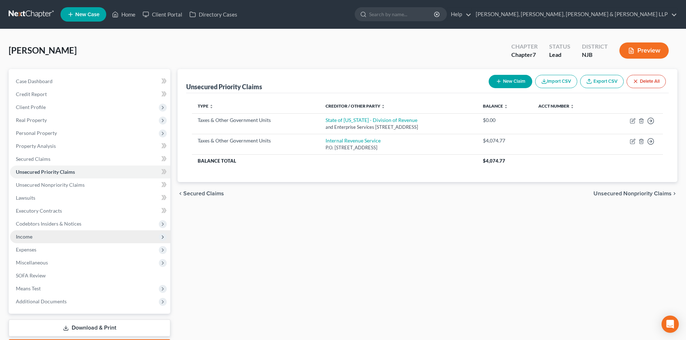
click at [39, 240] on span "Income" at bounding box center [90, 237] width 160 height 13
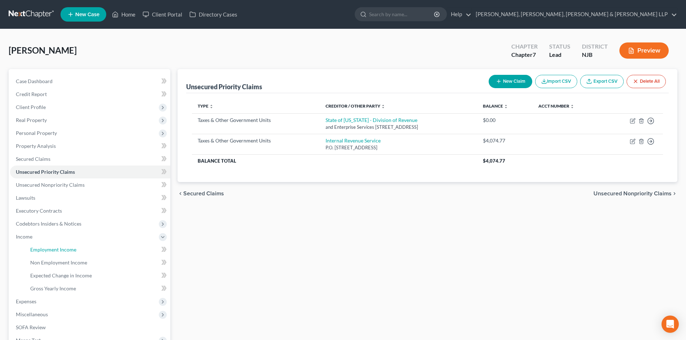
drag, startPoint x: 57, startPoint y: 248, endPoint x: 324, endPoint y: 184, distance: 274.5
click at [57, 248] on span "Employment Income" at bounding box center [53, 250] width 46 height 6
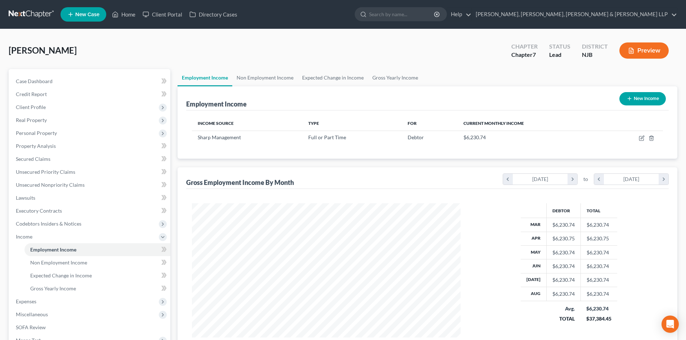
scroll to position [134, 283]
click at [272, 83] on link "Non Employment Income" at bounding box center [265, 77] width 66 height 17
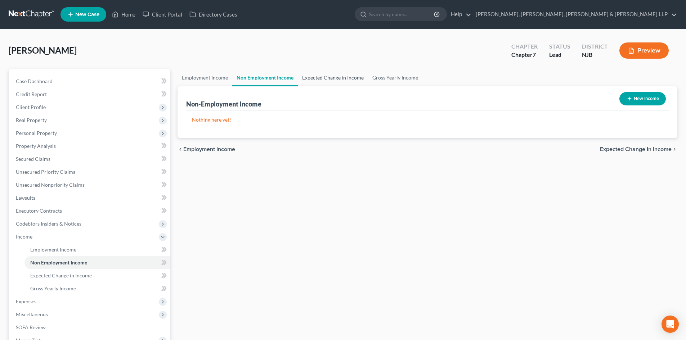
click at [324, 77] on link "Expected Change in Income" at bounding box center [333, 77] width 70 height 17
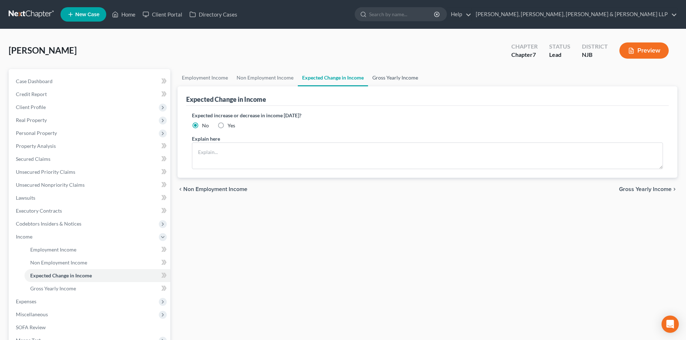
drag, startPoint x: 392, startPoint y: 77, endPoint x: 212, endPoint y: 99, distance: 181.9
click at [393, 77] on link "Gross Yearly Income" at bounding box center [395, 77] width 54 height 17
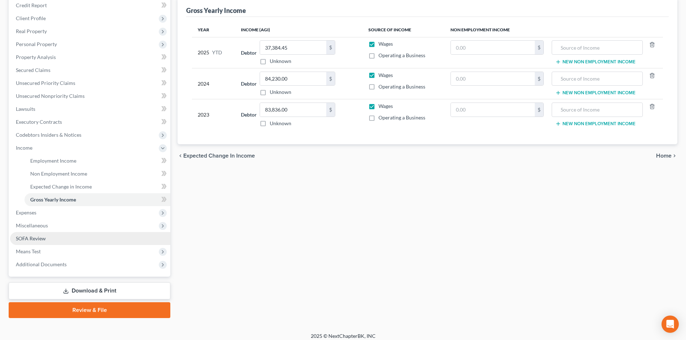
scroll to position [94, 0]
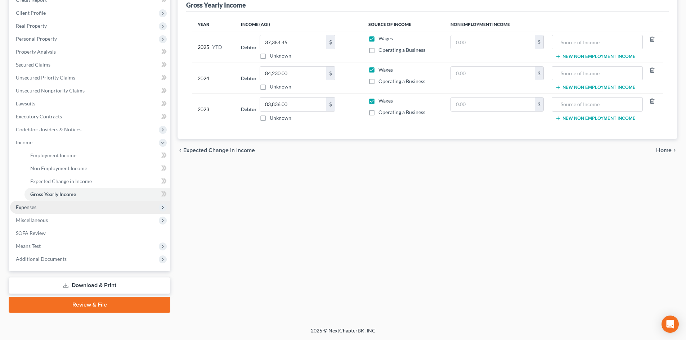
click at [49, 207] on span "Expenses" at bounding box center [90, 207] width 160 height 13
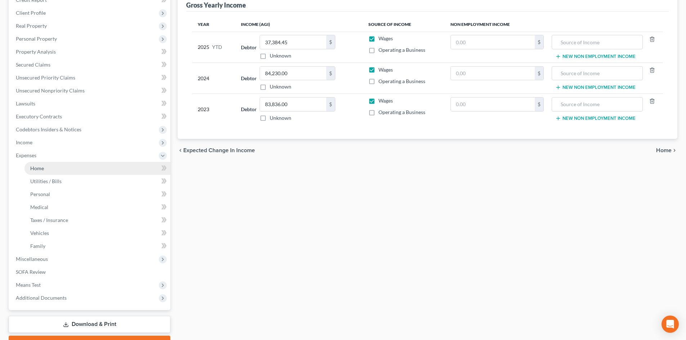
click at [49, 172] on link "Home" at bounding box center [97, 168] width 146 height 13
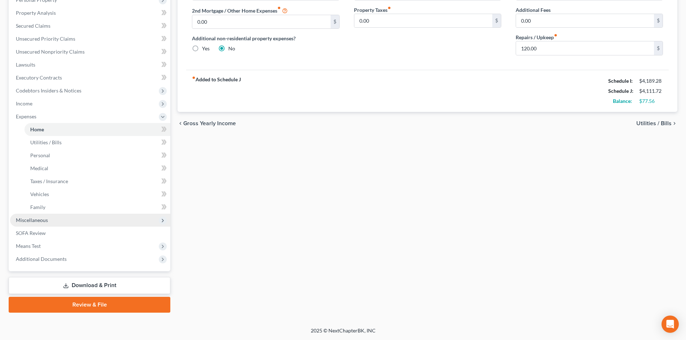
click at [51, 225] on span "Miscellaneous" at bounding box center [90, 220] width 160 height 13
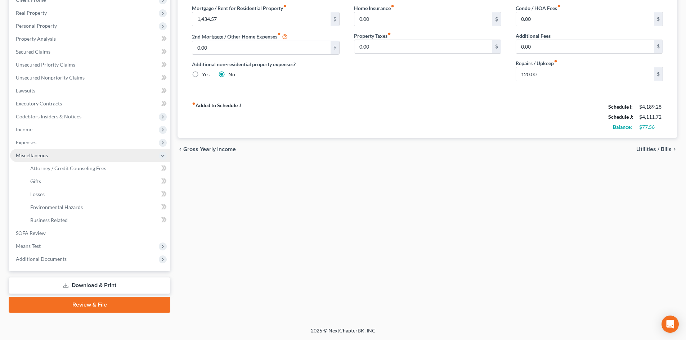
scroll to position [107, 0]
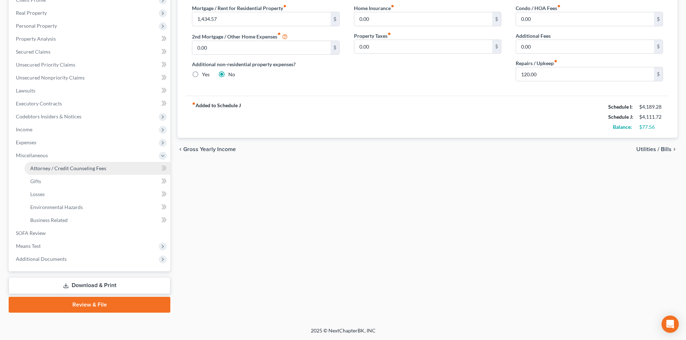
click at [88, 170] on span "Attorney / Credit Counseling Fees" at bounding box center [68, 168] width 76 height 6
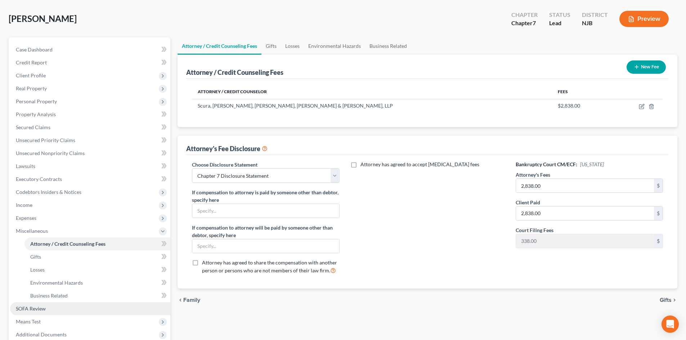
scroll to position [72, 0]
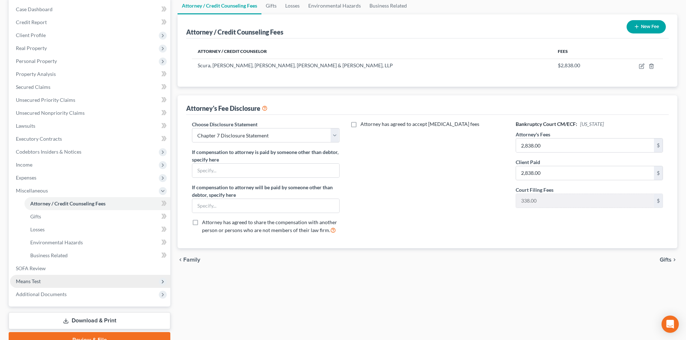
click at [49, 283] on span "Means Test" at bounding box center [90, 281] width 160 height 13
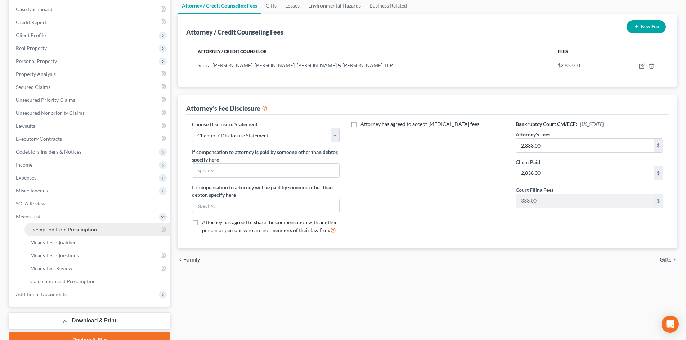
click at [80, 229] on span "Exemption from Presumption" at bounding box center [63, 230] width 67 height 6
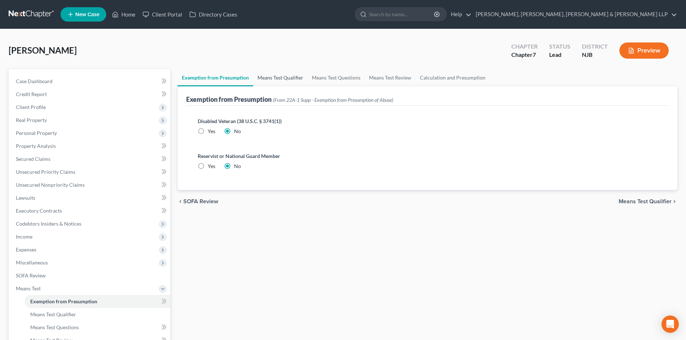
click at [280, 81] on link "Means Test Qualifier" at bounding box center [280, 77] width 54 height 17
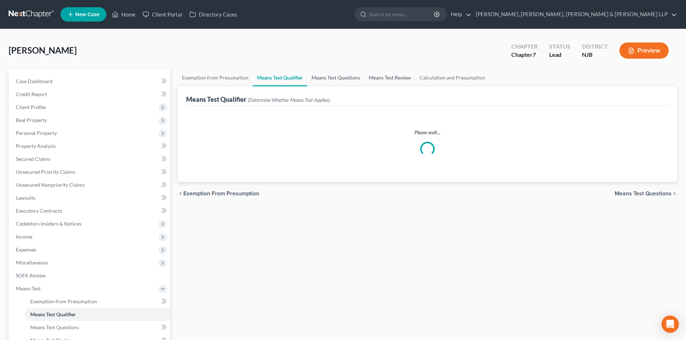
drag, startPoint x: 331, startPoint y: 81, endPoint x: 370, endPoint y: 80, distance: 38.9
click at [332, 81] on link "Means Test Questions" at bounding box center [335, 77] width 57 height 17
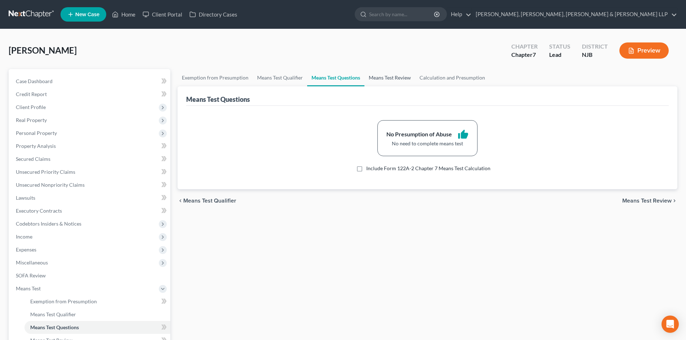
click at [387, 80] on link "Means Test Review" at bounding box center [390, 77] width 51 height 17
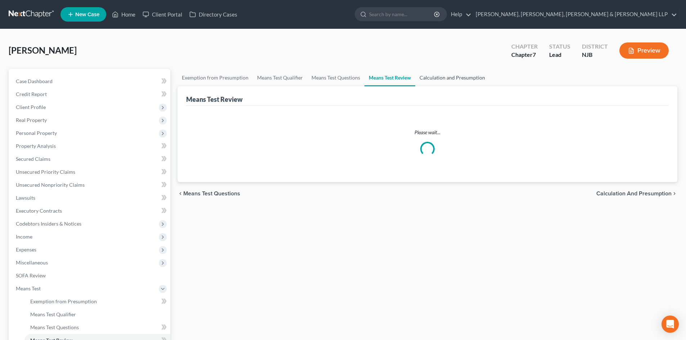
click at [425, 78] on link "Calculation and Presumption" at bounding box center [452, 77] width 74 height 17
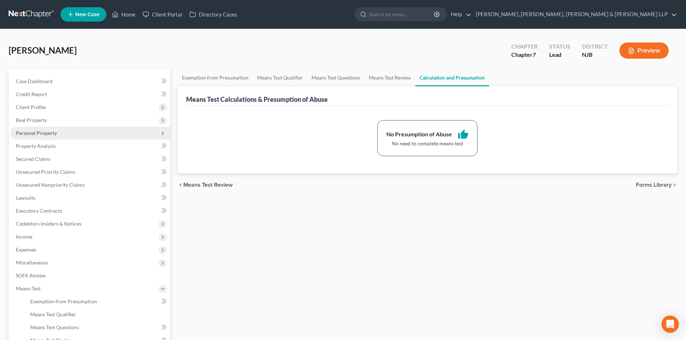
drag, startPoint x: 61, startPoint y: 131, endPoint x: 70, endPoint y: 148, distance: 19.2
click at [62, 131] on span "Personal Property" at bounding box center [90, 133] width 160 height 13
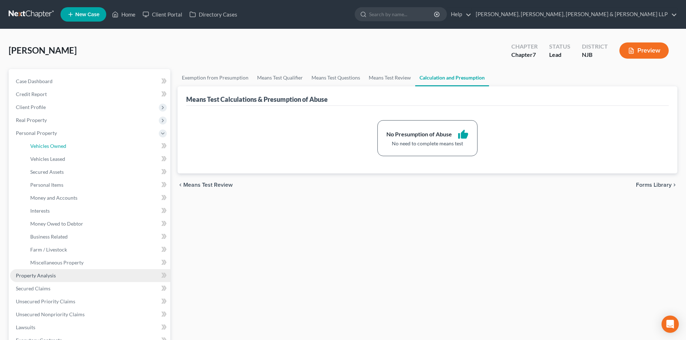
click at [70, 148] on link "Vehicles Owned" at bounding box center [97, 146] width 146 height 13
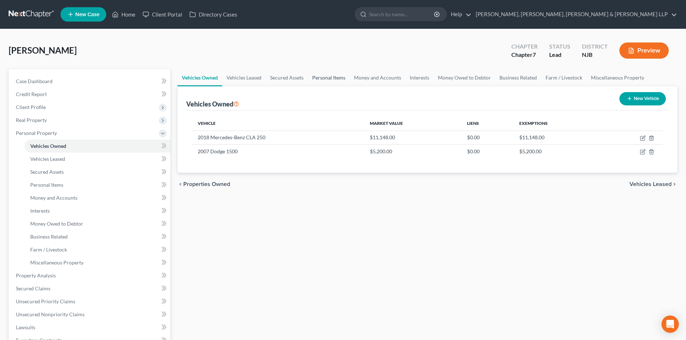
click at [317, 80] on link "Personal Items" at bounding box center [329, 77] width 42 height 17
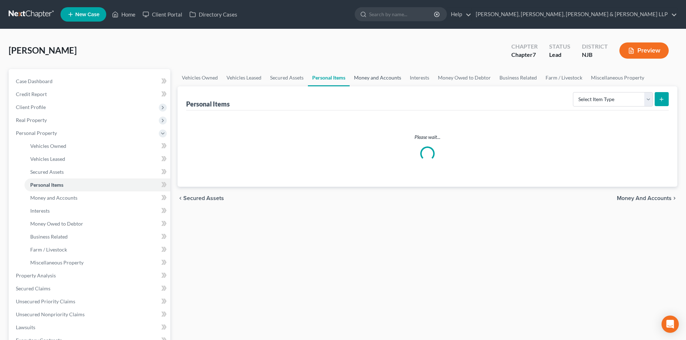
click at [366, 77] on link "Money and Accounts" at bounding box center [378, 77] width 56 height 17
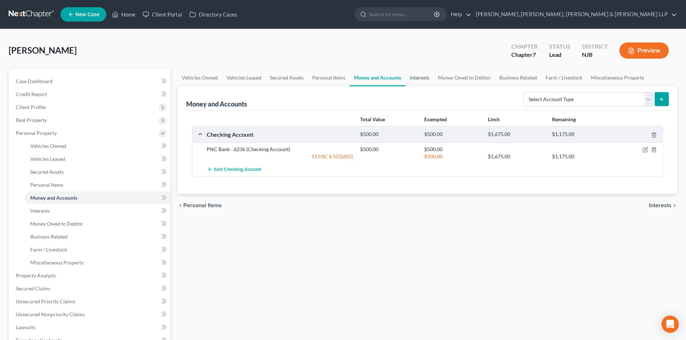
click at [406, 76] on link "Interests" at bounding box center [420, 77] width 28 height 17
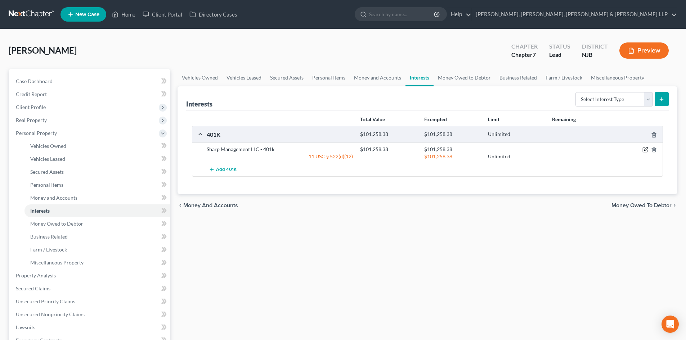
click at [643, 149] on icon "button" at bounding box center [645, 150] width 4 height 4
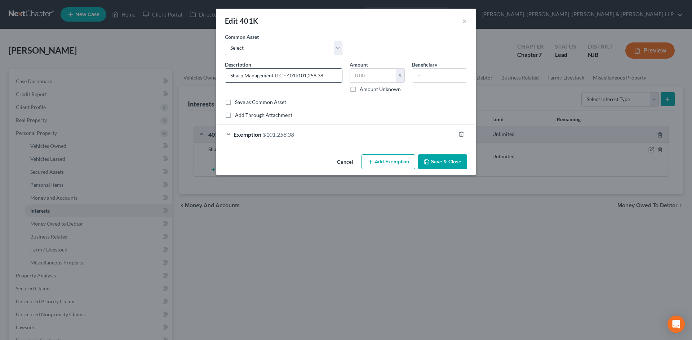
drag, startPoint x: 322, startPoint y: 78, endPoint x: 334, endPoint y: 76, distance: 12.1
click at [322, 78] on input "Sharp Management LLC - 401k101,258.38" at bounding box center [283, 76] width 117 height 14
click at [370, 79] on input "text" at bounding box center [373, 76] width 46 height 14
drag, startPoint x: 362, startPoint y: 79, endPoint x: 338, endPoint y: 113, distance: 41.8
click at [337, 82] on div "Description * Sharp Management LLC - 401k Amount 93,524.15 $ Amount Unknown Ben…" at bounding box center [345, 80] width 249 height 38
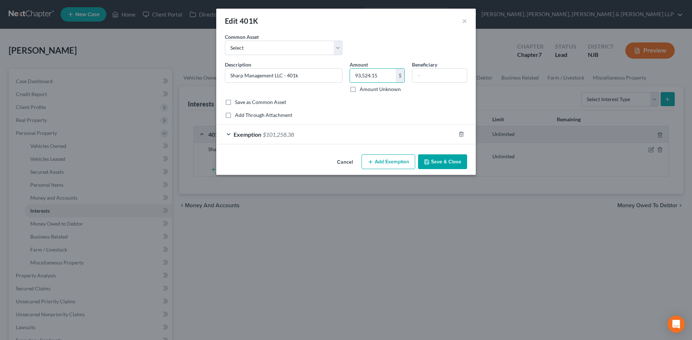
click at [354, 142] on div "Exemption $101,258.38" at bounding box center [335, 134] width 239 height 19
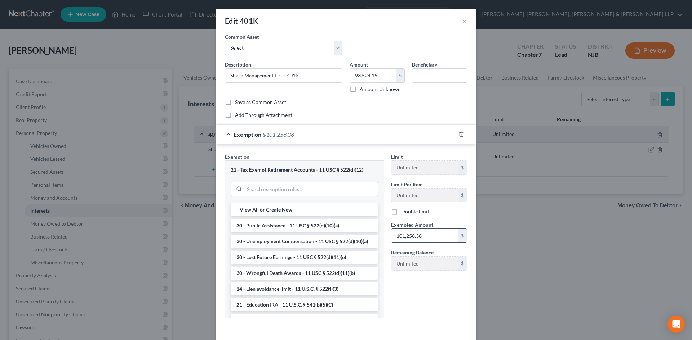
drag, startPoint x: 434, startPoint y: 234, endPoint x: 439, endPoint y: 296, distance: 62.5
click at [434, 234] on input "101,258.38" at bounding box center [424, 236] width 67 height 14
paste input "93,524.15"
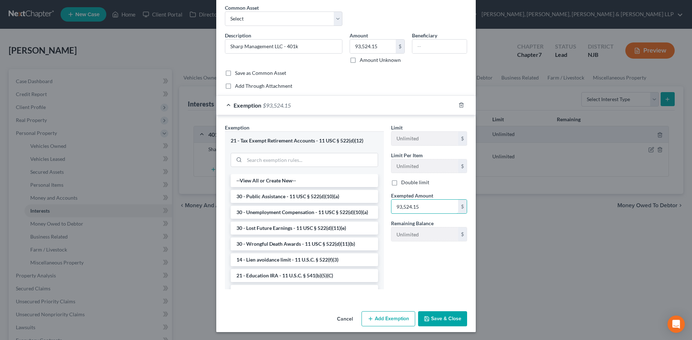
scroll to position [30, 0]
click at [454, 319] on button "Save & Close" at bounding box center [442, 318] width 49 height 15
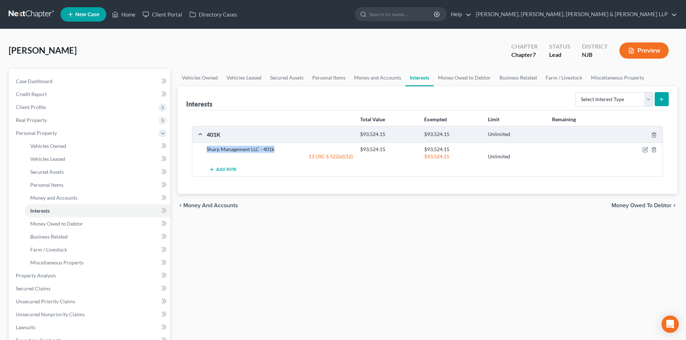
drag, startPoint x: 273, startPoint y: 148, endPoint x: 195, endPoint y: 149, distance: 78.5
click at [195, 149] on div "Sharp Management LLC - 401k $93,524.15 $93,524.15 11 USC § 522(d)(12) $93,524.1…" at bounding box center [427, 153] width 470 height 21
copy div "Sharp Management LLC - 401k"
drag, startPoint x: 623, startPoint y: 100, endPoint x: 619, endPoint y: 106, distance: 7.4
click at [623, 100] on select "Select Interest Type 401K Annuity Bond Education IRA Government Bond Government…" at bounding box center [614, 99] width 77 height 14
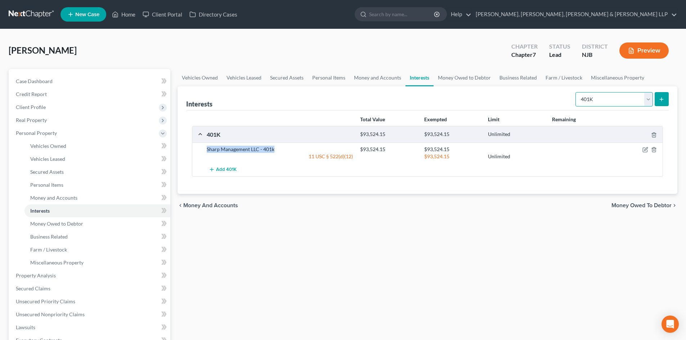
click at [576, 92] on select "Select Interest Type 401K Annuity Bond Education IRA Government Bond Government…" at bounding box center [614, 99] width 77 height 14
click at [662, 100] on line "submit" at bounding box center [662, 99] width 0 height 3
drag, startPoint x: 666, startPoint y: 99, endPoint x: 500, endPoint y: 99, distance: 165.7
click at [666, 99] on button "submit" at bounding box center [662, 99] width 14 height 14
drag, startPoint x: 460, startPoint y: 81, endPoint x: 433, endPoint y: 80, distance: 27.4
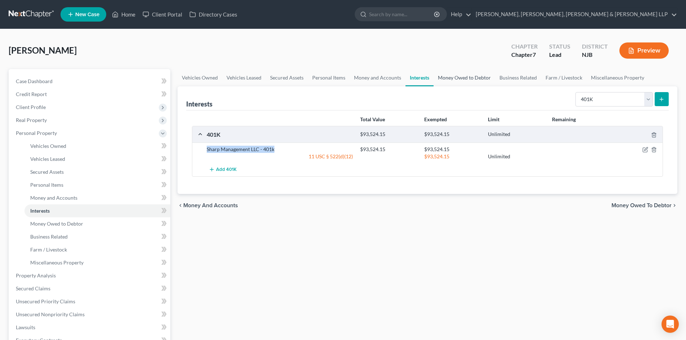
click at [460, 81] on link "Money Owed to Debtor" at bounding box center [465, 77] width 62 height 17
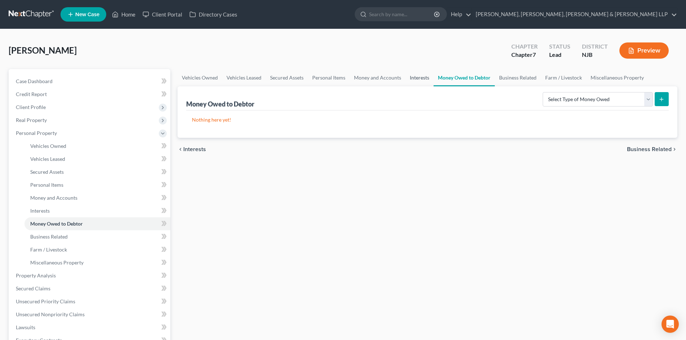
click at [416, 79] on link "Interests" at bounding box center [420, 77] width 28 height 17
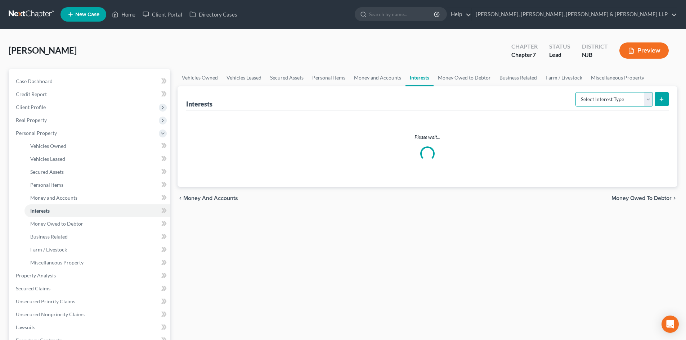
click at [599, 101] on select "Select Interest Type 401K Annuity Bond Education IRA Government Bond Government…" at bounding box center [614, 99] width 77 height 14
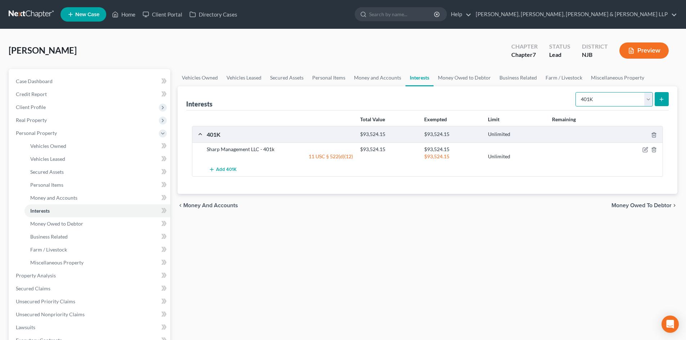
click at [576, 92] on select "Select Interest Type 401K Annuity Bond Education IRA Government Bond Government…" at bounding box center [614, 99] width 77 height 14
click at [667, 99] on button "submit" at bounding box center [662, 99] width 14 height 14
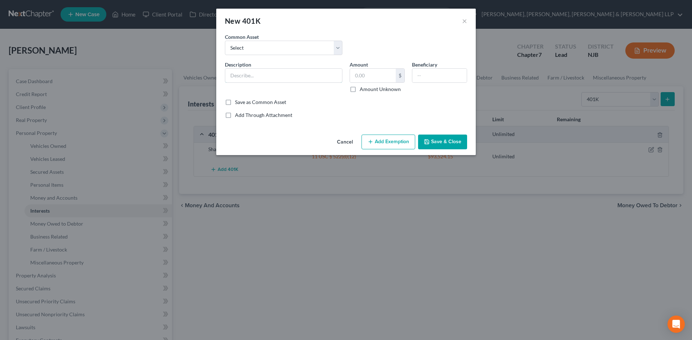
drag, startPoint x: 245, startPoint y: 78, endPoint x: 362, endPoint y: 86, distance: 117.7
click at [245, 78] on input "text" at bounding box center [283, 76] width 117 height 14
paste
click at [367, 71] on input "text" at bounding box center [373, 76] width 46 height 14
click at [401, 132] on div "Cancel Add Exemption Save & Close" at bounding box center [345, 144] width 259 height 24
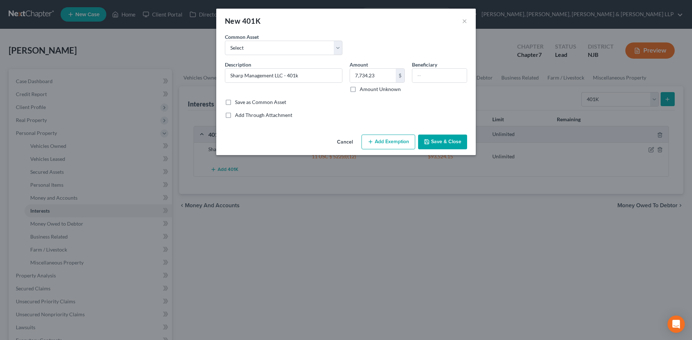
click at [394, 142] on button "Add Exemption" at bounding box center [388, 142] width 54 height 15
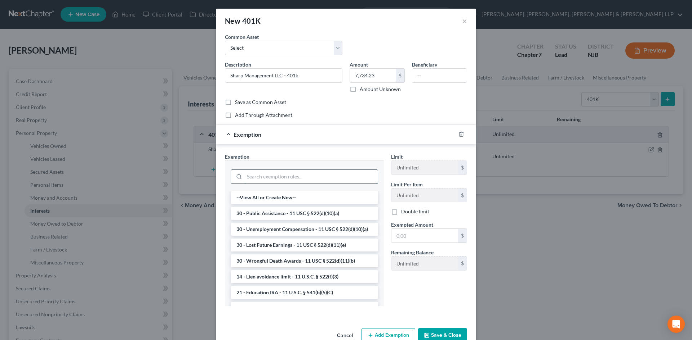
click at [277, 175] on input "search" at bounding box center [310, 177] width 133 height 14
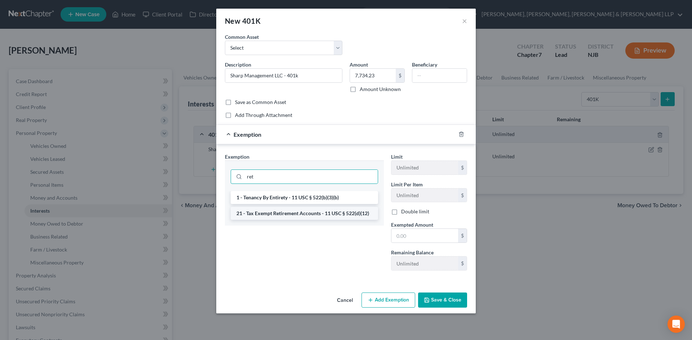
click at [276, 215] on li "21 - Tax Exempt Retirement Accounts - 11 USC § 522(d)(12)" at bounding box center [304, 213] width 147 height 13
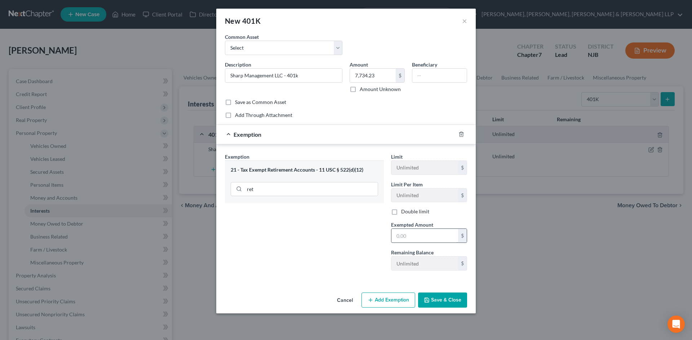
click at [407, 232] on input "text" at bounding box center [424, 236] width 67 height 14
drag, startPoint x: 411, startPoint y: 235, endPoint x: 404, endPoint y: 240, distance: 8.5
click at [383, 238] on div "Exemption Set must be selected for CA. Exemption * 21 - Tax Exempt Retirement A…" at bounding box center [345, 215] width 249 height 124
click at [384, 76] on input "7,734.23" at bounding box center [373, 76] width 46 height 14
click at [423, 236] on input "401" at bounding box center [424, 236] width 67 height 14
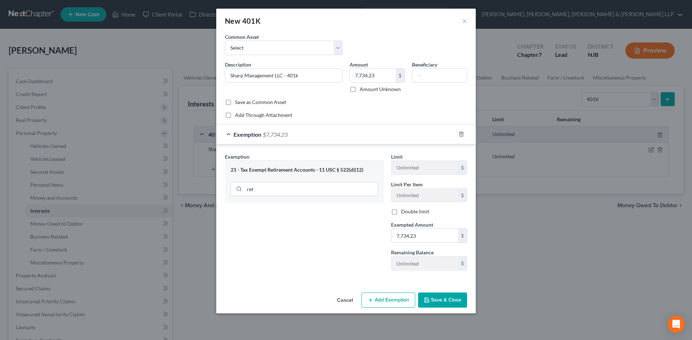
click at [433, 300] on button "Save & Close" at bounding box center [442, 300] width 49 height 15
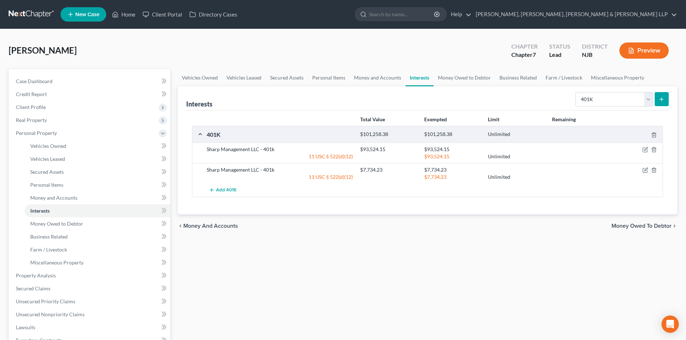
scroll to position [172, 0]
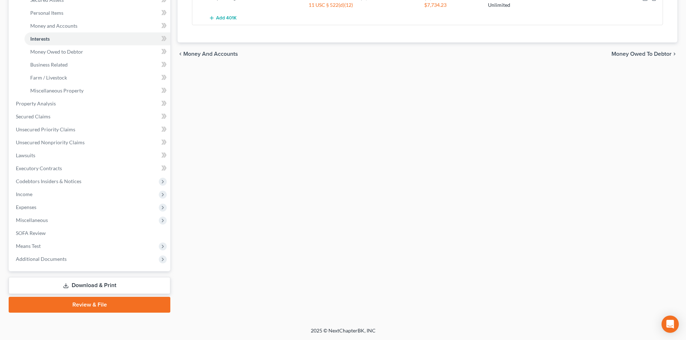
click at [116, 286] on link "Download & Print" at bounding box center [90, 285] width 162 height 17
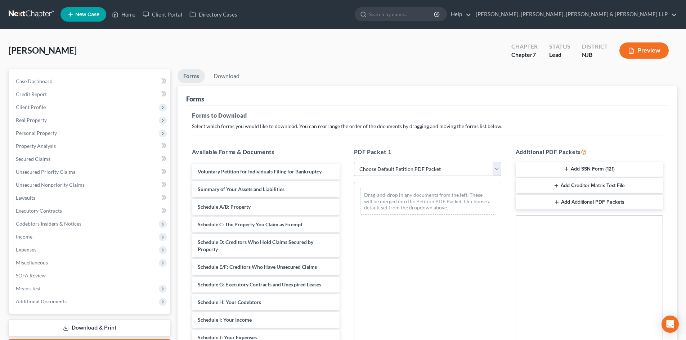
drag, startPoint x: 400, startPoint y: 171, endPoint x: 395, endPoint y: 175, distance: 6.9
click at [400, 171] on select "Choose Default Petition PDF Packet Complete Bankruptcy Petition (all forms and …" at bounding box center [427, 169] width 147 height 14
click at [354, 162] on select "Choose Default Petition PDF Packet Complete Bankruptcy Petition (all forms and …" at bounding box center [427, 169] width 147 height 14
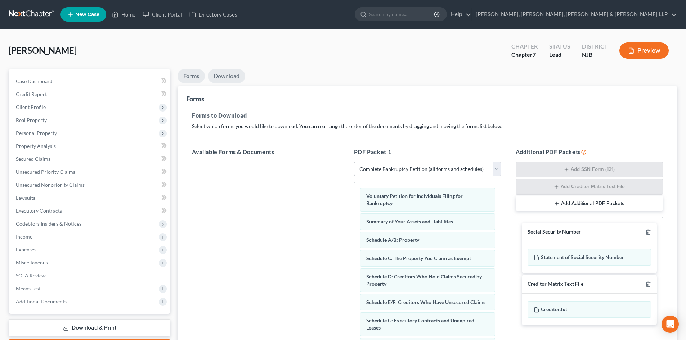
click at [233, 76] on link "Download" at bounding box center [226, 76] width 37 height 14
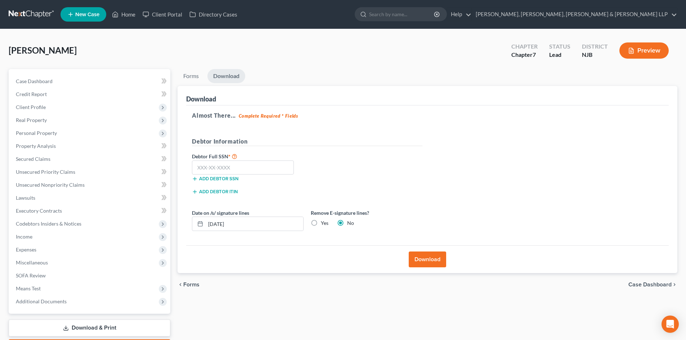
drag, startPoint x: 311, startPoint y: 222, endPoint x: 249, endPoint y: 167, distance: 81.9
click at [321, 222] on label "Yes" at bounding box center [325, 223] width 8 height 7
click at [321, 223] on label "Yes" at bounding box center [325, 223] width 8 height 7
click at [324, 223] on input "Yes" at bounding box center [326, 222] width 5 height 5
click at [231, 166] on input "text" at bounding box center [243, 168] width 102 height 14
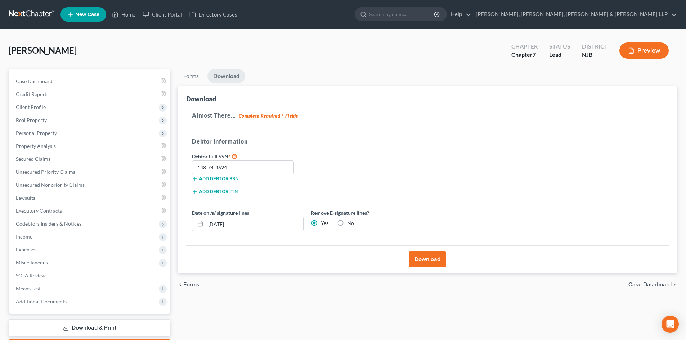
click at [424, 259] on button "Download" at bounding box center [427, 260] width 37 height 16
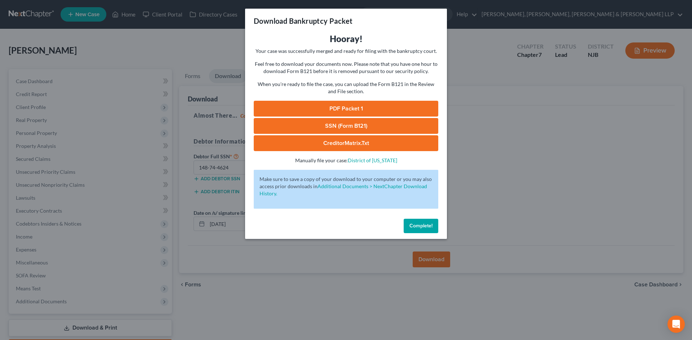
click at [341, 107] on link "PDF Packet 1" at bounding box center [346, 109] width 184 height 16
drag, startPoint x: 406, startPoint y: 119, endPoint x: 513, endPoint y: 76, distance: 115.3
click at [406, 119] on link "SSN (Form B121)" at bounding box center [346, 126] width 184 height 16
click at [193, 40] on div "Download Bankruptcy Packet Hooray! Your case was successfully merged and ready …" at bounding box center [346, 170] width 692 height 340
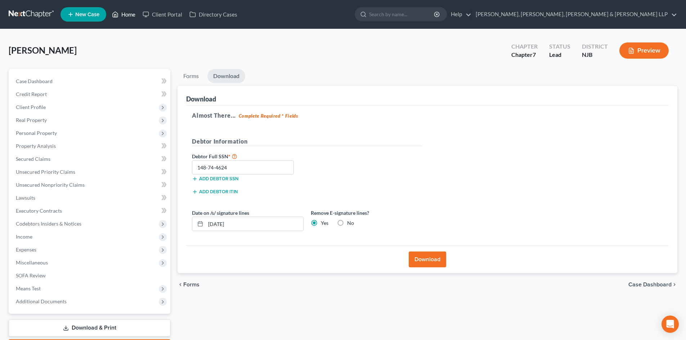
click at [124, 14] on link "Home" at bounding box center [123, 14] width 31 height 13
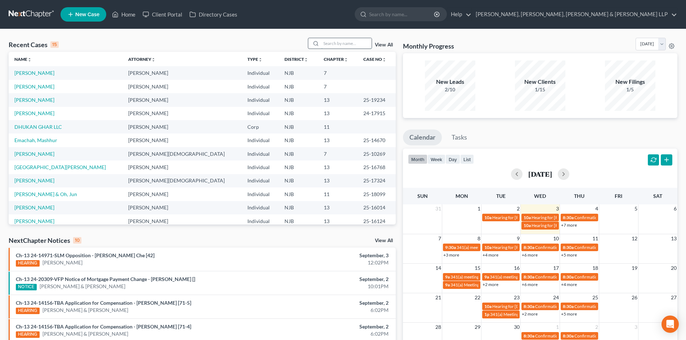
click at [332, 44] on input "search" at bounding box center [346, 43] width 50 height 10
click at [89, 17] on span "New Case" at bounding box center [87, 14] width 24 height 5
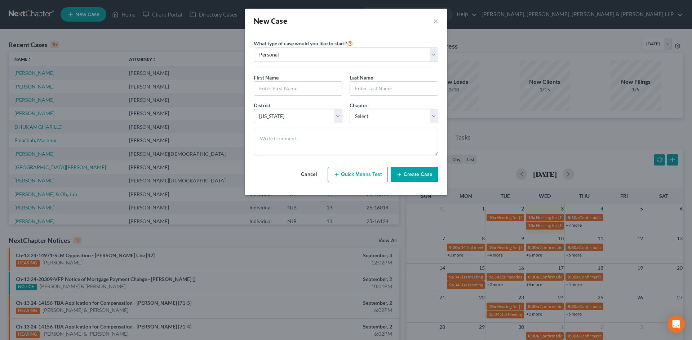
click at [269, 97] on div "First Name * Last Name *" at bounding box center [346, 88] width 192 height 28
click at [273, 92] on input "text" at bounding box center [298, 89] width 88 height 14
click at [387, 88] on input "text" at bounding box center [394, 89] width 88 height 14
drag, startPoint x: 378, startPoint y: 118, endPoint x: 372, endPoint y: 121, distance: 6.3
click at [378, 118] on select "Select 7 11 12 13" at bounding box center [393, 116] width 89 height 14
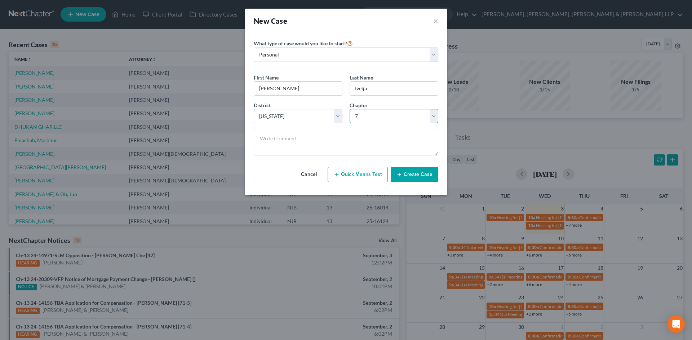
click at [349, 109] on select "Select 7 11 12 13" at bounding box center [393, 116] width 89 height 14
click at [412, 178] on button "Create Case" at bounding box center [414, 174] width 48 height 15
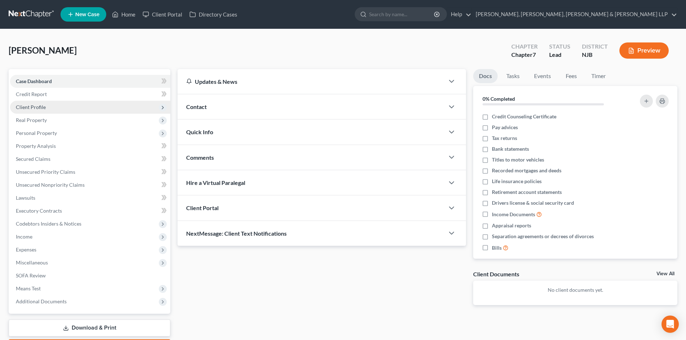
click at [48, 111] on span "Client Profile" at bounding box center [90, 107] width 160 height 13
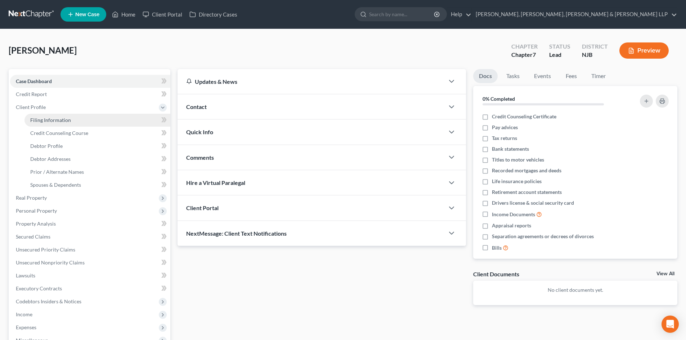
click at [59, 118] on span "Filing Information" at bounding box center [50, 120] width 41 height 6
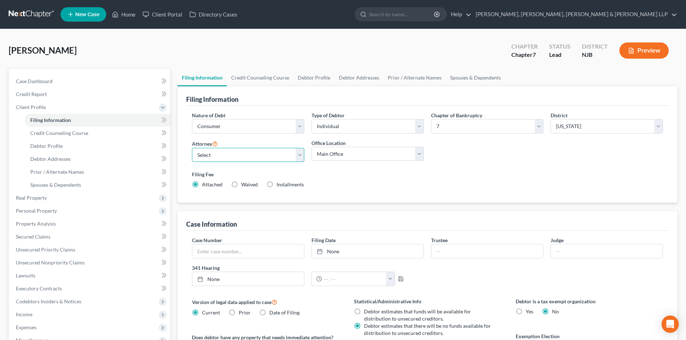
drag, startPoint x: 226, startPoint y: 149, endPoint x: 220, endPoint y: 162, distance: 13.9
click at [226, 149] on select "Select [PERSON_NAME] - NJB [PERSON_NAME] - NYNB [PERSON_NAME] - NYEB [PERSON_NA…" at bounding box center [248, 155] width 112 height 14
click at [192, 148] on select "Select [PERSON_NAME] - NJB [PERSON_NAME] - NYNB [PERSON_NAME] - NYEB [PERSON_NA…" at bounding box center [248, 155] width 112 height 14
drag, startPoint x: 322, startPoint y: 155, endPoint x: 322, endPoint y: 161, distance: 5.8
click at [322, 155] on select "Main Office Scura, [GEOGRAPHIC_DATA], [PERSON_NAME], [PERSON_NAME] & [PERSON_NA…" at bounding box center [368, 154] width 112 height 14
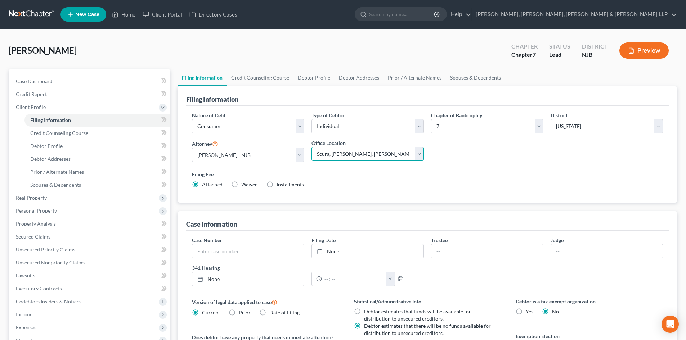
click at [312, 147] on select "Main Office Scura, [GEOGRAPHIC_DATA], [PERSON_NAME], [PERSON_NAME] & [PERSON_NA…" at bounding box center [368, 154] width 112 height 14
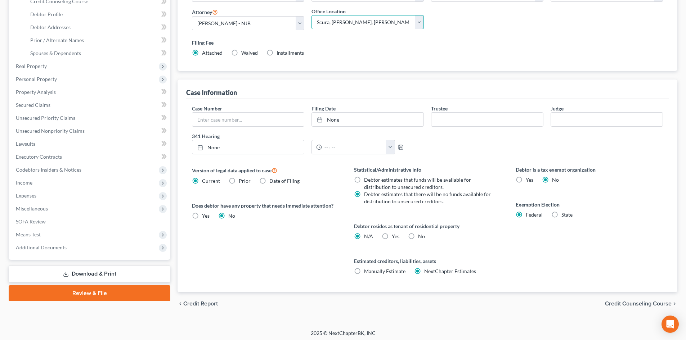
scroll to position [134, 0]
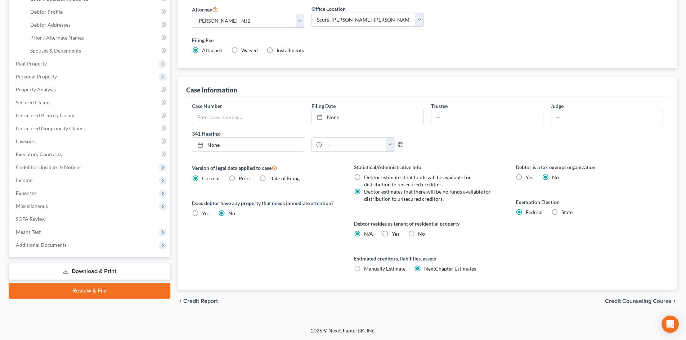
click at [392, 233] on label "Yes Yes" at bounding box center [396, 234] width 8 height 7
click at [395, 233] on input "Yes Yes" at bounding box center [397, 233] width 5 height 5
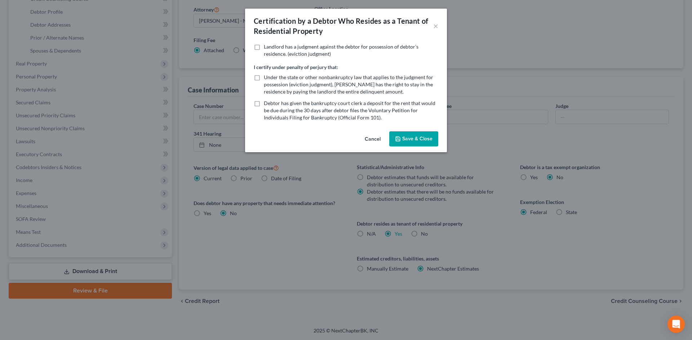
click at [409, 142] on button "Save & Close" at bounding box center [413, 138] width 49 height 15
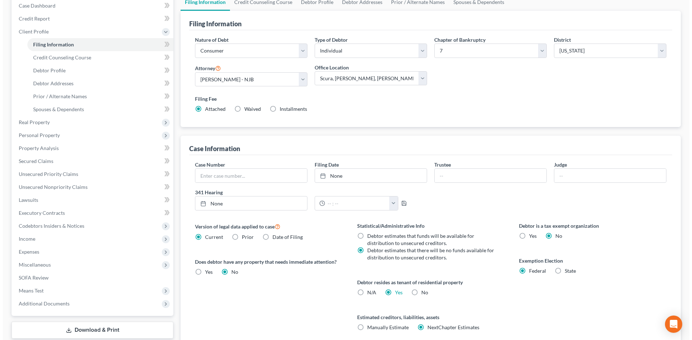
scroll to position [0, 0]
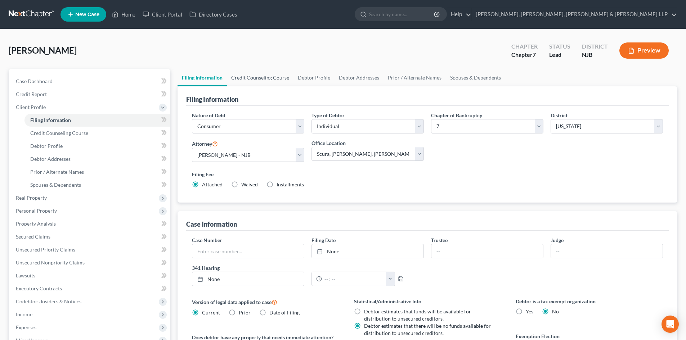
click at [269, 83] on link "Credit Counseling Course" at bounding box center [260, 77] width 67 height 17
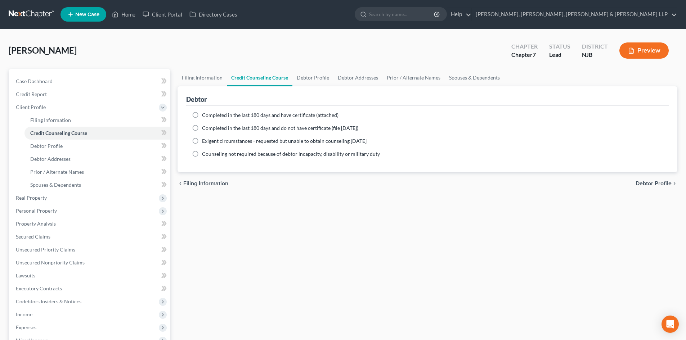
drag, startPoint x: 224, startPoint y: 113, endPoint x: 312, endPoint y: 78, distance: 95.2
click at [224, 113] on span "Completed in the last 180 days and have certificate (attached)" at bounding box center [270, 115] width 137 height 6
click at [210, 113] on input "Completed in the last 180 days and have certificate (attached)" at bounding box center [207, 114] width 5 height 5
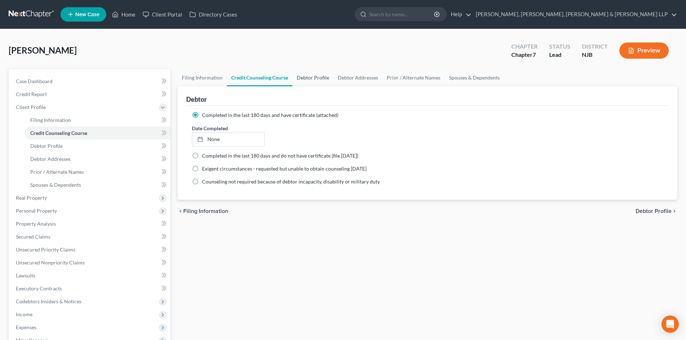
click at [312, 77] on link "Debtor Profile" at bounding box center [313, 77] width 41 height 17
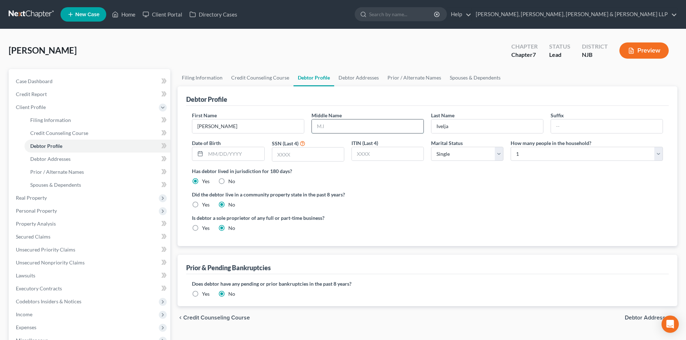
click at [331, 128] on input "text" at bounding box center [368, 127] width 112 height 14
click at [285, 156] on input "text" at bounding box center [308, 155] width 72 height 14
click at [361, 76] on link "Debtor Addresses" at bounding box center [358, 77] width 49 height 17
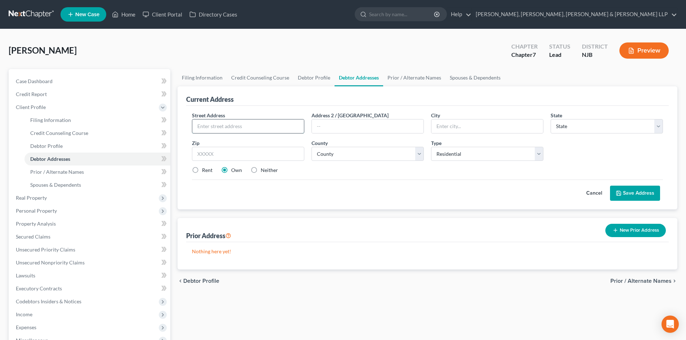
click at [254, 127] on input "text" at bounding box center [248, 127] width 112 height 14
drag, startPoint x: 224, startPoint y: 131, endPoint x: 221, endPoint y: 127, distance: 5.7
click at [224, 131] on input "7" at bounding box center [248, 127] width 112 height 14
click at [205, 153] on input "text" at bounding box center [248, 154] width 112 height 14
click at [209, 169] on label "Rent" at bounding box center [207, 170] width 10 height 7
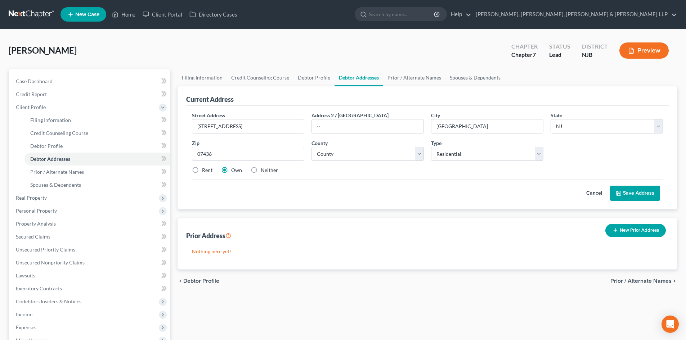
click at [209, 169] on input "Rent" at bounding box center [207, 169] width 5 height 5
drag, startPoint x: 424, startPoint y: 126, endPoint x: 402, endPoint y: 126, distance: 21.6
click at [402, 126] on div "Street Address * [STREET_ADDRESS] Address 2 / [GEOGRAPHIC_DATA] * [GEOGRAPHIC_D…" at bounding box center [427, 146] width 478 height 68
click at [340, 156] on select "County [GEOGRAPHIC_DATA] [GEOGRAPHIC_DATA] [GEOGRAPHIC_DATA] [GEOGRAPHIC_DATA] …" at bounding box center [368, 154] width 112 height 14
click at [312, 147] on select "County [GEOGRAPHIC_DATA] [GEOGRAPHIC_DATA] [GEOGRAPHIC_DATA] [GEOGRAPHIC_DATA] …" at bounding box center [368, 154] width 112 height 14
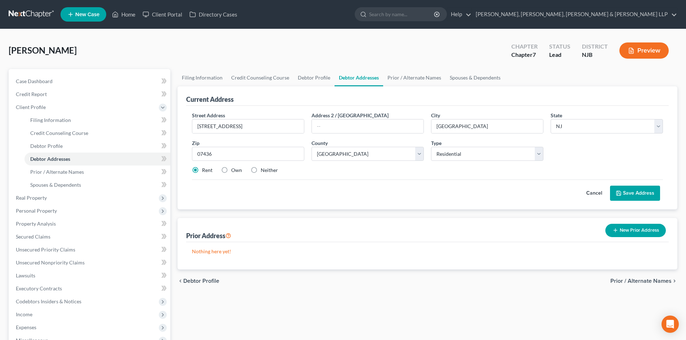
click at [623, 189] on button "Save Address" at bounding box center [635, 193] width 50 height 15
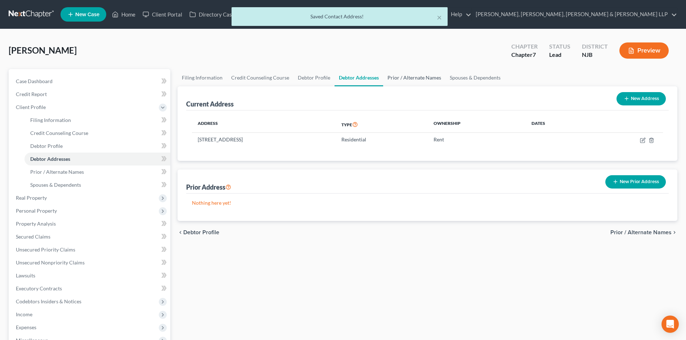
drag, startPoint x: 422, startPoint y: 84, endPoint x: 459, endPoint y: 79, distance: 37.0
click at [422, 83] on link "Prior / Alternate Names" at bounding box center [414, 77] width 62 height 17
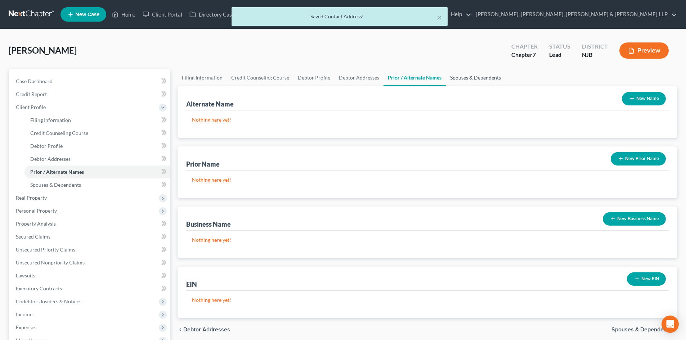
click at [464, 79] on link "Spouses & Dependents" at bounding box center [475, 77] width 59 height 17
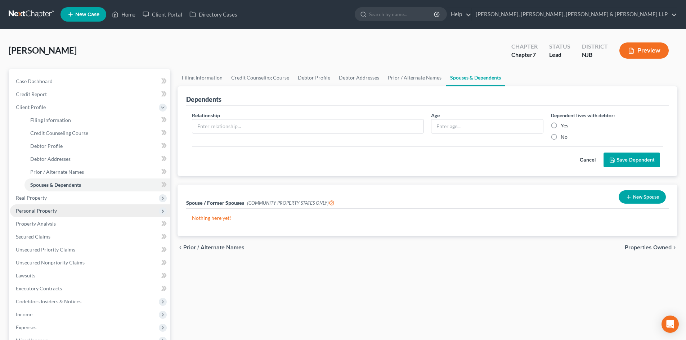
click at [37, 212] on span "Personal Property" at bounding box center [36, 211] width 41 height 6
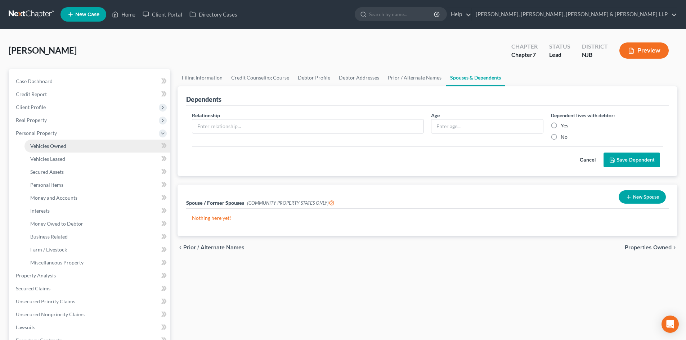
click at [70, 147] on link "Vehicles Owned" at bounding box center [97, 146] width 146 height 13
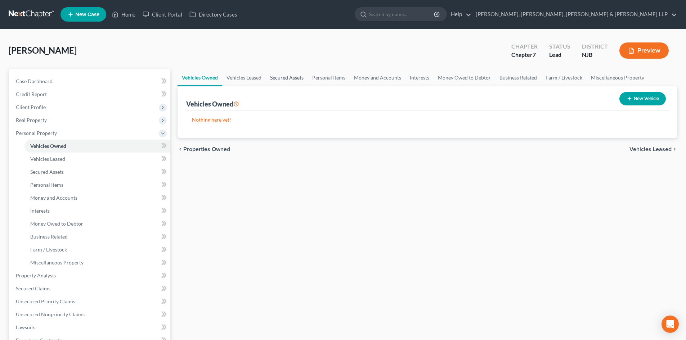
click at [291, 76] on link "Secured Assets" at bounding box center [287, 77] width 42 height 17
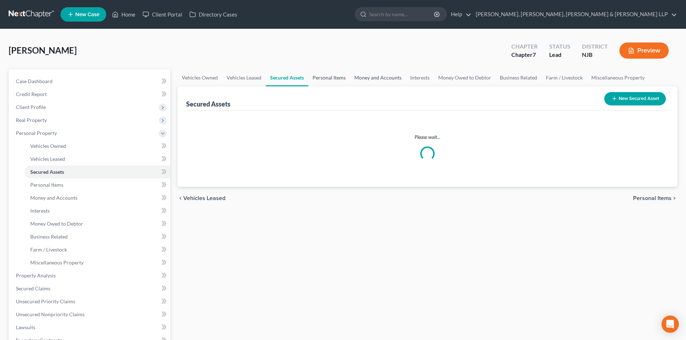
drag, startPoint x: 326, startPoint y: 77, endPoint x: 365, endPoint y: 79, distance: 38.9
click at [326, 77] on link "Personal Items" at bounding box center [329, 77] width 42 height 17
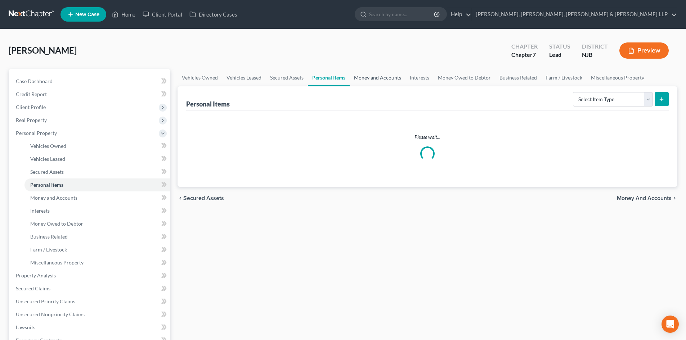
drag, startPoint x: 369, startPoint y: 79, endPoint x: 487, endPoint y: 97, distance: 119.5
click at [369, 79] on link "Money and Accounts" at bounding box center [378, 77] width 56 height 17
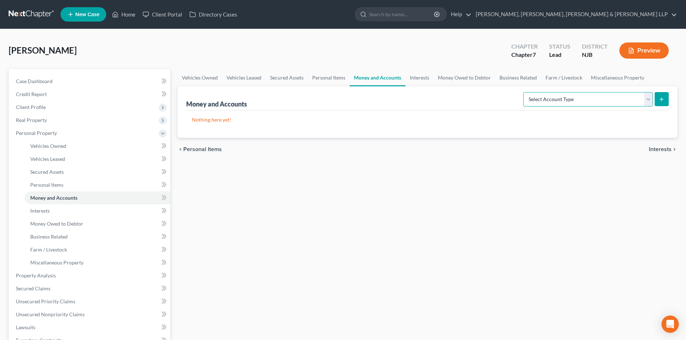
drag, startPoint x: 573, startPoint y: 99, endPoint x: 572, endPoint y: 106, distance: 7.3
click at [573, 99] on select "Select Account Type Brokerage Cash on Hand Certificates of Deposit Checking Acc…" at bounding box center [588, 99] width 130 height 14
click at [525, 92] on select "Select Account Type Brokerage Cash on Hand Certificates of Deposit Checking Acc…" at bounding box center [588, 99] width 130 height 14
click at [662, 98] on line "submit" at bounding box center [662, 99] width 0 height 3
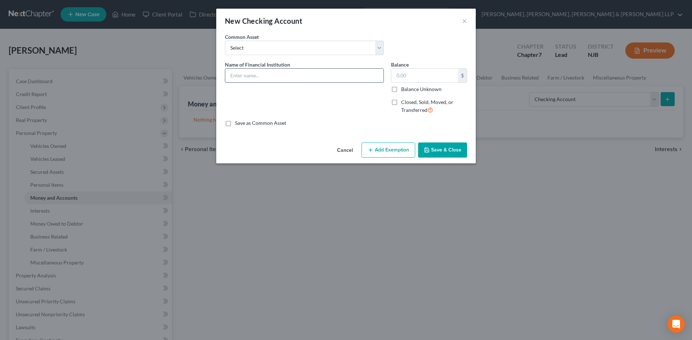
click at [238, 75] on input "text" at bounding box center [304, 76] width 158 height 14
click at [405, 71] on input "text" at bounding box center [424, 76] width 67 height 14
click at [389, 149] on button "Add Exemption" at bounding box center [388, 150] width 54 height 15
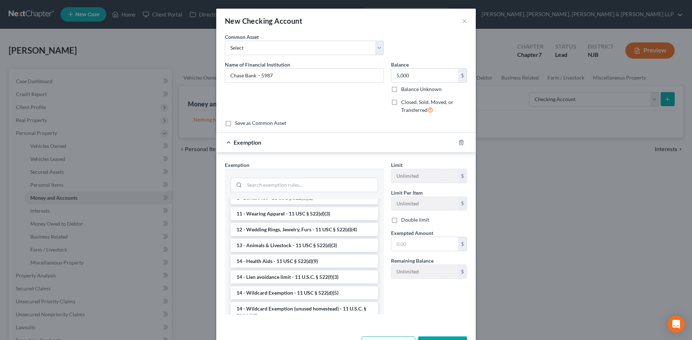
scroll to position [72, 0]
click at [279, 302] on li "14 - Wildcard Exemption (unused homestead) - 11 U.S.C. § 522 (d)(5)" at bounding box center [304, 312] width 147 height 20
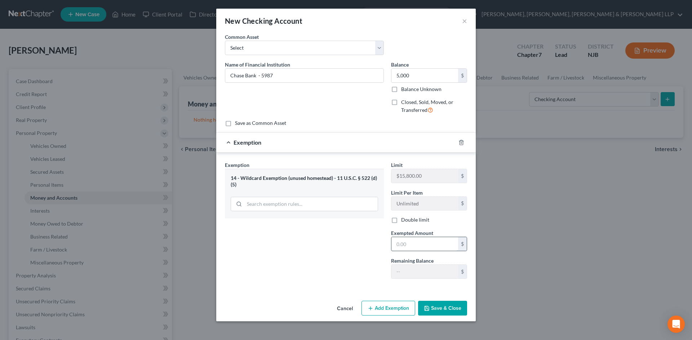
click at [397, 248] on input "text" at bounding box center [424, 244] width 67 height 14
click at [442, 308] on button "Save & Close" at bounding box center [442, 308] width 49 height 15
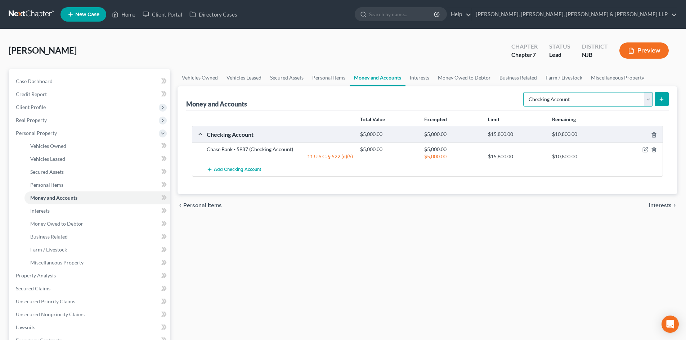
drag, startPoint x: 571, startPoint y: 102, endPoint x: 571, endPoint y: 106, distance: 4.0
click at [571, 102] on select "Select Account Type Brokerage Cash on Hand Certificates of Deposit Checking Acc…" at bounding box center [588, 99] width 130 height 14
click at [525, 92] on select "Select Account Type Brokerage Cash on Hand Certificates of Deposit Checking Acc…" at bounding box center [588, 99] width 130 height 14
click at [661, 97] on icon "submit" at bounding box center [662, 100] width 6 height 6
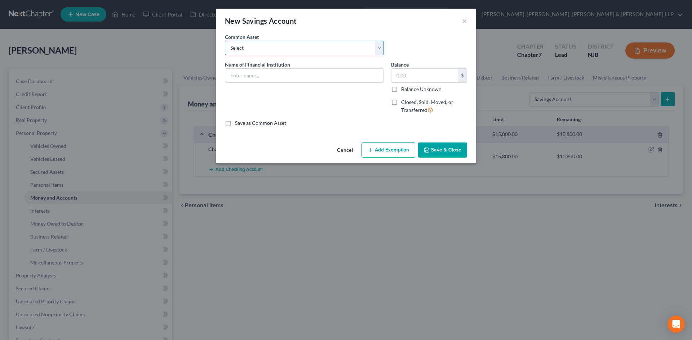
drag, startPoint x: 248, startPoint y: 50, endPoint x: 248, endPoint y: 55, distance: 4.7
click at [248, 50] on select "Select TD Bank TD Bank Provident Capital One" at bounding box center [304, 48] width 159 height 14
drag, startPoint x: 311, startPoint y: 117, endPoint x: 262, endPoint y: 77, distance: 62.7
click at [310, 117] on div "Name of Financial Institution *" at bounding box center [304, 90] width 166 height 59
click at [262, 77] on input "text" at bounding box center [304, 76] width 158 height 14
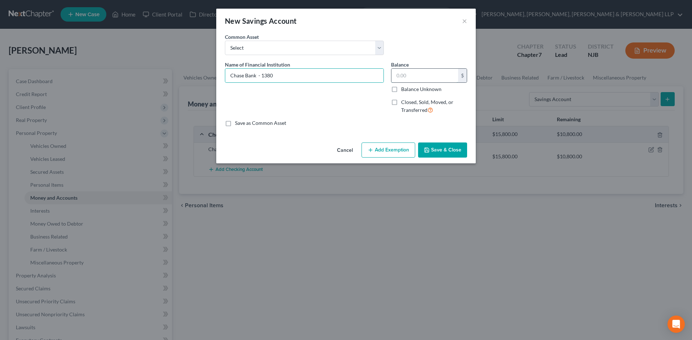
click at [418, 72] on input "text" at bounding box center [424, 76] width 67 height 14
click at [395, 149] on button "Add Exemption" at bounding box center [388, 150] width 54 height 15
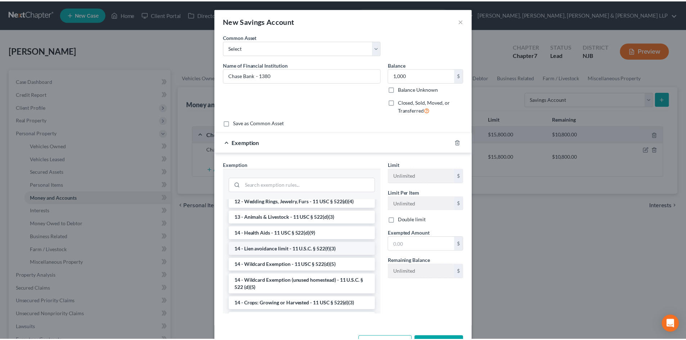
scroll to position [144, 0]
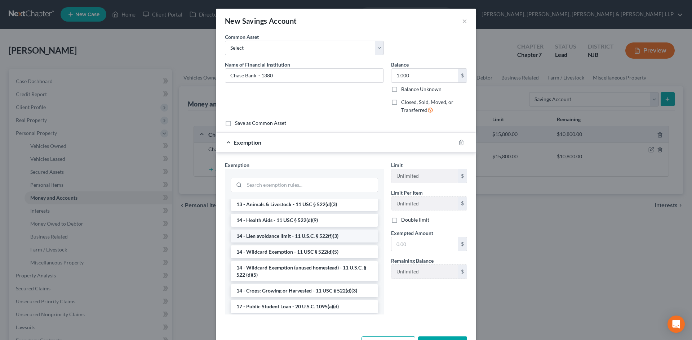
click at [296, 277] on li "14 - Wildcard Exemption (unused homestead) - 11 U.S.C. § 522 (d)(5)" at bounding box center [304, 272] width 147 height 20
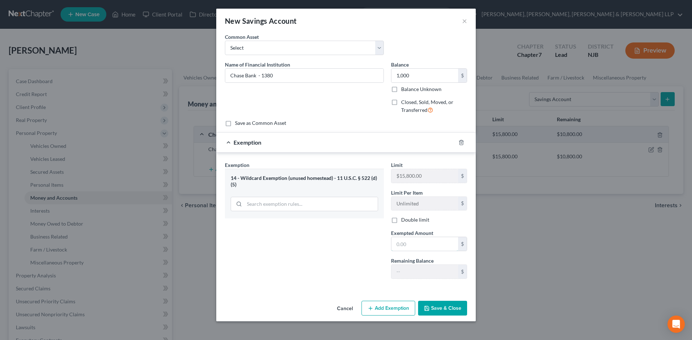
drag, startPoint x: 425, startPoint y: 247, endPoint x: 338, endPoint y: 251, distance: 86.5
click at [425, 247] on input "text" at bounding box center [424, 244] width 67 height 14
drag, startPoint x: 329, startPoint y: 252, endPoint x: 436, endPoint y: 311, distance: 122.1
click at [328, 252] on div "Exemption Set must be selected for CA. Exemption * 14 - Wildcard Exemption (unu…" at bounding box center [304, 223] width 166 height 124
click at [436, 311] on button "Save & Close" at bounding box center [442, 308] width 49 height 15
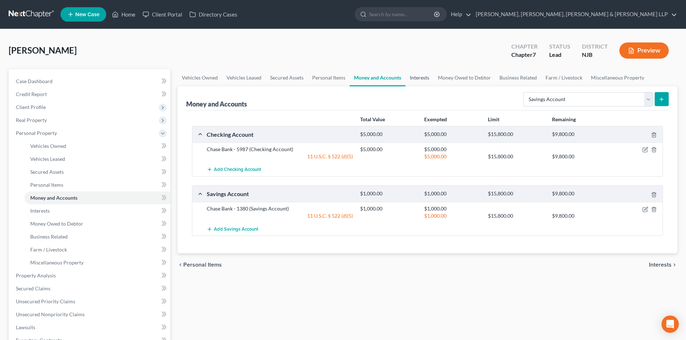
click at [406, 77] on link "Interests" at bounding box center [420, 77] width 28 height 17
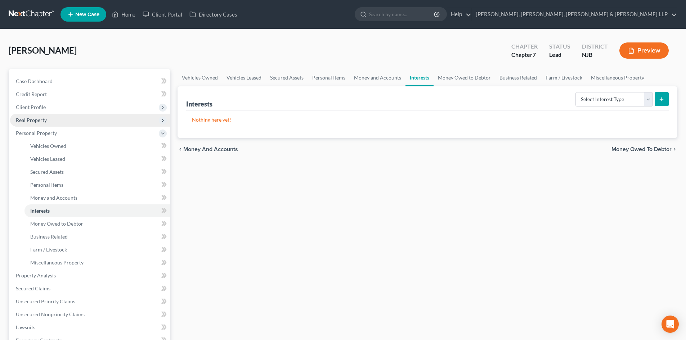
drag, startPoint x: 65, startPoint y: 107, endPoint x: 70, endPoint y: 123, distance: 17.4
click at [65, 107] on span "Client Profile" at bounding box center [90, 107] width 160 height 13
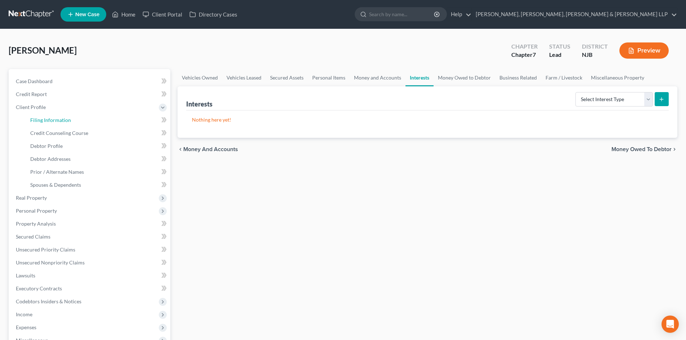
click at [68, 122] on span "Filing Information" at bounding box center [50, 120] width 41 height 6
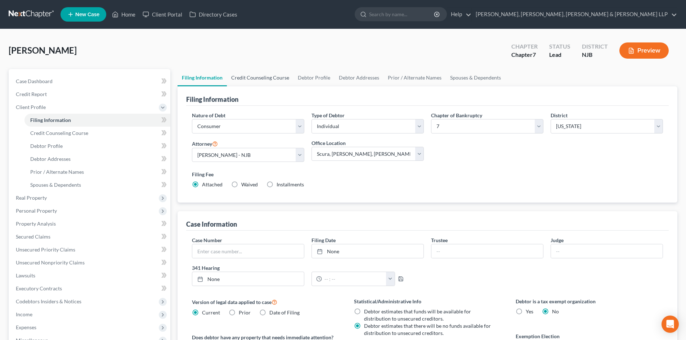
click at [261, 80] on link "Credit Counseling Course" at bounding box center [260, 77] width 67 height 17
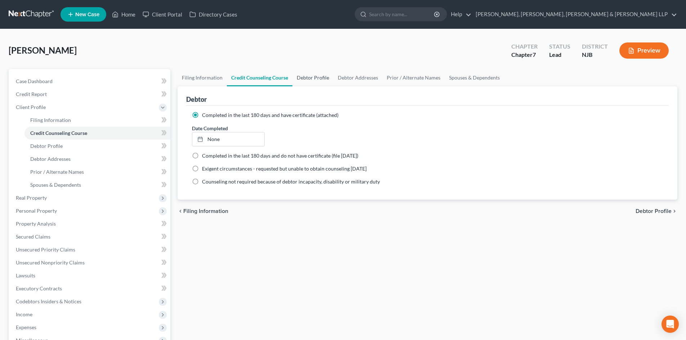
click at [306, 79] on link "Debtor Profile" at bounding box center [313, 77] width 41 height 17
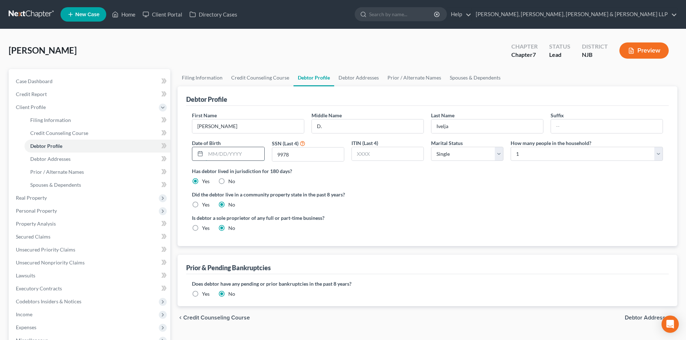
click at [237, 152] on input "text" at bounding box center [235, 154] width 58 height 14
click at [366, 81] on link "Debtor Addresses" at bounding box center [358, 77] width 49 height 17
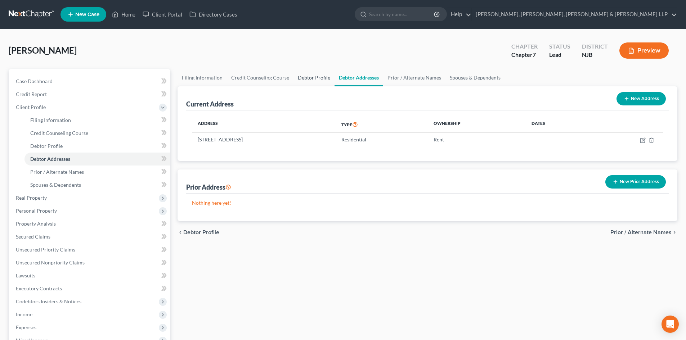
click at [295, 78] on link "Debtor Profile" at bounding box center [314, 77] width 41 height 17
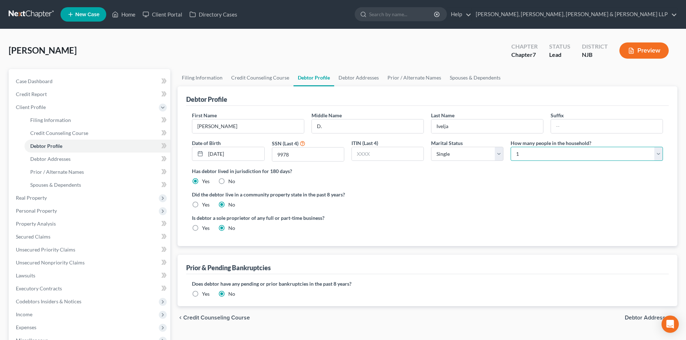
drag, startPoint x: 521, startPoint y: 157, endPoint x: 521, endPoint y: 161, distance: 4.0
click at [522, 158] on select "Select 1 2 3 4 5 6 7 8 9 10 11 12 13 14 15 16 17 18 19 20" at bounding box center [587, 154] width 152 height 14
click at [511, 147] on select "Select 1 2 3 4 5 6 7 8 9 10 11 12 13 14 15 16 17 18 19 20" at bounding box center [587, 154] width 152 height 14
drag, startPoint x: 369, startPoint y: 81, endPoint x: 399, endPoint y: 78, distance: 30.4
click at [369, 81] on link "Debtor Addresses" at bounding box center [358, 77] width 49 height 17
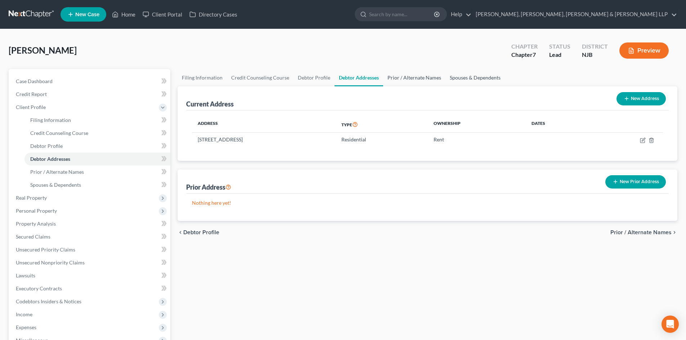
drag, startPoint x: 399, startPoint y: 78, endPoint x: 448, endPoint y: 75, distance: 49.8
click at [399, 78] on link "Prior / Alternate Names" at bounding box center [414, 77] width 62 height 17
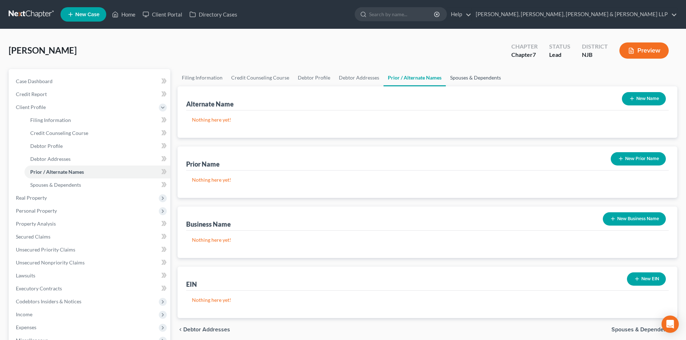
click at [458, 76] on link "Spouses & Dependents" at bounding box center [475, 77] width 59 height 17
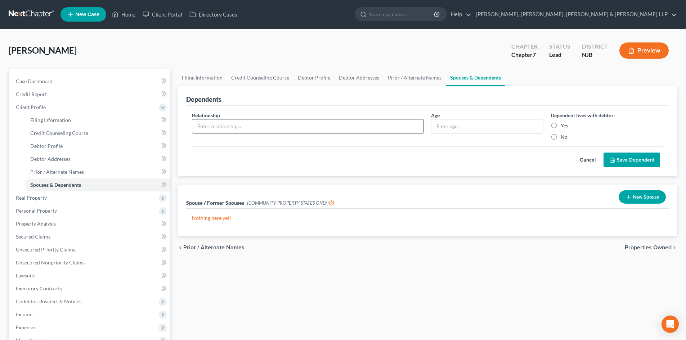
drag, startPoint x: 291, startPoint y: 124, endPoint x: 285, endPoint y: 133, distance: 10.6
click at [291, 124] on input "text" at bounding box center [307, 127] width 231 height 14
click at [448, 129] on input "text" at bounding box center [488, 127] width 112 height 14
click at [561, 127] on label "Yes" at bounding box center [565, 125] width 8 height 7
click at [564, 127] on input "Yes" at bounding box center [566, 124] width 5 height 5
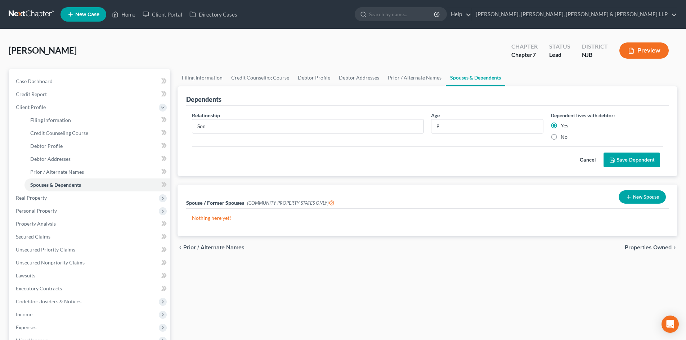
click at [628, 157] on button "Save Dependent" at bounding box center [632, 160] width 57 height 15
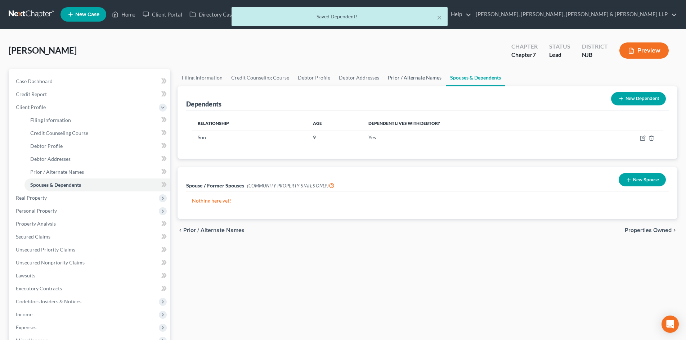
click at [411, 83] on link "Prior / Alternate Names" at bounding box center [415, 77] width 62 height 17
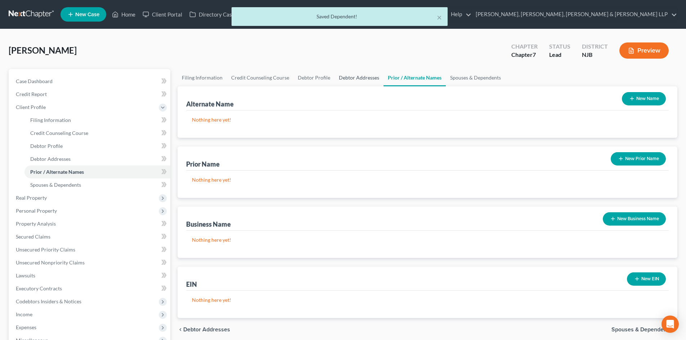
click at [353, 80] on link "Debtor Addresses" at bounding box center [359, 77] width 49 height 17
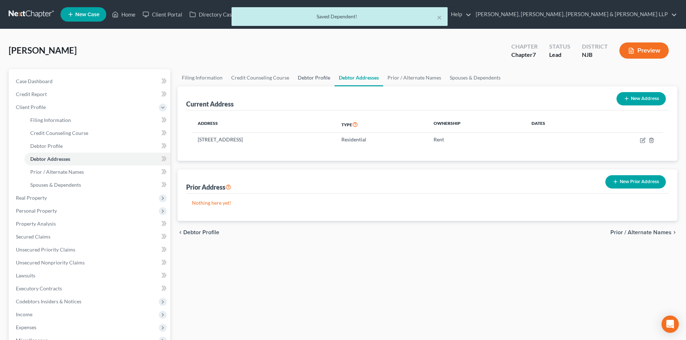
click at [310, 80] on link "Debtor Profile" at bounding box center [314, 77] width 41 height 17
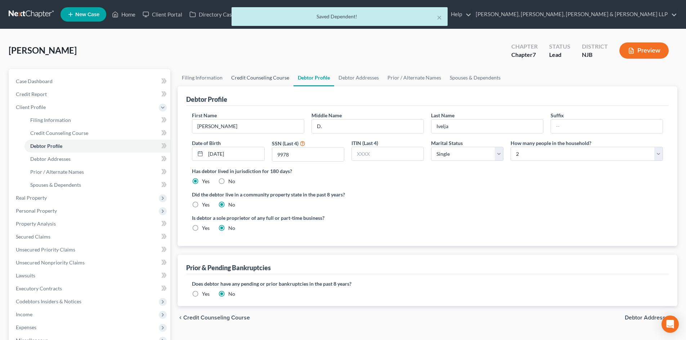
click at [269, 80] on link "Credit Counseling Course" at bounding box center [260, 77] width 67 height 17
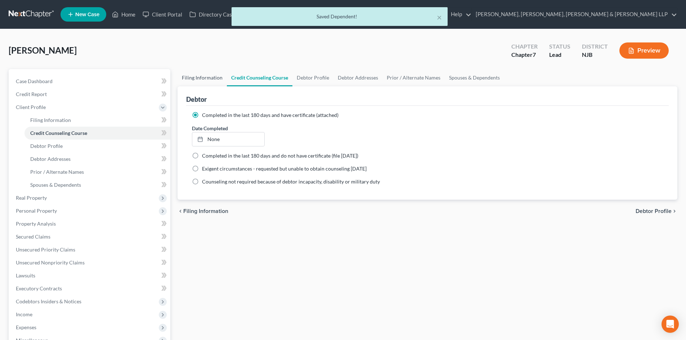
click at [207, 79] on link "Filing Information" at bounding box center [202, 77] width 49 height 17
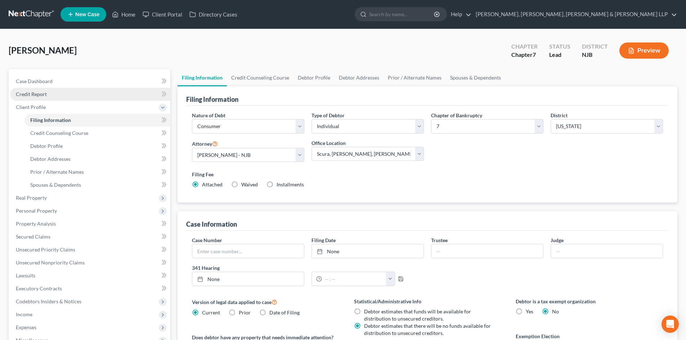
click at [62, 95] on link "Credit Report" at bounding box center [90, 94] width 160 height 13
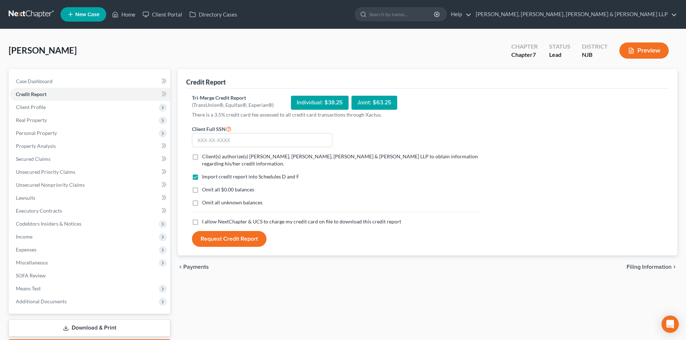
click at [202, 157] on label "Client(s) authorize(s) [PERSON_NAME], [PERSON_NAME], [PERSON_NAME] & [PERSON_NA…" at bounding box center [341, 160] width 278 height 14
click at [205, 157] on input "Client(s) authorize(s) [PERSON_NAME], [PERSON_NAME], [PERSON_NAME] & [PERSON_NA…" at bounding box center [207, 155] width 5 height 5
click at [202, 224] on label "I allow NextChapter & UCS to charge my credit card on file to download this cre…" at bounding box center [301, 221] width 199 height 7
click at [205, 223] on input "I allow NextChapter & UCS to charge my credit card on file to download this cre…" at bounding box center [207, 220] width 5 height 5
click at [207, 141] on input "text" at bounding box center [262, 140] width 140 height 14
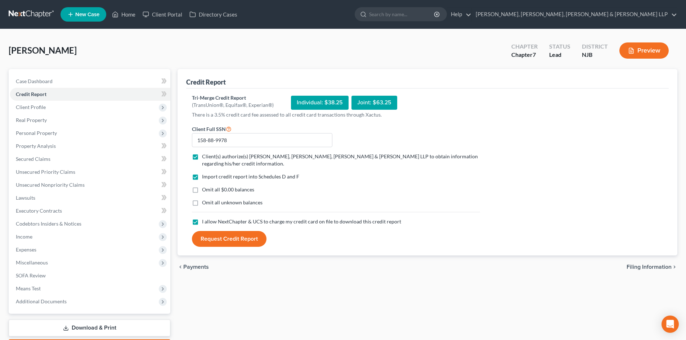
click at [234, 237] on button "Request Credit Report" at bounding box center [229, 239] width 75 height 16
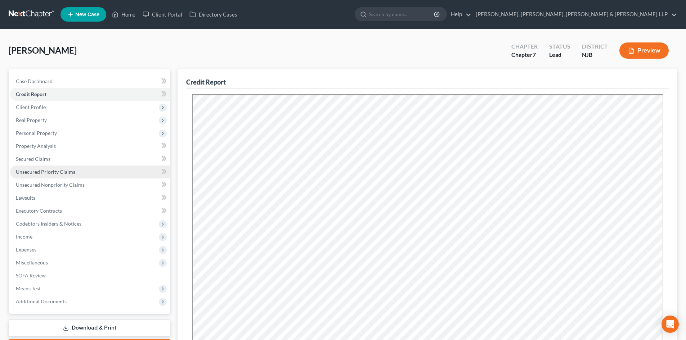
click at [43, 166] on link "Unsecured Priority Claims" at bounding box center [90, 172] width 160 height 13
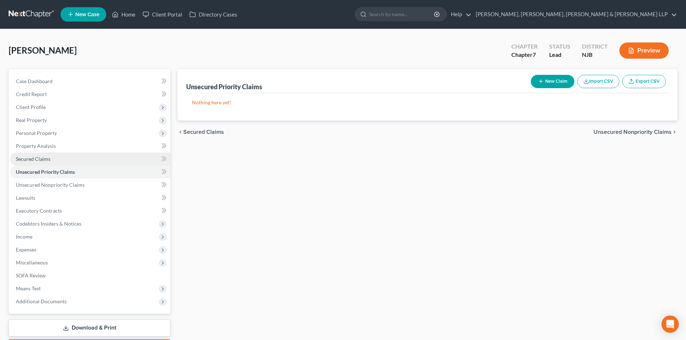
click at [45, 162] on link "Secured Claims" at bounding box center [90, 159] width 160 height 13
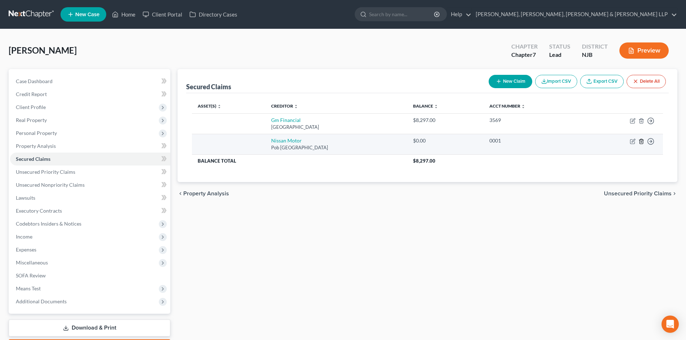
click at [639, 143] on icon "button" at bounding box center [642, 142] width 6 height 6
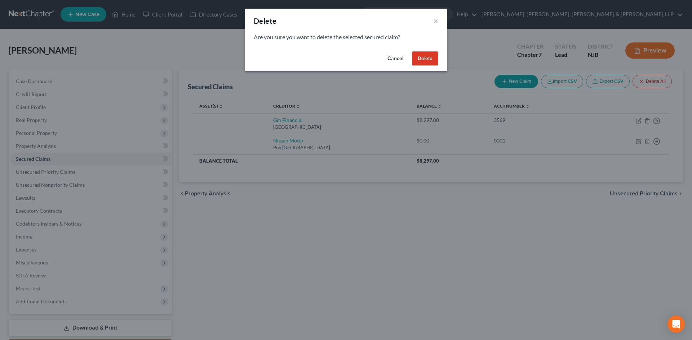
click at [430, 59] on button "Delete" at bounding box center [425, 59] width 26 height 14
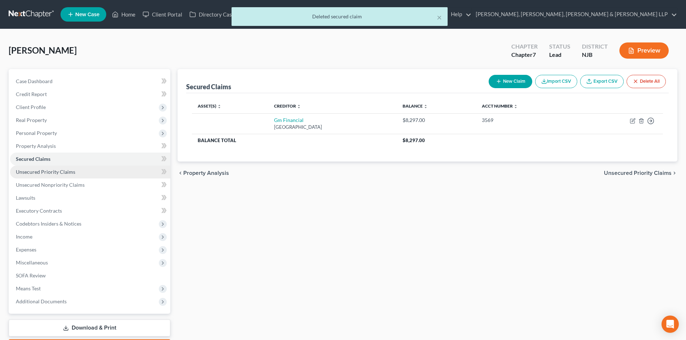
click at [80, 173] on link "Unsecured Priority Claims" at bounding box center [90, 172] width 160 height 13
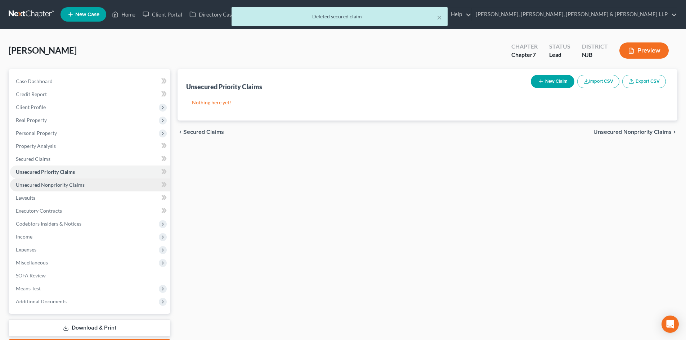
click at [75, 185] on span "Unsecured Nonpriority Claims" at bounding box center [50, 185] width 69 height 6
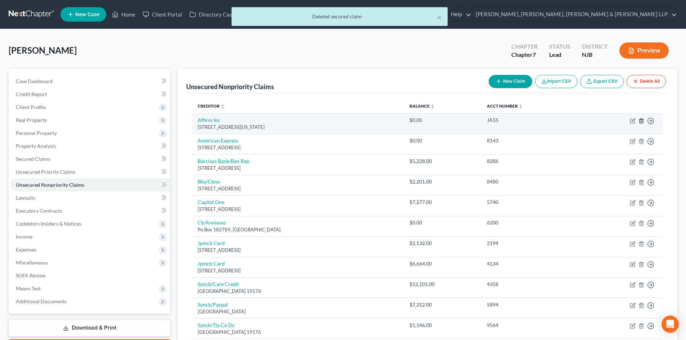
click at [641, 119] on icon "button" at bounding box center [642, 121] width 6 height 6
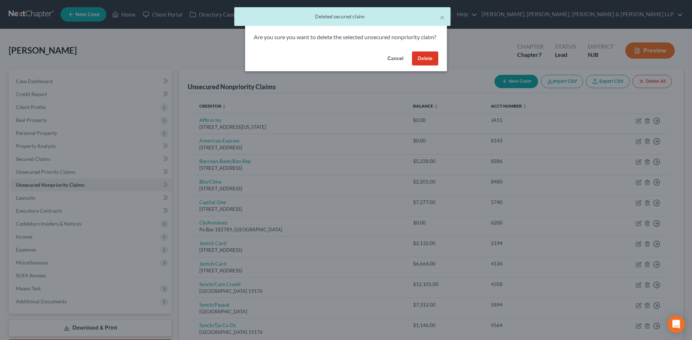
click at [435, 66] on button "Delete" at bounding box center [425, 59] width 26 height 14
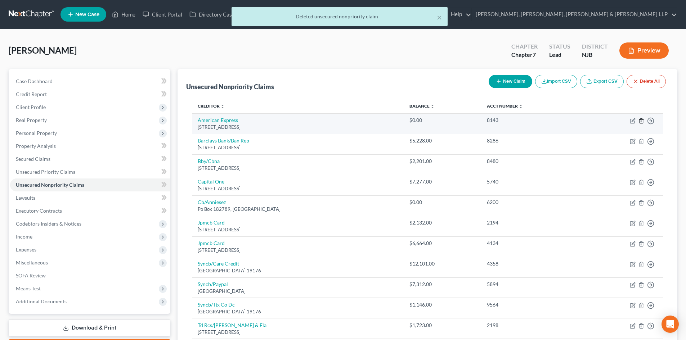
click at [639, 120] on icon "button" at bounding box center [642, 121] width 6 height 6
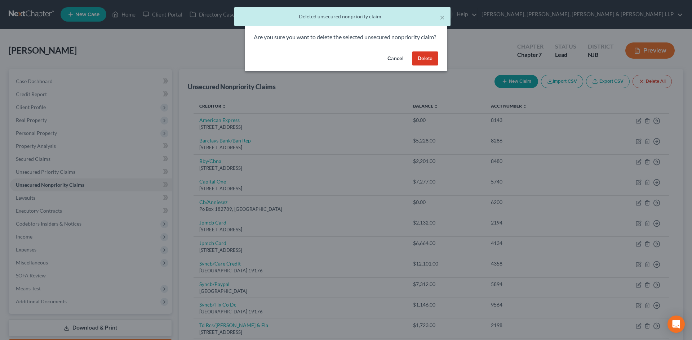
click at [424, 65] on button "Delete" at bounding box center [425, 59] width 26 height 14
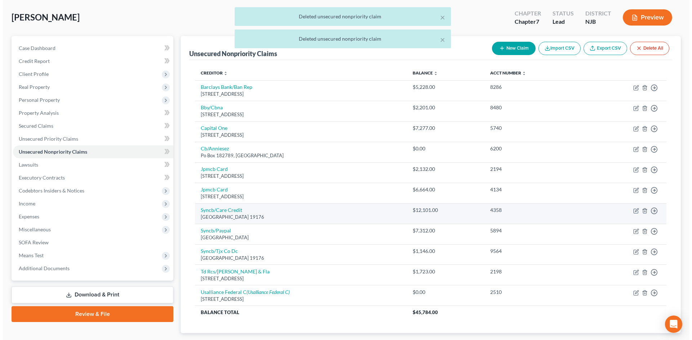
scroll to position [72, 0]
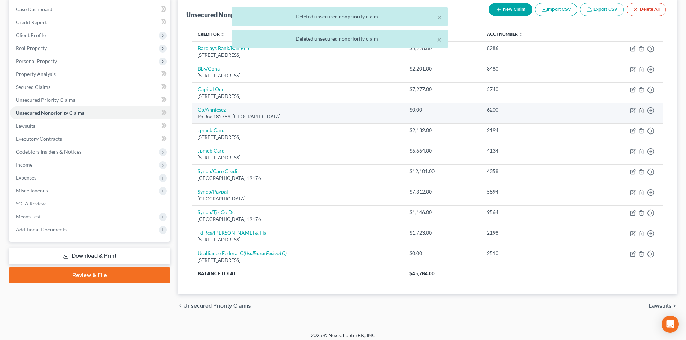
click at [640, 111] on icon "button" at bounding box center [641, 110] width 3 height 5
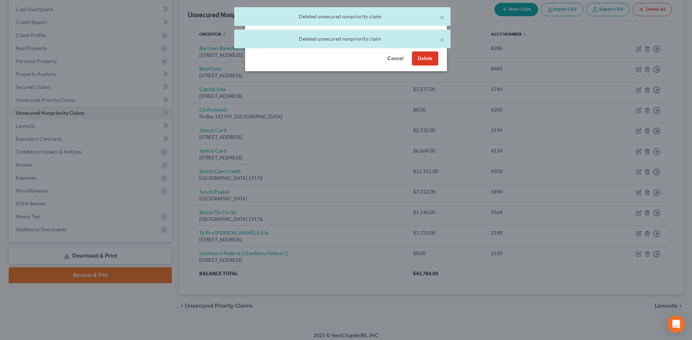
click at [422, 60] on button "Delete" at bounding box center [425, 59] width 26 height 14
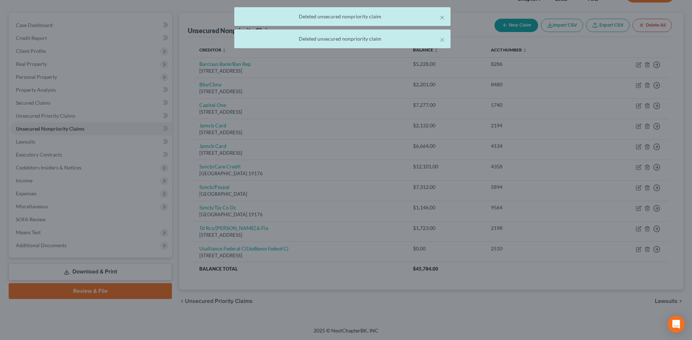
scroll to position [56, 0]
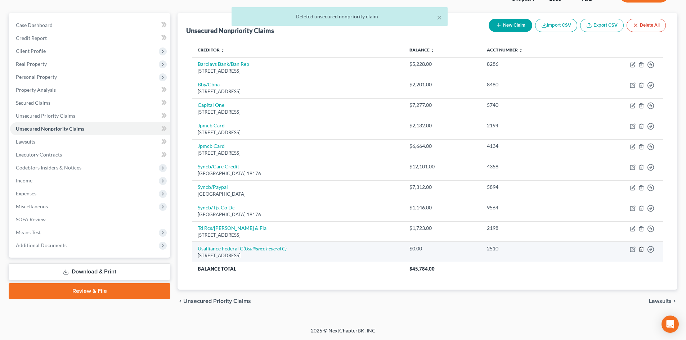
click at [641, 249] on icon "button" at bounding box center [642, 250] width 6 height 6
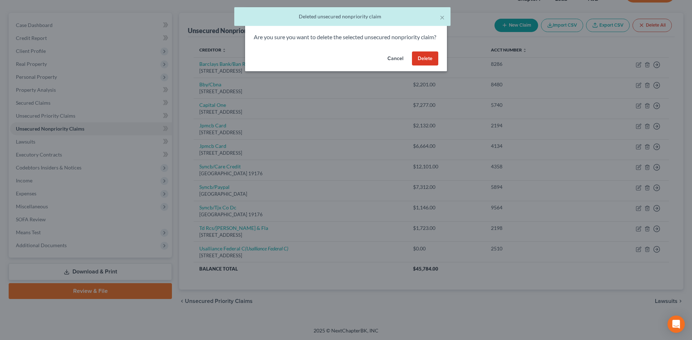
click at [430, 66] on button "Delete" at bounding box center [425, 59] width 26 height 14
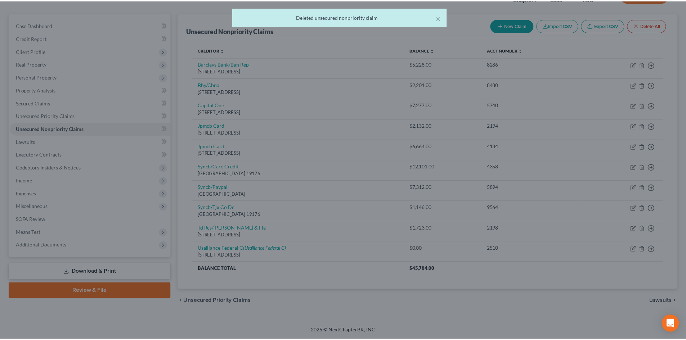
scroll to position [43, 0]
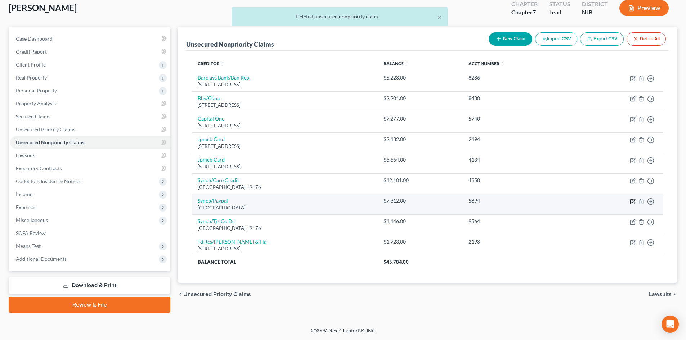
click at [630, 200] on icon "button" at bounding box center [633, 202] width 6 height 6
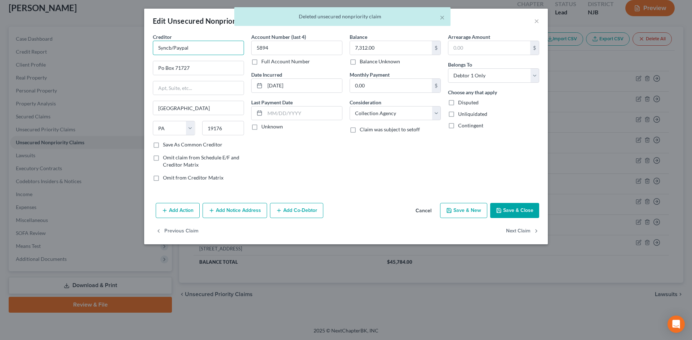
click at [169, 48] on input "Syncb/Paypal" at bounding box center [198, 48] width 91 height 14
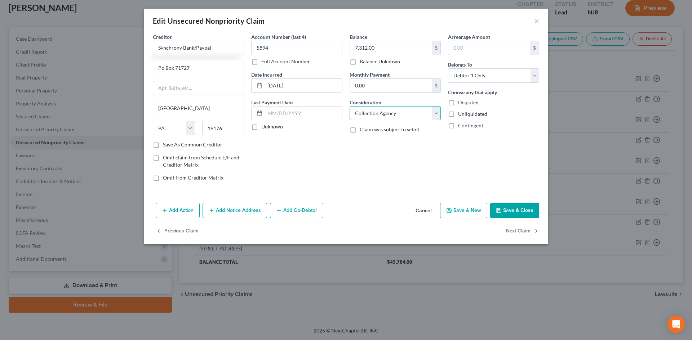
drag, startPoint x: 365, startPoint y: 110, endPoint x: 375, endPoint y: 120, distance: 14.5
click at [365, 110] on select "Select Cable / Satellite Services Collection Agency Credit Card Debt Debt Couns…" at bounding box center [394, 113] width 91 height 14
click at [349, 106] on select "Select Cable / Satellite Services Collection Agency Credit Card Debt Debt Couns…" at bounding box center [394, 113] width 91 height 14
click at [510, 207] on button "Save & Close" at bounding box center [514, 210] width 49 height 15
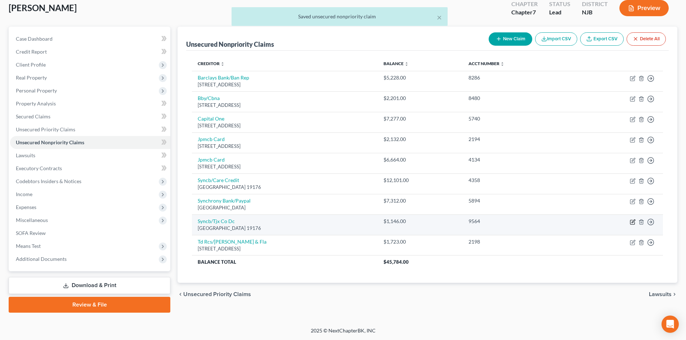
click at [630, 223] on icon "button" at bounding box center [632, 222] width 4 height 4
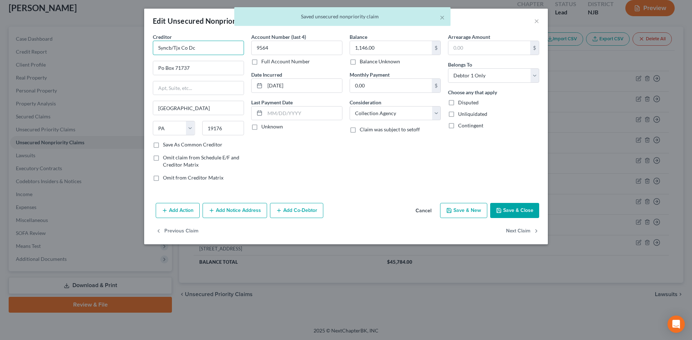
click at [170, 47] on input "Syncb/Tjx Co Dc" at bounding box center [198, 48] width 91 height 14
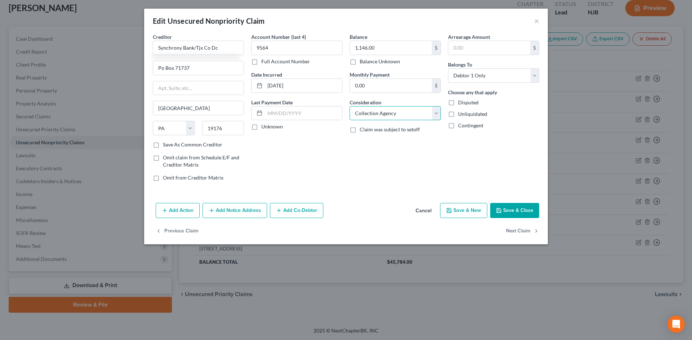
drag, startPoint x: 398, startPoint y: 115, endPoint x: 397, endPoint y: 120, distance: 4.7
click at [398, 115] on select "Select Cable / Satellite Services Collection Agency Credit Card Debt Debt Couns…" at bounding box center [394, 113] width 91 height 14
click at [349, 106] on select "Select Cable / Satellite Services Collection Agency Credit Card Debt Debt Couns…" at bounding box center [394, 113] width 91 height 14
click at [505, 204] on button "Save & Close" at bounding box center [514, 210] width 49 height 15
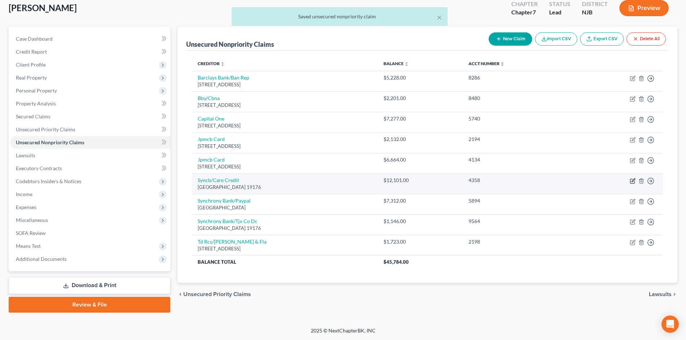
click at [633, 180] on icon "button" at bounding box center [633, 181] width 6 height 6
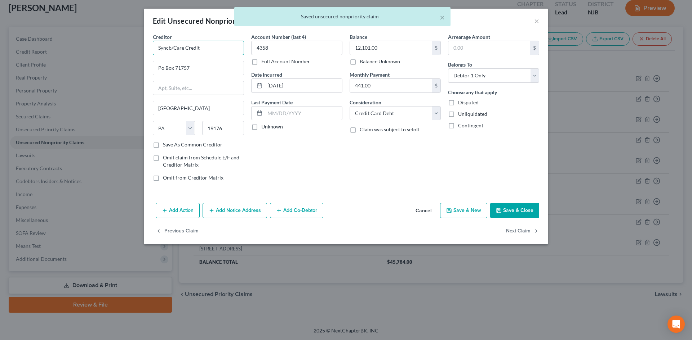
click at [170, 47] on input "Syncb/Care Credit" at bounding box center [198, 48] width 91 height 14
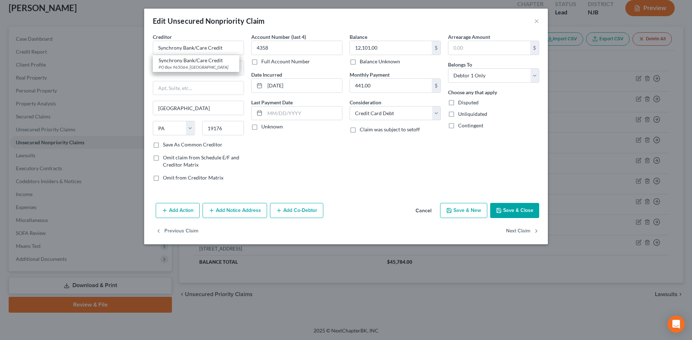
click at [508, 203] on button "Save & Close" at bounding box center [514, 210] width 49 height 15
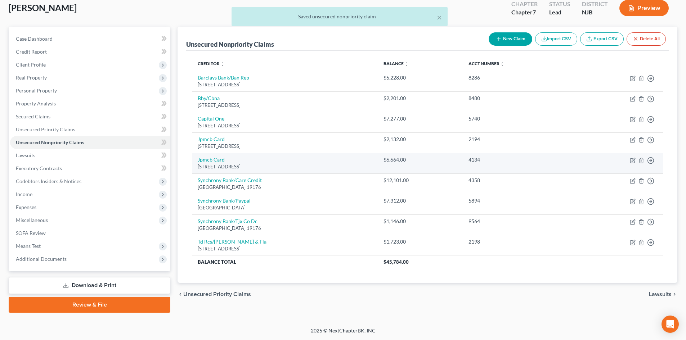
drag, startPoint x: 289, startPoint y: 166, endPoint x: 198, endPoint y: 160, distance: 91.4
click at [198, 160] on td "Jpmcb Card [STREET_ADDRESS]" at bounding box center [285, 163] width 186 height 21
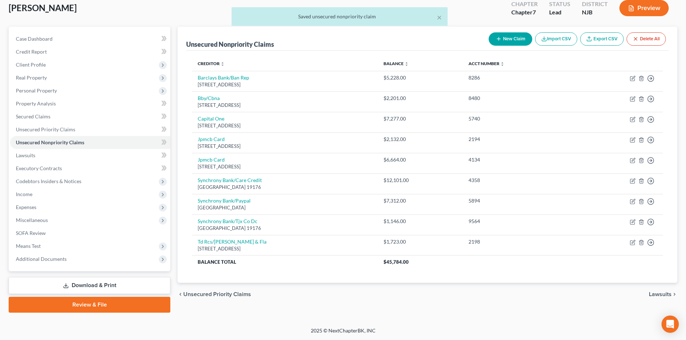
copy td "Jpmcb Card [STREET_ADDRESS]"
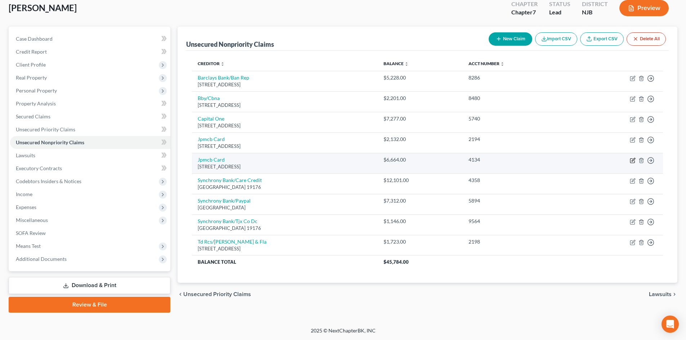
click at [632, 161] on icon "button" at bounding box center [633, 159] width 3 height 3
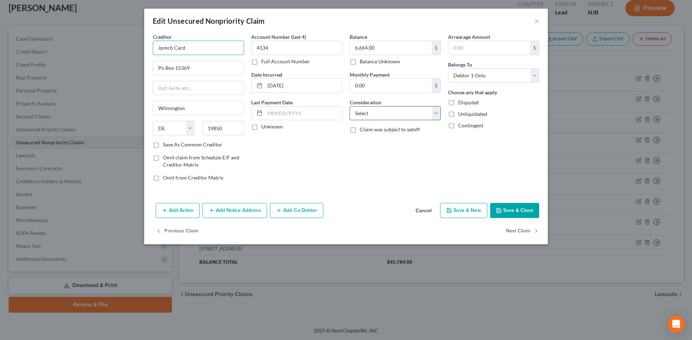
drag, startPoint x: 184, startPoint y: 48, endPoint x: 371, endPoint y: 107, distance: 195.5
click at [133, 47] on div "Edit Unsecured Nonpriority Claim × Creditor * Jpmcb Card Po Box [GEOGRAPHIC_DAT…" at bounding box center [346, 170] width 692 height 340
drag, startPoint x: 369, startPoint y: 110, endPoint x: 370, endPoint y: 119, distance: 9.5
click at [369, 110] on select "Select Cable / Satellite Services Collection Agency Credit Card Debt Debt Couns…" at bounding box center [394, 113] width 91 height 14
click at [349, 106] on select "Select Cable / Satellite Services Collection Agency Credit Card Debt Debt Couns…" at bounding box center [394, 113] width 91 height 14
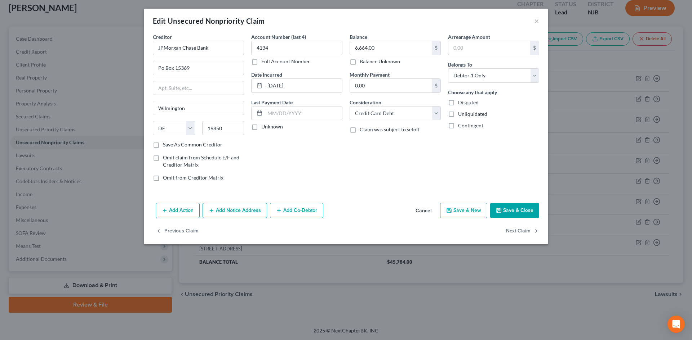
click at [522, 206] on button "Save & Close" at bounding box center [514, 210] width 49 height 15
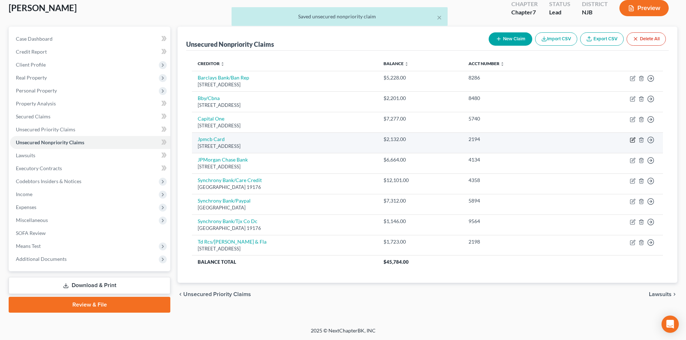
click at [632, 141] on icon "button" at bounding box center [633, 139] width 3 height 3
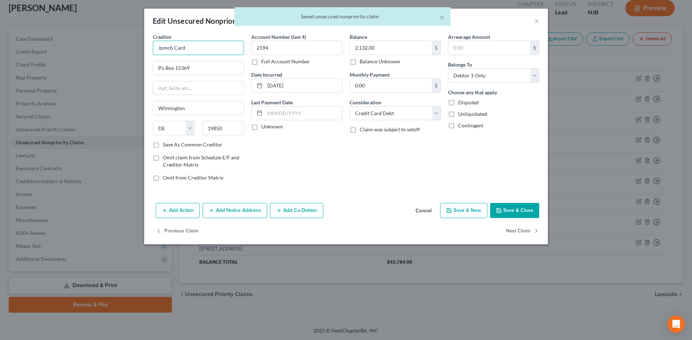
drag, startPoint x: 153, startPoint y: 50, endPoint x: 369, endPoint y: 125, distance: 228.0
click at [119, 52] on div "Edit Unsecured Nonpriority Claim × Creditor * Jpmcb Card Po Box [GEOGRAPHIC_DAT…" at bounding box center [346, 170] width 692 height 340
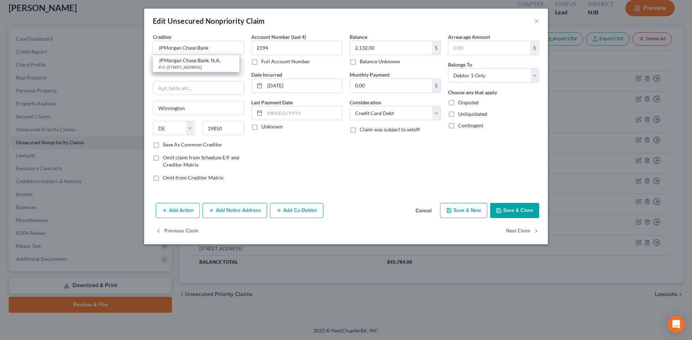
click at [519, 212] on button "Save & Close" at bounding box center [514, 210] width 49 height 15
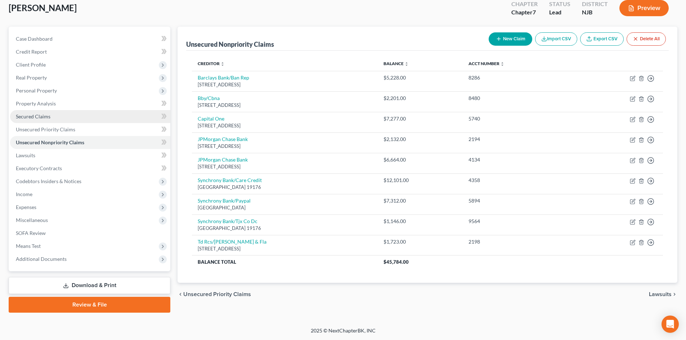
drag, startPoint x: 48, startPoint y: 90, endPoint x: 51, endPoint y: 112, distance: 21.6
click at [48, 90] on span "Personal Property" at bounding box center [36, 91] width 41 height 6
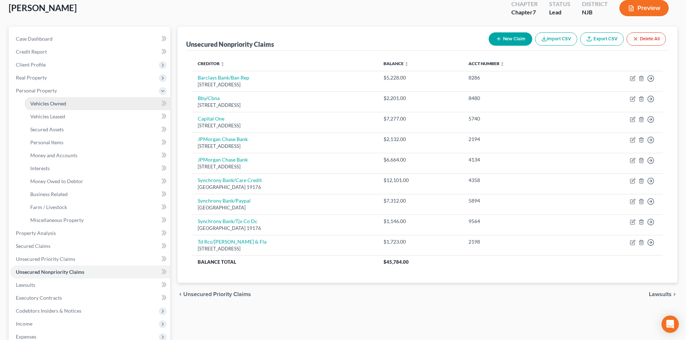
click at [60, 106] on span "Vehicles Owned" at bounding box center [48, 104] width 36 height 6
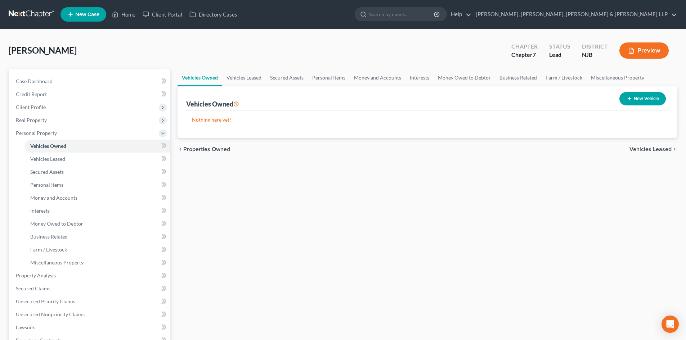
click at [649, 95] on button "New Vehicle" at bounding box center [643, 98] width 46 height 13
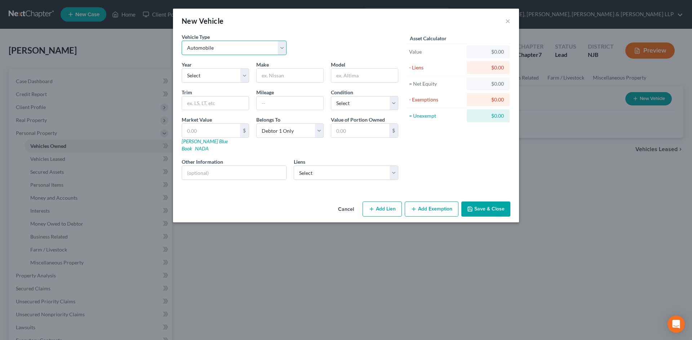
drag, startPoint x: 233, startPoint y: 47, endPoint x: 330, endPoint y: 50, distance: 96.9
click at [233, 47] on select "Select Automobile Truck Trailer Watercraft Aircraft Motor Home Atv Other Vehicle" at bounding box center [234, 48] width 105 height 14
drag, startPoint x: 330, startPoint y: 50, endPoint x: 205, endPoint y: 79, distance: 128.4
click at [330, 50] on div "Vehicle Type Select Automobile Truck Trailer Watercraft Aircraft Motor Home Atv…" at bounding box center [290, 47] width 224 height 28
click at [205, 79] on select "Select 2026 2025 2024 2023 2022 2021 2020 2019 2018 2017 2016 2015 2014 2013 20…" at bounding box center [215, 75] width 67 height 14
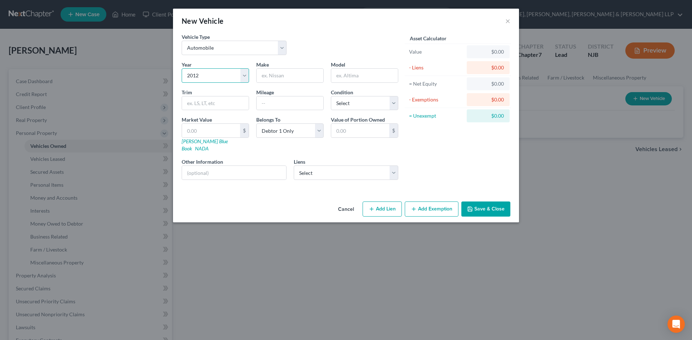
click at [182, 68] on select "Select 2026 2025 2024 2023 2022 2021 2020 2019 2018 2017 2016 2015 2014 2013 20…" at bounding box center [215, 75] width 67 height 14
click at [273, 72] on input "text" at bounding box center [289, 76] width 67 height 14
click at [356, 74] on input "text" at bounding box center [364, 76] width 67 height 14
drag, startPoint x: 337, startPoint y: 103, endPoint x: 343, endPoint y: 110, distance: 9.2
click at [337, 103] on select "Select Excellent Very Good Good Fair Poor" at bounding box center [364, 103] width 67 height 14
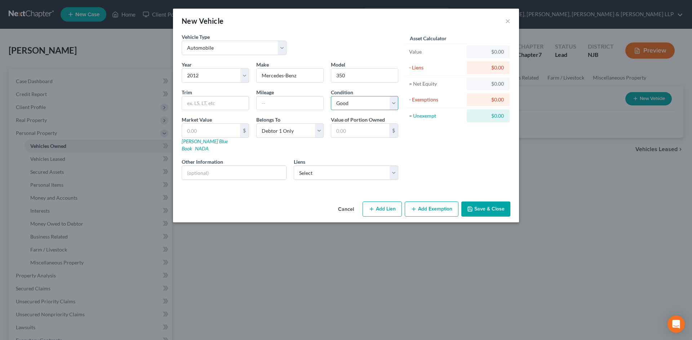
click at [331, 96] on select "Select Excellent Very Good Good Fair Poor" at bounding box center [364, 103] width 67 height 14
click at [332, 169] on select "Select Gm Financial - $8,297.00" at bounding box center [346, 173] width 105 height 14
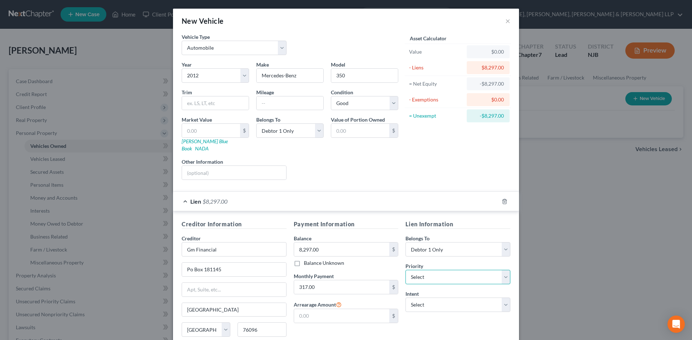
click at [421, 273] on select "Select 1st 2nd 3rd 4th 5th 6th 7th 8th 9th 10th 11th 12th 13th 14th 15th 16th 1…" at bounding box center [457, 277] width 105 height 14
click at [405, 270] on select "Select 1st 2nd 3rd 4th 5th 6th 7th 8th 9th 10th 11th 12th 13th 14th 15th 16th 1…" at bounding box center [457, 277] width 105 height 14
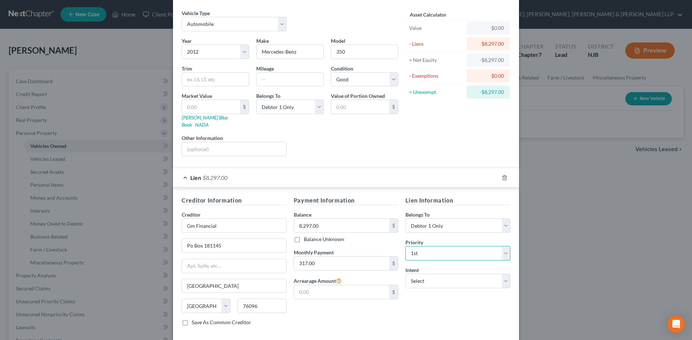
scroll to position [54, 0]
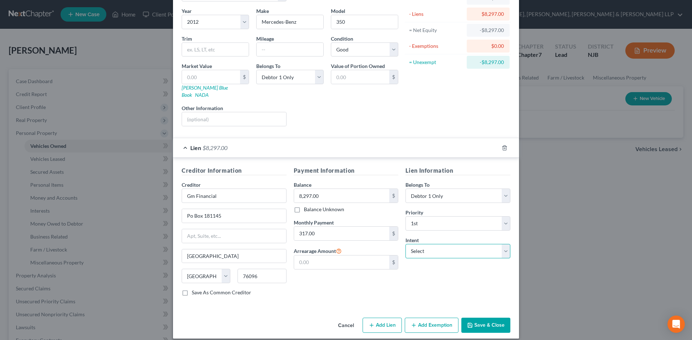
click at [414, 244] on select "Select Surrender Redeem Reaffirm Avoid Other" at bounding box center [457, 251] width 105 height 14
click at [422, 249] on select "Select Surrender Redeem Reaffirm Avoid Other" at bounding box center [457, 251] width 105 height 14
click at [405, 244] on select "Select Surrender Redeem Reaffirm Avoid Other" at bounding box center [457, 251] width 105 height 14
click at [181, 140] on div "Lien $8,297.00" at bounding box center [336, 147] width 326 height 19
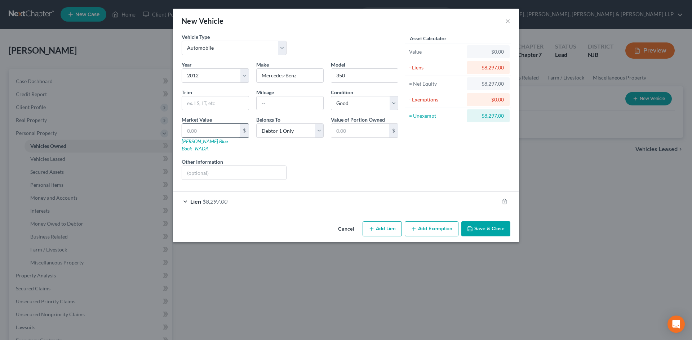
scroll to position [0, 0]
click at [280, 104] on input "text" at bounding box center [289, 104] width 67 height 14
click at [281, 102] on input "text" at bounding box center [289, 104] width 67 height 14
click at [214, 132] on input "text" at bounding box center [211, 131] width 58 height 14
click at [432, 225] on button "Add Exemption" at bounding box center [432, 229] width 54 height 15
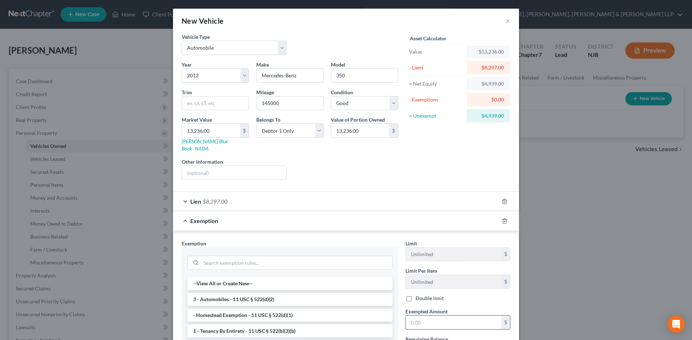
drag, startPoint x: 222, startPoint y: 291, endPoint x: 429, endPoint y: 316, distance: 208.7
click at [223, 293] on li "3 - Automobiles - 11 USC § 522(d)(2)" at bounding box center [289, 299] width 205 height 13
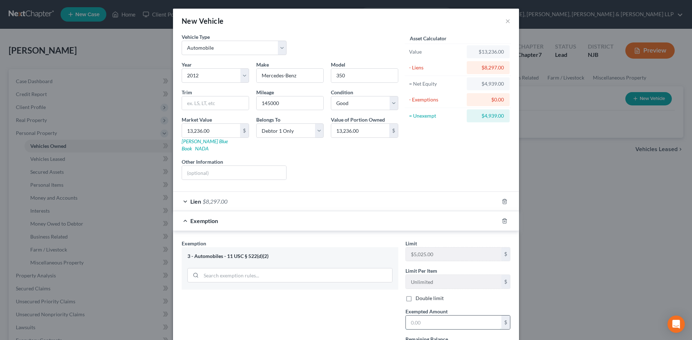
click at [425, 317] on input "text" at bounding box center [453, 323] width 95 height 14
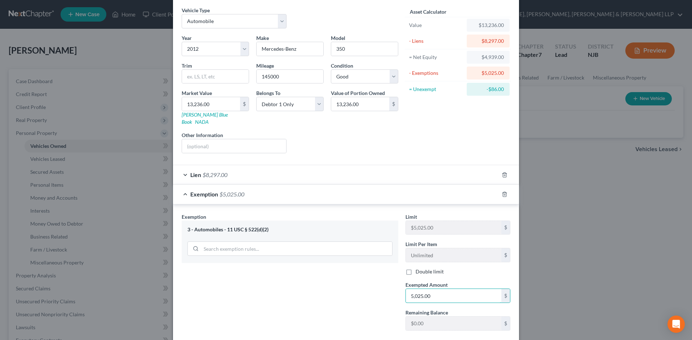
scroll to position [61, 0]
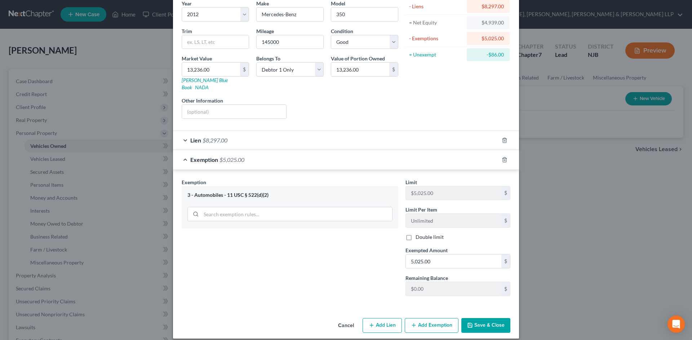
click at [494, 318] on button "Save & Close" at bounding box center [485, 325] width 49 height 15
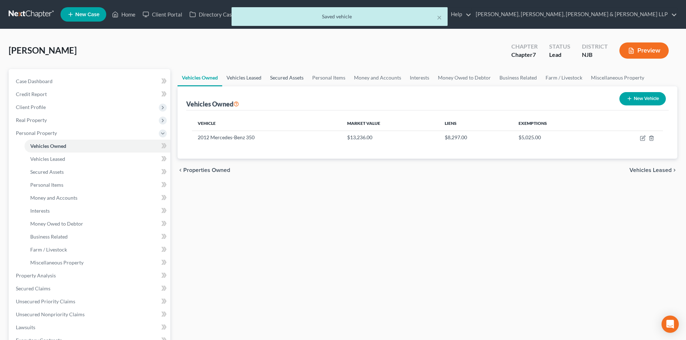
drag, startPoint x: 261, startPoint y: 79, endPoint x: 272, endPoint y: 80, distance: 11.2
click at [261, 79] on link "Vehicles Leased" at bounding box center [244, 77] width 44 height 17
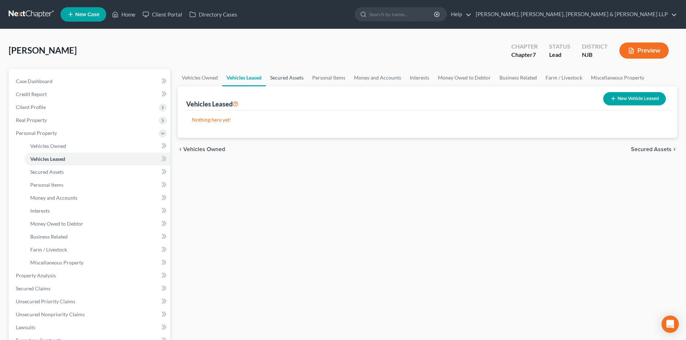
click at [288, 80] on link "Secured Assets" at bounding box center [287, 77] width 42 height 17
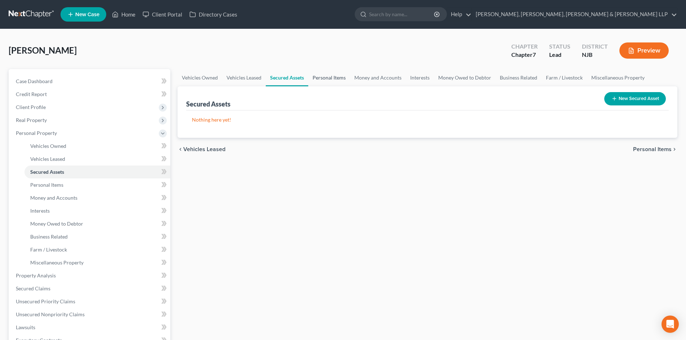
click at [325, 80] on link "Personal Items" at bounding box center [329, 77] width 42 height 17
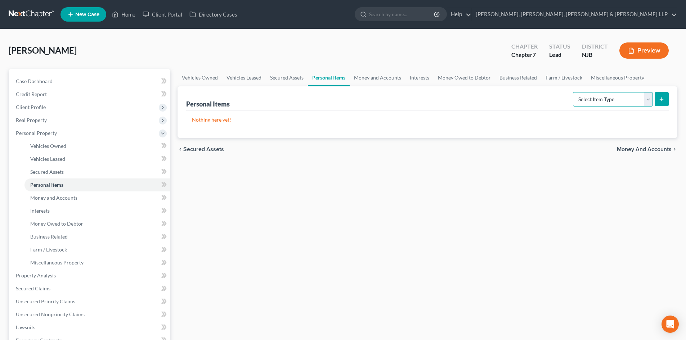
click at [590, 103] on select "Select Item Type Clothing Collectibles Of Value Electronics Firearms Household …" at bounding box center [613, 99] width 80 height 14
click at [574, 92] on select "Select Item Type Clothing Collectibles Of Value Electronics Firearms Household …" at bounding box center [613, 99] width 80 height 14
click at [661, 99] on icon "submit" at bounding box center [662, 100] width 6 height 6
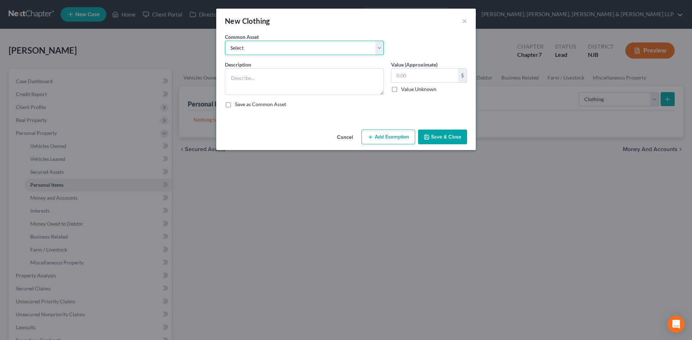
drag, startPoint x: 274, startPoint y: 52, endPoint x: 270, endPoint y: 55, distance: 4.9
click at [274, 52] on select "Select Clothes, Shoes & Accessories" at bounding box center [304, 48] width 159 height 14
click at [225, 41] on select "Select Clothes, Shoes & Accessories" at bounding box center [304, 48] width 159 height 14
click at [419, 78] on input "300.00" at bounding box center [424, 76] width 67 height 14
click at [387, 136] on button "Add Exemption" at bounding box center [388, 137] width 54 height 15
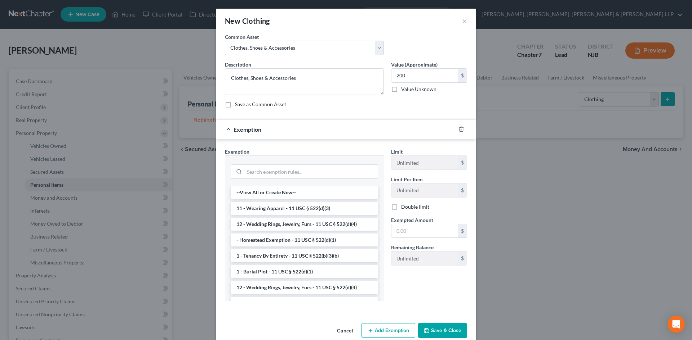
click at [306, 205] on li "11 - Wearing Apparel - 11 USC § 522(d)(3)" at bounding box center [304, 208] width 147 height 13
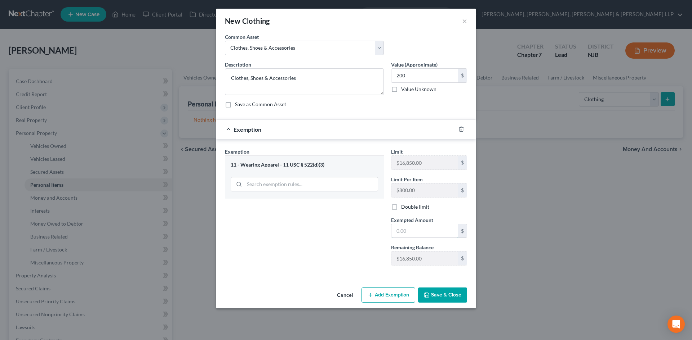
drag, startPoint x: 408, startPoint y: 233, endPoint x: 368, endPoint y: 246, distance: 42.5
click at [408, 233] on input "text" at bounding box center [424, 231] width 67 height 14
drag, startPoint x: 343, startPoint y: 242, endPoint x: 433, endPoint y: 292, distance: 102.9
click at [343, 242] on div "Exemption Set must be selected for CA. Exemption * 11 - Wearing Apparel - 11 US…" at bounding box center [304, 210] width 166 height 124
click at [433, 292] on button "Save & Close" at bounding box center [442, 295] width 49 height 15
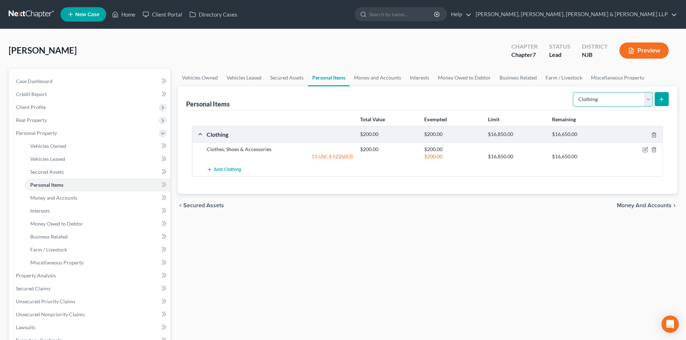
click at [609, 101] on select "Select Item Type Clothing Collectibles Of Value Electronics Firearms Household …" at bounding box center [613, 99] width 80 height 14
click at [574, 92] on select "Select Item Type Clothing Collectibles Of Value Electronics Firearms Household …" at bounding box center [613, 99] width 80 height 14
click at [659, 102] on button "submit" at bounding box center [662, 99] width 14 height 14
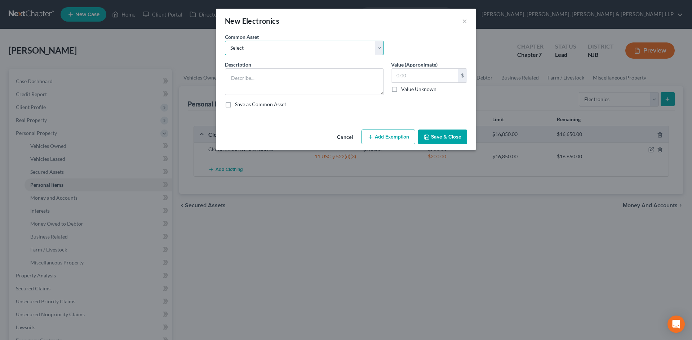
click at [331, 48] on select "Select Cellphone, TVs Electronic Appliances" at bounding box center [304, 48] width 159 height 14
click at [225, 41] on select "Select Cellphone, TVs Electronic Appliances" at bounding box center [304, 48] width 159 height 14
click at [416, 76] on input "200.00" at bounding box center [424, 76] width 67 height 14
click at [396, 138] on button "Add Exemption" at bounding box center [388, 137] width 54 height 15
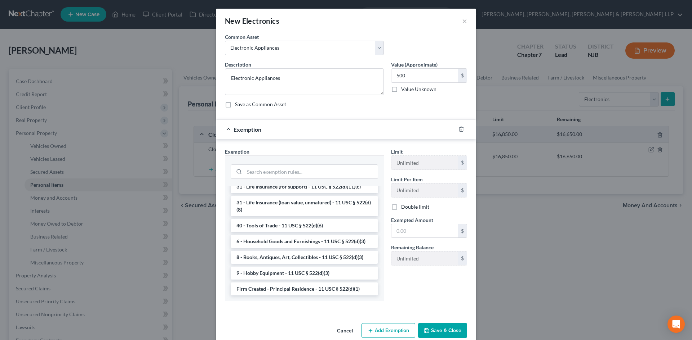
scroll to position [595, 0]
click at [309, 241] on li "6 - Household Goods and Furnishings - 11 USC § 522(d)(3)" at bounding box center [304, 241] width 147 height 13
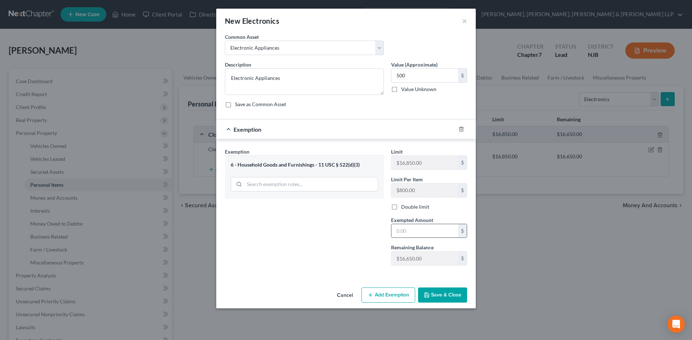
drag, startPoint x: 408, startPoint y: 233, endPoint x: 403, endPoint y: 234, distance: 4.8
click at [408, 233] on input "text" at bounding box center [424, 231] width 67 height 14
drag, startPoint x: 355, startPoint y: 244, endPoint x: 429, endPoint y: 295, distance: 90.0
click at [355, 244] on div "Exemption Set must be selected for CA. Exemption * 6 - Household Goods and Furn…" at bounding box center [304, 210] width 166 height 124
drag, startPoint x: 429, startPoint y: 295, endPoint x: 544, endPoint y: 212, distance: 141.9
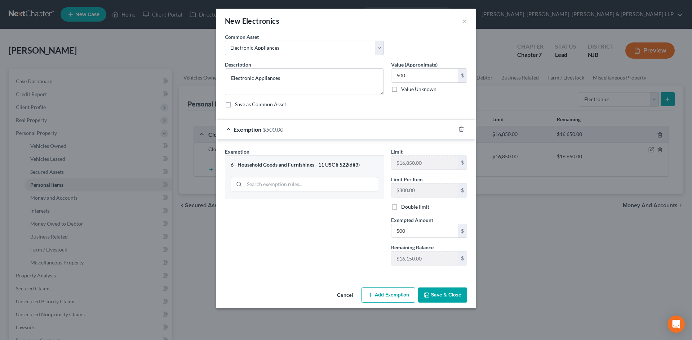
click at [429, 295] on icon "button" at bounding box center [427, 296] width 6 height 6
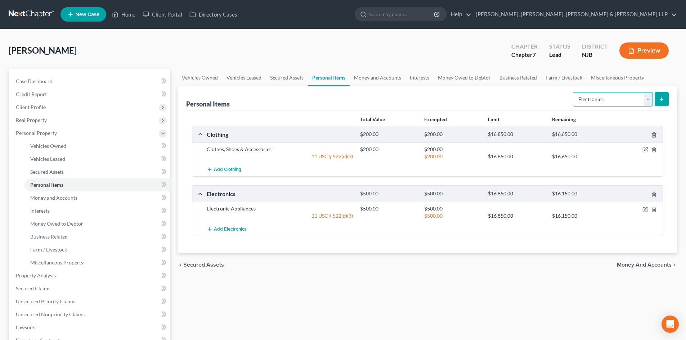
drag, startPoint x: 605, startPoint y: 99, endPoint x: 604, endPoint y: 106, distance: 7.6
click at [605, 99] on select "Select Item Type Clothing Collectibles Of Value Electronics Firearms Household …" at bounding box center [613, 99] width 80 height 14
click at [574, 92] on select "Select Item Type Clothing Collectibles Of Value Electronics Firearms Household …" at bounding box center [613, 99] width 80 height 14
click at [658, 105] on button "submit" at bounding box center [662, 99] width 14 height 14
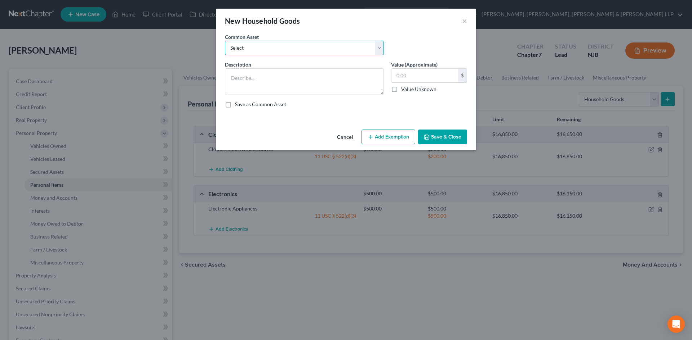
drag, startPoint x: 356, startPoint y: 41, endPoint x: 334, endPoint y: 55, distance: 25.9
click at [355, 41] on select "Select Household items" at bounding box center [304, 48] width 159 height 14
click at [225, 41] on select "Select Household items" at bounding box center [304, 48] width 159 height 14
click at [414, 74] on input "2,000.00" at bounding box center [424, 76] width 67 height 14
click at [401, 137] on button "Add Exemption" at bounding box center [388, 137] width 54 height 15
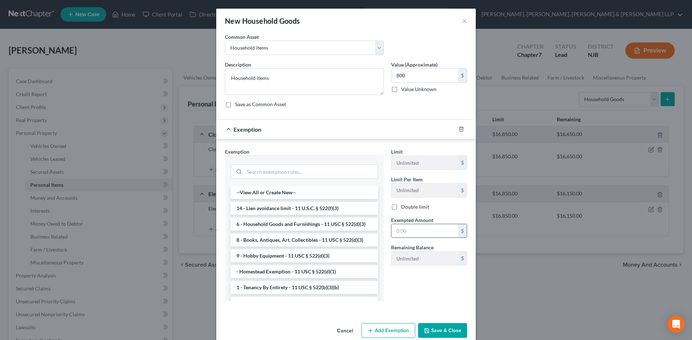
drag, startPoint x: 290, startPoint y: 226, endPoint x: 414, endPoint y: 232, distance: 123.4
click at [292, 226] on li "6 - Household Goods and Furnishings - 11 USC § 522(d)(3)" at bounding box center [304, 224] width 147 height 13
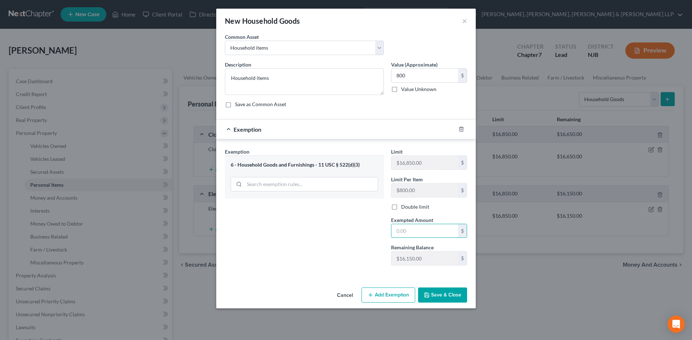
drag, startPoint x: 414, startPoint y: 232, endPoint x: 374, endPoint y: 230, distance: 40.0
click at [414, 232] on input "text" at bounding box center [424, 231] width 67 height 14
drag, startPoint x: 330, startPoint y: 226, endPoint x: 457, endPoint y: 287, distance: 141.6
click at [330, 226] on div "Exemption Set must be selected for CA. Exemption * 6 - Household Goods and Furn…" at bounding box center [304, 210] width 166 height 124
click at [455, 293] on button "Save & Close" at bounding box center [442, 295] width 49 height 15
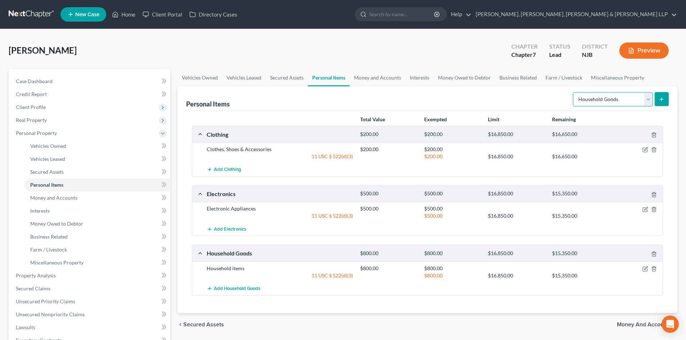
click at [614, 103] on select "Select Item Type Clothing Collectibles Of Value Electronics Firearms Household …" at bounding box center [613, 99] width 80 height 14
click at [574, 92] on select "Select Item Type Clothing Collectibles Of Value Electronics Firearms Household …" at bounding box center [613, 99] width 80 height 14
click at [656, 98] on button "submit" at bounding box center [662, 99] width 14 height 14
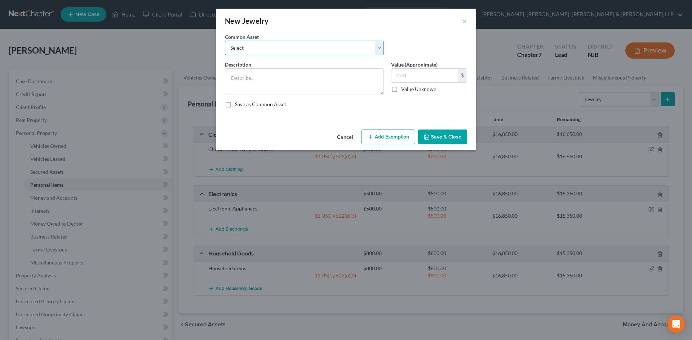
drag, startPoint x: 311, startPoint y: 44, endPoint x: 298, endPoint y: 54, distance: 16.9
click at [311, 44] on select "Select Jewelry" at bounding box center [304, 48] width 159 height 14
click at [225, 41] on select "Select Jewelry" at bounding box center [304, 48] width 159 height 14
click at [436, 76] on input "150.00" at bounding box center [424, 76] width 67 height 14
click at [379, 137] on button "Add Exemption" at bounding box center [388, 137] width 54 height 15
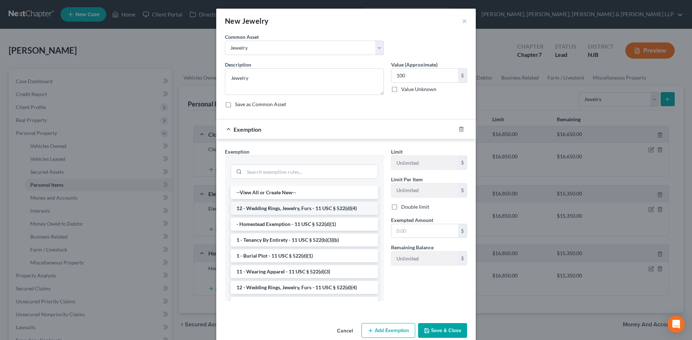
click at [250, 208] on li "12 - Wedding Rings, Jewelry, Furs - 11 USC § 522(d)(4)" at bounding box center [304, 208] width 147 height 13
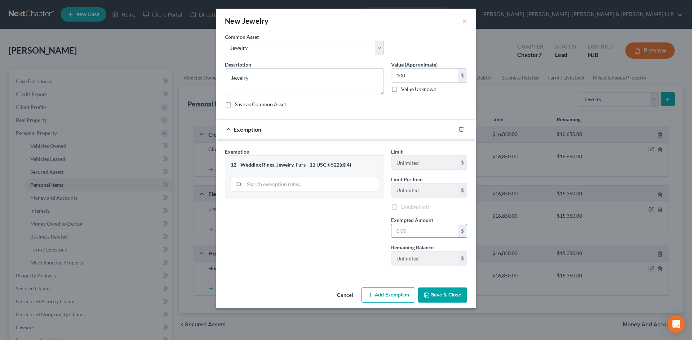
drag, startPoint x: 410, startPoint y: 232, endPoint x: 381, endPoint y: 230, distance: 29.3
click at [410, 232] on input "text" at bounding box center [424, 231] width 67 height 14
drag, startPoint x: 360, startPoint y: 228, endPoint x: 443, endPoint y: 292, distance: 105.1
click at [361, 228] on div "Exemption Set must be selected for CA. Exemption * 12 - Wedding Rings, Jewelry,…" at bounding box center [304, 210] width 166 height 124
click at [443, 292] on button "Save & Close" at bounding box center [442, 295] width 49 height 15
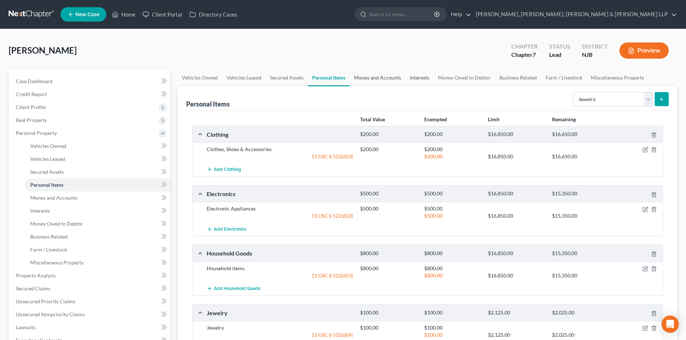
drag, startPoint x: 371, startPoint y: 79, endPoint x: 422, endPoint y: 80, distance: 51.2
click at [371, 79] on link "Money and Accounts" at bounding box center [378, 77] width 56 height 17
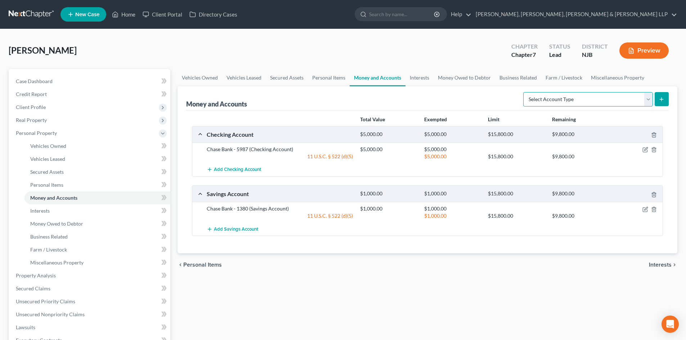
drag, startPoint x: 558, startPoint y: 99, endPoint x: 568, endPoint y: 106, distance: 11.9
click at [558, 100] on select "Select Account Type Brokerage Cash on Hand Certificates of Deposit Checking Acc…" at bounding box center [588, 99] width 130 height 14
click at [525, 92] on select "Select Account Type Brokerage Cash on Hand Certificates of Deposit Checking Acc…" at bounding box center [588, 99] width 130 height 14
click at [663, 101] on icon "submit" at bounding box center [662, 100] width 6 height 6
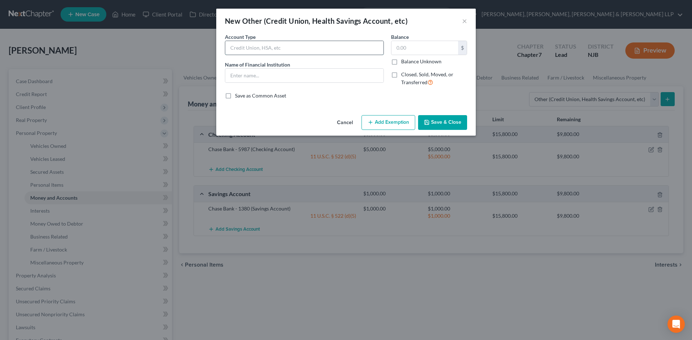
click at [252, 52] on input "text" at bounding box center [304, 48] width 158 height 14
drag, startPoint x: 250, startPoint y: 79, endPoint x: 259, endPoint y: 81, distance: 9.4
click at [250, 79] on input "text" at bounding box center [304, 76] width 158 height 14
click at [415, 50] on input "text" at bounding box center [424, 48] width 67 height 14
drag, startPoint x: 391, startPoint y: 129, endPoint x: 342, endPoint y: 210, distance: 94.9
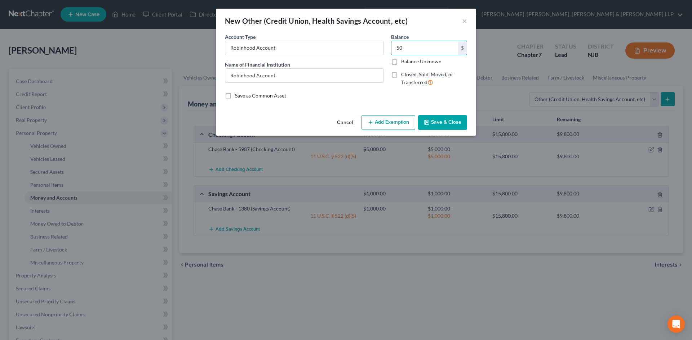
click at [392, 129] on button "Add Exemption" at bounding box center [388, 122] width 54 height 15
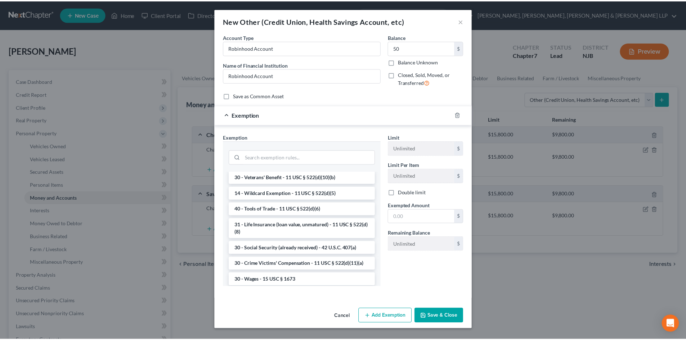
scroll to position [252, 0]
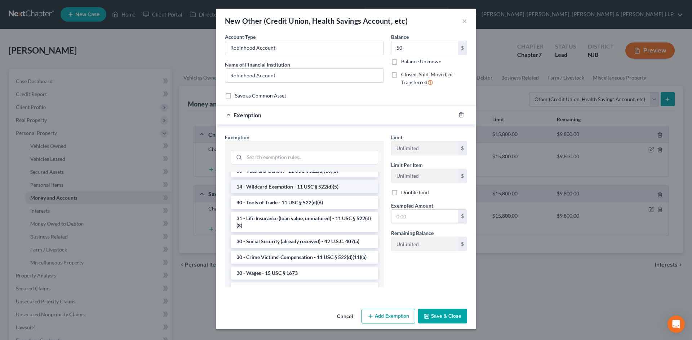
click at [276, 193] on li "14 - Wildcard Exemption - 11 USC § 522(d)(5)" at bounding box center [304, 186] width 147 height 13
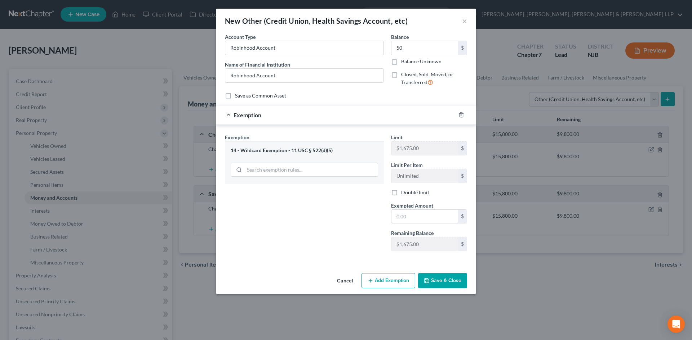
drag, startPoint x: 407, startPoint y: 217, endPoint x: 348, endPoint y: 217, distance: 59.1
click at [407, 217] on input "text" at bounding box center [424, 217] width 67 height 14
click at [348, 217] on div "Exemption Set must be selected for CA. Exemption * 14 - Wildcard Exemption - 11…" at bounding box center [304, 196] width 166 height 124
click at [427, 278] on icon "button" at bounding box center [427, 281] width 6 height 6
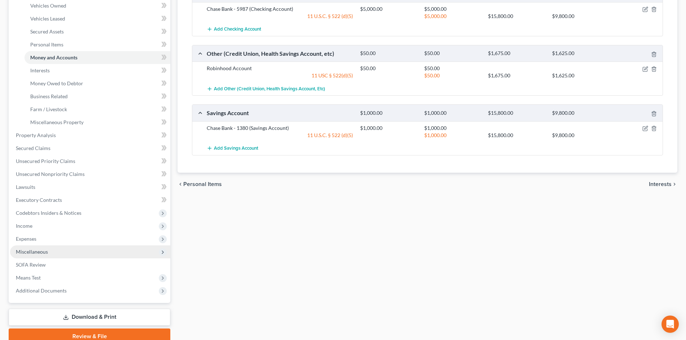
scroll to position [144, 0]
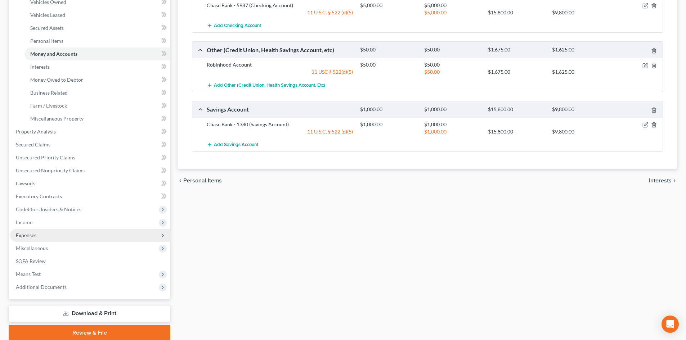
click at [39, 239] on span "Expenses" at bounding box center [90, 235] width 160 height 13
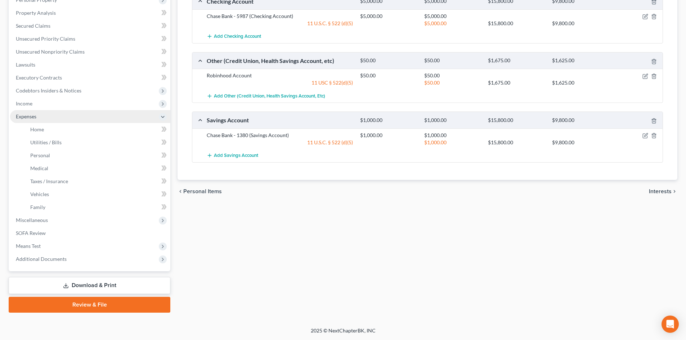
scroll to position [133, 0]
click at [43, 134] on link "Home" at bounding box center [97, 129] width 146 height 13
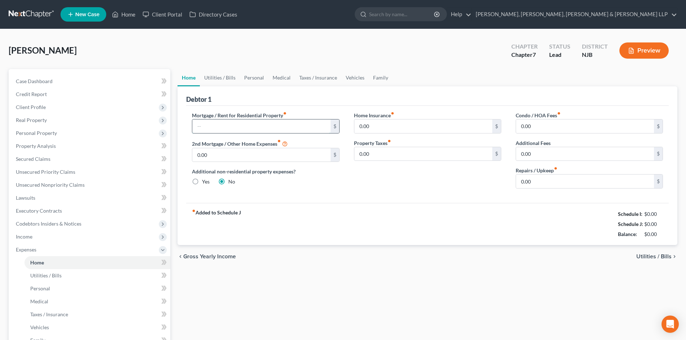
click at [200, 127] on input "text" at bounding box center [261, 127] width 138 height 14
click at [347, 77] on link "Vehicles" at bounding box center [355, 77] width 27 height 17
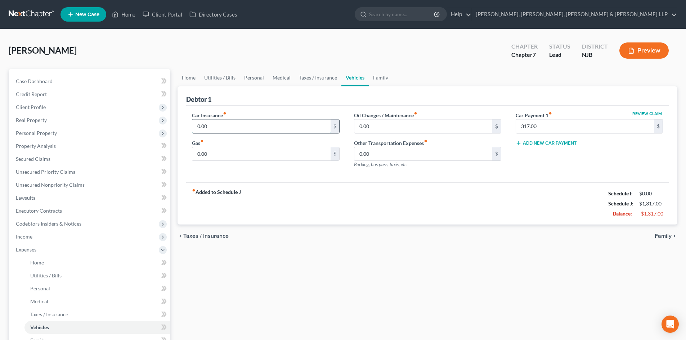
click at [212, 127] on input "0.00" at bounding box center [261, 127] width 138 height 14
click at [210, 154] on input "0.00" at bounding box center [261, 154] width 138 height 14
drag, startPoint x: 287, startPoint y: 78, endPoint x: 242, endPoint y: 119, distance: 60.7
click at [287, 78] on link "Medical" at bounding box center [281, 77] width 27 height 17
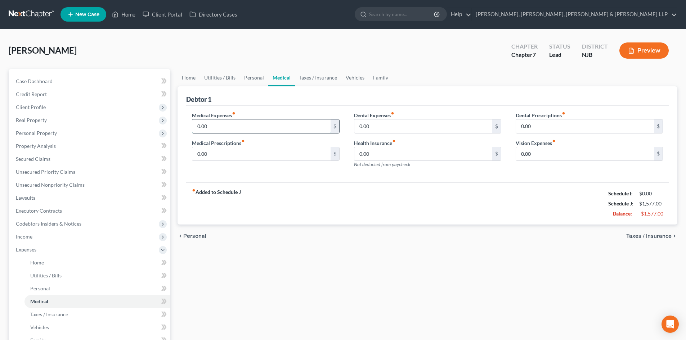
click at [222, 126] on input "0.00" at bounding box center [261, 127] width 138 height 14
click at [225, 77] on link "Utilities / Bills" at bounding box center [220, 77] width 40 height 17
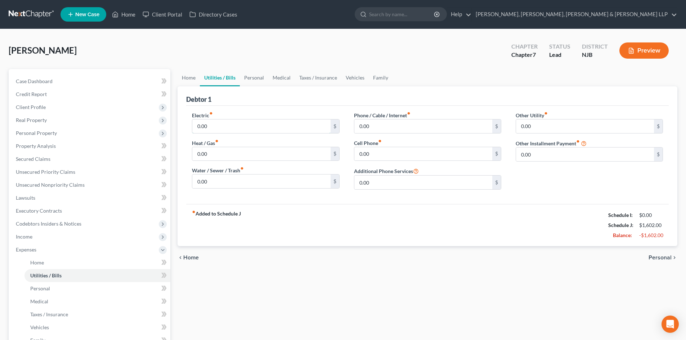
click at [209, 127] on input "0.00" at bounding box center [261, 127] width 138 height 14
drag, startPoint x: 190, startPoint y: 80, endPoint x: 210, endPoint y: 121, distance: 45.8
click at [190, 79] on link "Home" at bounding box center [189, 77] width 22 height 17
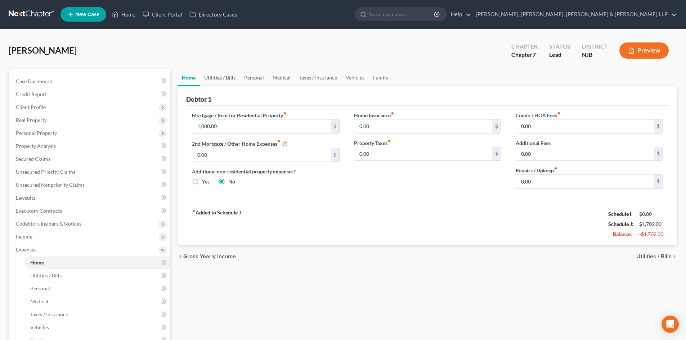
click at [228, 78] on link "Utilities / Bills" at bounding box center [220, 77] width 40 height 17
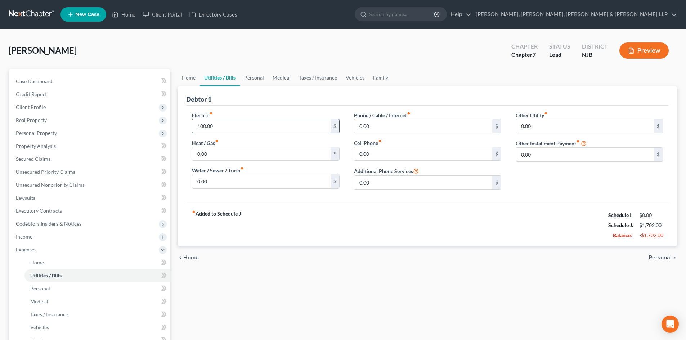
click at [230, 122] on input "100.00" at bounding box center [261, 127] width 138 height 14
drag, startPoint x: 375, startPoint y: 128, endPoint x: 369, endPoint y: 126, distance: 6.4
click at [375, 128] on input "0.00" at bounding box center [423, 127] width 138 height 14
drag, startPoint x: 251, startPoint y: 74, endPoint x: 239, endPoint y: 106, distance: 33.8
click at [252, 75] on link "Personal" at bounding box center [254, 77] width 28 height 17
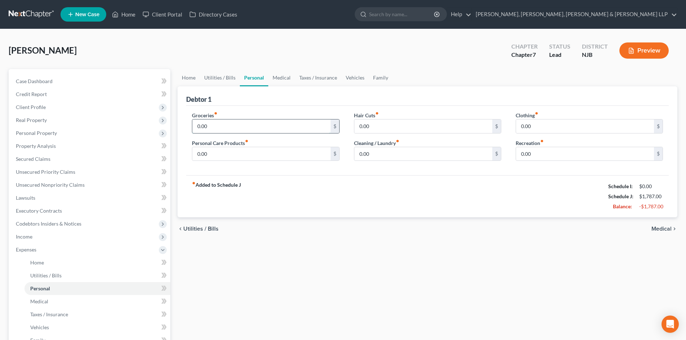
click at [220, 125] on input "0.00" at bounding box center [261, 127] width 138 height 14
click at [212, 156] on input "0.00" at bounding box center [261, 154] width 138 height 14
click at [377, 155] on input "0.00" at bounding box center [423, 154] width 138 height 14
click at [546, 159] on input "0.00" at bounding box center [585, 154] width 138 height 14
drag, startPoint x: 344, startPoint y: 76, endPoint x: 375, endPoint y: 85, distance: 32.7
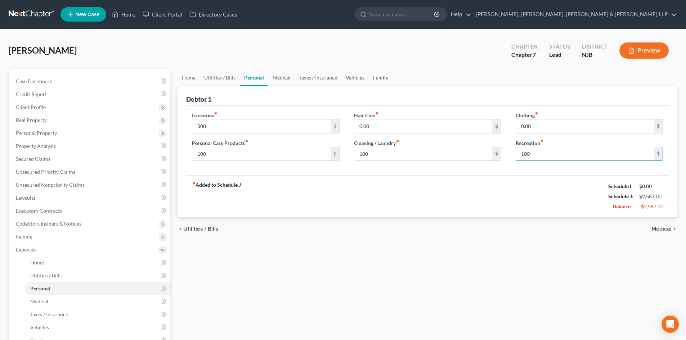
click at [344, 76] on link "Vehicles" at bounding box center [355, 77] width 27 height 17
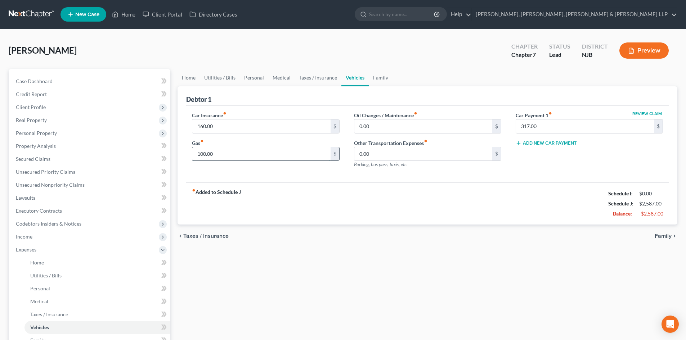
click at [220, 157] on input "100.00" at bounding box center [261, 154] width 138 height 14
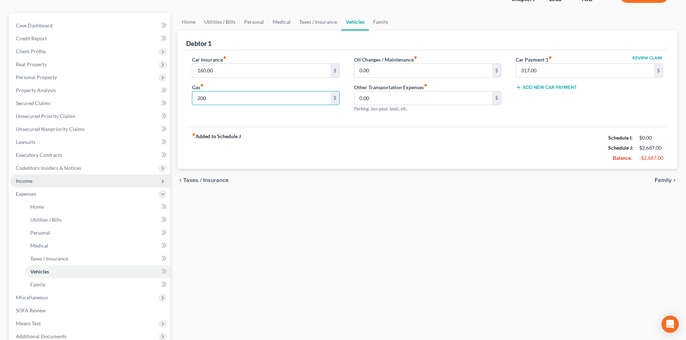
scroll to position [133, 0]
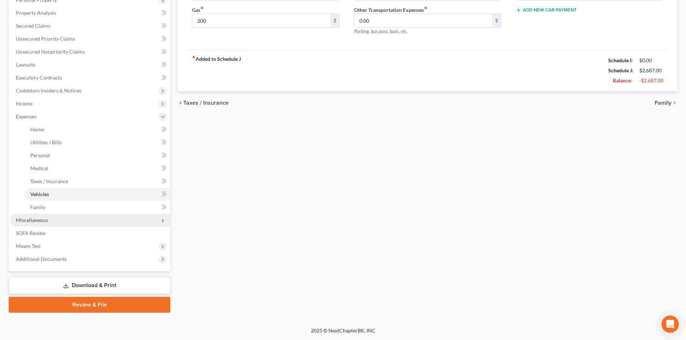
click at [52, 220] on span "Miscellaneous" at bounding box center [90, 220] width 160 height 13
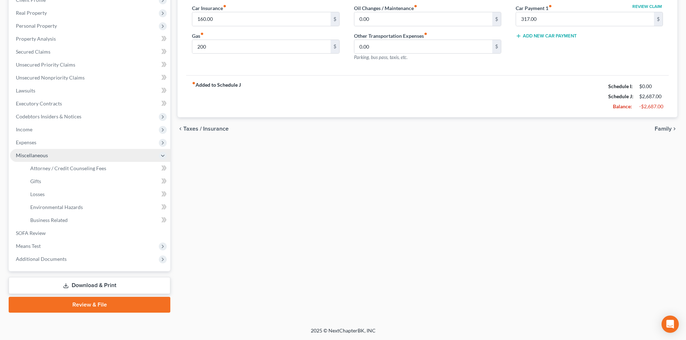
scroll to position [107, 0]
click at [91, 169] on span "Attorney / Credit Counseling Fees" at bounding box center [68, 168] width 76 height 6
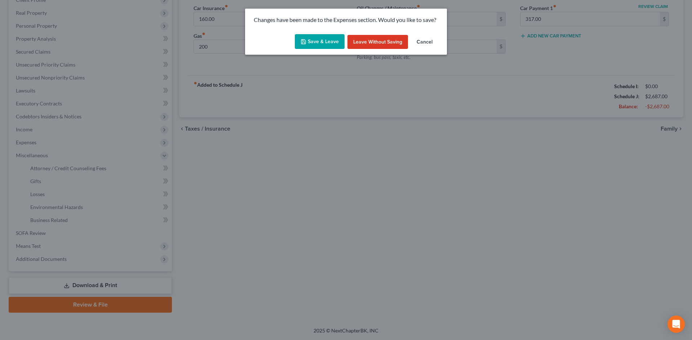
click at [323, 39] on button "Save & Leave" at bounding box center [320, 41] width 50 height 15
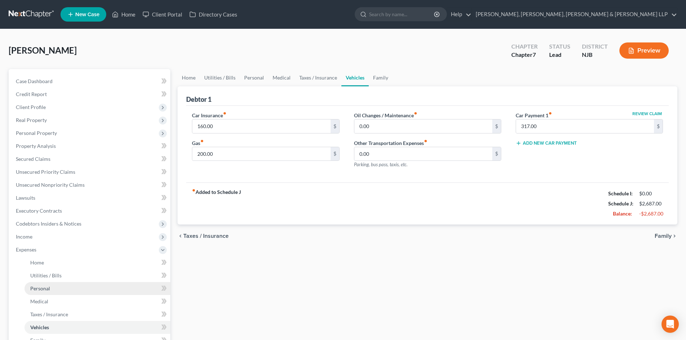
scroll to position [133, 0]
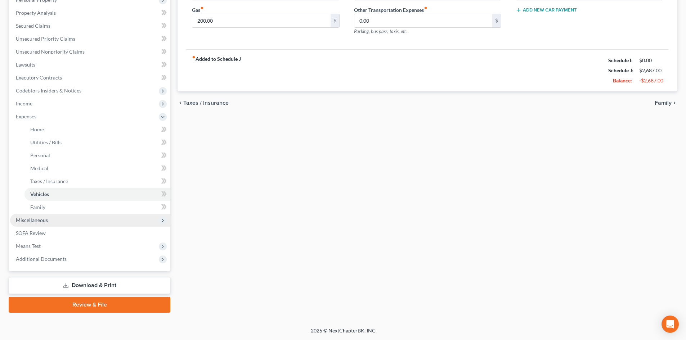
click at [61, 223] on span "Miscellaneous" at bounding box center [90, 220] width 160 height 13
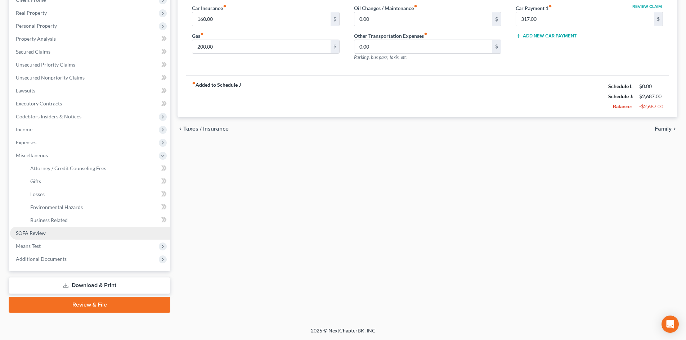
scroll to position [107, 0]
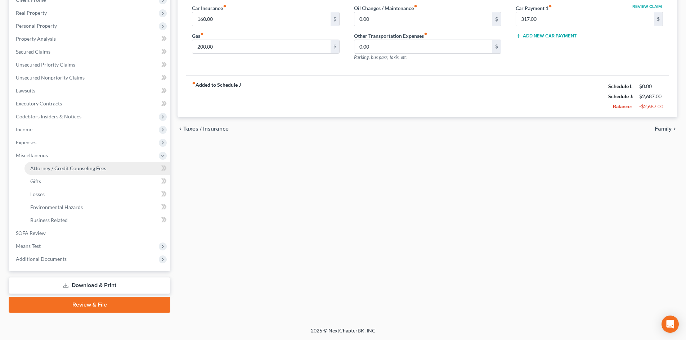
click at [80, 170] on span "Attorney / Credit Counseling Fees" at bounding box center [68, 168] width 76 height 6
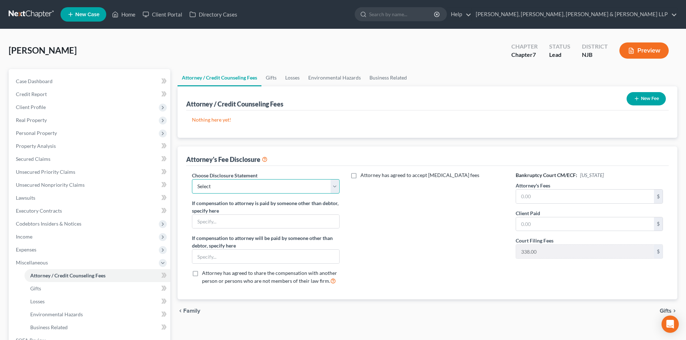
click at [243, 188] on select "Select Chapter 13 Disclosure Statement Chapter 7 Disclosure Statement" at bounding box center [265, 186] width 147 height 14
click at [192, 179] on select "Select Chapter 13 Disclosure Statement Chapter 7 Disclosure Statement" at bounding box center [265, 186] width 147 height 14
drag, startPoint x: 546, startPoint y: 200, endPoint x: 535, endPoint y: 200, distance: 11.5
click at [546, 200] on input "text" at bounding box center [585, 197] width 138 height 14
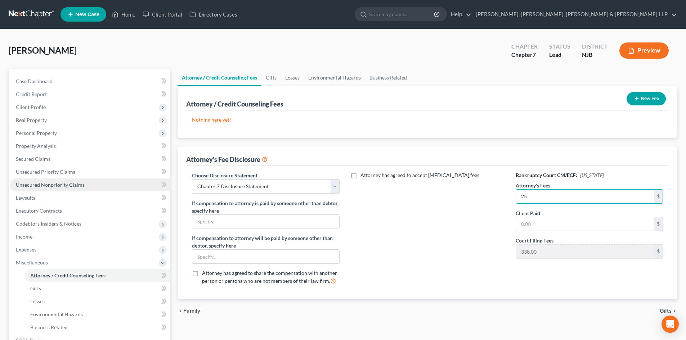
click at [65, 183] on span "Unsecured Nonpriority Claims" at bounding box center [50, 185] width 69 height 6
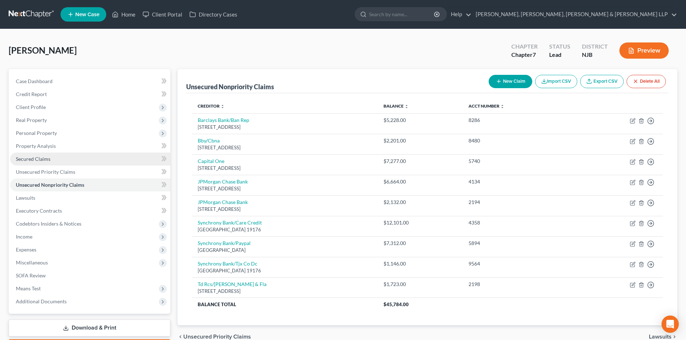
click at [51, 155] on link "Secured Claims" at bounding box center [90, 159] width 160 height 13
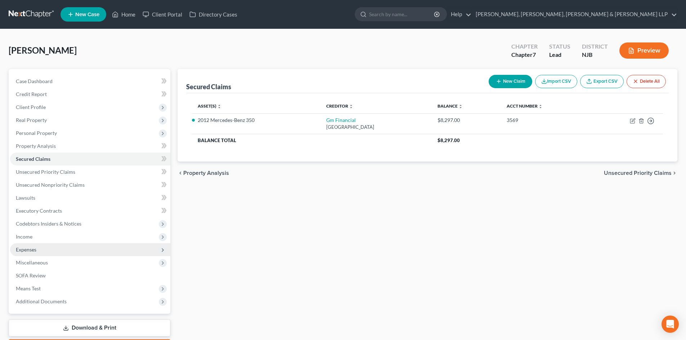
drag, startPoint x: 61, startPoint y: 241, endPoint x: 63, endPoint y: 247, distance: 6.5
click at [61, 241] on span "Income" at bounding box center [90, 237] width 160 height 13
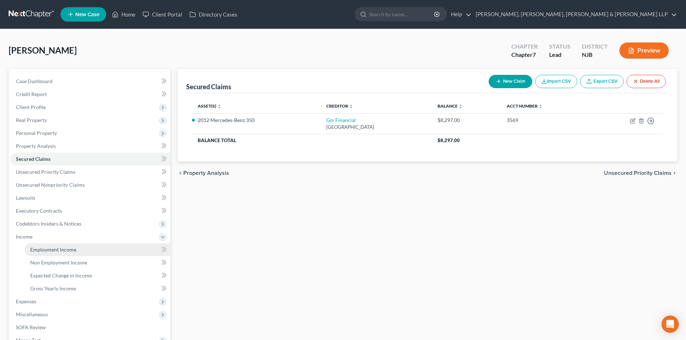
click at [61, 248] on span "Employment Income" at bounding box center [53, 250] width 46 height 6
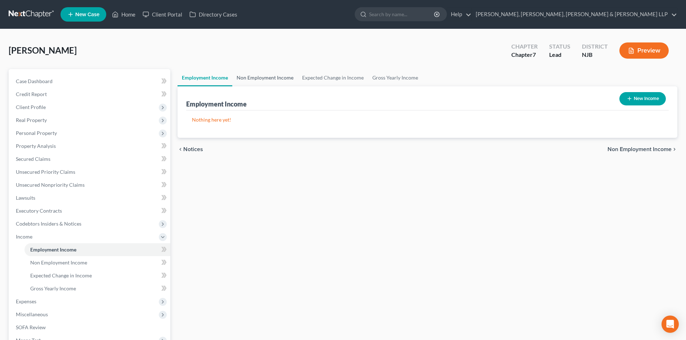
drag, startPoint x: 279, startPoint y: 78, endPoint x: 234, endPoint y: 99, distance: 49.8
click at [279, 77] on link "Non Employment Income" at bounding box center [265, 77] width 66 height 17
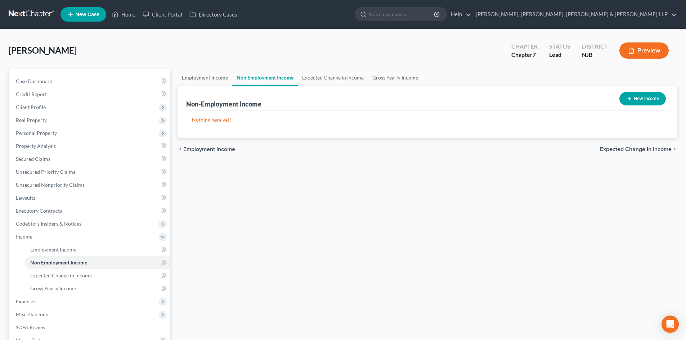
click at [633, 101] on button "New Income" at bounding box center [643, 98] width 46 height 13
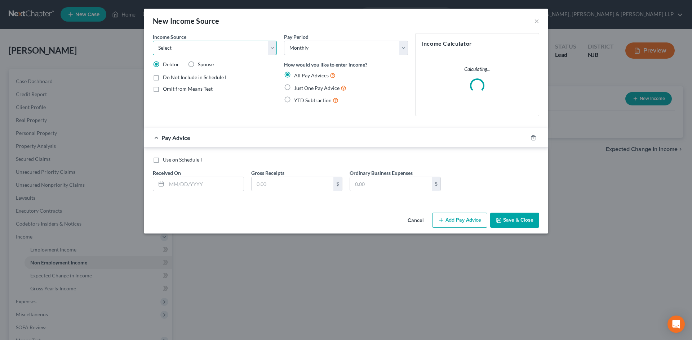
click at [205, 46] on select "Select Unemployment Disability (from employer) Pension Retirement Social Securi…" at bounding box center [215, 48] width 124 height 14
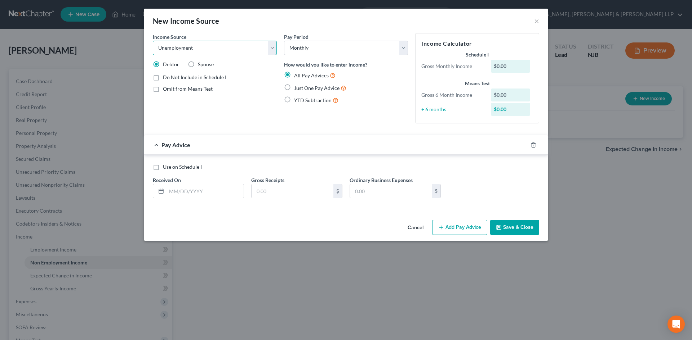
click at [153, 41] on select "Select Unemployment Disability (from employer) Pension Retirement Social Securi…" at bounding box center [215, 48] width 124 height 14
drag, startPoint x: 303, startPoint y: 50, endPoint x: 304, endPoint y: 54, distance: 3.7
click at [303, 50] on select "Select Monthly Twice Monthly Every Other Week Weekly" at bounding box center [346, 48] width 124 height 14
click at [284, 41] on select "Select Monthly Twice Monthly Every Other Week Weekly" at bounding box center [346, 48] width 124 height 14
click at [303, 162] on div "Pay Advice Use on Schedule I Received On * Gross Receipts $ Ordinary Business E…" at bounding box center [345, 172] width 403 height 75
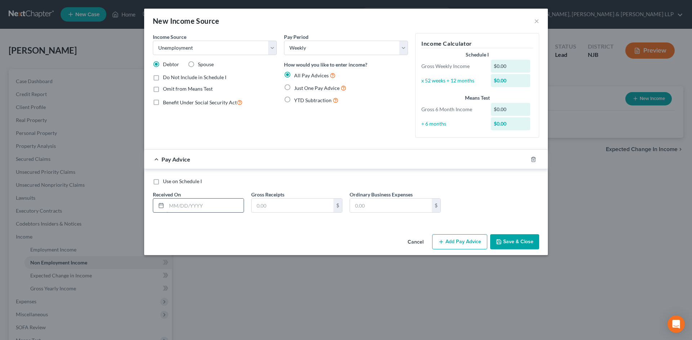
click at [207, 205] on input "text" at bounding box center [204, 206] width 77 height 14
drag, startPoint x: 304, startPoint y: 88, endPoint x: 210, endPoint y: 213, distance: 156.4
click at [304, 88] on span "Just One Pay Advice" at bounding box center [316, 88] width 45 height 6
click at [302, 88] on input "Just One Pay Advice" at bounding box center [299, 86] width 5 height 5
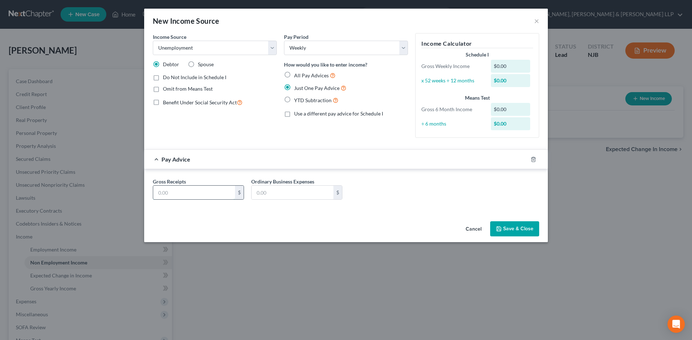
click at [205, 196] on input "text" at bounding box center [194, 193] width 82 height 14
drag, startPoint x: 502, startPoint y: 227, endPoint x: 506, endPoint y: 224, distance: 4.7
click at [503, 227] on button "Save & Close" at bounding box center [514, 229] width 49 height 15
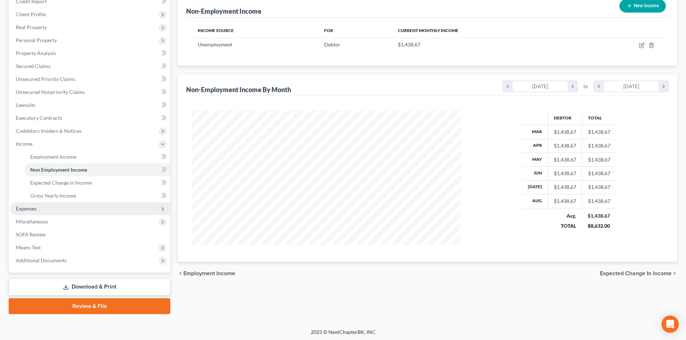
scroll to position [94, 0]
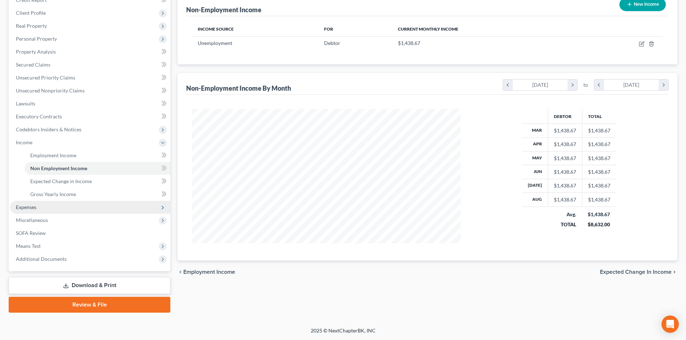
click at [23, 209] on span "Expenses" at bounding box center [26, 207] width 21 height 6
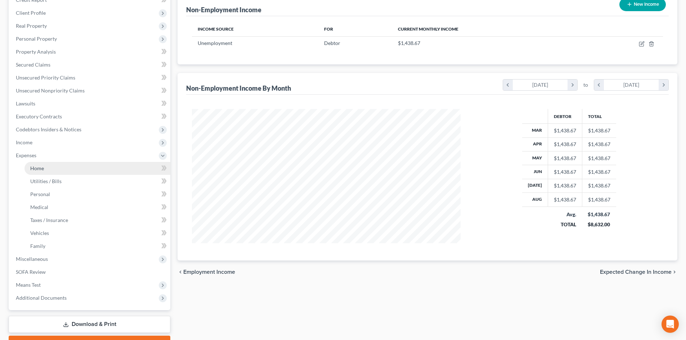
click at [47, 169] on link "Home" at bounding box center [97, 168] width 146 height 13
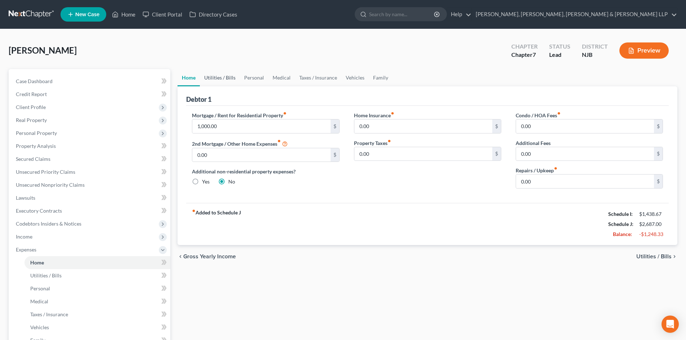
click at [207, 80] on link "Utilities / Bills" at bounding box center [220, 77] width 40 height 17
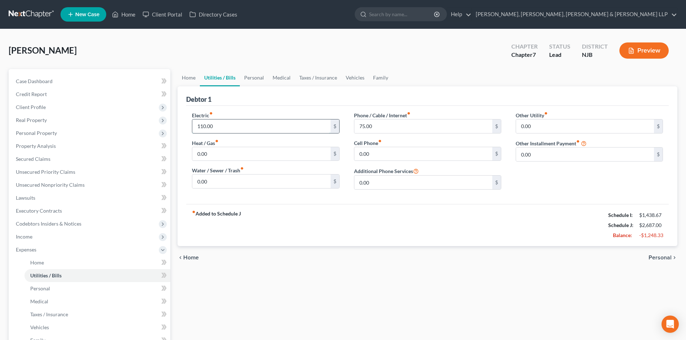
click at [227, 130] on input "110.00" at bounding box center [261, 127] width 138 height 14
click at [255, 81] on link "Personal" at bounding box center [254, 77] width 28 height 17
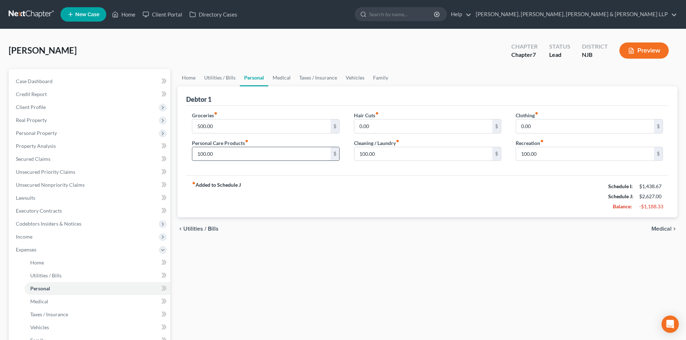
click at [233, 156] on input "100.00" at bounding box center [261, 154] width 138 height 14
drag, startPoint x: 393, startPoint y: 155, endPoint x: 492, endPoint y: 157, distance: 99.4
click at [393, 155] on input "100.00" at bounding box center [423, 154] width 138 height 14
click at [550, 156] on input "100.00" at bounding box center [585, 154] width 138 height 14
click at [282, 76] on link "Medical" at bounding box center [281, 77] width 27 height 17
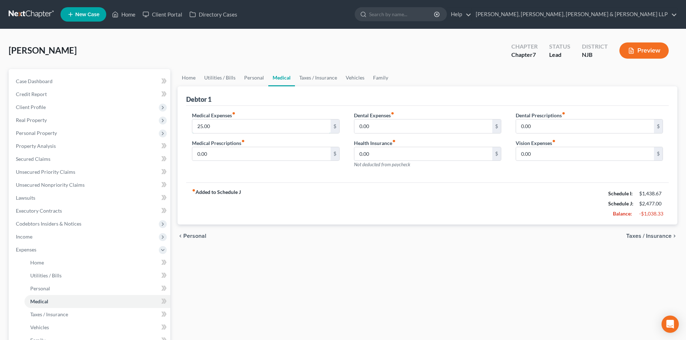
click at [238, 122] on input "25.00" at bounding box center [261, 127] width 138 height 14
click at [318, 80] on link "Taxes / Insurance" at bounding box center [318, 77] width 46 height 17
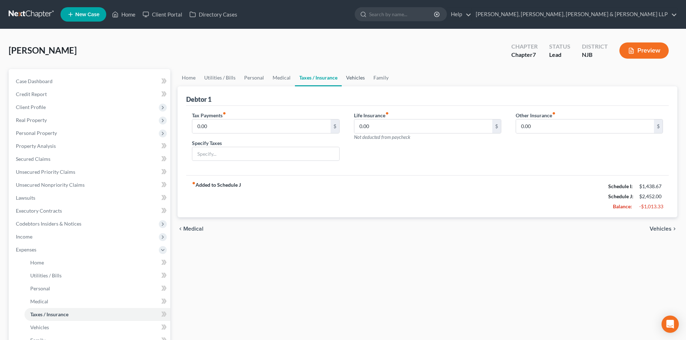
click at [351, 78] on link "Vehicles" at bounding box center [355, 77] width 27 height 17
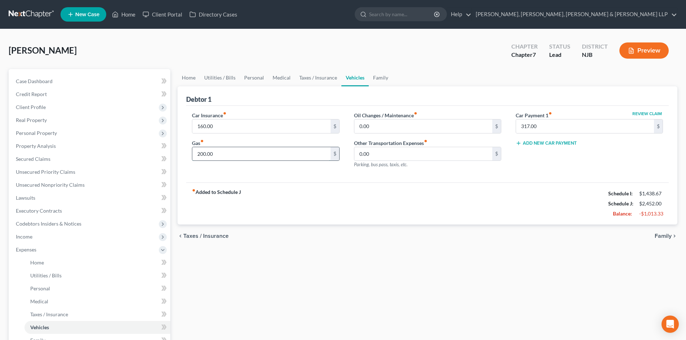
click at [252, 159] on input "200.00" at bounding box center [261, 154] width 138 height 14
drag, startPoint x: 374, startPoint y: 78, endPoint x: 369, endPoint y: 85, distance: 8.5
click at [374, 78] on link "Family" at bounding box center [381, 77] width 24 height 17
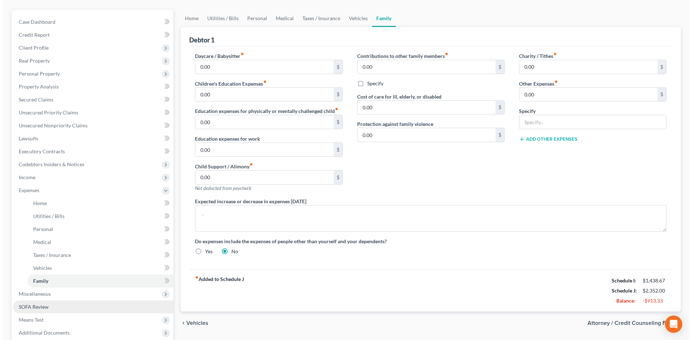
scroll to position [133, 0]
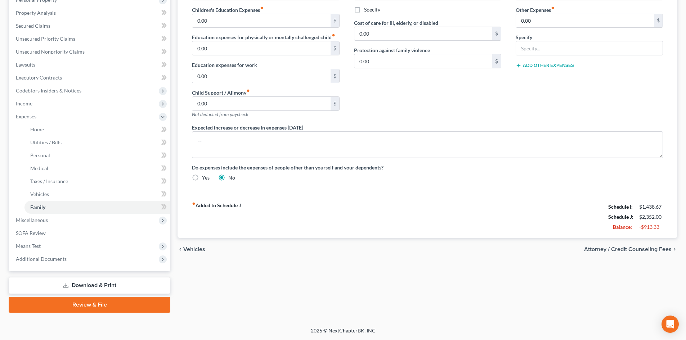
drag, startPoint x: 113, startPoint y: 285, endPoint x: 268, endPoint y: 219, distance: 168.3
click at [113, 285] on link "Download & Print" at bounding box center [90, 285] width 162 height 17
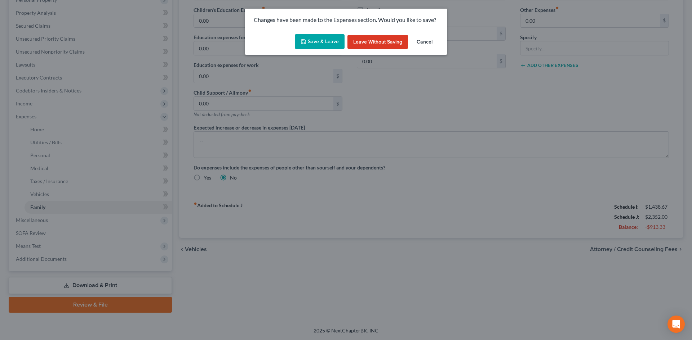
click at [322, 39] on button "Save & Leave" at bounding box center [320, 41] width 50 height 15
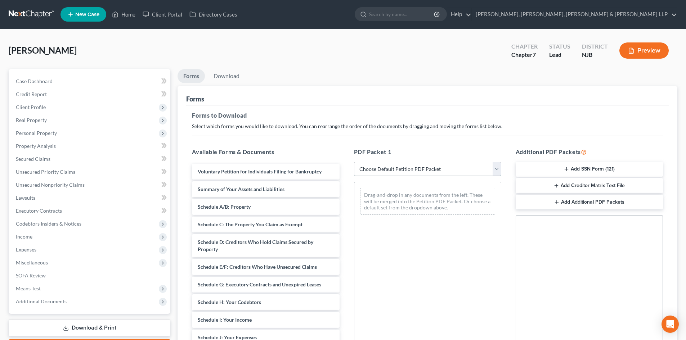
drag, startPoint x: 402, startPoint y: 166, endPoint x: 396, endPoint y: 175, distance: 10.9
click at [402, 166] on select "Choose Default Petition PDF Packet Complete Bankruptcy Petition (all forms and …" at bounding box center [427, 169] width 147 height 14
click at [354, 162] on select "Choose Default Petition PDF Packet Complete Bankruptcy Petition (all forms and …" at bounding box center [427, 169] width 147 height 14
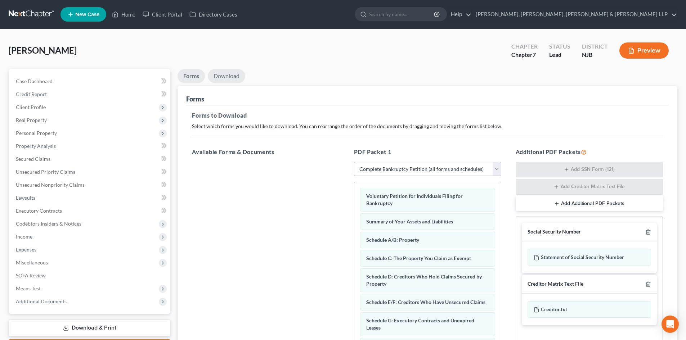
click at [229, 78] on link "Download" at bounding box center [226, 76] width 37 height 14
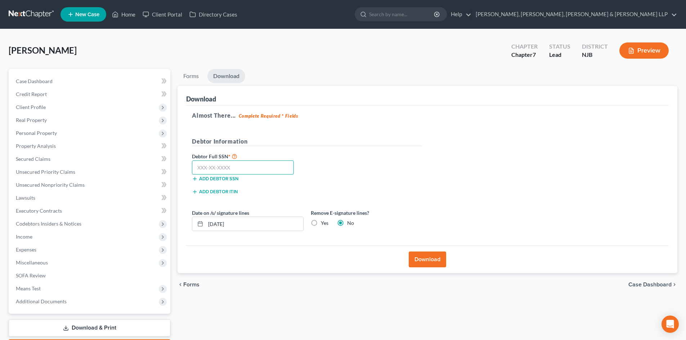
click at [254, 171] on input "text" at bounding box center [243, 168] width 102 height 14
click at [321, 222] on label "Yes" at bounding box center [325, 223] width 8 height 7
click at [324, 222] on input "Yes" at bounding box center [326, 222] width 5 height 5
click at [433, 257] on button "Download" at bounding box center [427, 260] width 37 height 16
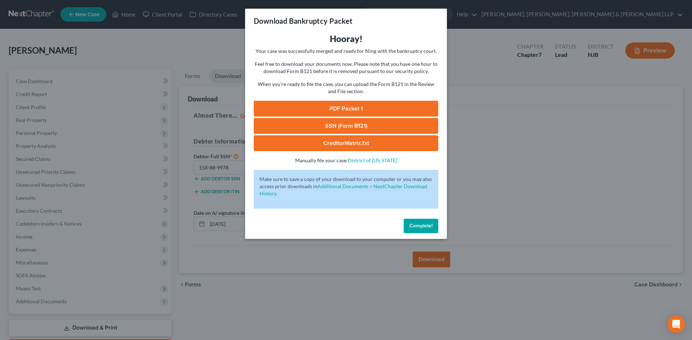
drag, startPoint x: 405, startPoint y: 104, endPoint x: 560, endPoint y: 50, distance: 164.3
click at [405, 104] on link "PDF Packet 1" at bounding box center [346, 109] width 184 height 16
click at [309, 121] on link "SSN (Form B121)" at bounding box center [346, 126] width 184 height 16
